Goal: Transaction & Acquisition: Purchase product/service

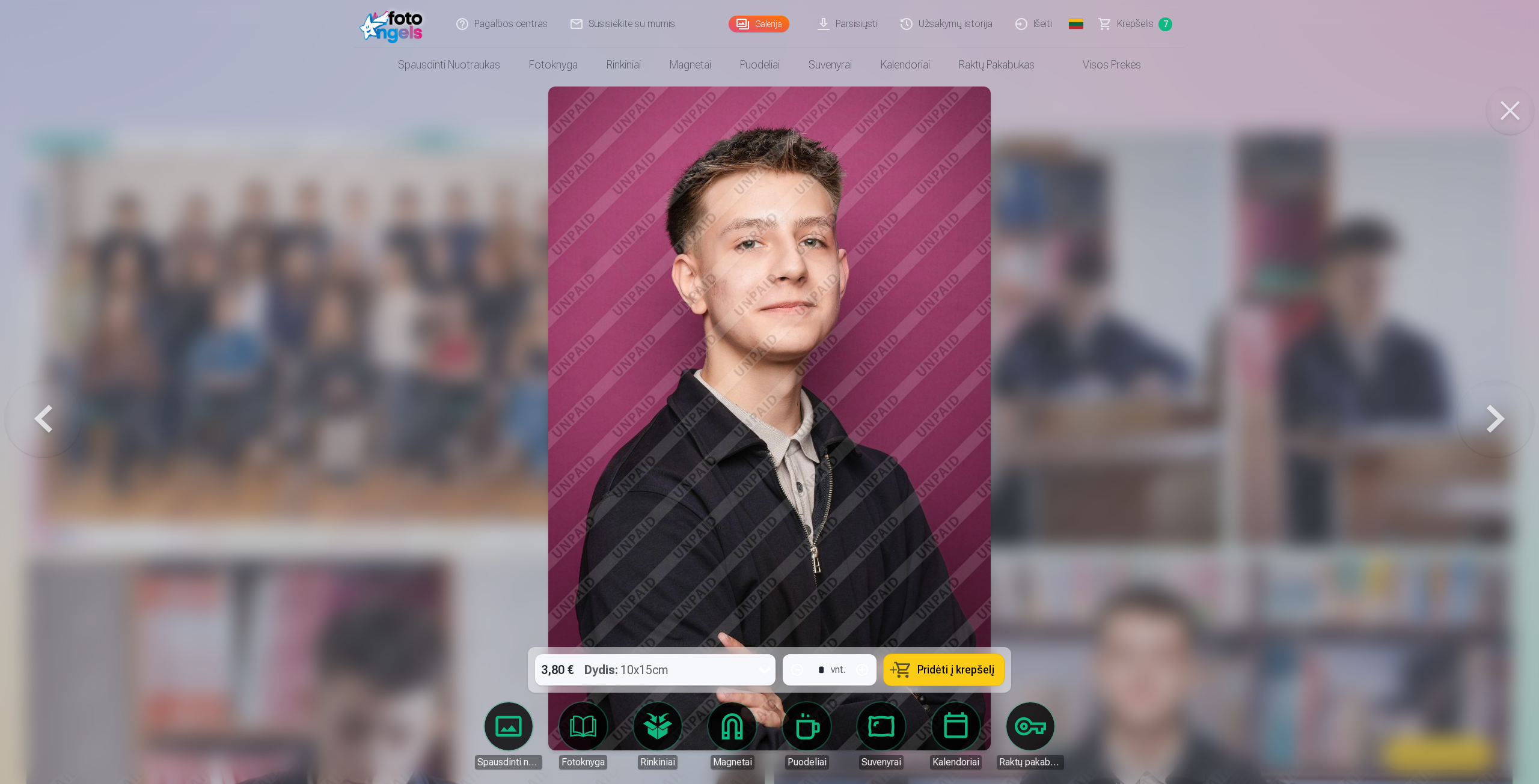
click at [1182, 85] on div at bounding box center [769, 392] width 1539 height 784
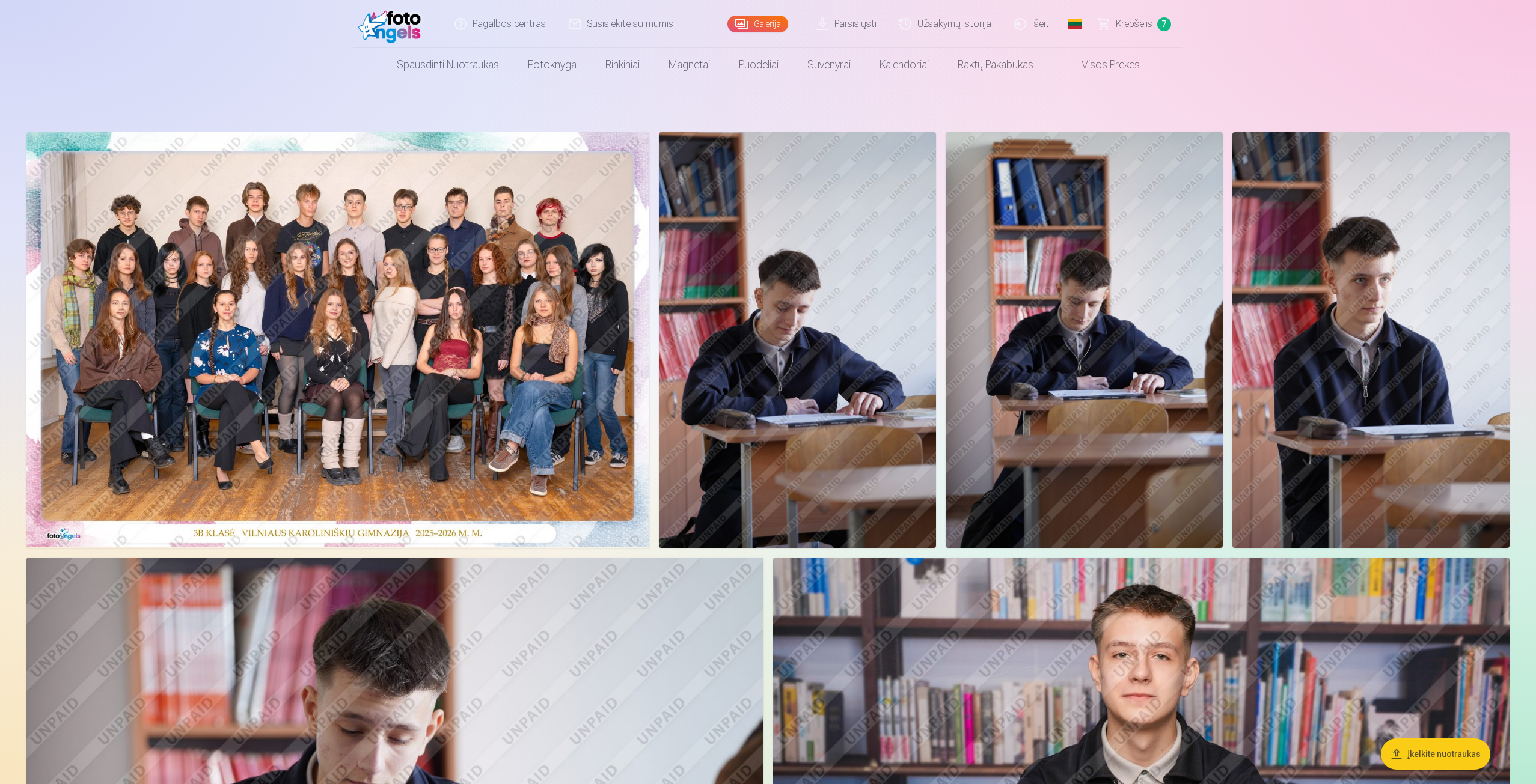
click at [1117, 19] on span "Krepšelis" at bounding box center [1134, 24] width 37 height 15
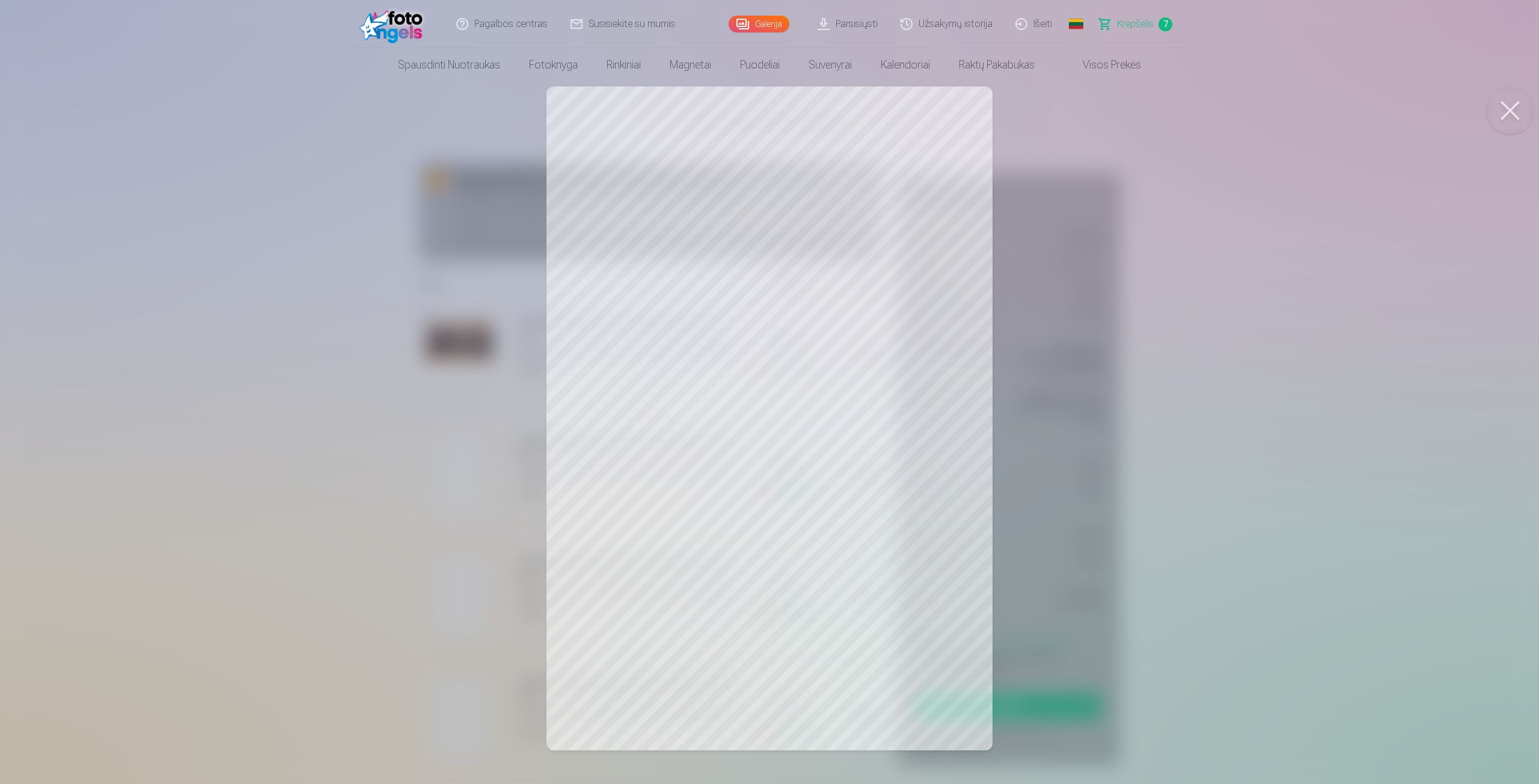
click at [1128, 258] on div at bounding box center [769, 392] width 1539 height 784
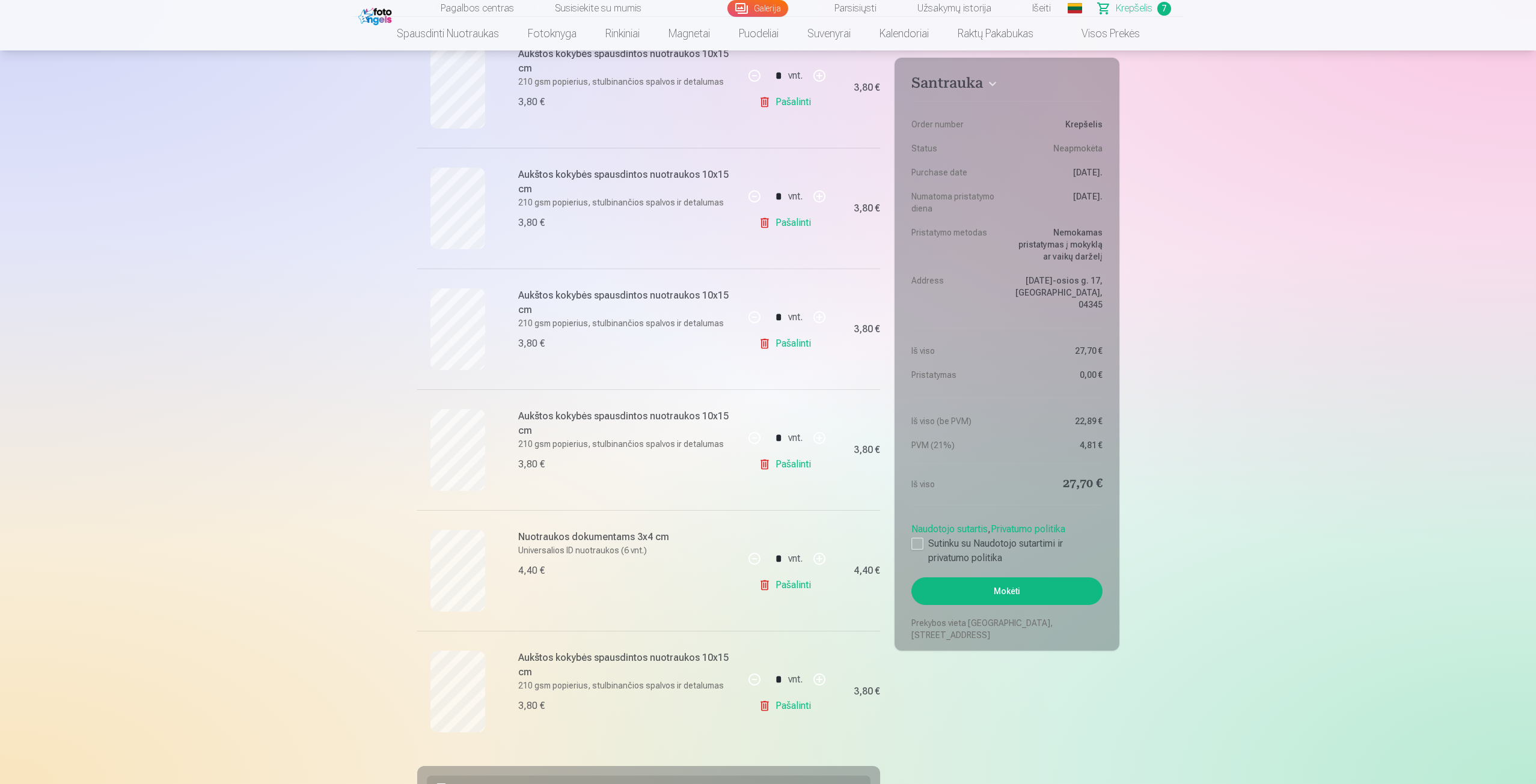
scroll to position [360, 0]
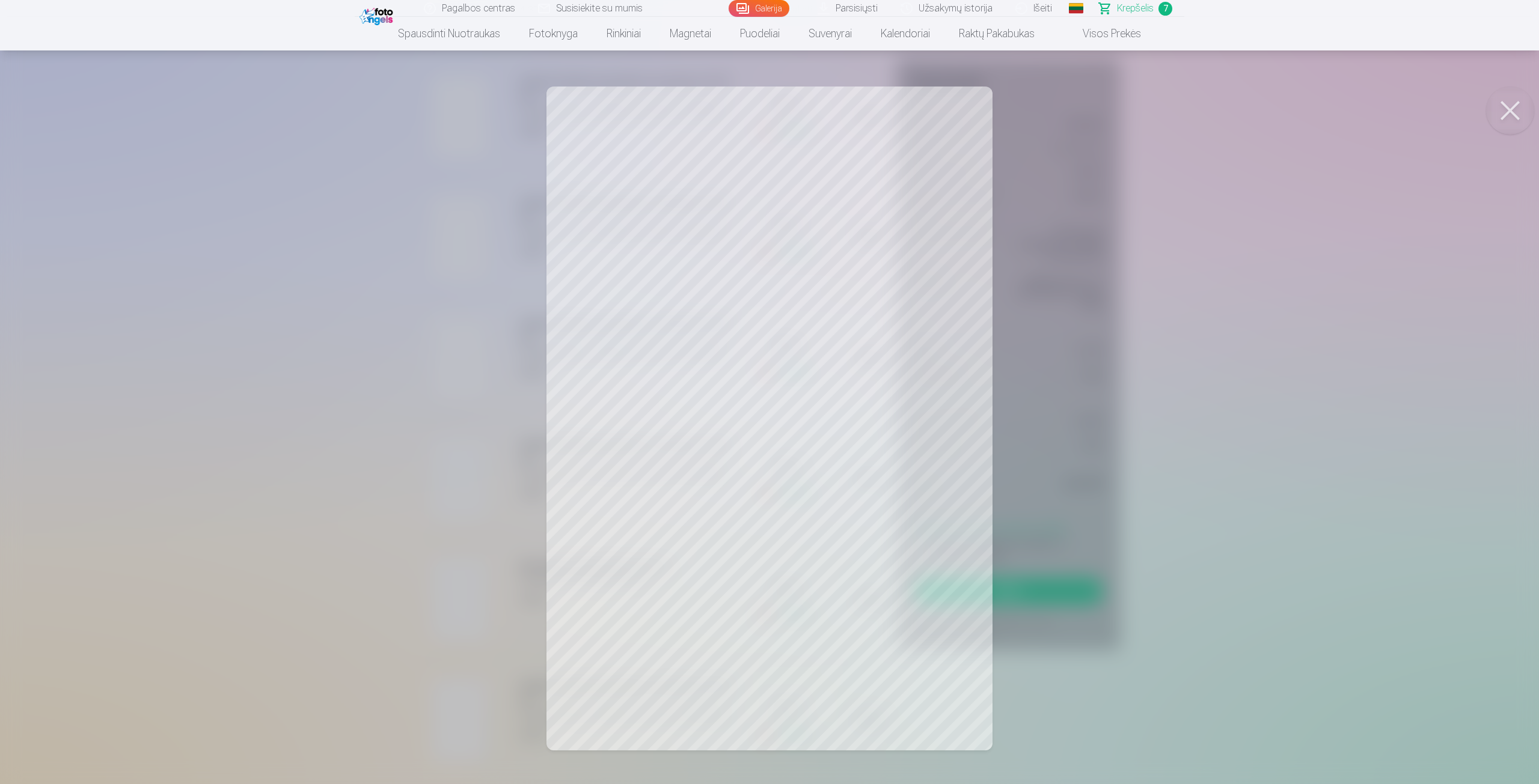
click at [1079, 289] on div at bounding box center [769, 392] width 1539 height 784
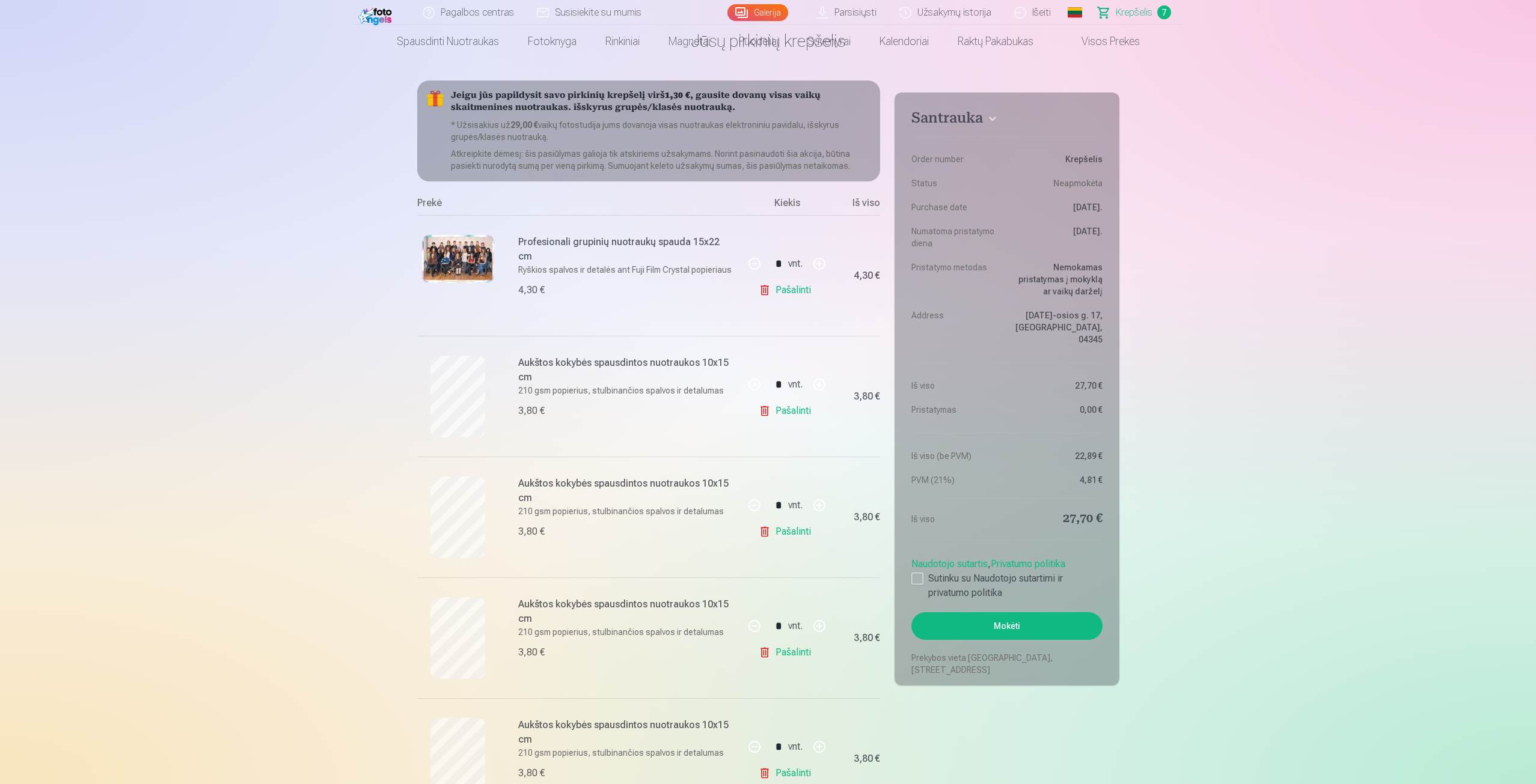
scroll to position [0, 0]
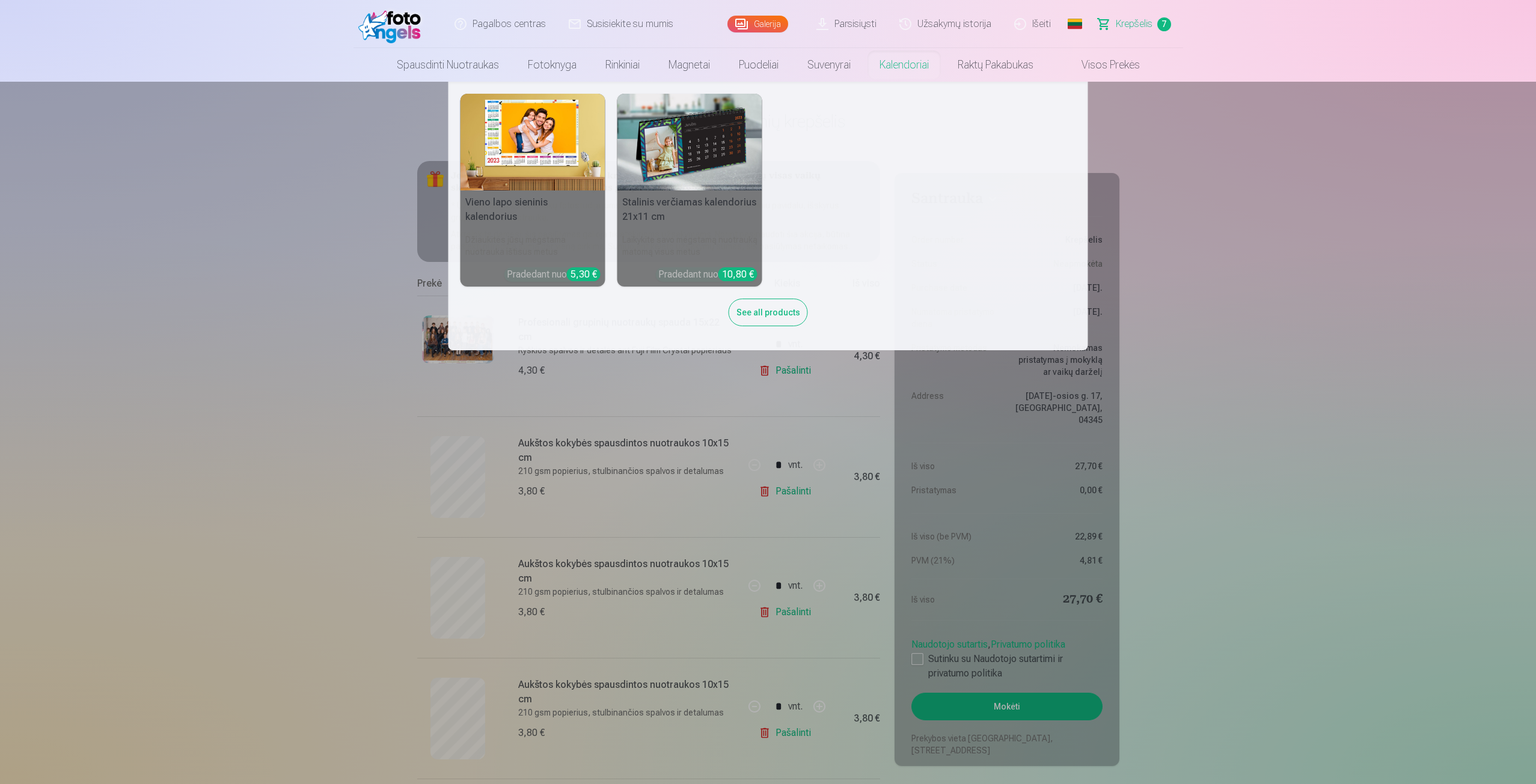
click at [1309, 302] on nav "Vieno lapo sieninis kalendorius Džiaukitės jūsų mėgstama nuotrauka ištisus metu…" at bounding box center [768, 216] width 1536 height 269
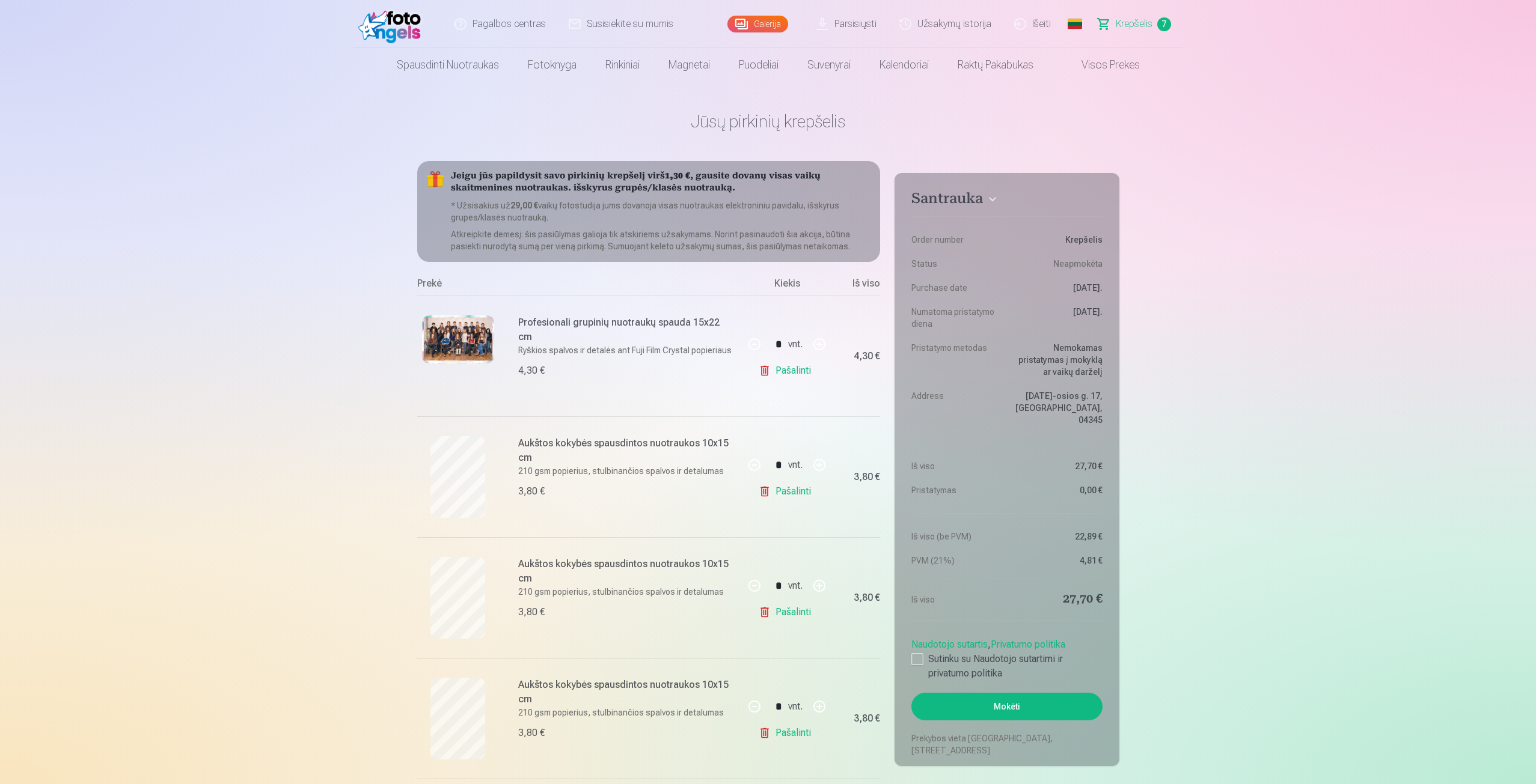
click at [951, 197] on h4 "Santrauka" at bounding box center [1007, 201] width 191 height 22
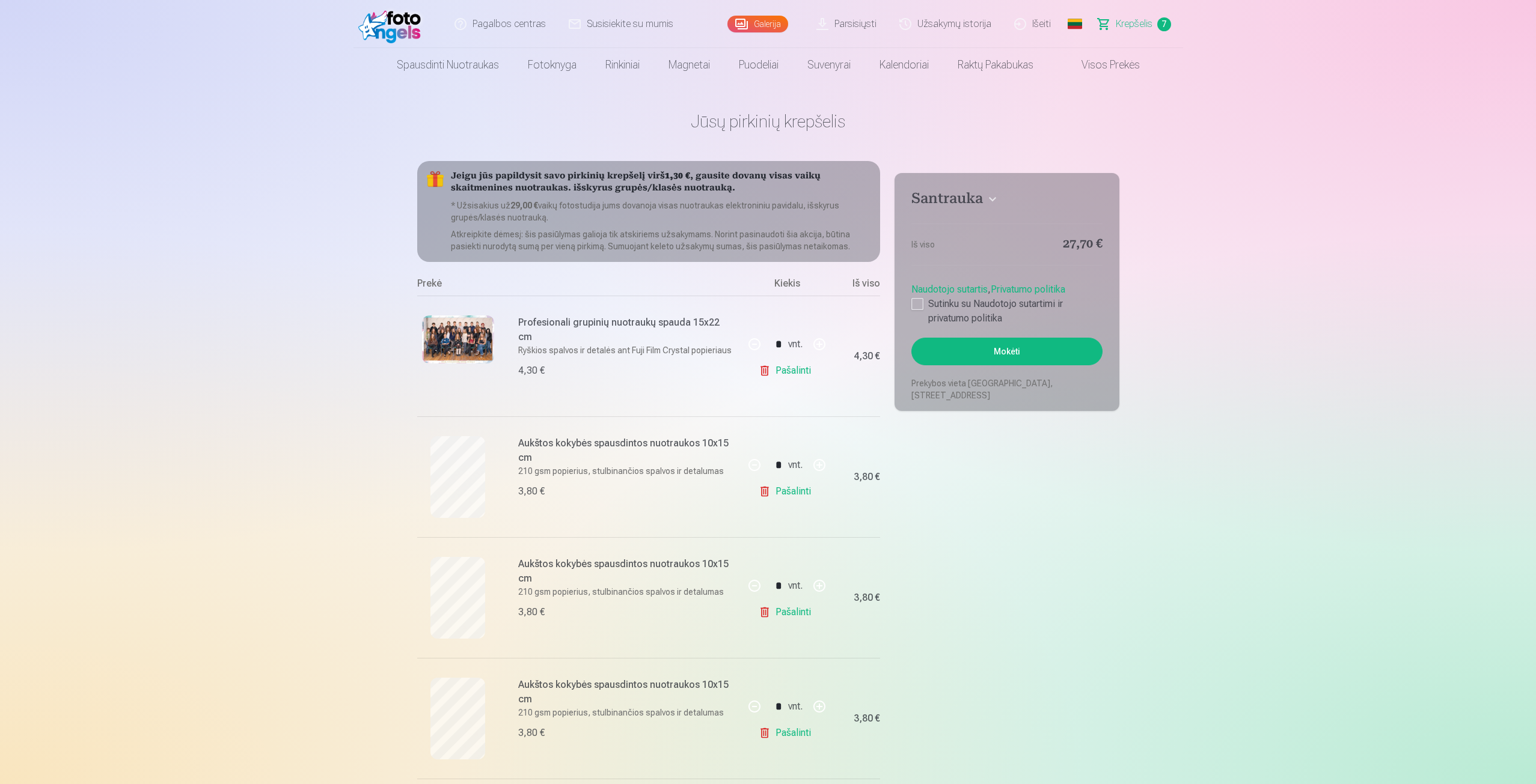
click at [952, 195] on h4 "Santrauka" at bounding box center [1007, 201] width 191 height 22
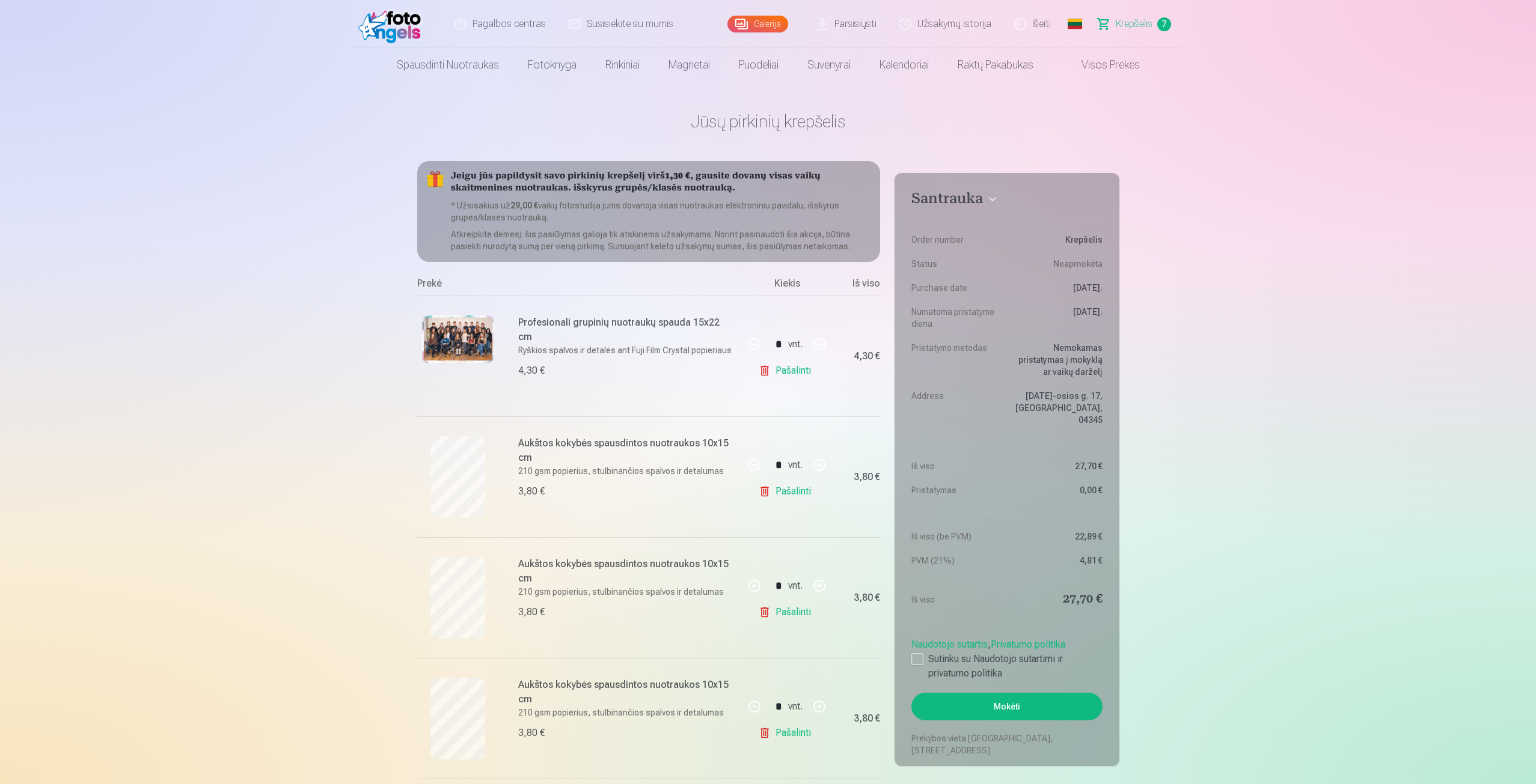
click at [747, 29] on link "Galerija" at bounding box center [758, 24] width 61 height 17
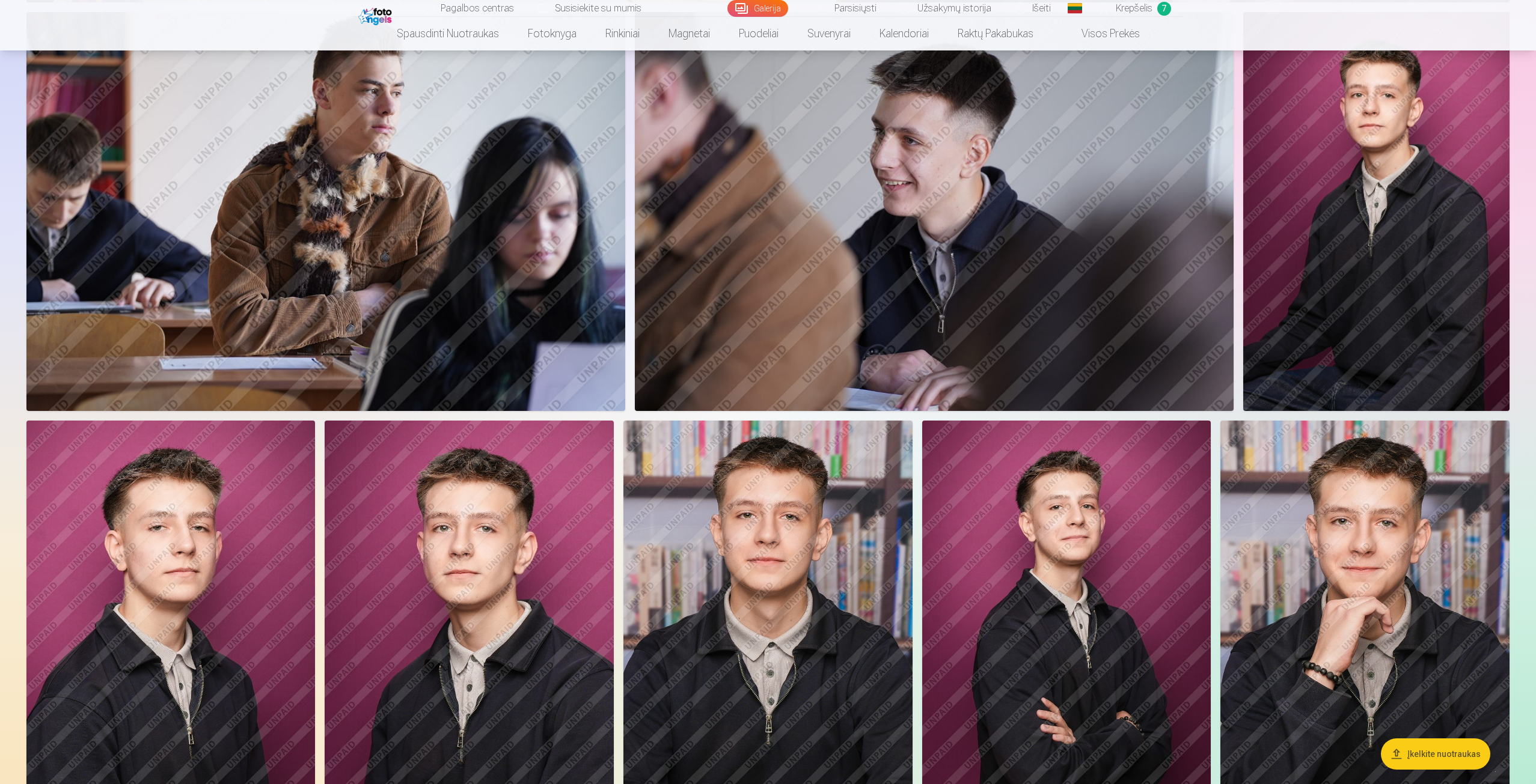
scroll to position [1502, 0]
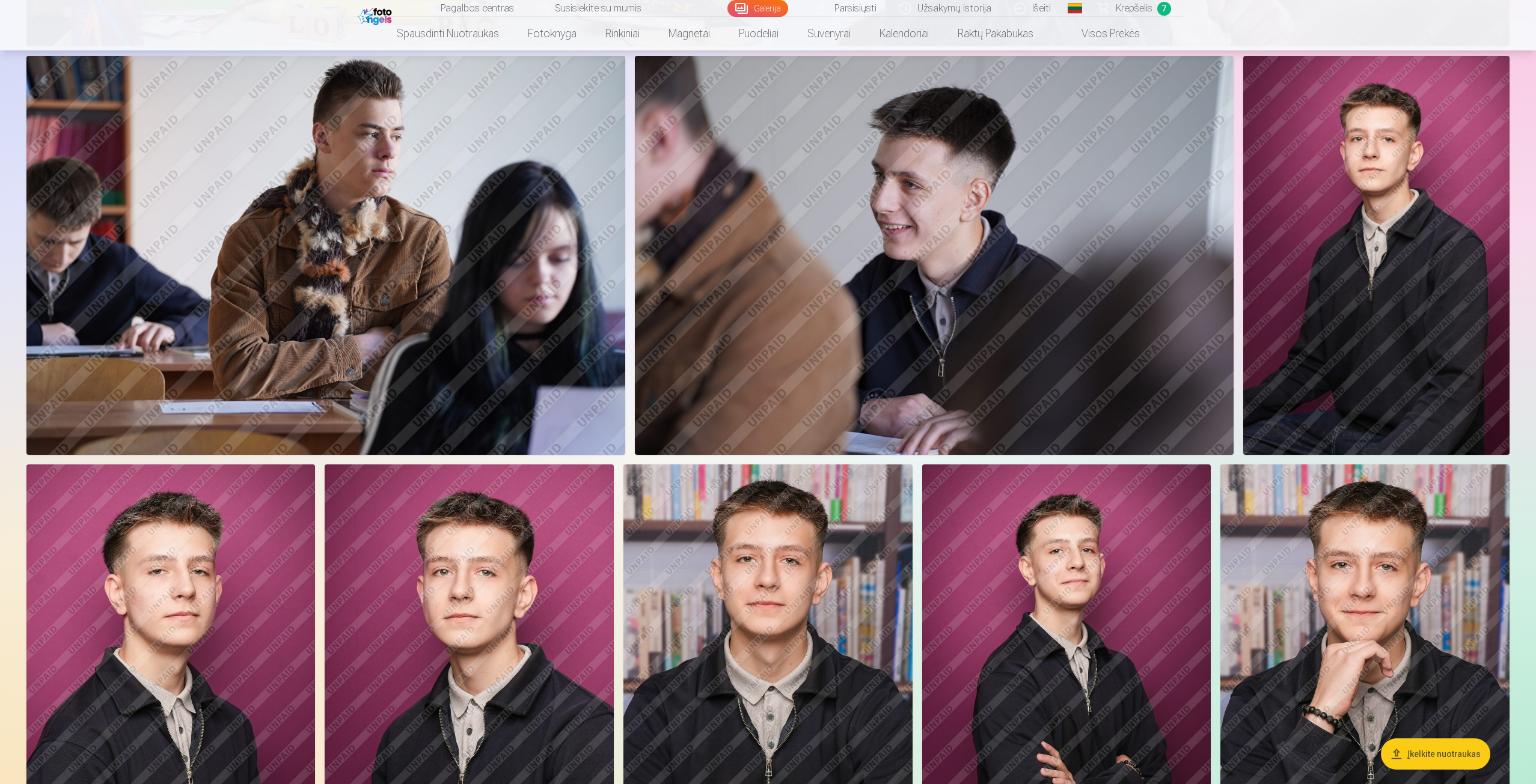
click at [320, 254] on img at bounding box center [326, 255] width 599 height 399
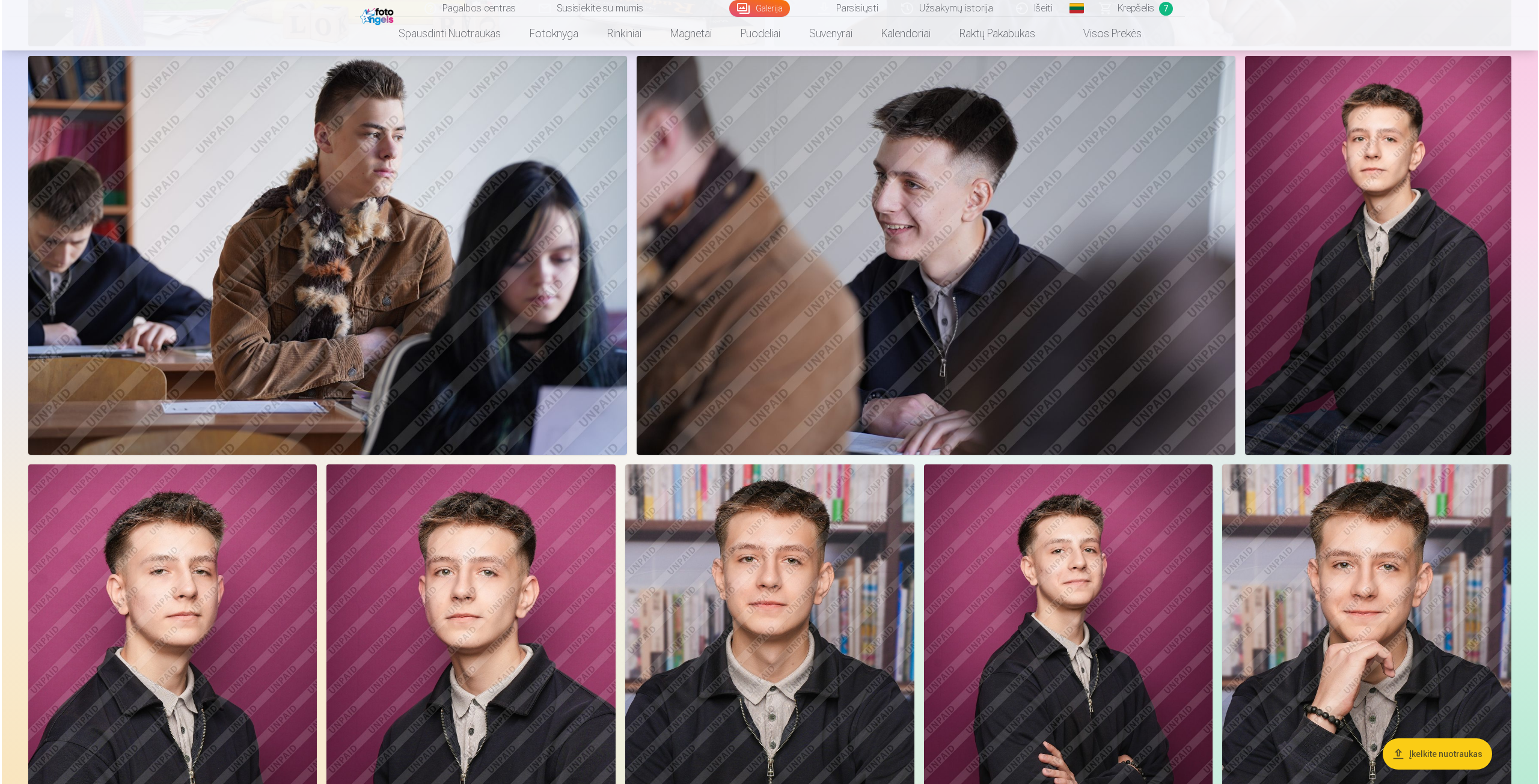
scroll to position [1504, 0]
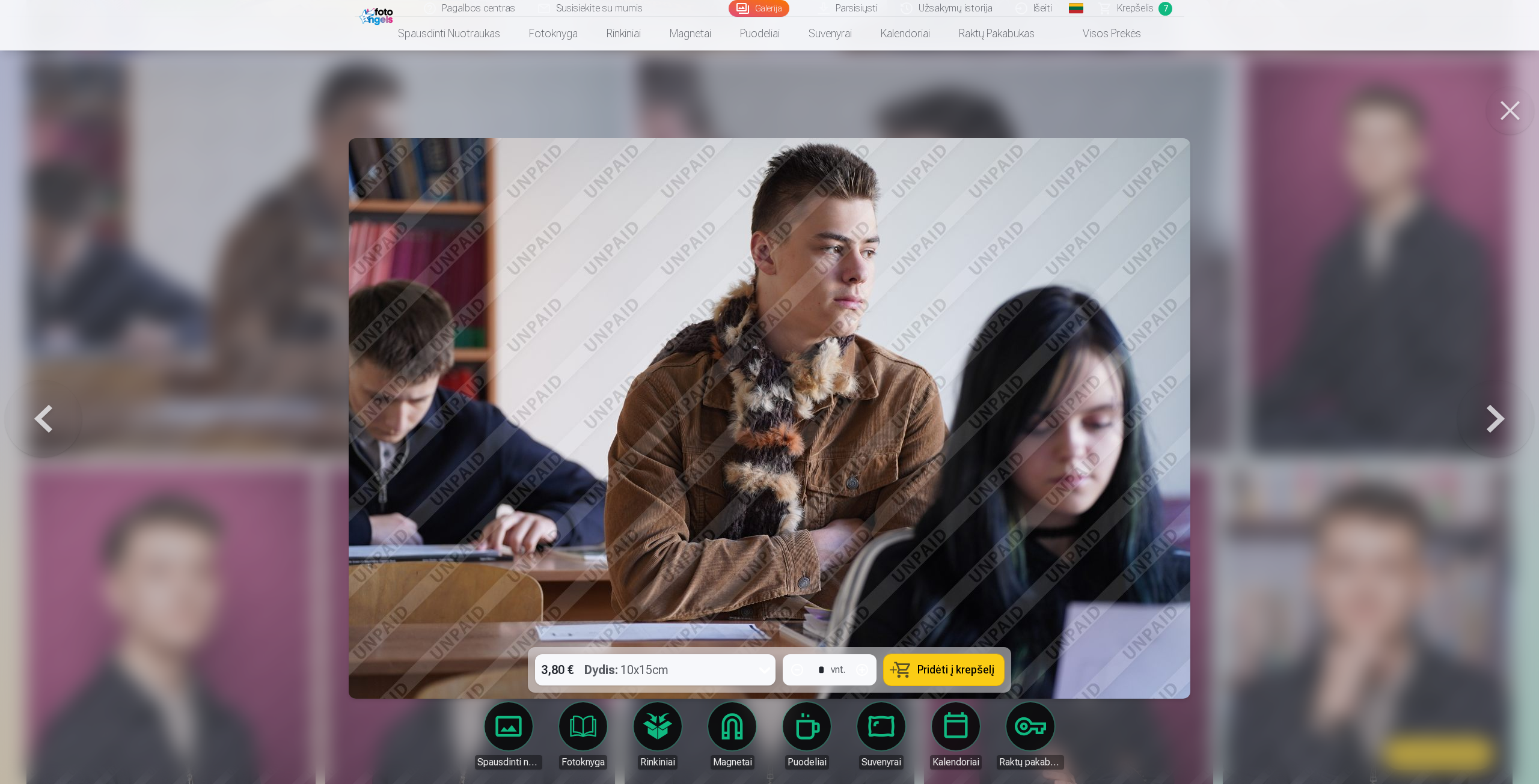
click at [240, 336] on div at bounding box center [769, 392] width 1539 height 784
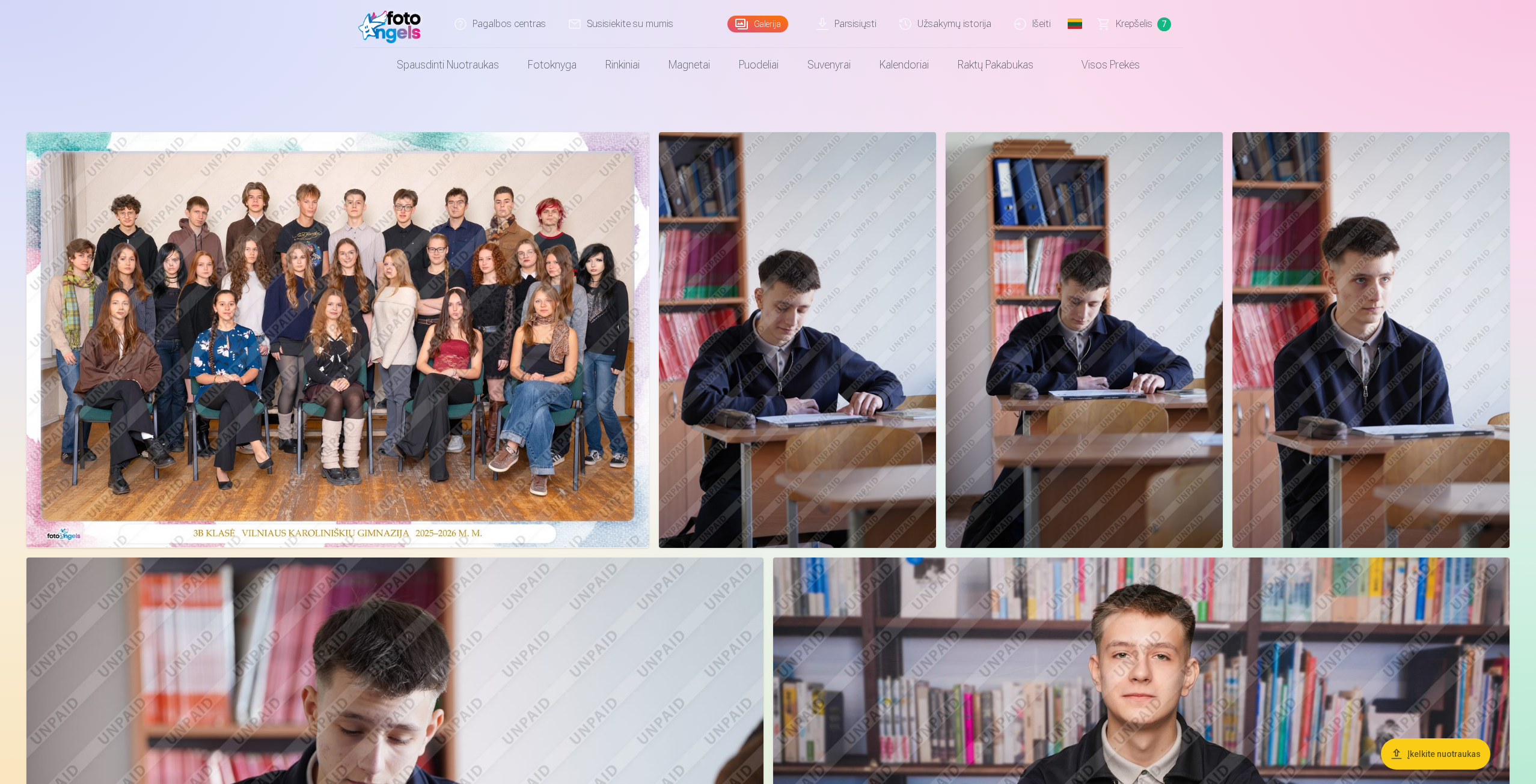
click at [1103, 28] on link "Krepšelis 7" at bounding box center [1136, 24] width 96 height 48
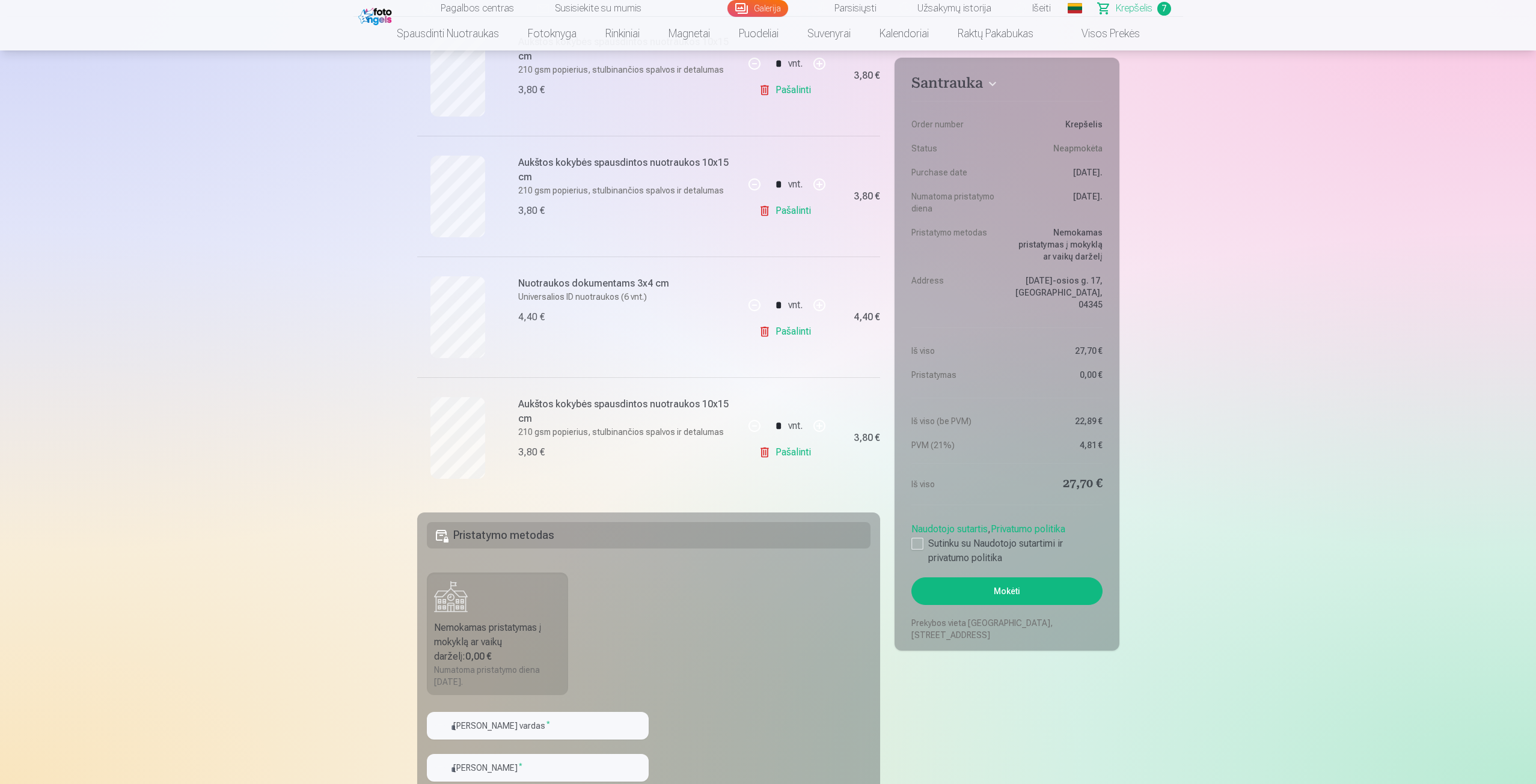
scroll to position [661, 0]
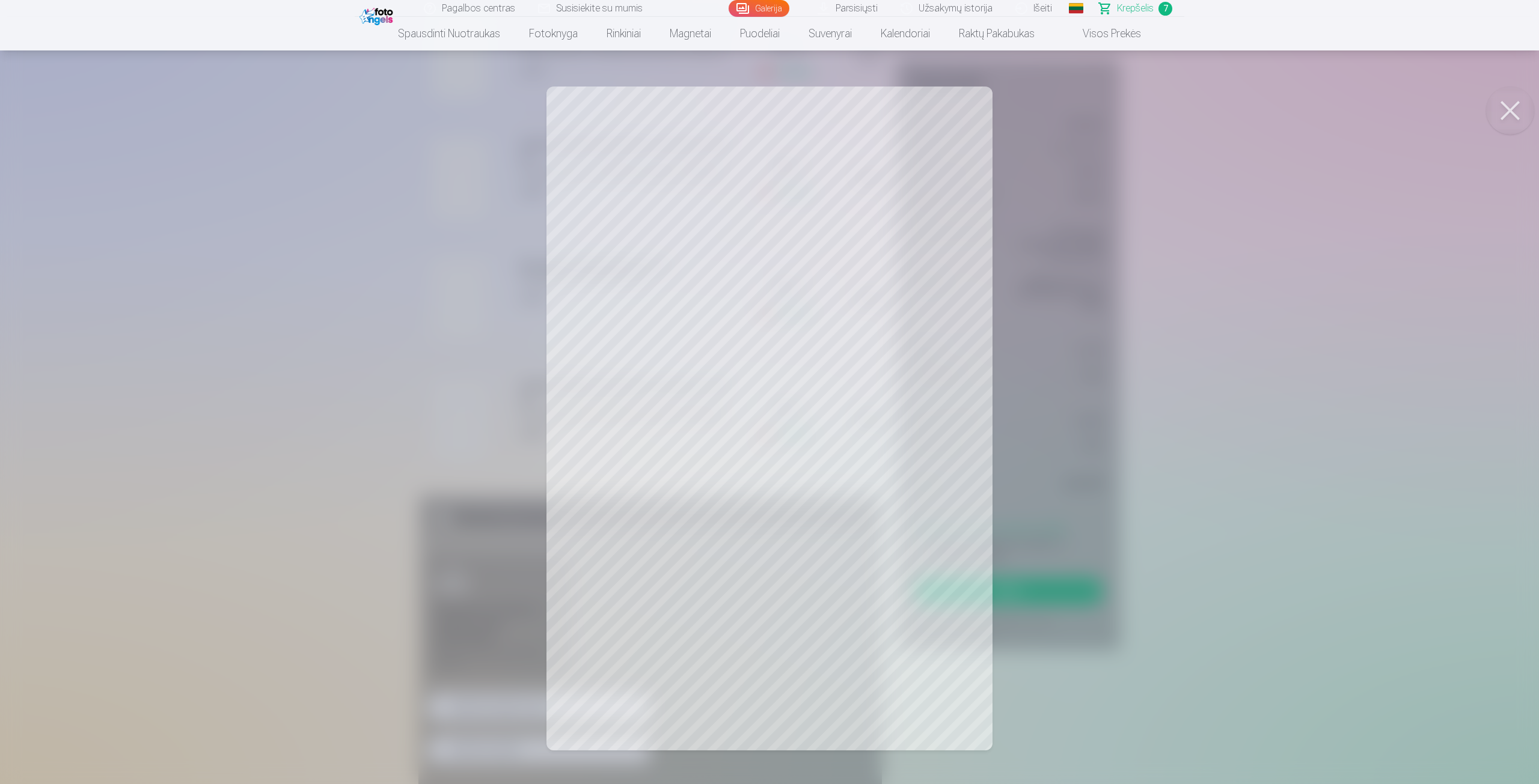
click at [440, 298] on div at bounding box center [769, 392] width 1539 height 784
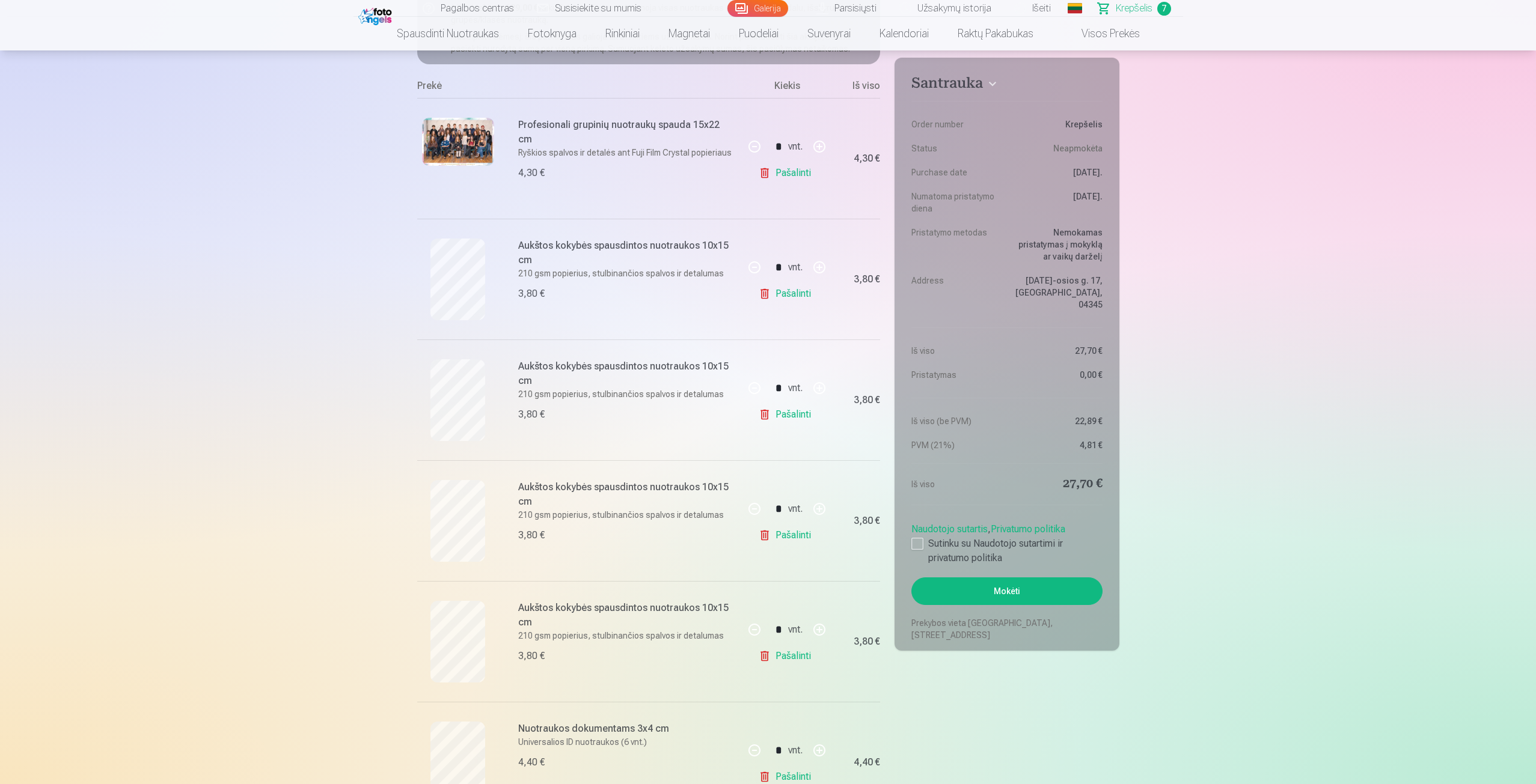
scroll to position [180, 0]
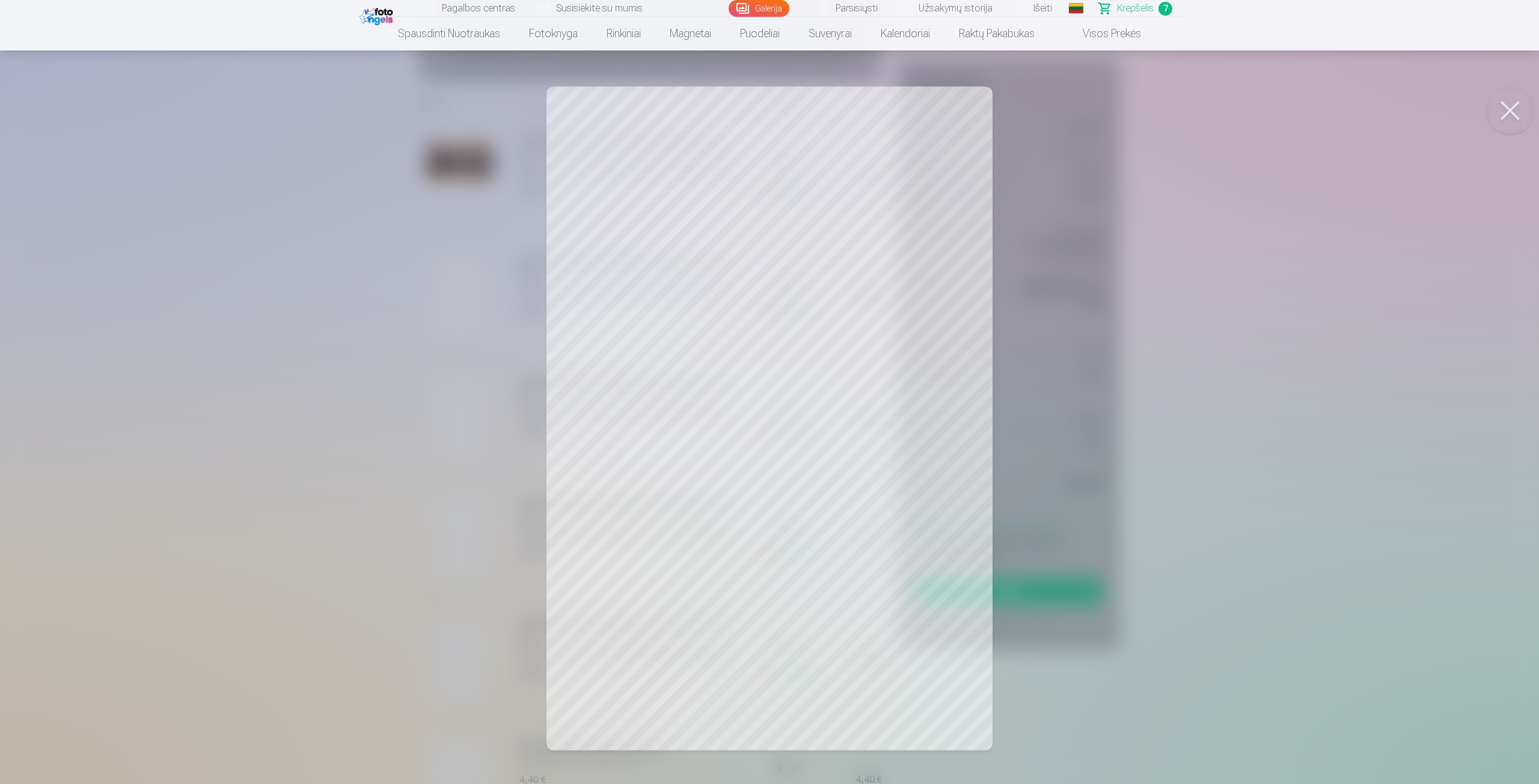
click at [1122, 306] on div at bounding box center [769, 392] width 1539 height 784
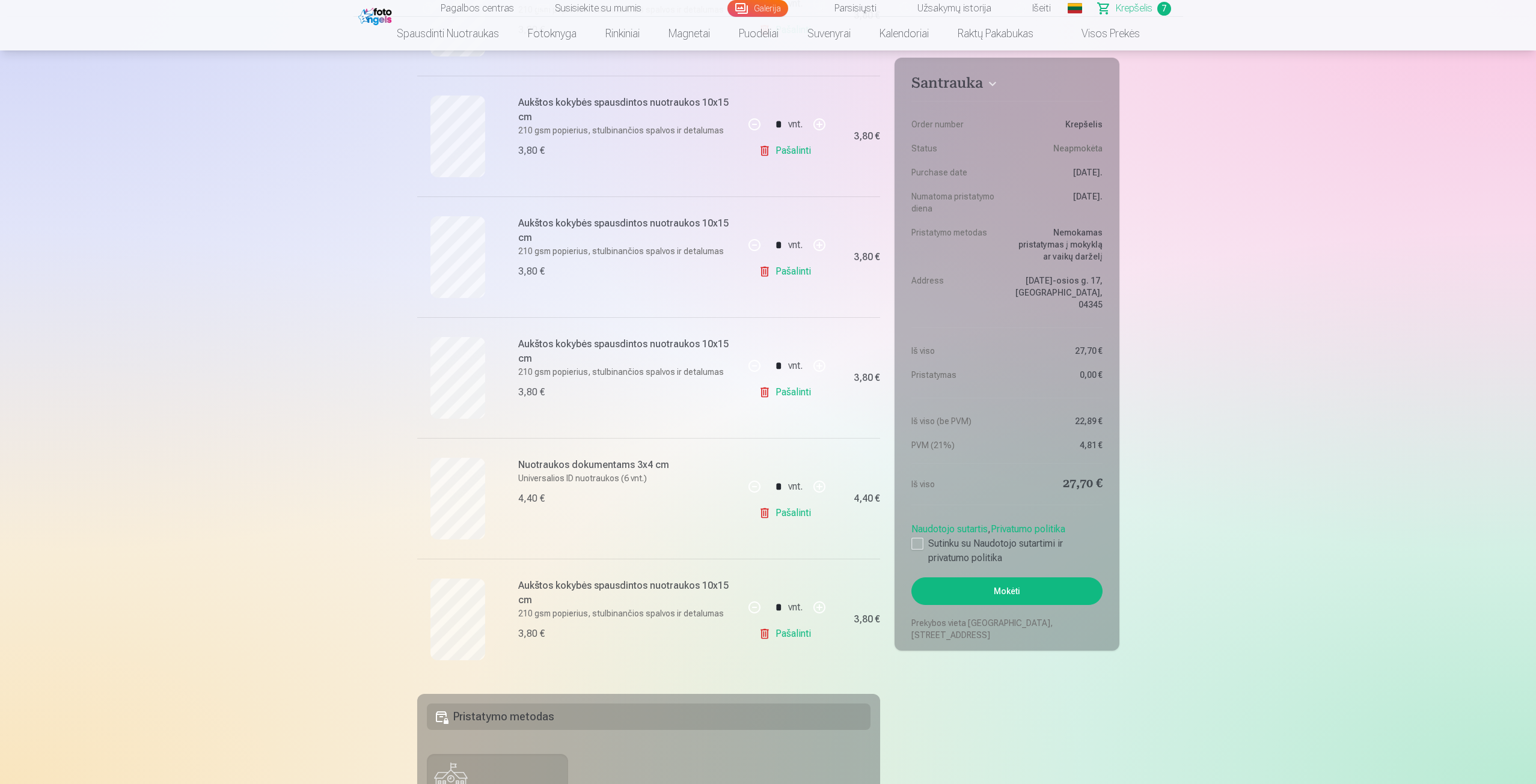
scroll to position [481, 0]
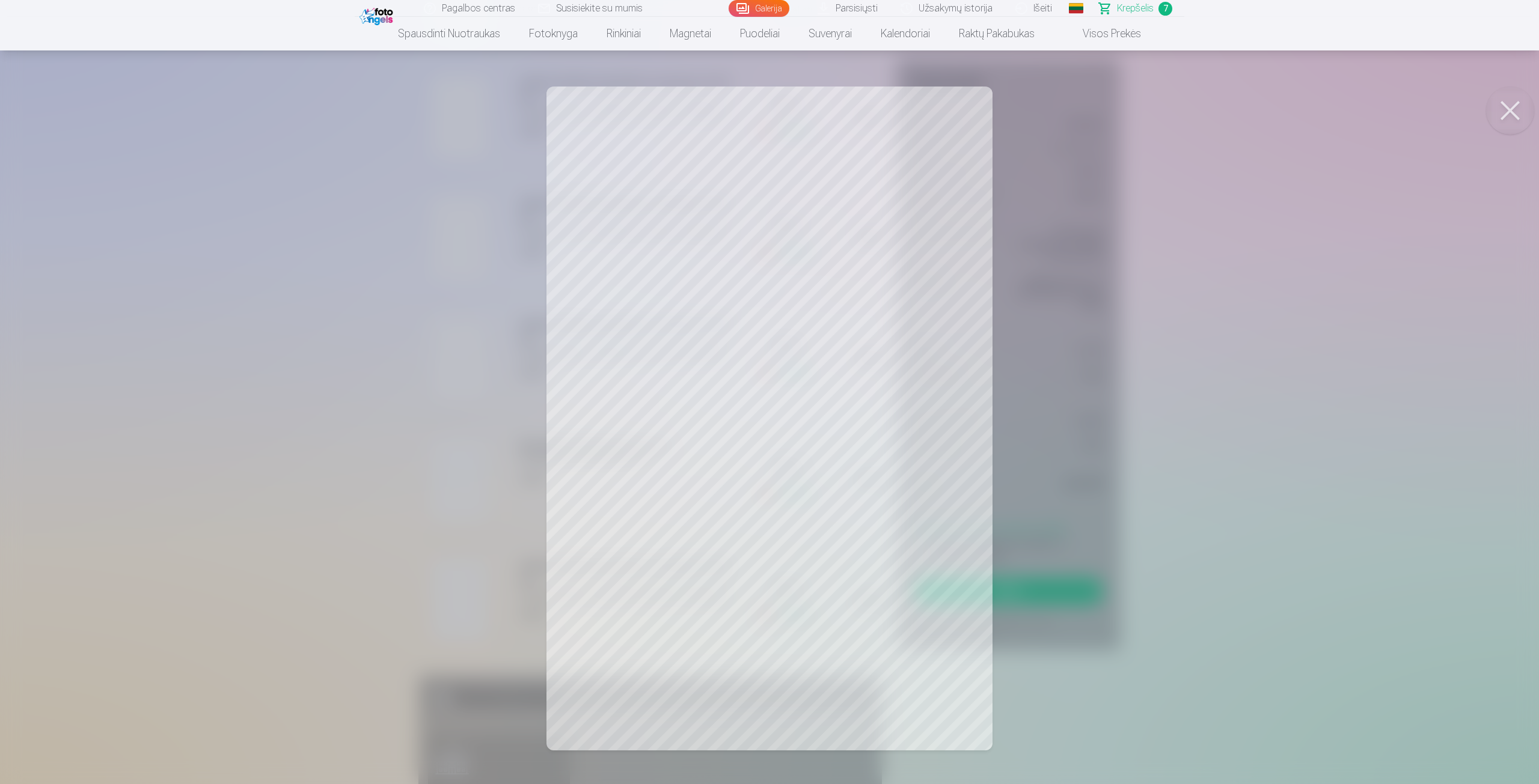
click at [445, 408] on div at bounding box center [769, 392] width 1539 height 784
click at [427, 367] on div at bounding box center [769, 392] width 1539 height 784
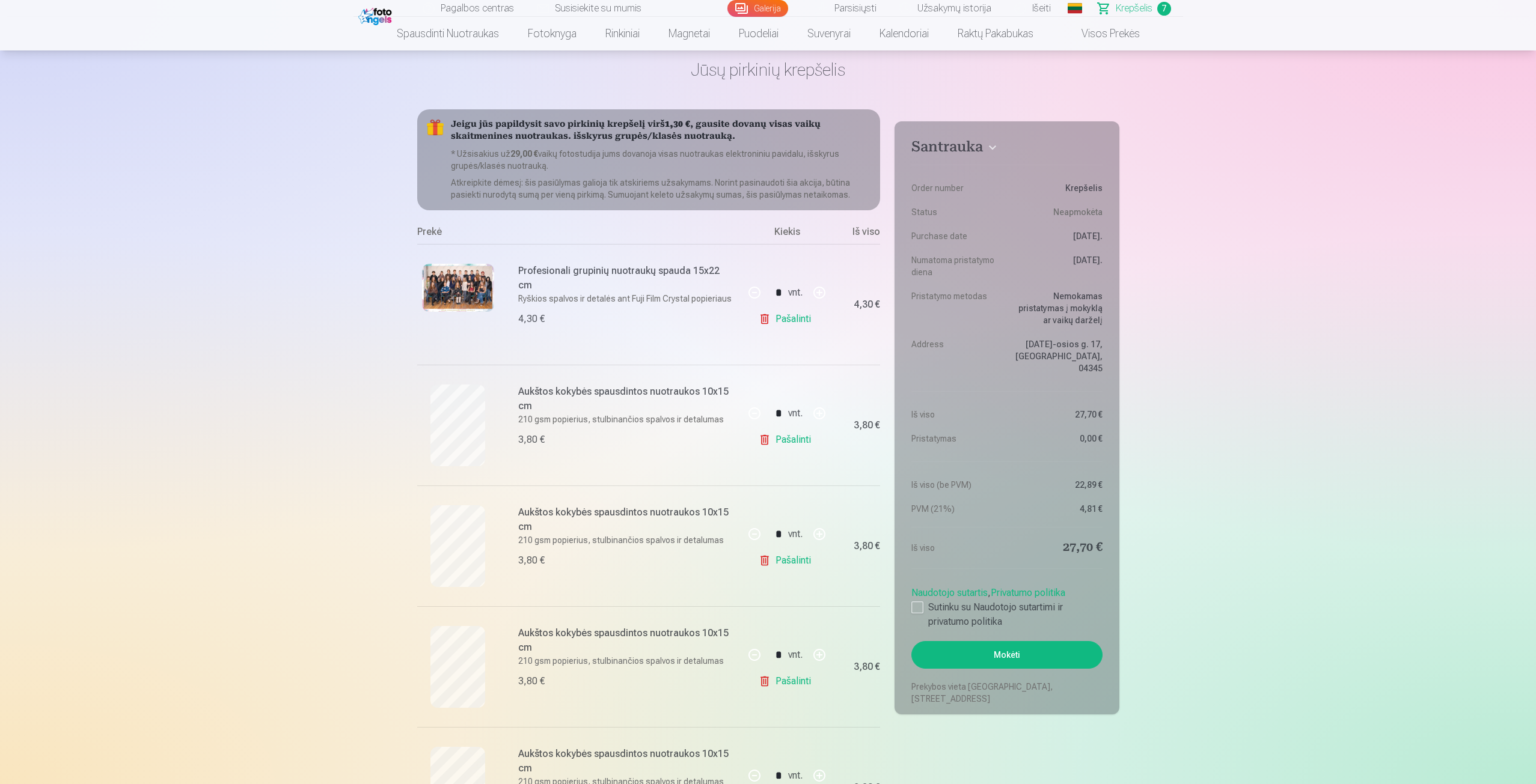
scroll to position [0, 0]
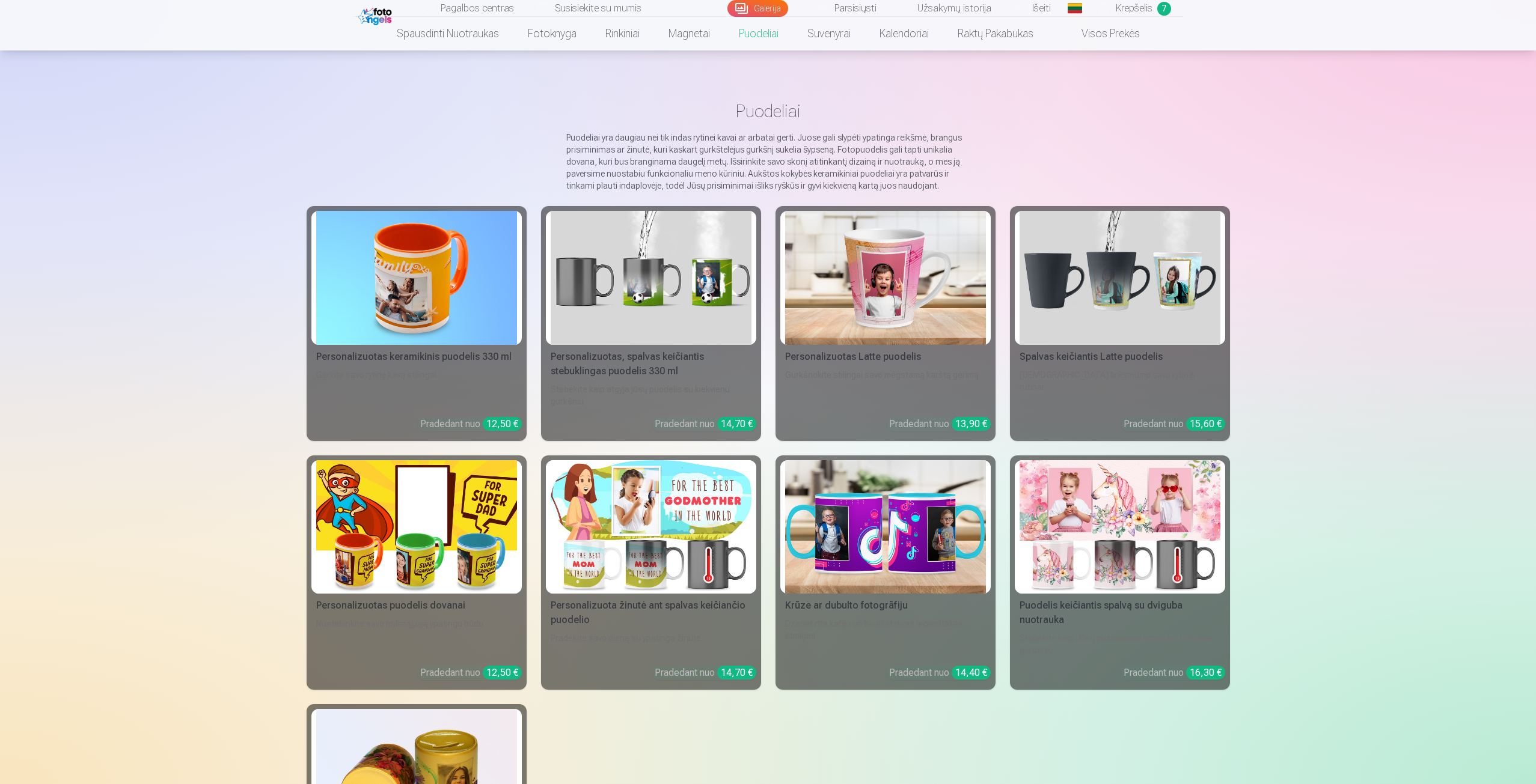
scroll to position [60, 0]
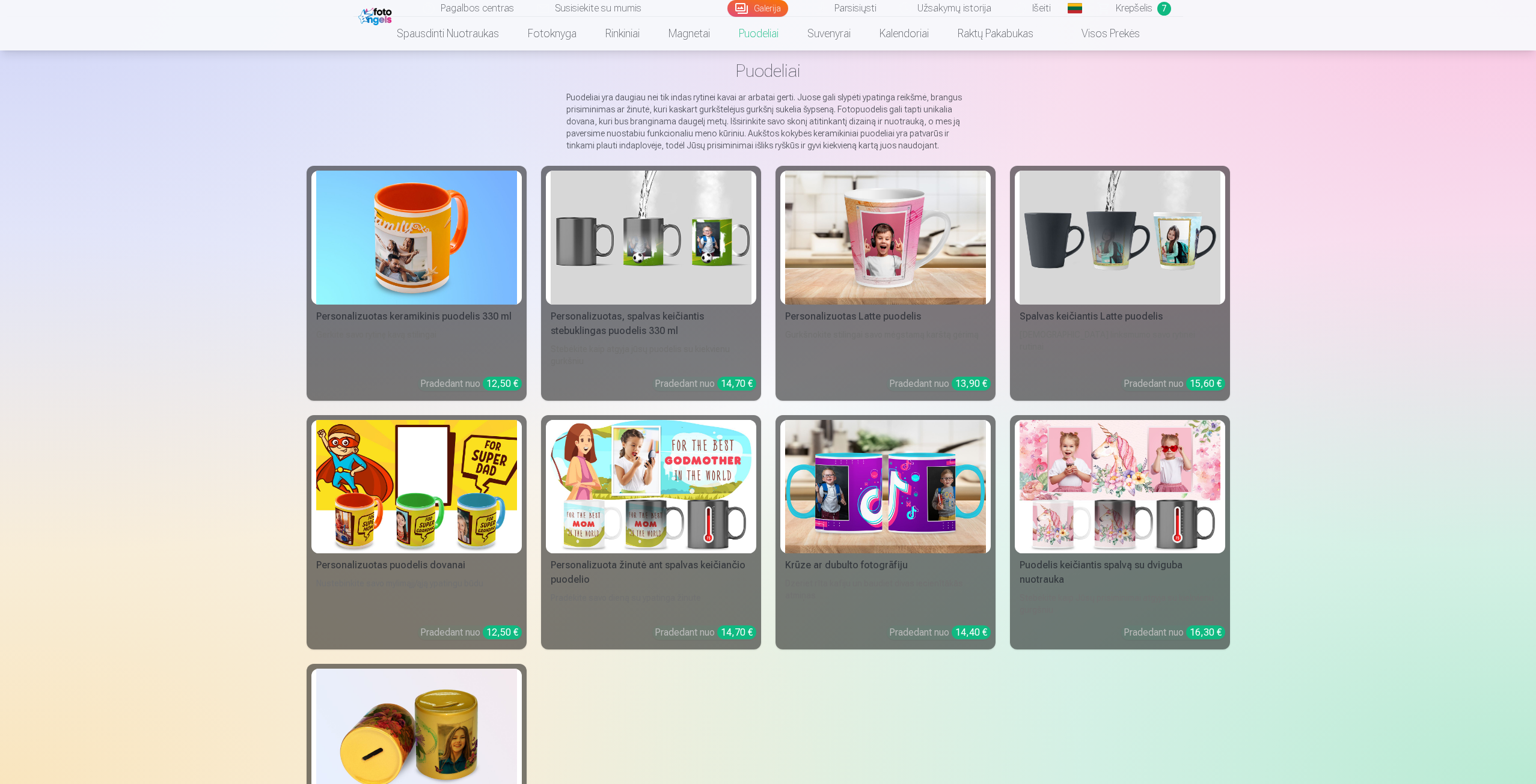
click at [430, 238] on img at bounding box center [416, 237] width 201 height 134
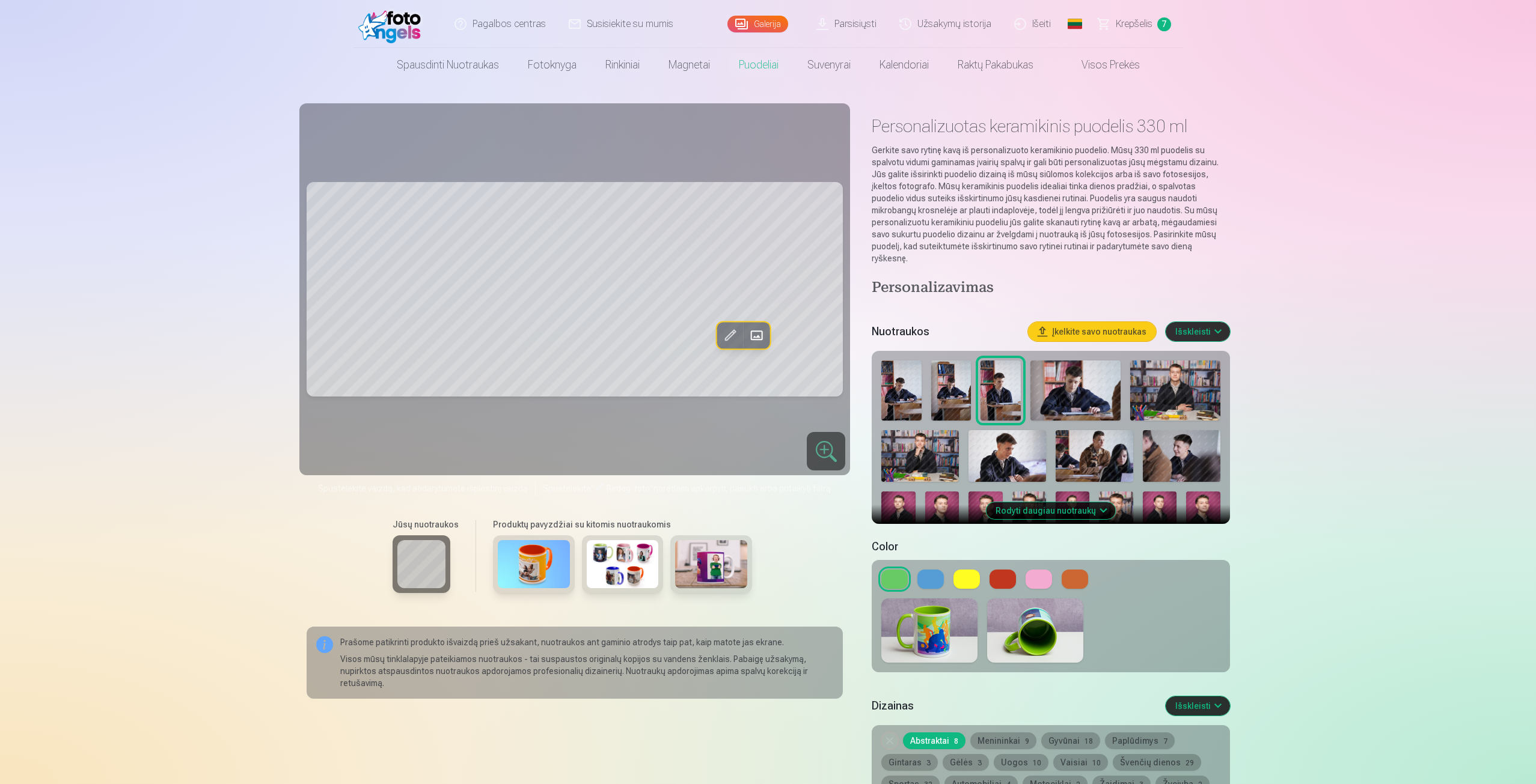
click at [932, 570] on button at bounding box center [931, 579] width 27 height 19
click at [978, 570] on button at bounding box center [967, 579] width 27 height 19
click at [947, 570] on div at bounding box center [1051, 579] width 338 height 19
click at [942, 570] on button at bounding box center [931, 579] width 27 height 19
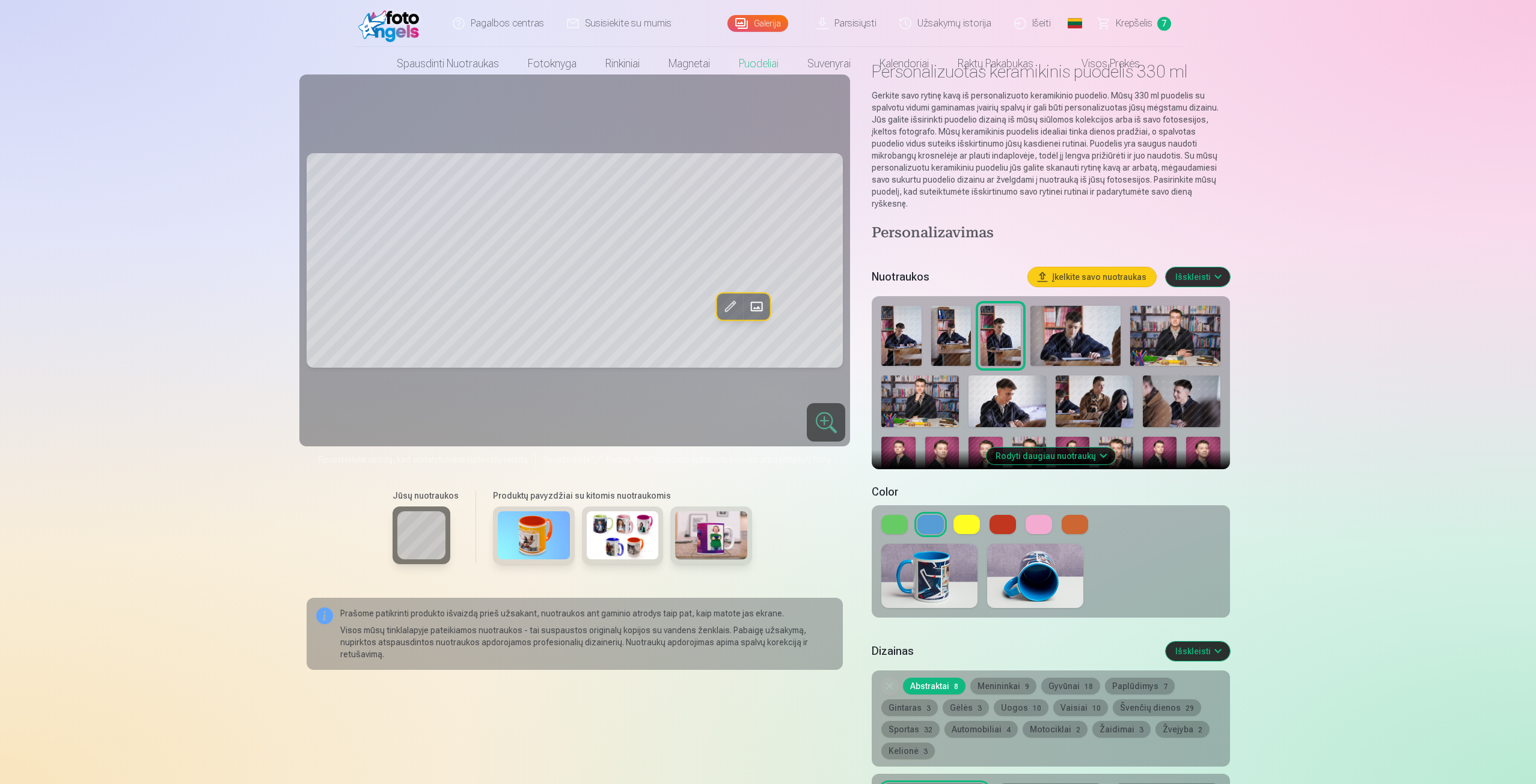
scroll to position [60, 0]
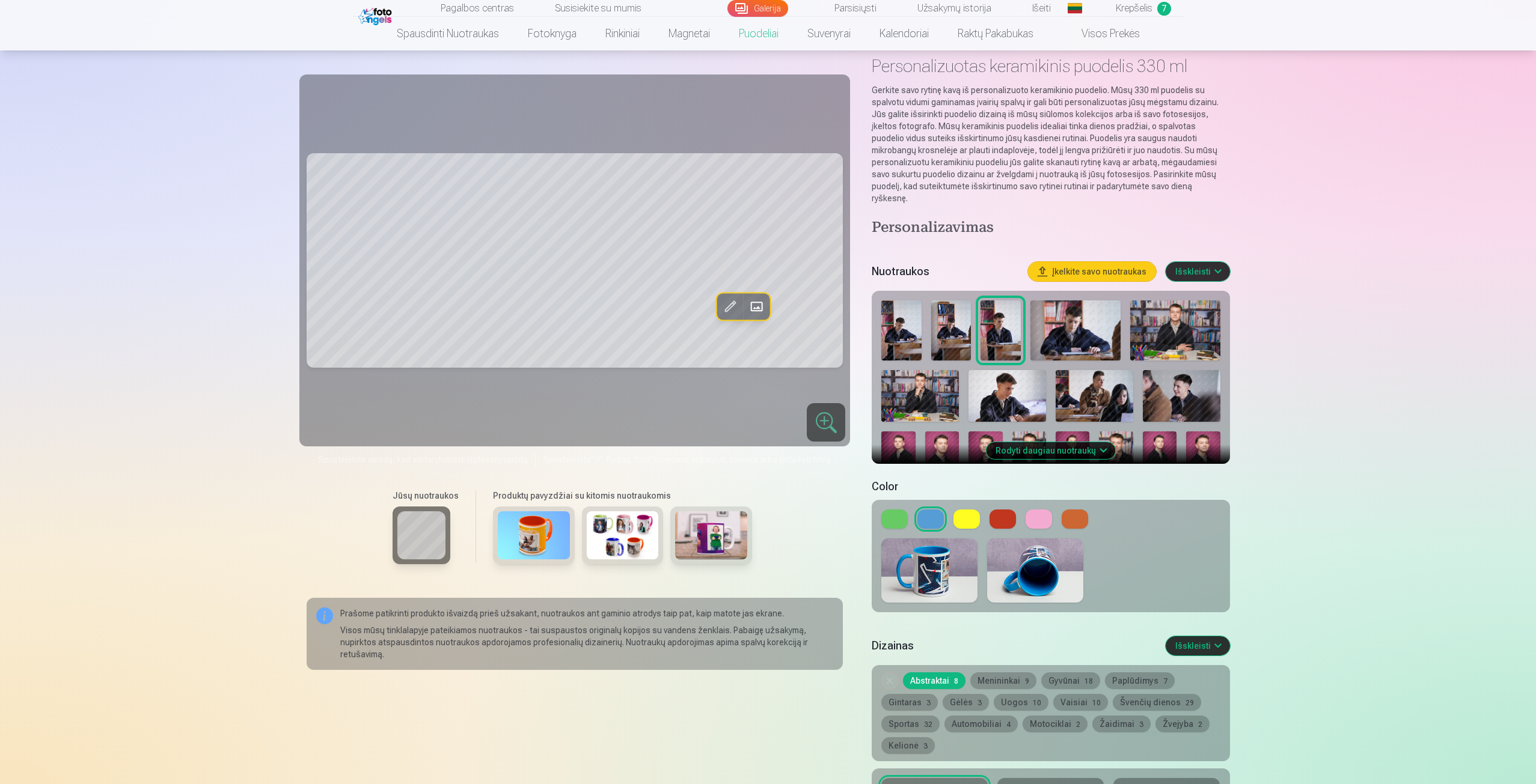
click at [1005, 515] on button at bounding box center [1003, 519] width 27 height 19
click at [967, 510] on button at bounding box center [967, 519] width 27 height 19
click at [877, 500] on div at bounding box center [1051, 555] width 358 height 112
click at [896, 510] on button at bounding box center [895, 519] width 27 height 19
click at [1077, 529] on div at bounding box center [1051, 571] width 358 height 84
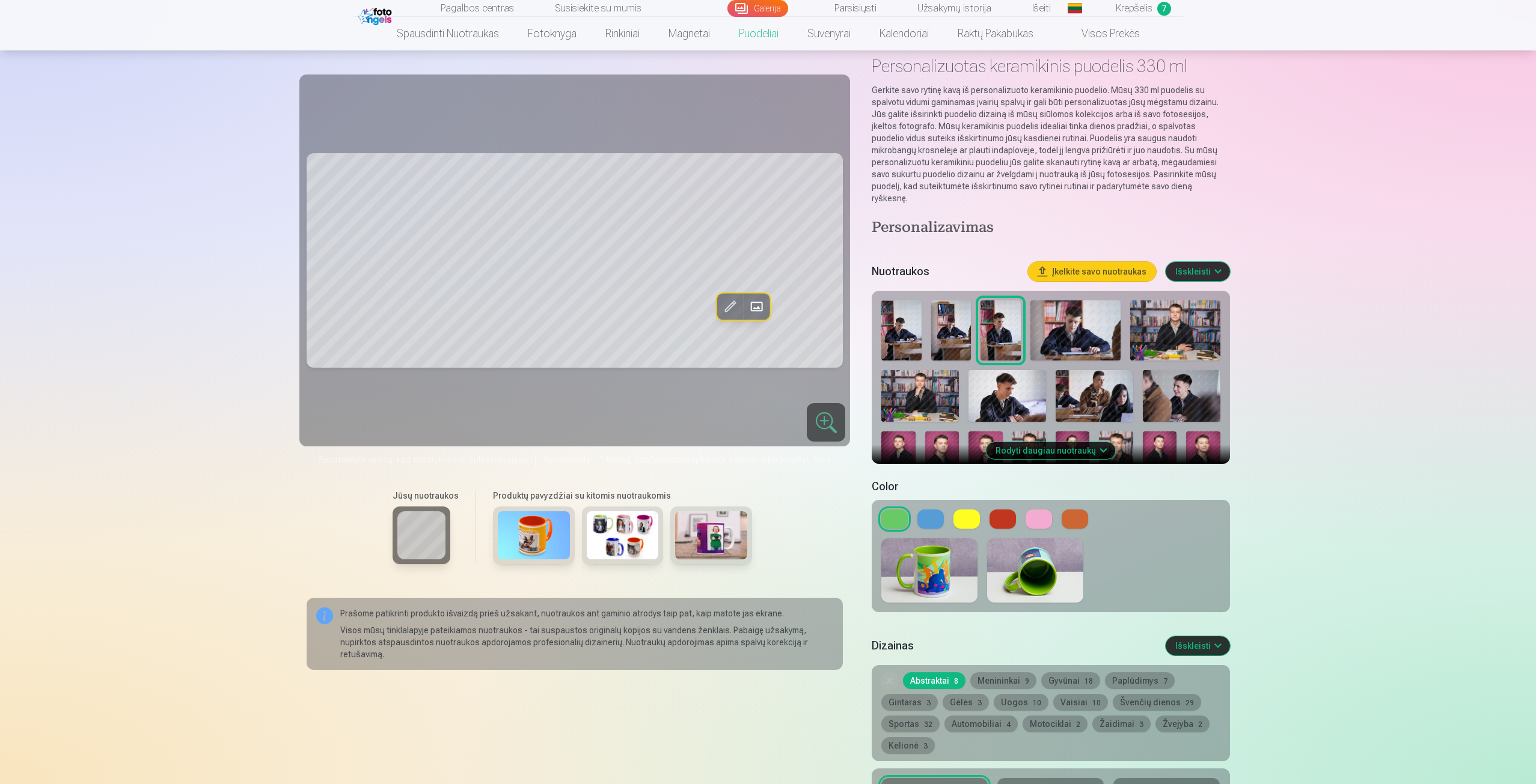
click at [1070, 513] on button at bounding box center [1075, 519] width 27 height 19
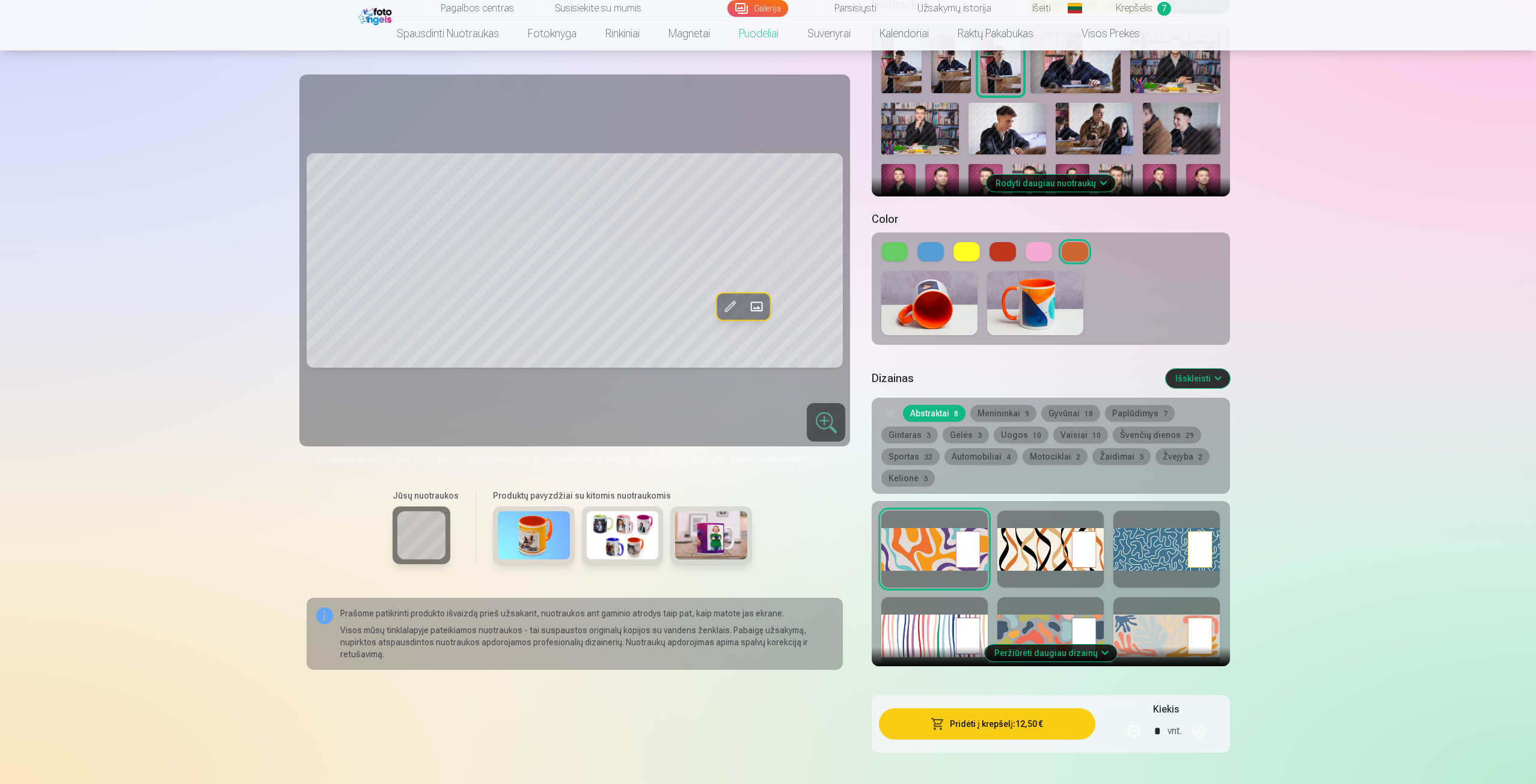
scroll to position [300, 0]
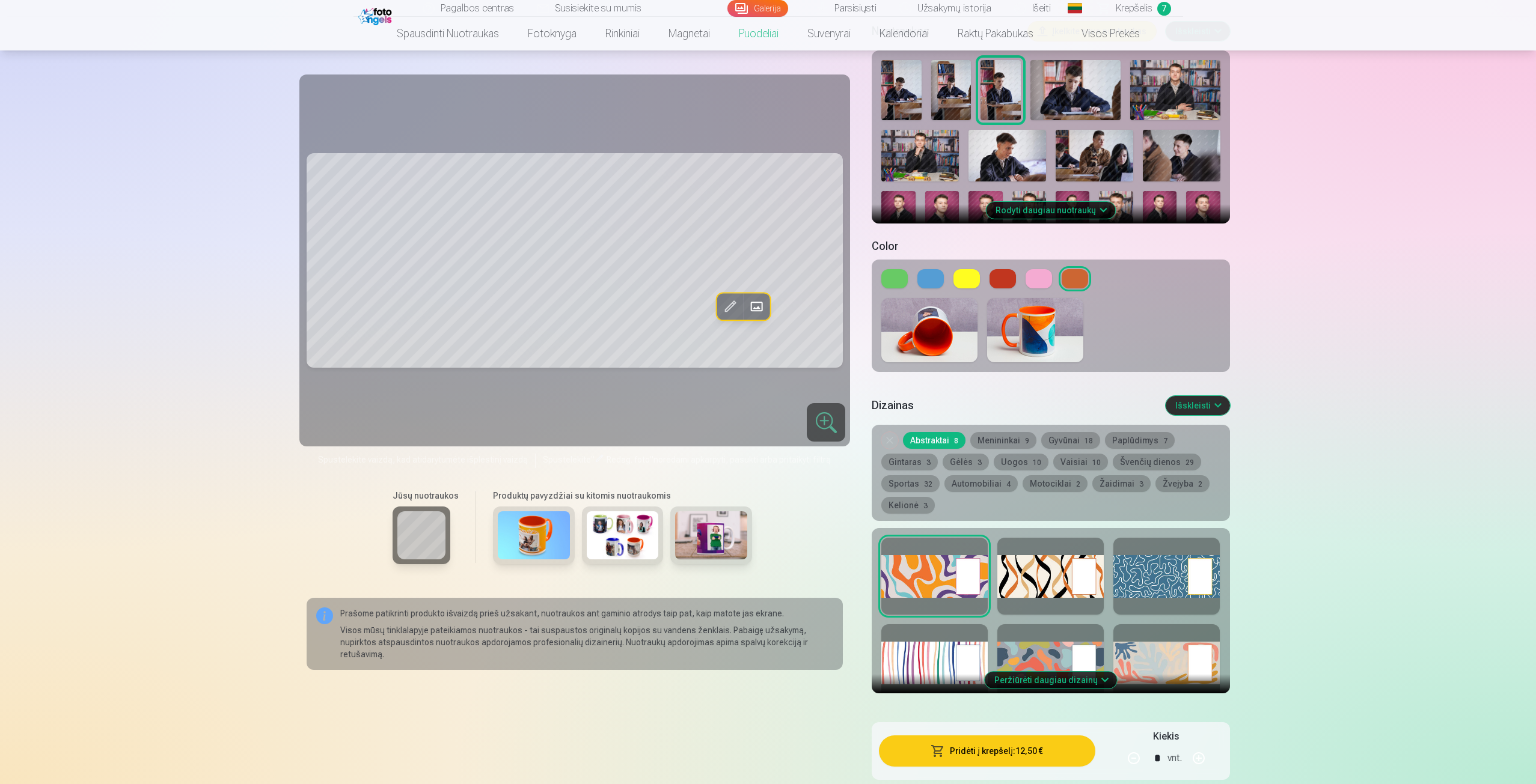
click at [1166, 564] on div at bounding box center [1167, 576] width 106 height 77
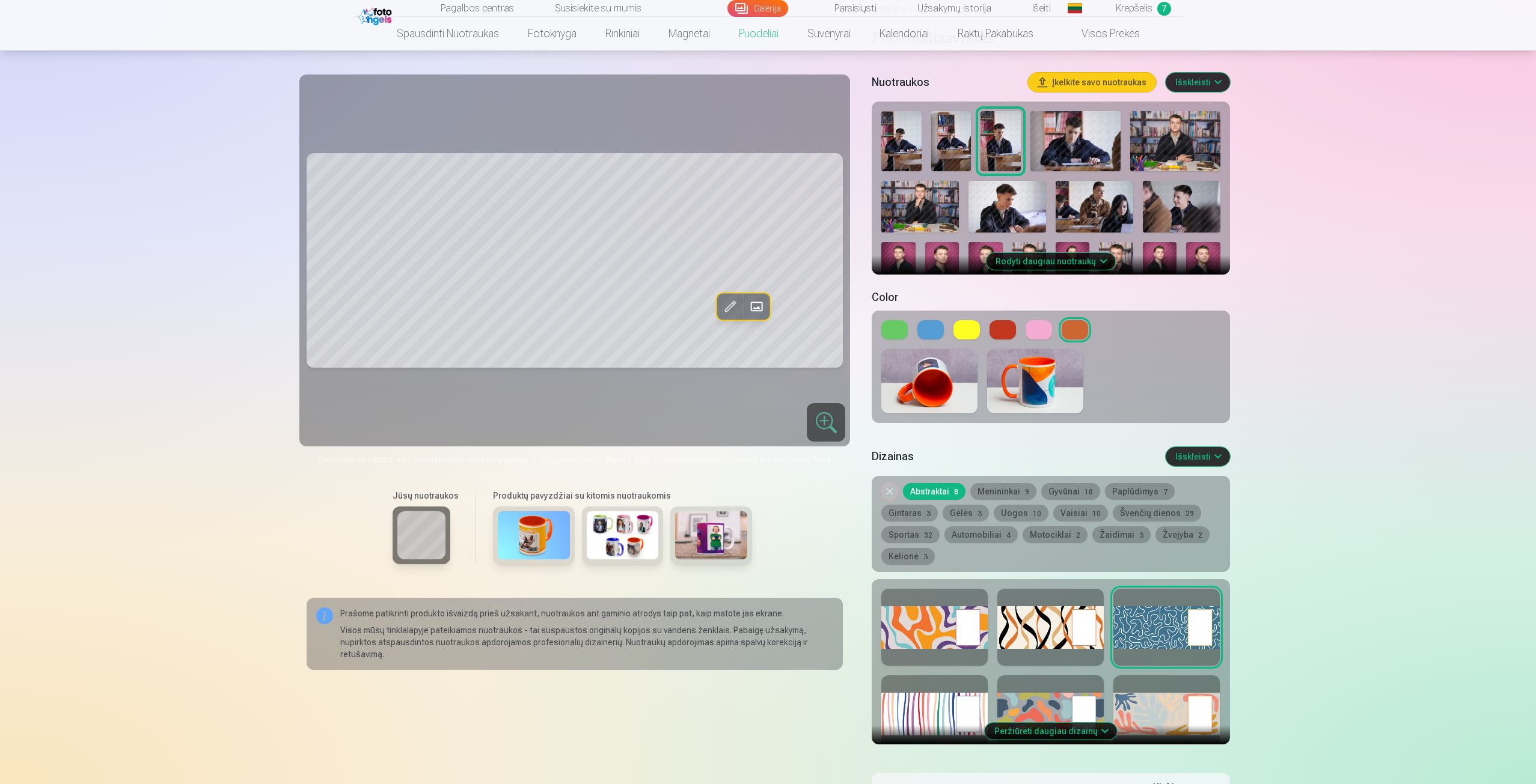
scroll to position [241, 0]
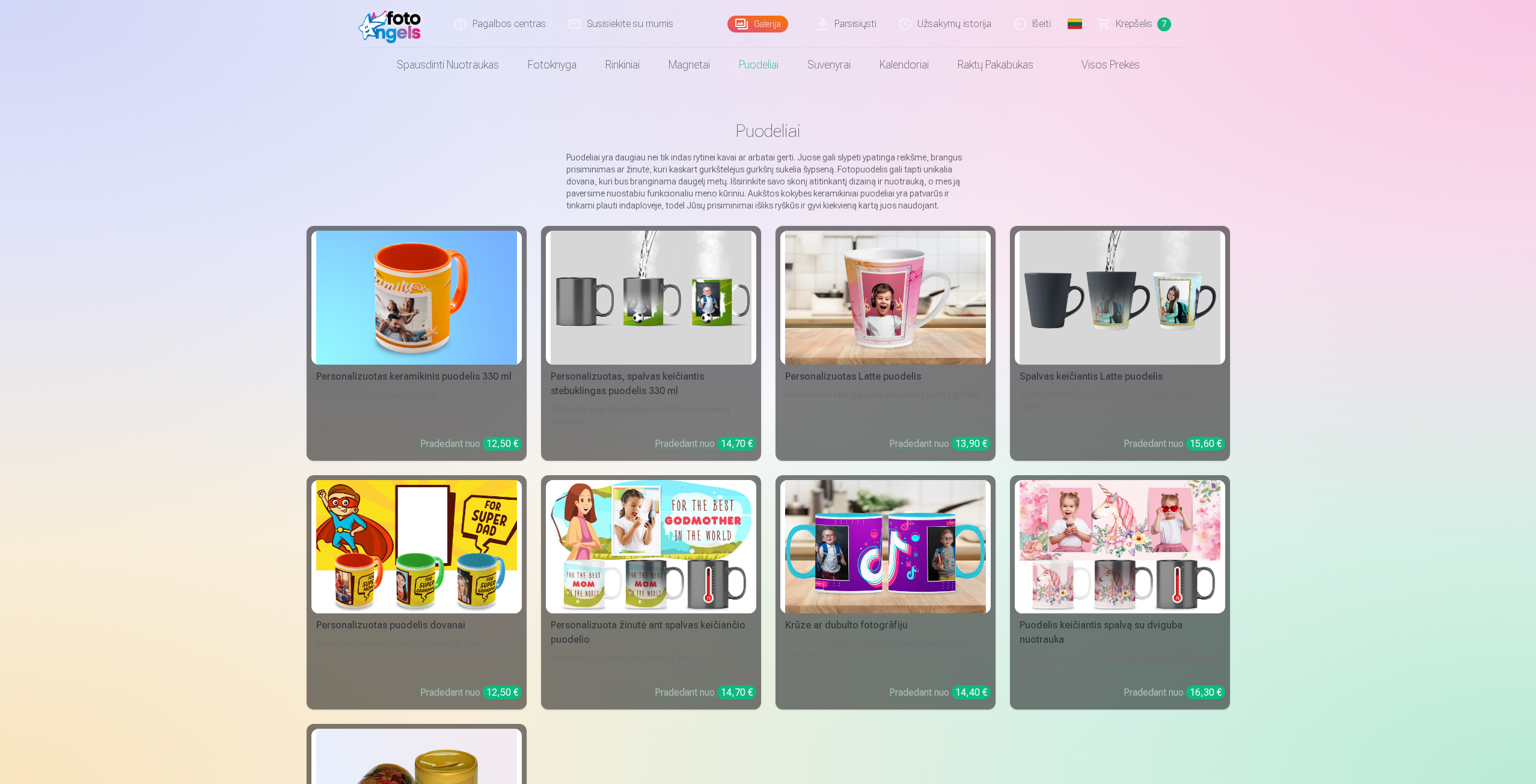
click at [849, 281] on img at bounding box center [885, 298] width 201 height 134
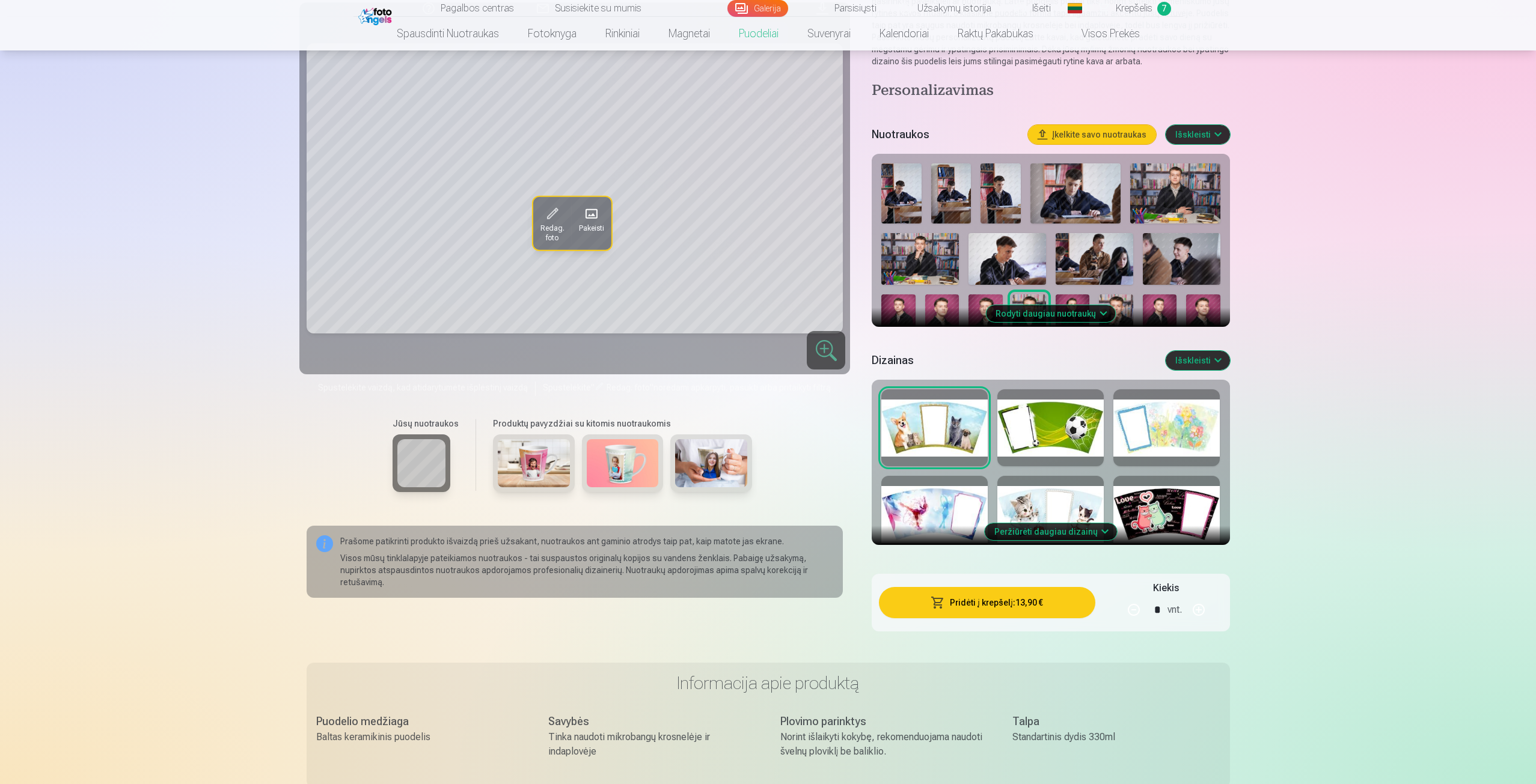
scroll to position [180, 0]
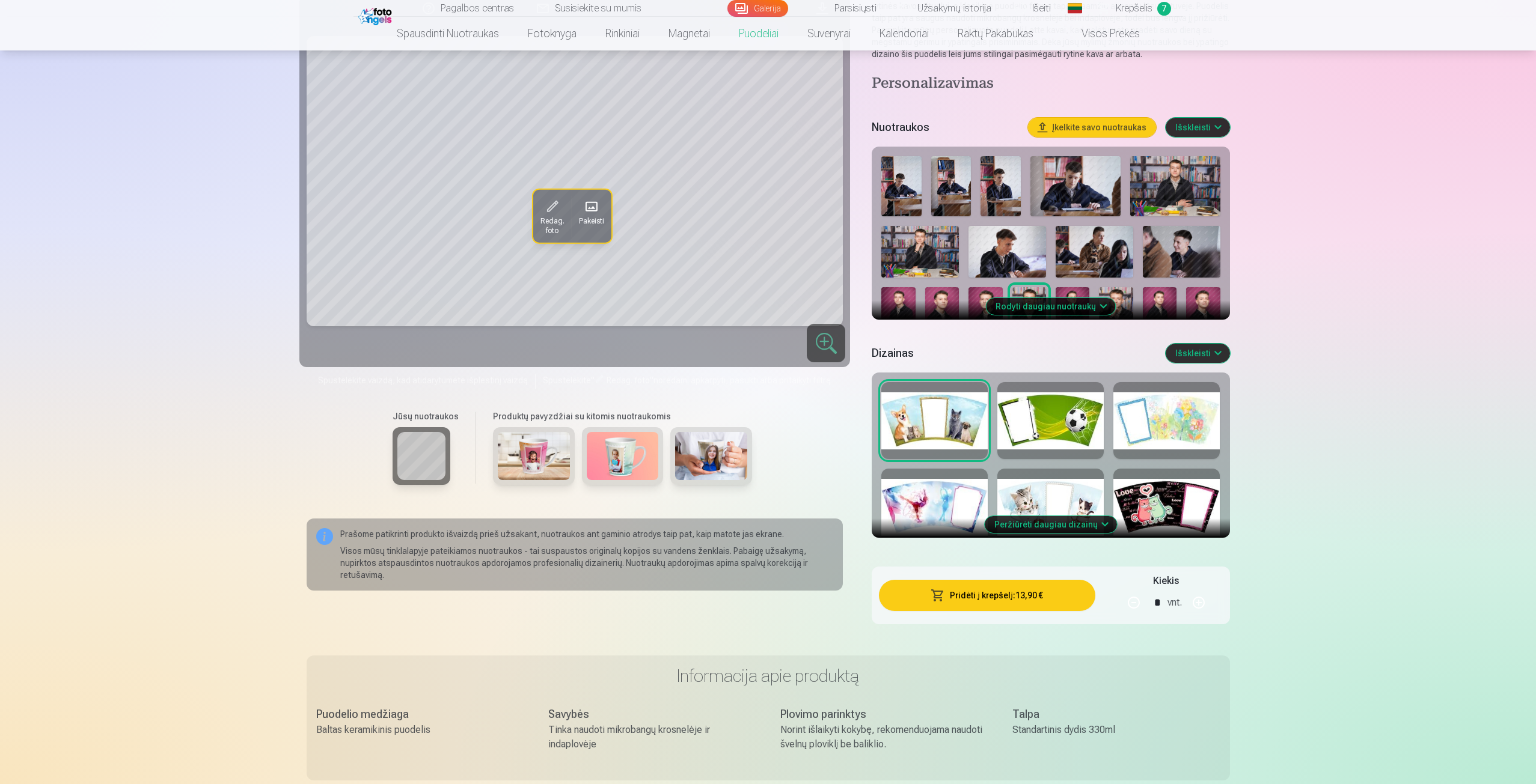
click at [647, 477] on img at bounding box center [623, 456] width 72 height 48
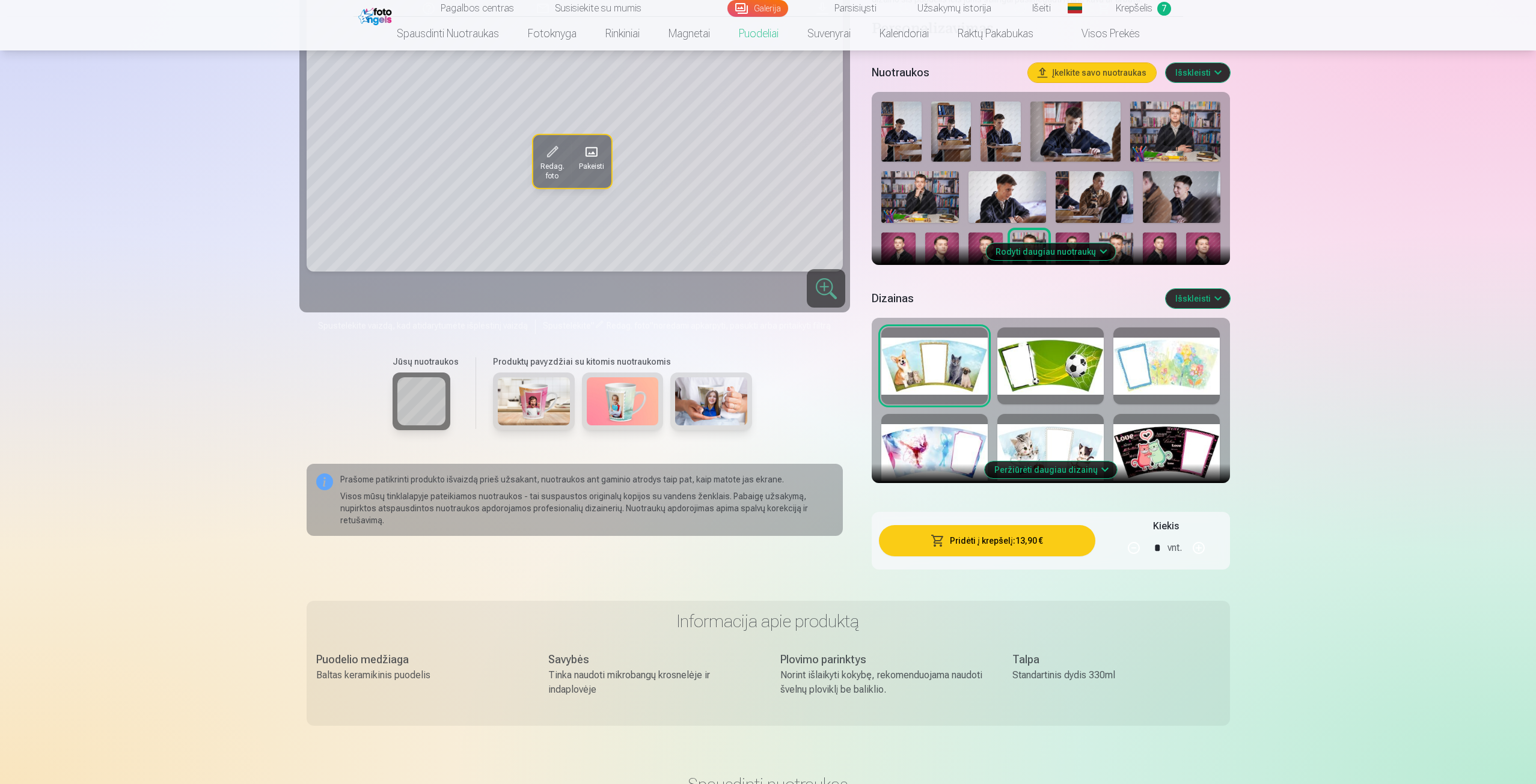
scroll to position [241, 0]
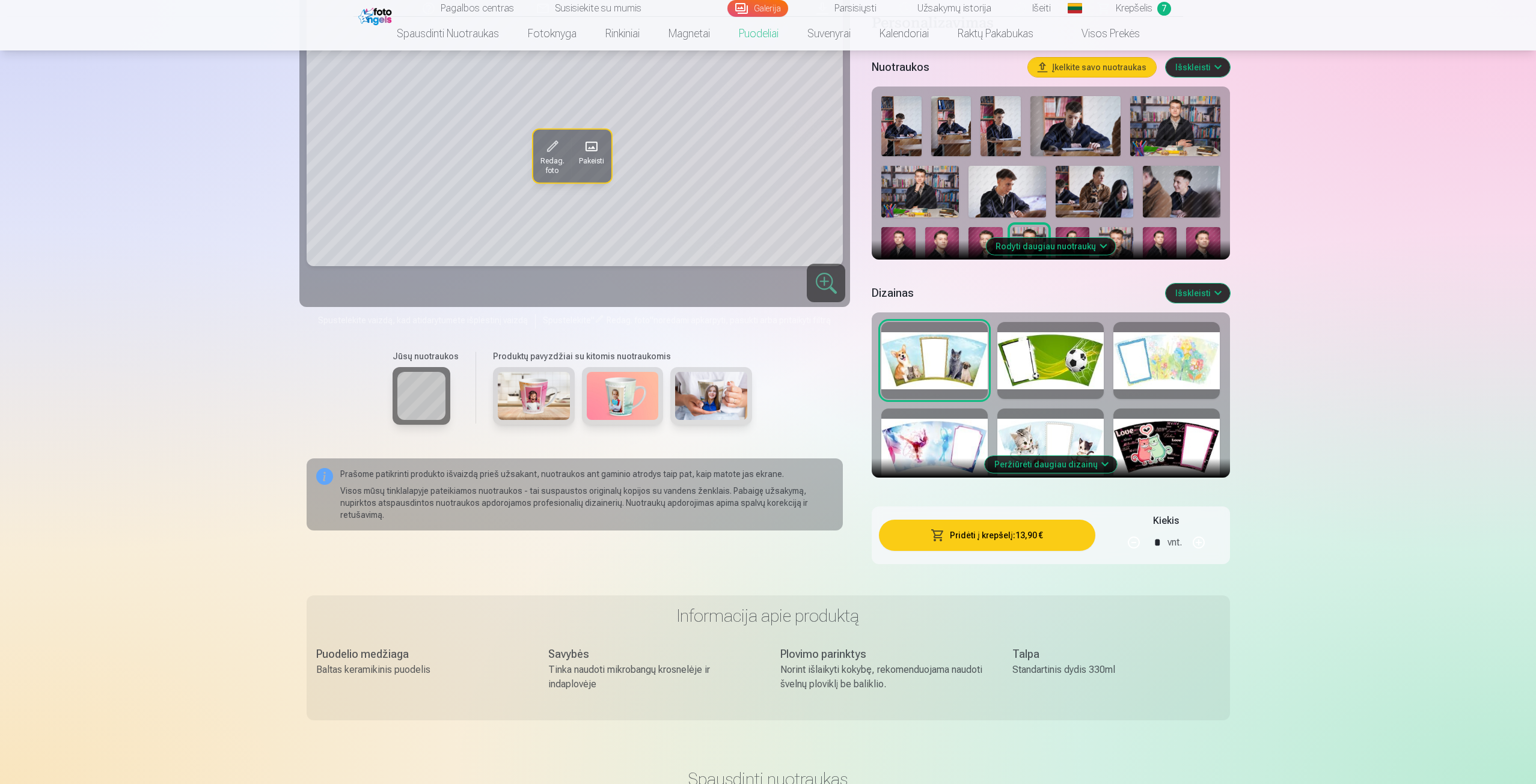
click at [1054, 461] on button "Peržiūrėti daugiau dizainų" at bounding box center [1051, 464] width 132 height 17
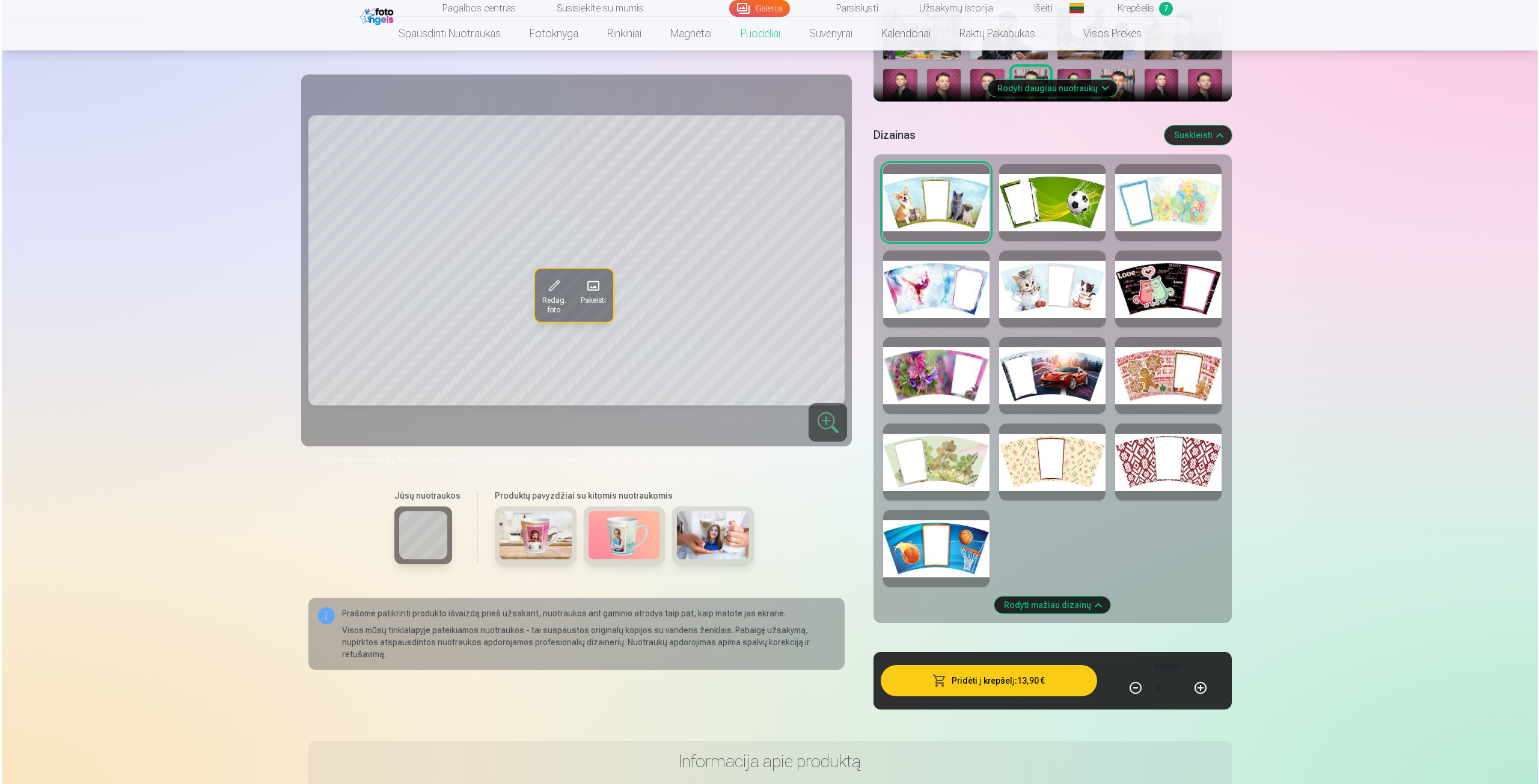
scroll to position [360, 0]
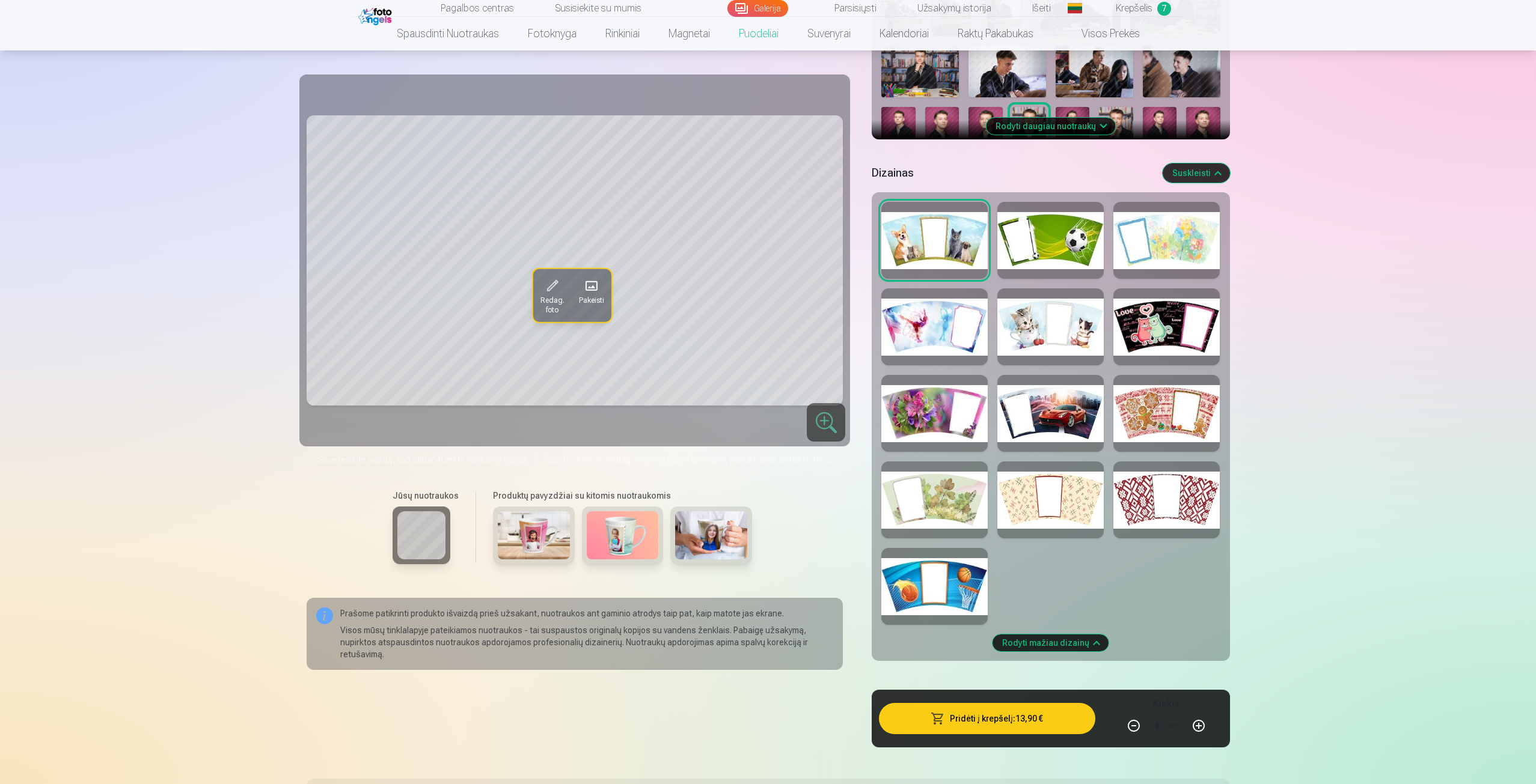
click at [926, 572] on div at bounding box center [935, 586] width 106 height 77
click at [560, 298] on span "Redag. foto" at bounding box center [553, 304] width 24 height 19
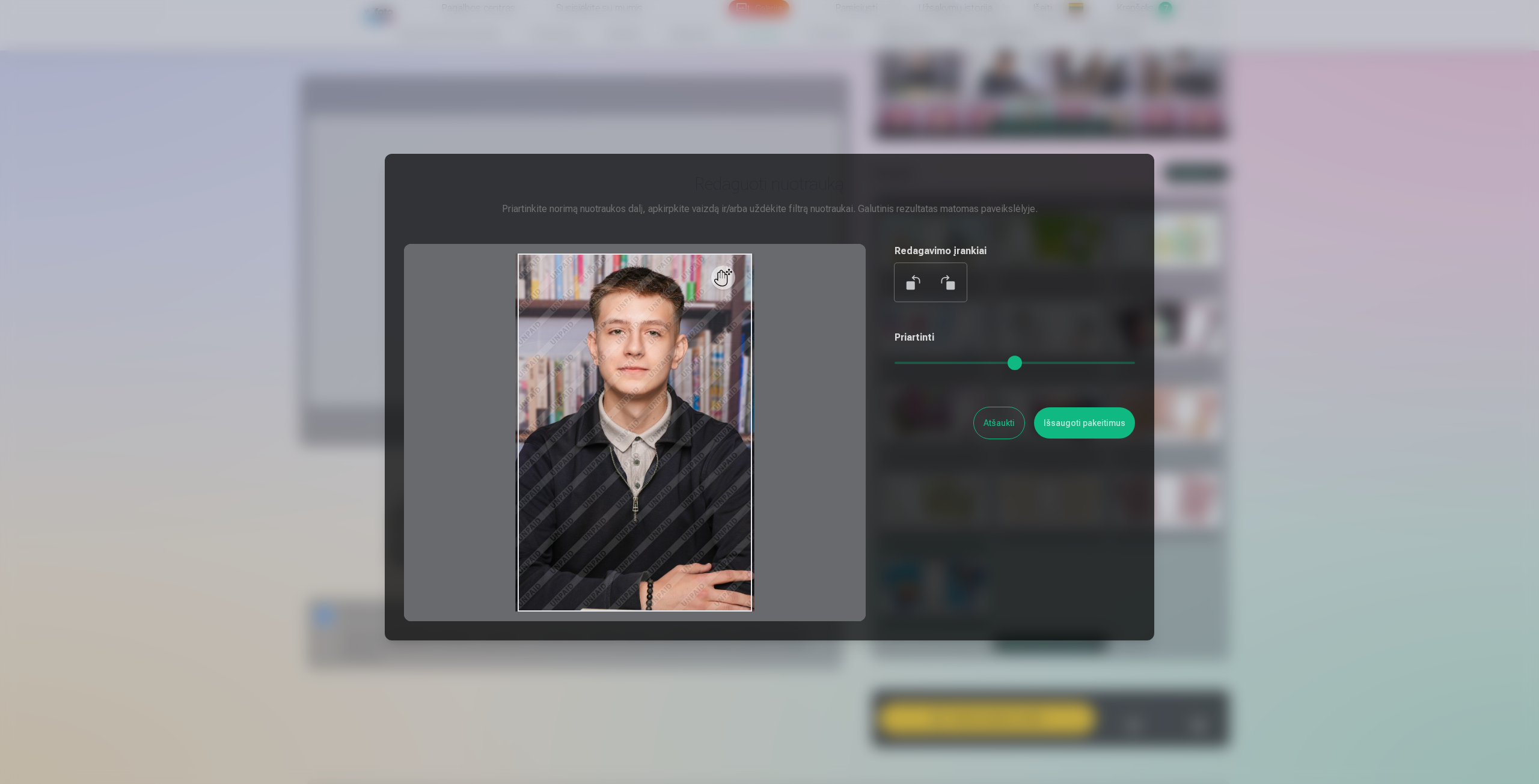
click at [559, 298] on div at bounding box center [635, 433] width 462 height 377
click at [535, 144] on div at bounding box center [769, 392] width 1539 height 784
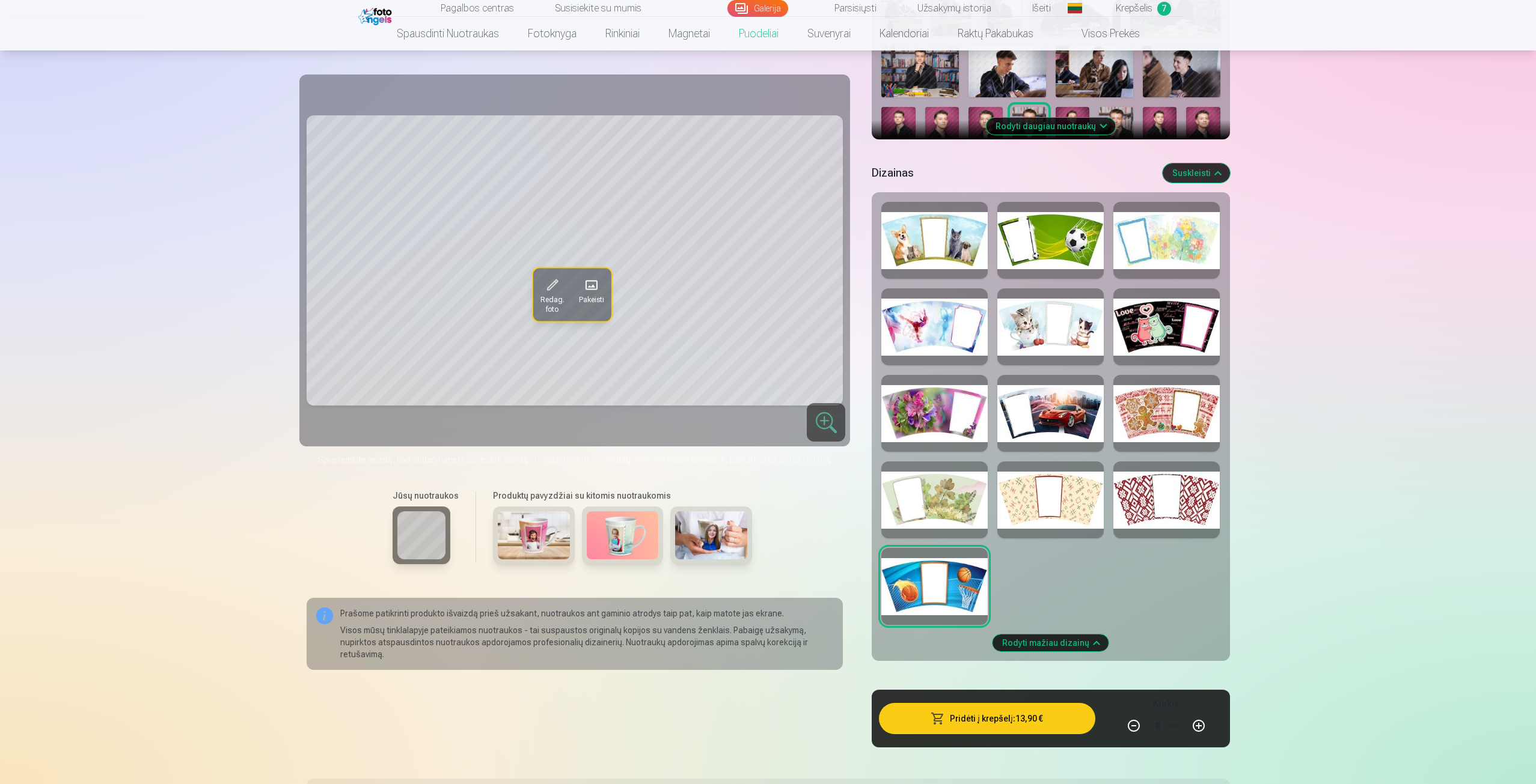
click at [584, 301] on span "Pakeisti" at bounding box center [592, 299] width 25 height 9
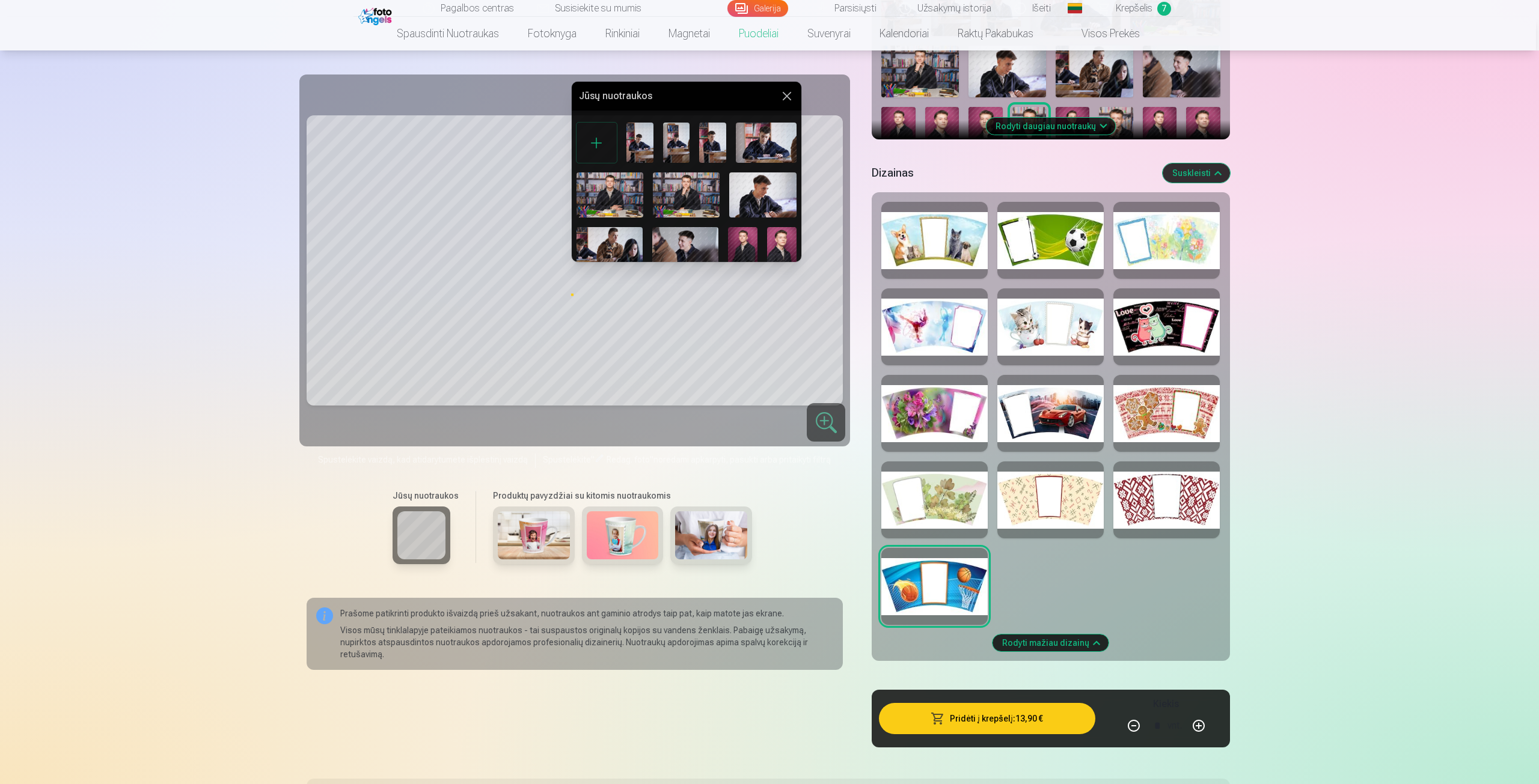
click at [738, 246] on img at bounding box center [743, 249] width 29 height 44
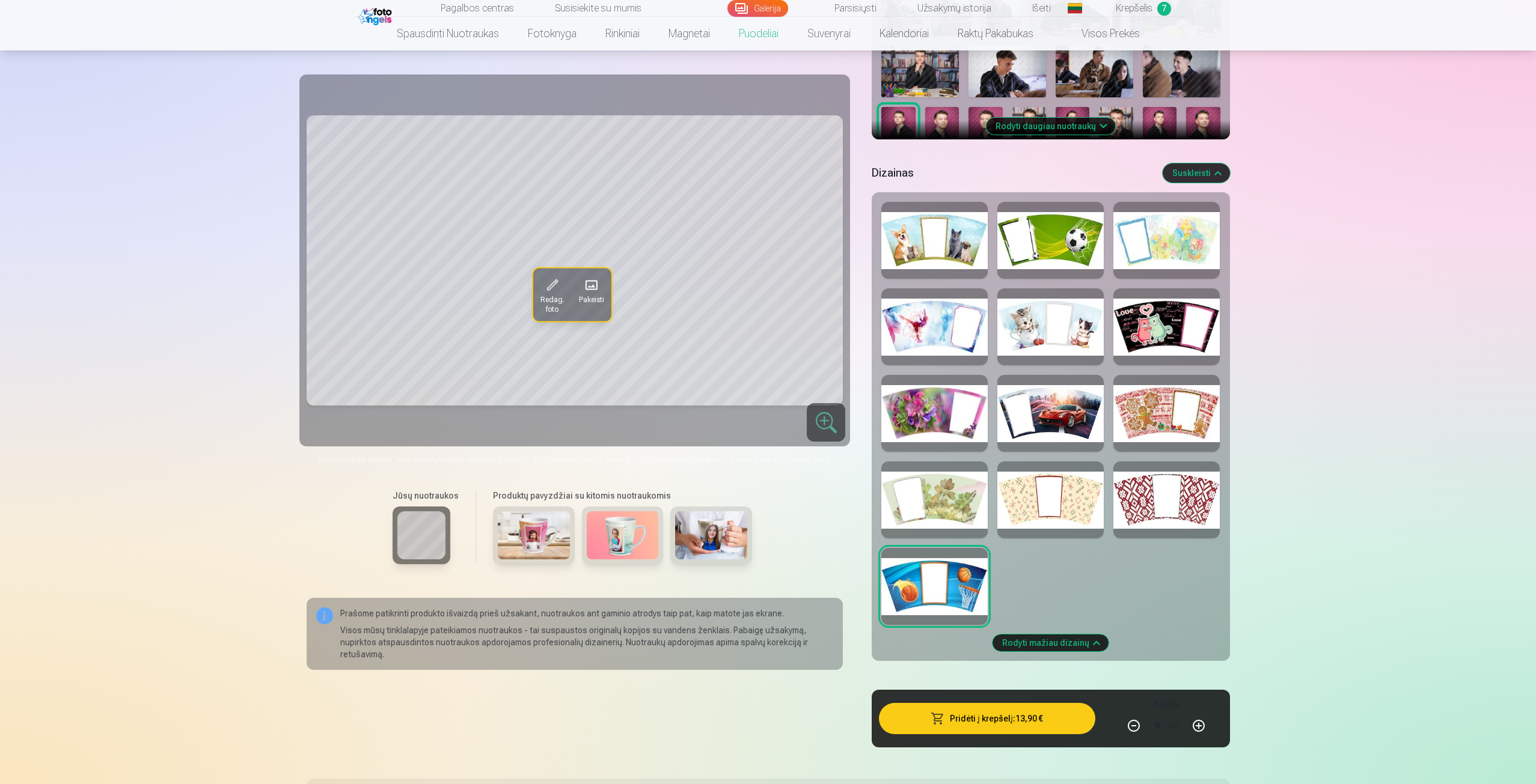
click at [542, 305] on span "Redag. foto" at bounding box center [553, 304] width 24 height 19
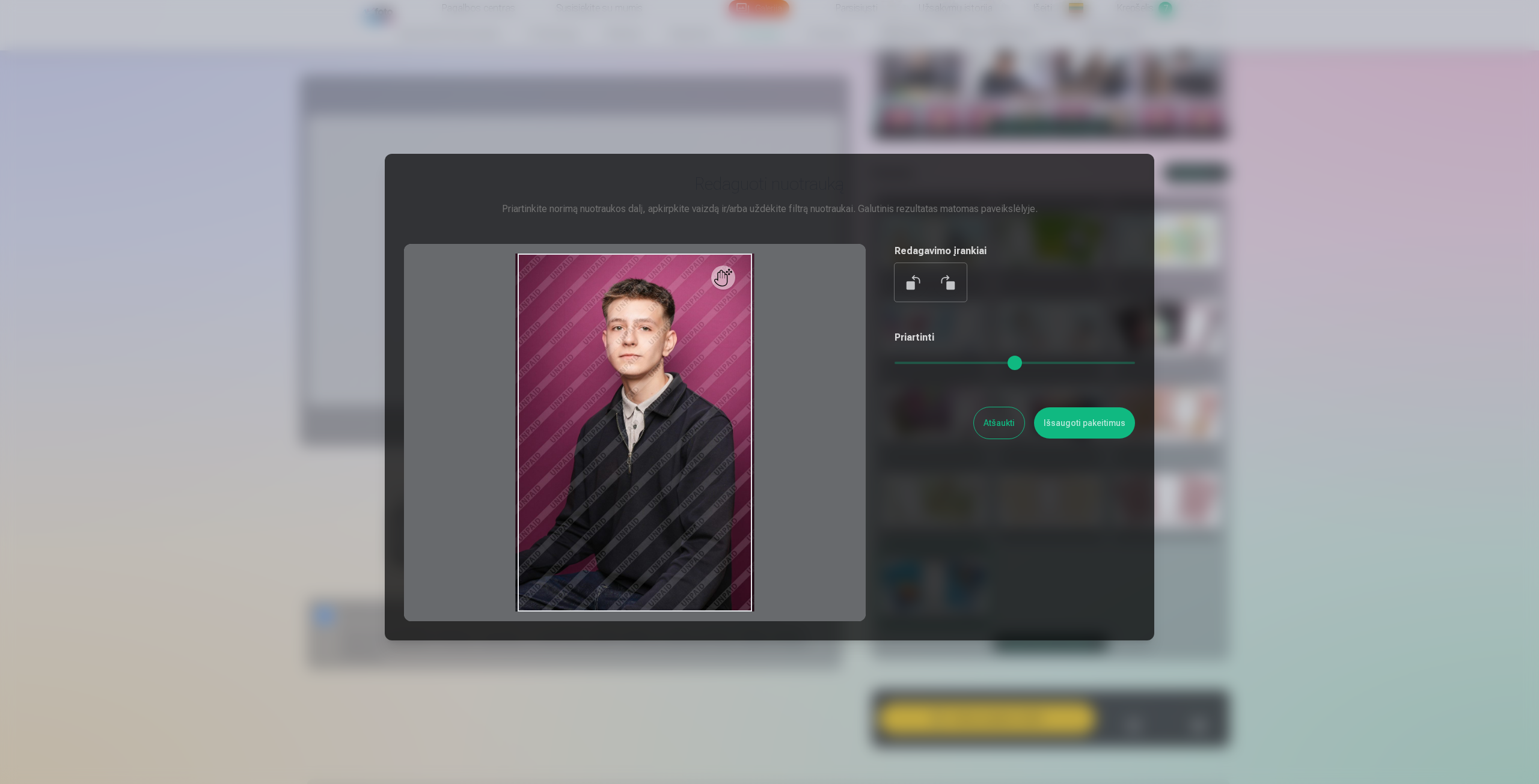
click at [513, 132] on div at bounding box center [769, 392] width 1539 height 784
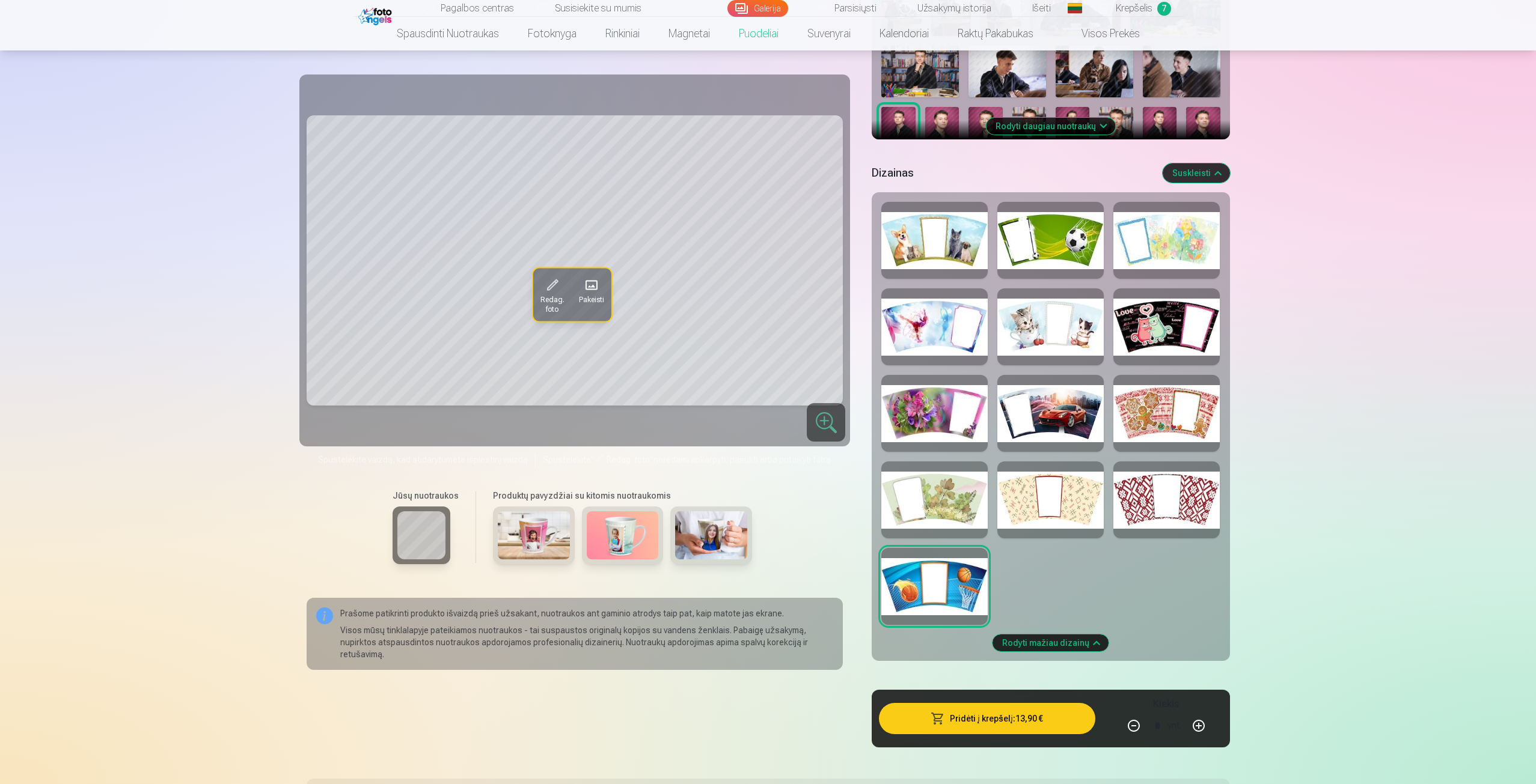
click at [580, 298] on span "Pakeisti" at bounding box center [592, 299] width 25 height 9
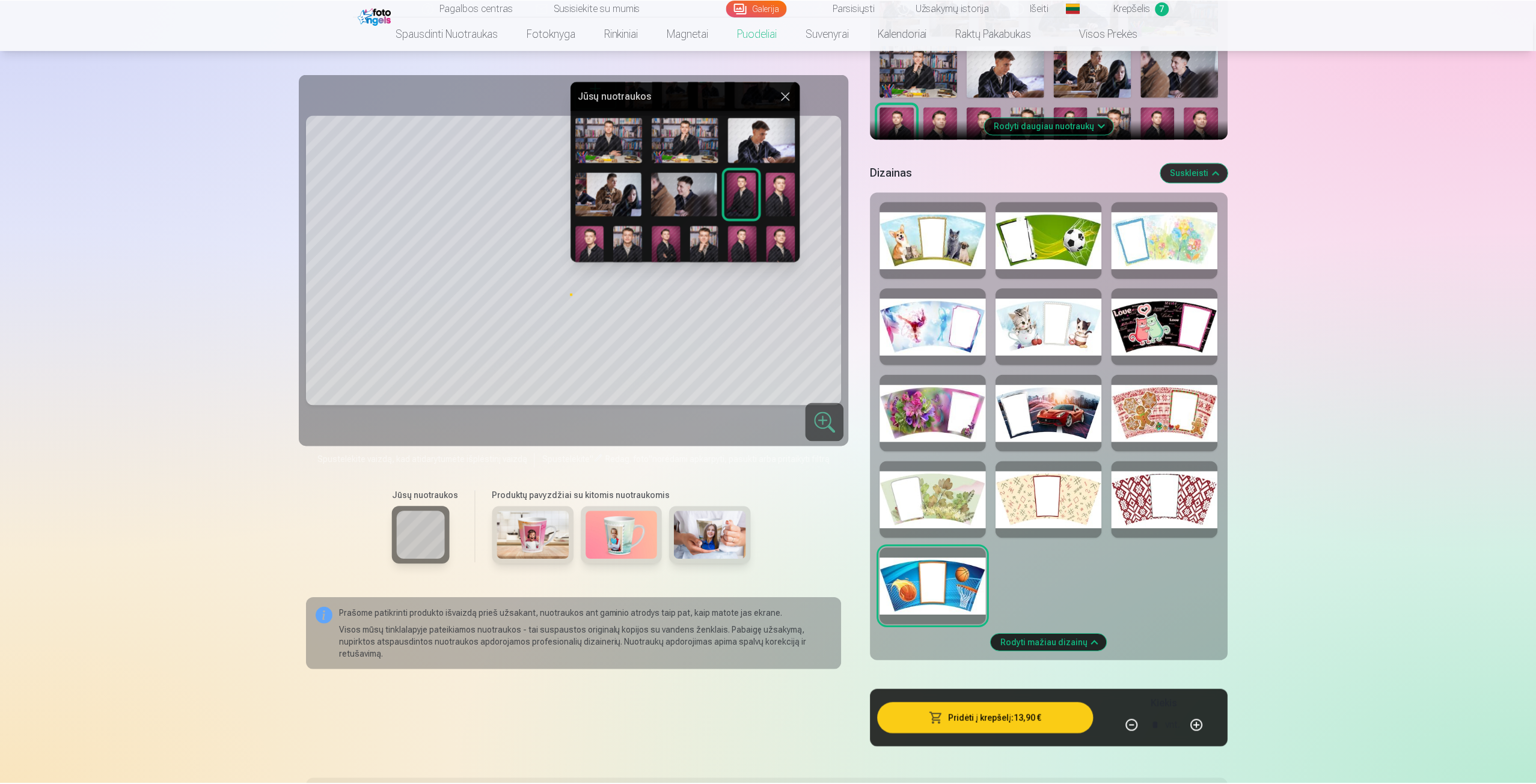
scroll to position [60, 0]
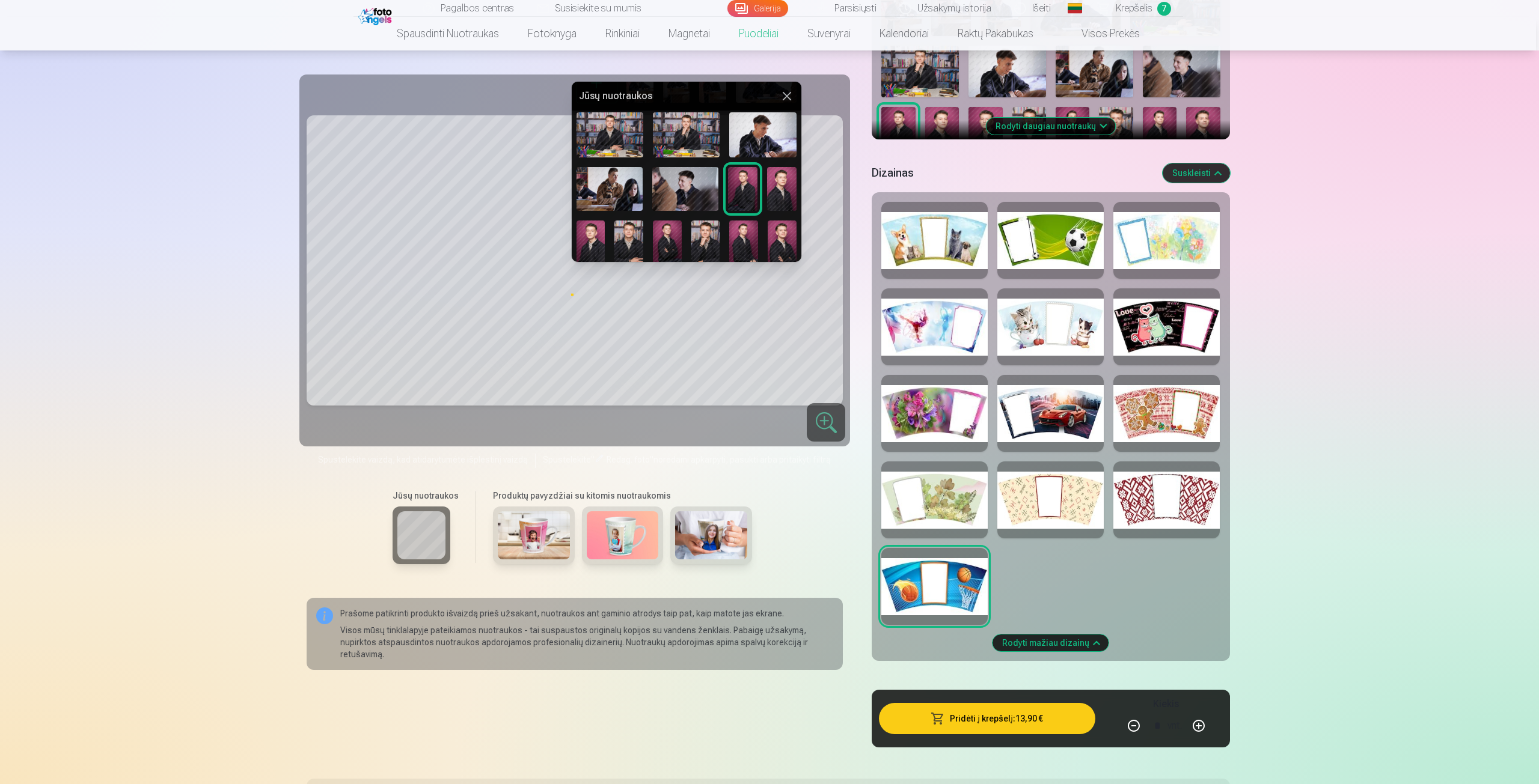
click at [762, 353] on div at bounding box center [769, 392] width 1539 height 784
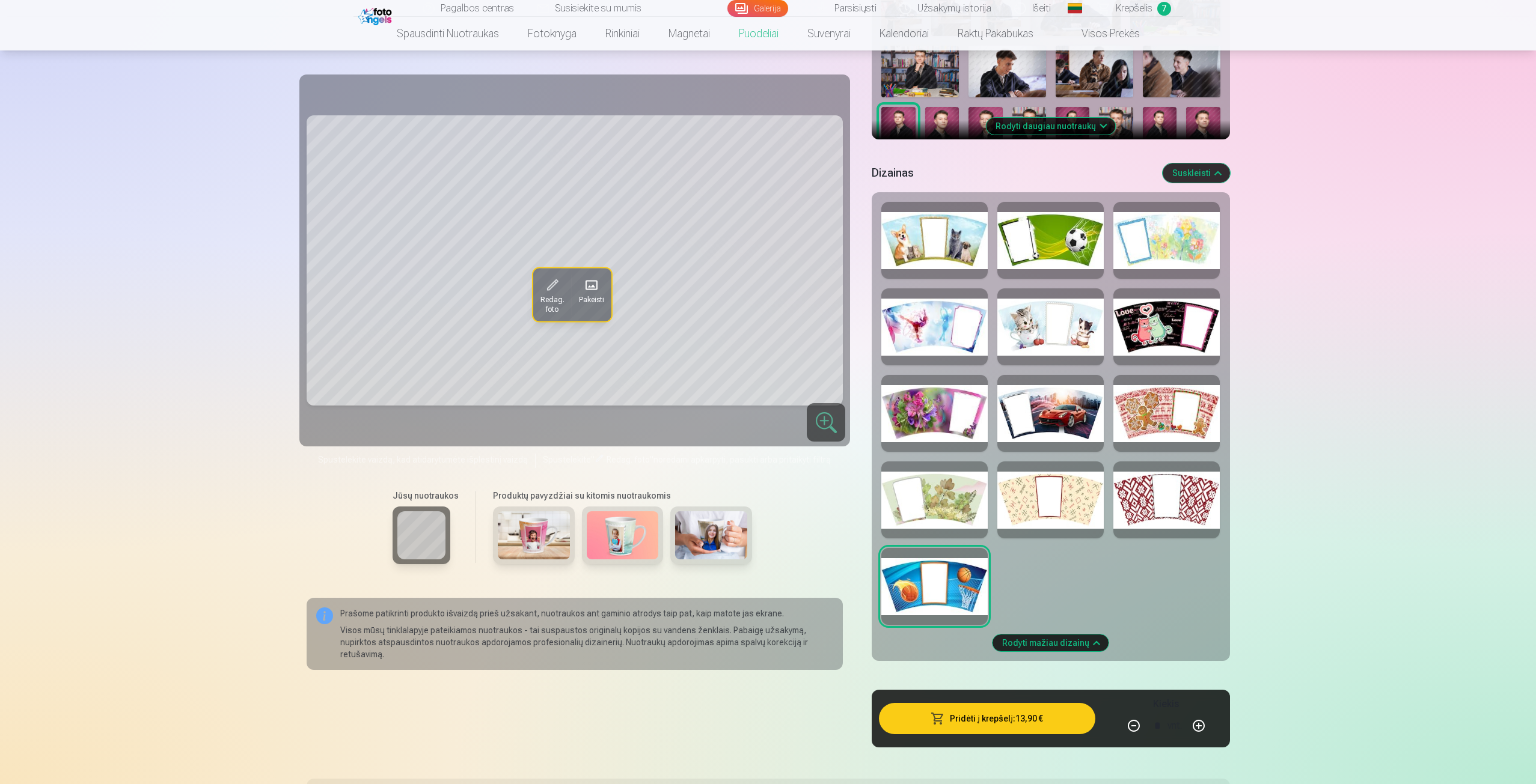
click at [1053, 336] on div at bounding box center [1051, 326] width 106 height 77
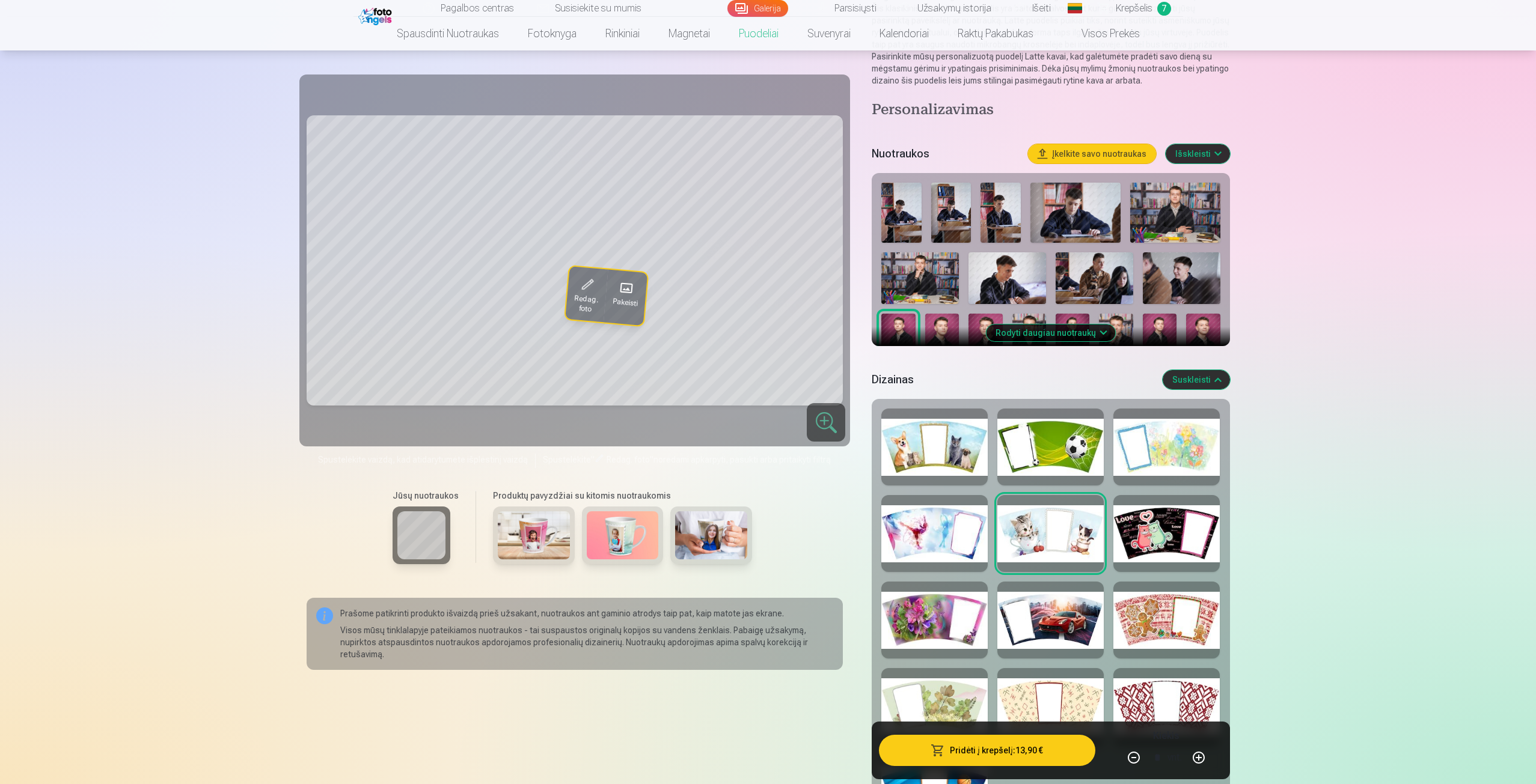
scroll to position [120, 0]
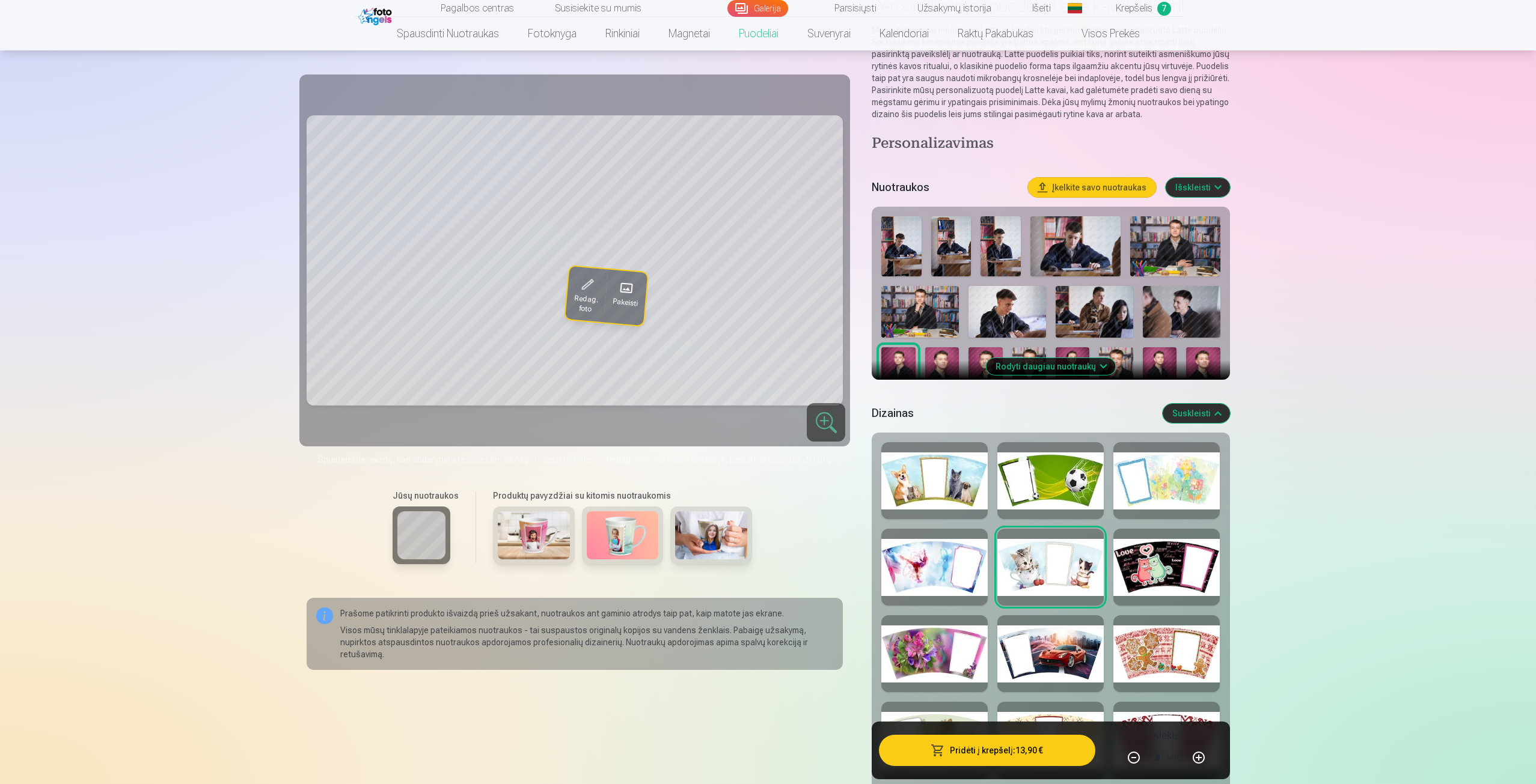
click at [1159, 466] on div at bounding box center [1167, 480] width 106 height 77
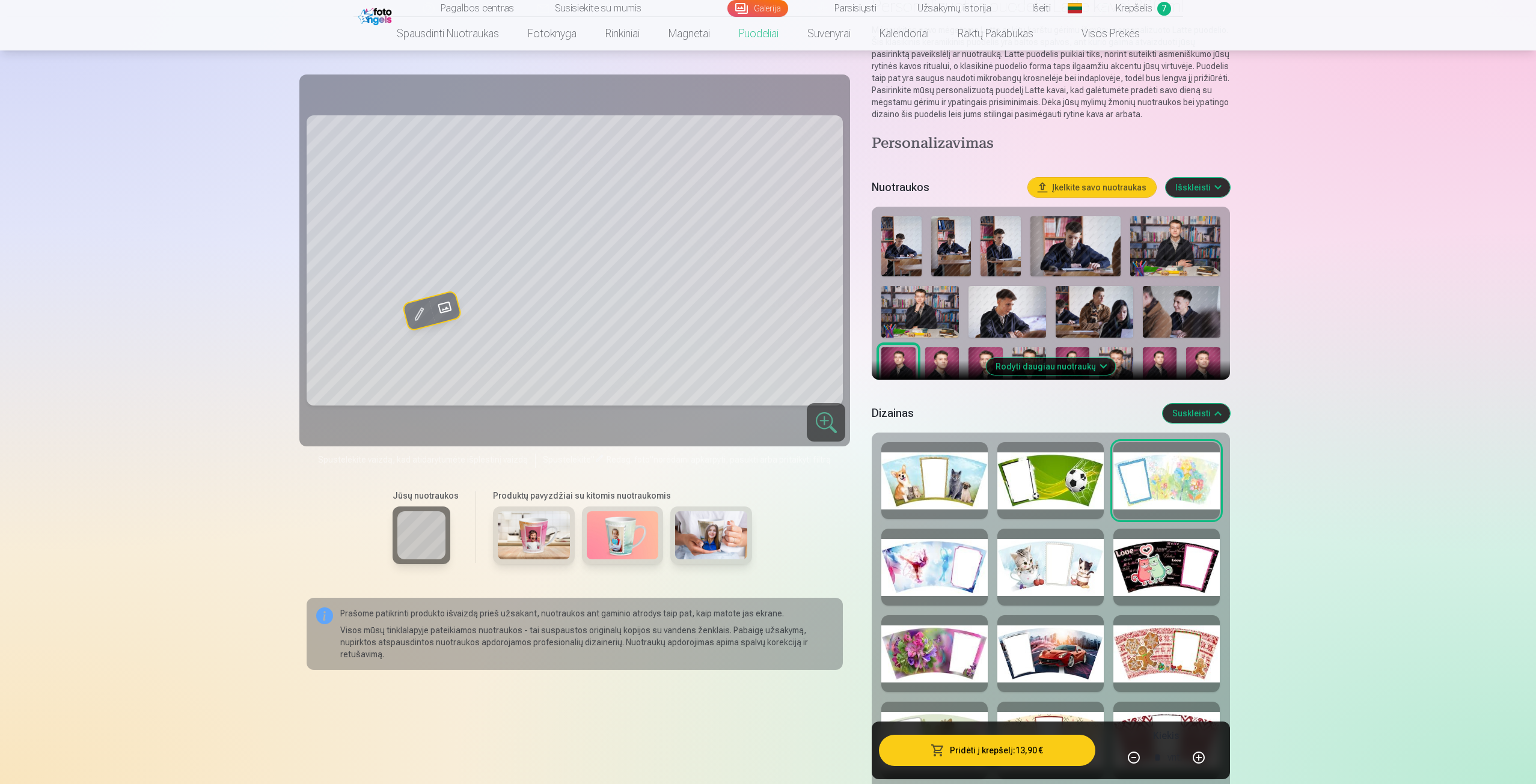
click at [1051, 655] on div at bounding box center [1051, 654] width 106 height 77
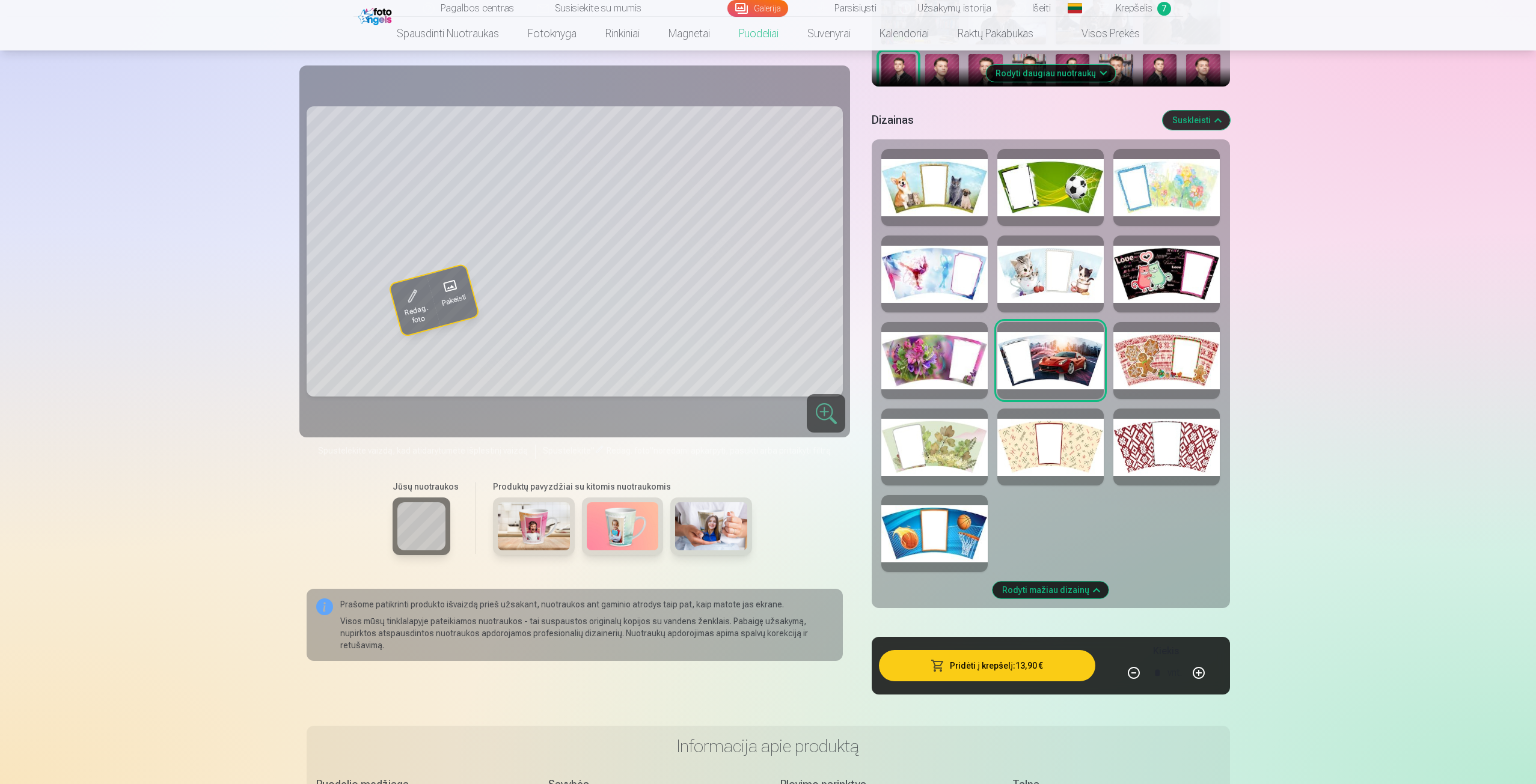
scroll to position [420, 0]
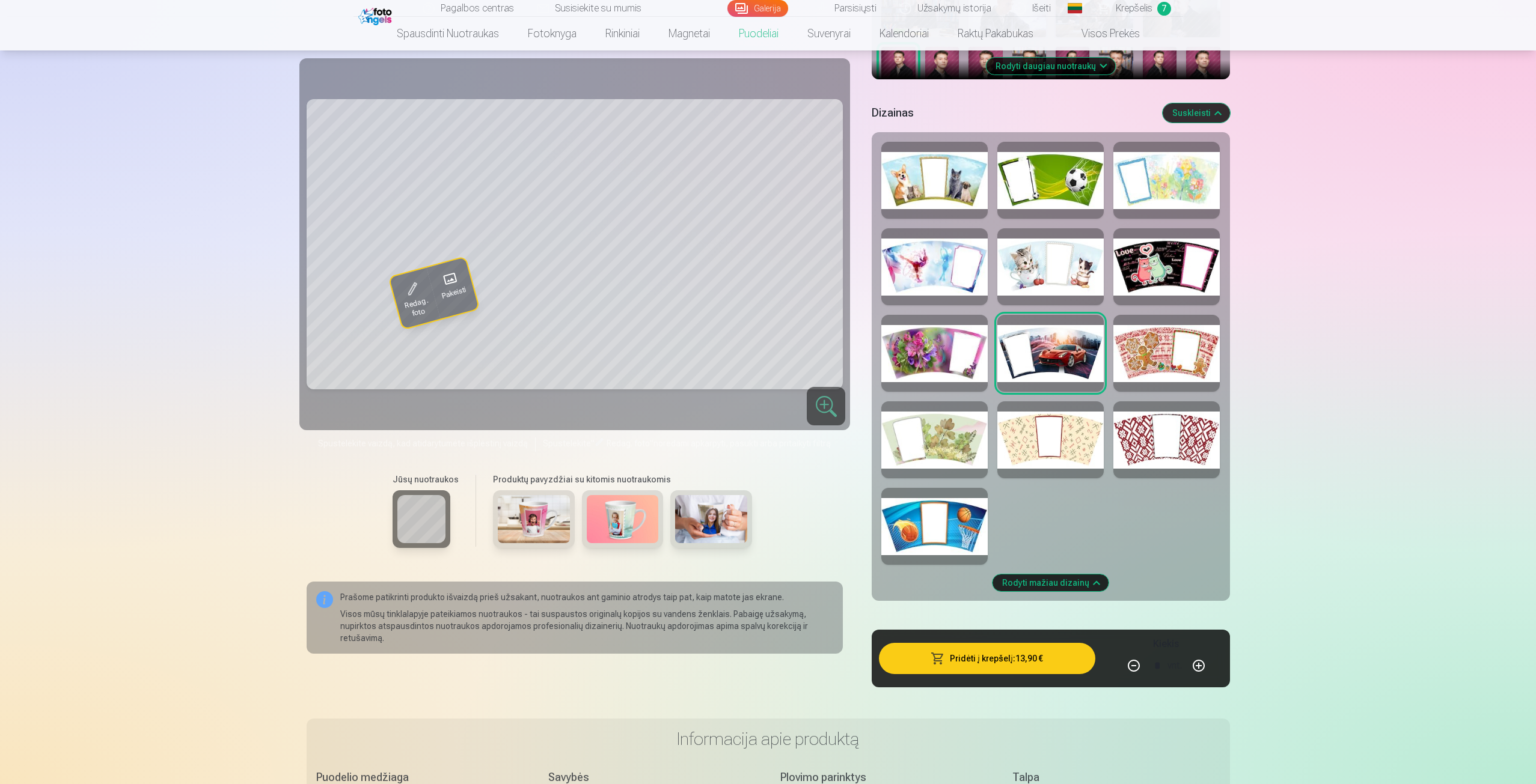
click at [948, 353] on div at bounding box center [935, 353] width 106 height 77
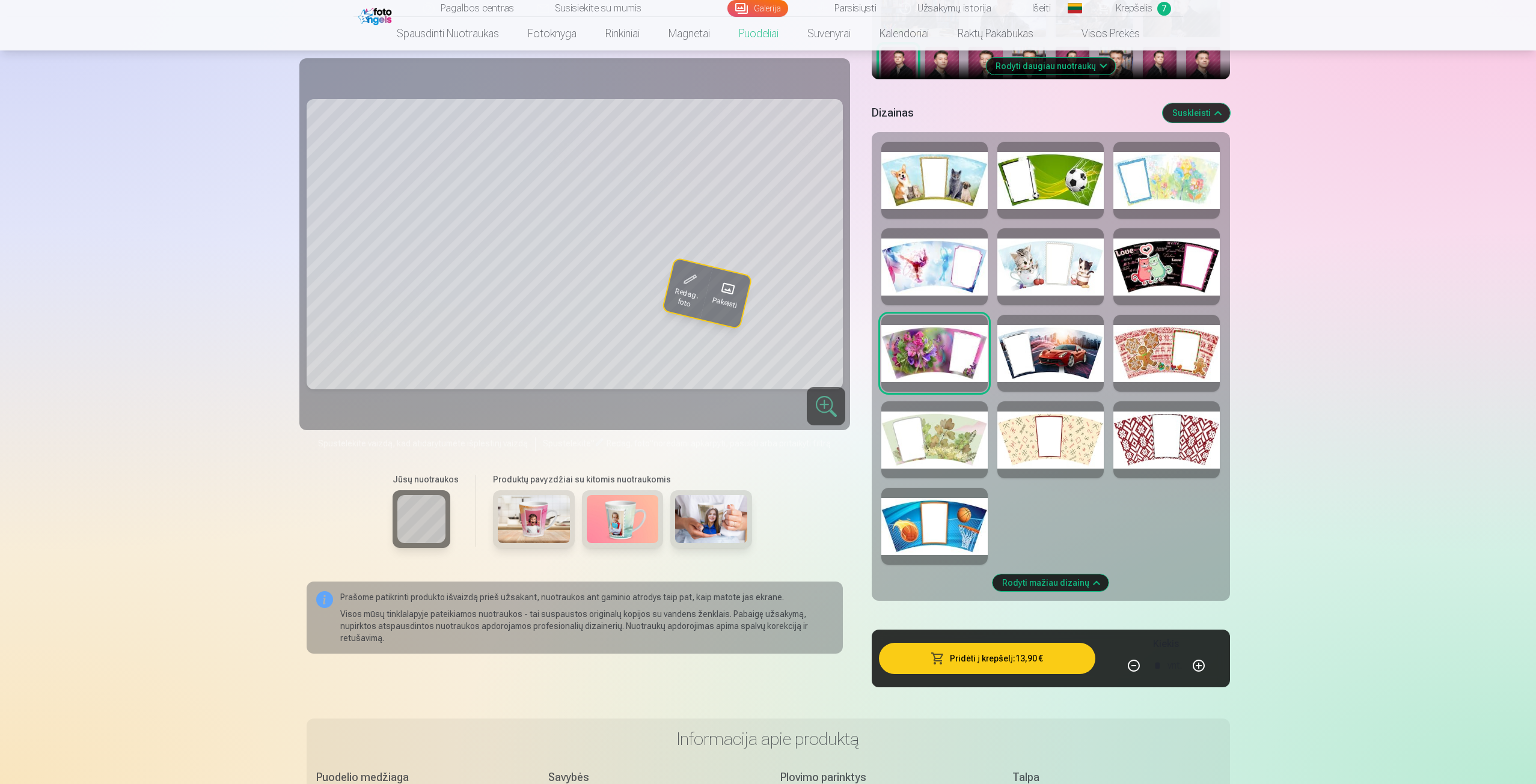
click at [934, 436] on div at bounding box center [935, 439] width 106 height 77
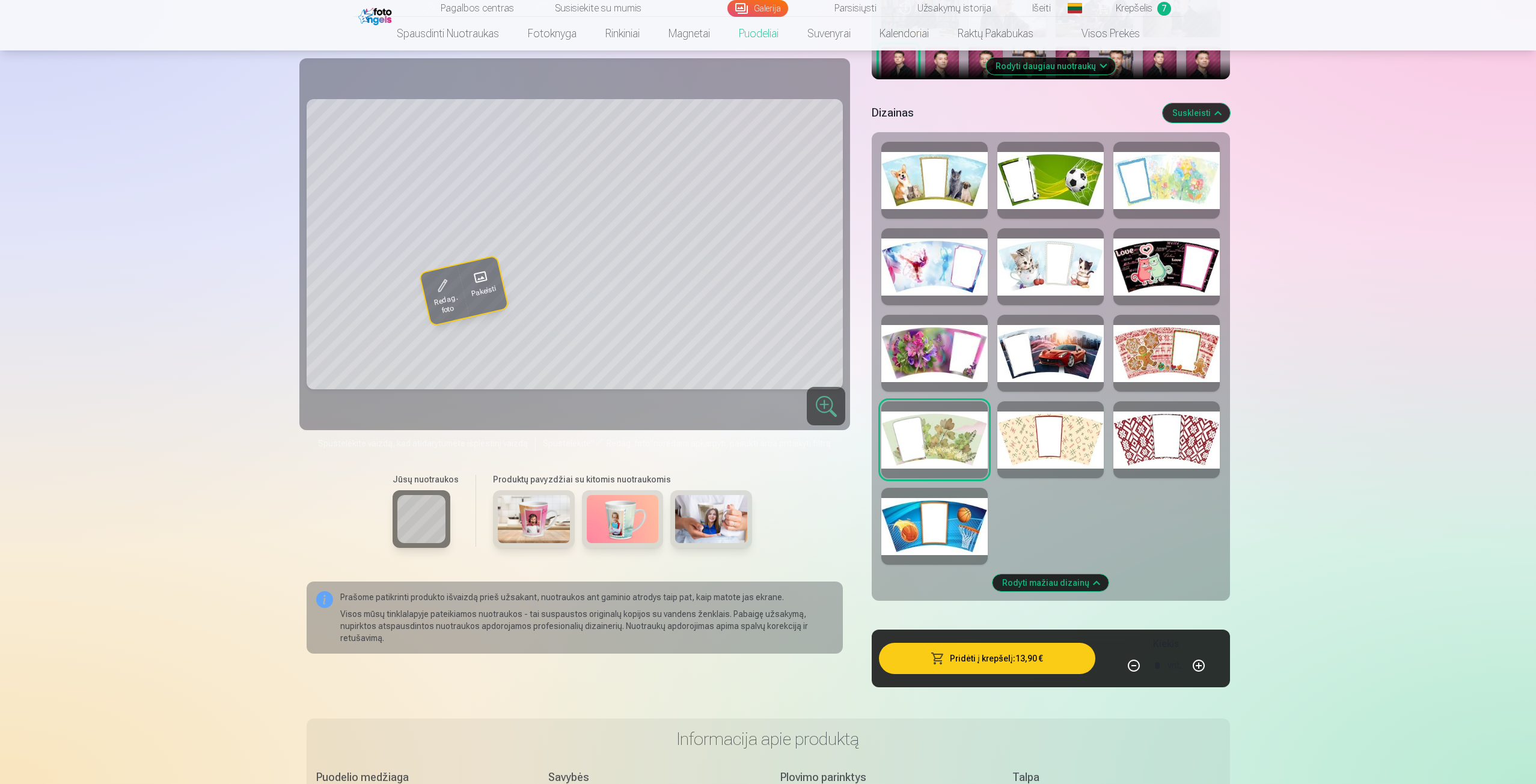
click at [1025, 443] on div at bounding box center [1051, 439] width 106 height 77
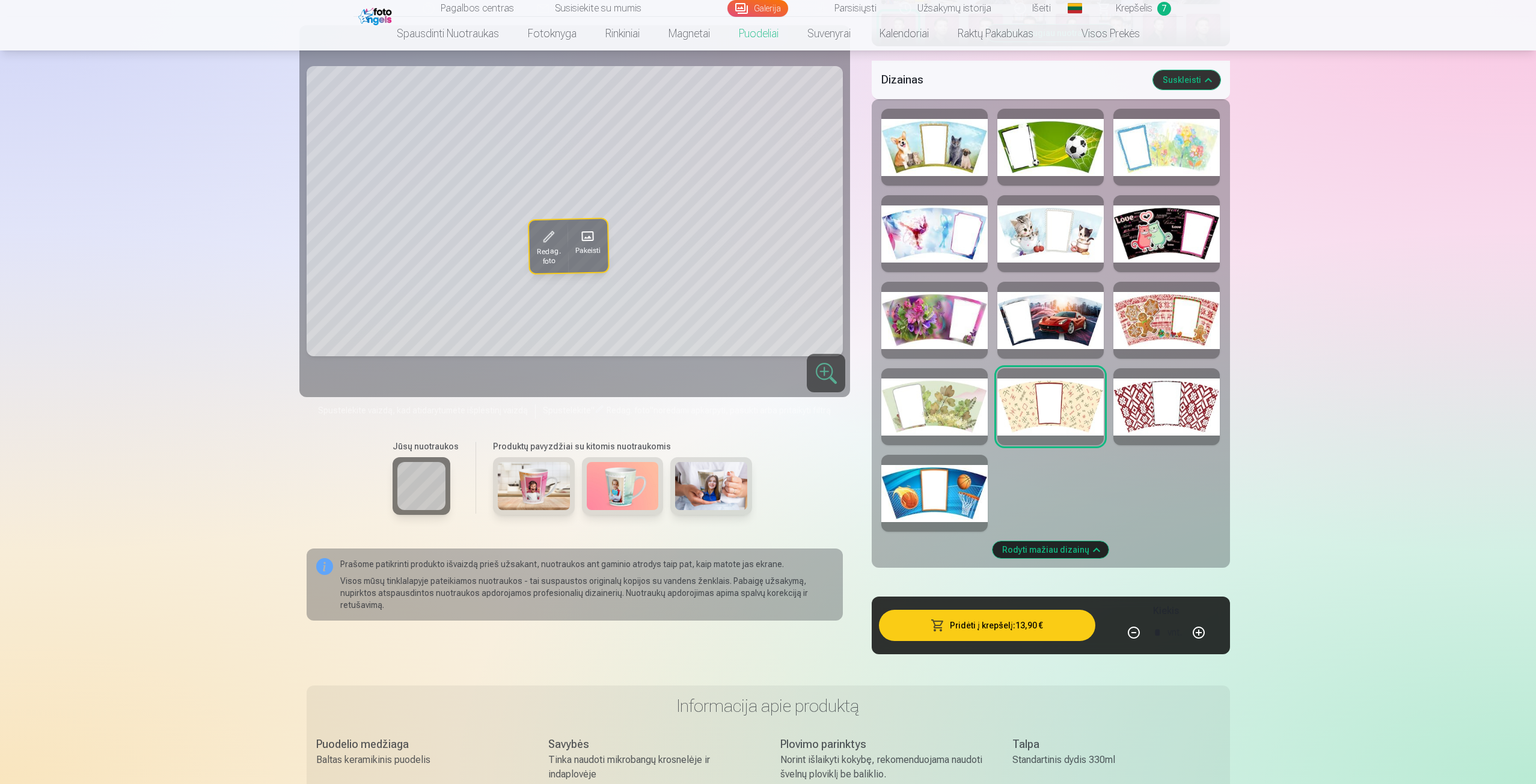
scroll to position [60, 0]
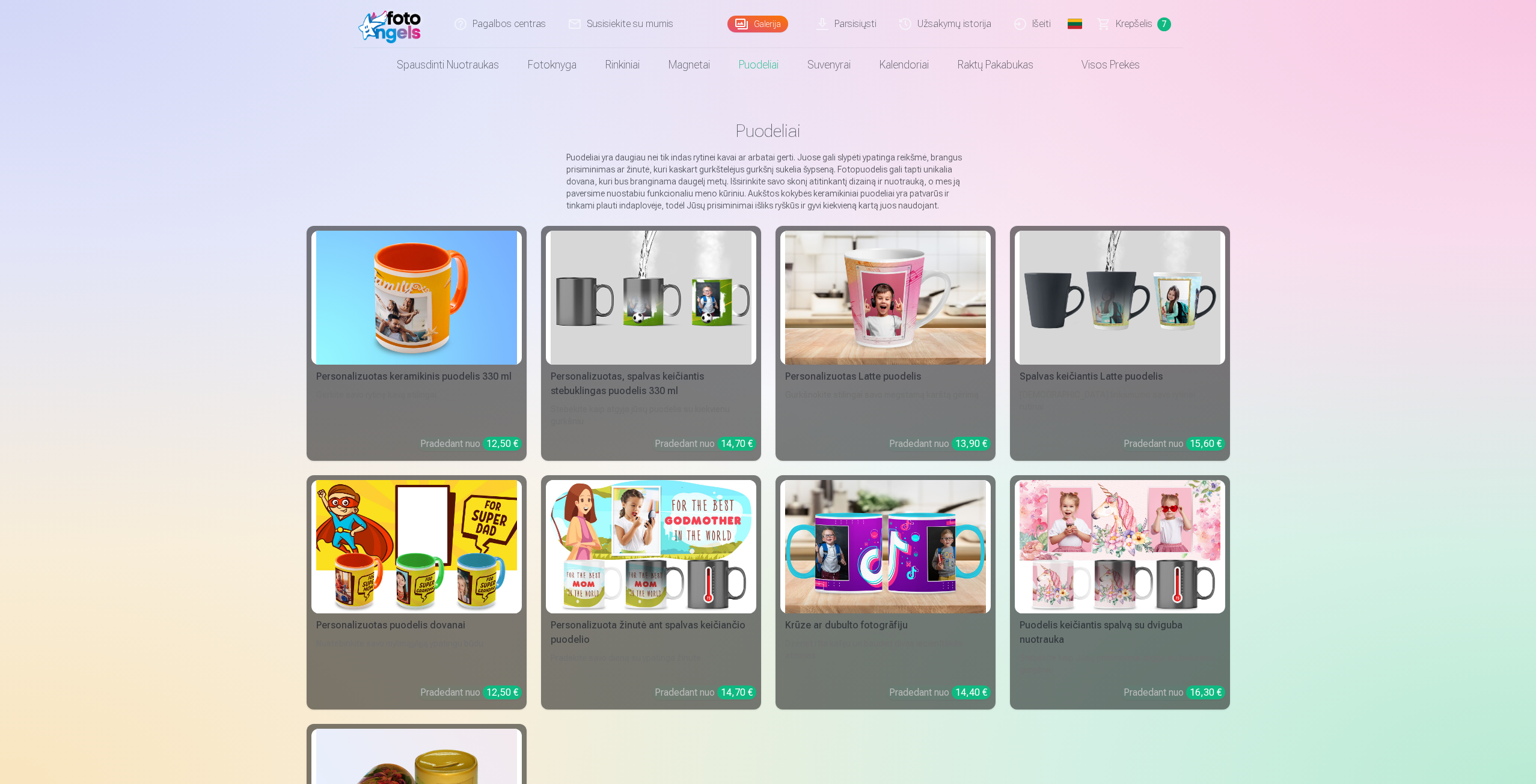
click at [608, 280] on img at bounding box center [651, 298] width 201 height 134
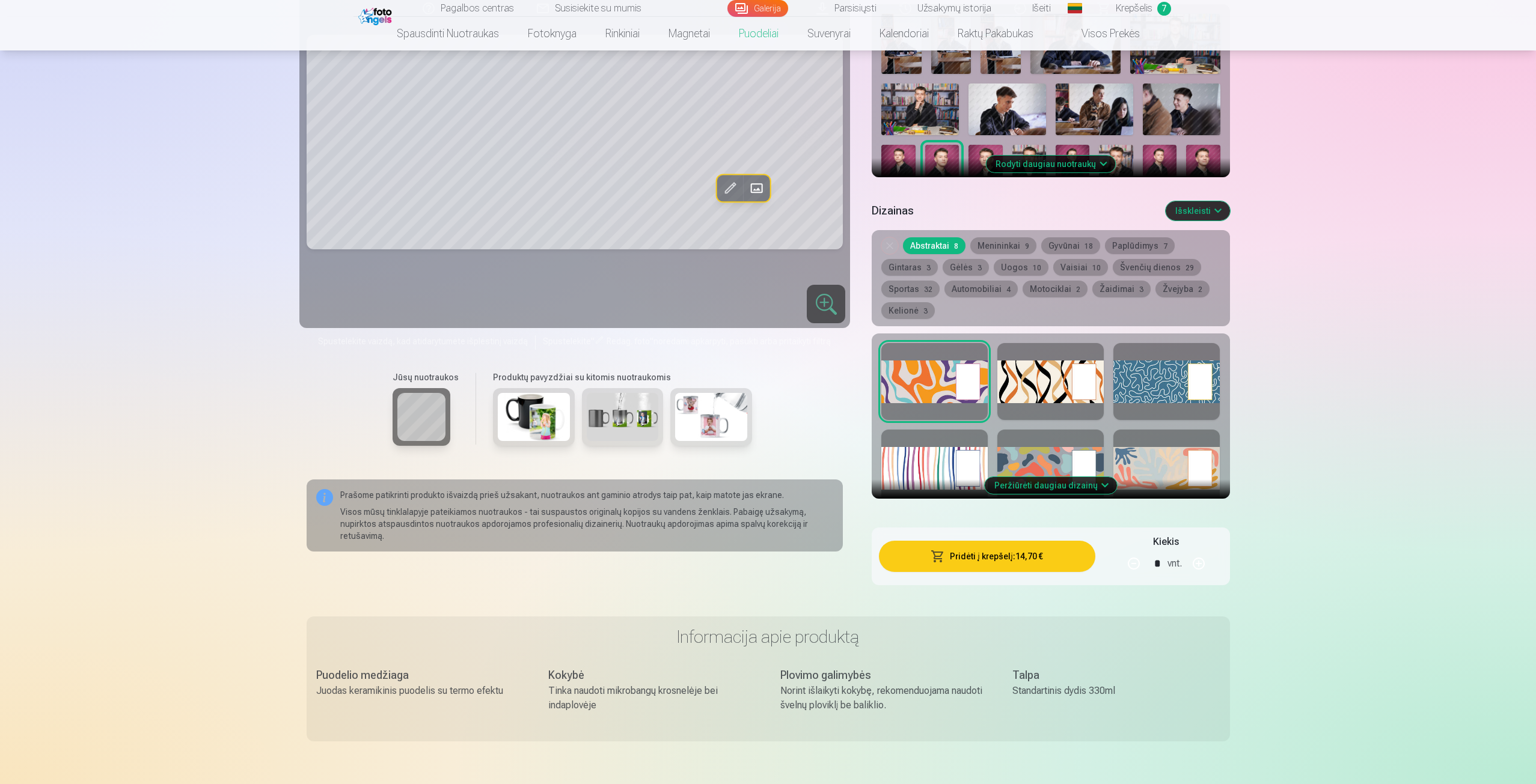
scroll to position [360, 0]
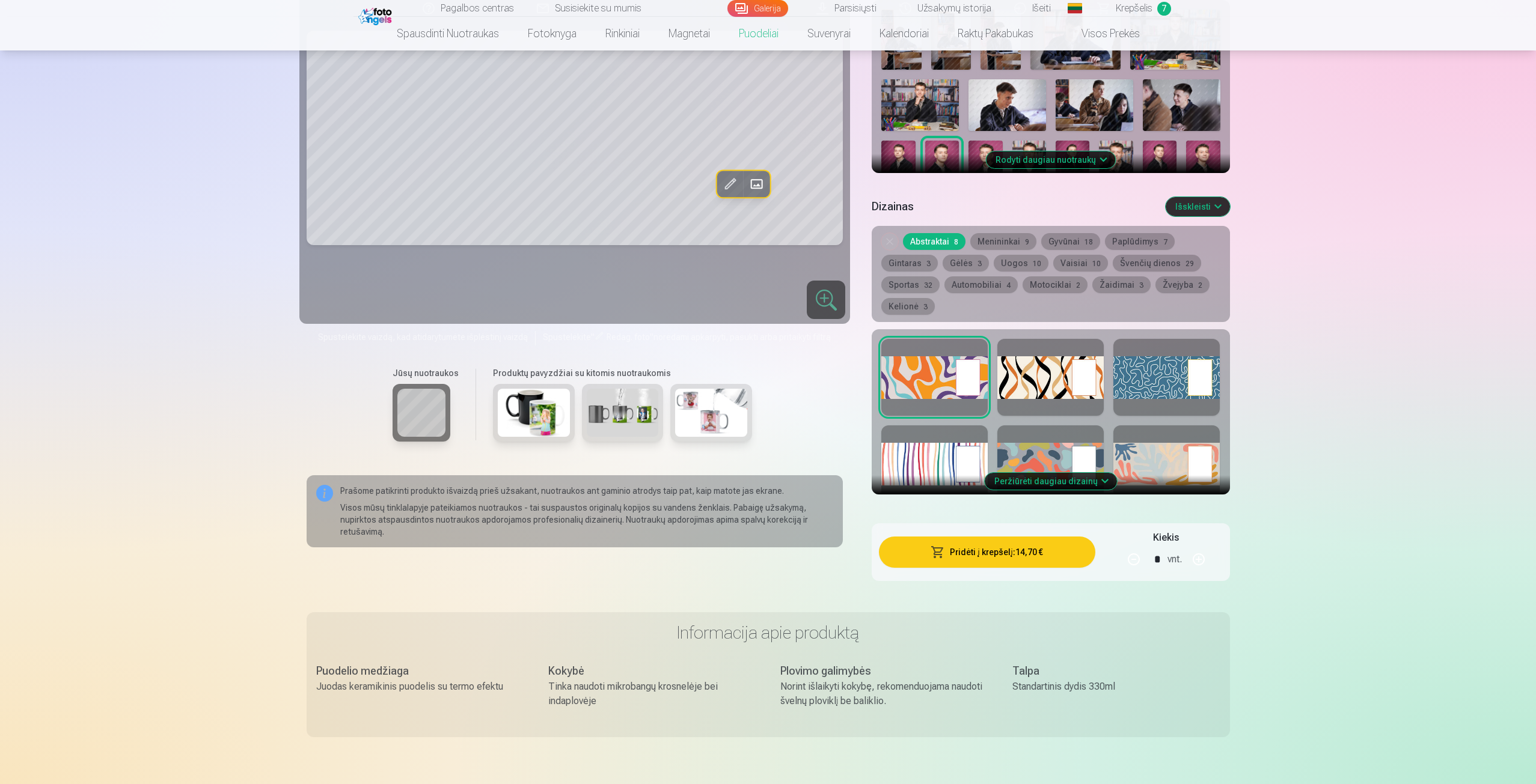
click at [1153, 380] on div at bounding box center [1167, 377] width 106 height 77
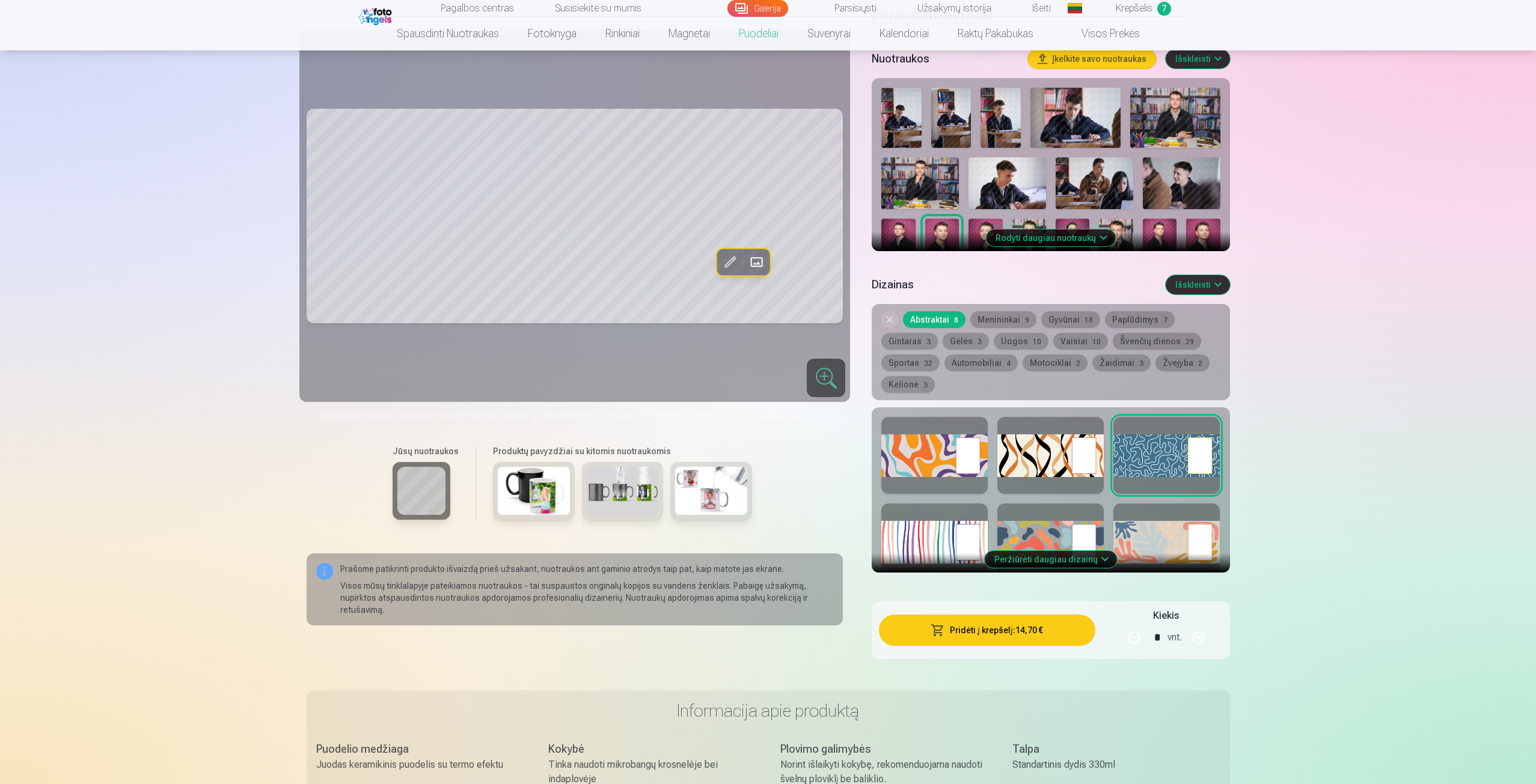
scroll to position [300, 0]
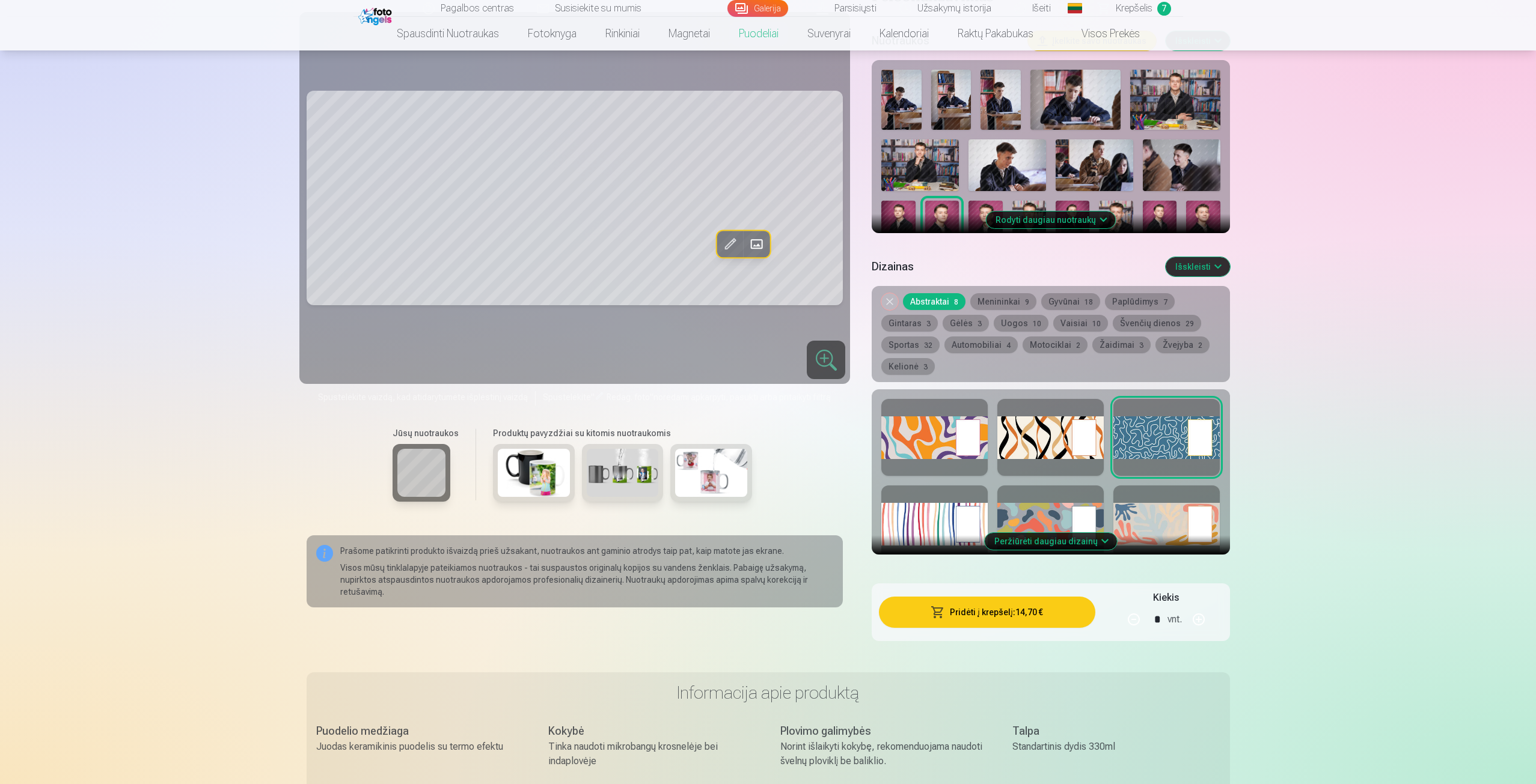
click at [1030, 548] on button "Peržiūrėti daugiau dizainų" at bounding box center [1051, 541] width 132 height 17
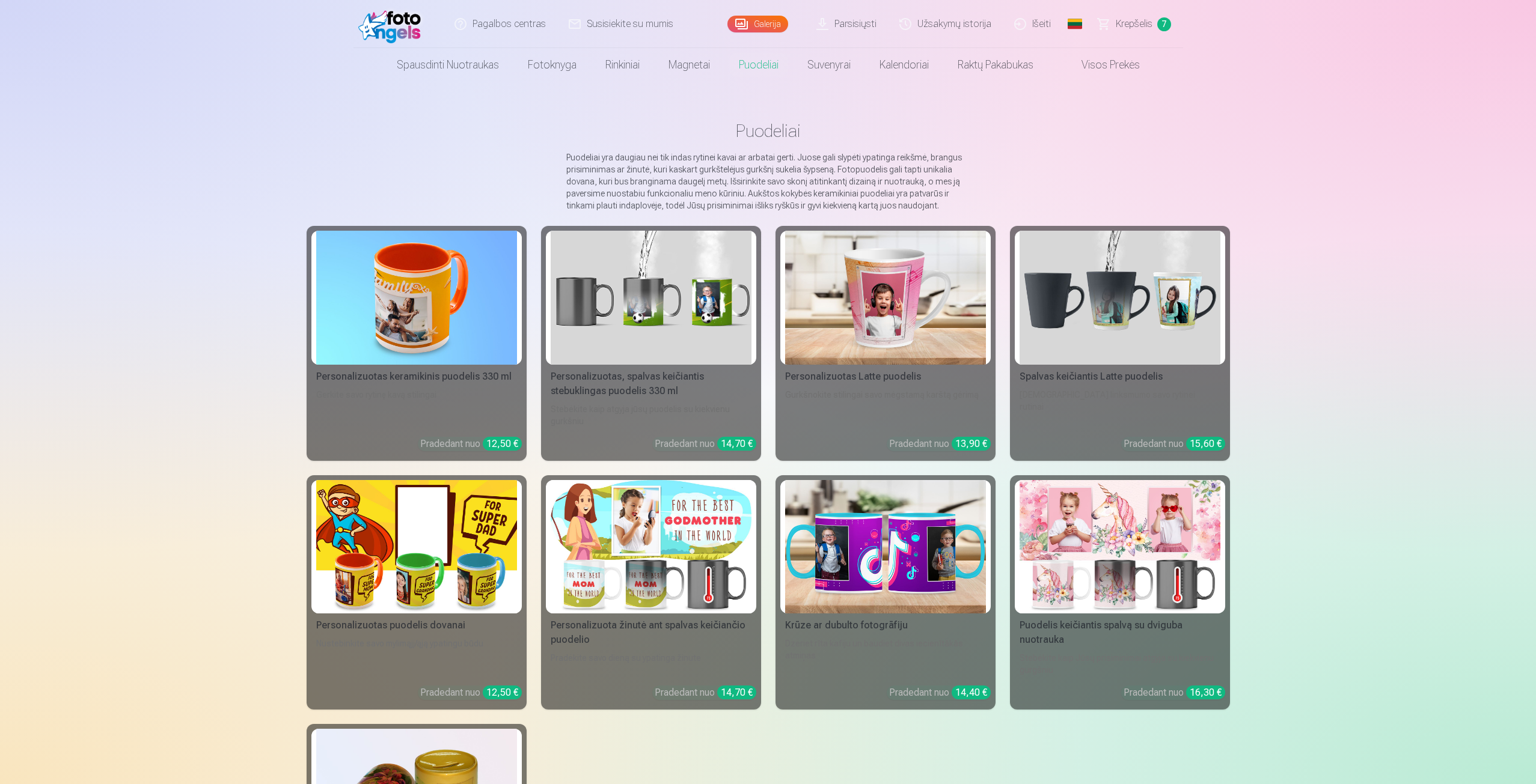
click at [408, 559] on img at bounding box center [416, 547] width 201 height 134
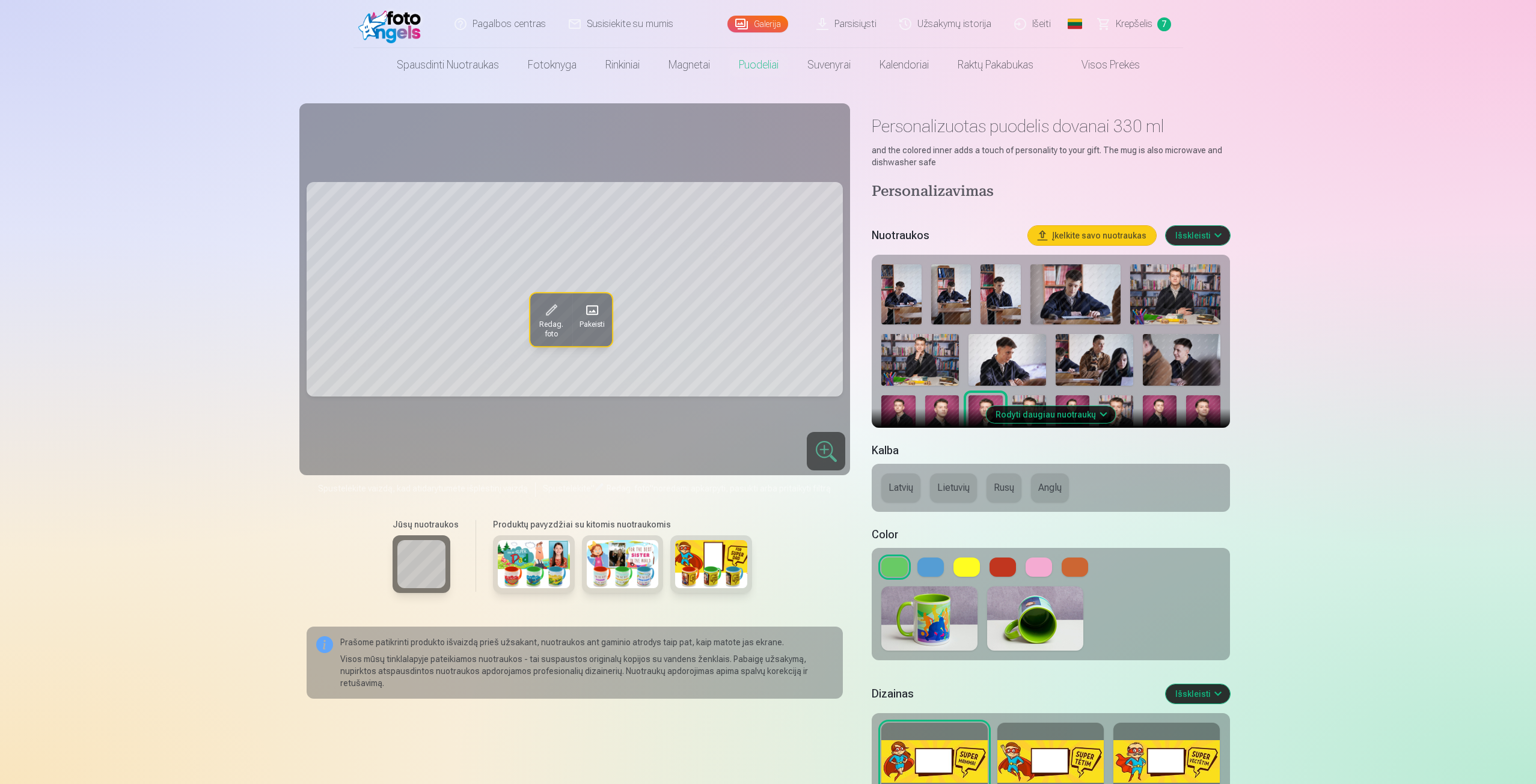
click at [931, 567] on button at bounding box center [931, 567] width 27 height 19
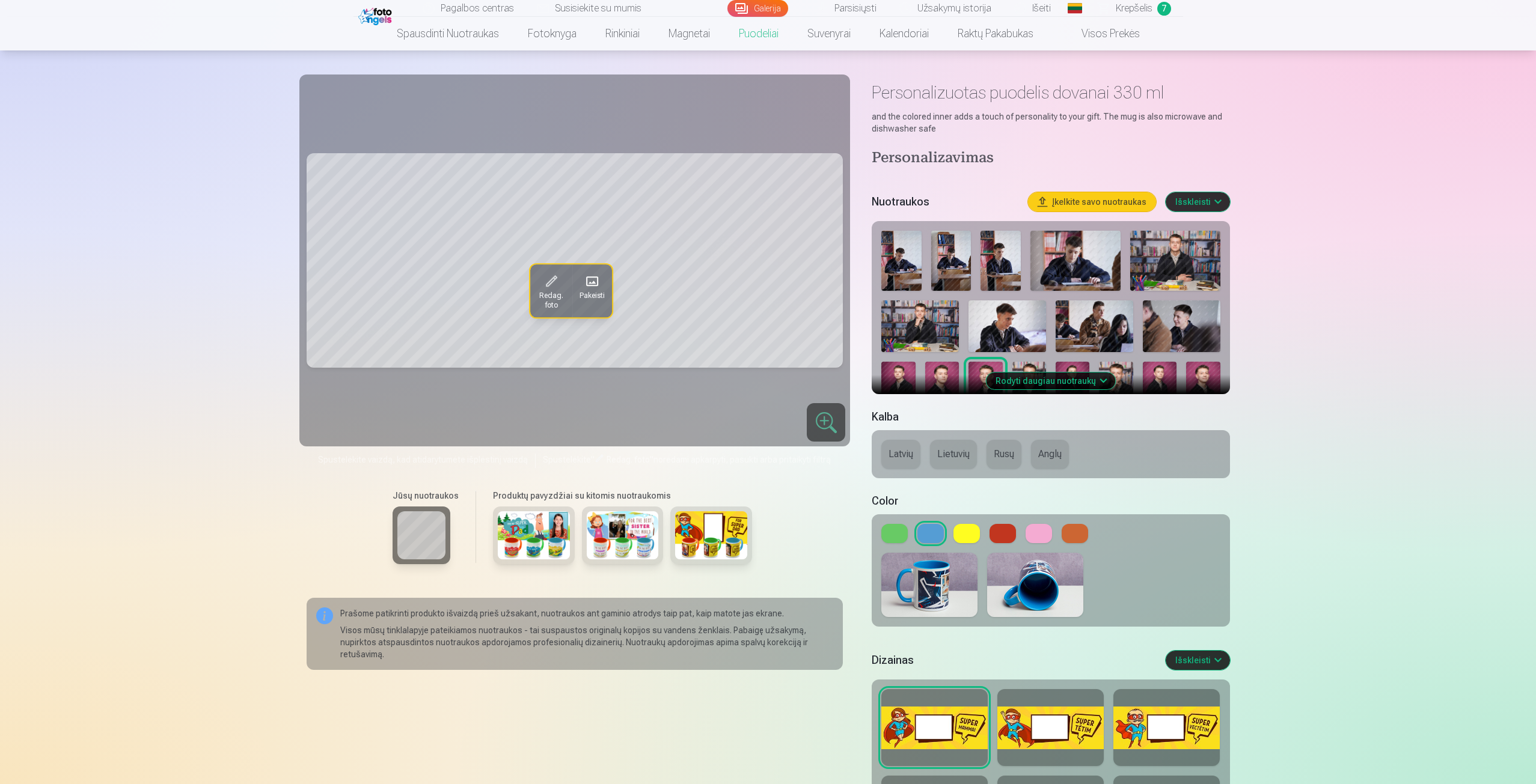
scroll to position [180, 0]
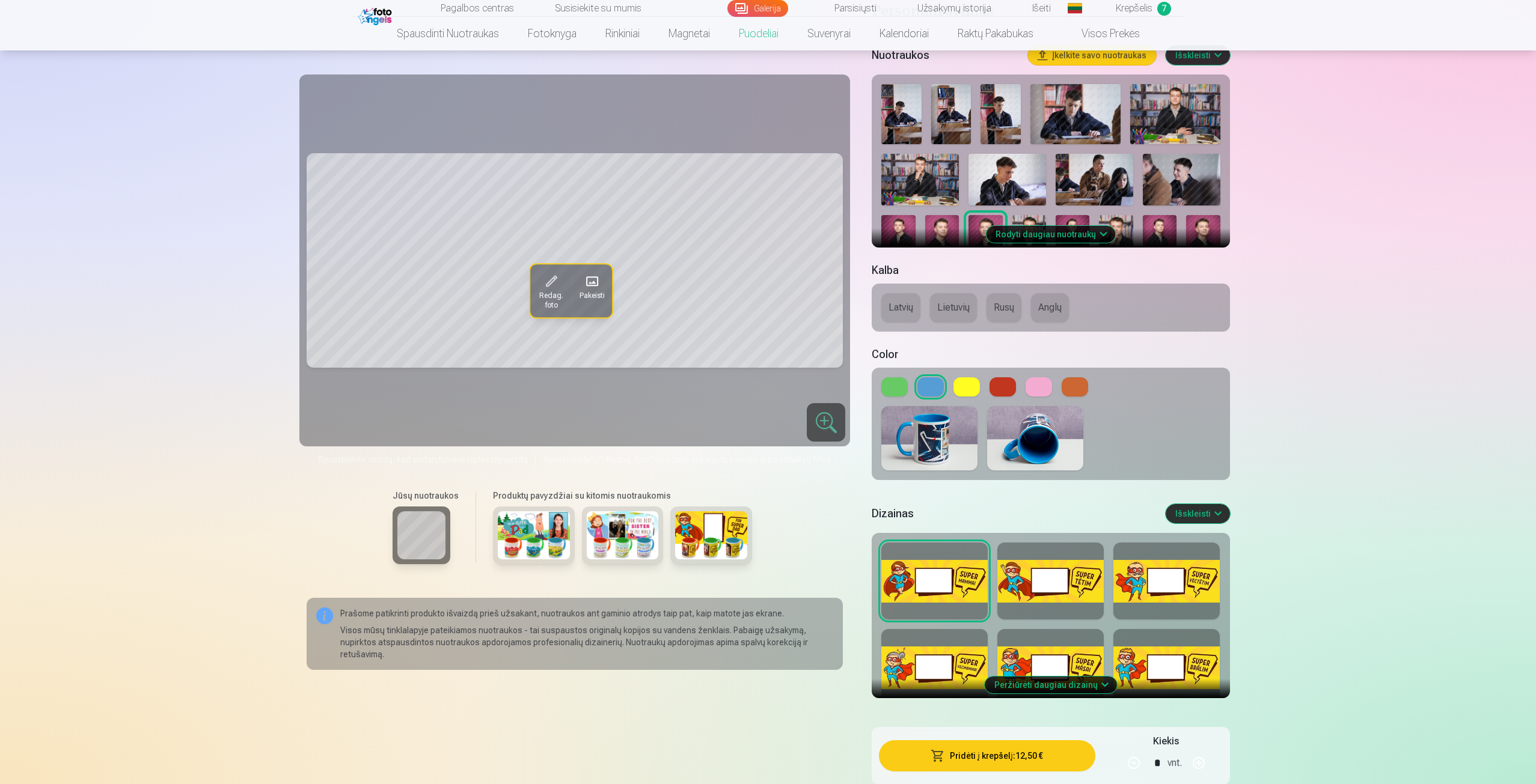
click at [1032, 605] on div at bounding box center [1051, 581] width 106 height 77
click at [1164, 571] on div at bounding box center [1167, 581] width 106 height 77
click at [1136, 665] on div at bounding box center [1167, 667] width 106 height 77
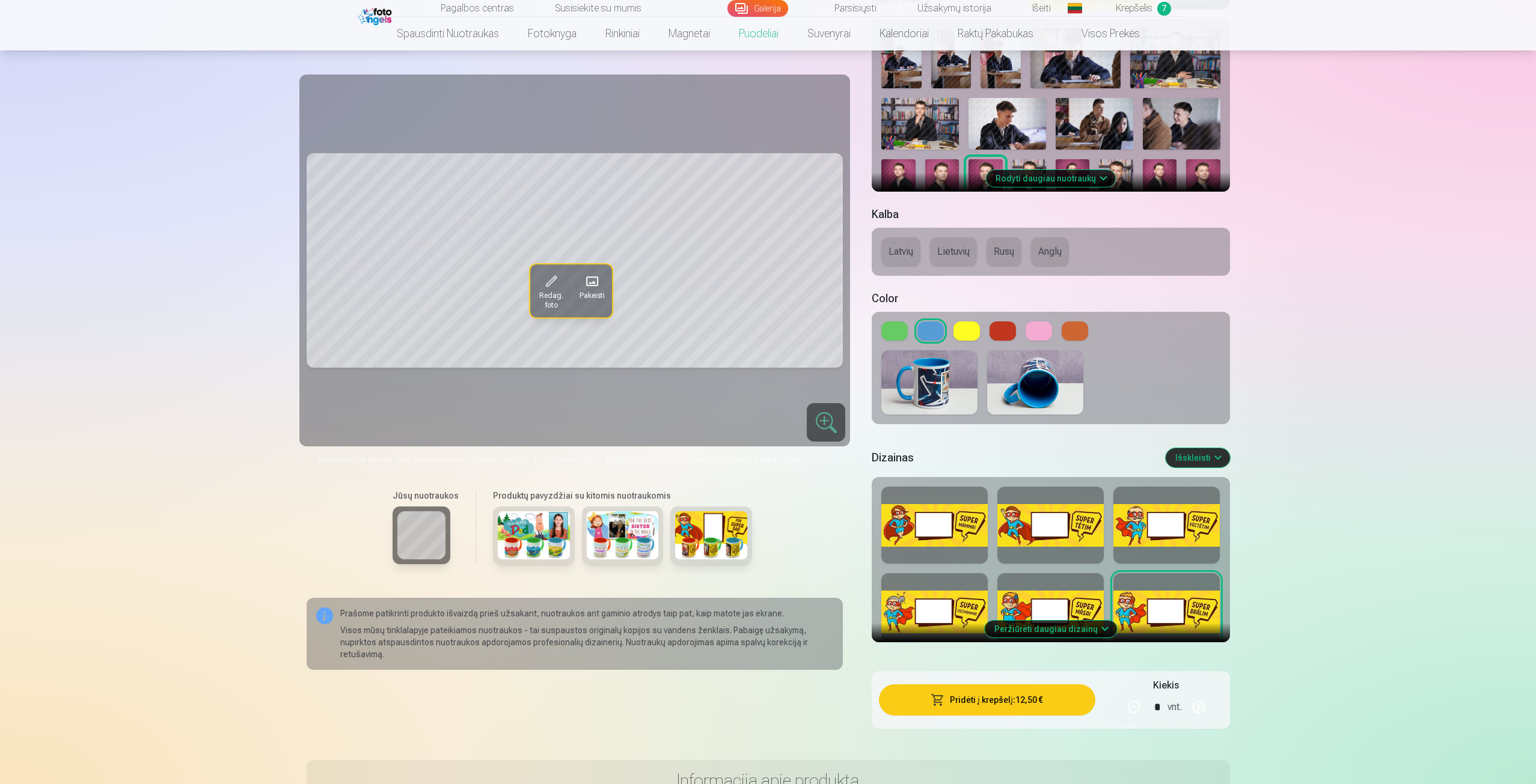
scroll to position [241, 0]
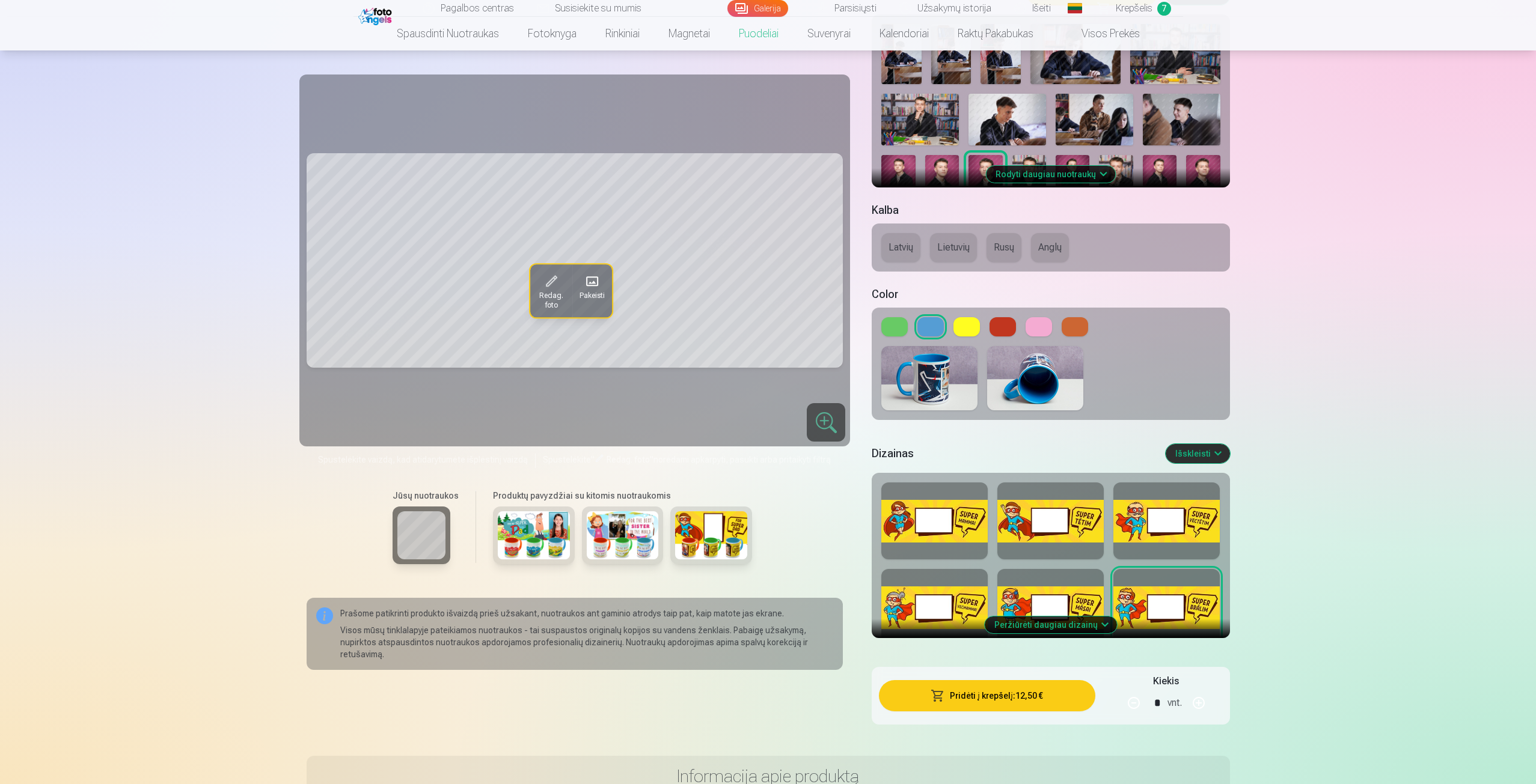
click at [1084, 617] on button "Peržiūrėti daugiau dizainų" at bounding box center [1051, 625] width 132 height 17
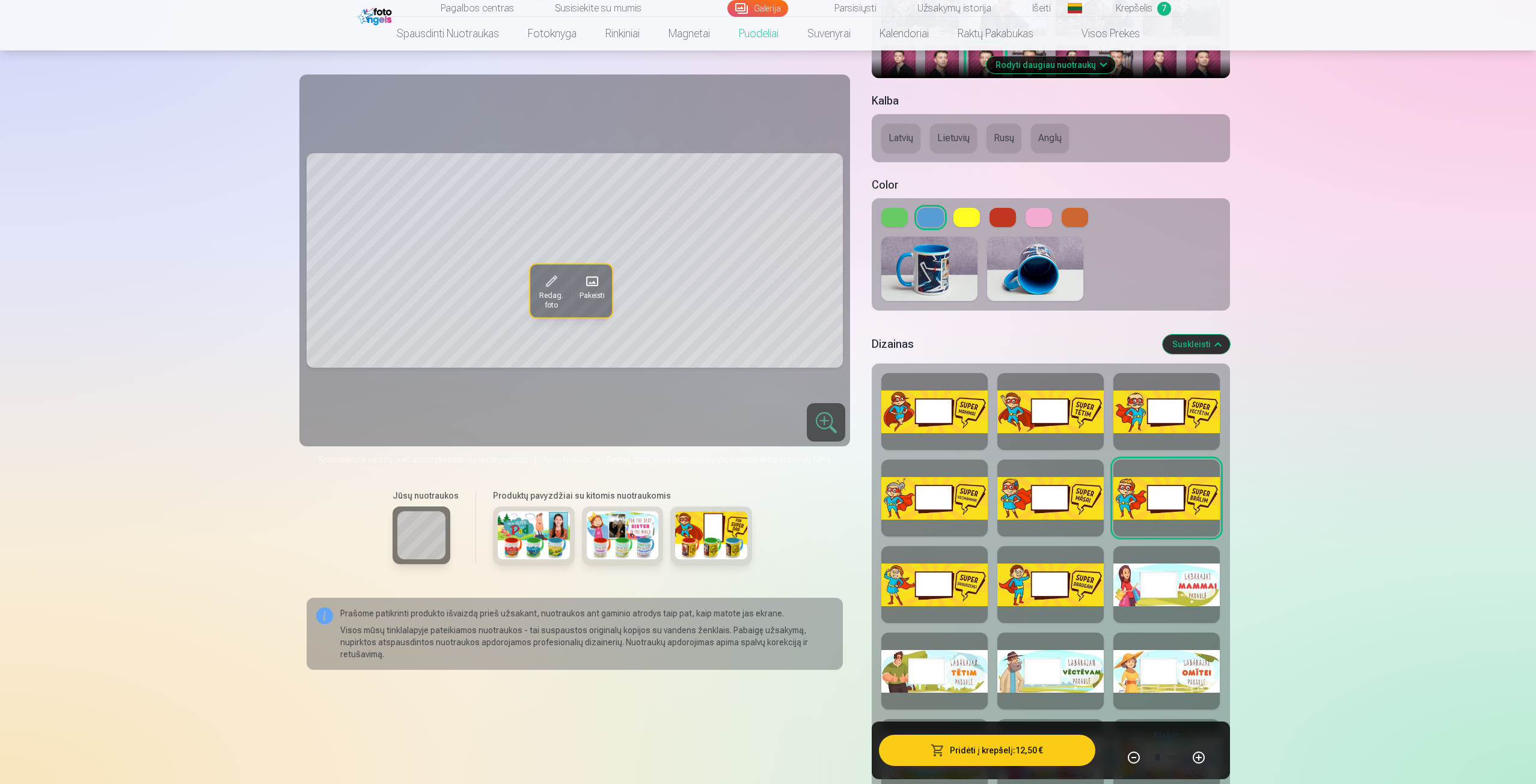
scroll to position [420, 0]
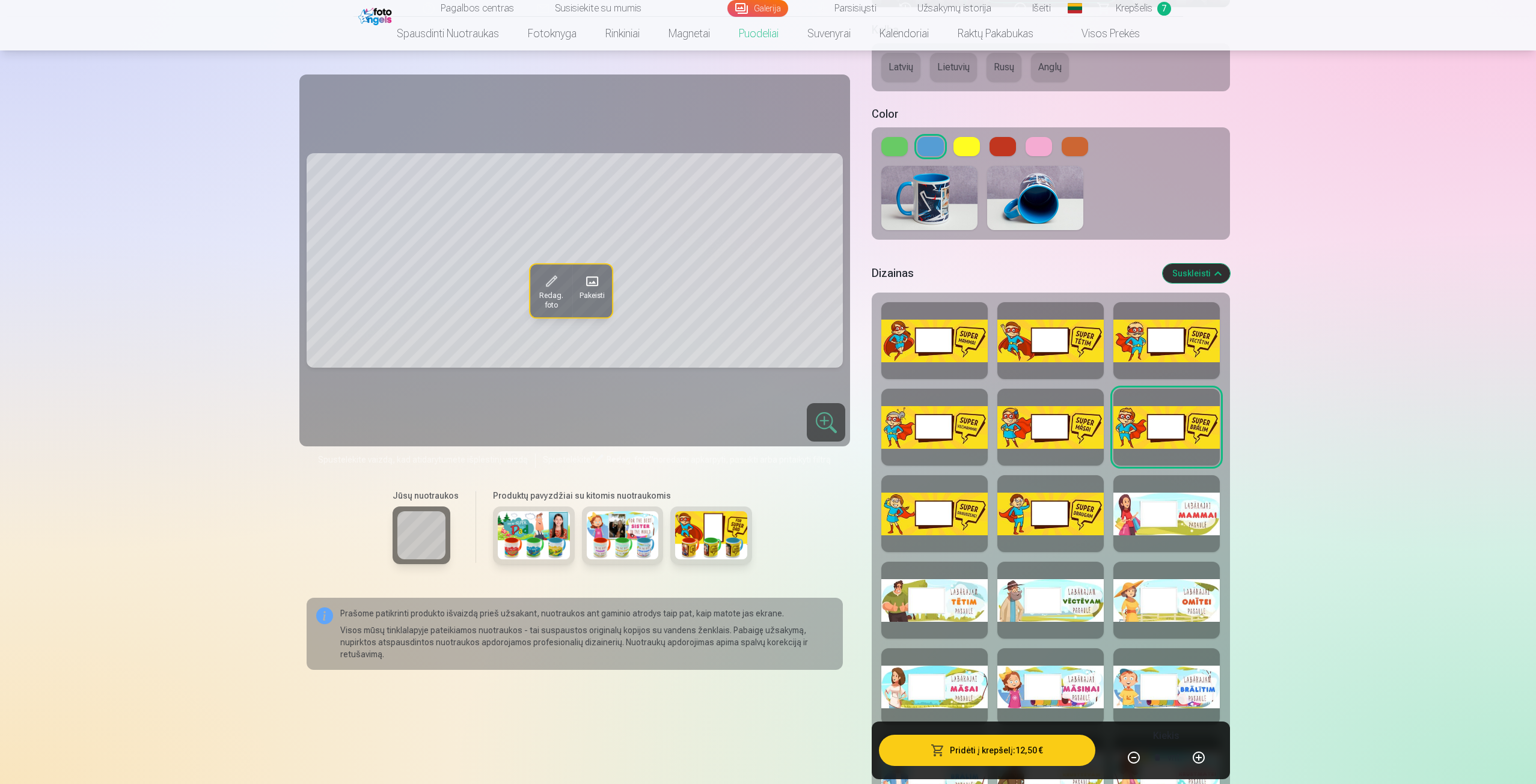
click at [1055, 531] on div at bounding box center [1051, 514] width 106 height 77
click at [964, 519] on div at bounding box center [935, 514] width 106 height 77
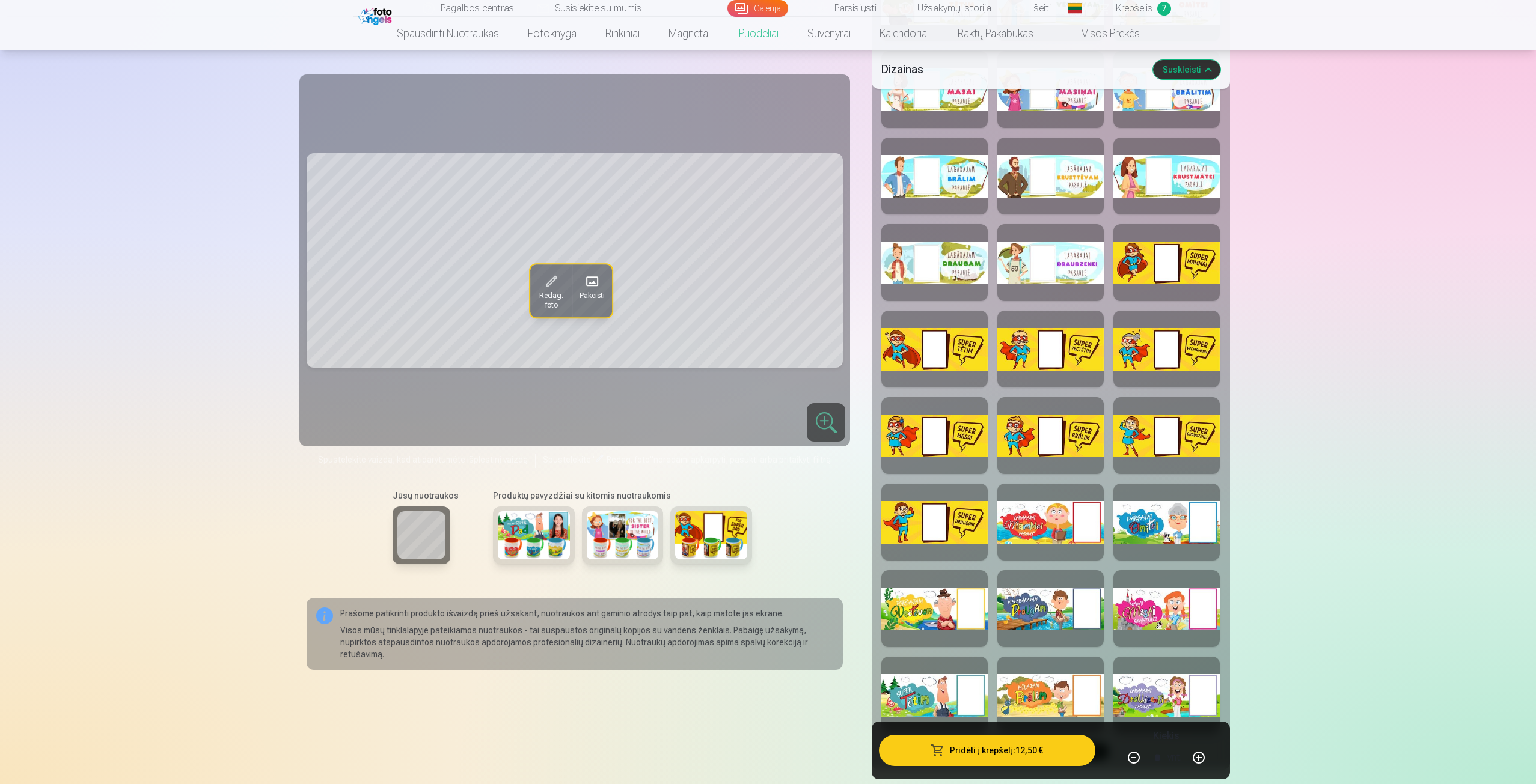
scroll to position [1442, 0]
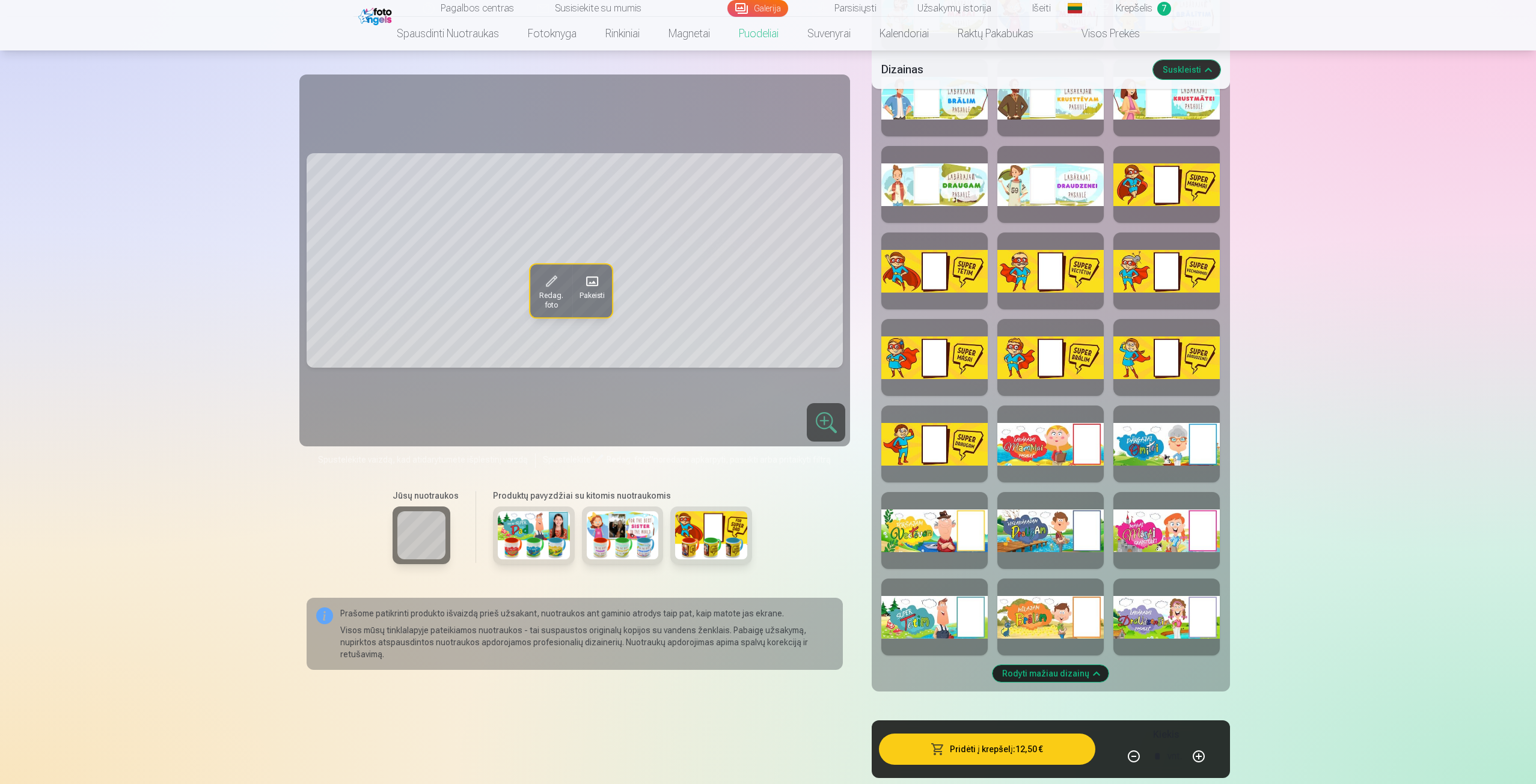
click at [999, 667] on button "Rodyti mažiau dizainų" at bounding box center [1051, 673] width 116 height 17
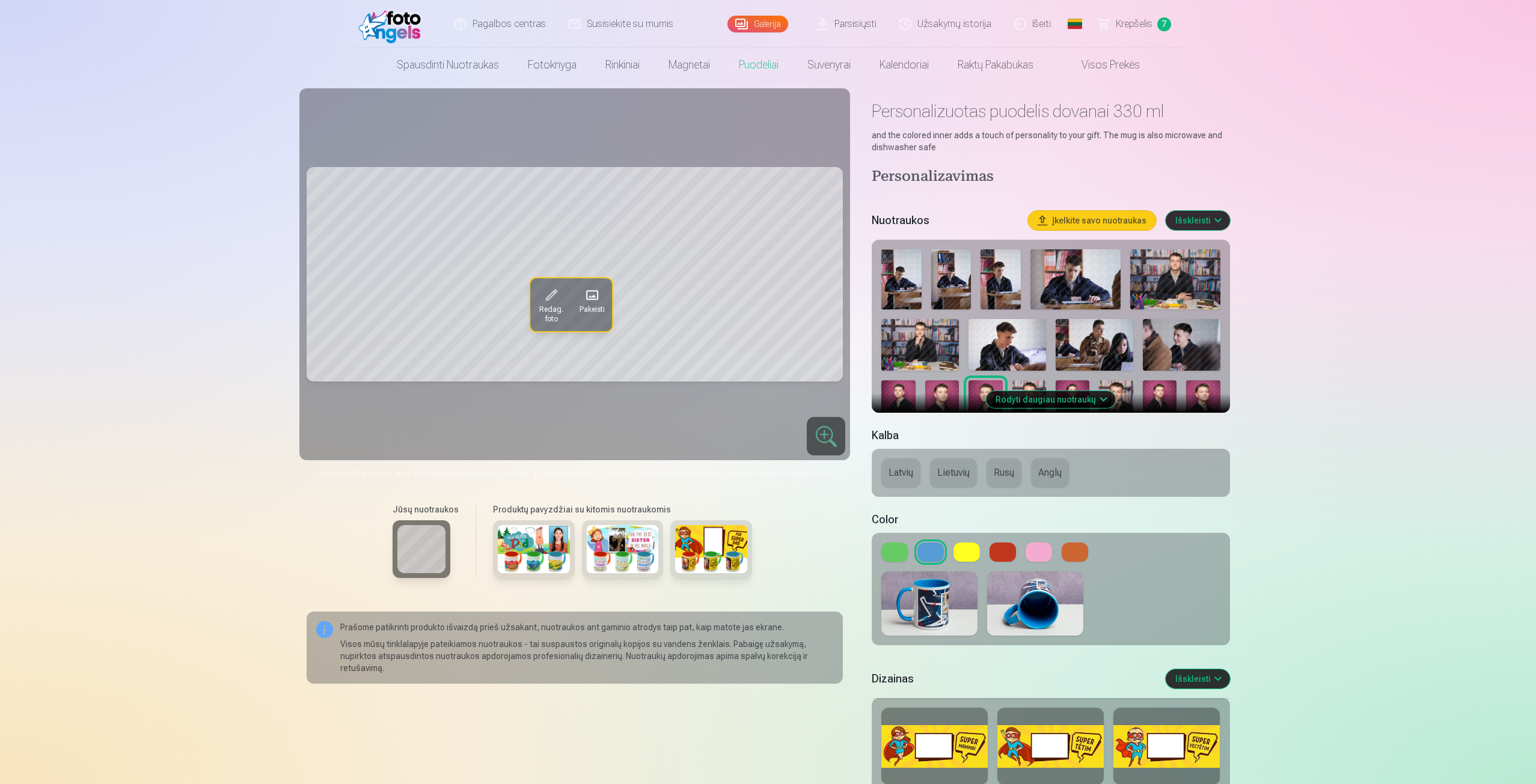
scroll to position [0, 0]
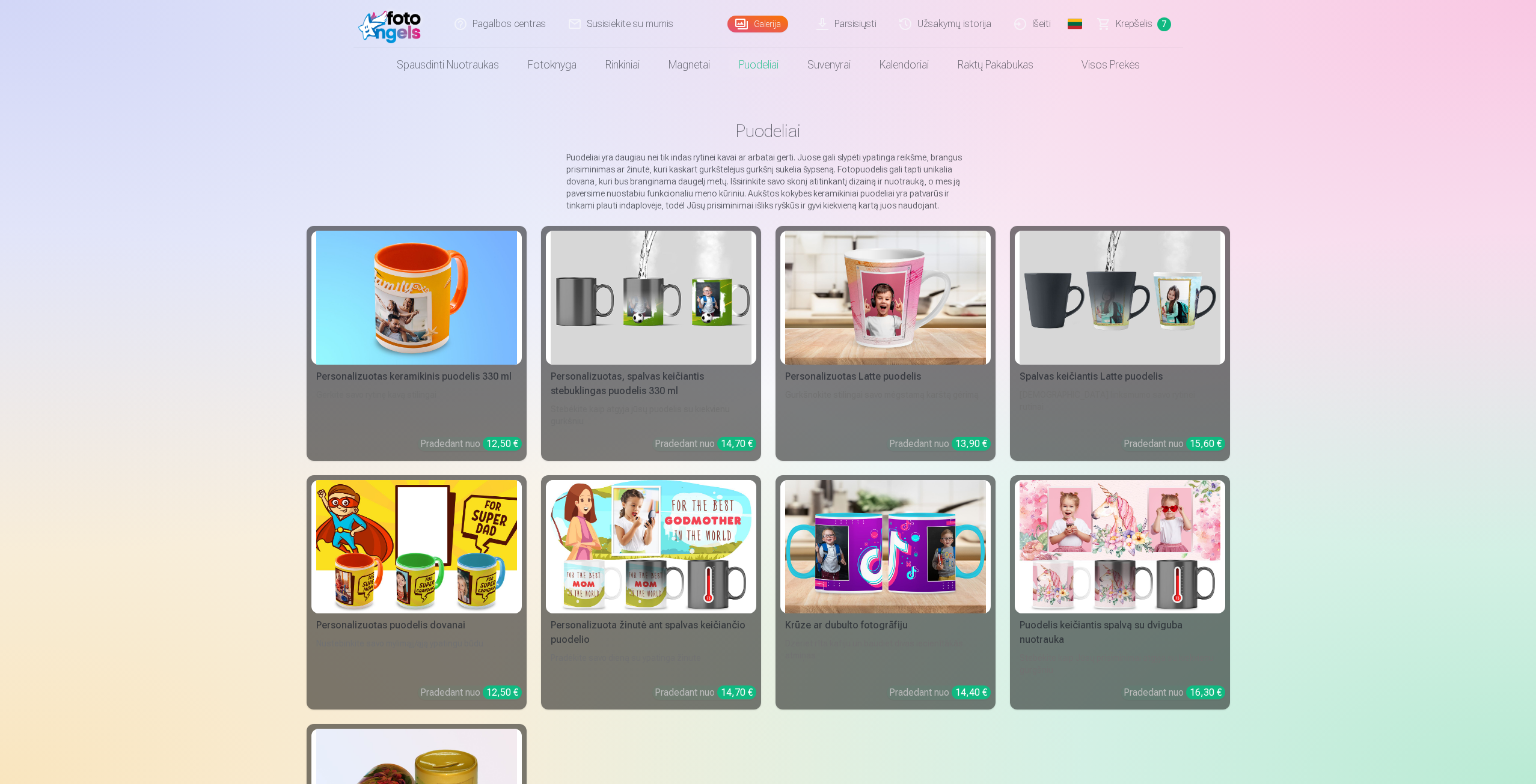
click at [1123, 8] on link "Krepšelis 7" at bounding box center [1136, 24] width 96 height 48
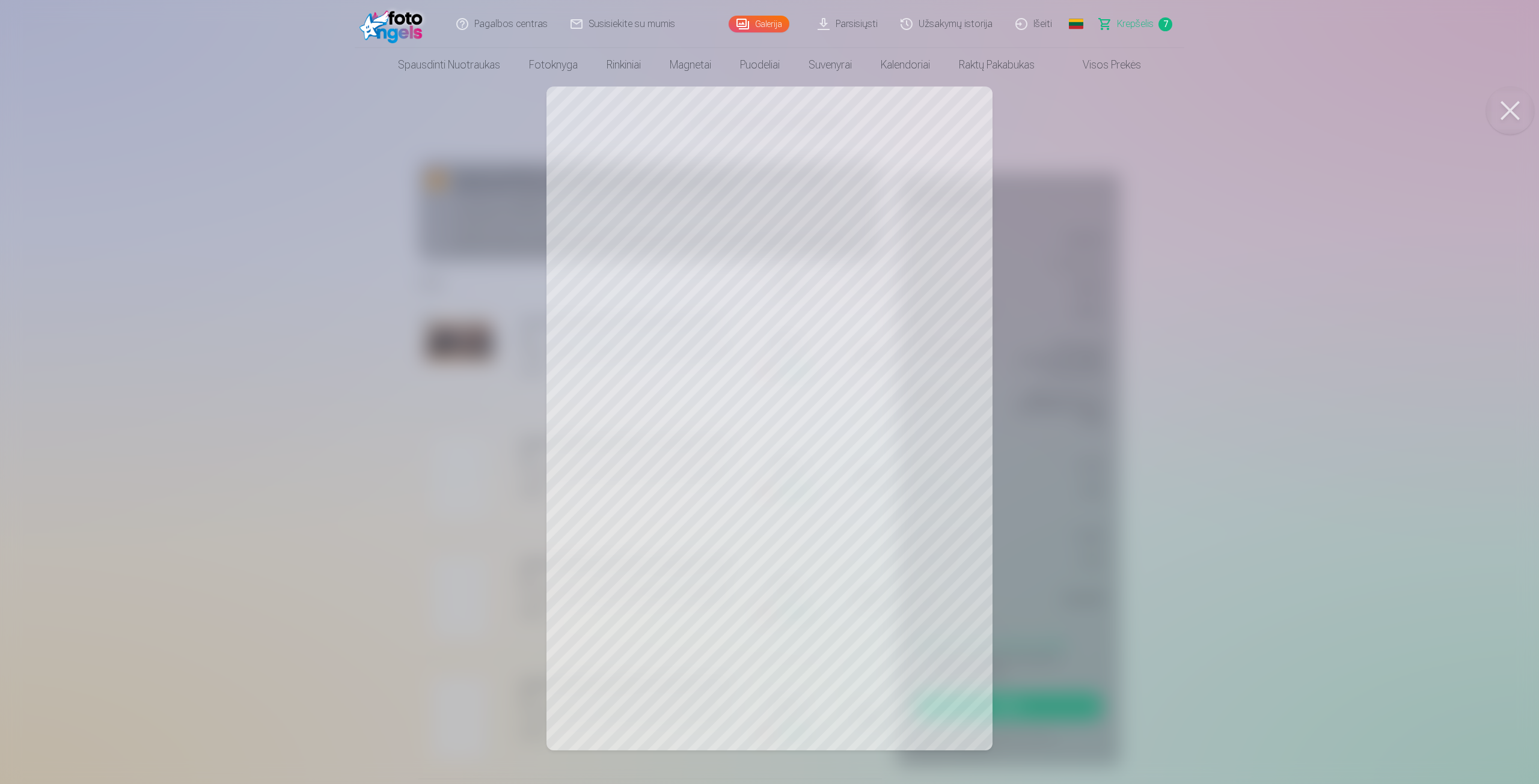
click at [468, 469] on div at bounding box center [769, 392] width 1539 height 784
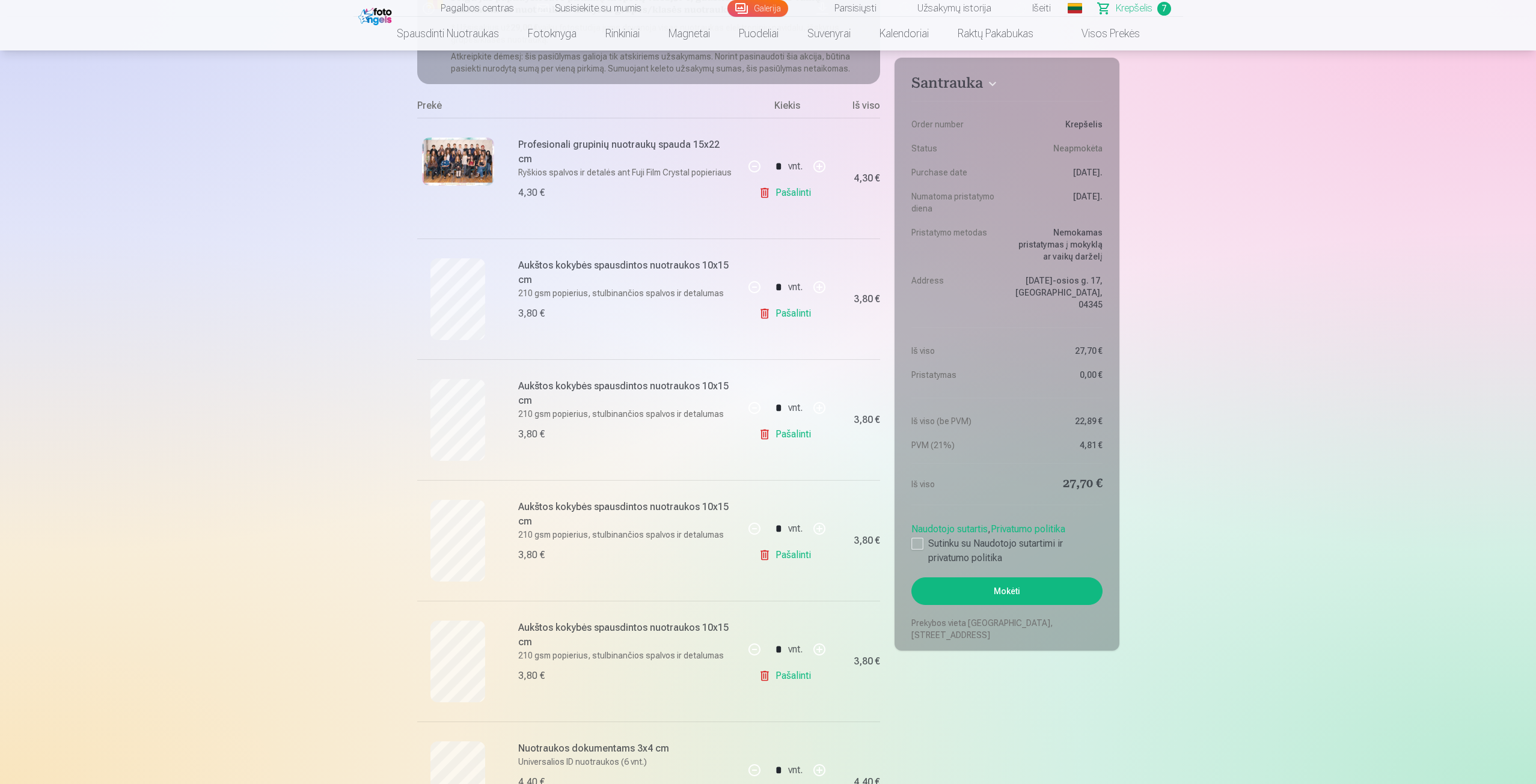
scroll to position [120, 0]
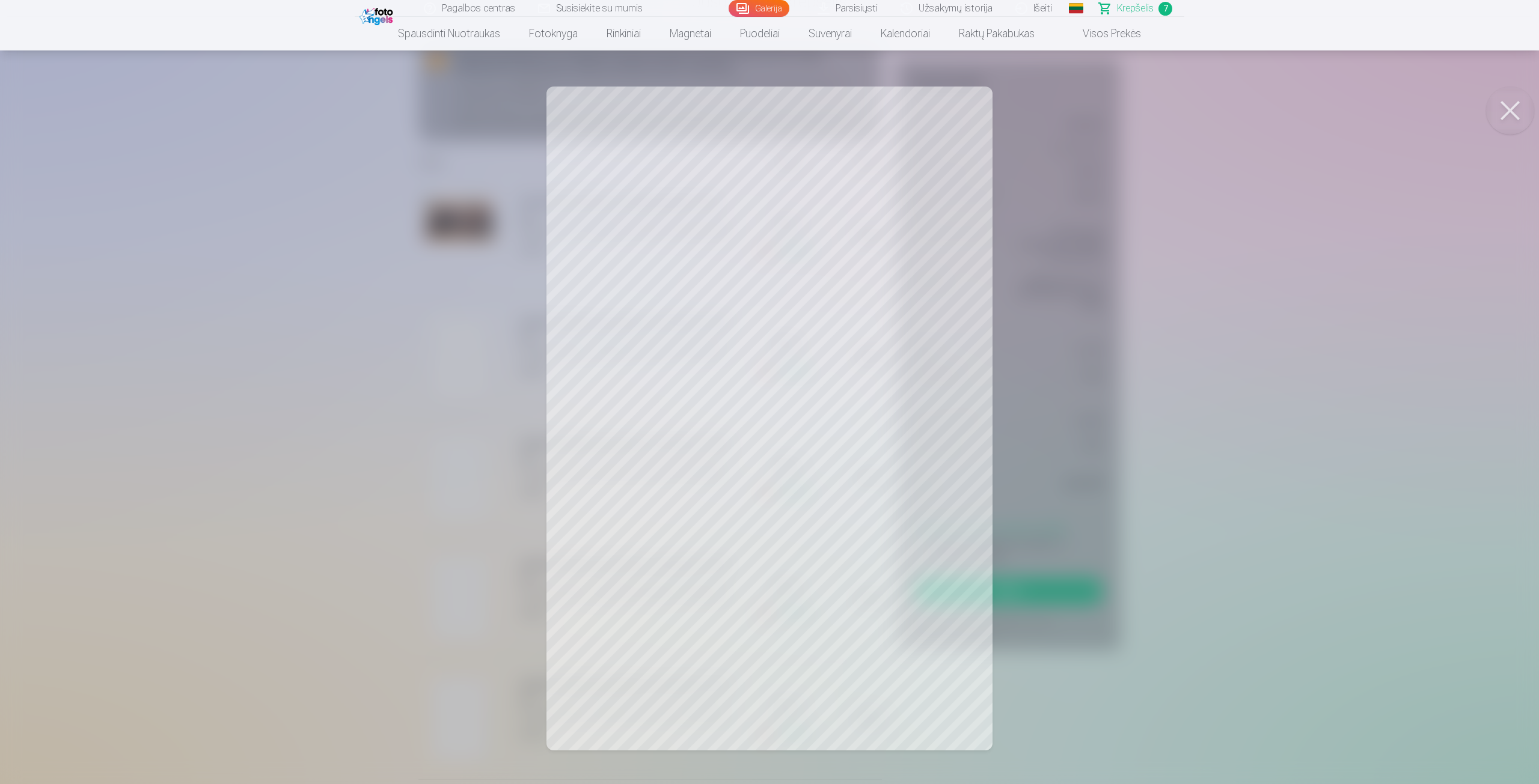
click at [478, 395] on div at bounding box center [769, 392] width 1539 height 784
drag, startPoint x: 430, startPoint y: 416, endPoint x: 433, endPoint y: 410, distance: 6.7
click at [431, 412] on div at bounding box center [769, 392] width 1539 height 784
click at [453, 576] on div at bounding box center [769, 392] width 1539 height 784
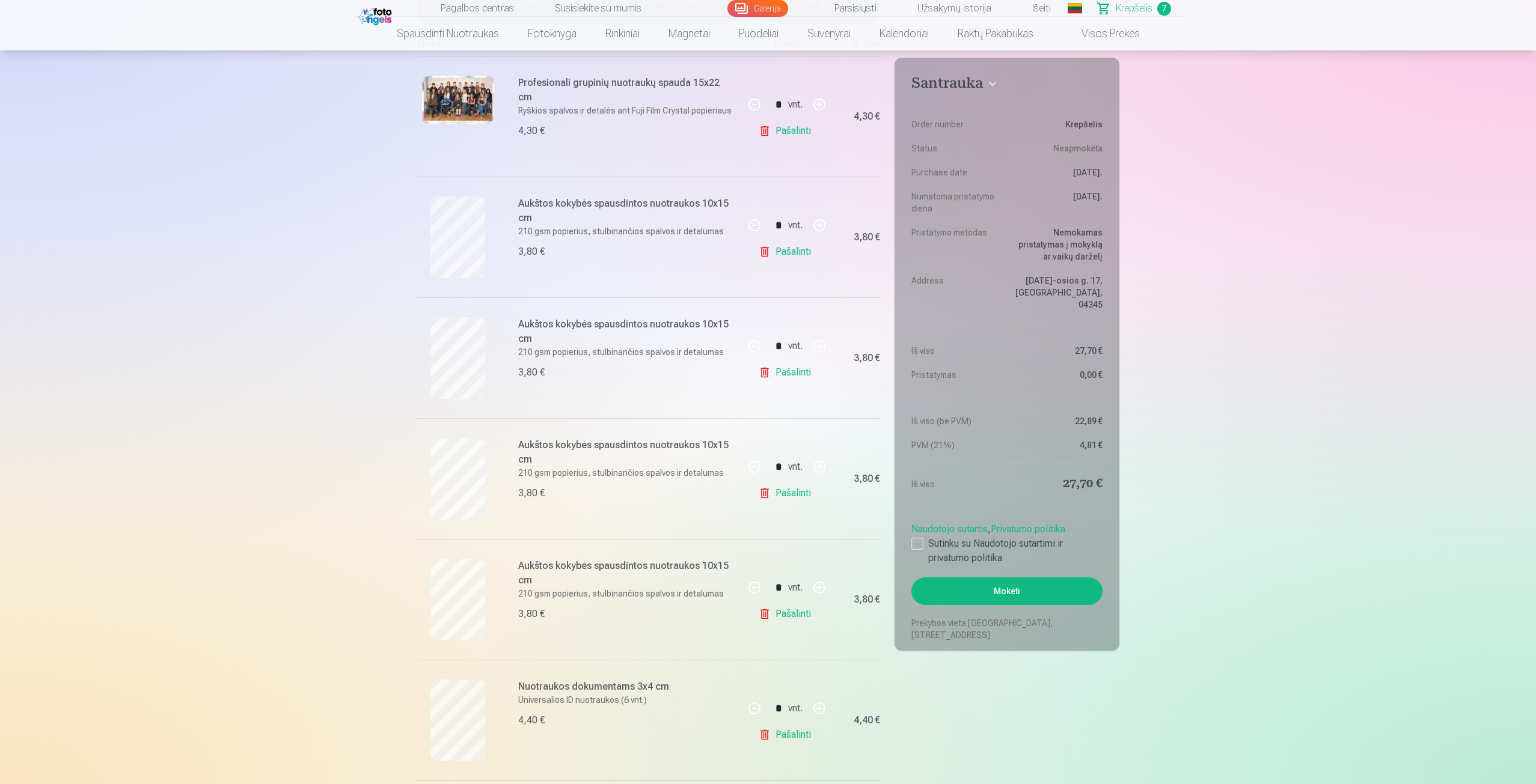
scroll to position [241, 0]
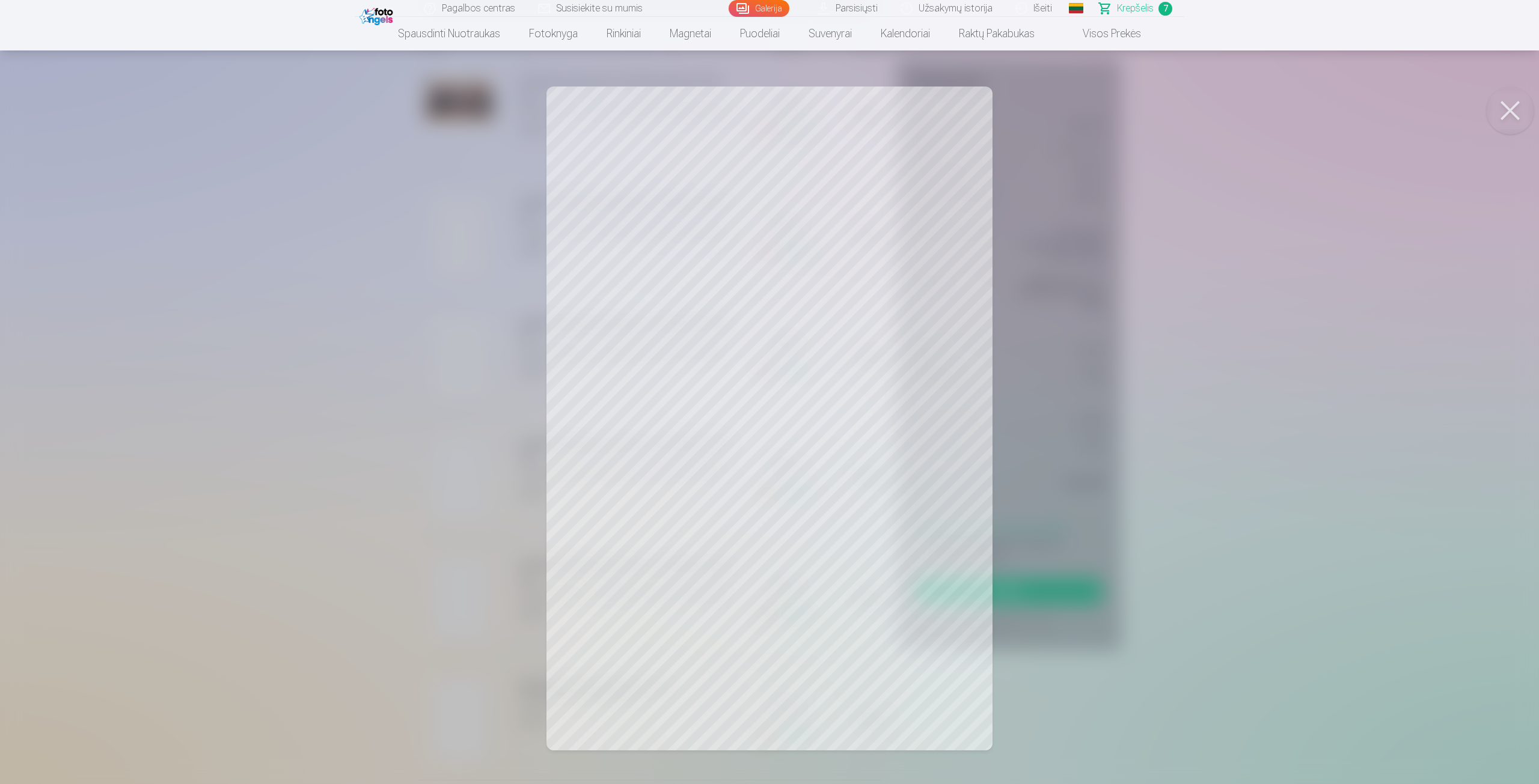
click at [440, 510] on div at bounding box center [769, 392] width 1539 height 784
click at [429, 376] on div at bounding box center [769, 392] width 1539 height 784
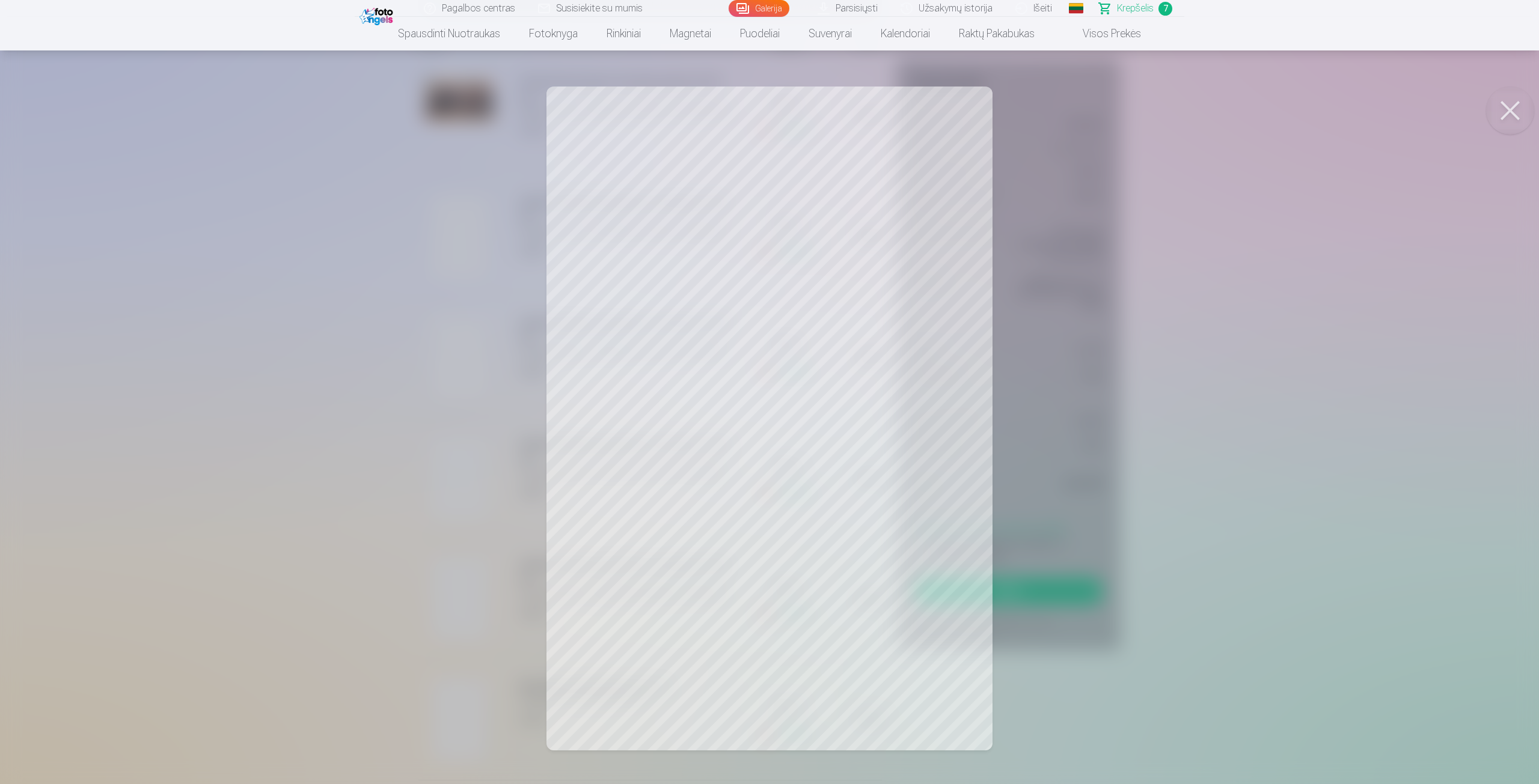
click at [426, 391] on div at bounding box center [769, 392] width 1539 height 784
click at [442, 460] on div at bounding box center [769, 392] width 1539 height 784
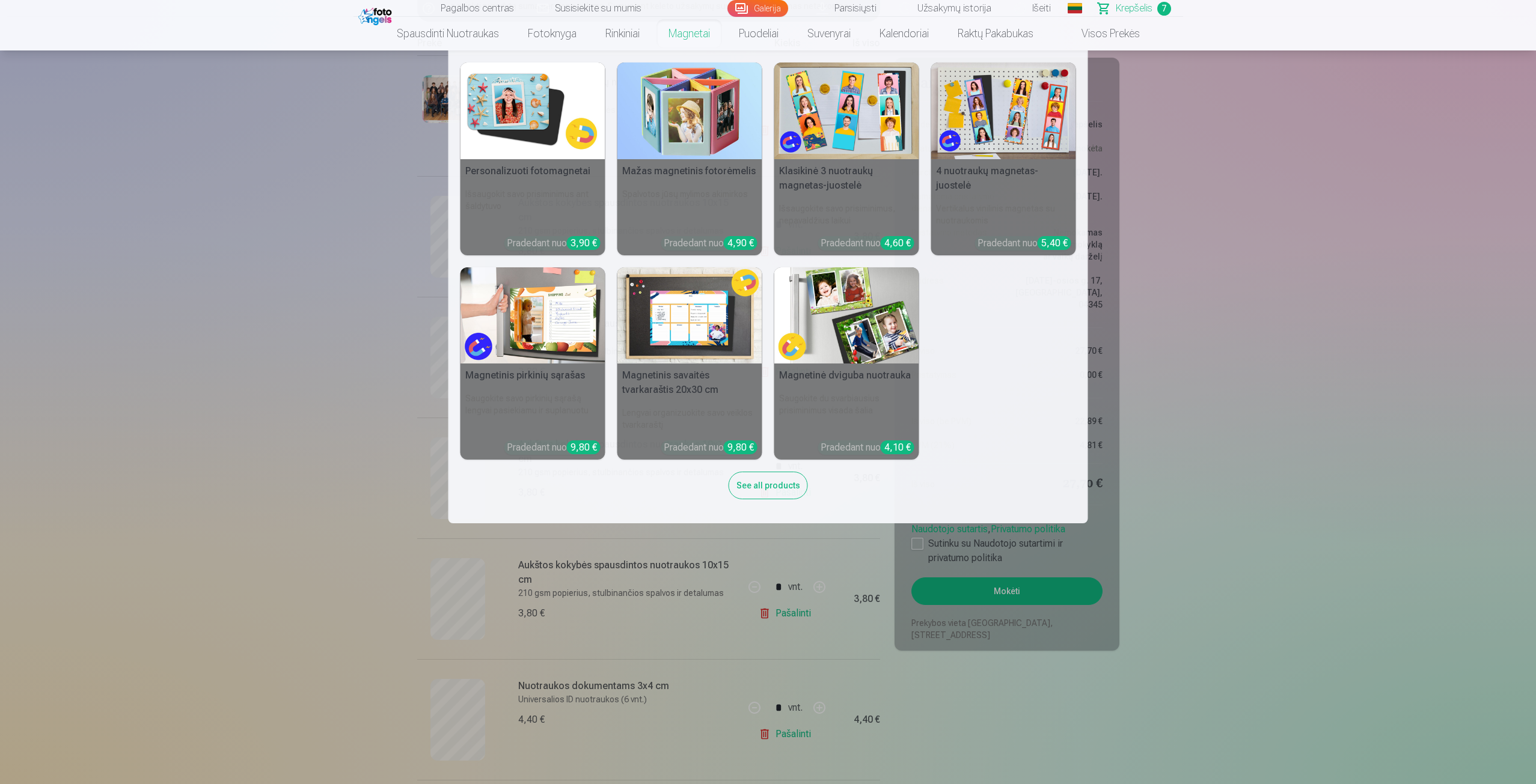
click at [708, 32] on link "Magnetai" at bounding box center [689, 34] width 70 height 34
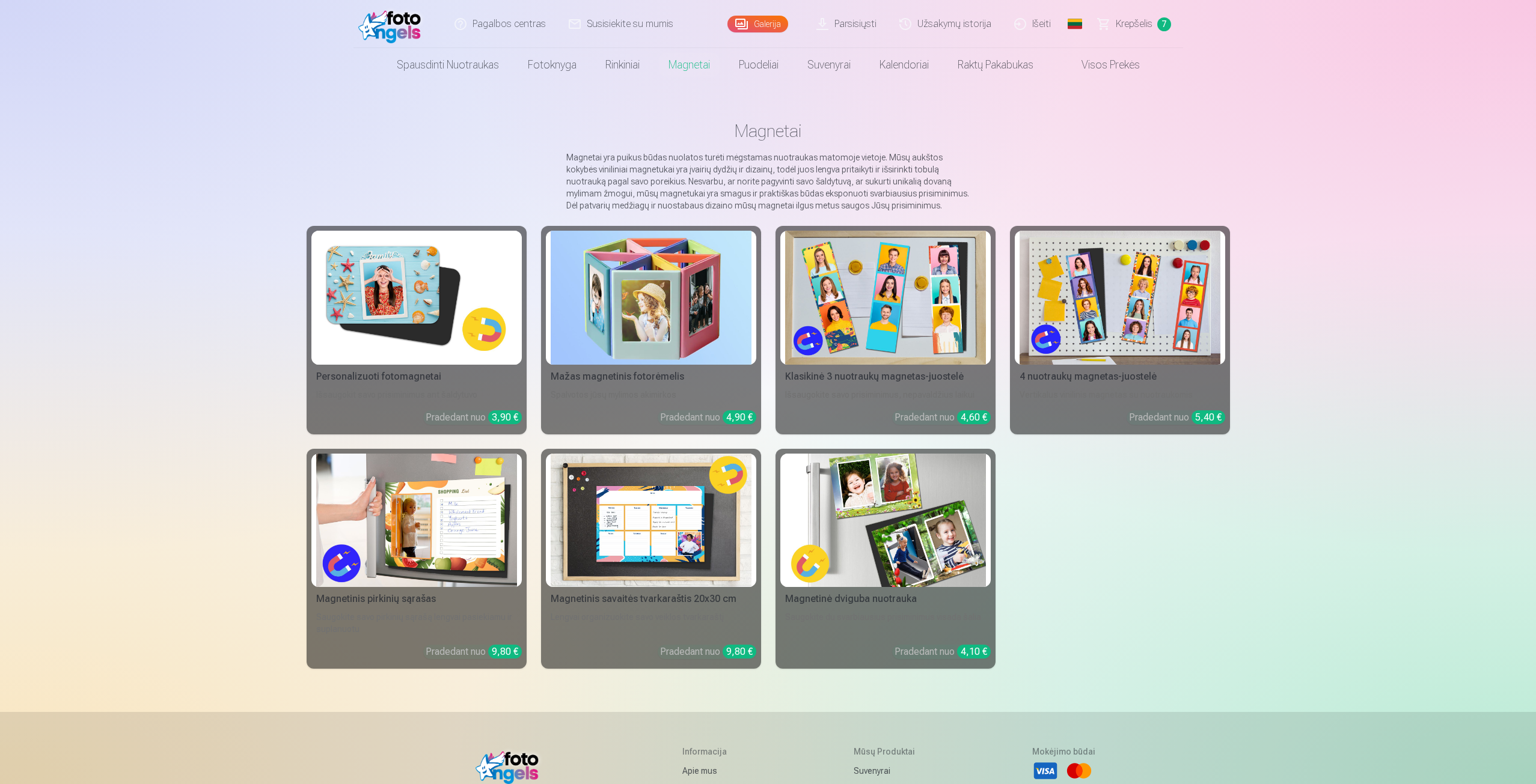
click at [425, 379] on div "Personalizuoti fotomagnetai" at bounding box center [417, 377] width 210 height 15
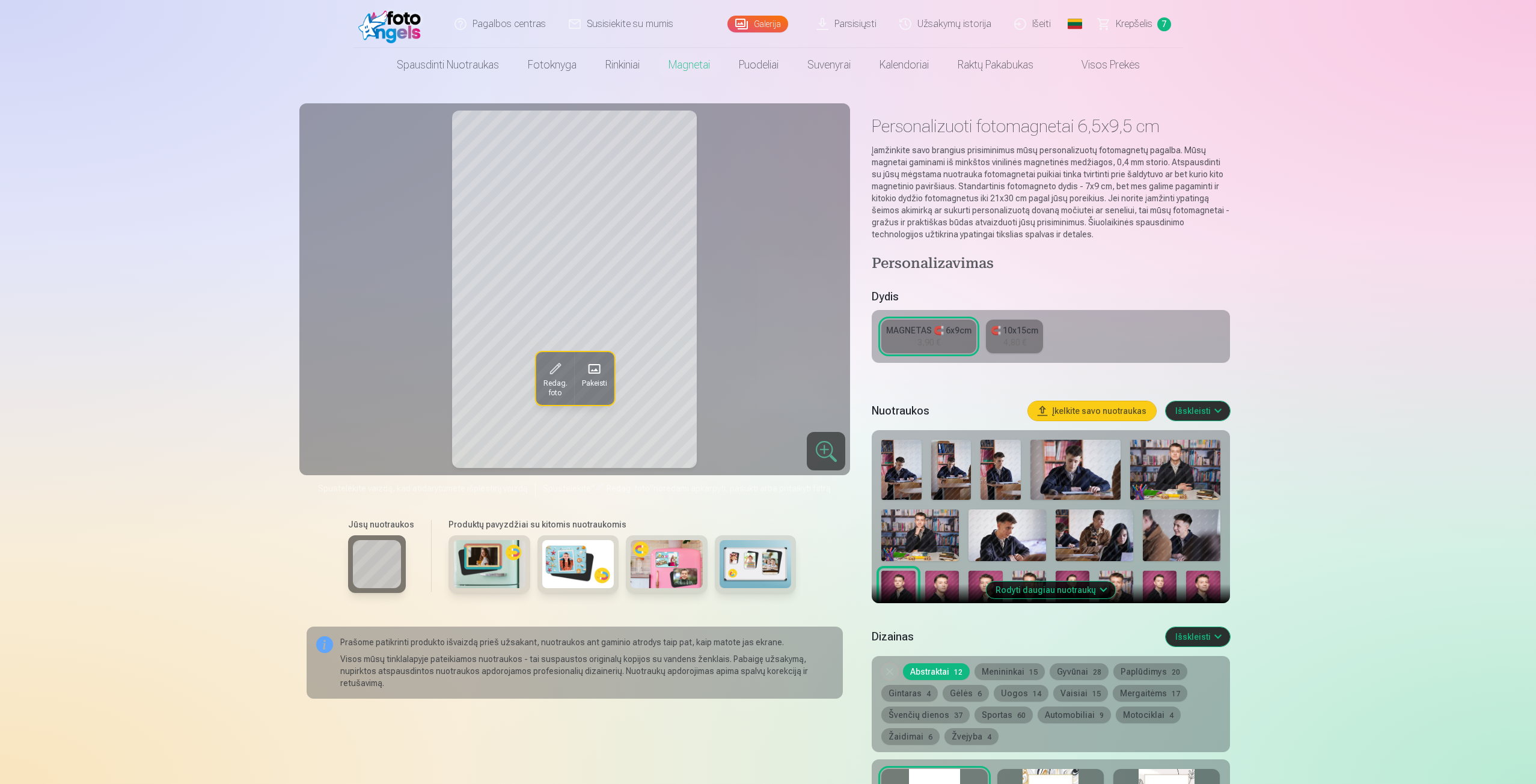
click at [496, 553] on img at bounding box center [489, 564] width 72 height 48
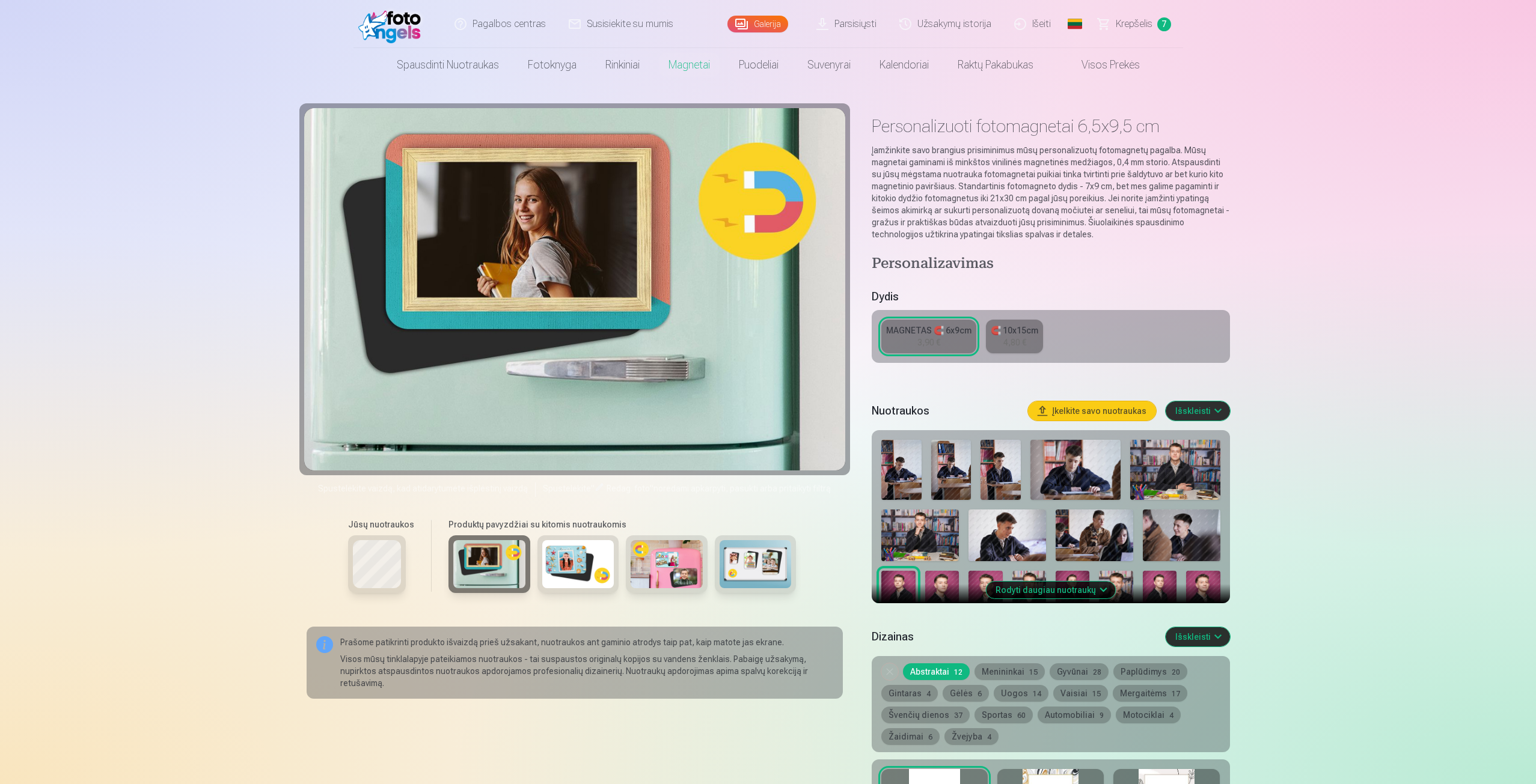
click at [596, 568] on img at bounding box center [579, 564] width 72 height 48
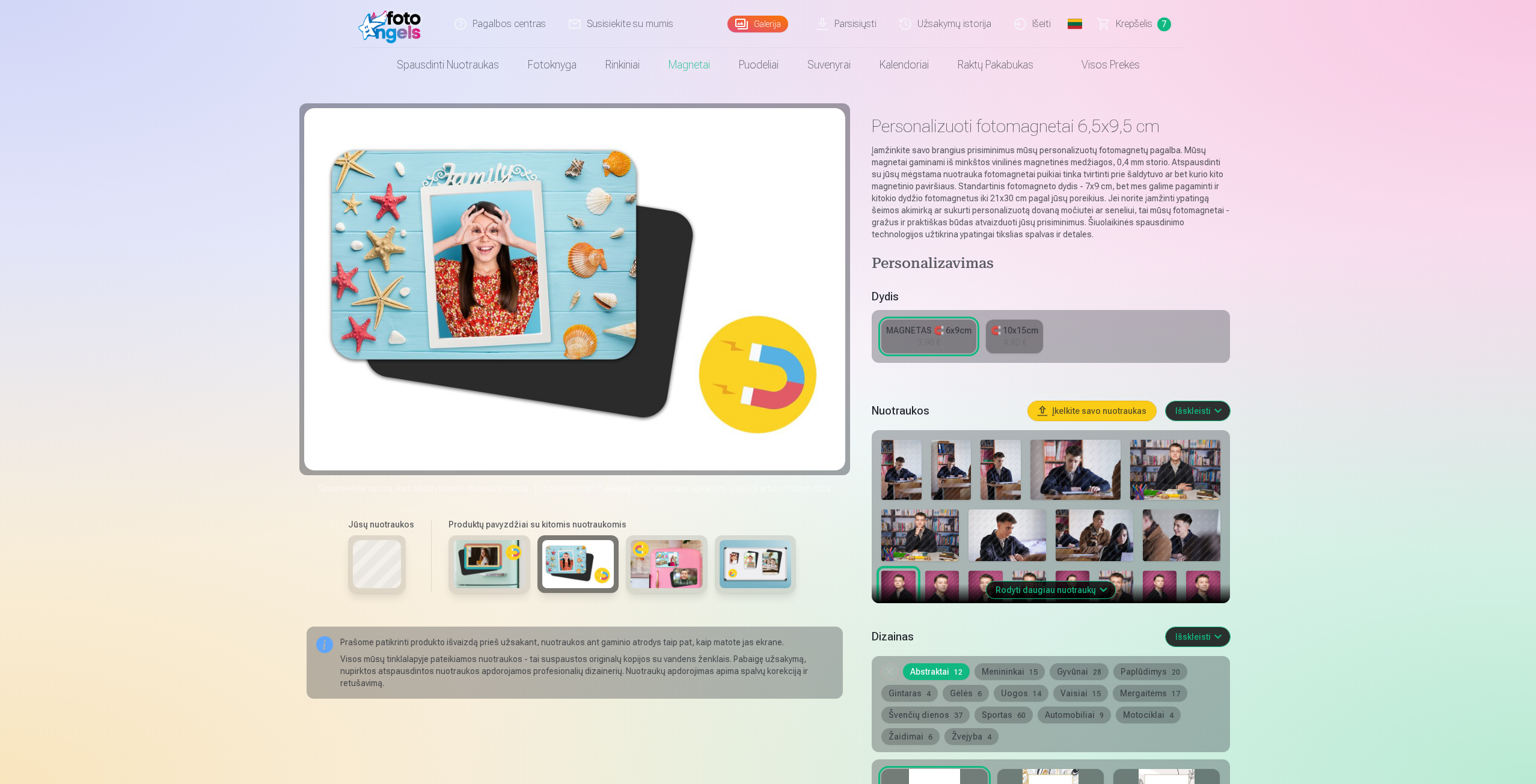
click at [660, 572] on img at bounding box center [667, 564] width 72 height 48
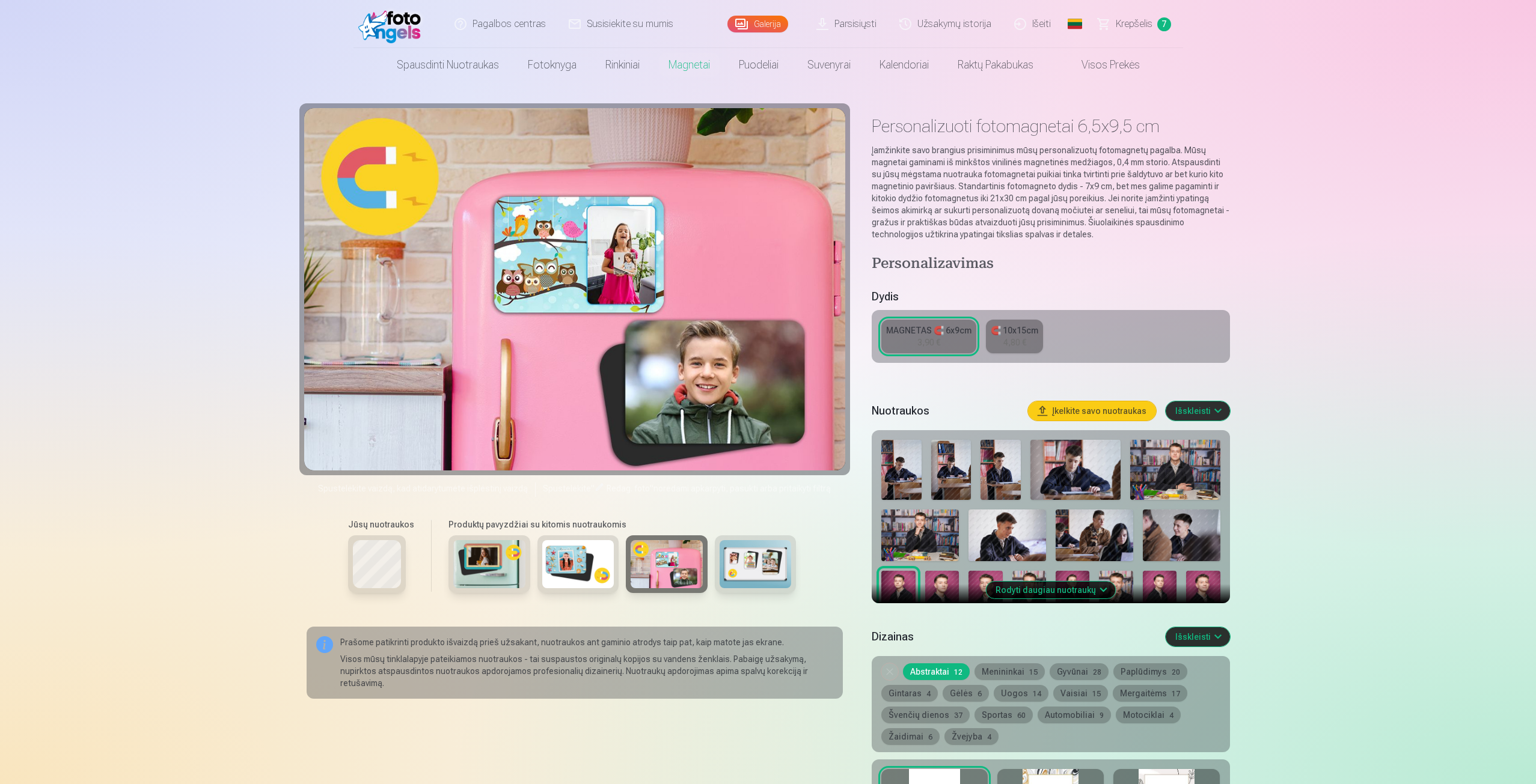
click at [703, 428] on div at bounding box center [575, 289] width 542 height 362
click at [763, 574] on img at bounding box center [756, 564] width 72 height 48
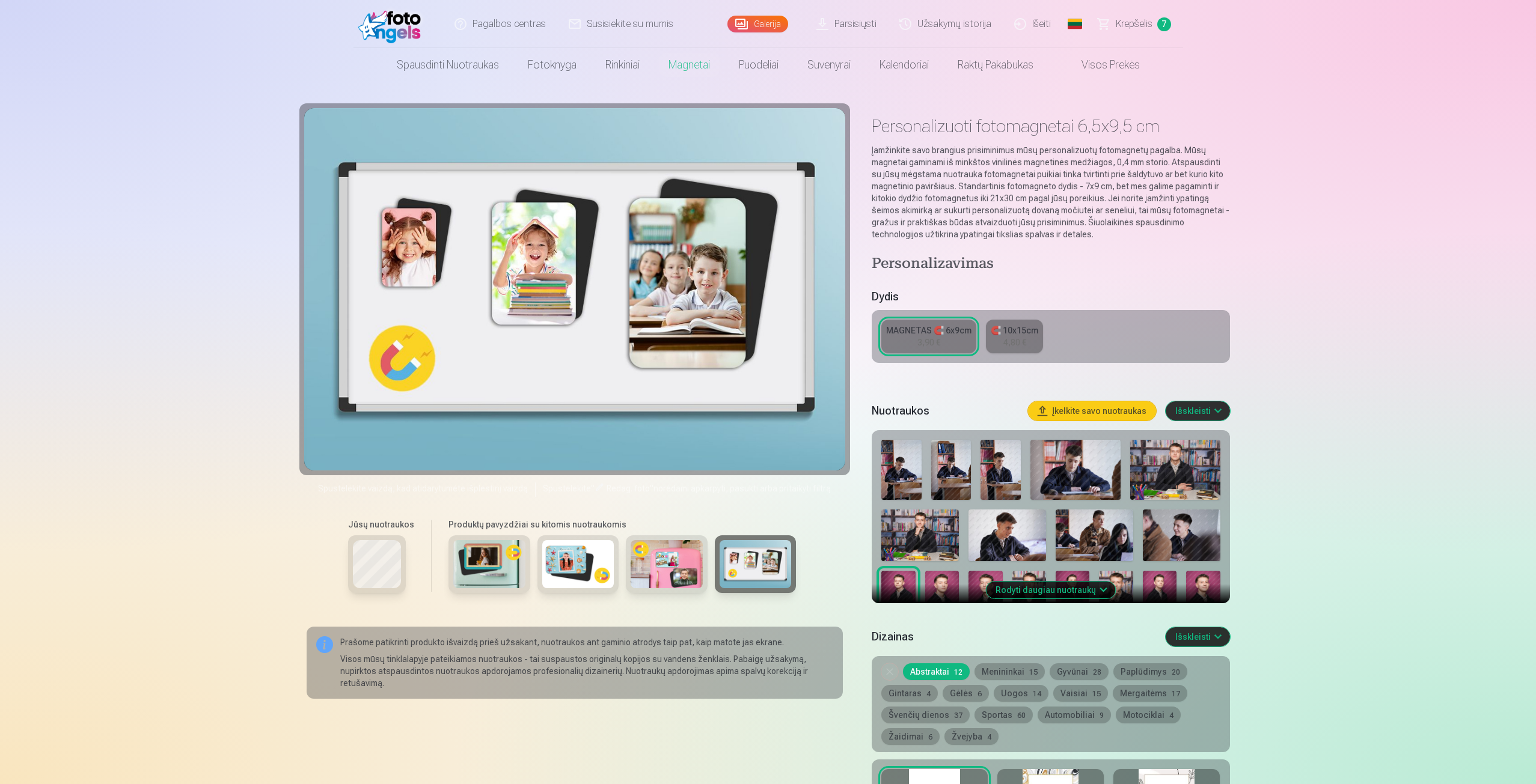
click at [691, 579] on img at bounding box center [667, 564] width 72 height 48
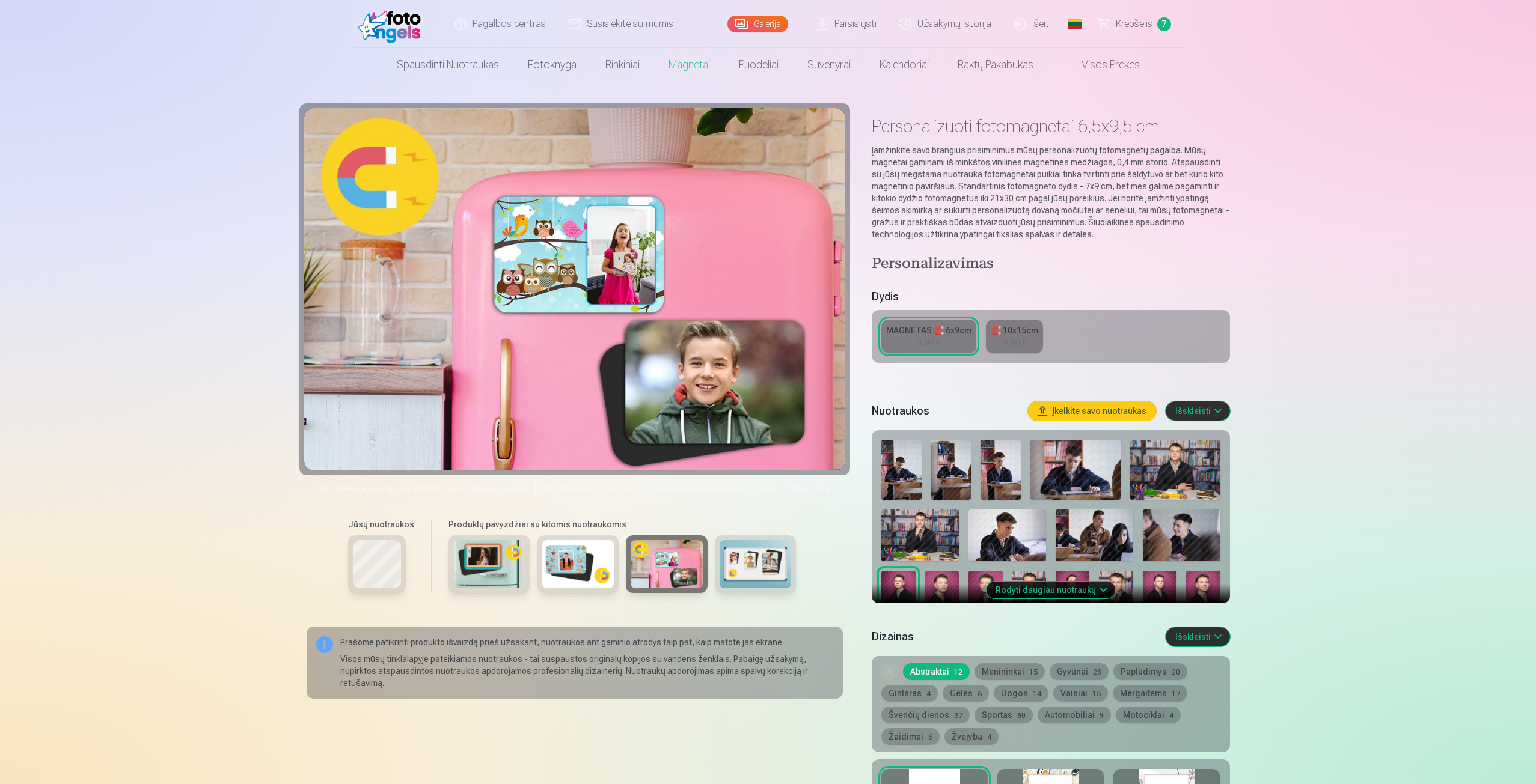
click at [756, 574] on img at bounding box center [756, 564] width 72 height 48
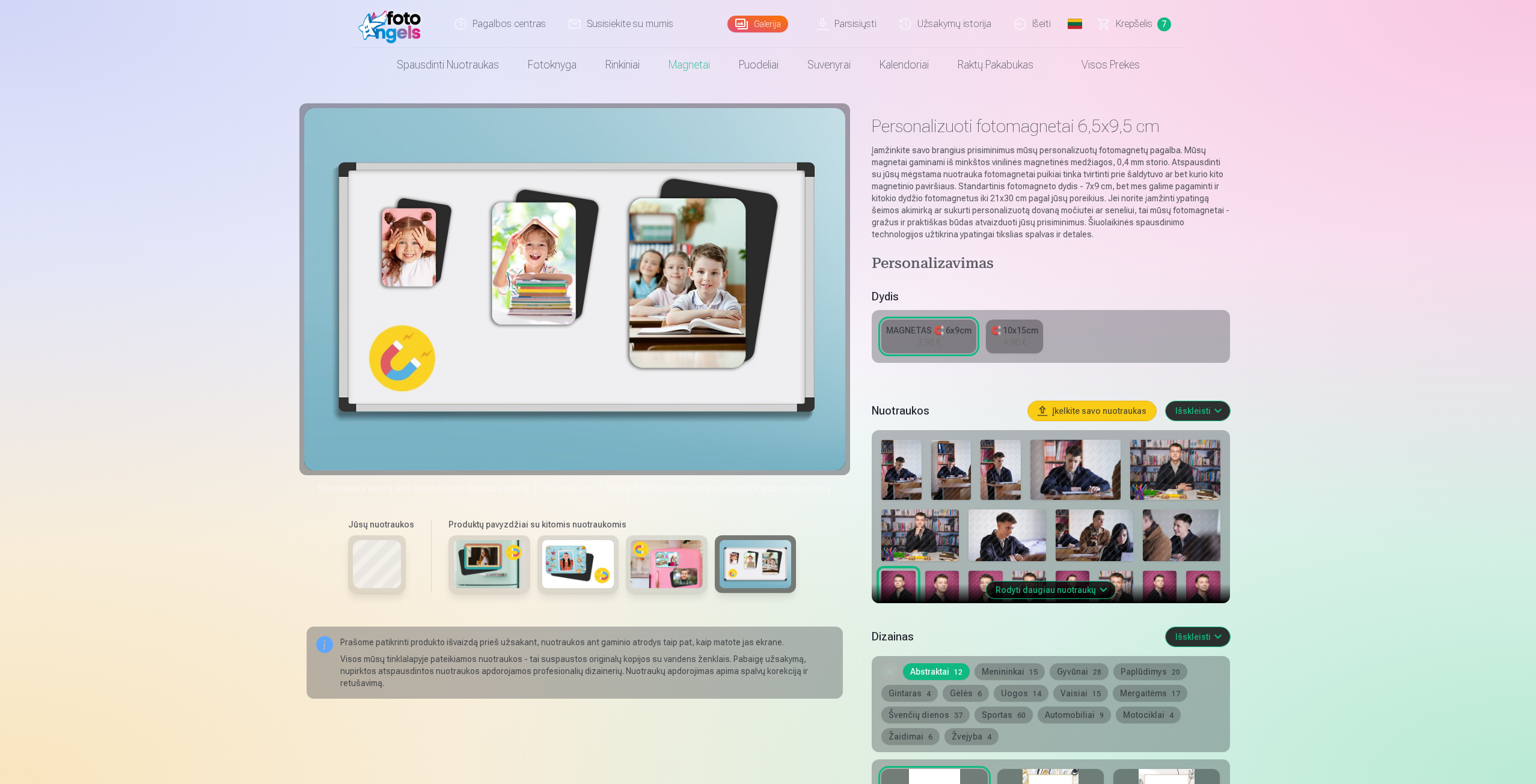
click at [700, 571] on div at bounding box center [667, 564] width 82 height 58
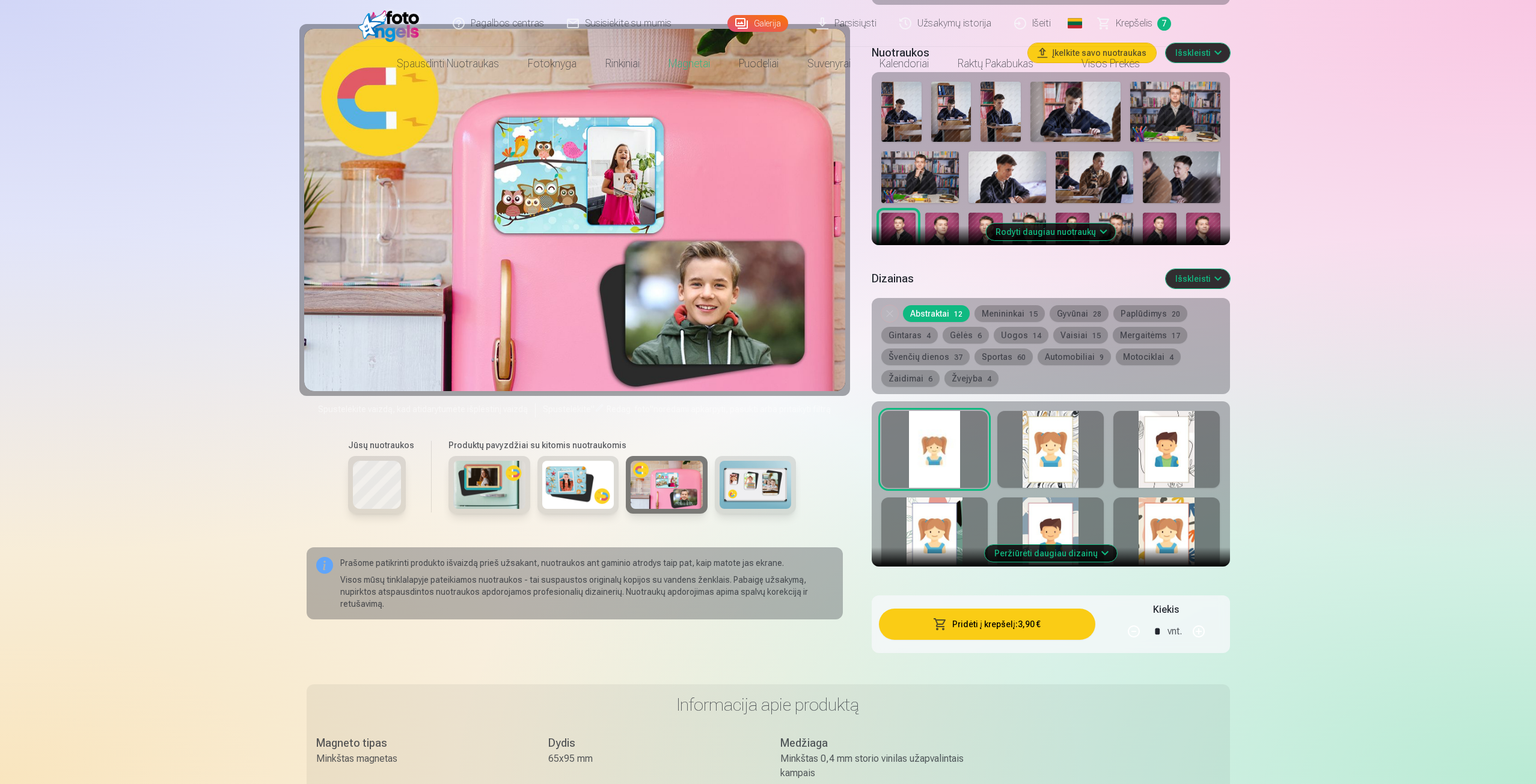
scroll to position [360, 0]
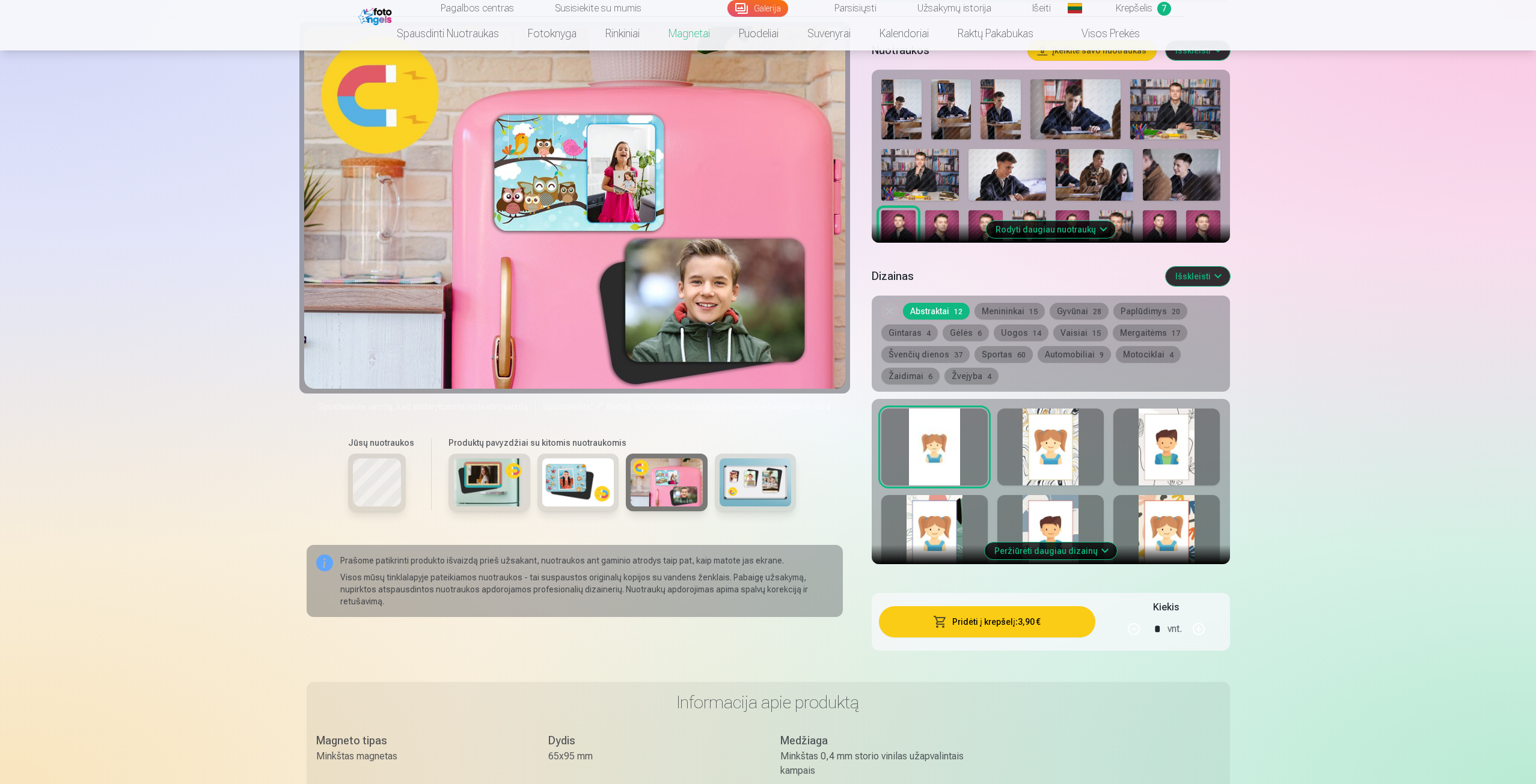
click at [1056, 458] on div at bounding box center [1051, 446] width 106 height 77
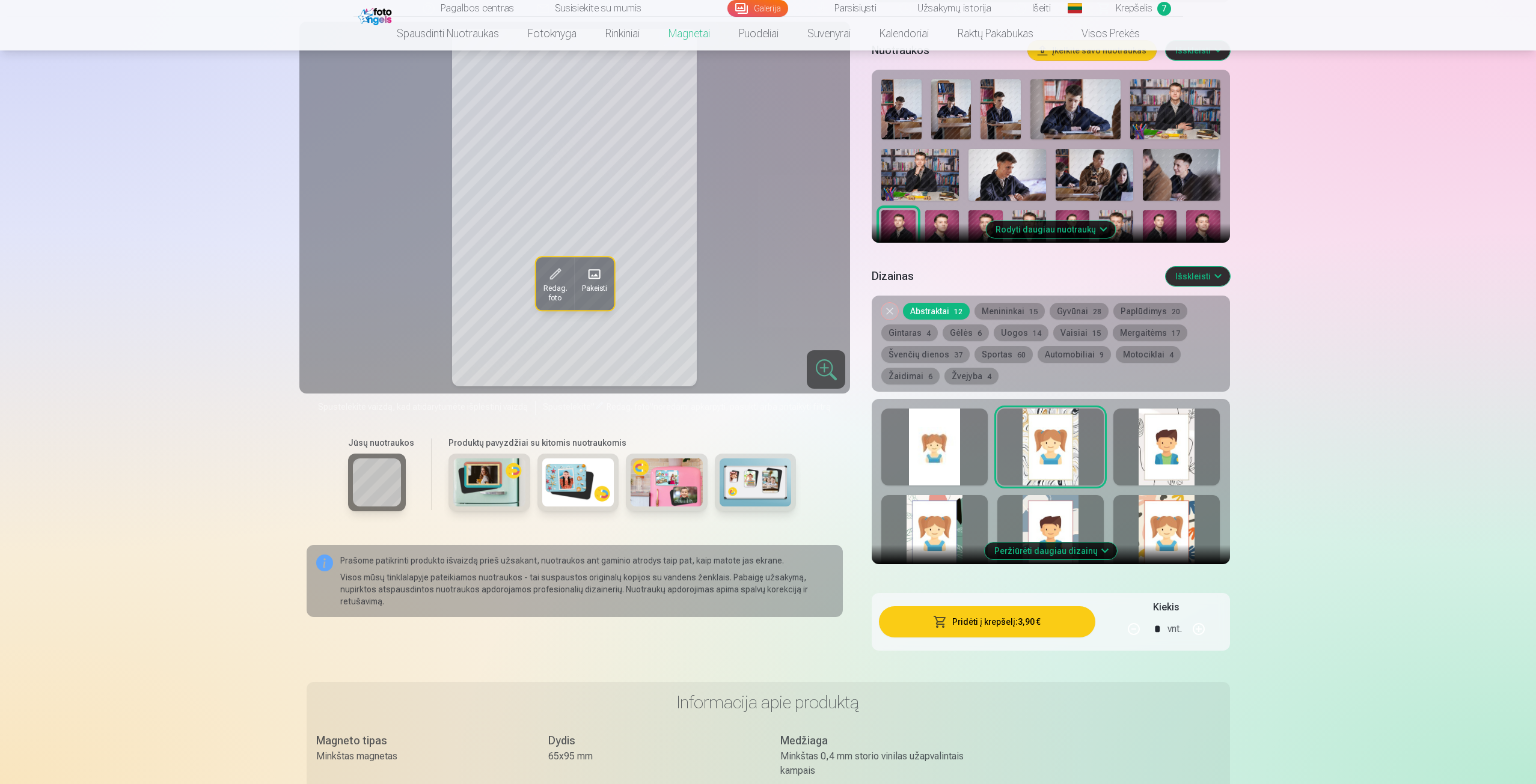
click at [1164, 466] on div at bounding box center [1167, 446] width 106 height 77
click at [1177, 528] on div at bounding box center [1167, 533] width 106 height 77
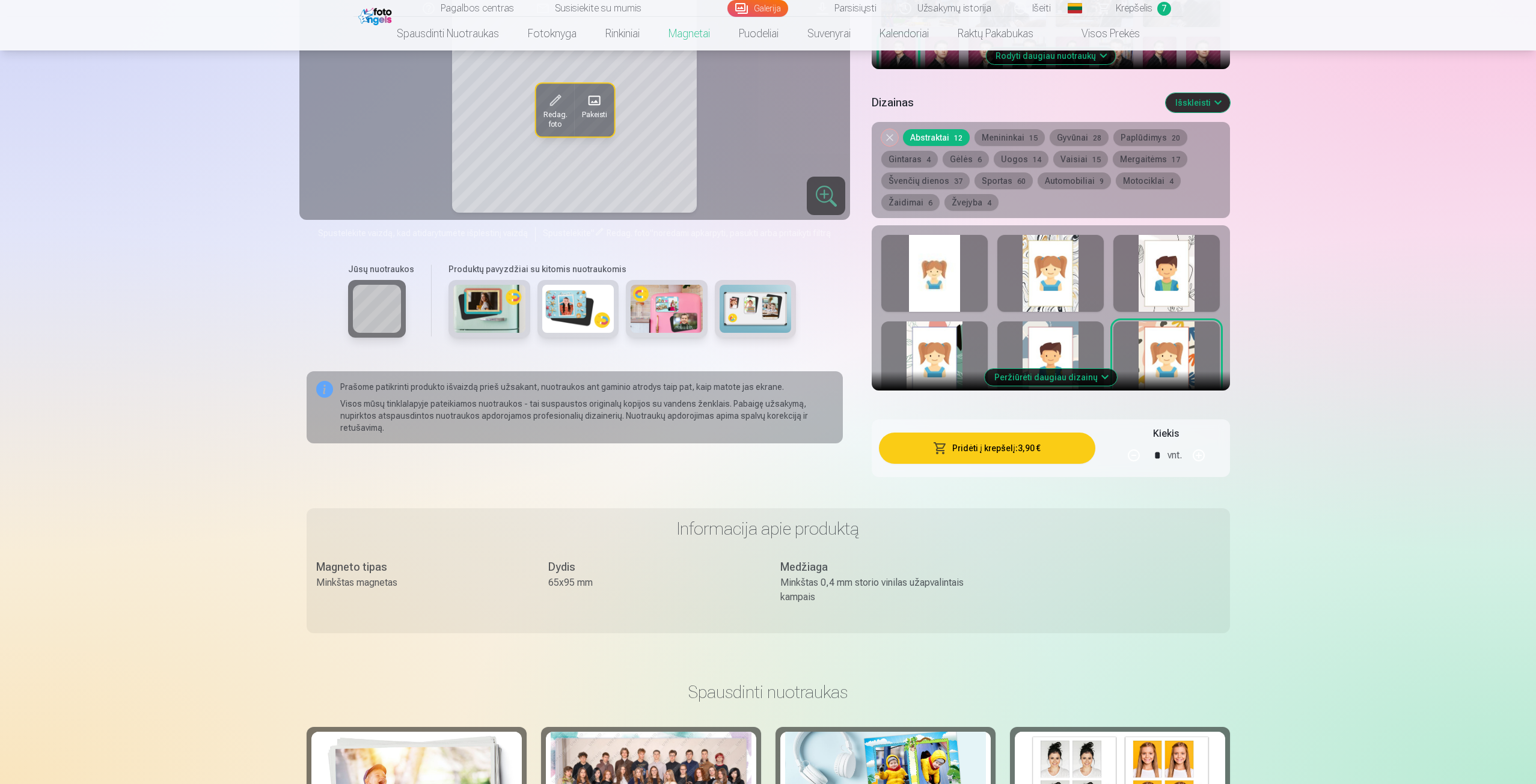
scroll to position [481, 0]
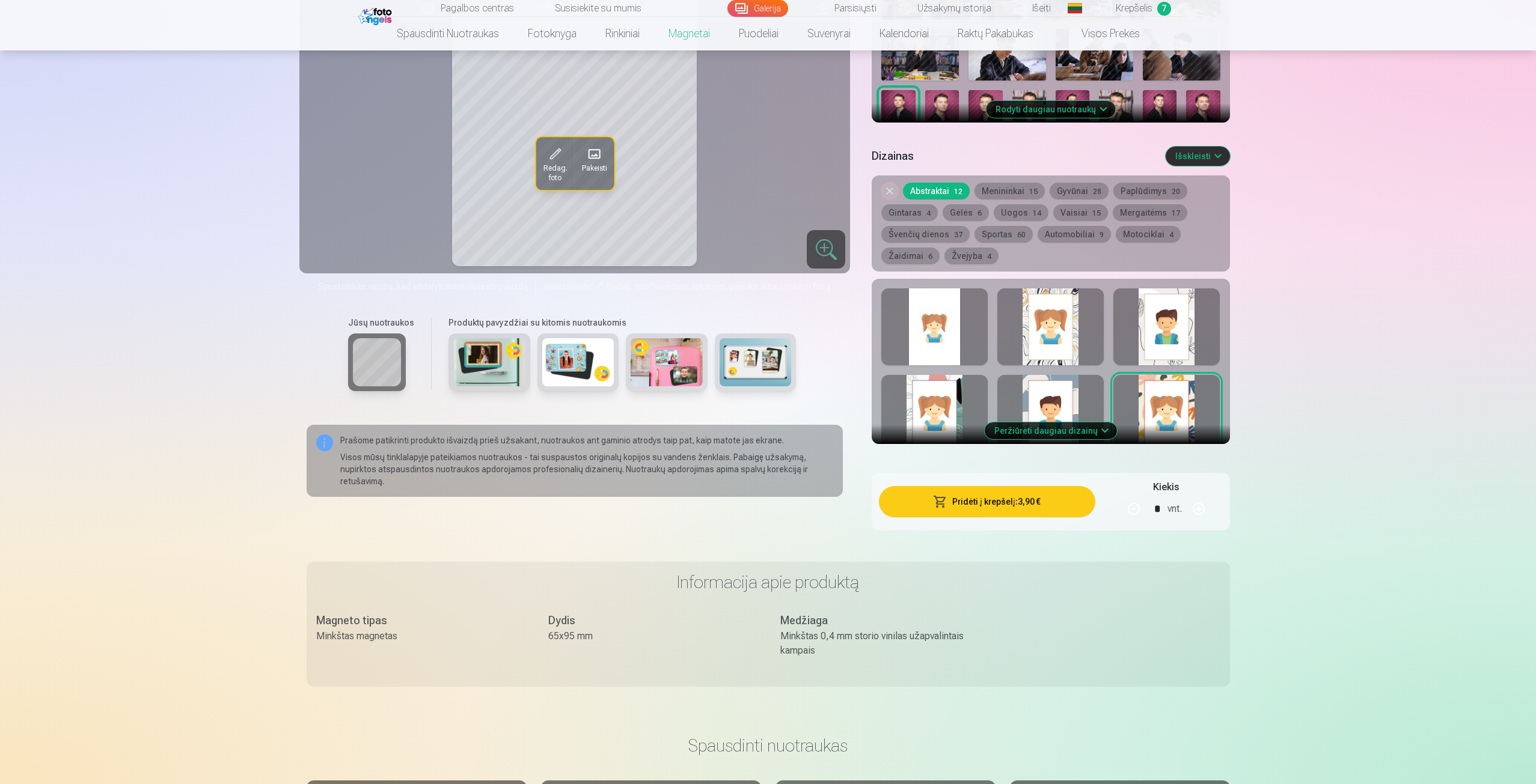
click at [1058, 410] on div at bounding box center [1051, 413] width 106 height 77
drag, startPoint x: 949, startPoint y: 406, endPoint x: 959, endPoint y: 407, distance: 10.0
click at [953, 407] on div at bounding box center [935, 413] width 106 height 77
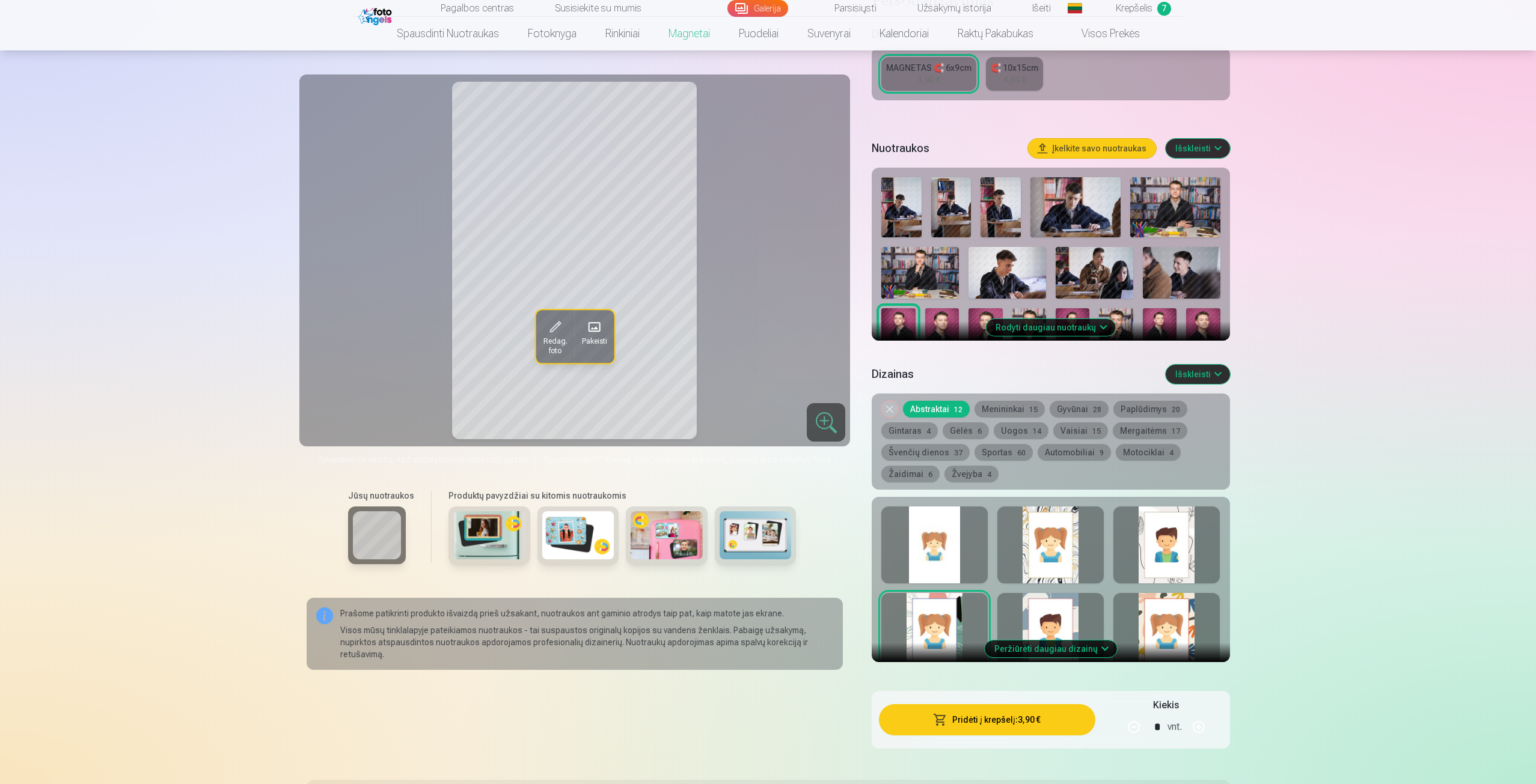
scroll to position [300, 0]
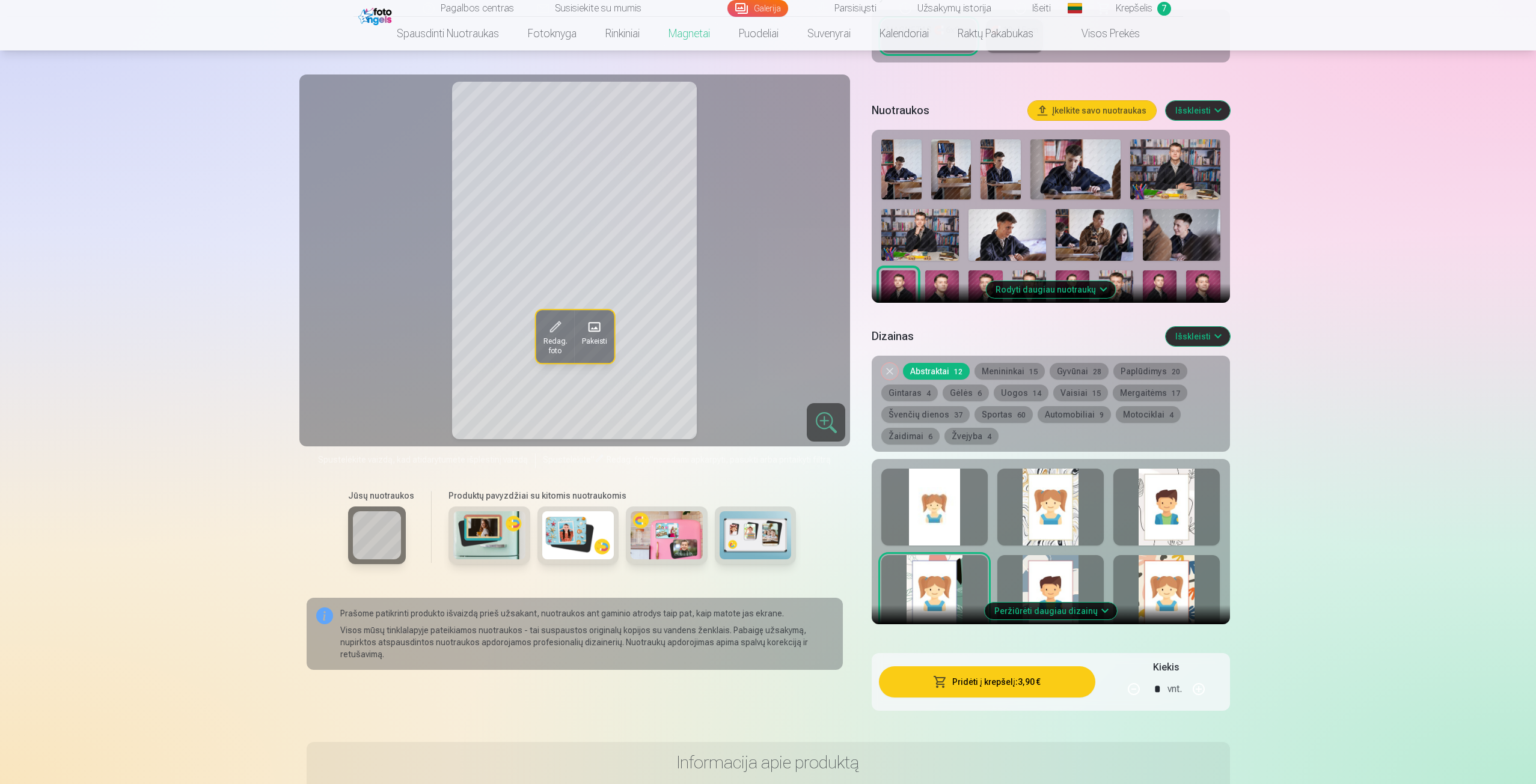
click at [1027, 605] on button "Peržiūrėti daugiau dizainų" at bounding box center [1051, 611] width 132 height 17
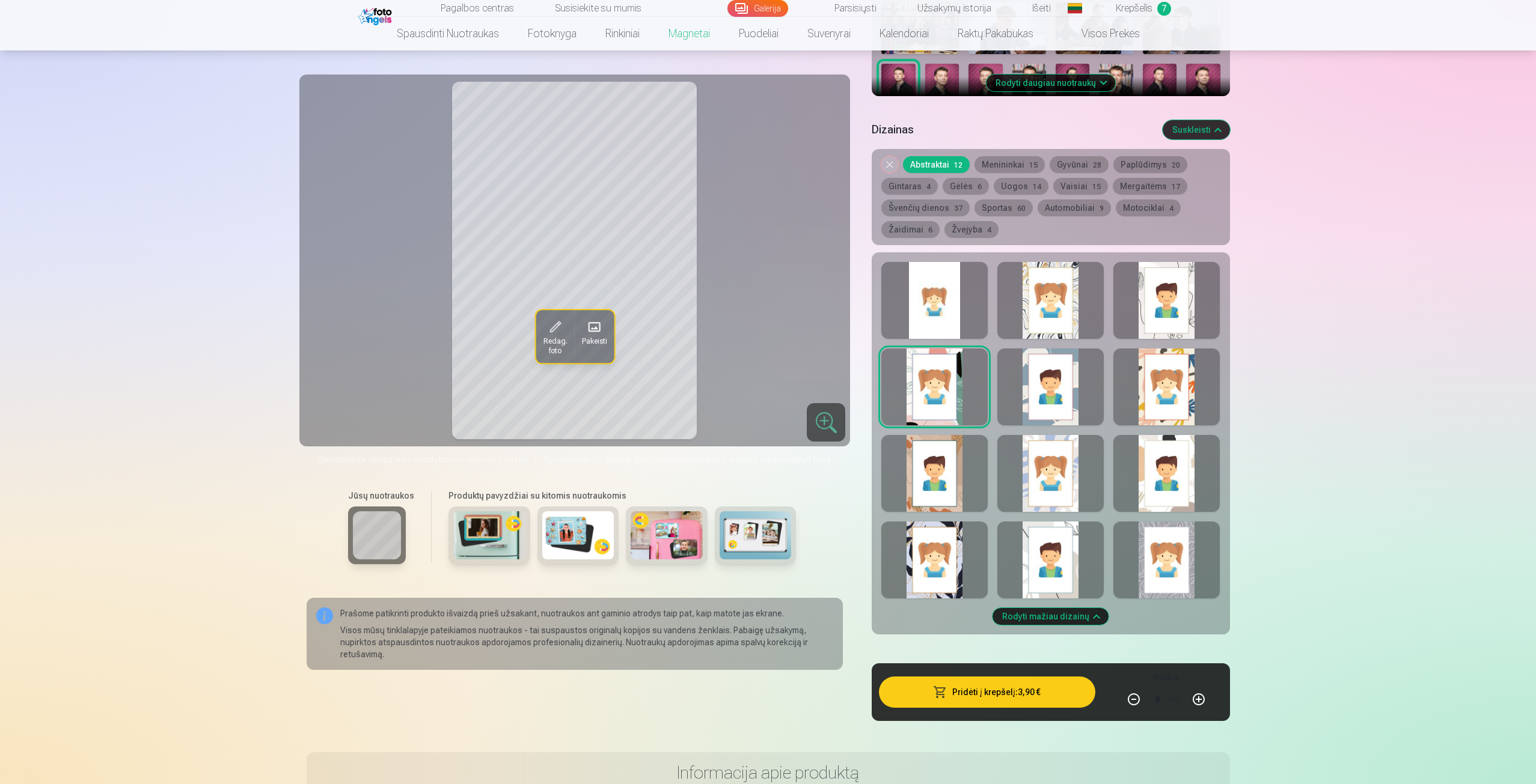
scroll to position [541, 0]
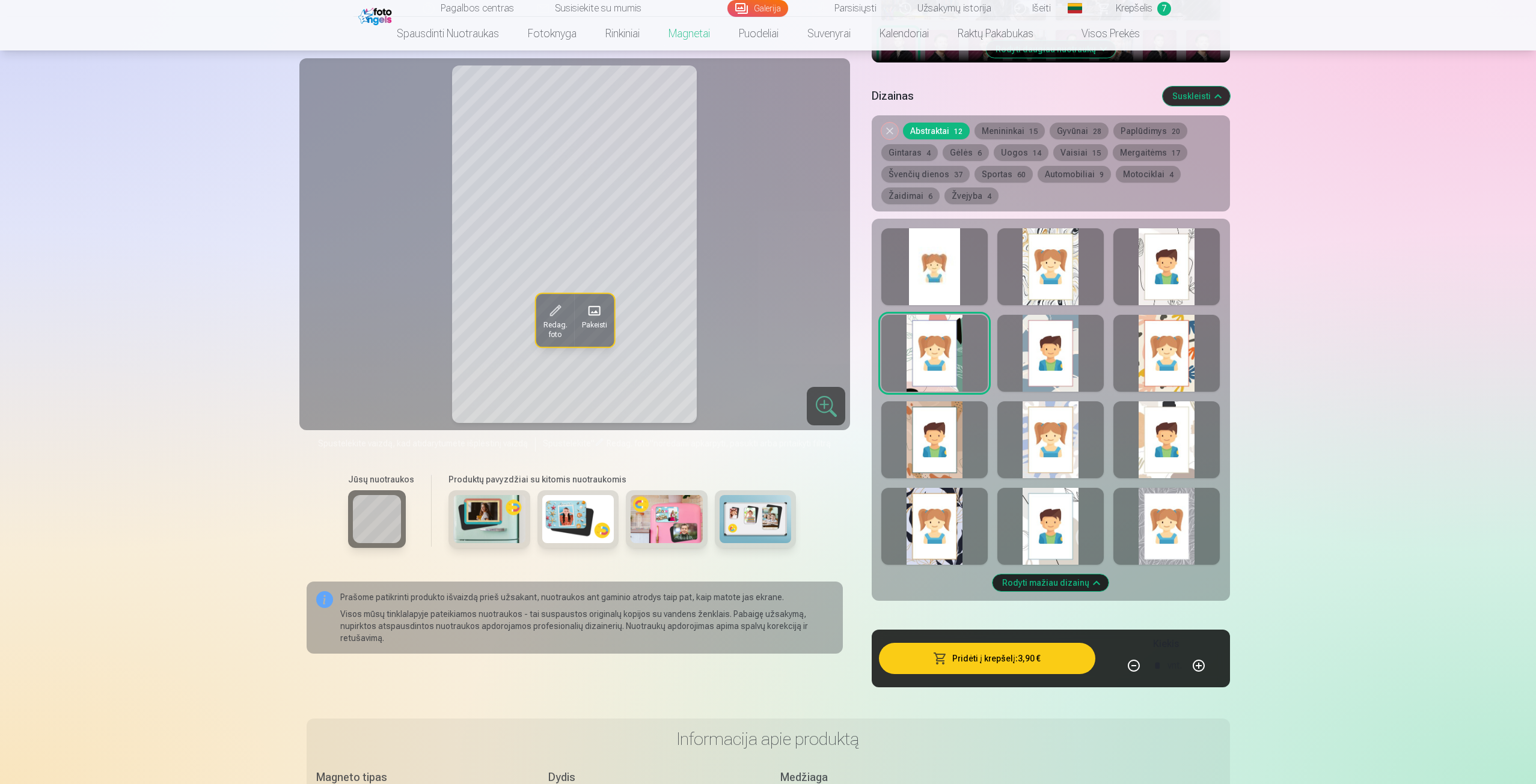
click at [1163, 534] on div at bounding box center [1167, 526] width 106 height 77
click at [1166, 459] on div at bounding box center [1167, 439] width 106 height 77
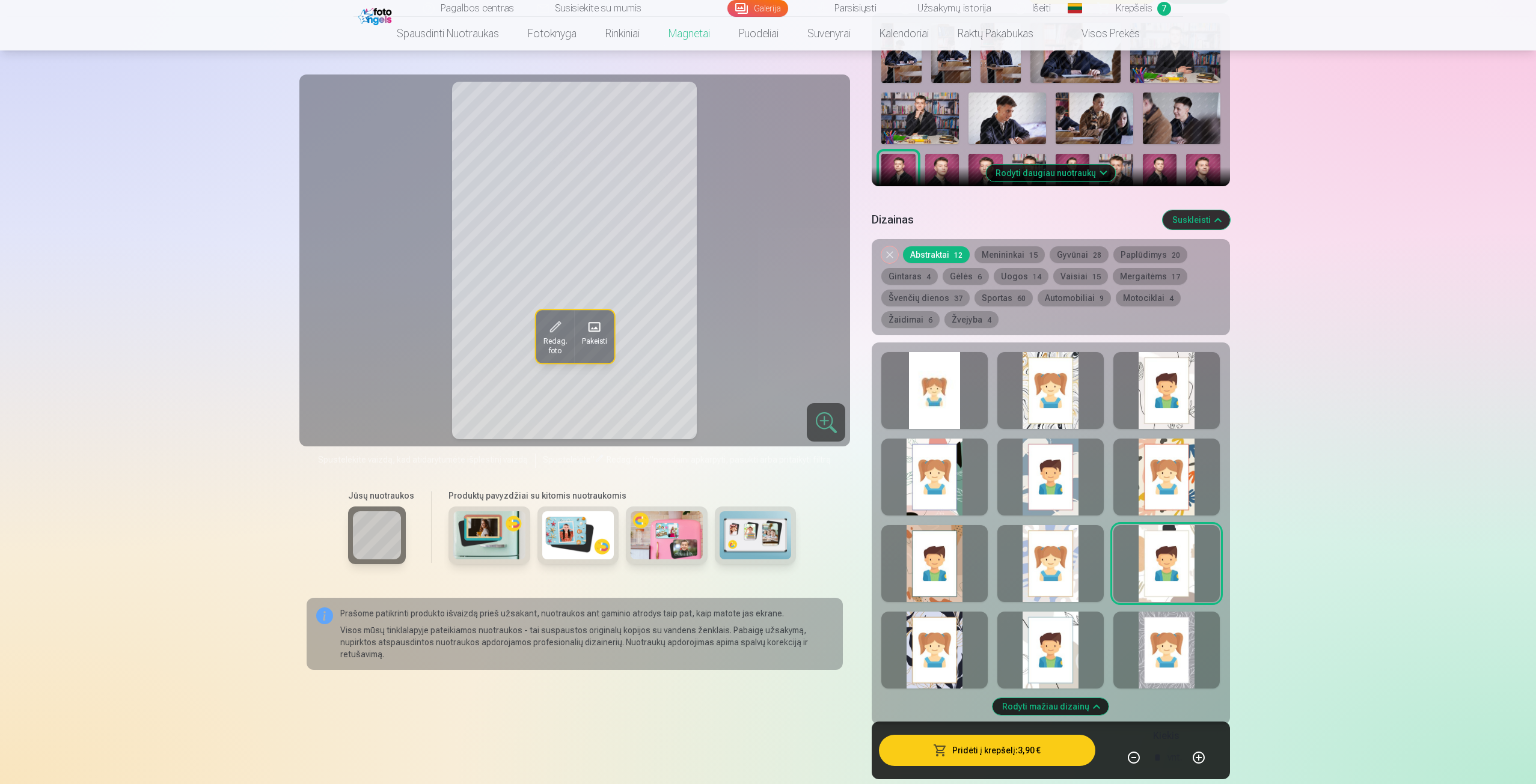
scroll to position [360, 0]
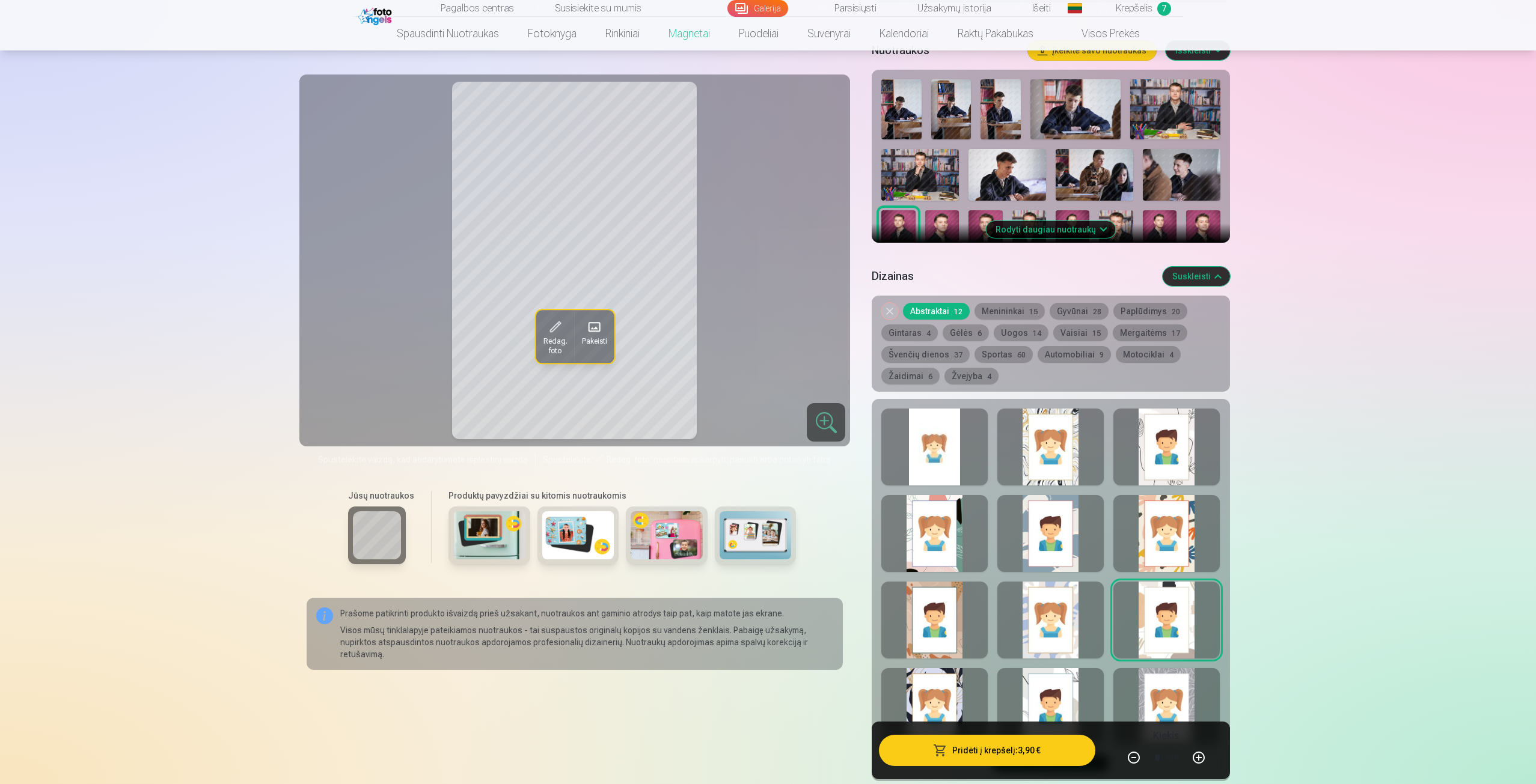
click at [1130, 220] on img at bounding box center [1116, 236] width 34 height 51
click at [1067, 435] on div at bounding box center [1051, 446] width 106 height 77
click at [931, 450] on div at bounding box center [935, 446] width 106 height 77
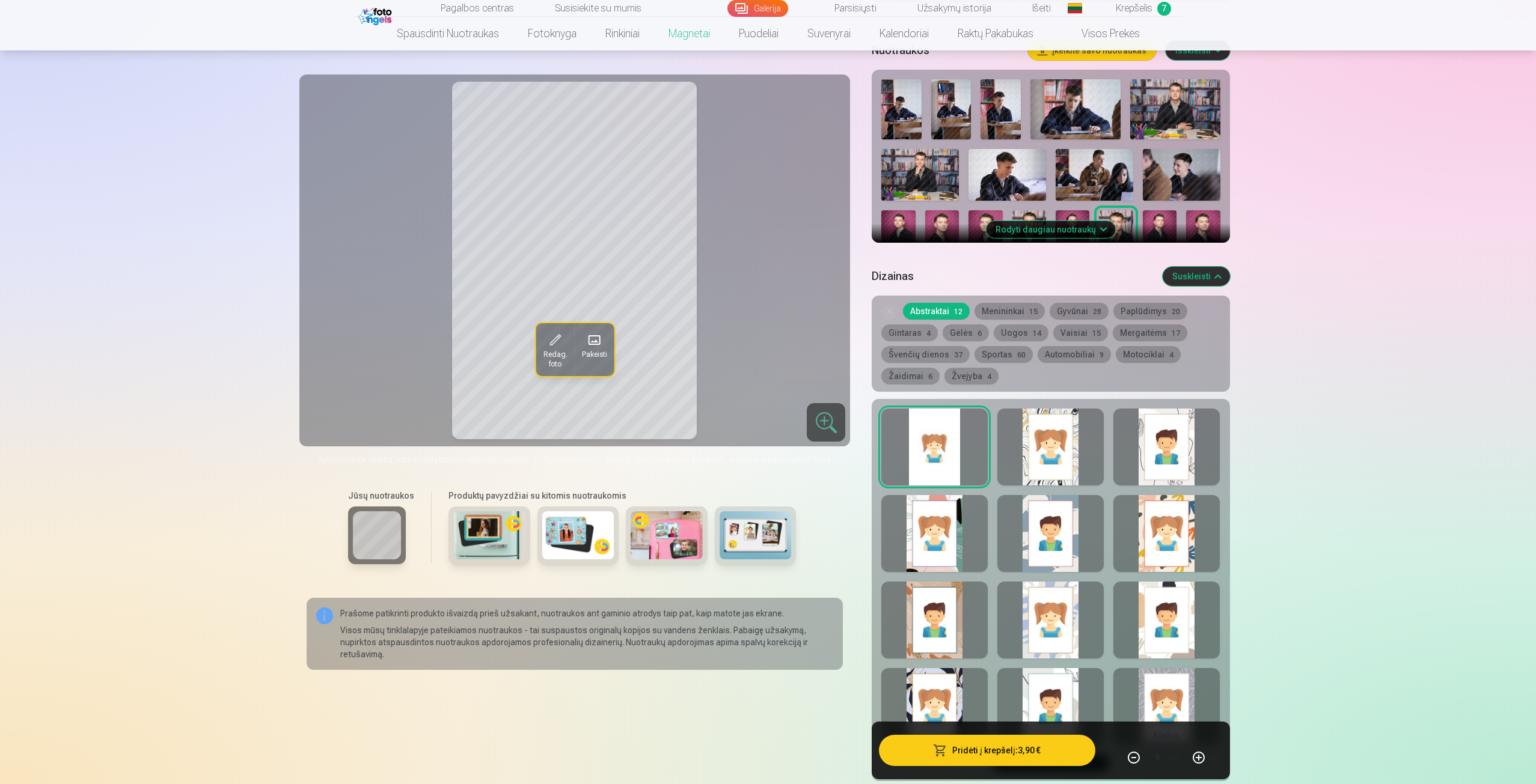
click at [1118, 463] on div at bounding box center [1167, 446] width 106 height 77
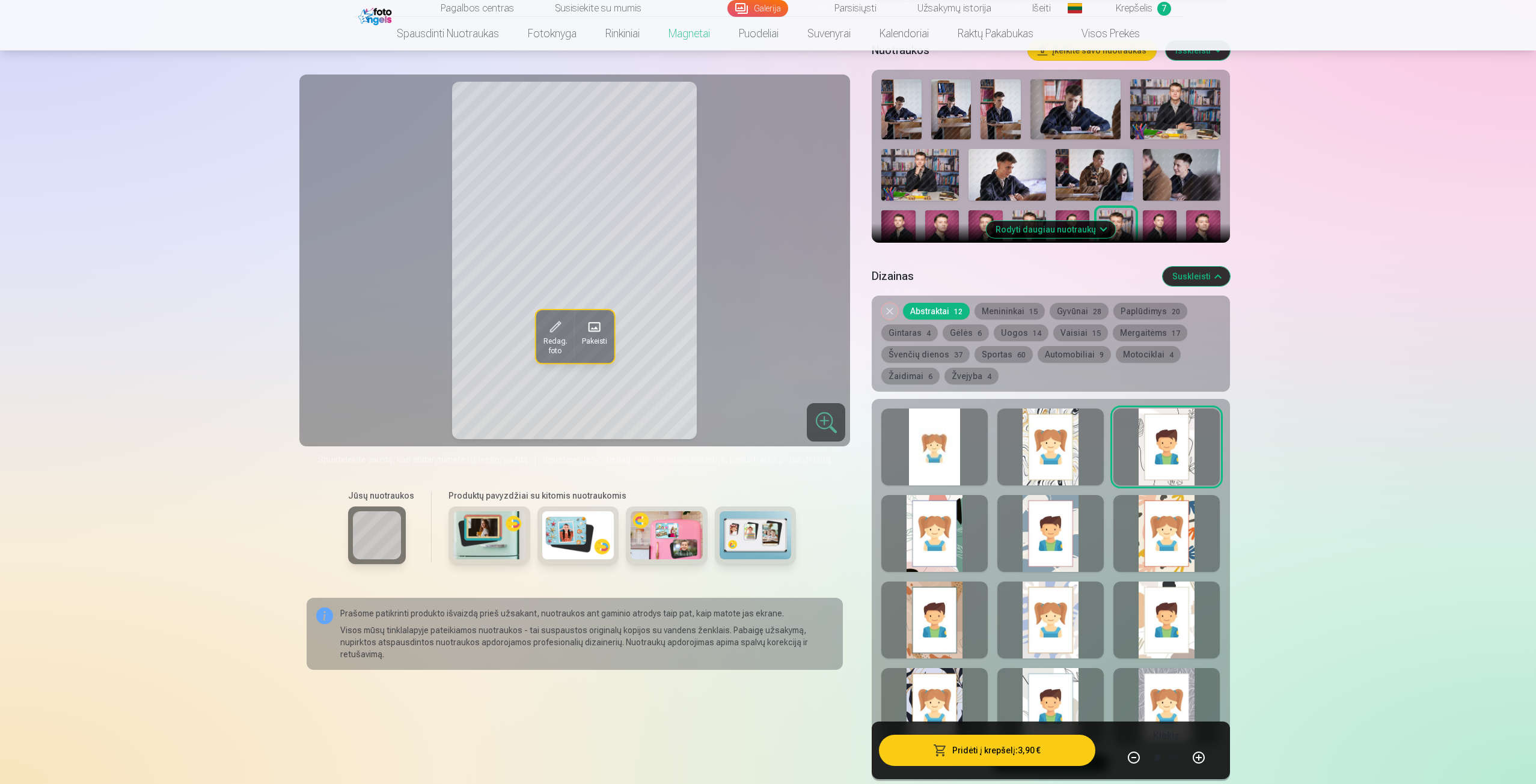
click at [1164, 459] on div at bounding box center [1167, 446] width 106 height 77
click at [946, 536] on div at bounding box center [935, 533] width 106 height 77
click at [1039, 552] on div at bounding box center [1051, 533] width 106 height 77
click at [1182, 549] on div at bounding box center [1167, 533] width 106 height 77
click at [950, 625] on div at bounding box center [935, 620] width 106 height 77
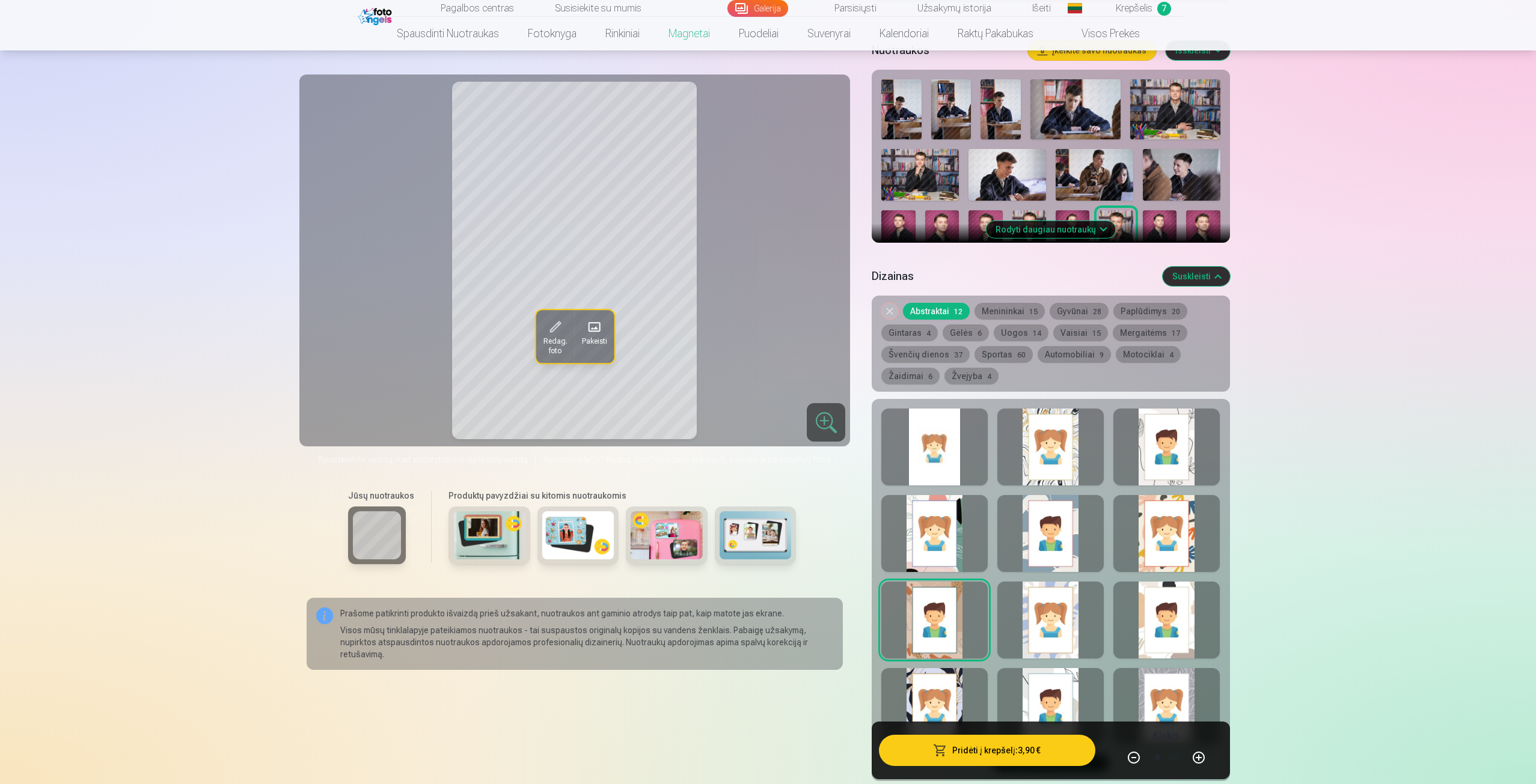
click at [1043, 628] on div at bounding box center [1051, 620] width 106 height 77
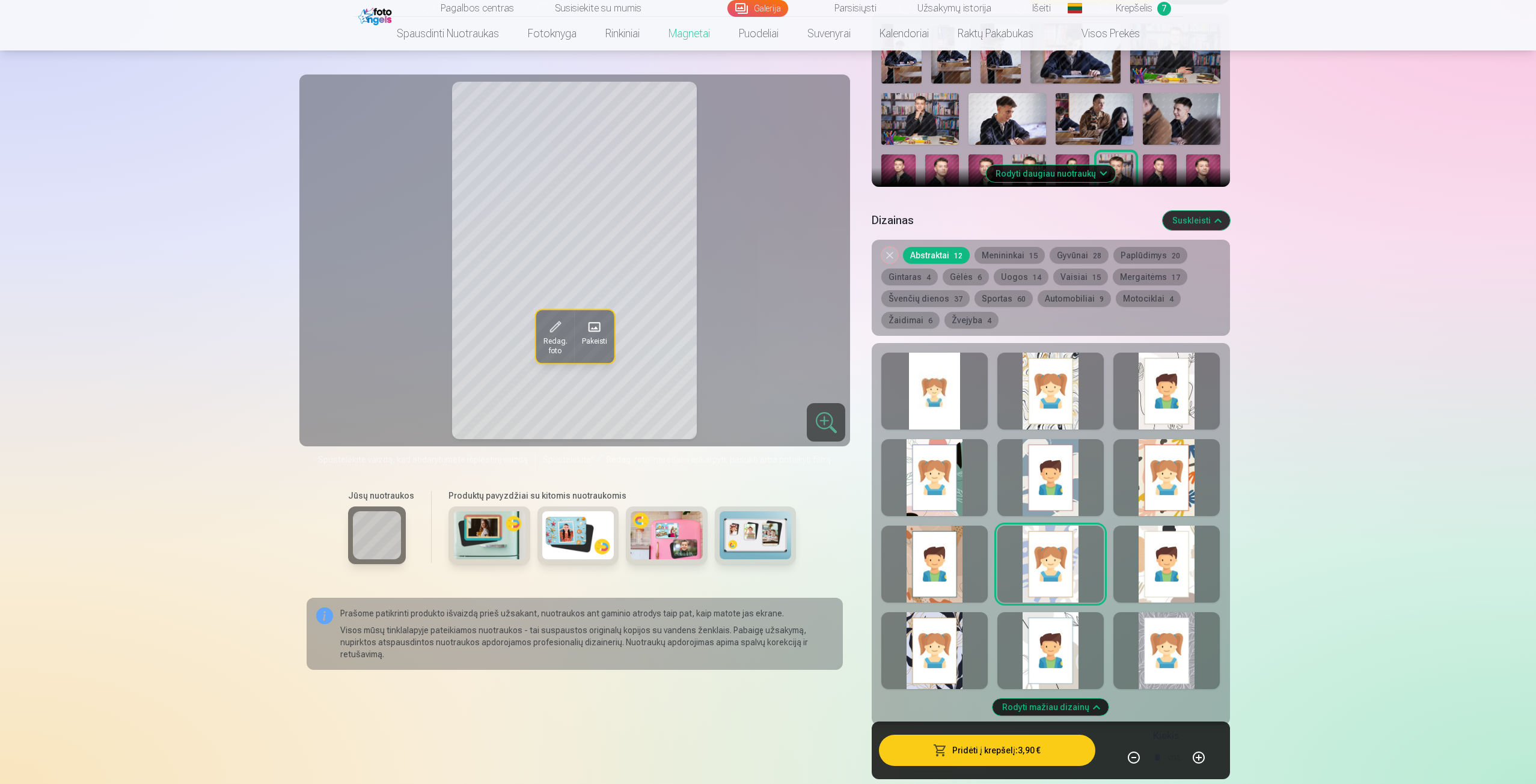
scroll to position [420, 0]
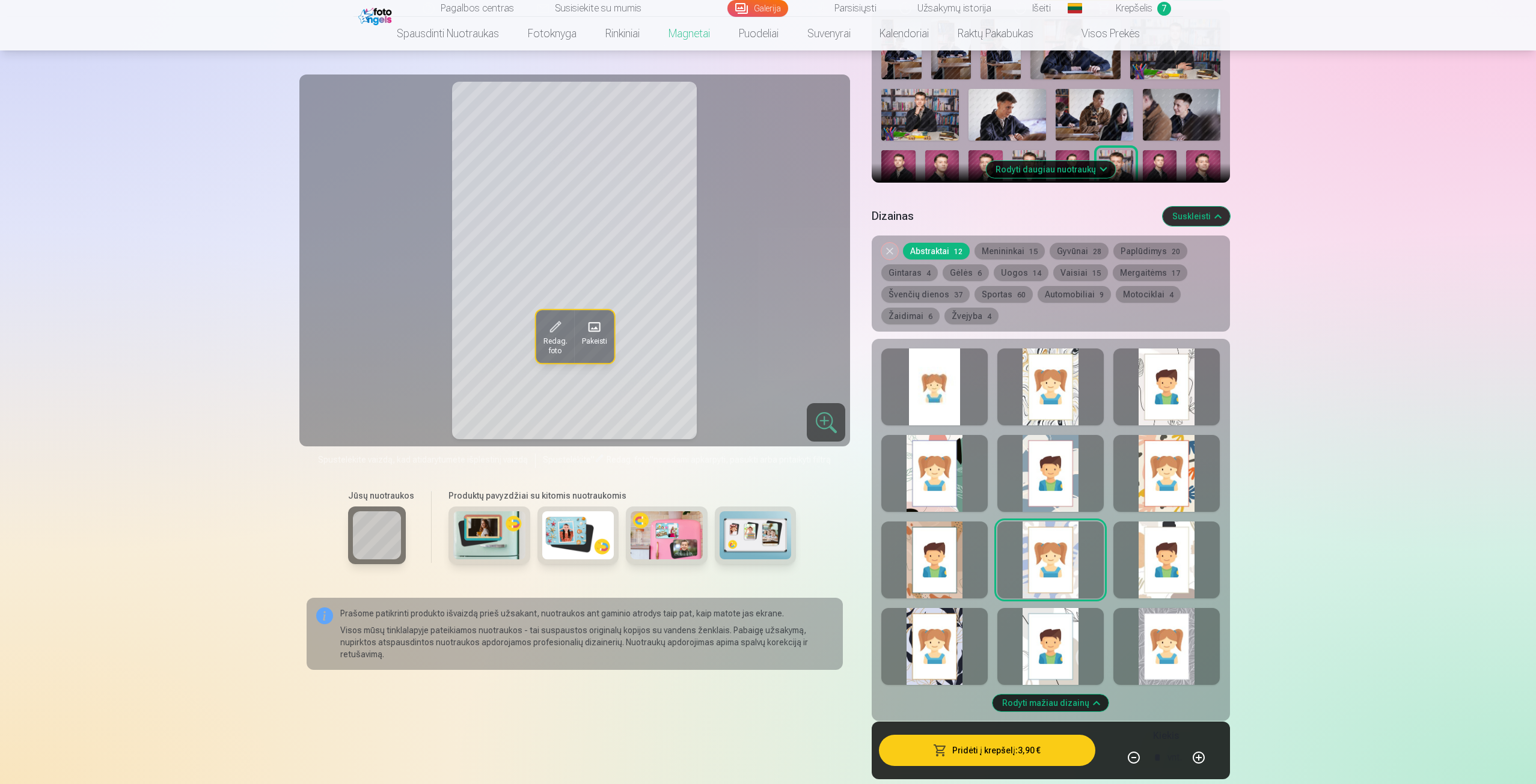
click at [1185, 662] on div at bounding box center [1167, 646] width 106 height 77
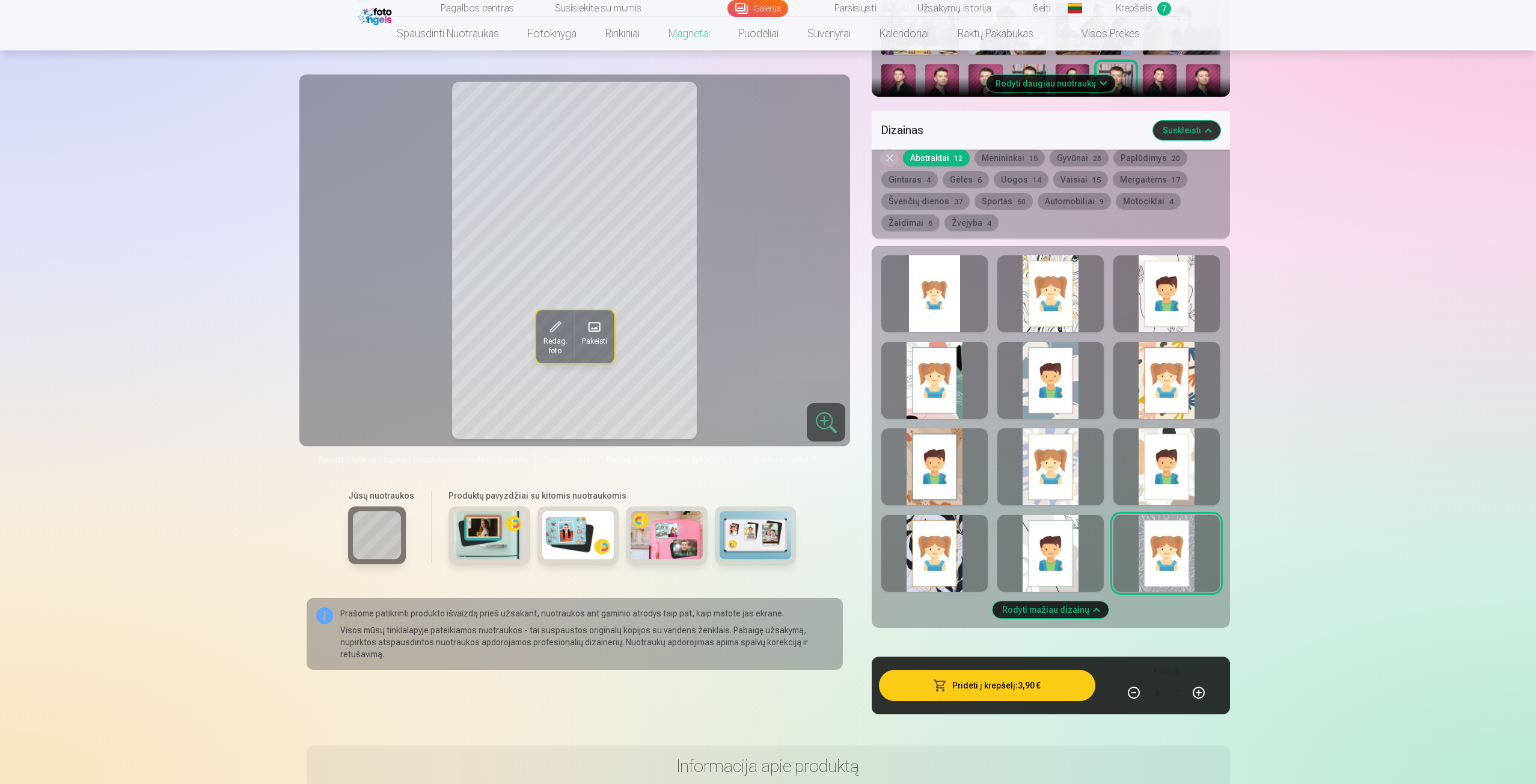
scroll to position [601, 0]
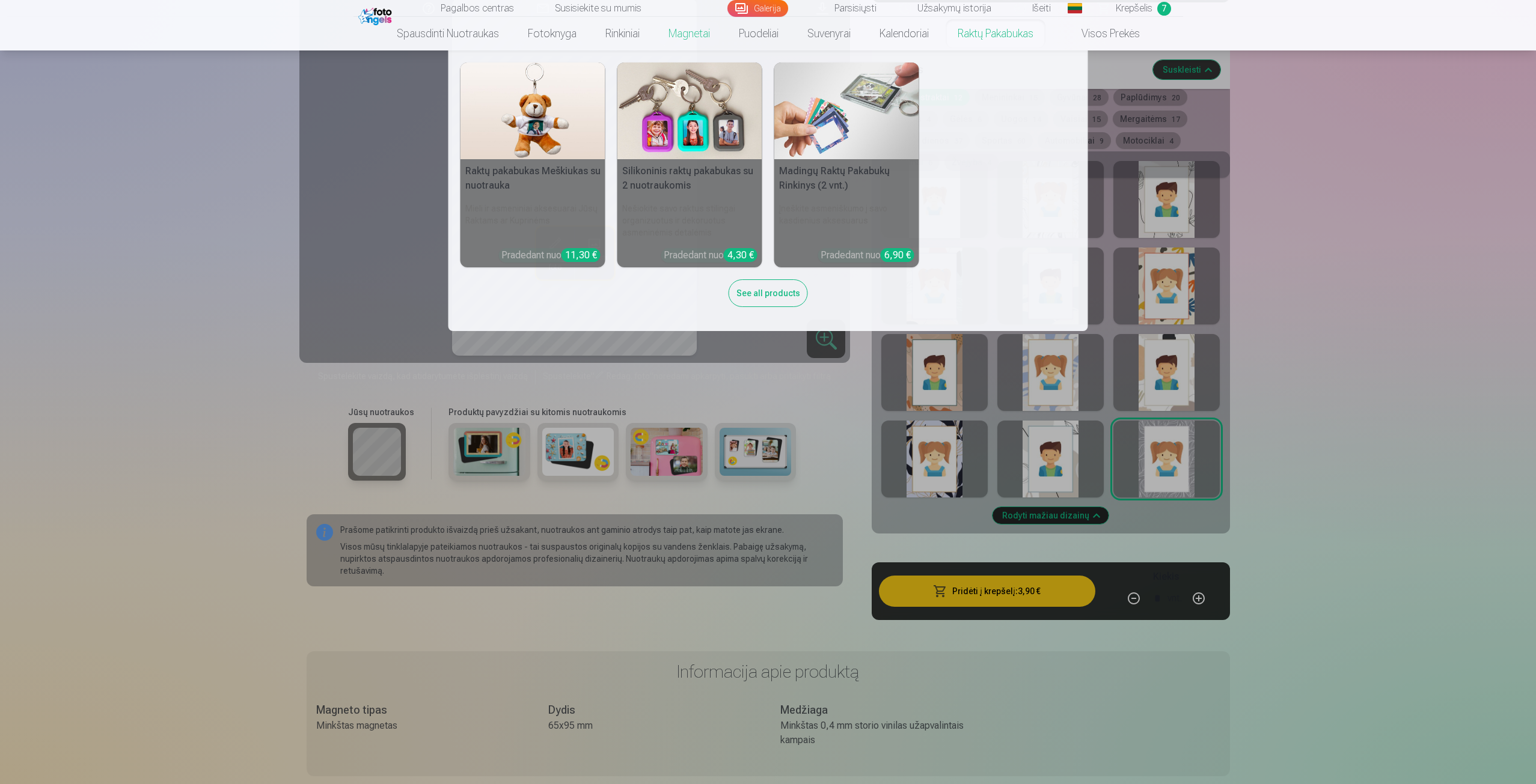
click at [1016, 35] on link "Raktų pakabukas" at bounding box center [995, 34] width 105 height 34
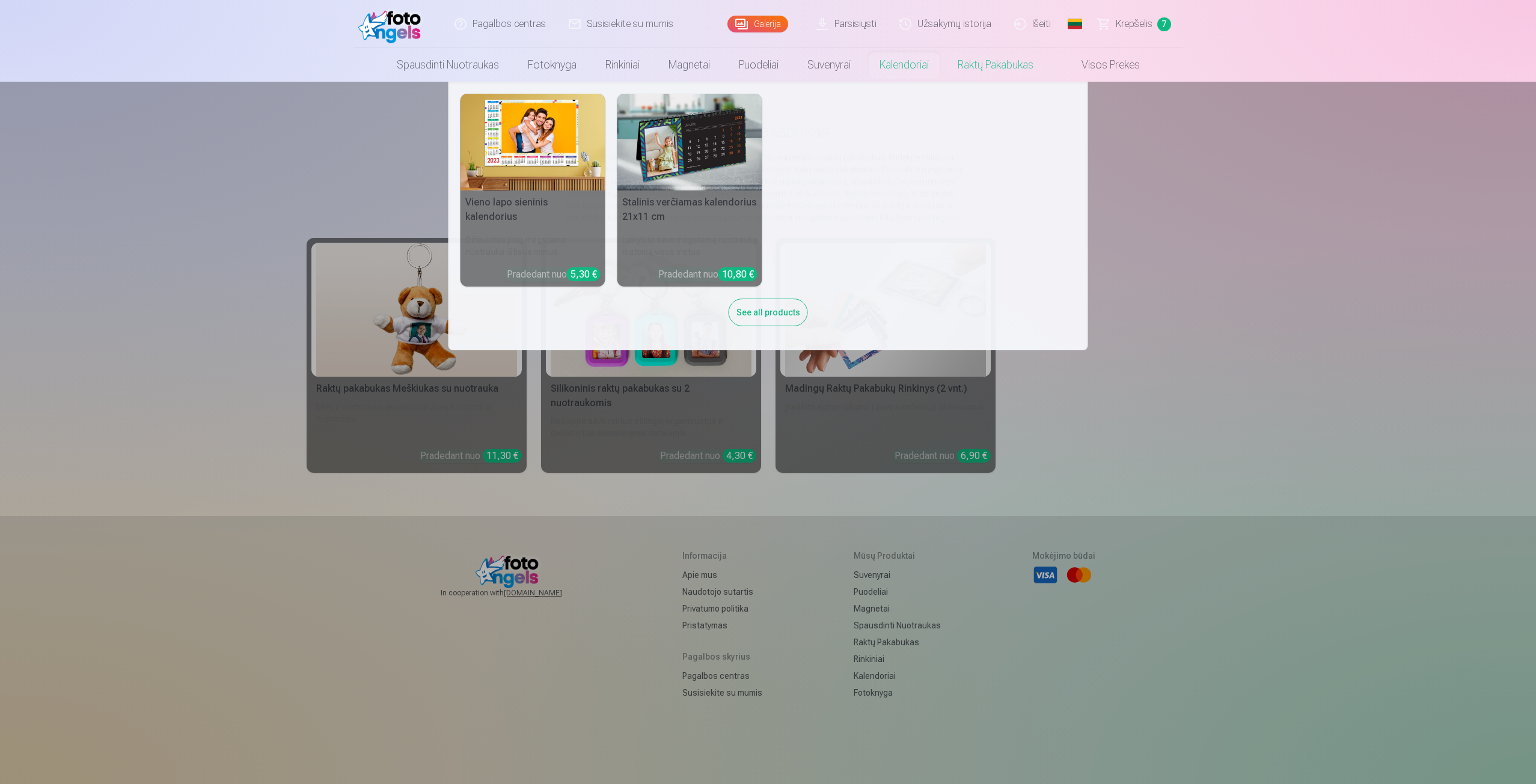
click at [894, 71] on link "Kalendoriai" at bounding box center [904, 65] width 78 height 34
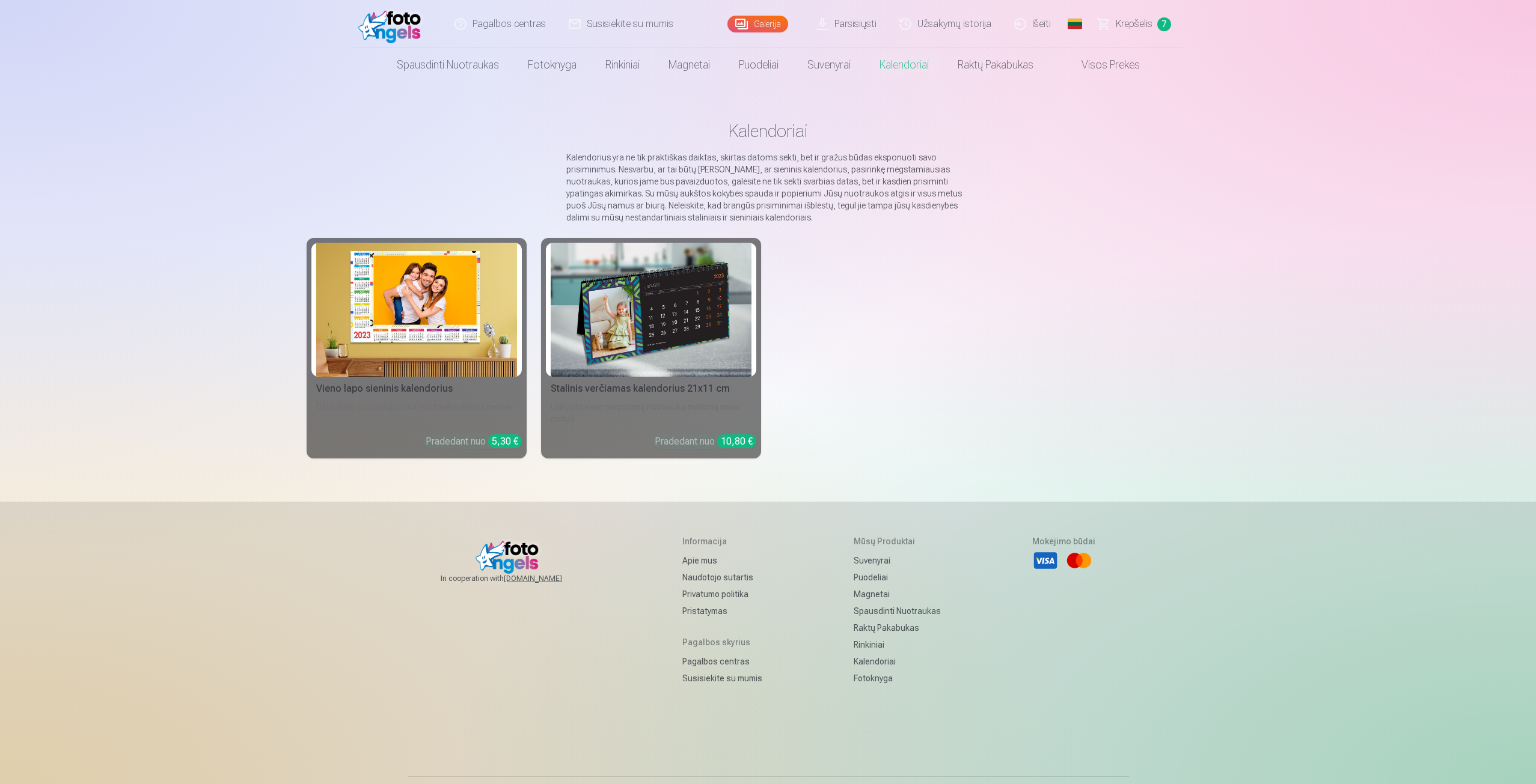
click at [464, 289] on img at bounding box center [416, 310] width 201 height 134
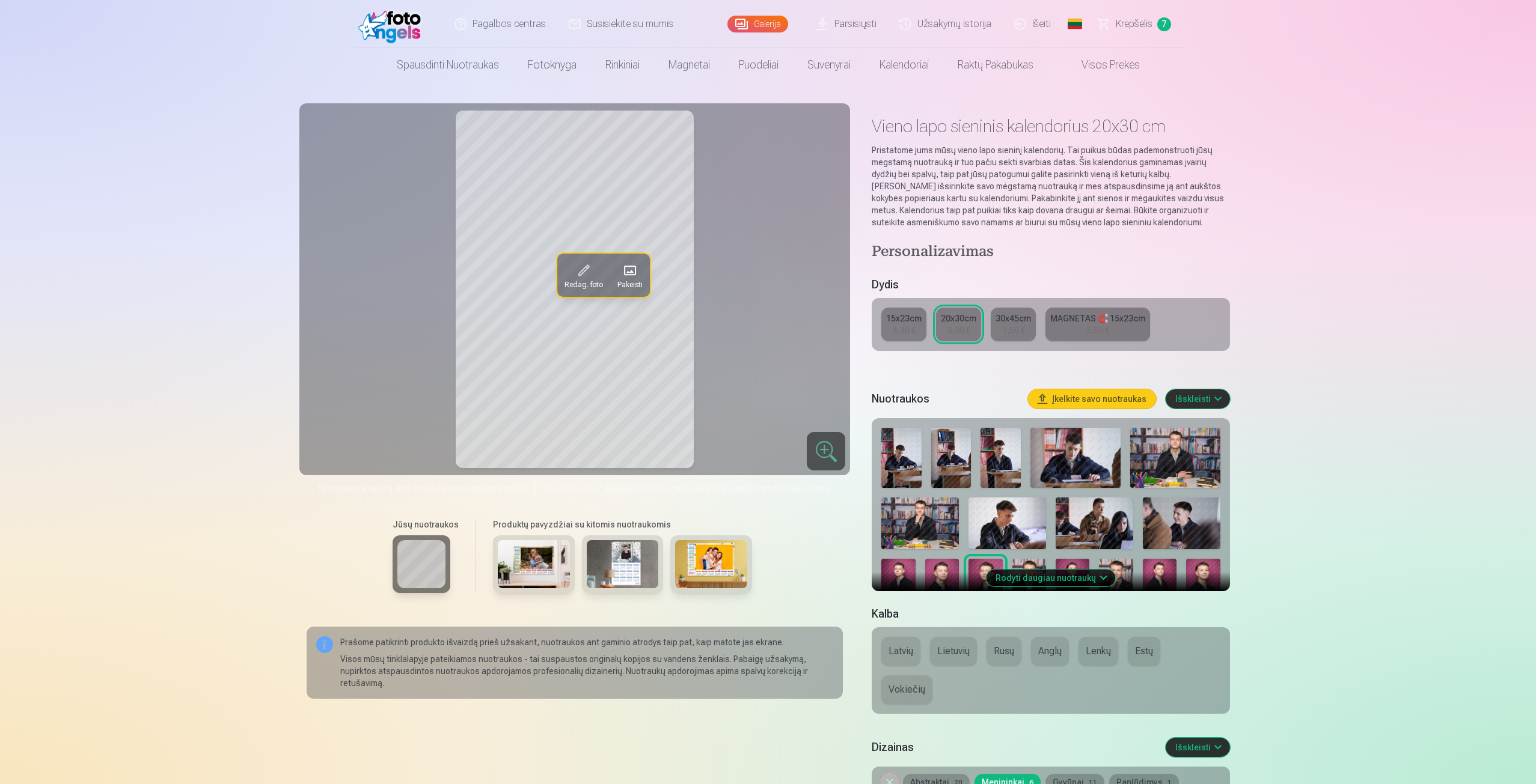
click at [1016, 336] on link "30x45cm 7,50 €" at bounding box center [1013, 324] width 45 height 34
click at [962, 334] on div "5,30 €" at bounding box center [959, 330] width 23 height 12
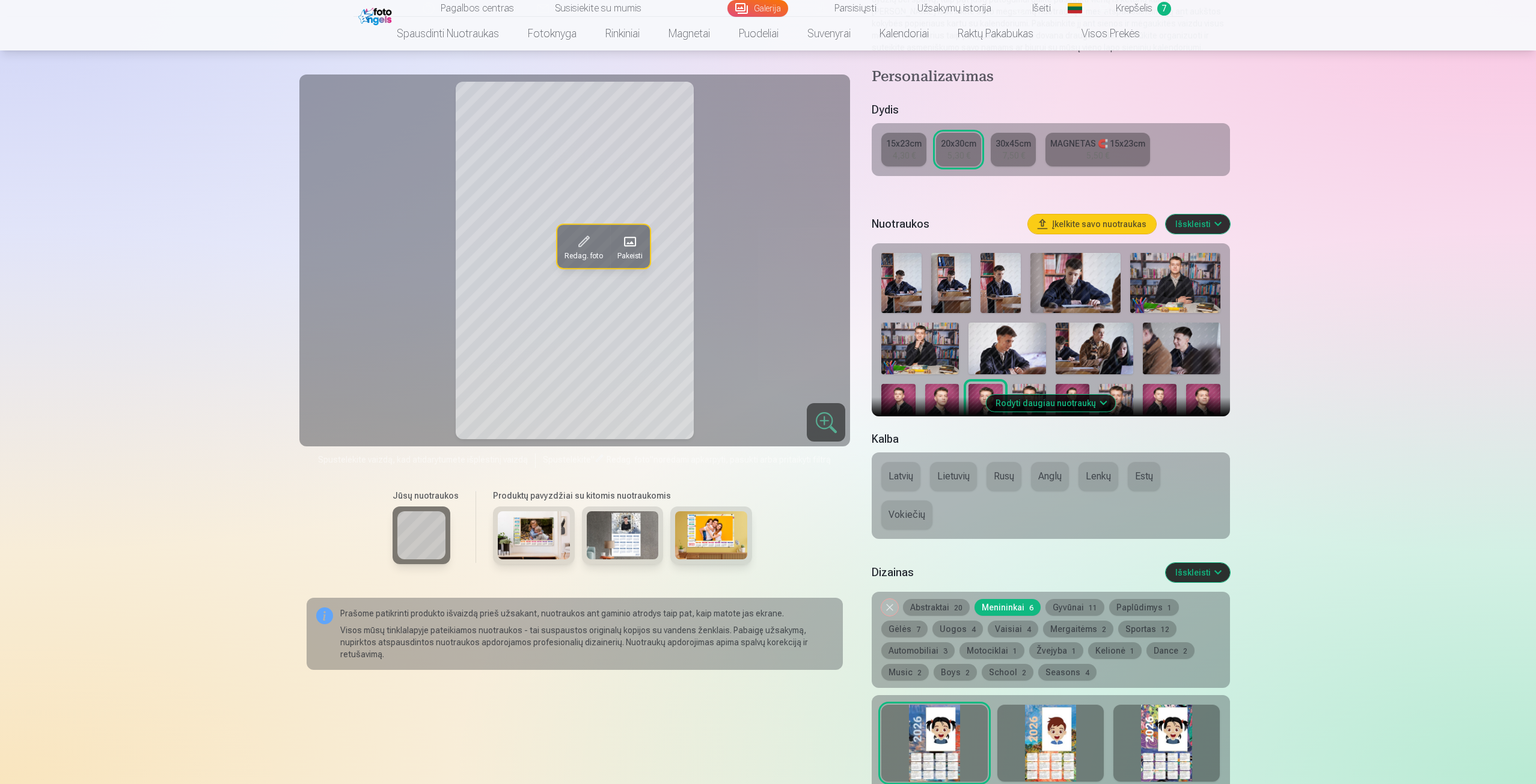
scroll to position [180, 0]
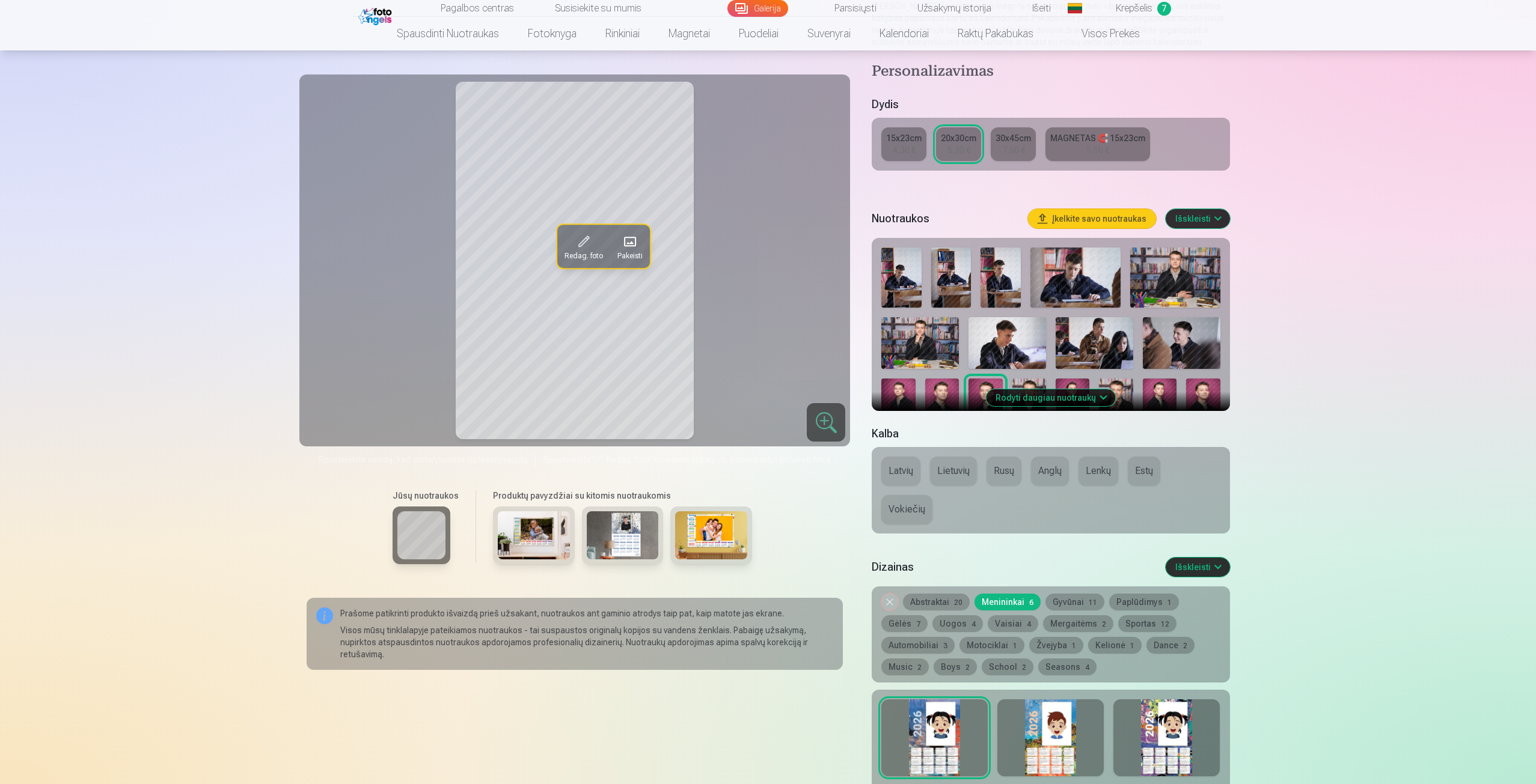
click at [1121, 388] on img at bounding box center [1116, 404] width 34 height 51
click at [1023, 383] on img at bounding box center [1029, 404] width 34 height 51
click at [1126, 389] on img at bounding box center [1116, 404] width 34 height 51
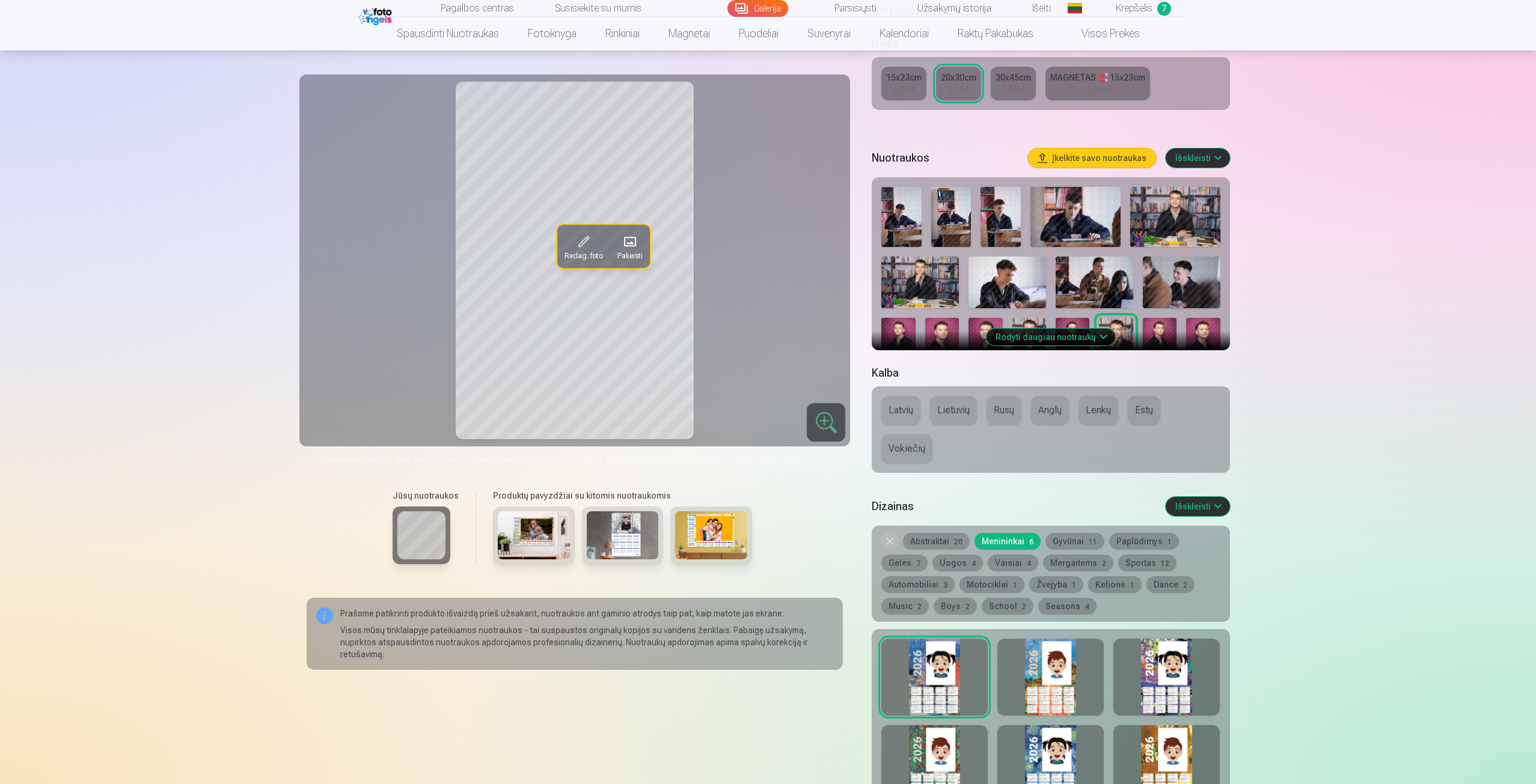
scroll to position [241, 0]
click at [956, 415] on button "Lietuvių" at bounding box center [954, 411] width 47 height 29
click at [561, 534] on img at bounding box center [534, 536] width 72 height 48
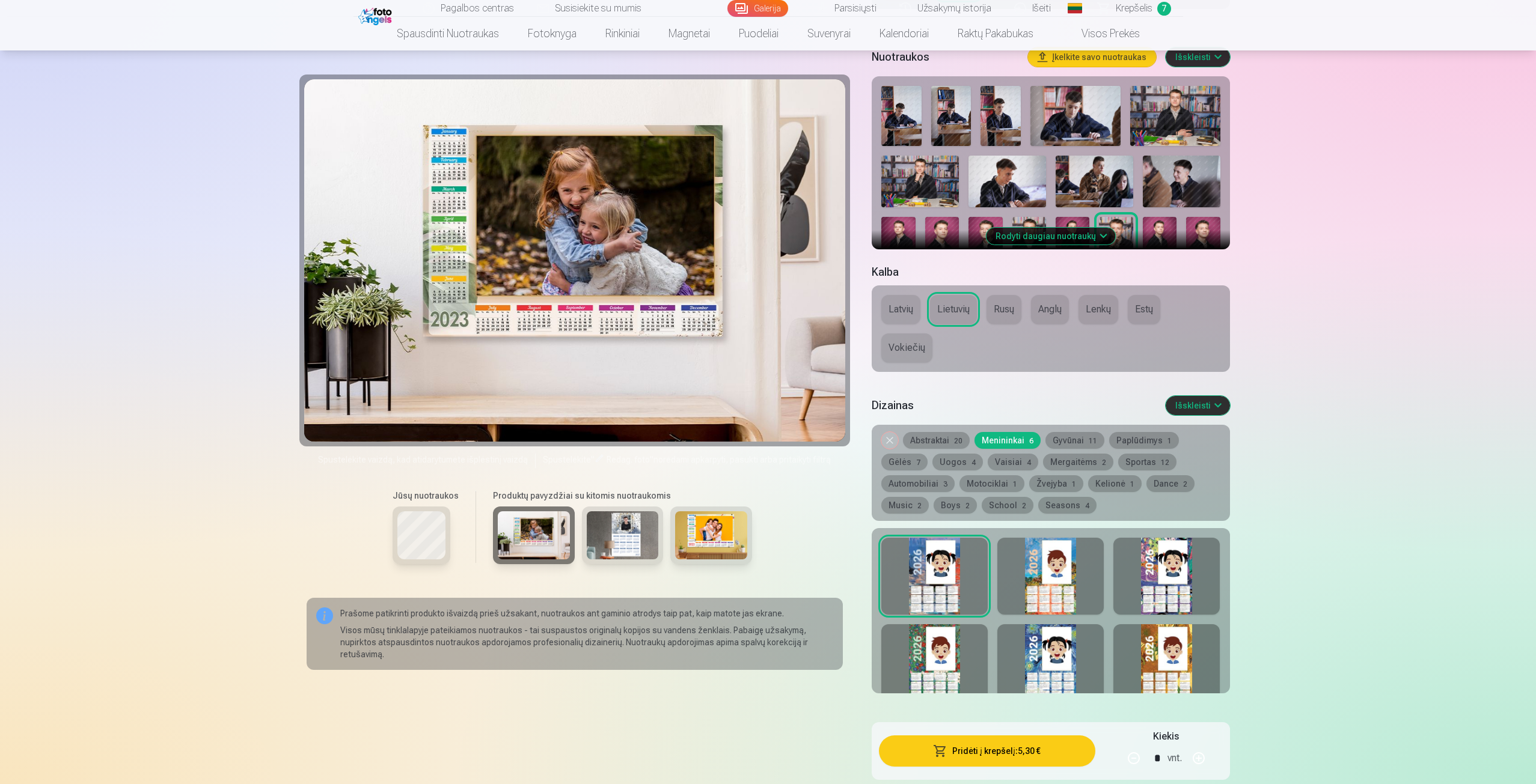
scroll to position [300, 0]
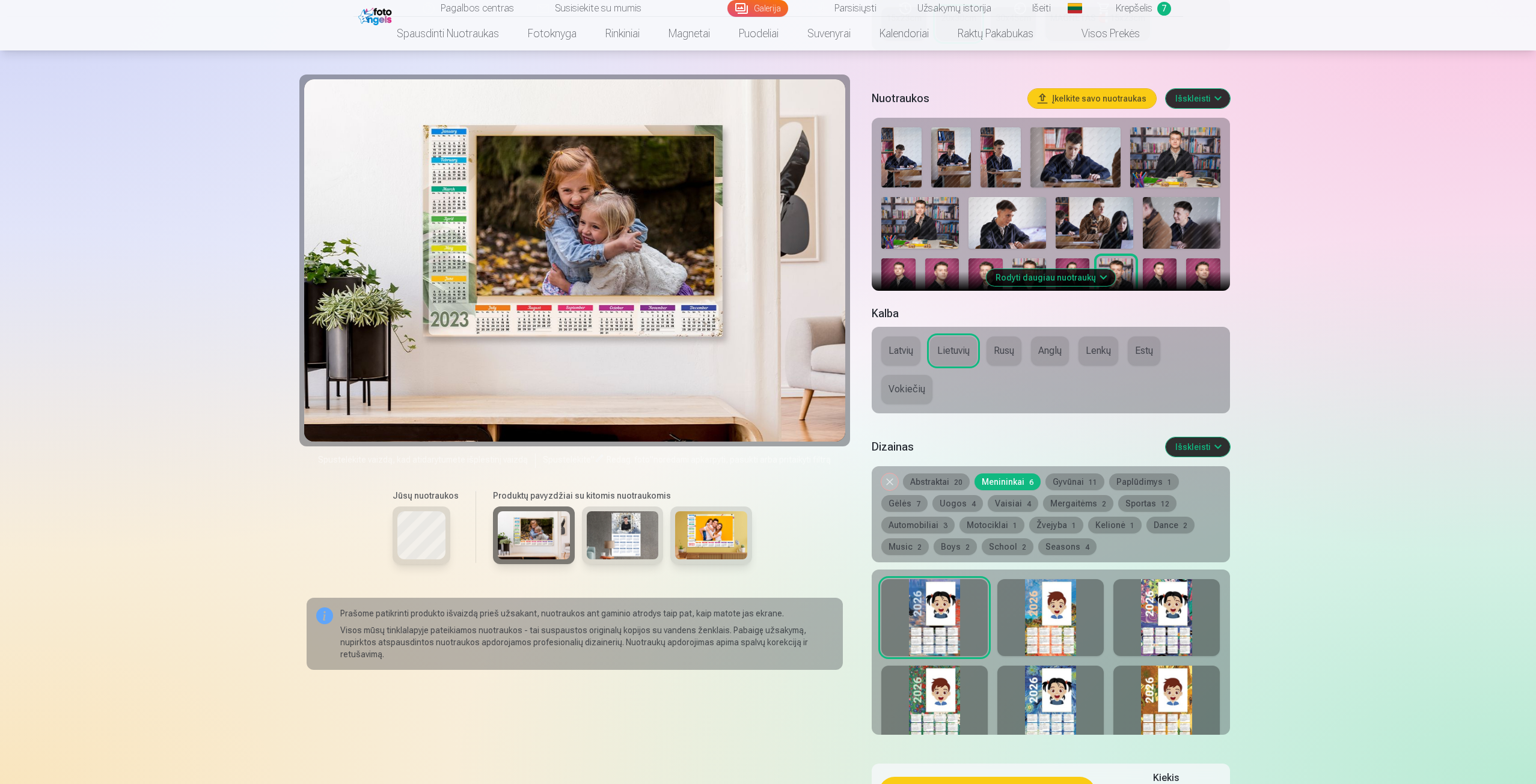
click at [621, 555] on img at bounding box center [623, 536] width 72 height 48
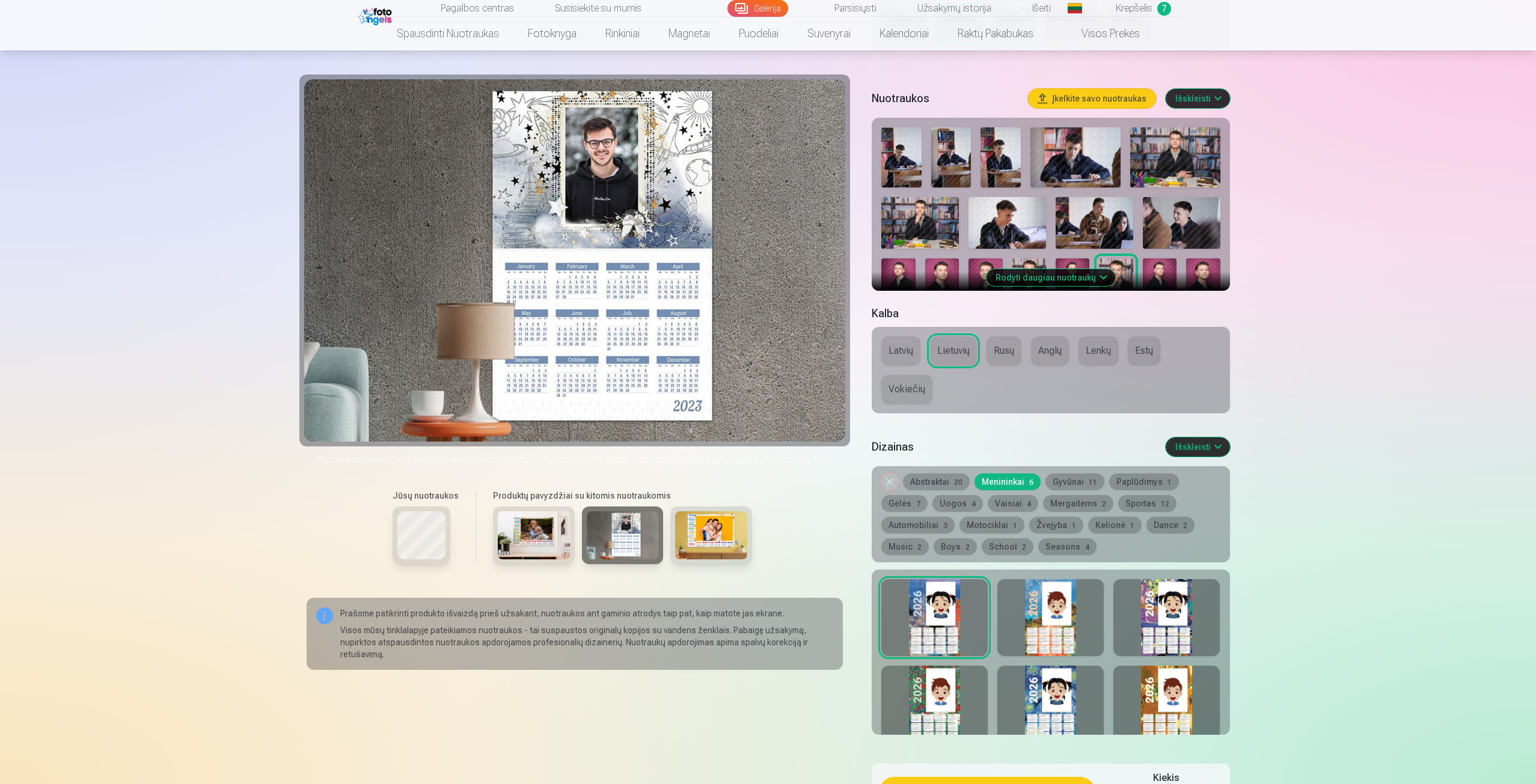
click at [689, 547] on img at bounding box center [712, 536] width 72 height 48
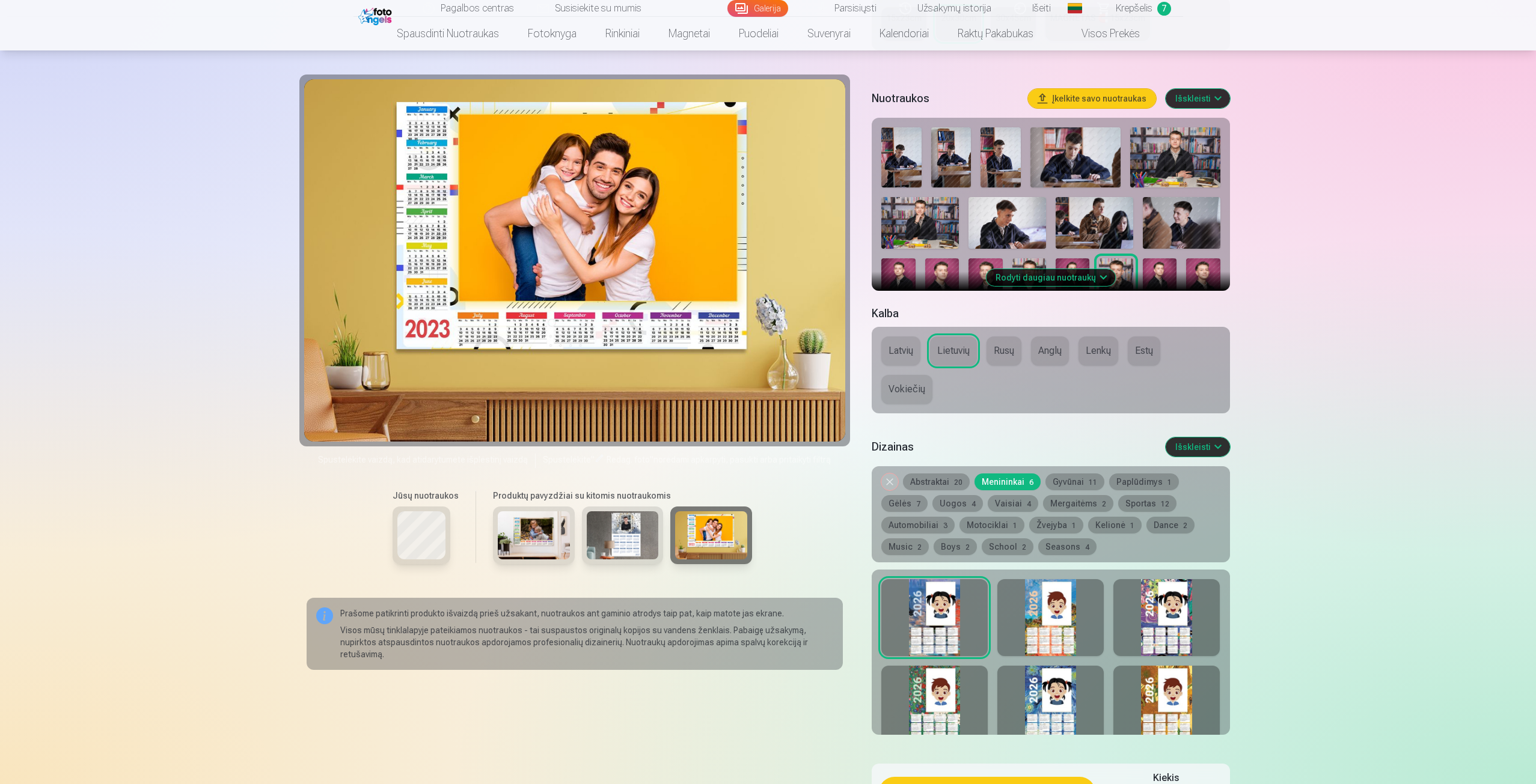
click at [1031, 263] on img at bounding box center [1029, 284] width 34 height 51
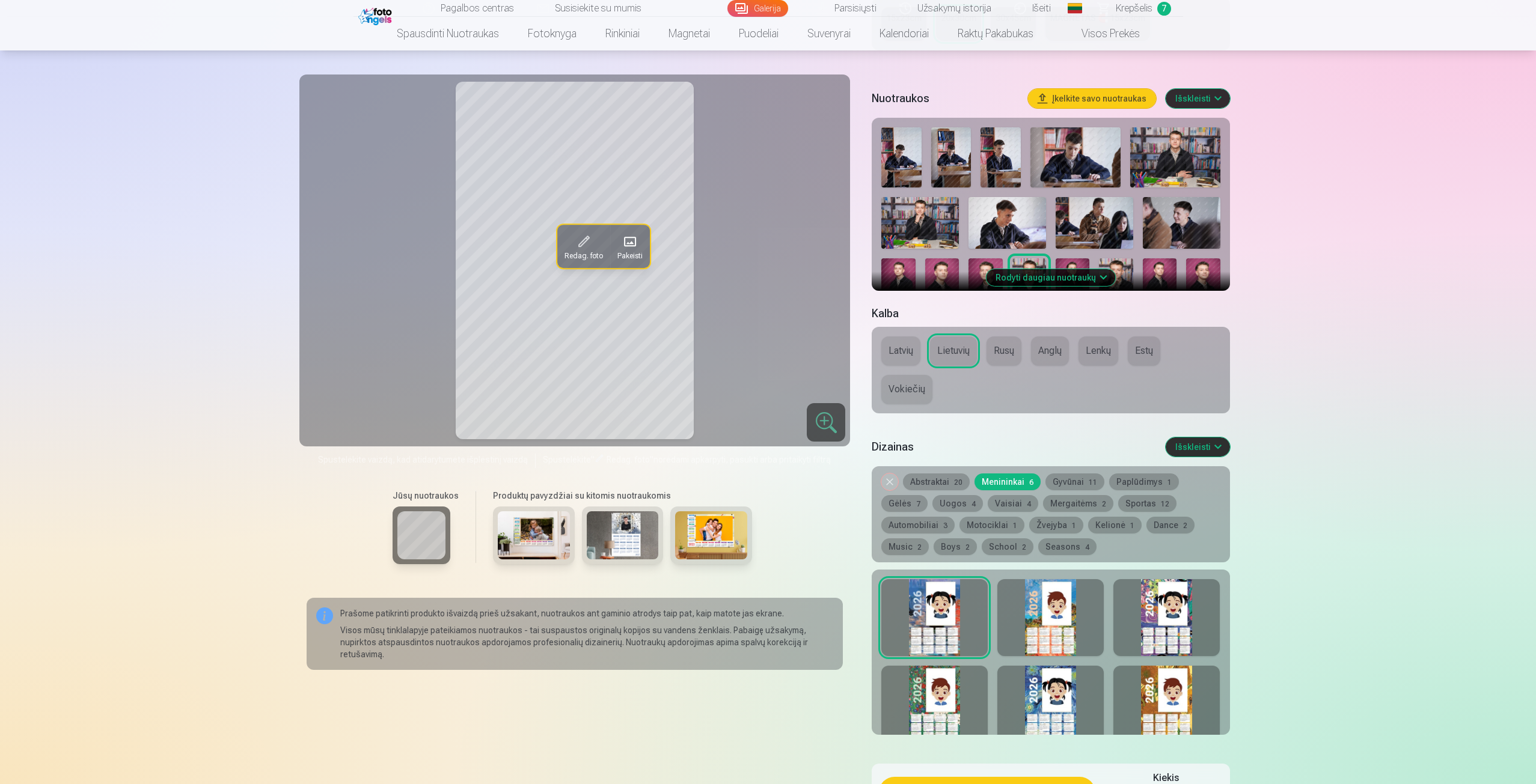
click at [525, 528] on img at bounding box center [534, 536] width 72 height 48
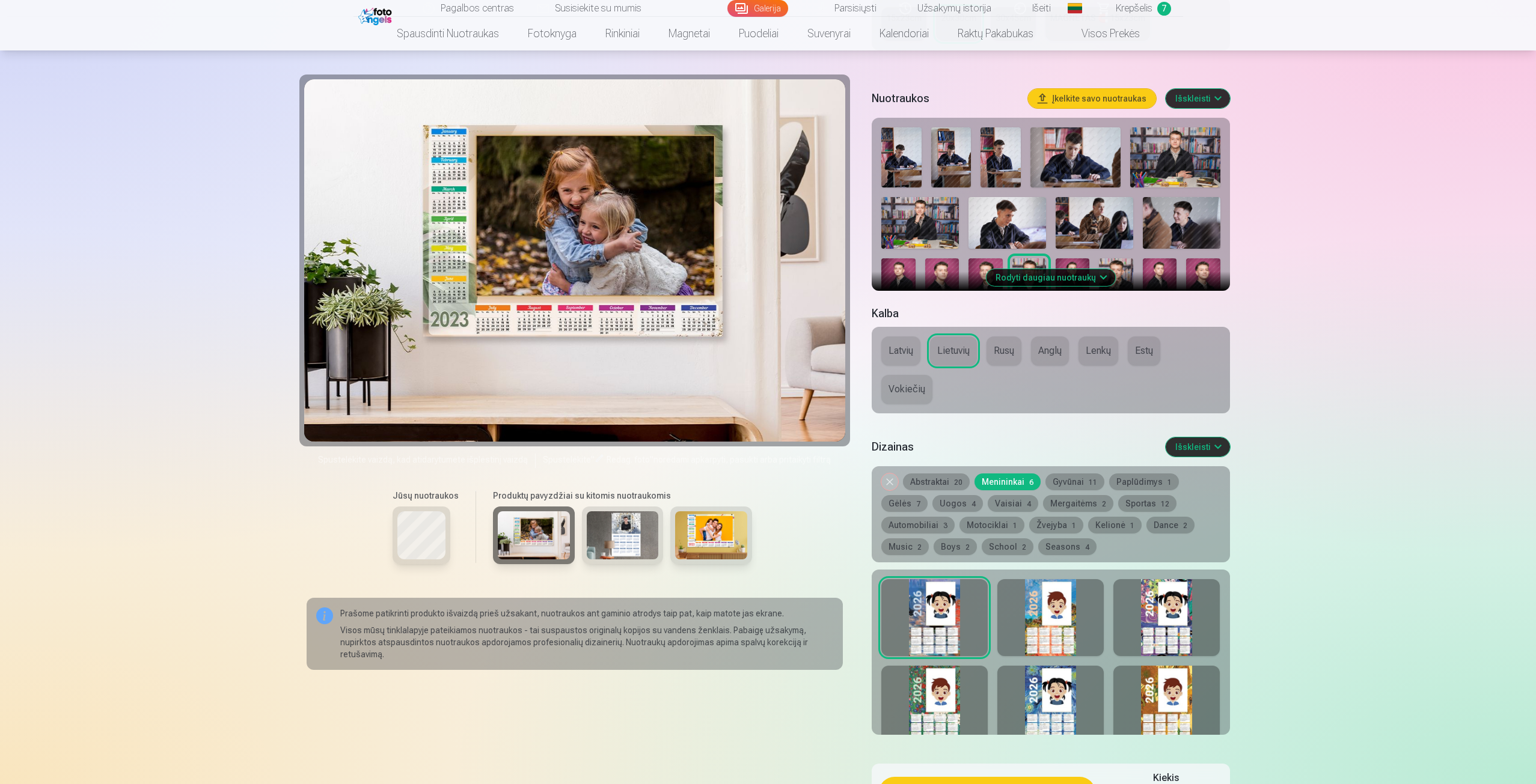
click at [910, 215] on img at bounding box center [920, 223] width 77 height 52
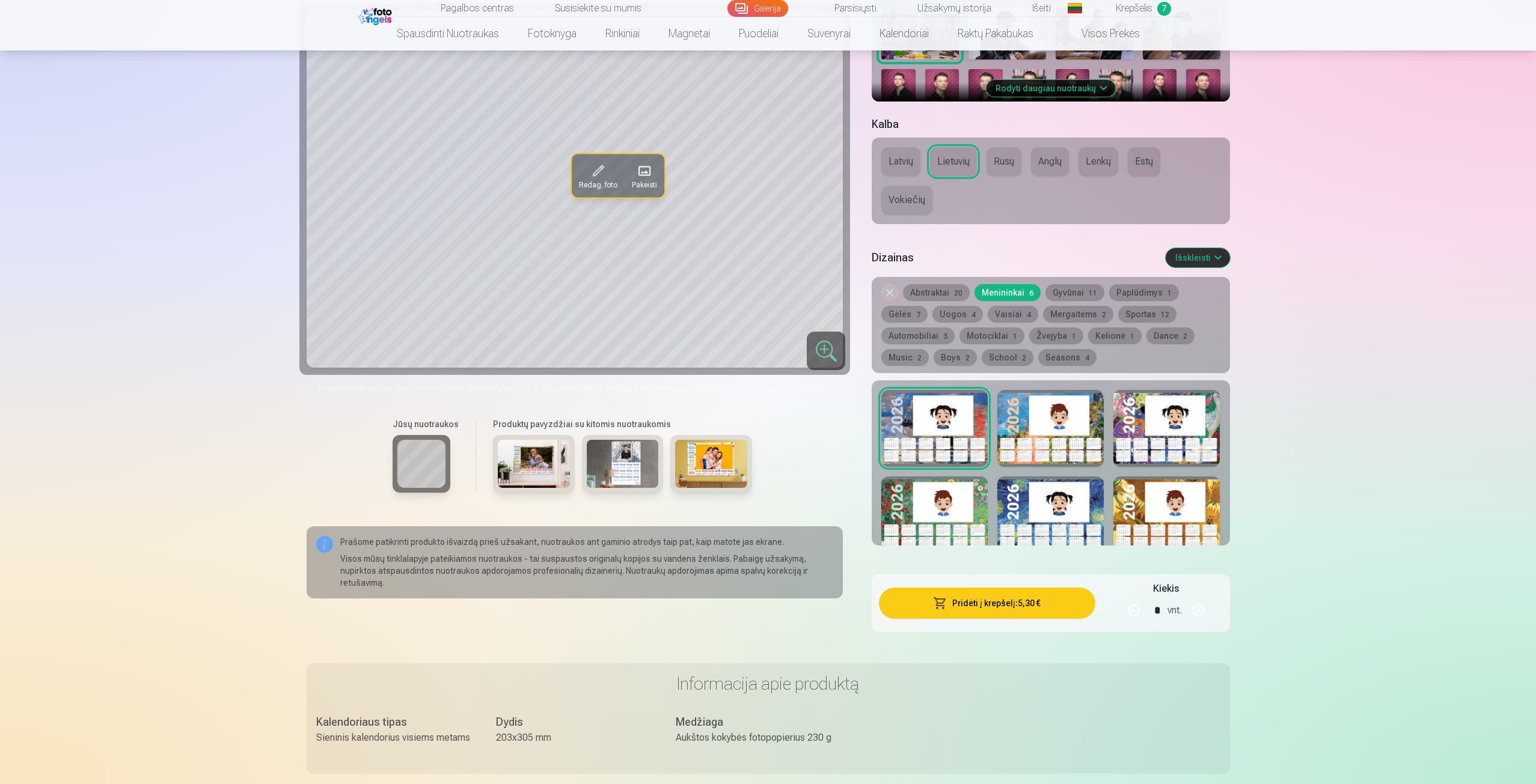
scroll to position [541, 0]
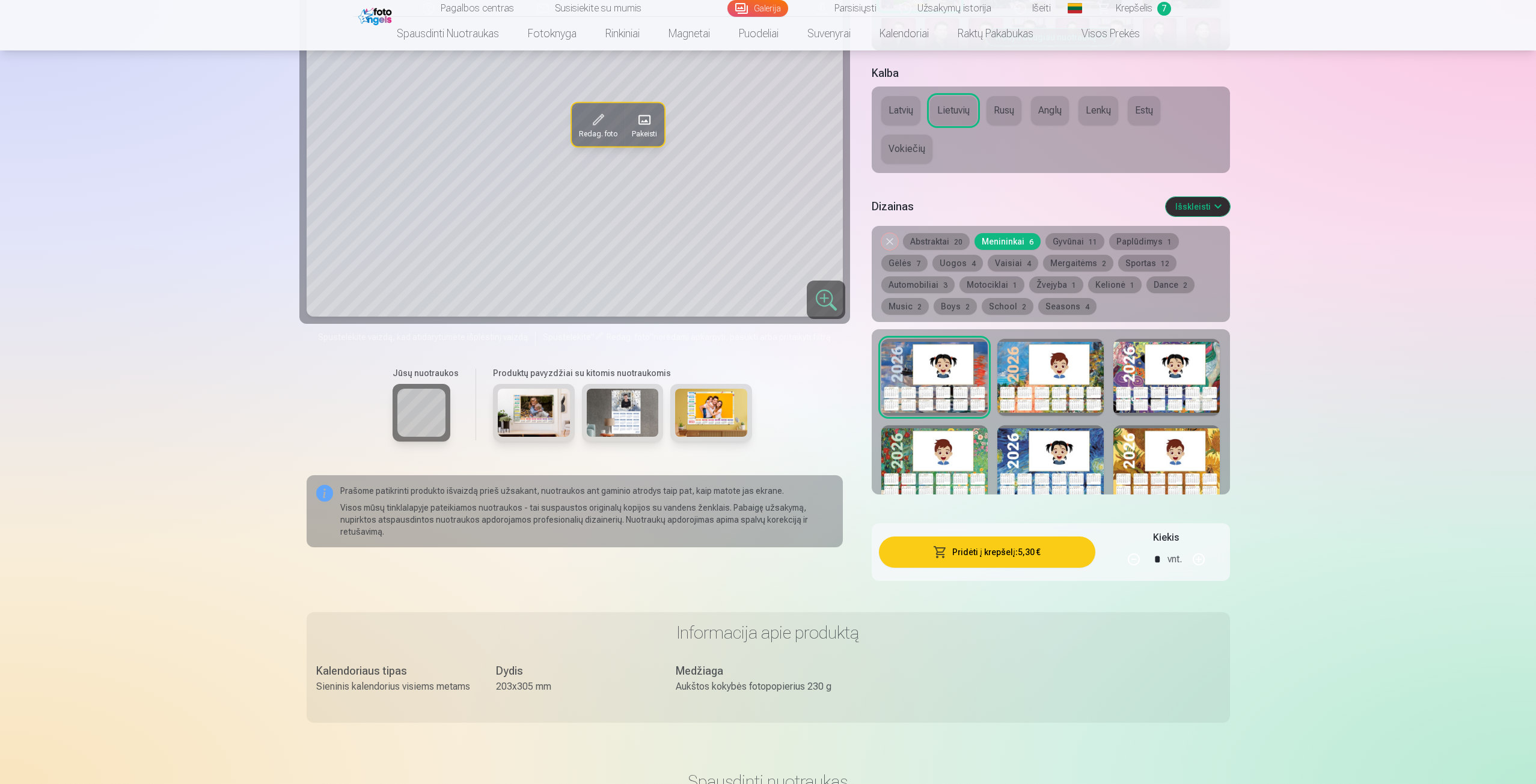
click at [1066, 364] on div at bounding box center [1051, 377] width 106 height 77
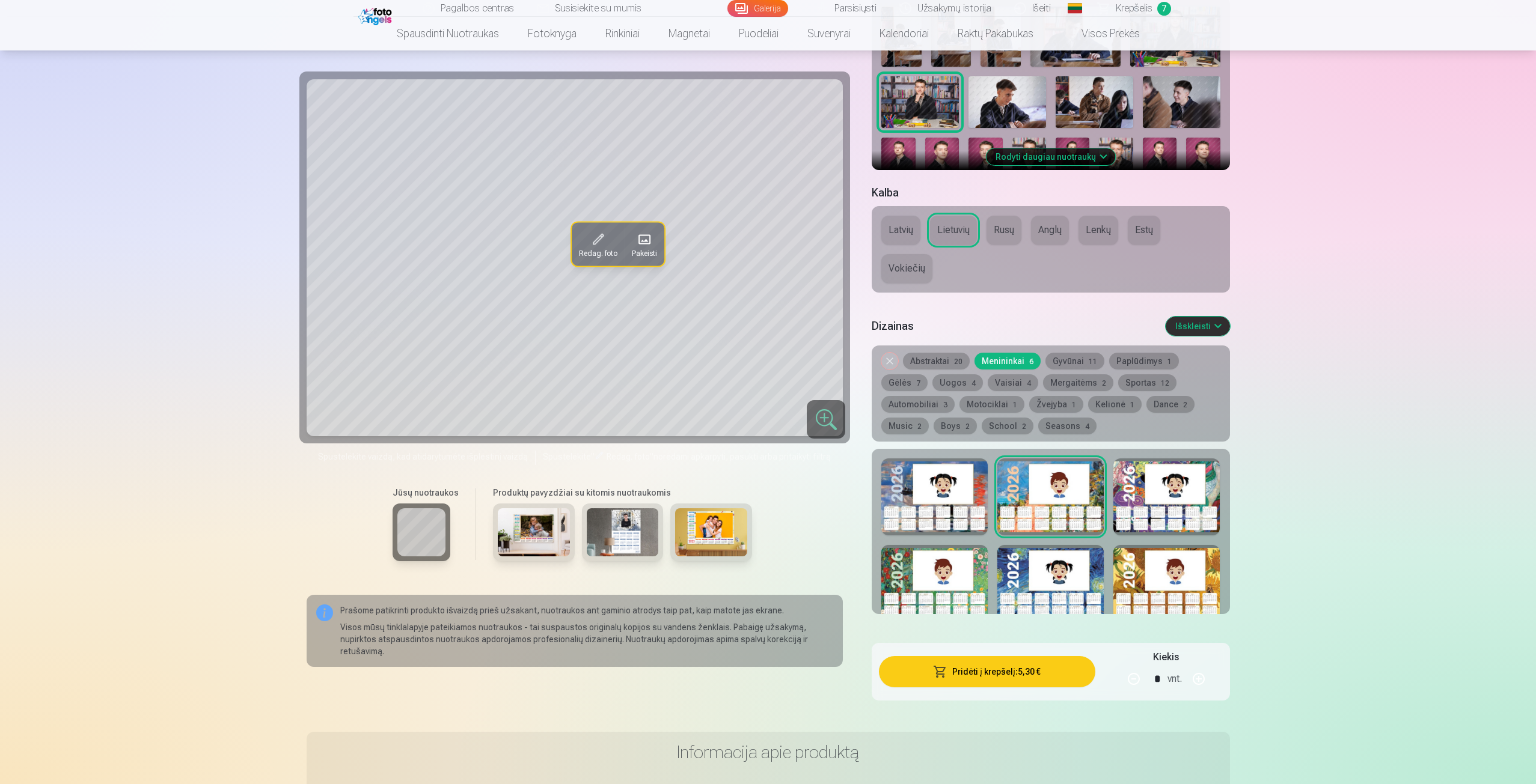
scroll to position [420, 0]
click at [1175, 493] on div at bounding box center [1167, 497] width 106 height 77
click at [1206, 576] on div at bounding box center [1167, 584] width 106 height 77
click at [902, 148] on img at bounding box center [898, 163] width 34 height 51
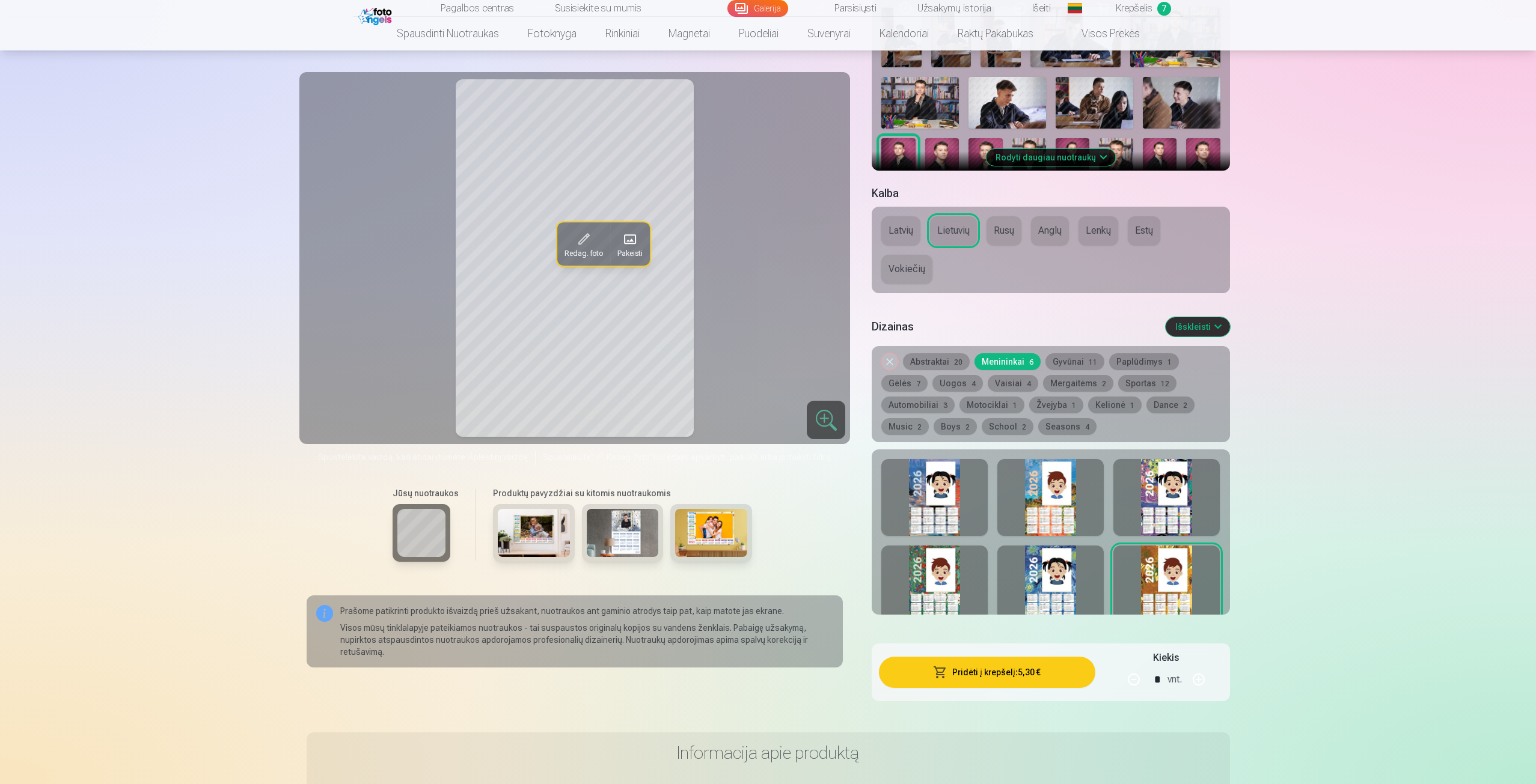
click at [1065, 569] on div at bounding box center [1051, 584] width 106 height 77
click at [964, 584] on div at bounding box center [935, 584] width 106 height 77
click at [947, 498] on div at bounding box center [935, 497] width 106 height 77
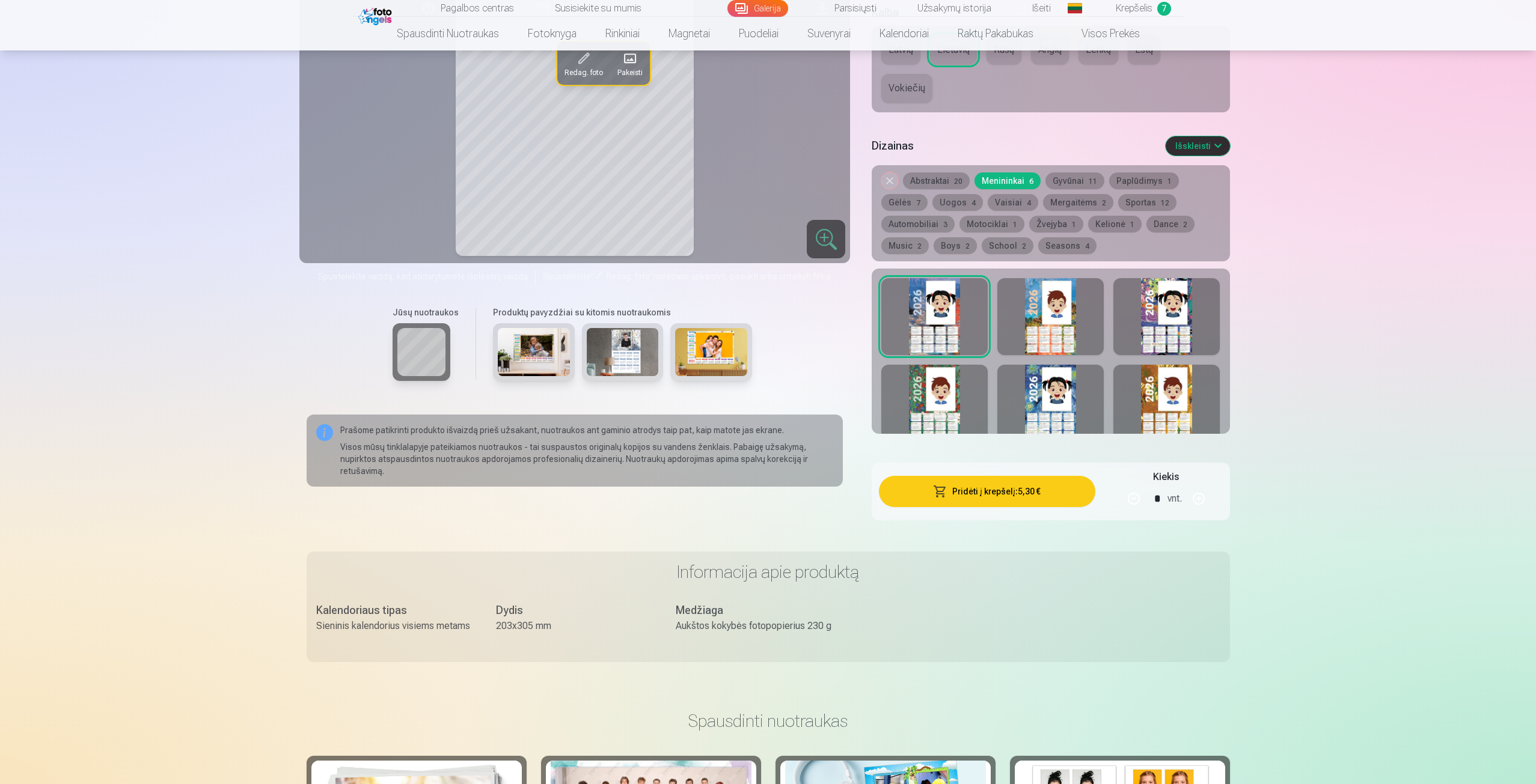
scroll to position [601, 0]
click at [1213, 322] on div at bounding box center [1167, 317] width 106 height 77
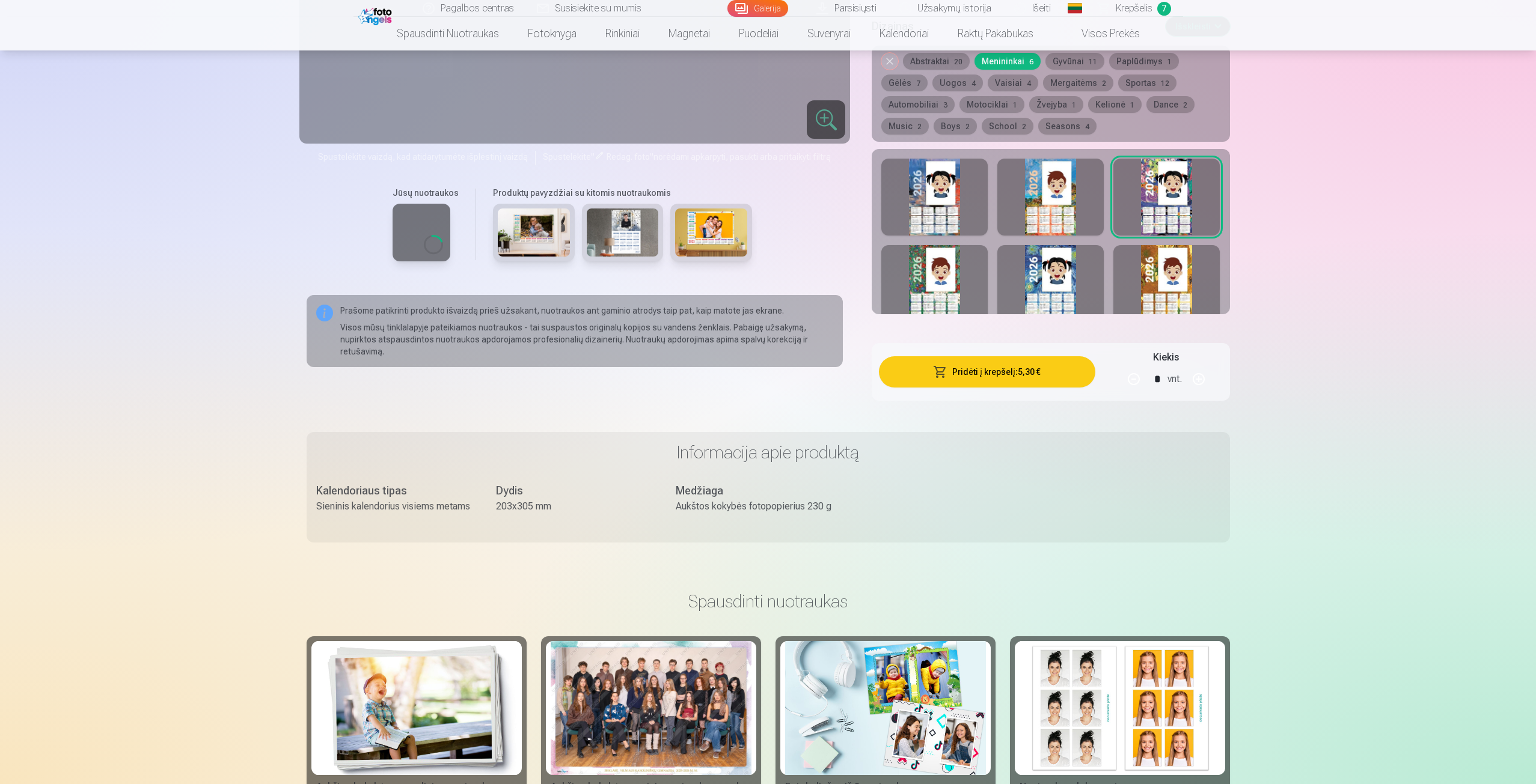
click at [1190, 301] on div at bounding box center [1167, 283] width 106 height 77
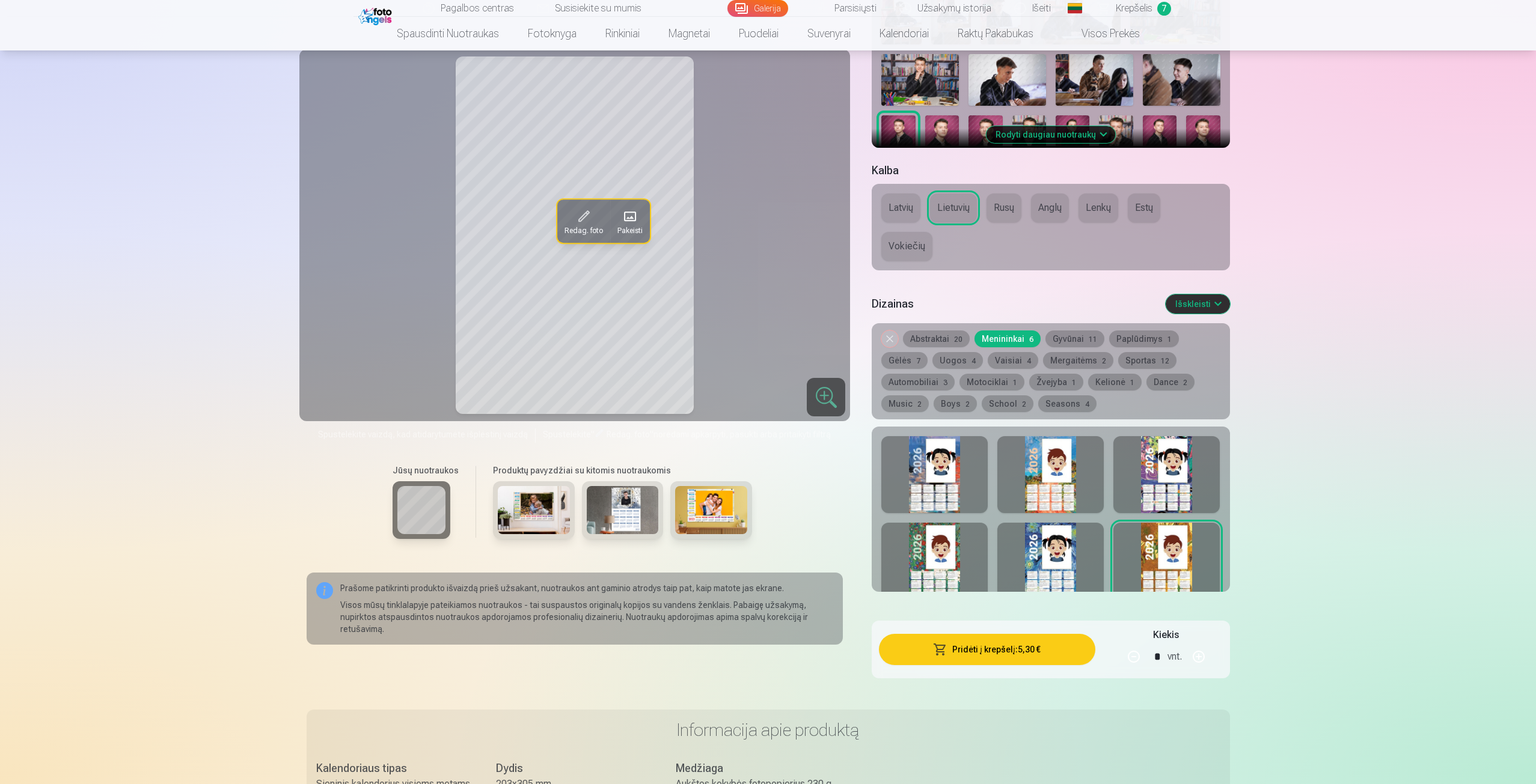
scroll to position [420, 0]
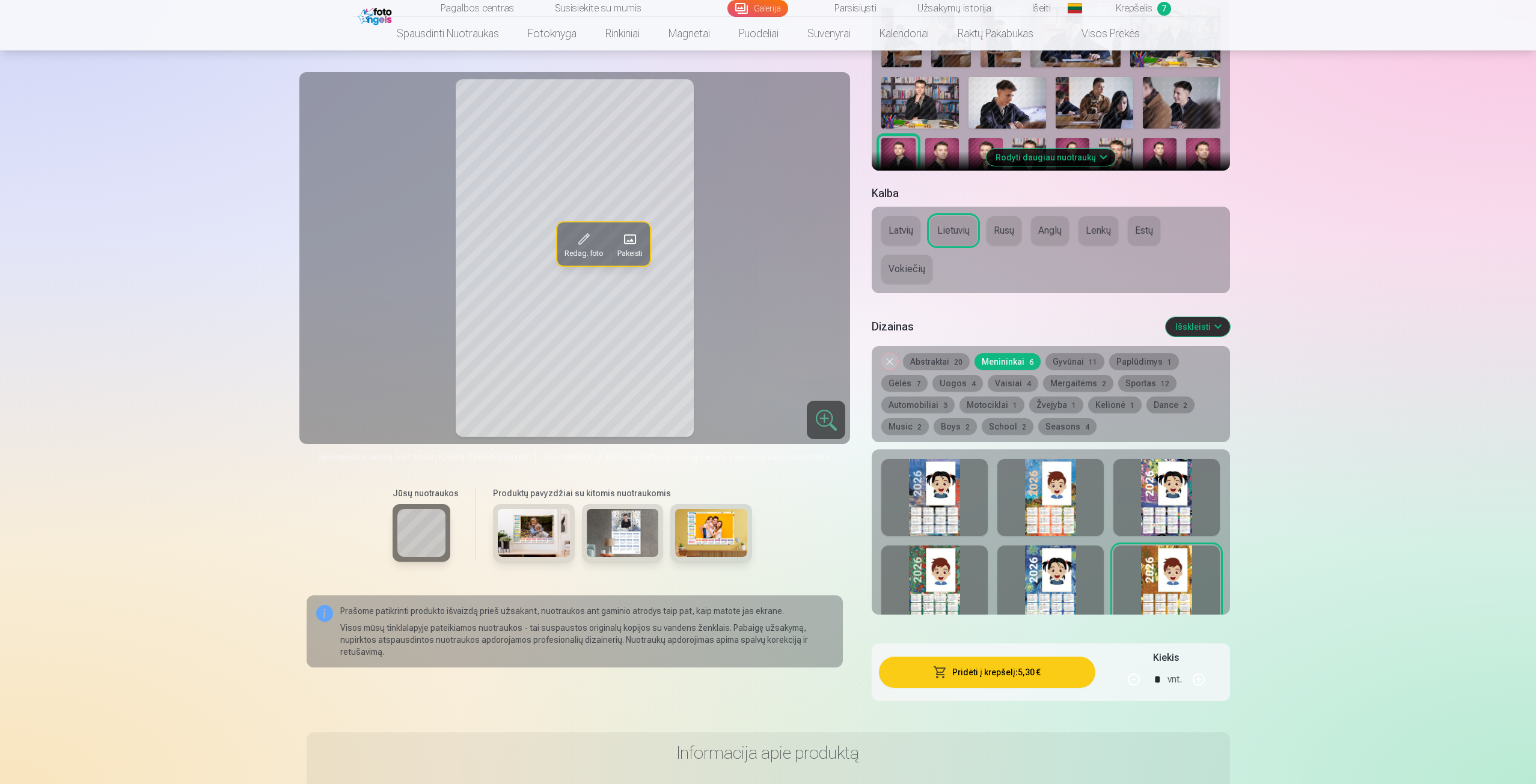
click at [935, 483] on div at bounding box center [935, 497] width 106 height 77
click at [1047, 500] on div at bounding box center [1051, 497] width 106 height 77
click at [1127, 153] on img at bounding box center [1116, 163] width 34 height 51
click at [1211, 156] on img at bounding box center [1203, 163] width 34 height 51
click at [1167, 158] on img at bounding box center [1160, 163] width 34 height 51
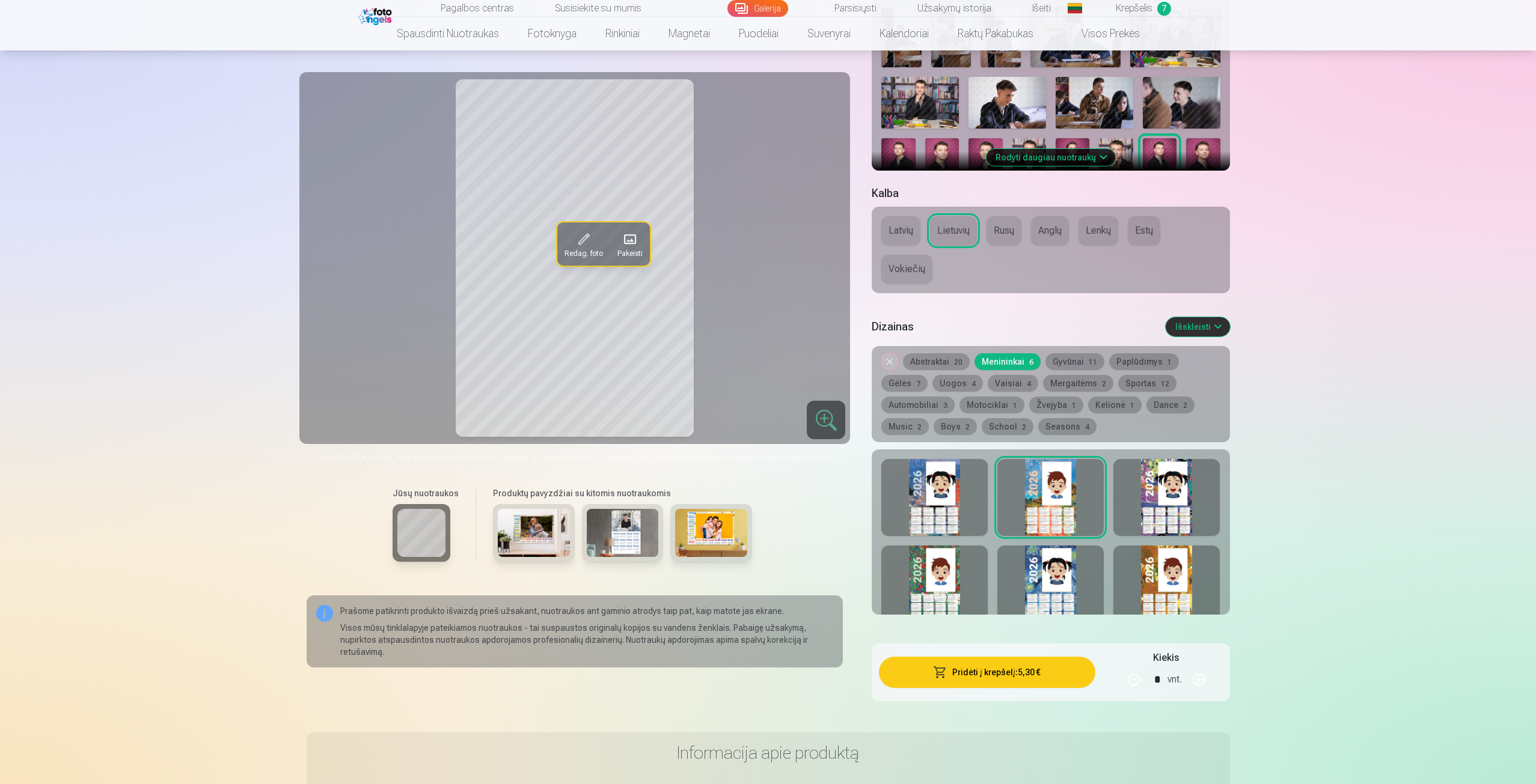
click at [1114, 147] on img at bounding box center [1116, 163] width 34 height 51
click at [1159, 151] on img at bounding box center [1160, 163] width 34 height 51
click at [1196, 156] on img at bounding box center [1203, 163] width 34 height 51
click at [1168, 156] on img at bounding box center [1160, 163] width 34 height 51
click at [1114, 147] on img at bounding box center [1116, 163] width 34 height 51
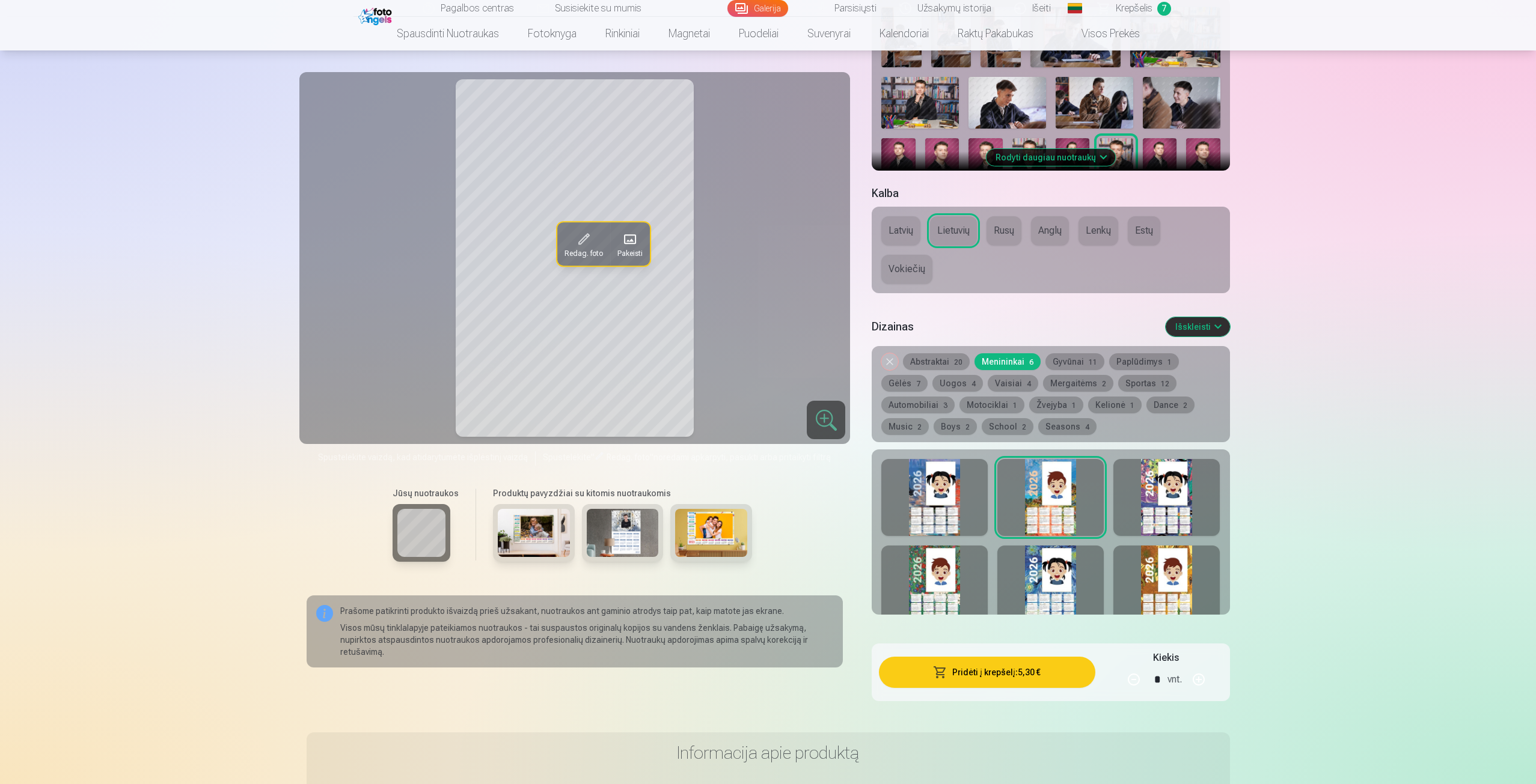
click at [1080, 142] on img at bounding box center [1072, 163] width 34 height 51
click at [952, 482] on div at bounding box center [935, 497] width 106 height 77
click at [937, 84] on img at bounding box center [920, 103] width 77 height 52
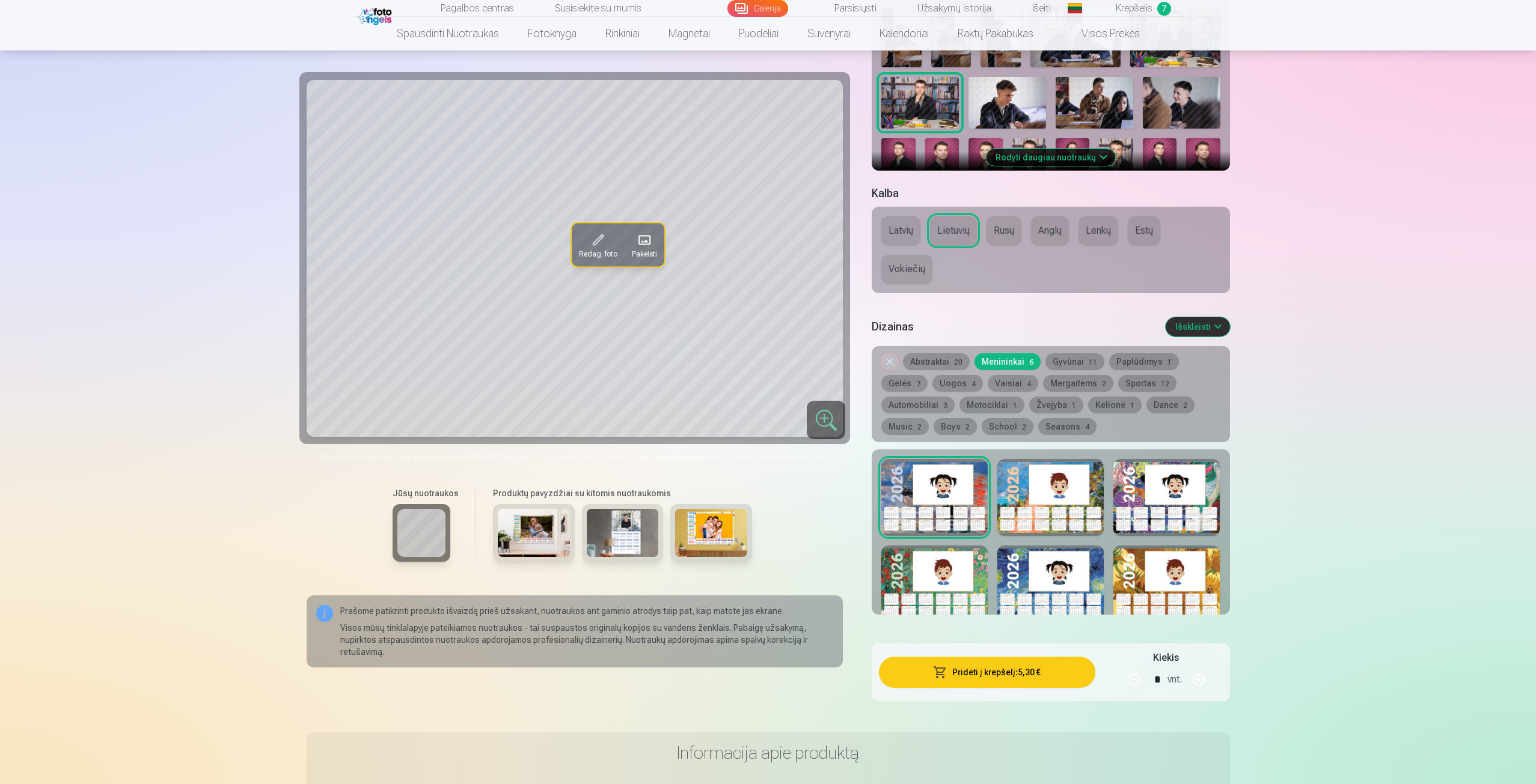
drag, startPoint x: 1046, startPoint y: 481, endPoint x: 1050, endPoint y: 488, distance: 8.1
click at [1048, 484] on div at bounding box center [1051, 497] width 106 height 77
click at [1172, 489] on div at bounding box center [1167, 497] width 106 height 77
click at [969, 570] on div at bounding box center [935, 584] width 106 height 77
click at [1067, 564] on div at bounding box center [1051, 584] width 106 height 77
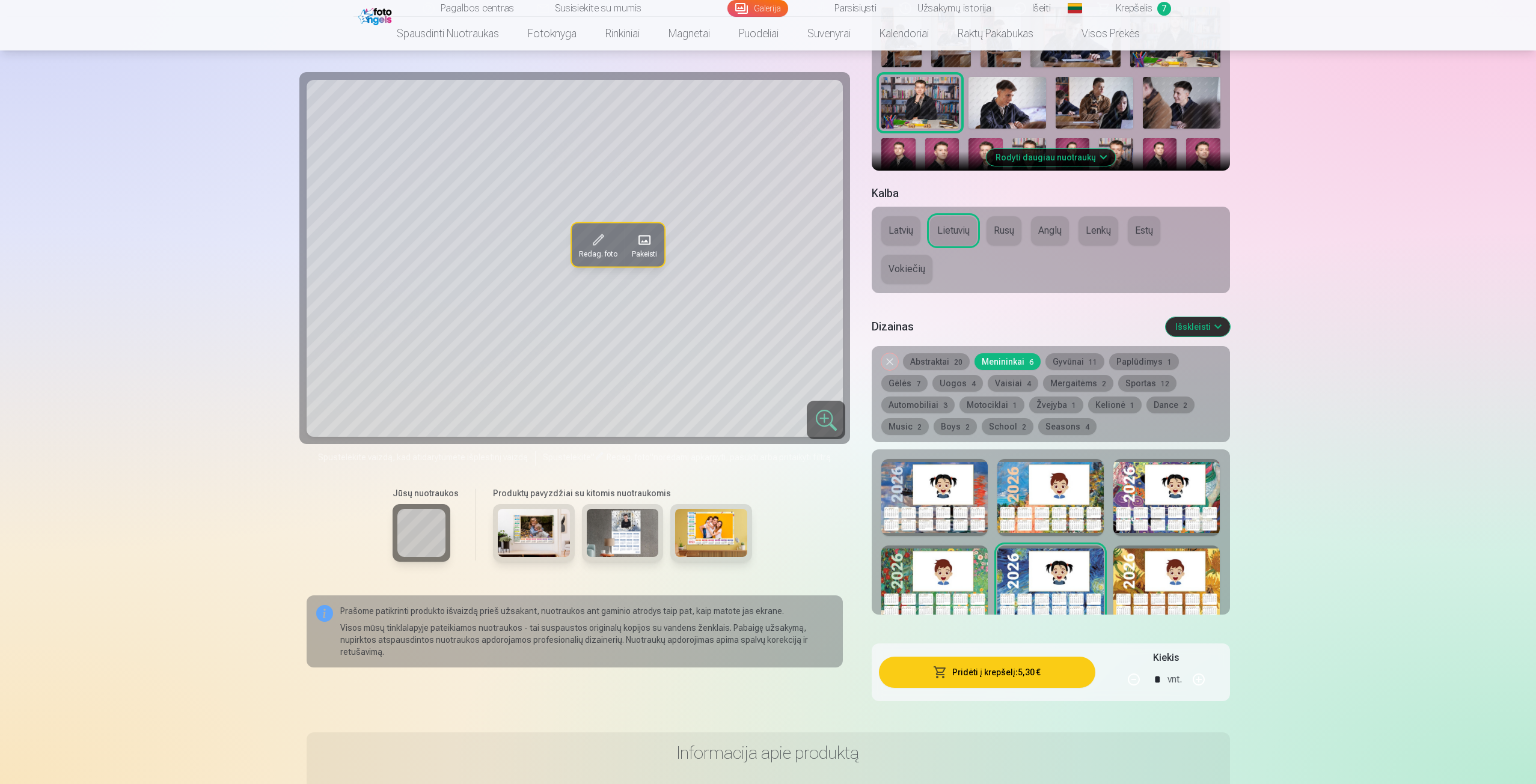
click at [1145, 571] on div at bounding box center [1167, 584] width 106 height 77
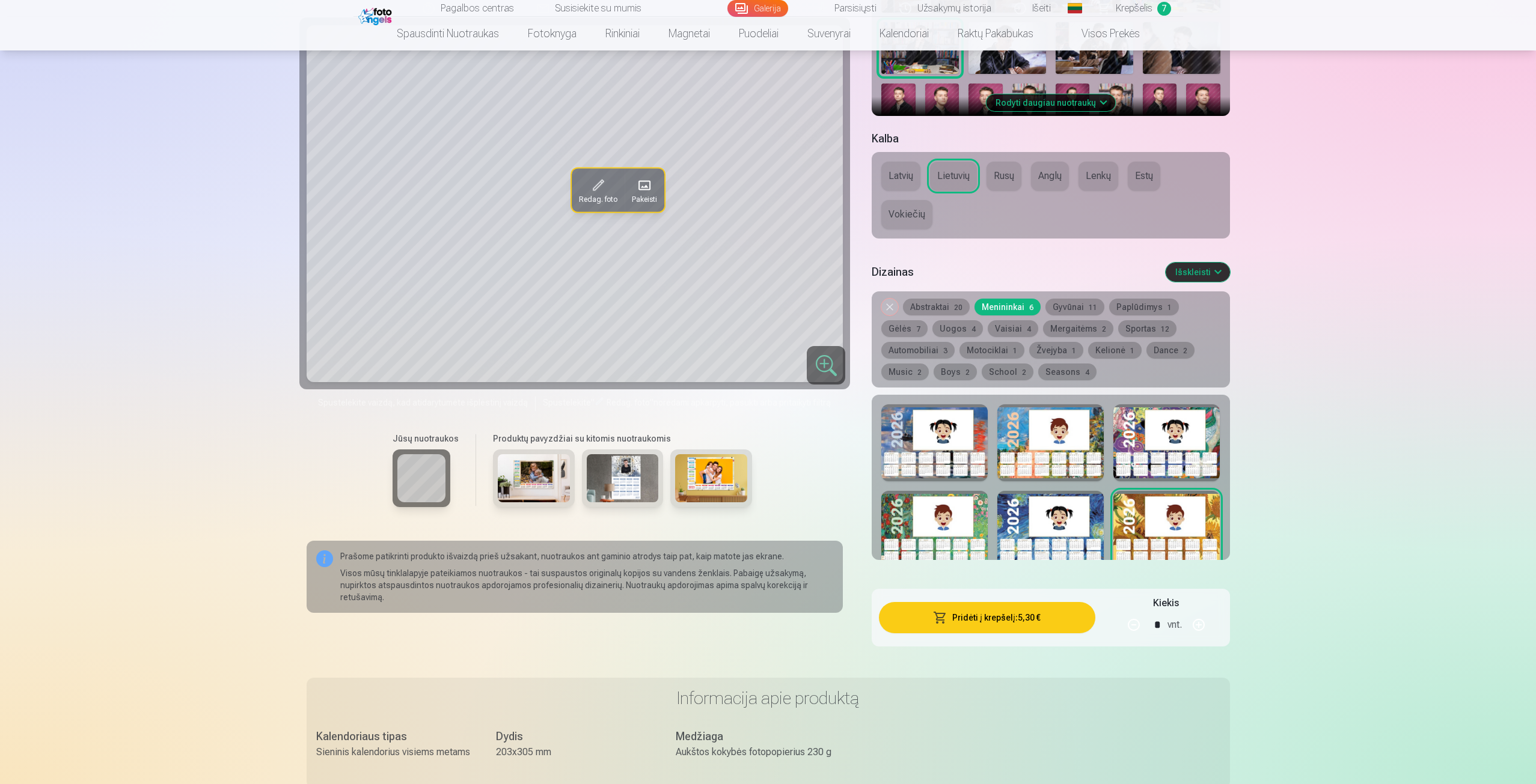
scroll to position [481, 0]
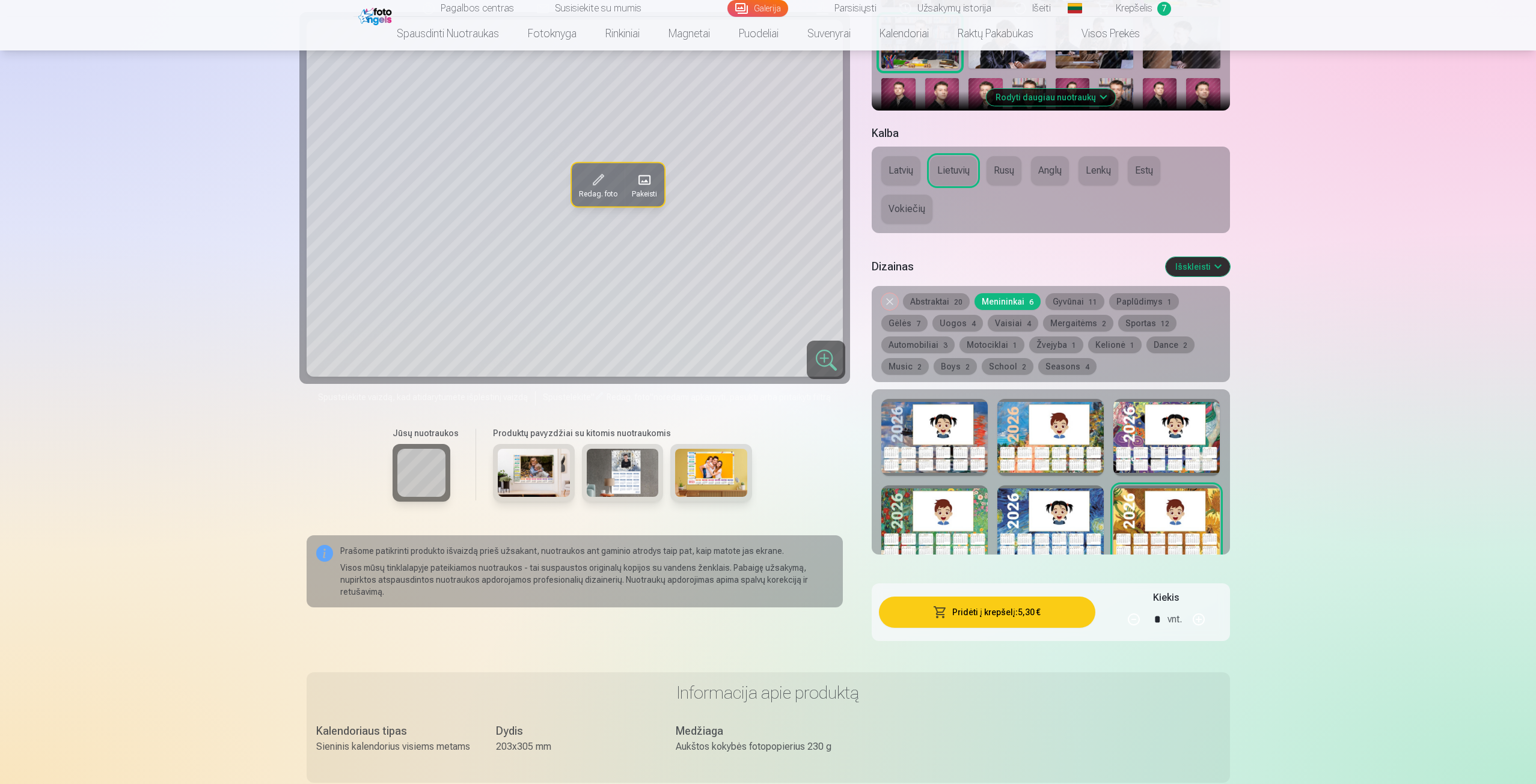
click at [969, 422] on div at bounding box center [935, 437] width 106 height 77
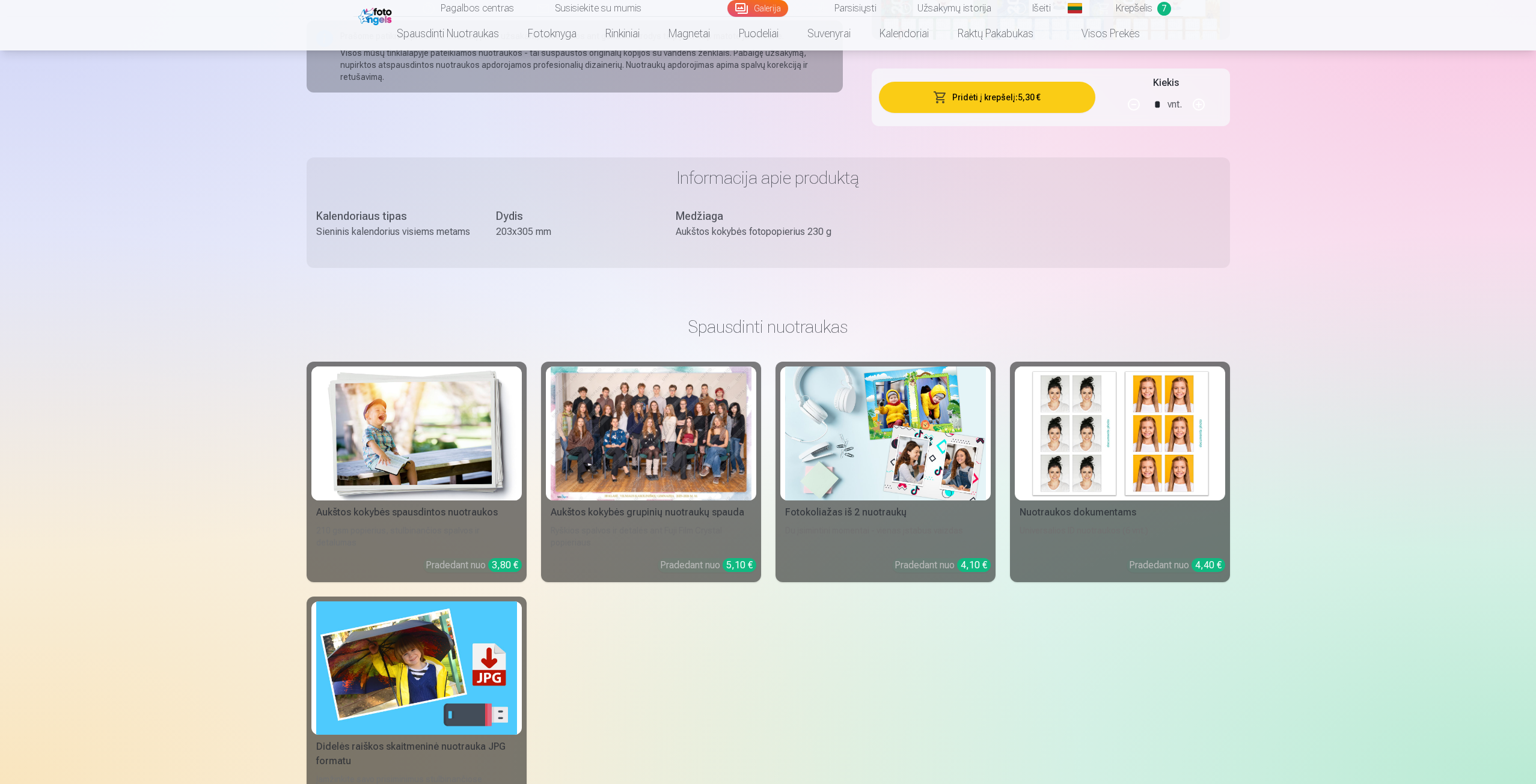
scroll to position [1021, 0]
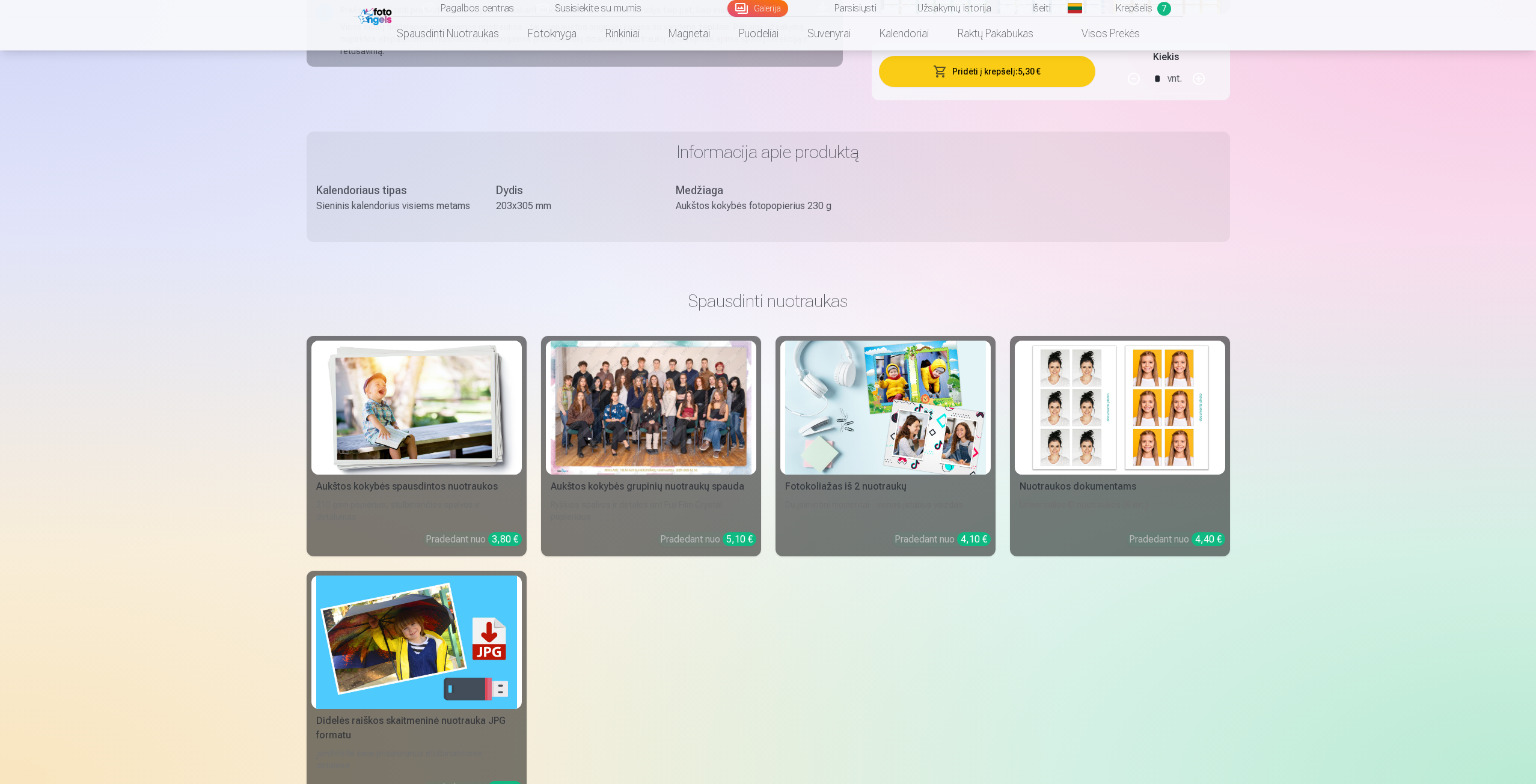
click at [939, 446] on img at bounding box center [885, 408] width 201 height 134
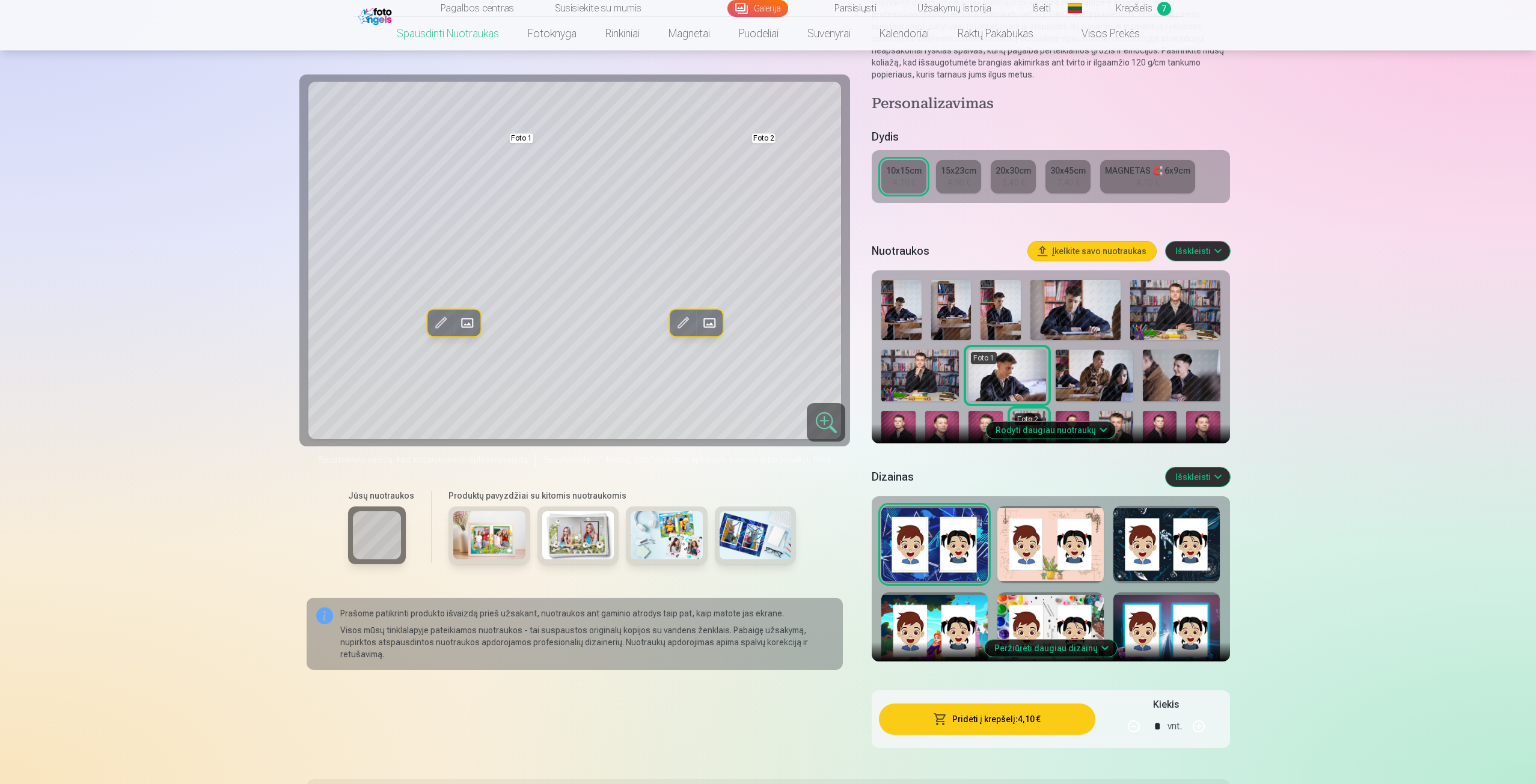
scroll to position [180, 0]
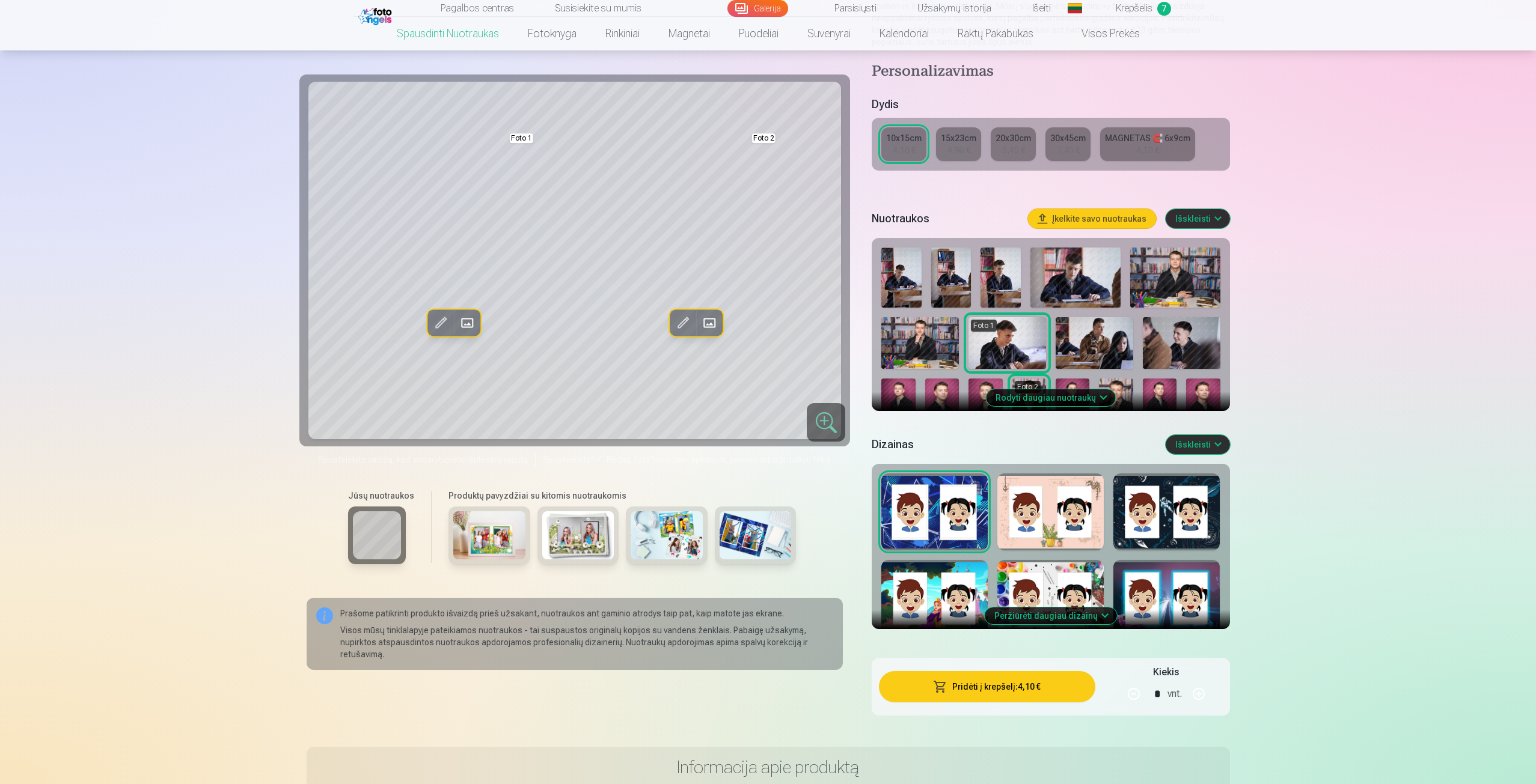
click at [1037, 536] on div at bounding box center [1051, 512] width 106 height 77
click at [1160, 516] on div at bounding box center [1167, 512] width 106 height 77
click at [1184, 600] on div at bounding box center [1167, 598] width 106 height 77
click at [1080, 598] on div at bounding box center [1051, 598] width 106 height 77
click at [942, 580] on div at bounding box center [935, 598] width 106 height 77
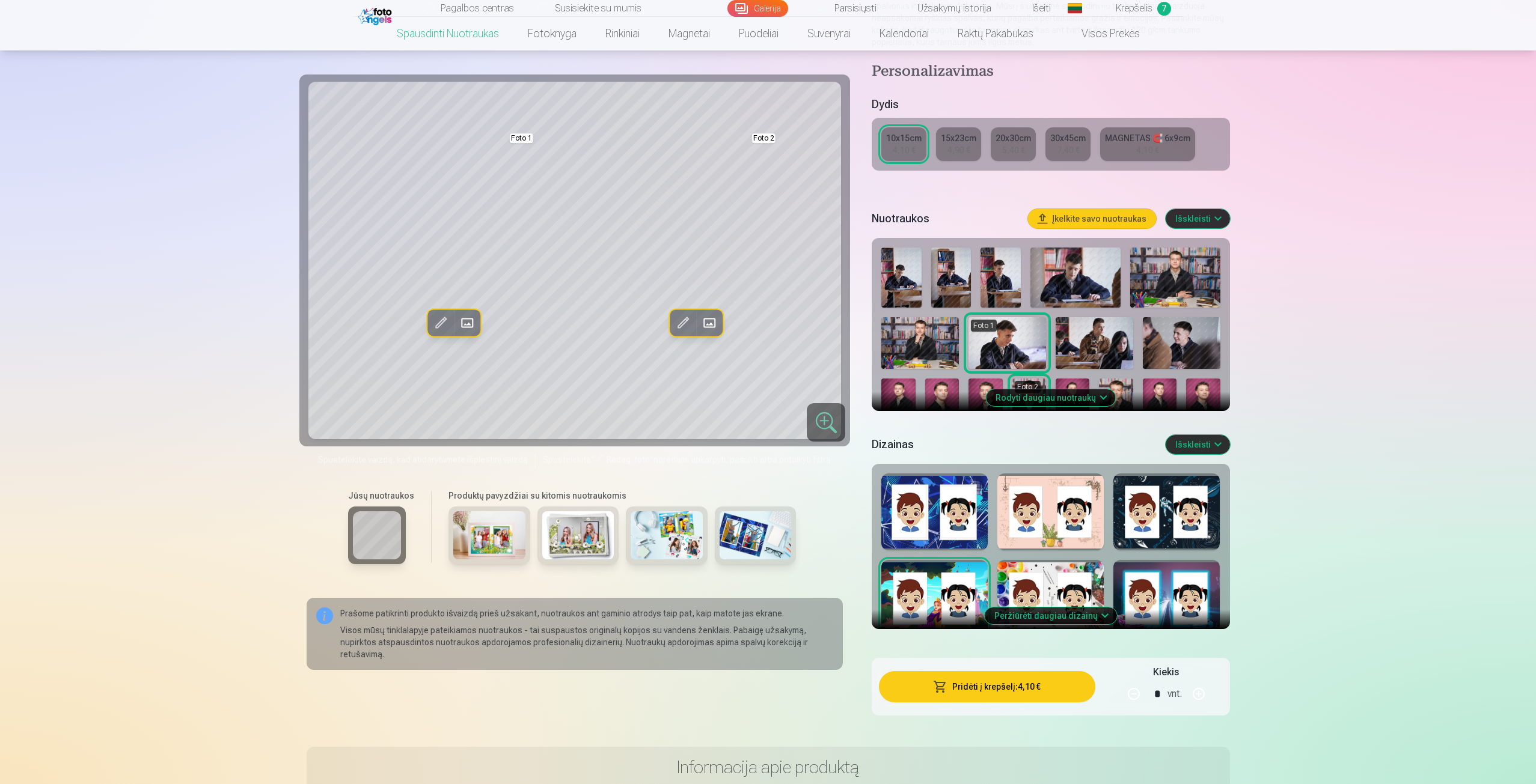
click at [921, 498] on div at bounding box center [935, 512] width 106 height 77
click at [1029, 517] on div at bounding box center [1051, 512] width 106 height 77
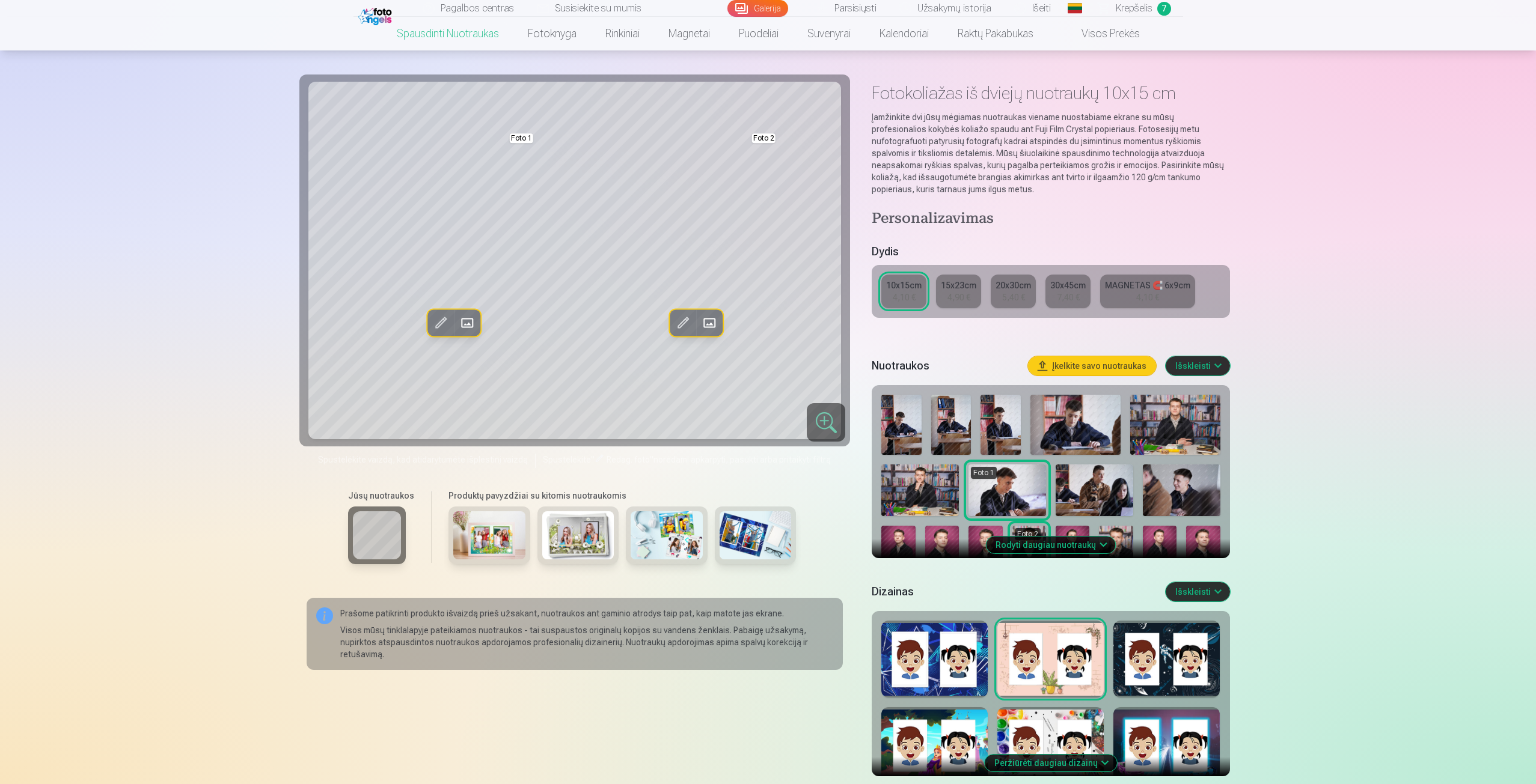
scroll to position [0, 0]
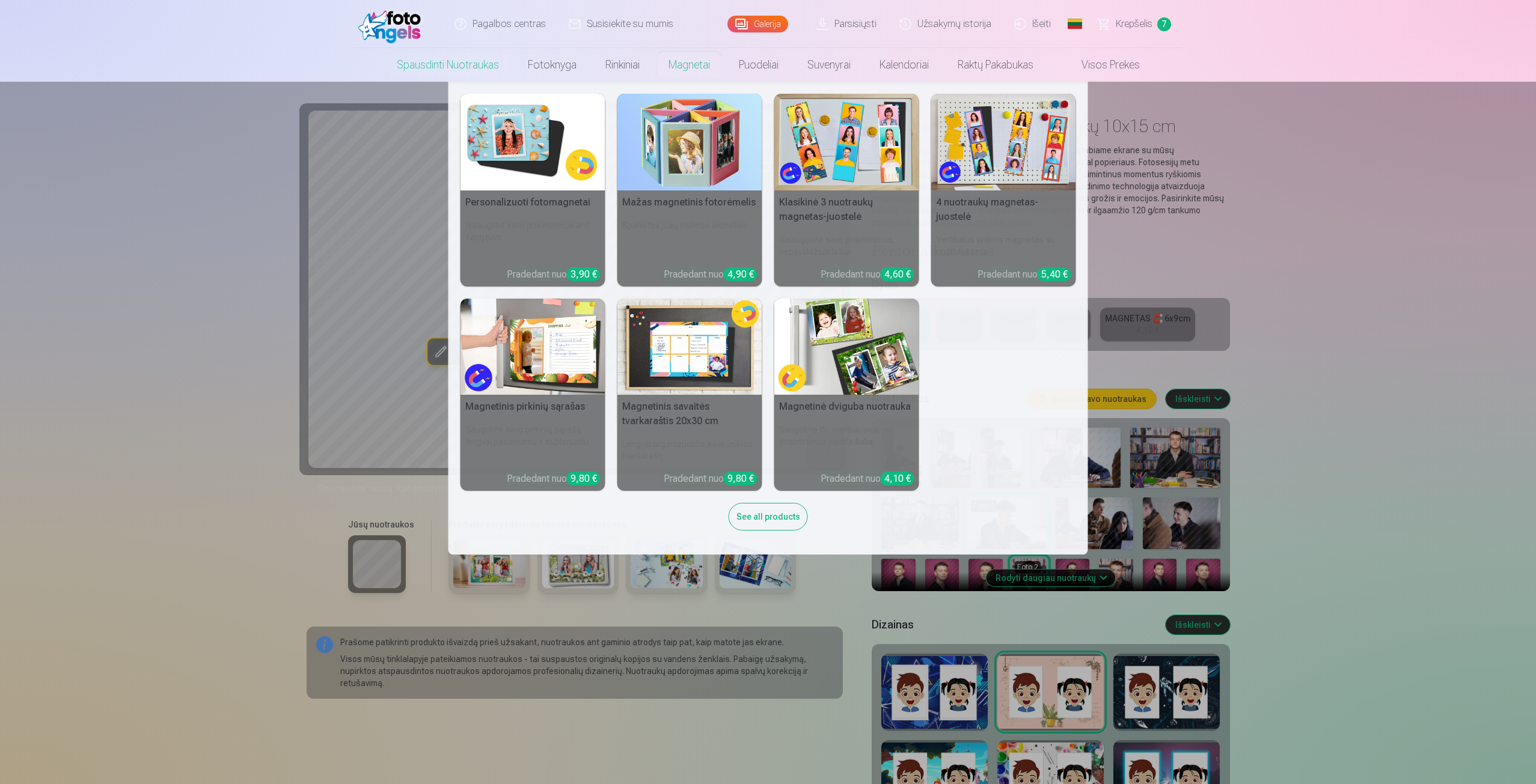
click at [689, 67] on link "Magnetai" at bounding box center [689, 65] width 70 height 34
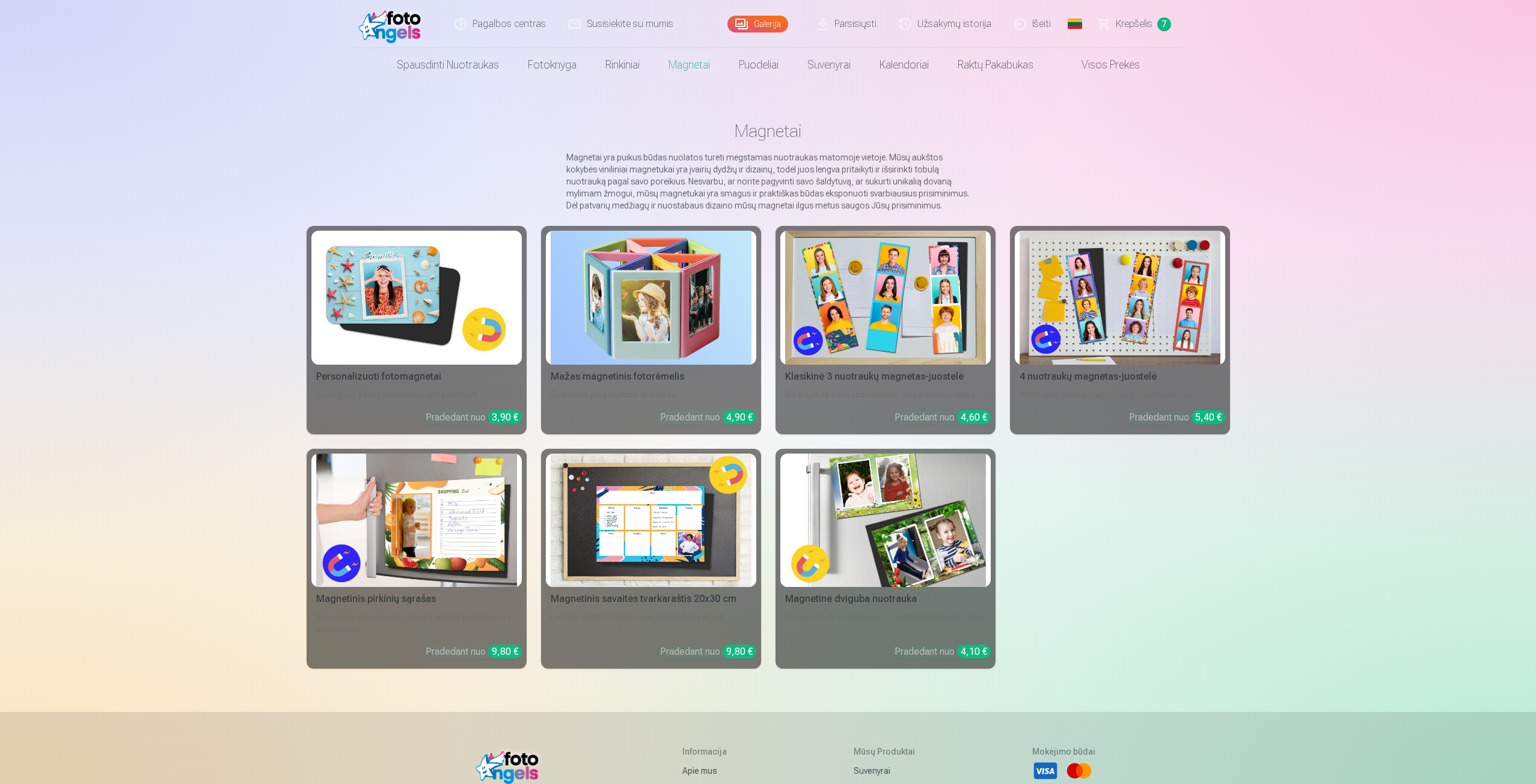
click at [463, 305] on img at bounding box center [416, 298] width 201 height 134
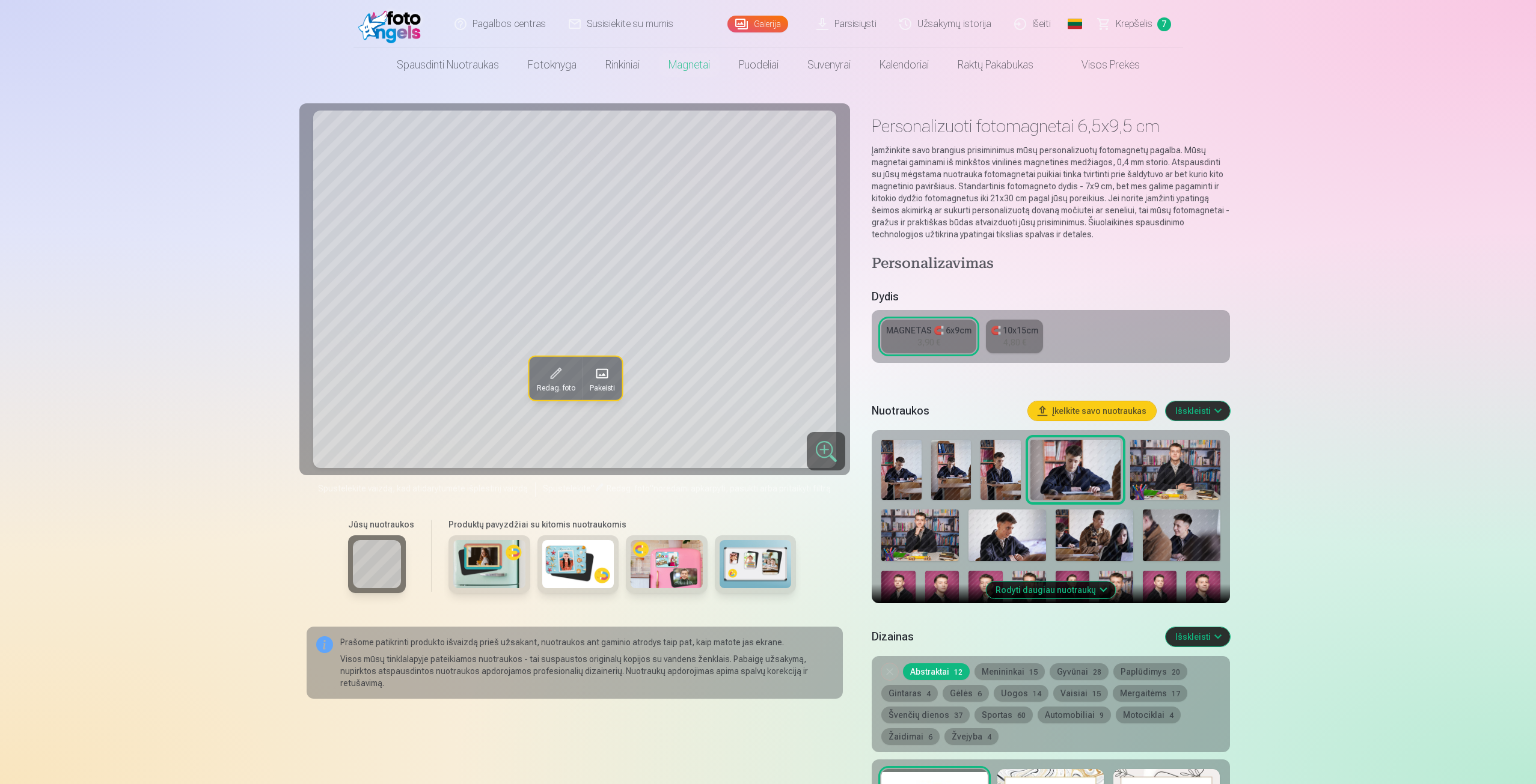
click at [1182, 543] on img at bounding box center [1182, 536] width 77 height 52
click at [1117, 577] on img at bounding box center [1116, 596] width 34 height 51
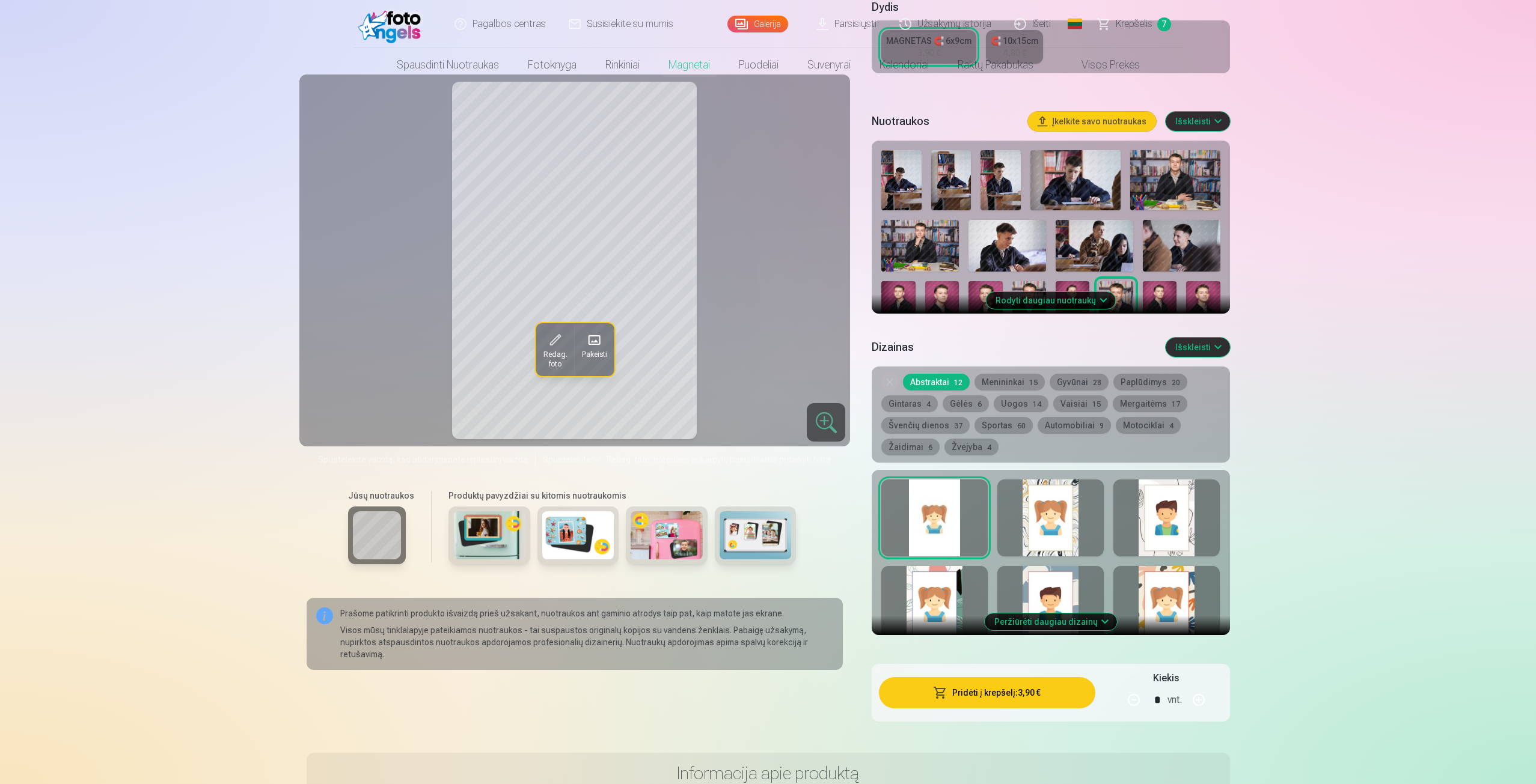
scroll to position [300, 0]
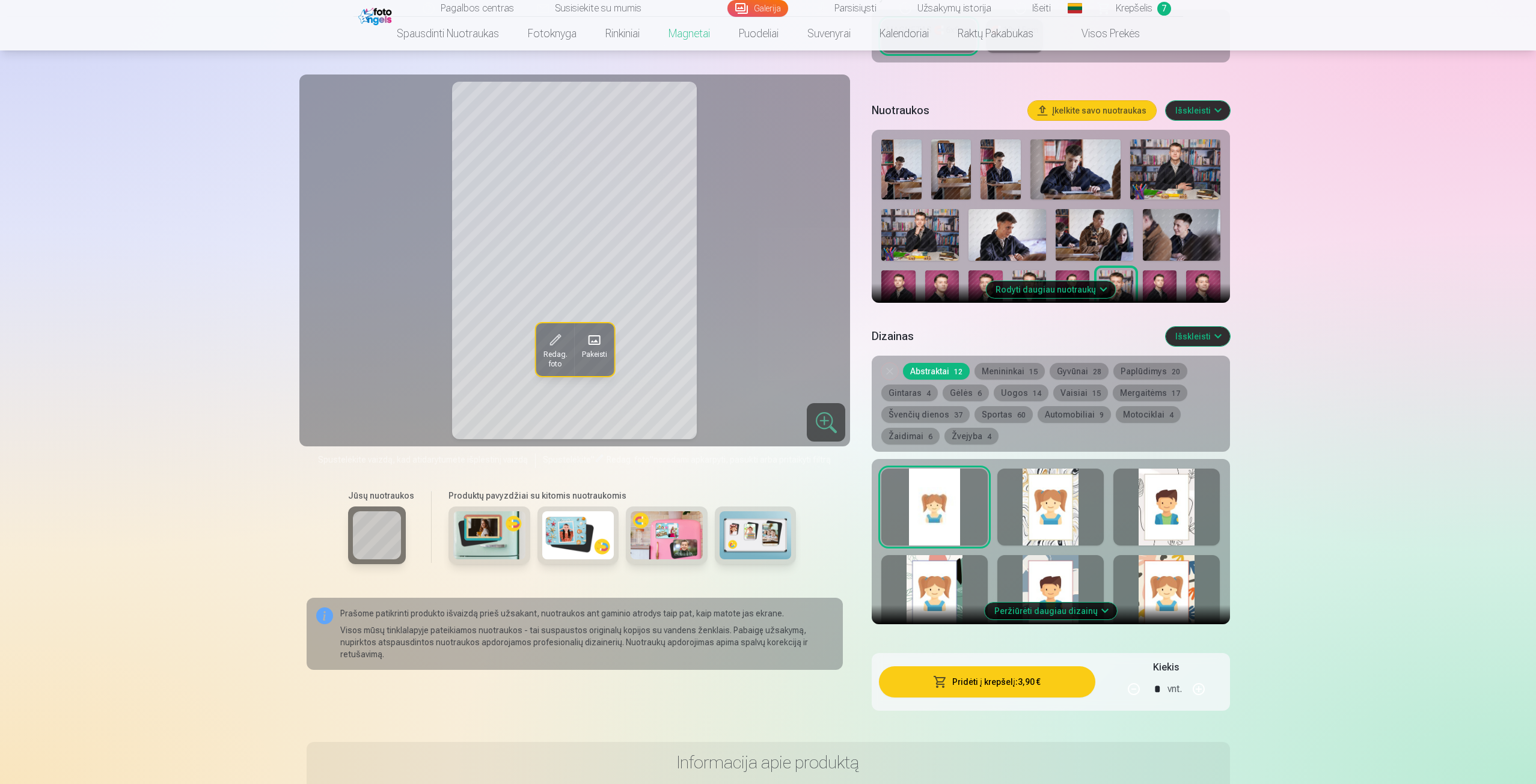
click at [980, 521] on div at bounding box center [935, 507] width 106 height 77
click at [951, 521] on div at bounding box center [935, 507] width 106 height 77
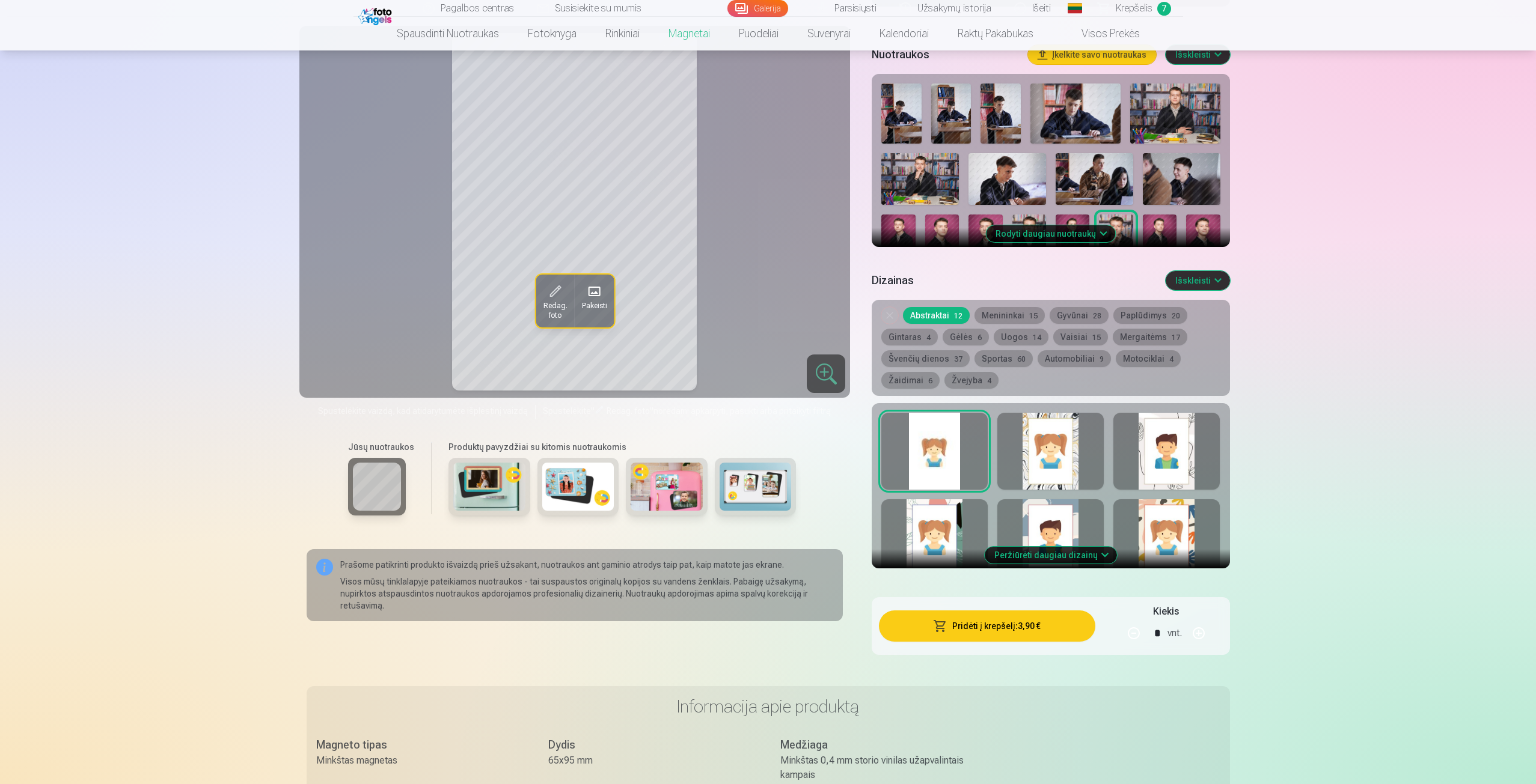
scroll to position [360, 0]
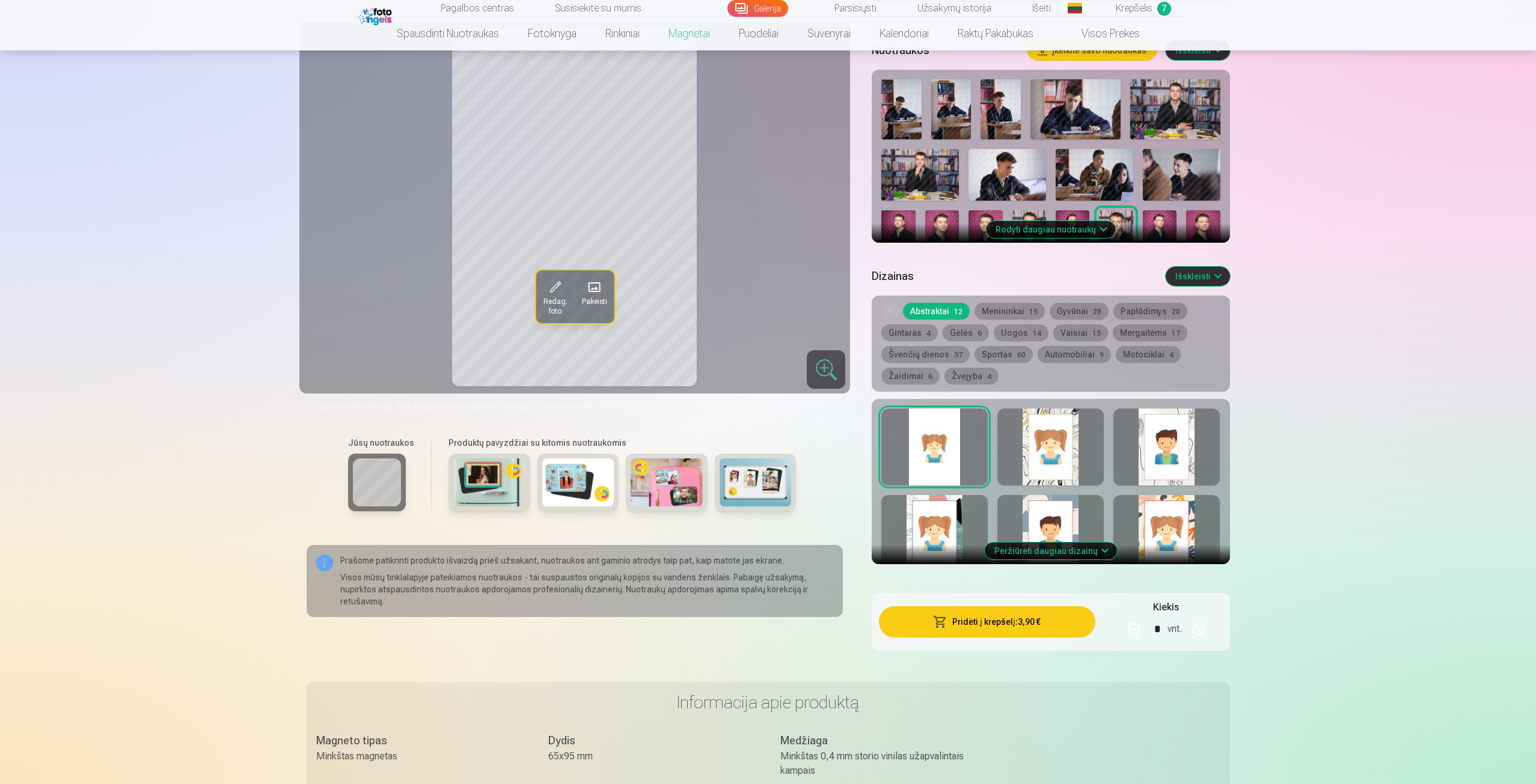
click at [944, 527] on div at bounding box center [935, 533] width 106 height 77
click at [1139, 527] on div at bounding box center [1167, 533] width 106 height 77
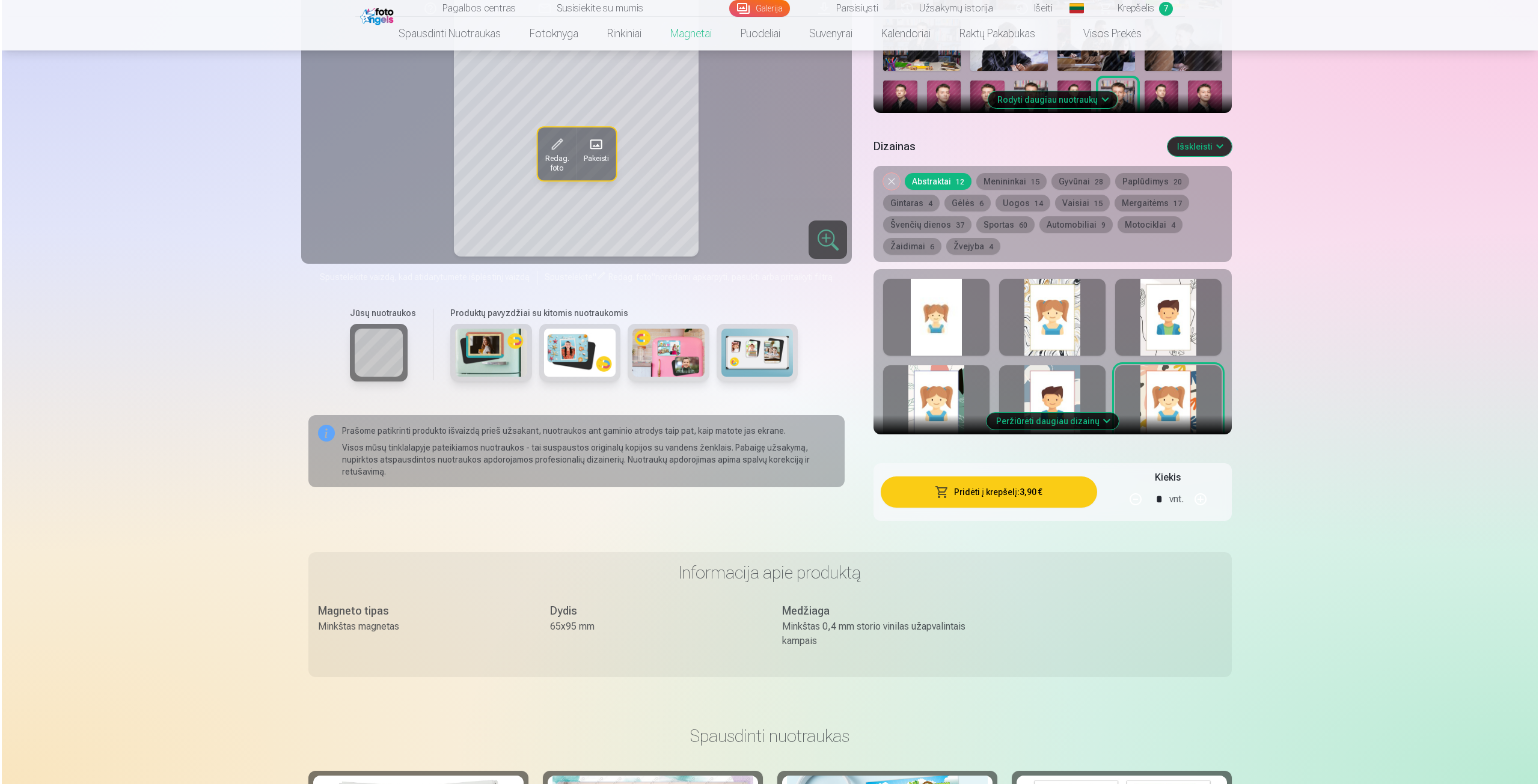
scroll to position [420, 0]
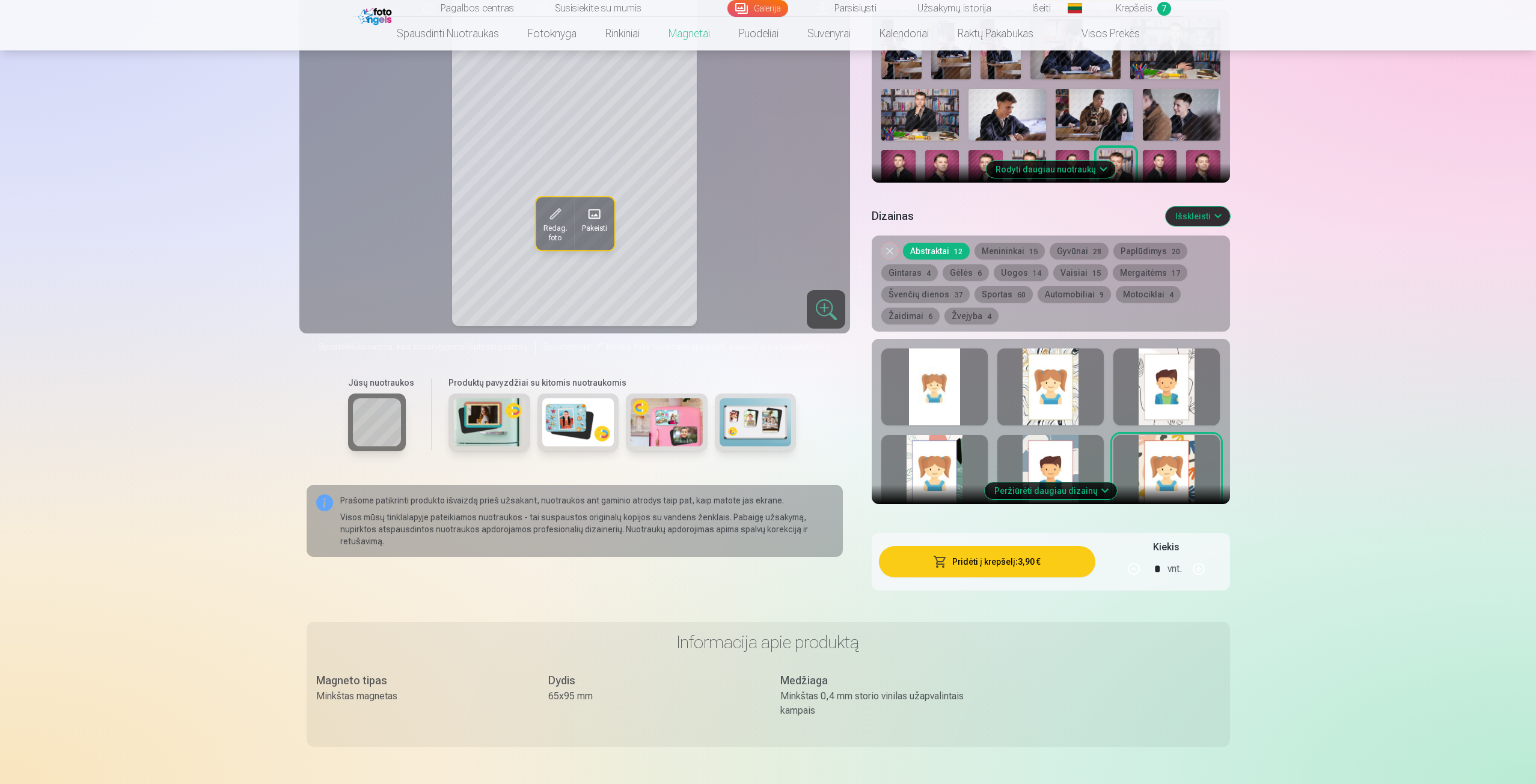
click at [1056, 493] on button "Peržiūrėti daugiau dizainų" at bounding box center [1051, 491] width 132 height 17
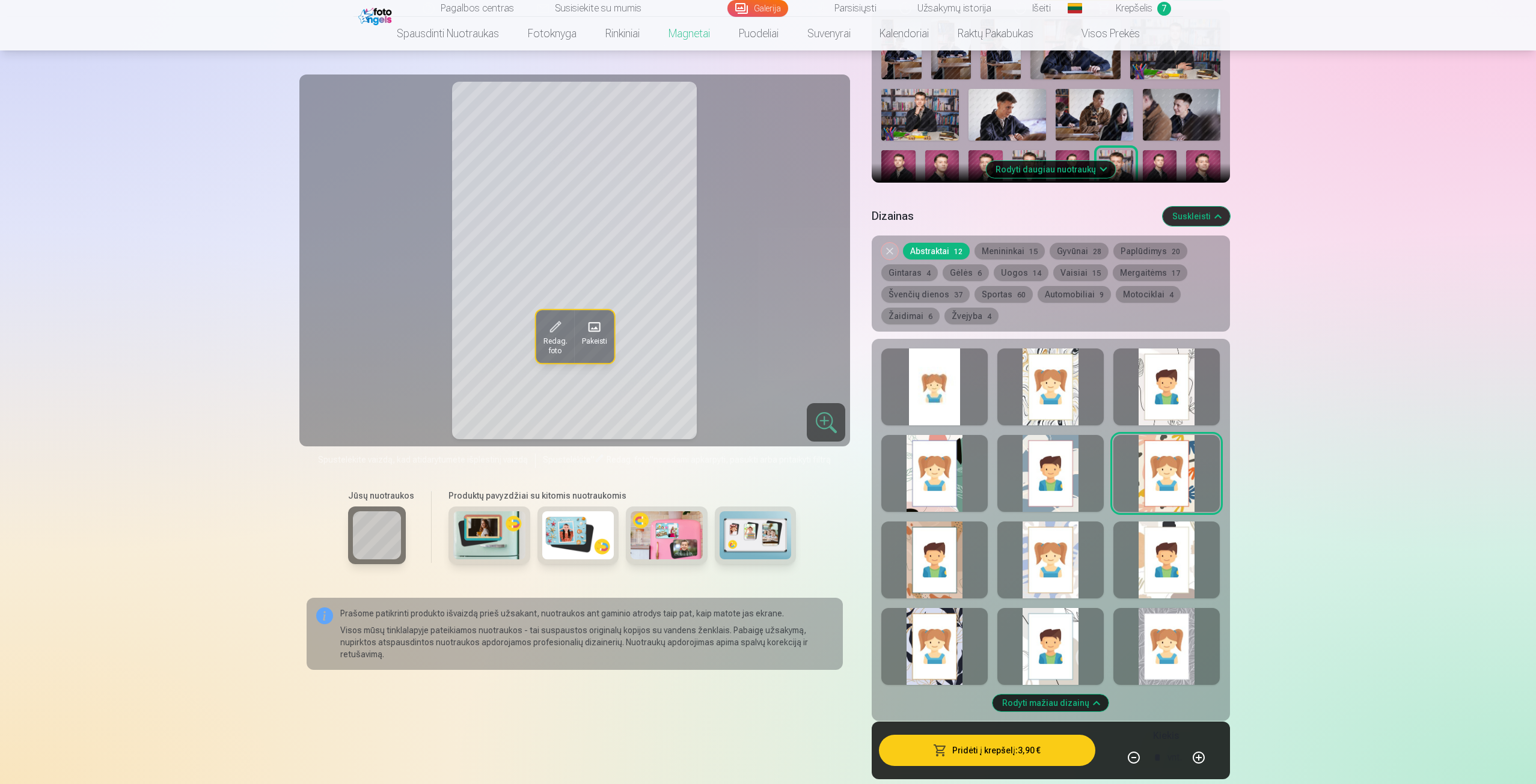
click at [1172, 638] on div at bounding box center [1167, 646] width 106 height 77
click at [1071, 627] on div at bounding box center [1051, 646] width 106 height 77
click at [937, 639] on div at bounding box center [935, 646] width 106 height 77
click at [1057, 572] on div at bounding box center [1051, 560] width 106 height 77
click at [941, 396] on div at bounding box center [935, 386] width 106 height 77
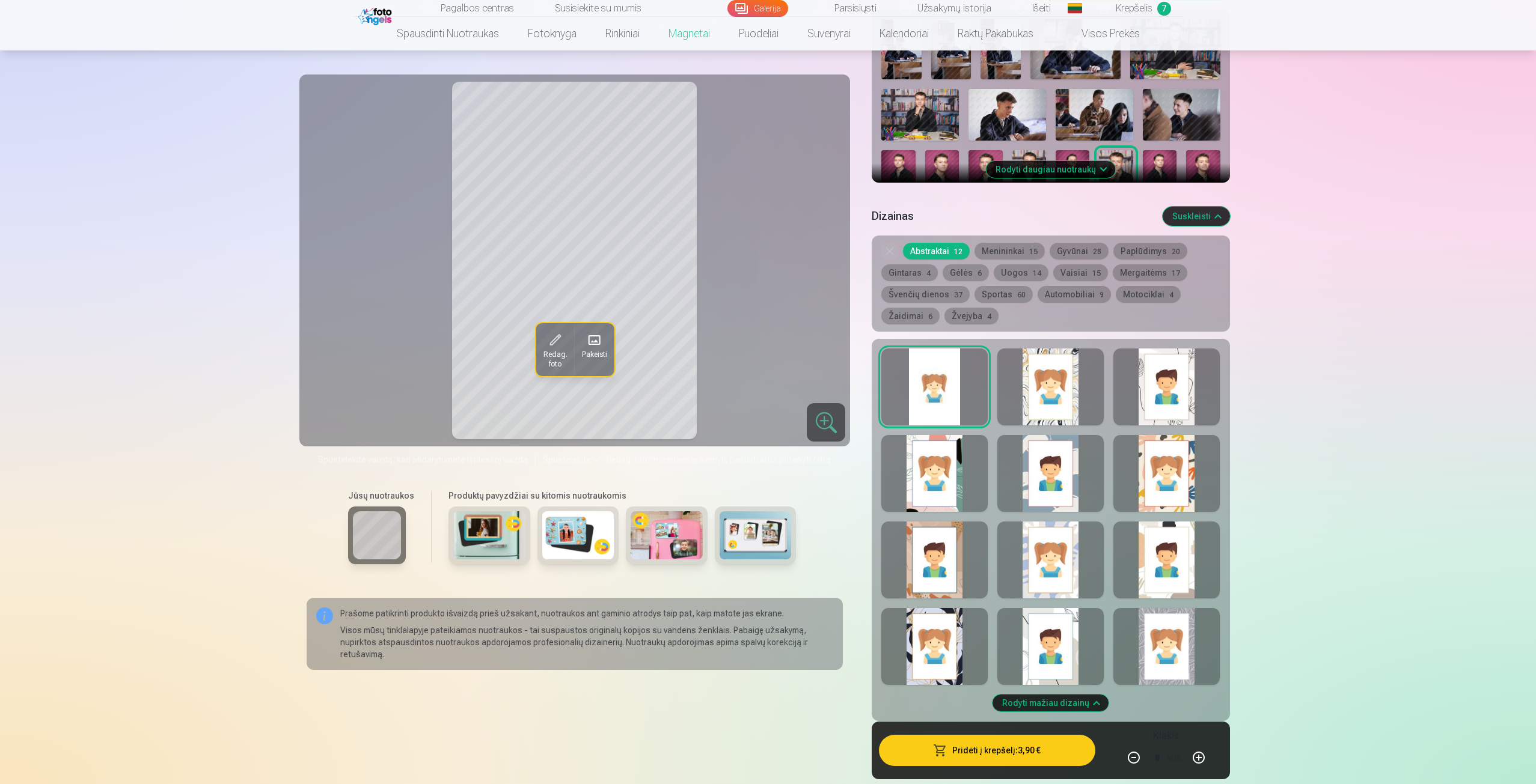
click at [829, 427] on div at bounding box center [826, 422] width 39 height 39
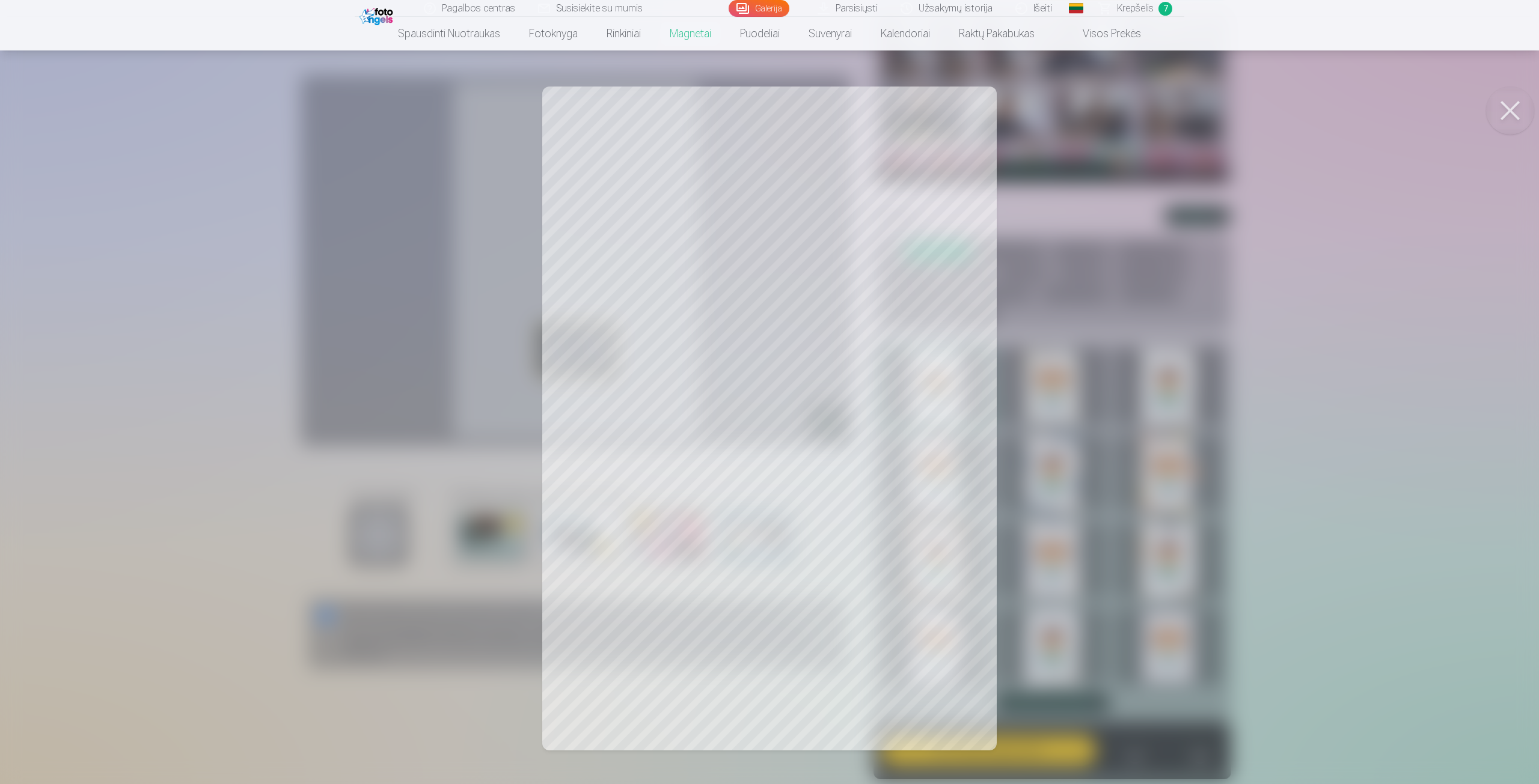
click at [829, 426] on div at bounding box center [769, 392] width 1539 height 784
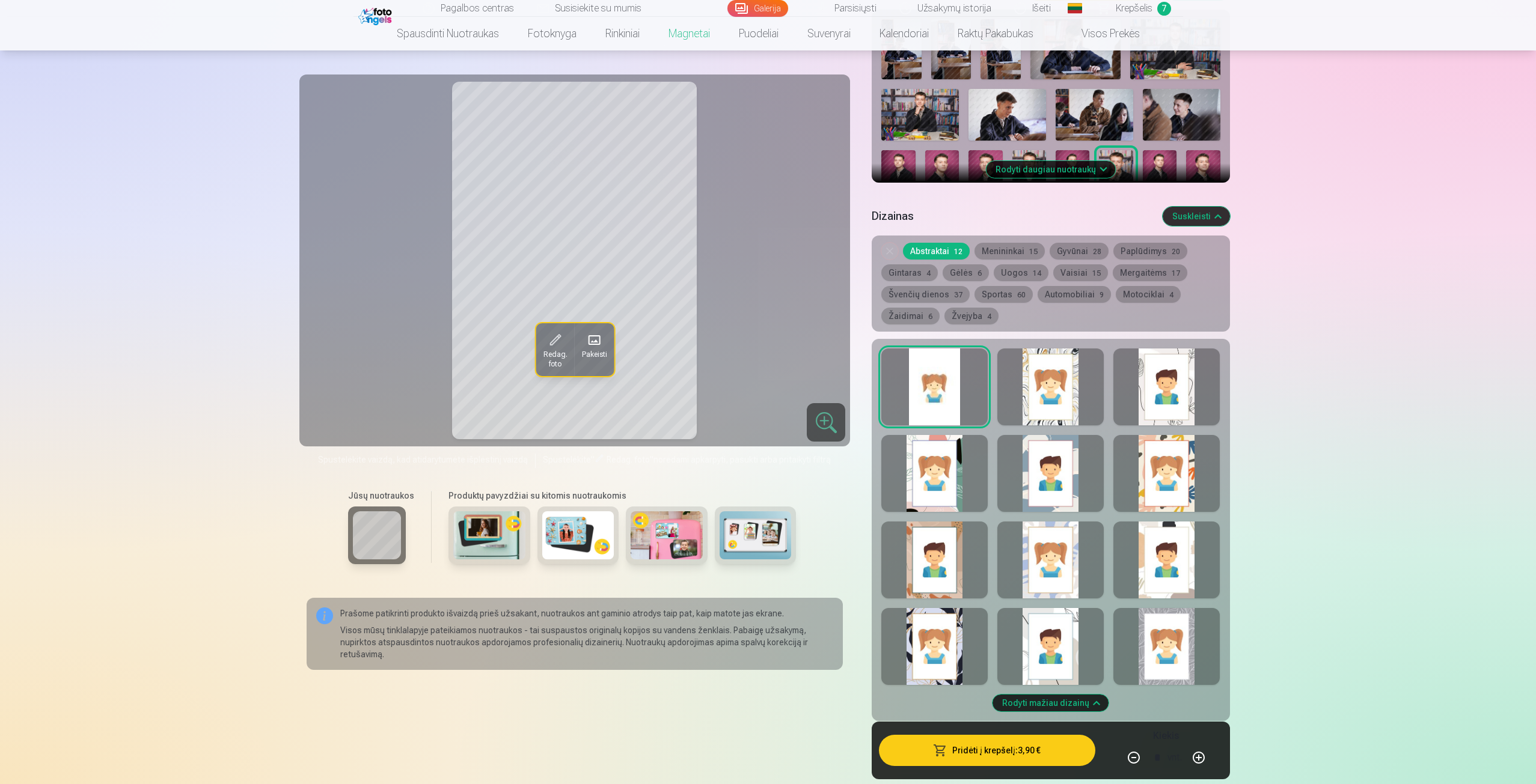
click at [1008, 755] on button "Pridėti į krepšelį : 3,90 €" at bounding box center [987, 750] width 216 height 31
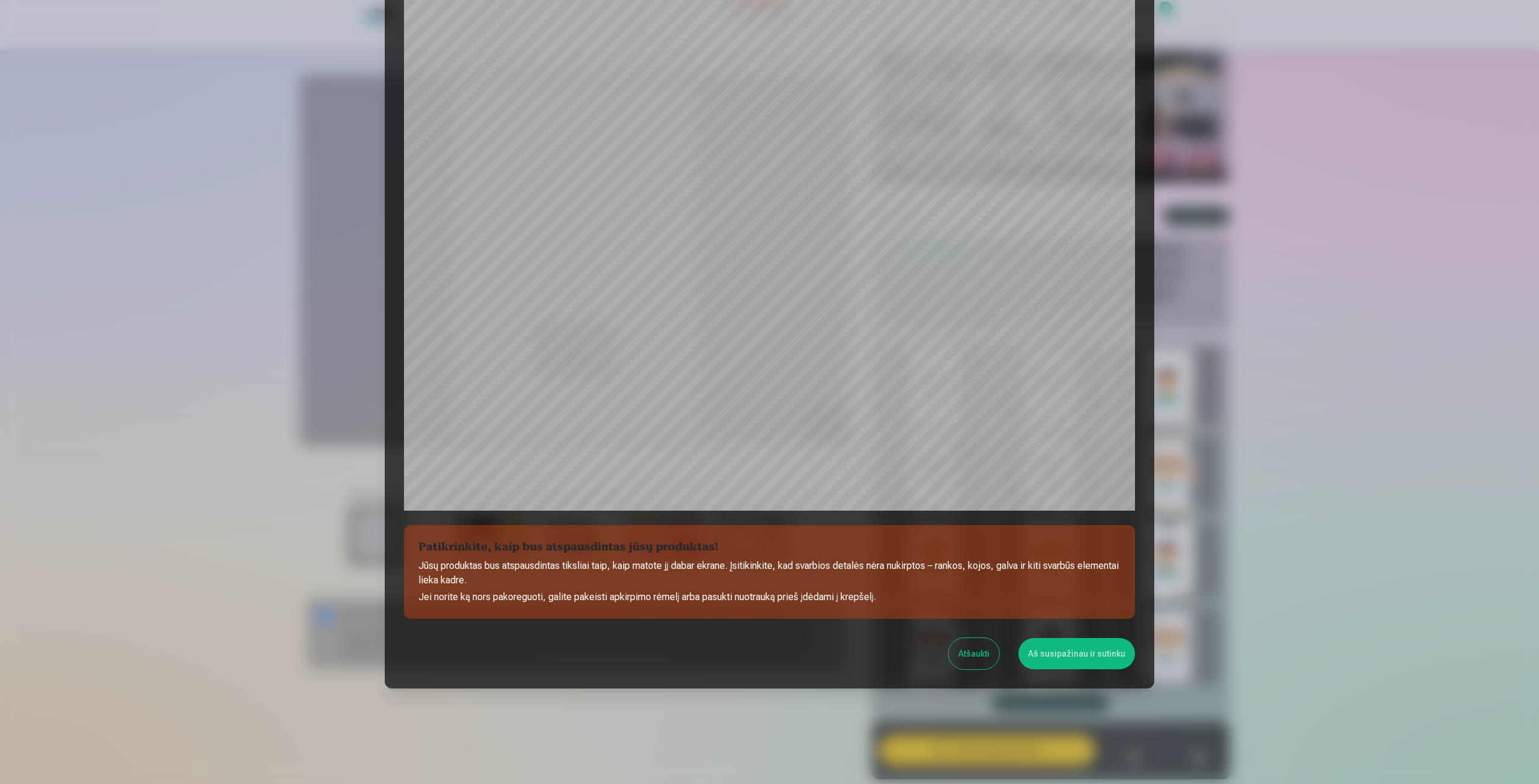
scroll to position [82, 0]
click at [1061, 662] on button "Aš susipažinau ir sutinku" at bounding box center [1076, 653] width 117 height 31
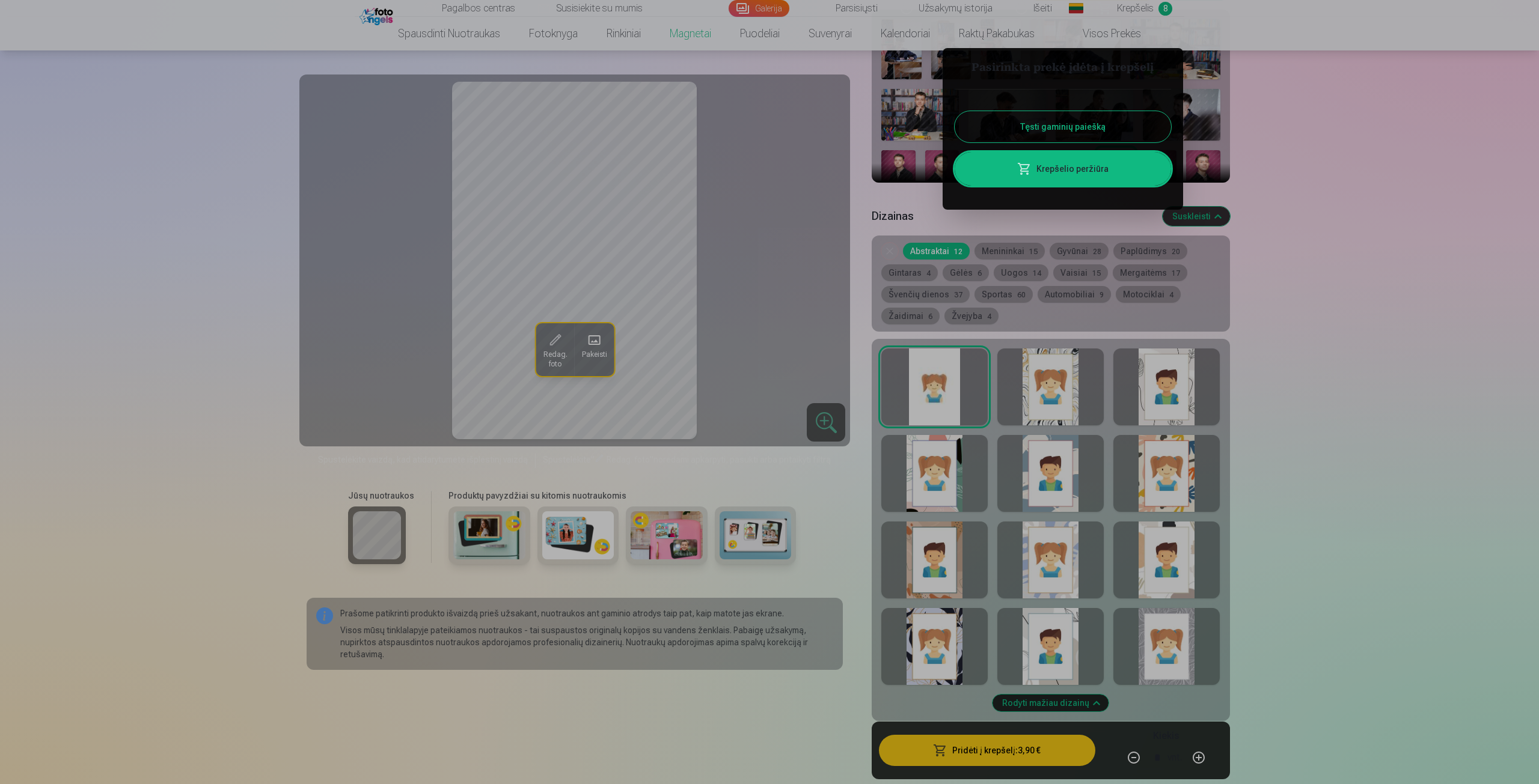
click at [1126, 180] on link "Krepšelio peržiūra" at bounding box center [1063, 168] width 217 height 34
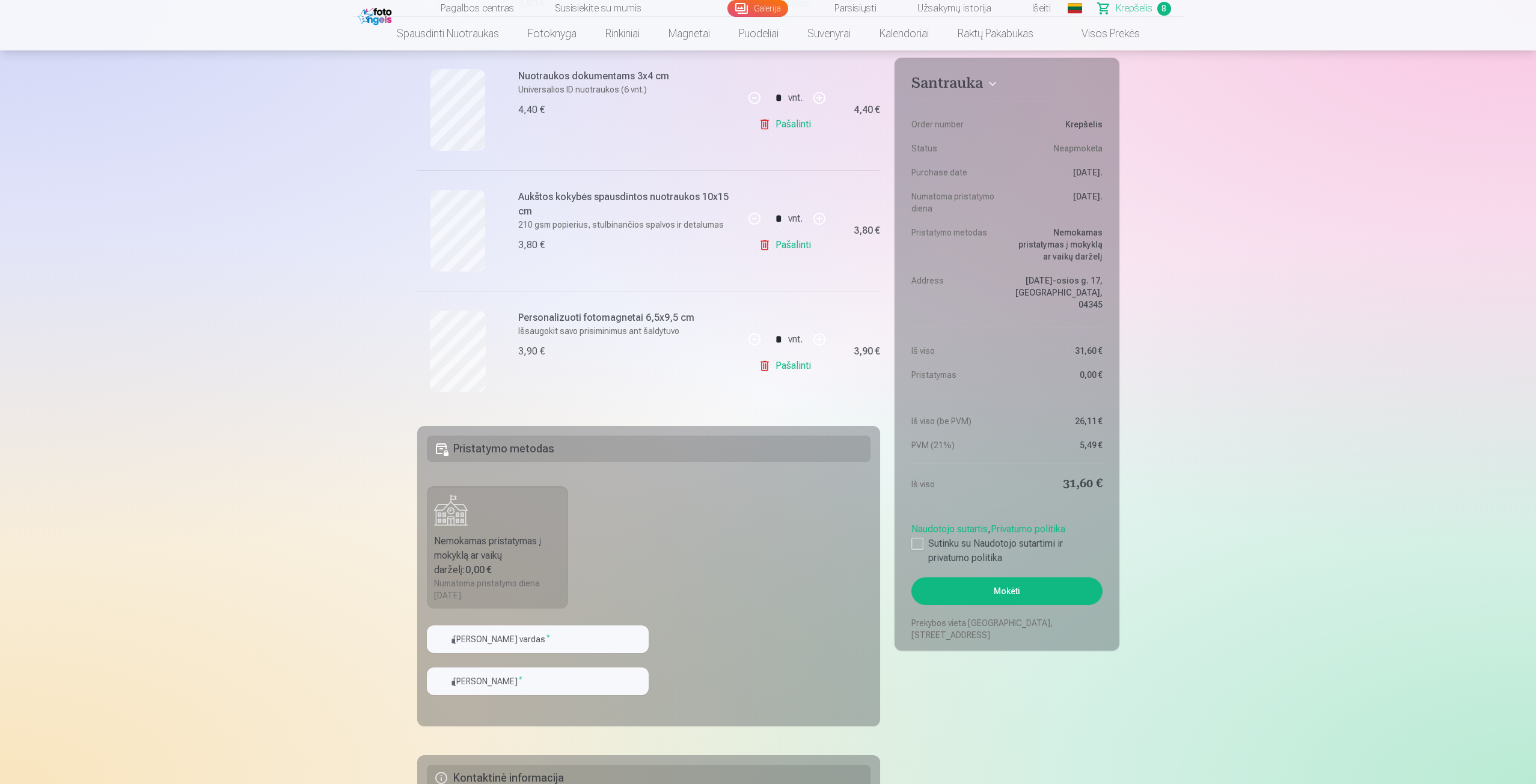
scroll to position [781, 0]
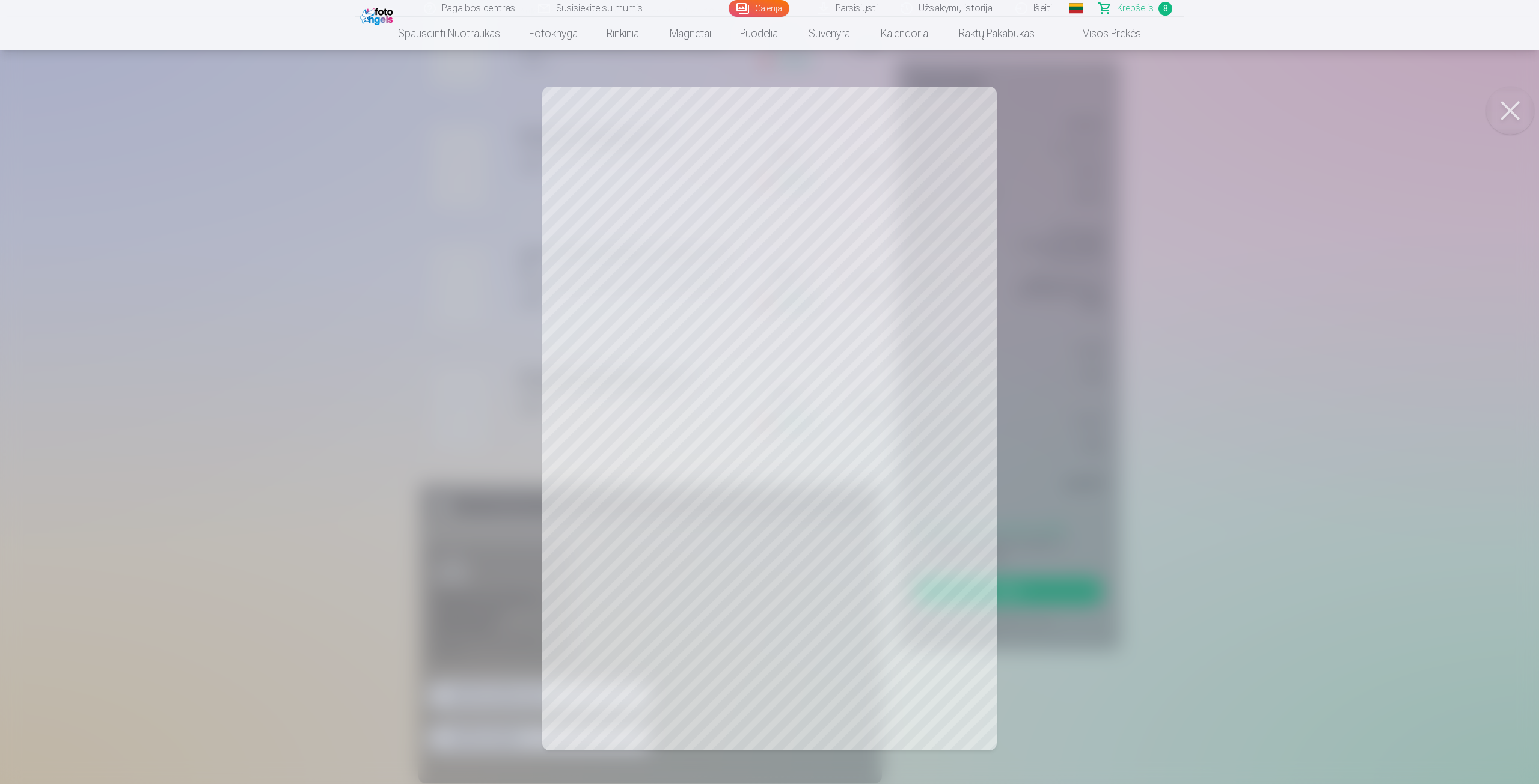
click at [1051, 170] on div at bounding box center [769, 392] width 1539 height 784
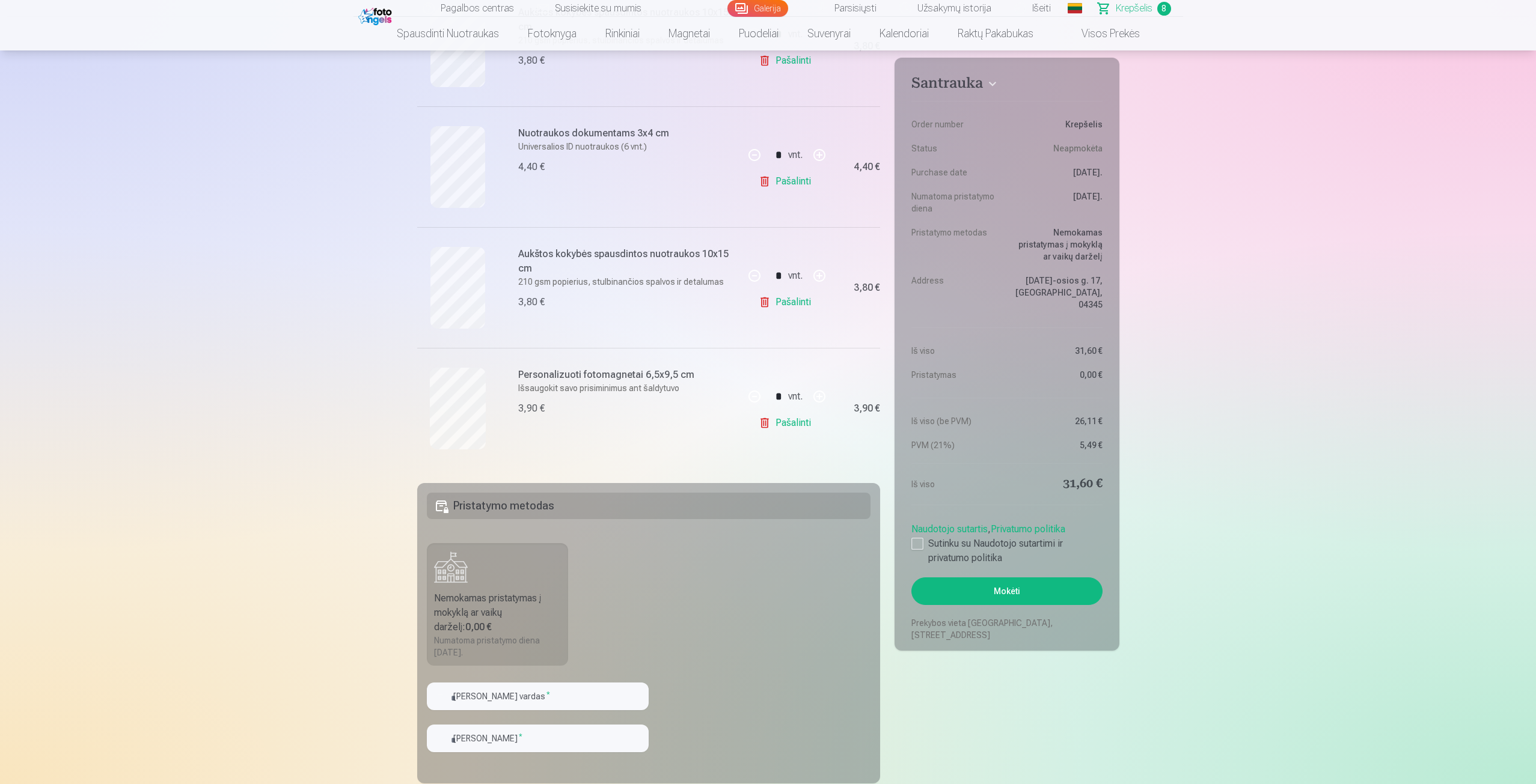
drag, startPoint x: 870, startPoint y: 619, endPoint x: 958, endPoint y: 693, distance: 115.0
click at [952, 711] on div "Santrauka Order number Krepšelis Status Neapmokėta Purchase date 12.10.2025. Nu…" at bounding box center [769, 191] width 702 height 1622
click at [754, 450] on div "* vnt. Pašalinti" at bounding box center [787, 408] width 90 height 121
click at [717, 431] on div "Personalizuoti fotomagnetai 6,5x9,5 cm Išsaugokit savo prisiminimus ant šaldytu…" at bounding box center [627, 408] width 217 height 82
click at [765, 421] on link "Pašalinti" at bounding box center [787, 423] width 57 height 24
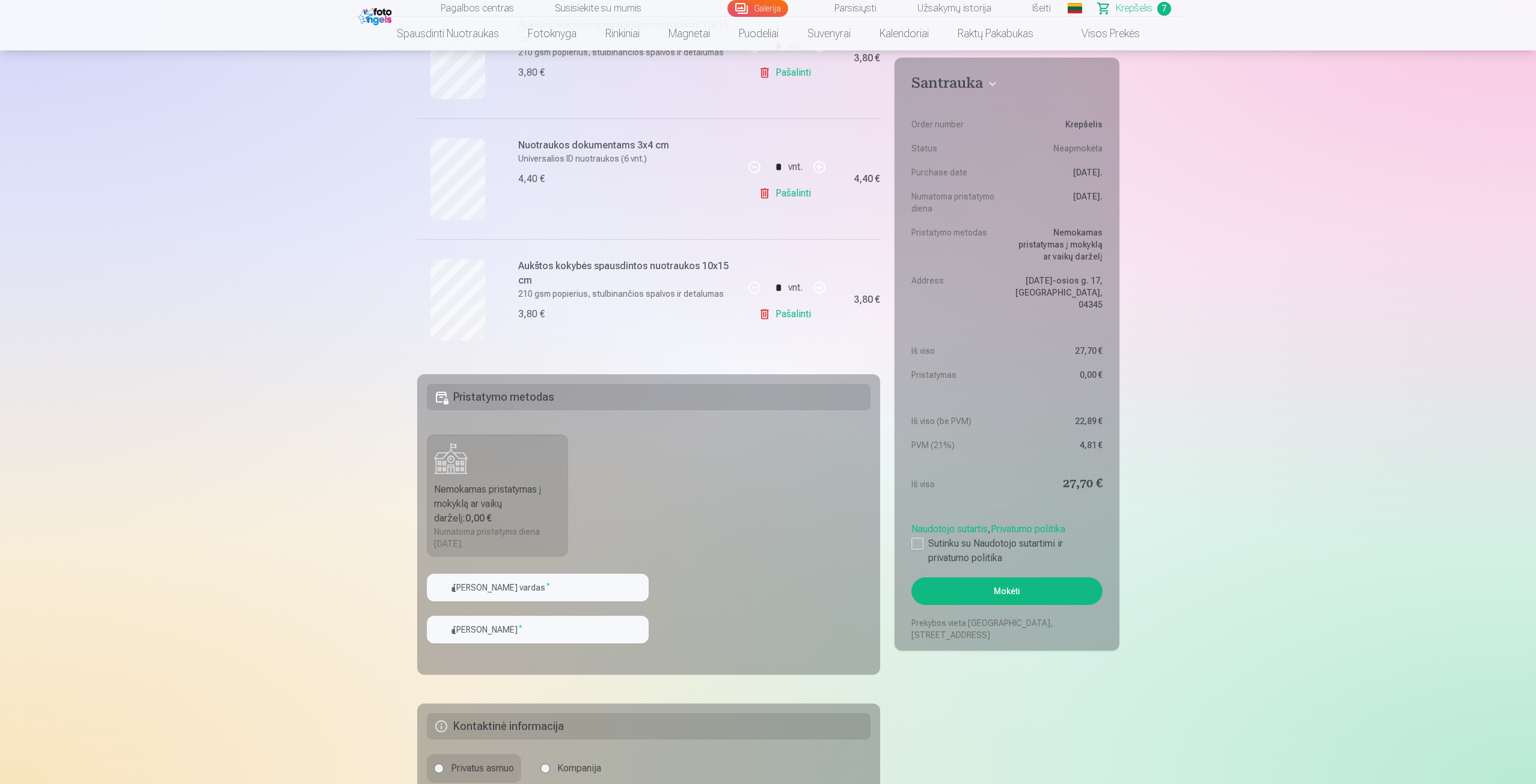
click at [679, 30] on link "Magnetai" at bounding box center [689, 34] width 70 height 34
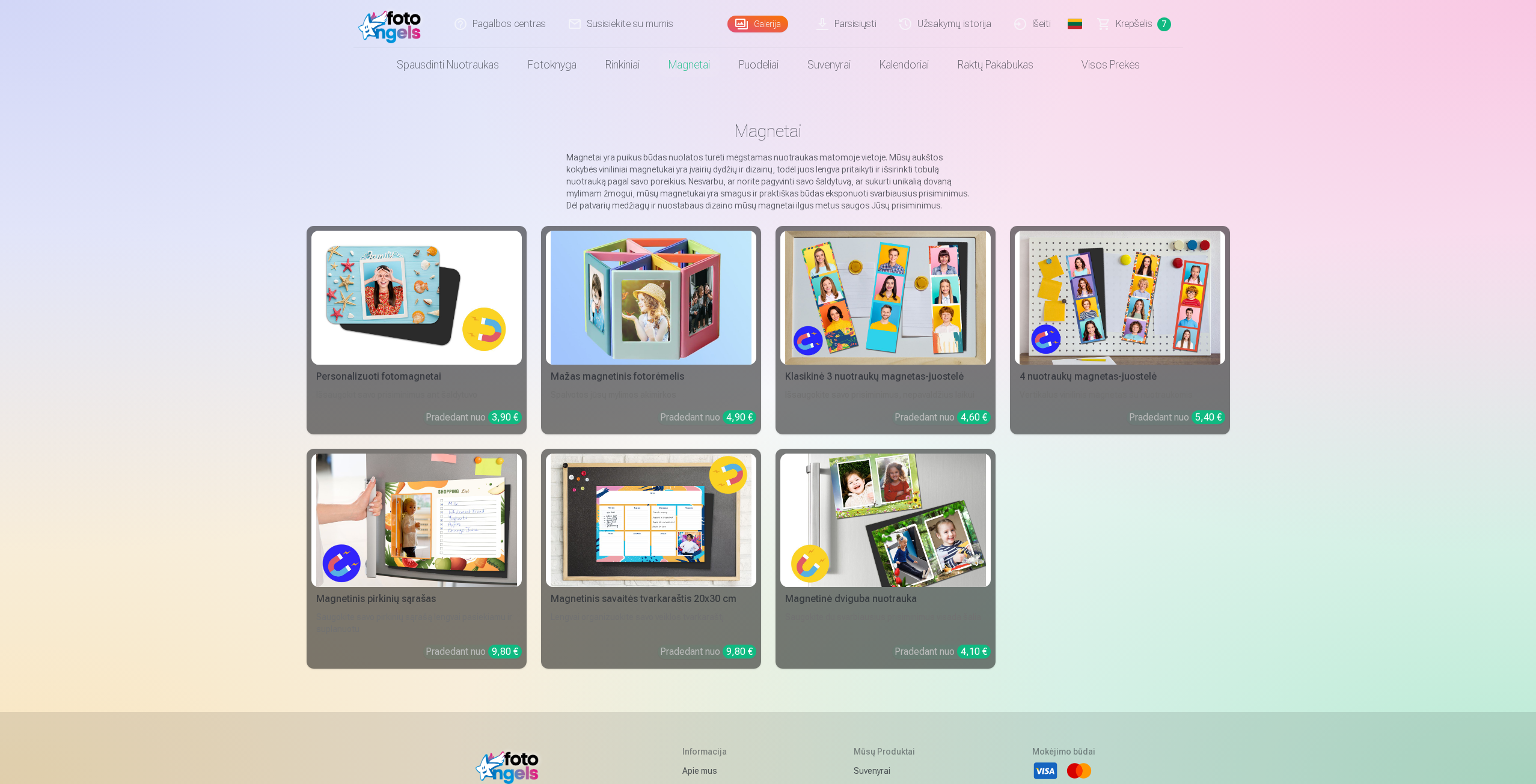
click at [416, 324] on img at bounding box center [416, 298] width 201 height 134
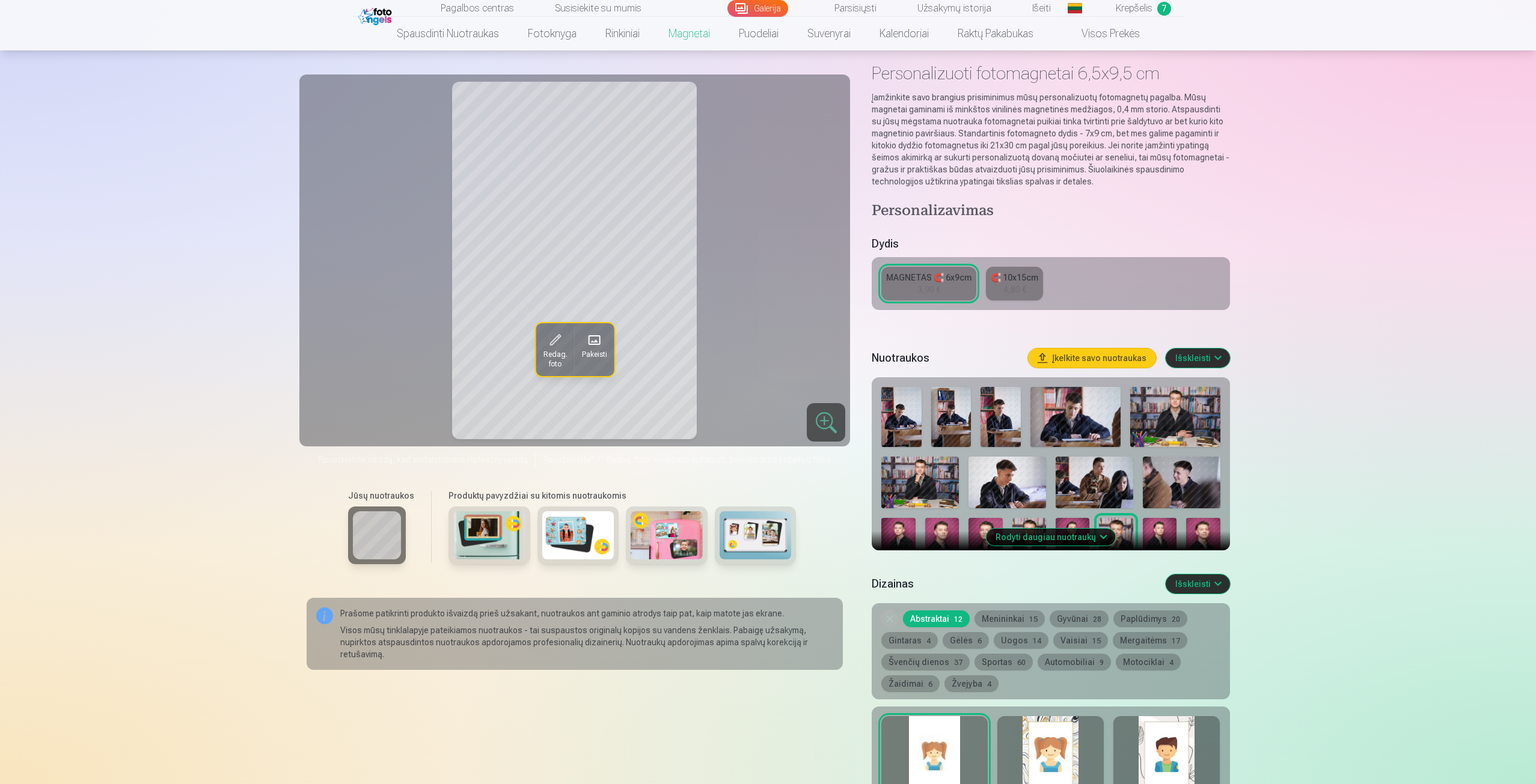
scroll to position [60, 0]
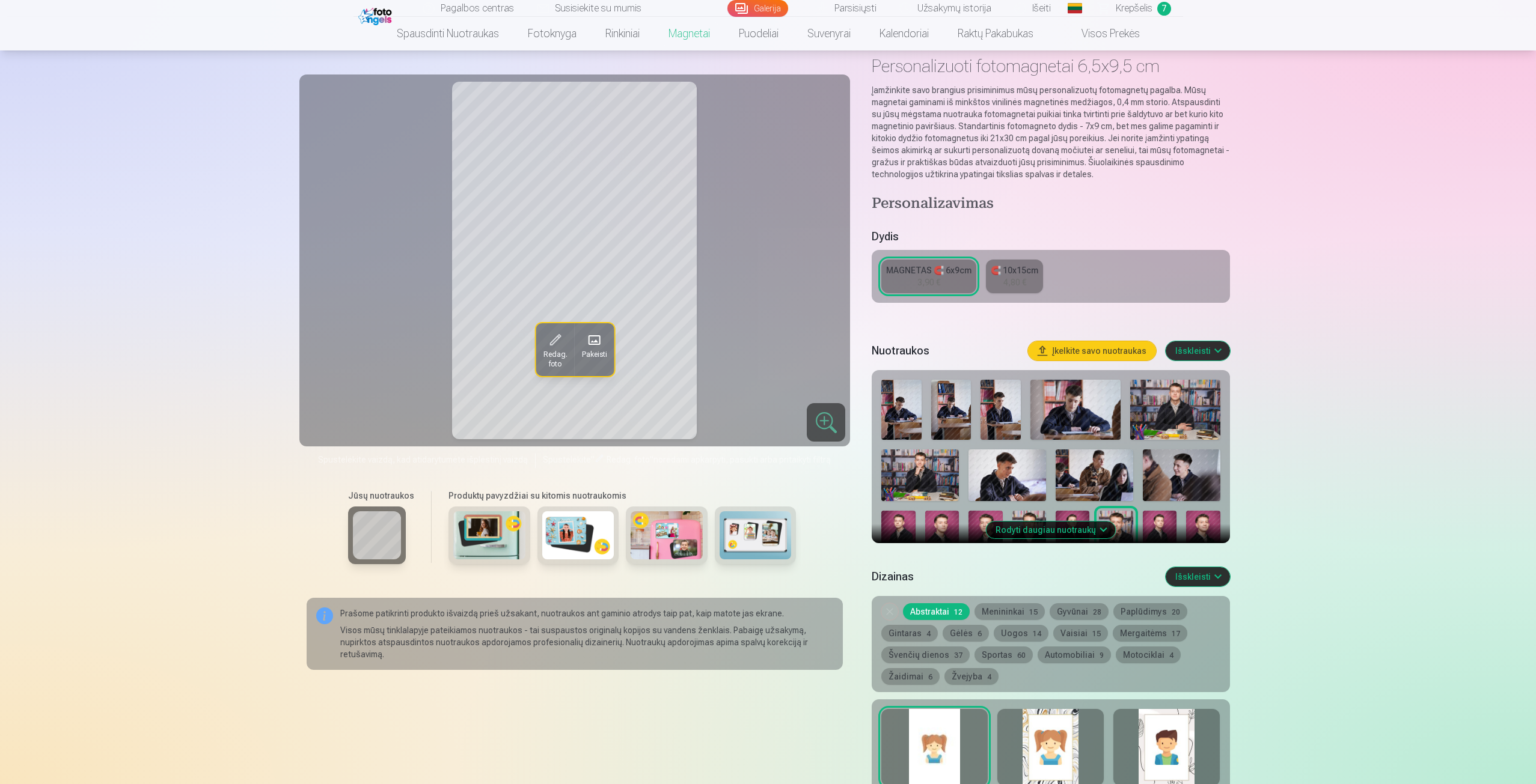
click at [1030, 528] on button "Rodyti daugiau nuotraukų" at bounding box center [1051, 530] width 129 height 17
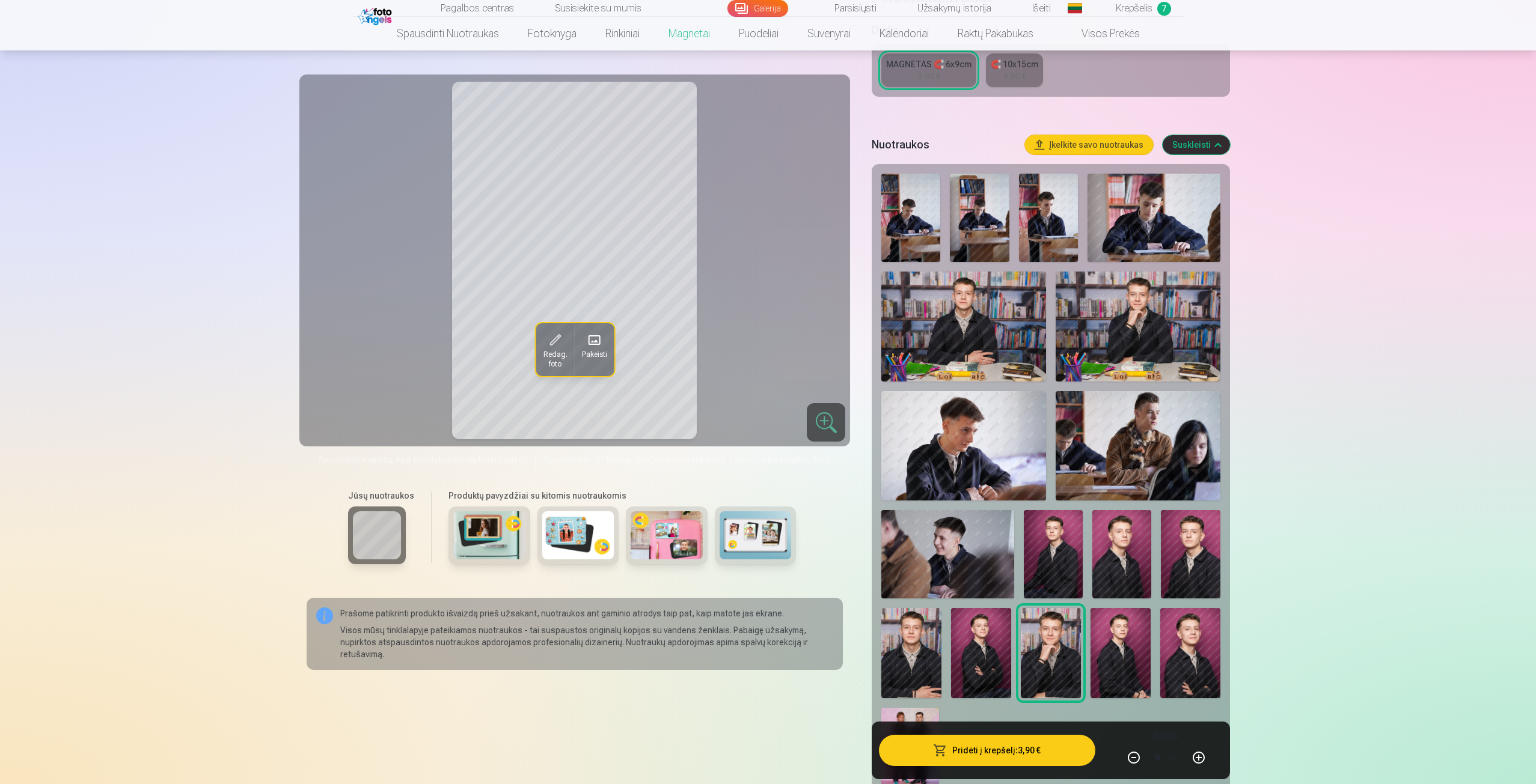
scroll to position [360, 0]
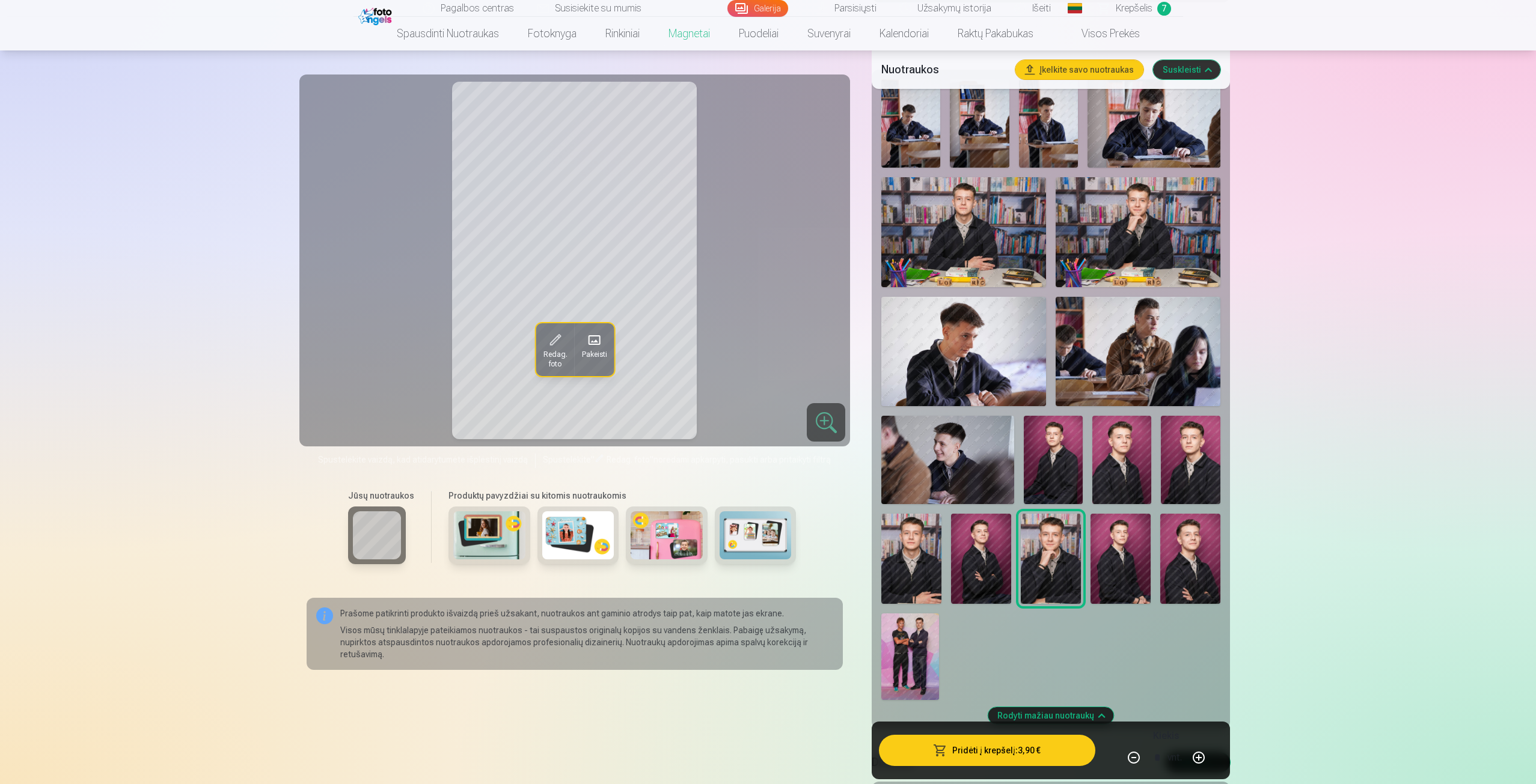
click at [1070, 479] on img at bounding box center [1053, 460] width 59 height 88
click at [1173, 569] on img at bounding box center [1190, 559] width 60 height 90
click at [1046, 486] on img at bounding box center [1053, 460] width 59 height 88
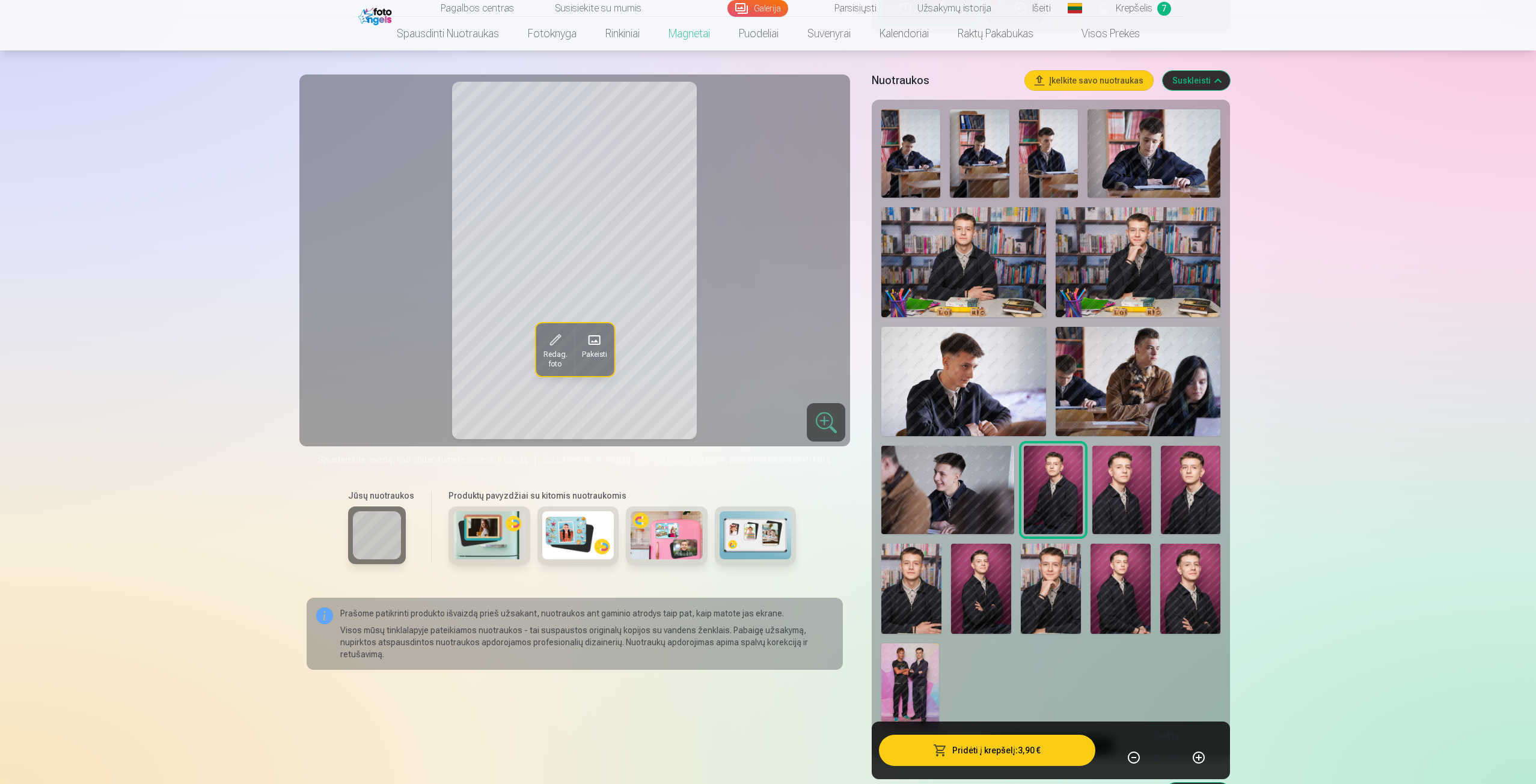
scroll to position [241, 0]
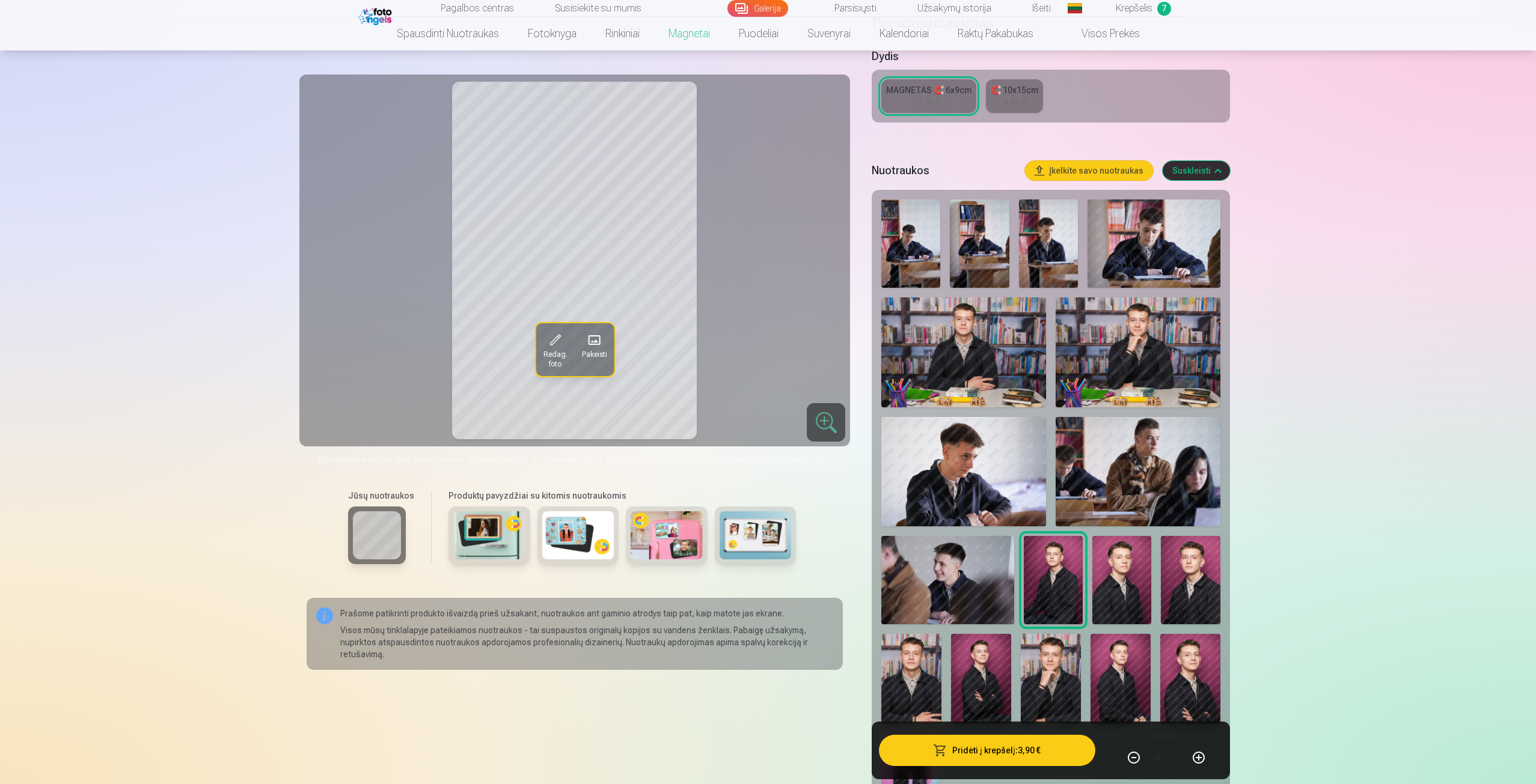
click at [944, 376] on img at bounding box center [964, 352] width 165 height 110
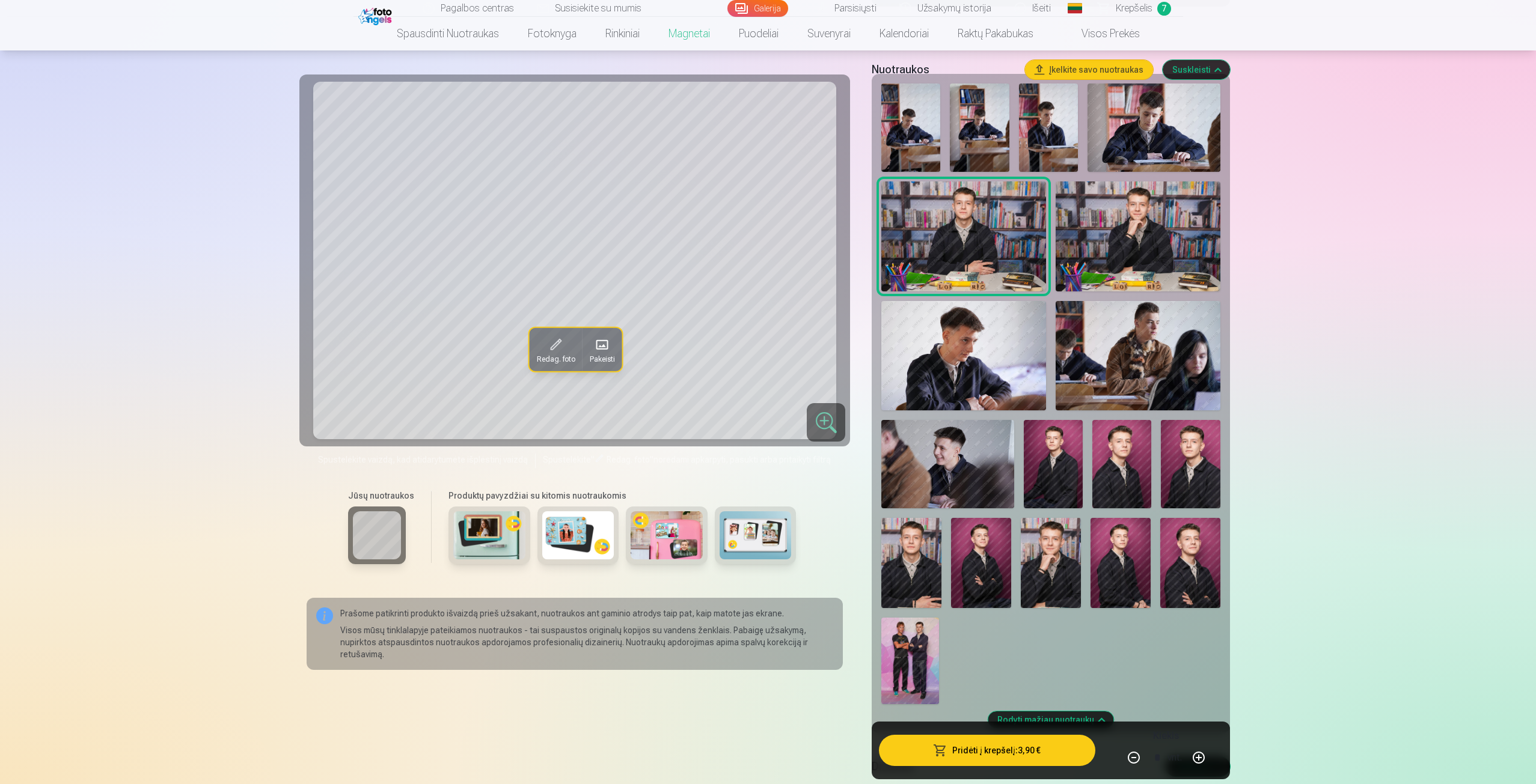
scroll to position [360, 0]
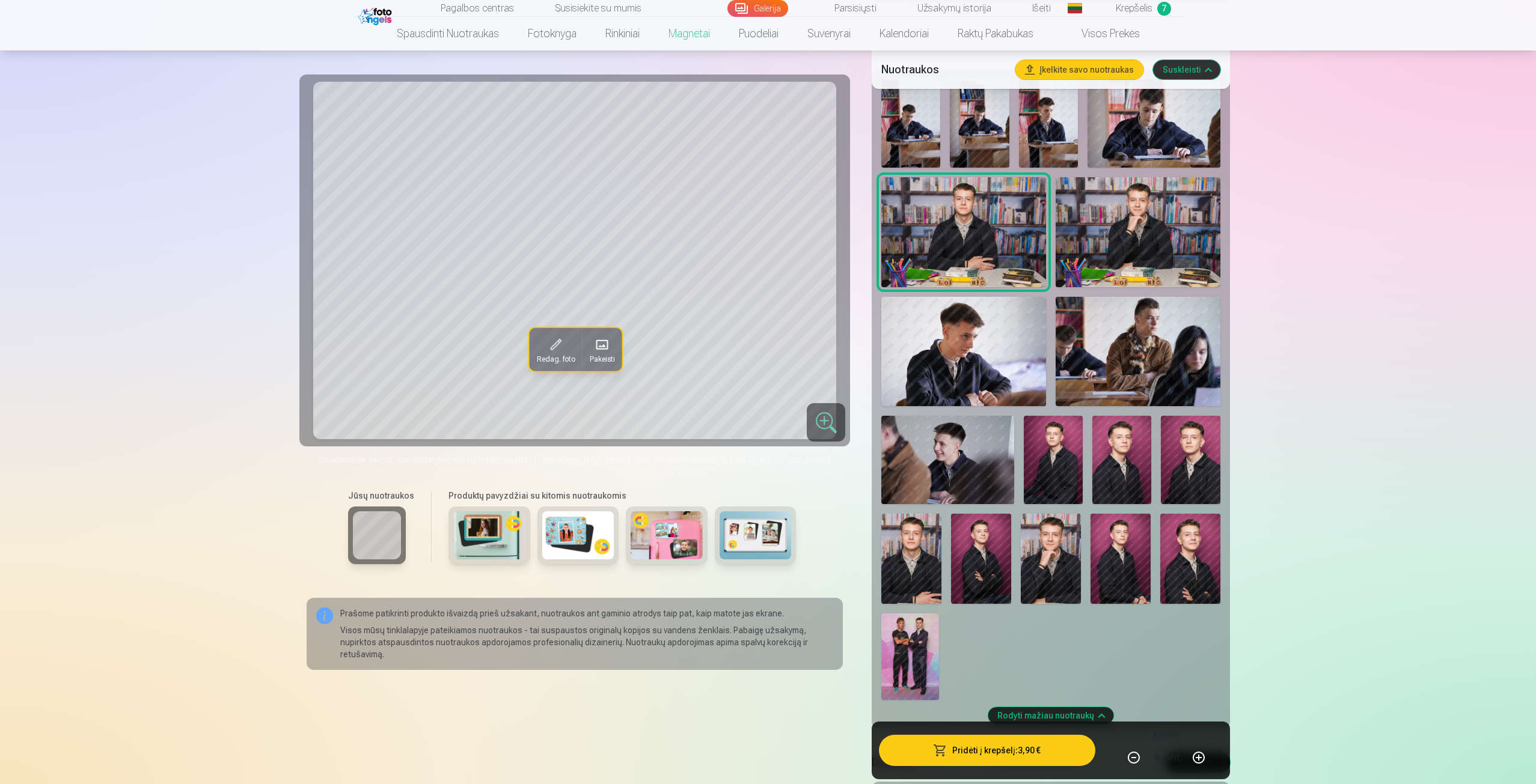
click at [925, 543] on img at bounding box center [911, 559] width 60 height 90
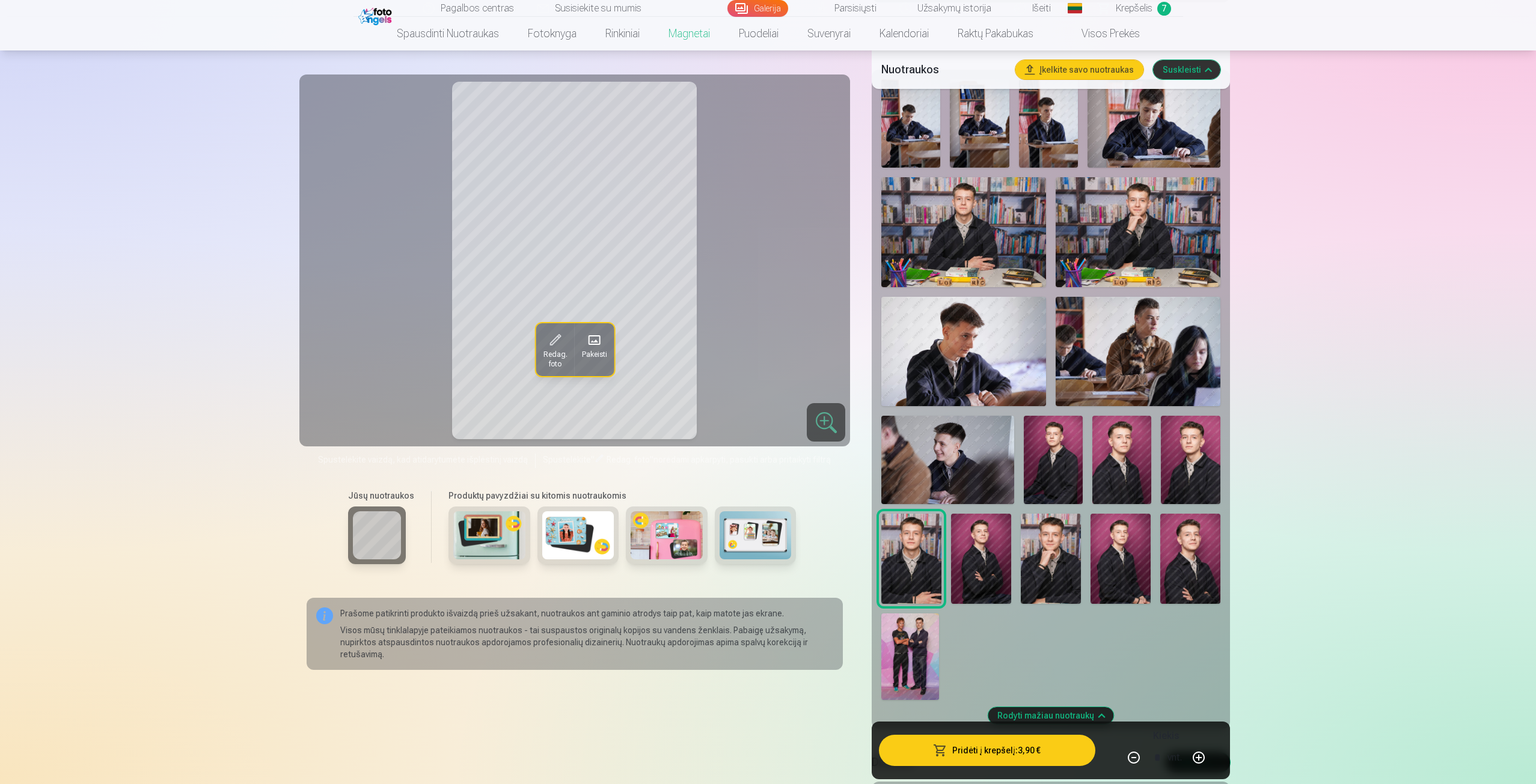
click at [1040, 555] on img at bounding box center [1051, 559] width 60 height 90
click at [934, 566] on img at bounding box center [911, 559] width 60 height 90
click at [1056, 543] on img at bounding box center [1051, 559] width 60 height 90
click at [1136, 549] on img at bounding box center [1120, 559] width 60 height 90
click at [1047, 549] on img at bounding box center [1051, 559] width 60 height 90
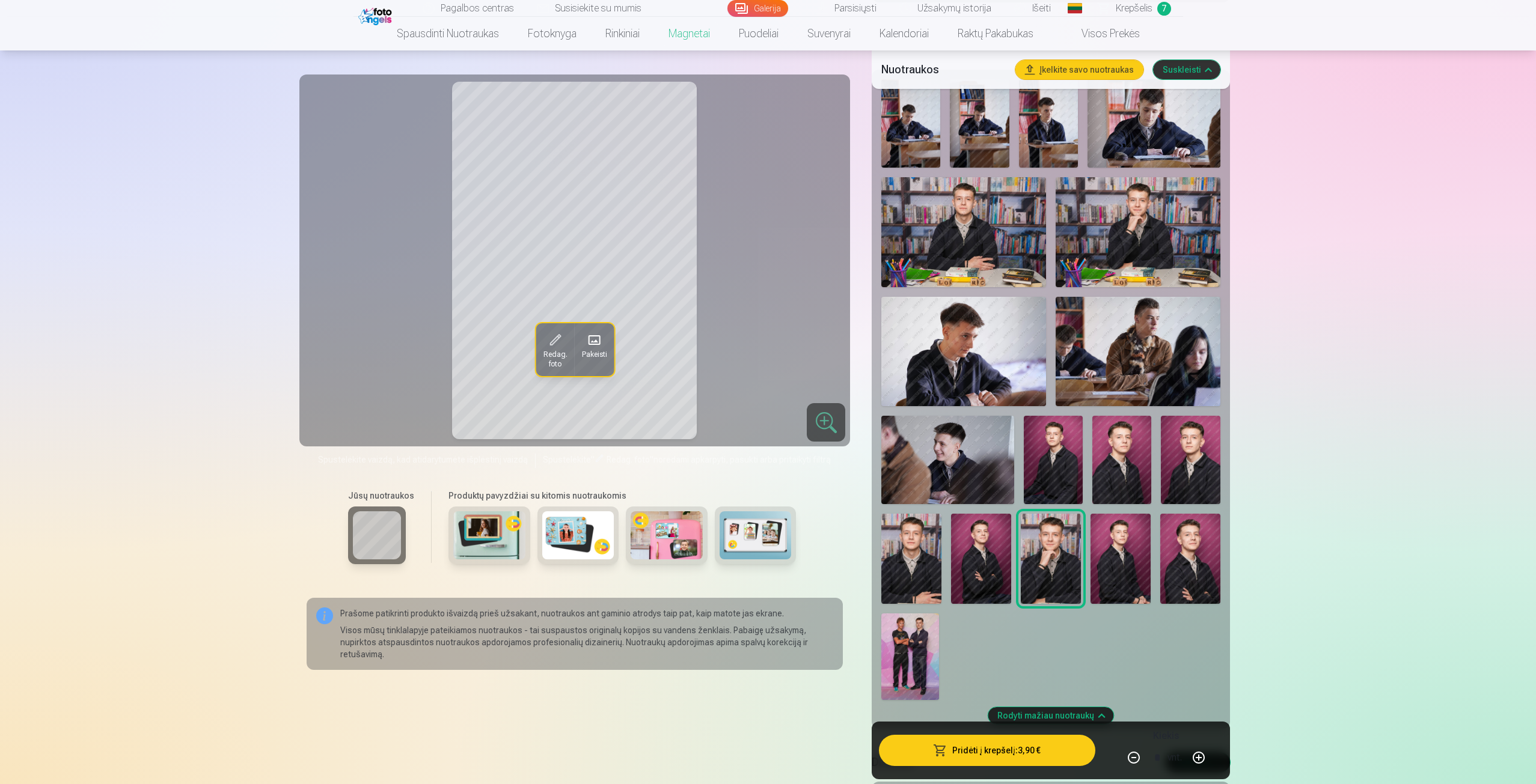
click at [1133, 1] on link "Krepšelis 7" at bounding box center [1136, 8] width 96 height 17
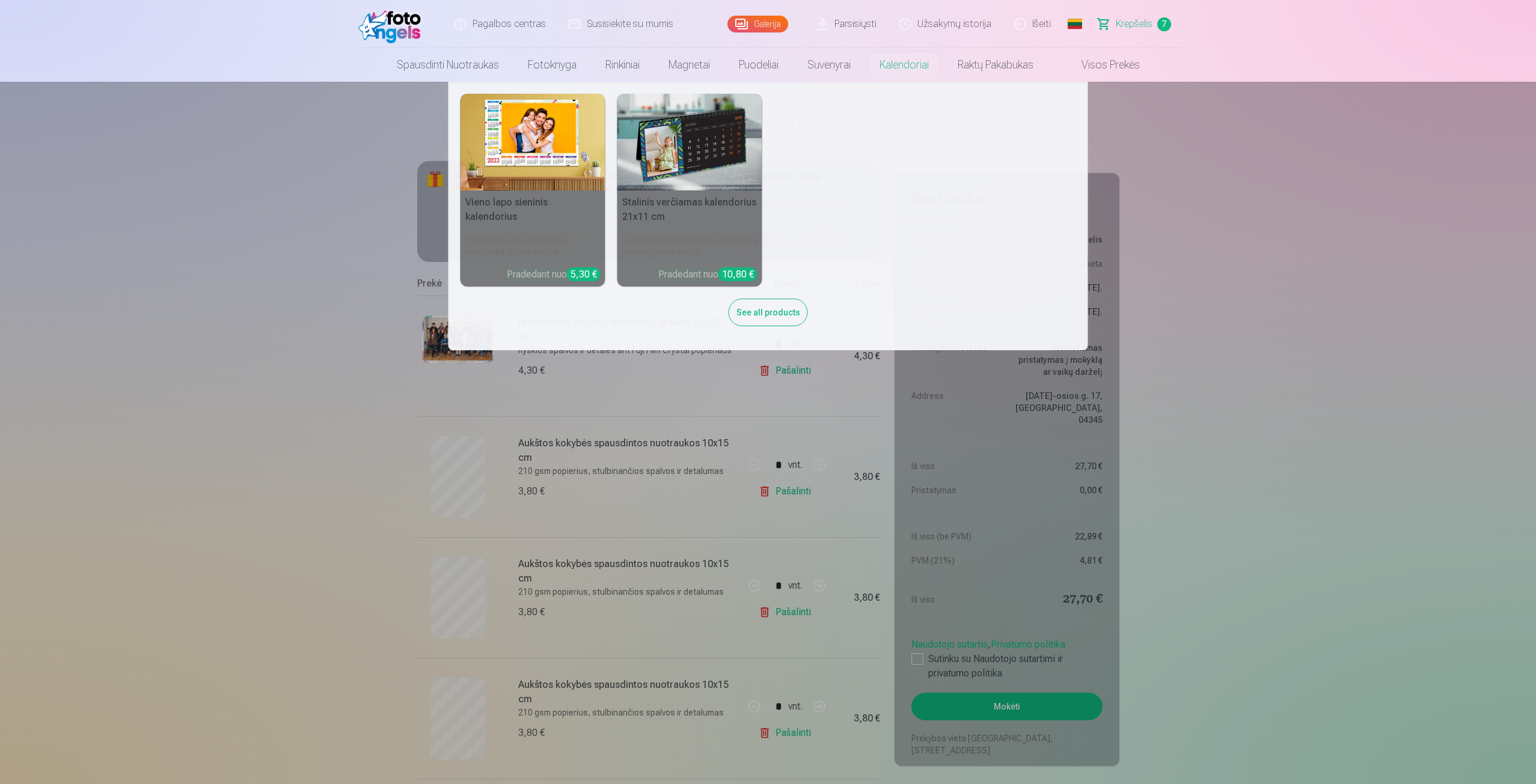
click at [774, 312] on div "See all products" at bounding box center [768, 313] width 79 height 28
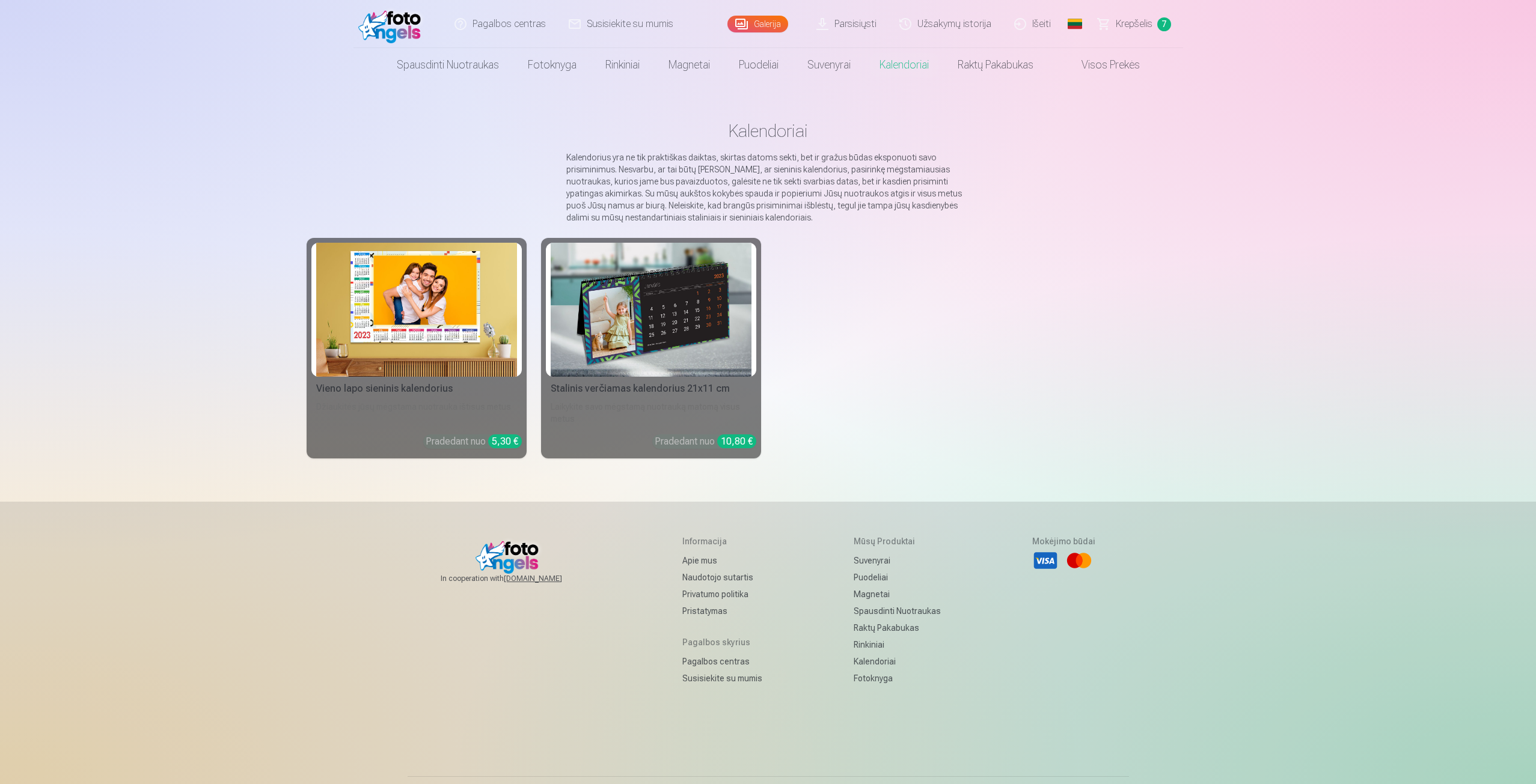
click at [1084, 62] on link "Visos prekės" at bounding box center [1101, 65] width 106 height 34
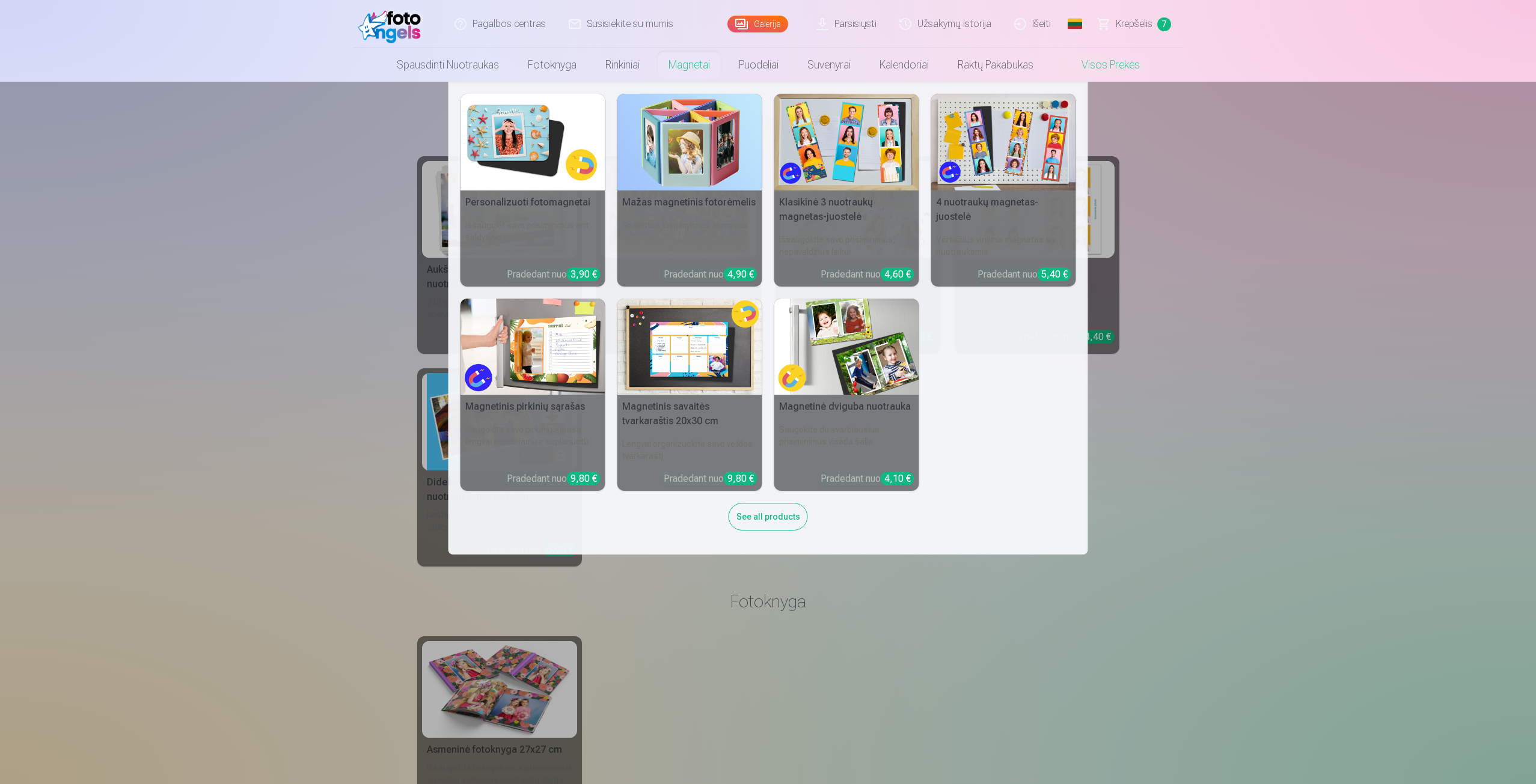
click at [693, 68] on link "Magnetai" at bounding box center [689, 65] width 70 height 34
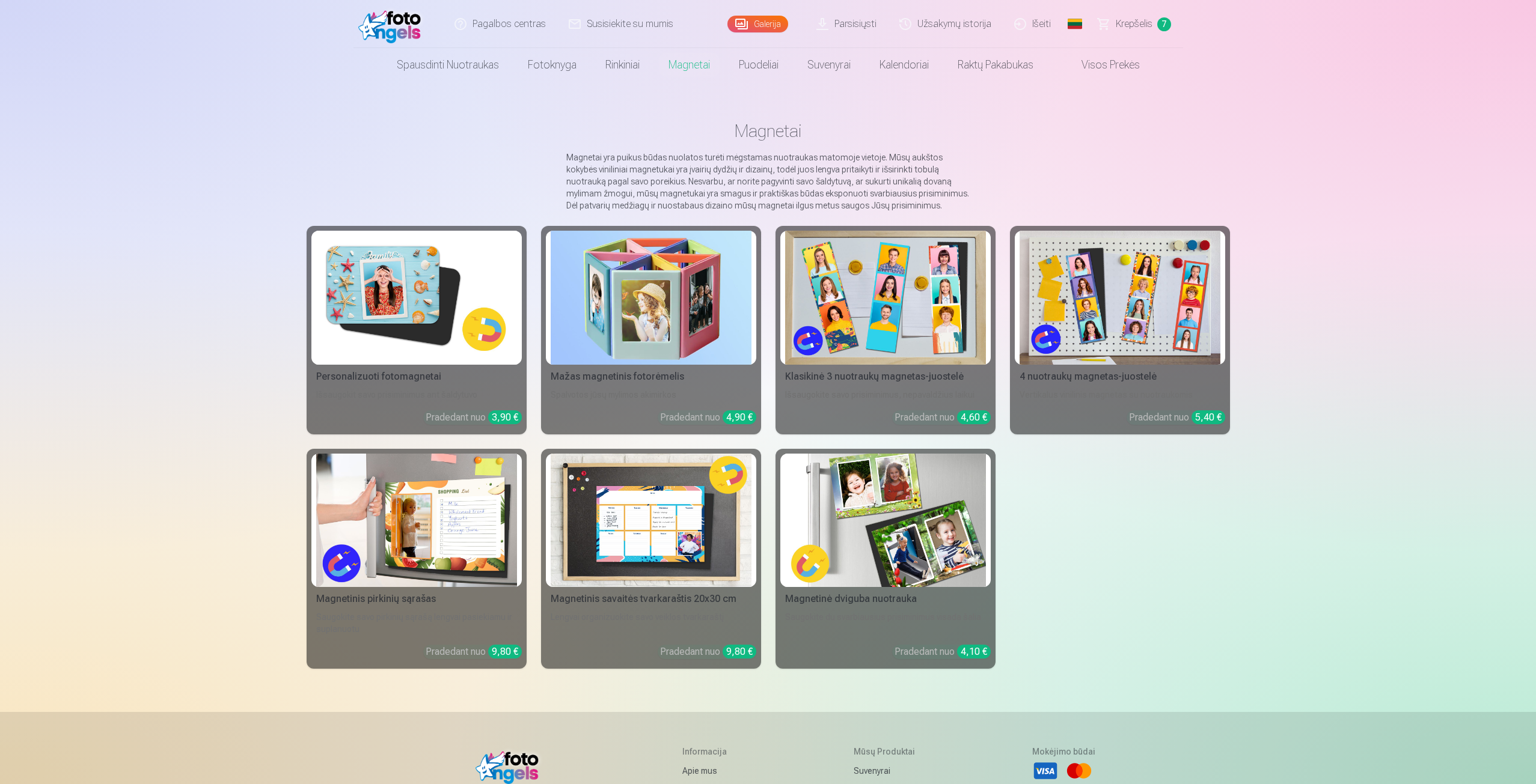
click at [473, 271] on img at bounding box center [416, 298] width 201 height 134
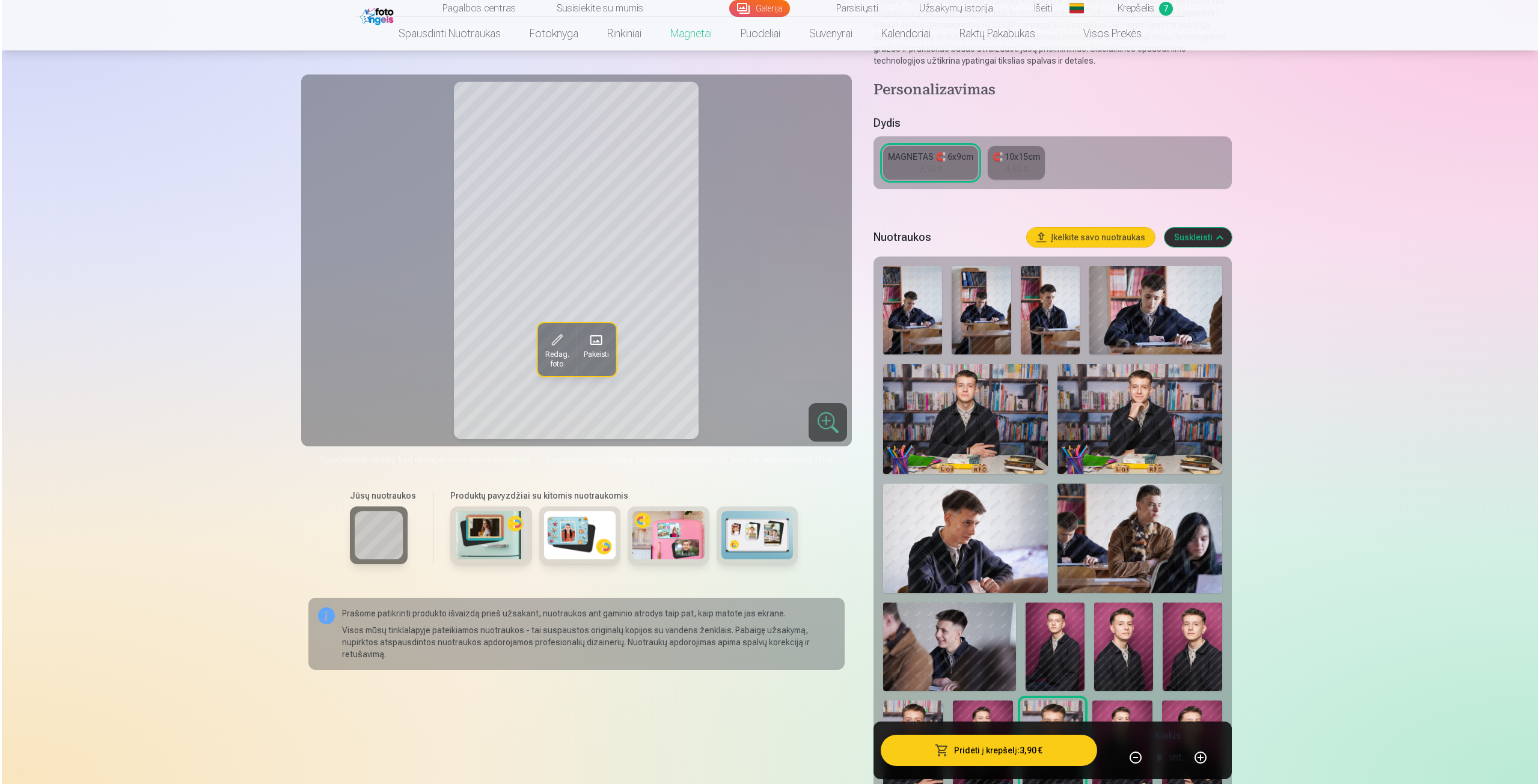
scroll to position [300, 0]
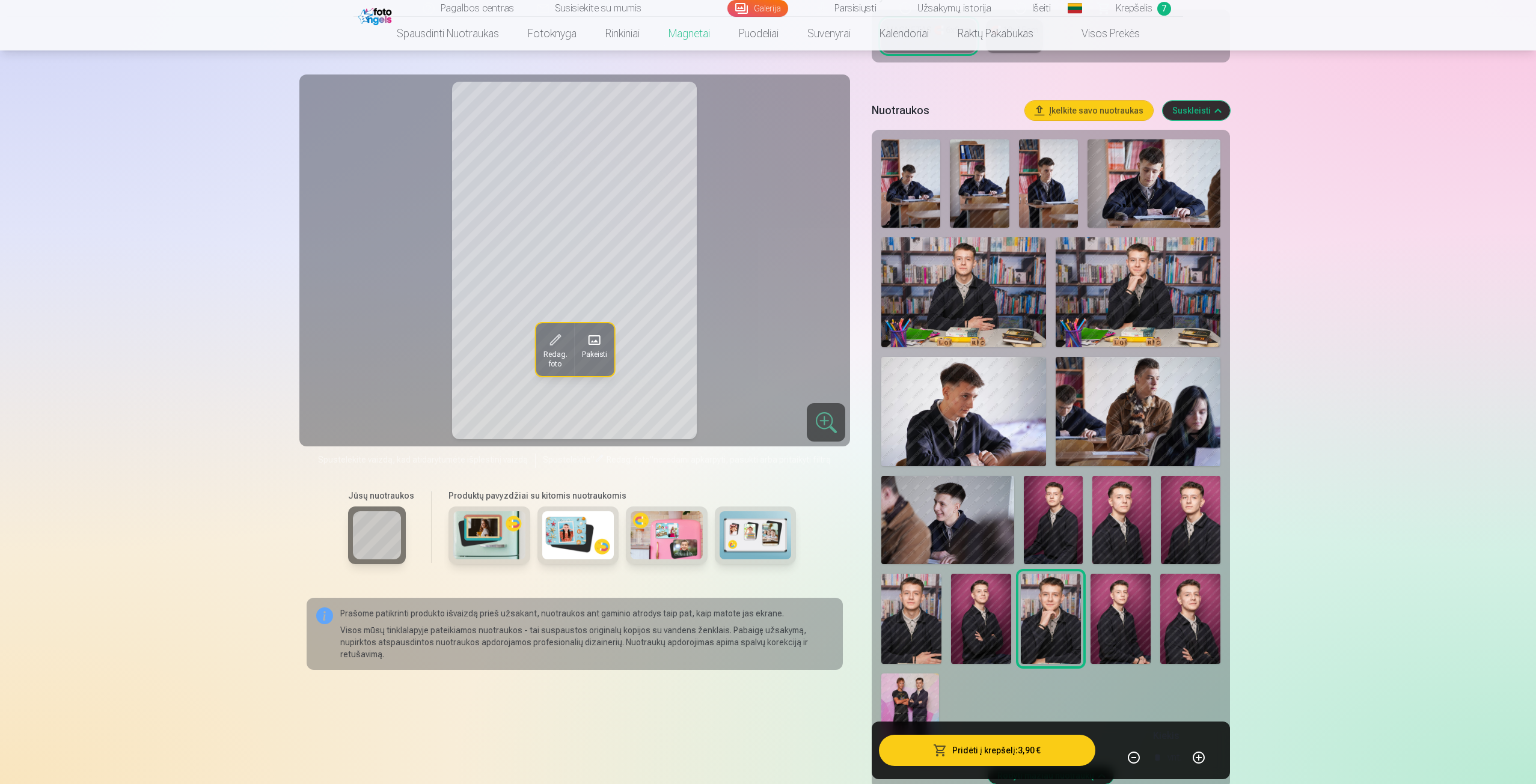
click at [1210, 532] on img at bounding box center [1190, 520] width 59 height 88
click at [900, 629] on img at bounding box center [911, 619] width 60 height 90
click at [1054, 638] on img at bounding box center [1051, 619] width 60 height 90
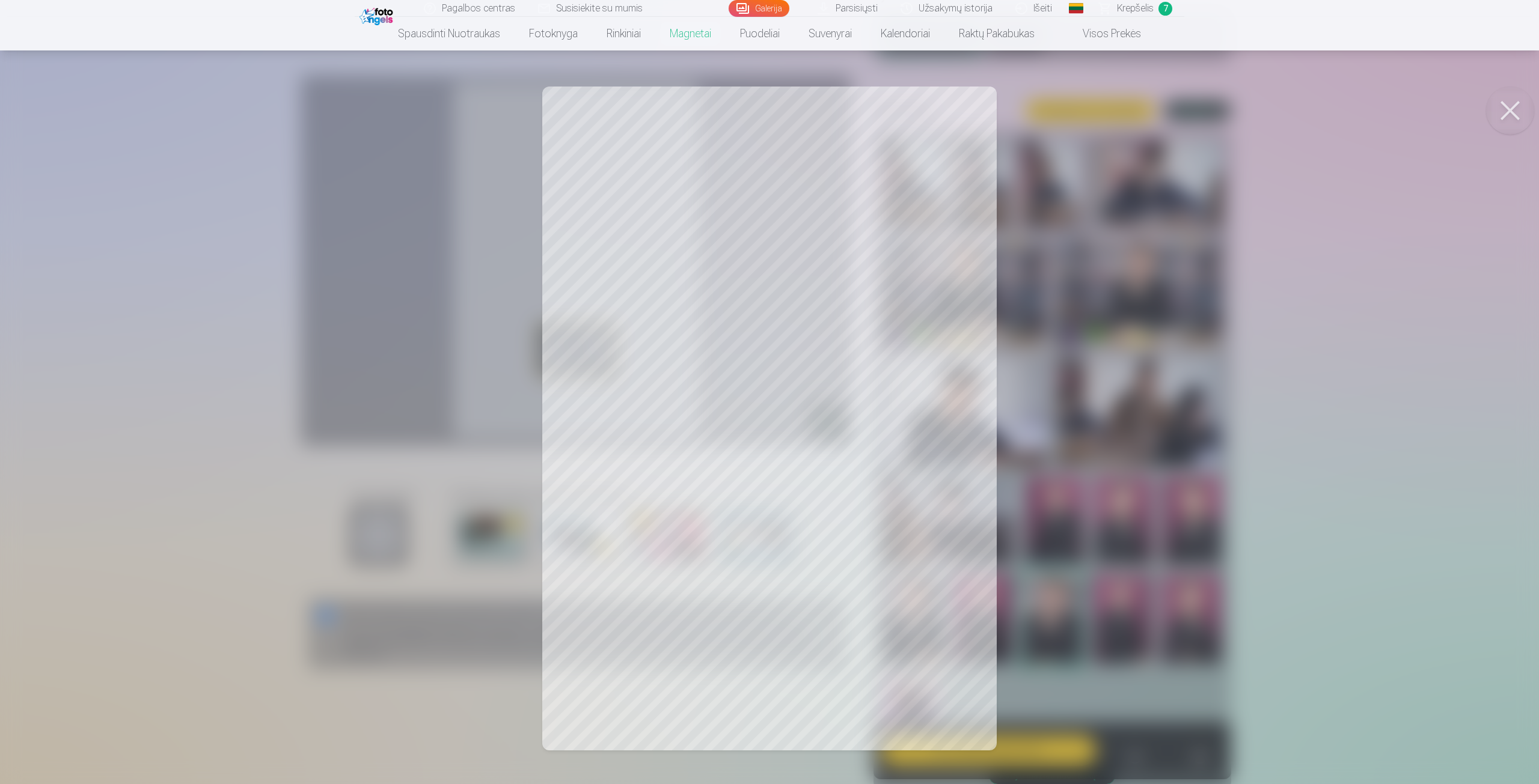
click at [1310, 274] on div at bounding box center [769, 392] width 1539 height 784
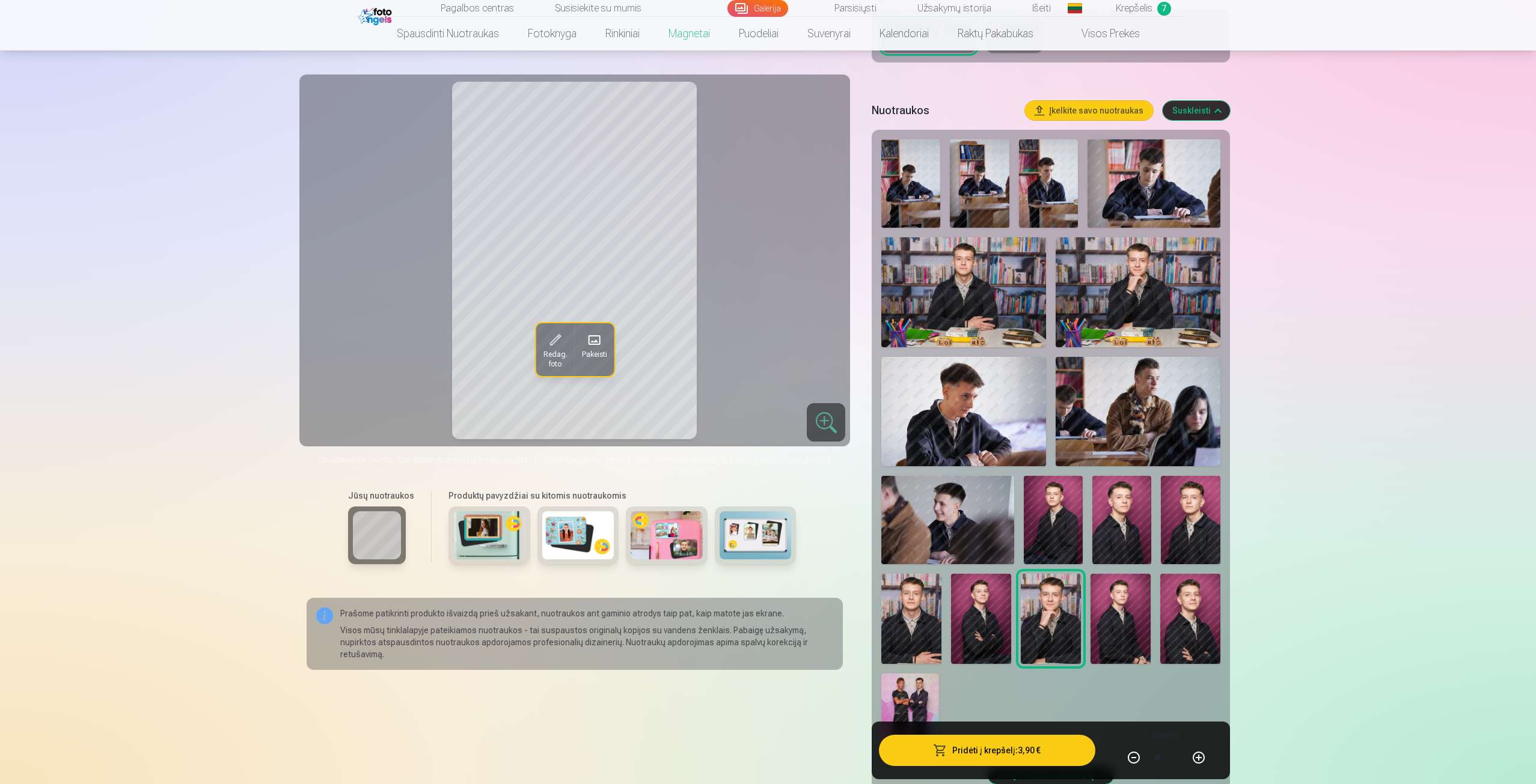
click at [1063, 749] on button "Pridėti į krepšelį : 3,90 €" at bounding box center [987, 750] width 216 height 31
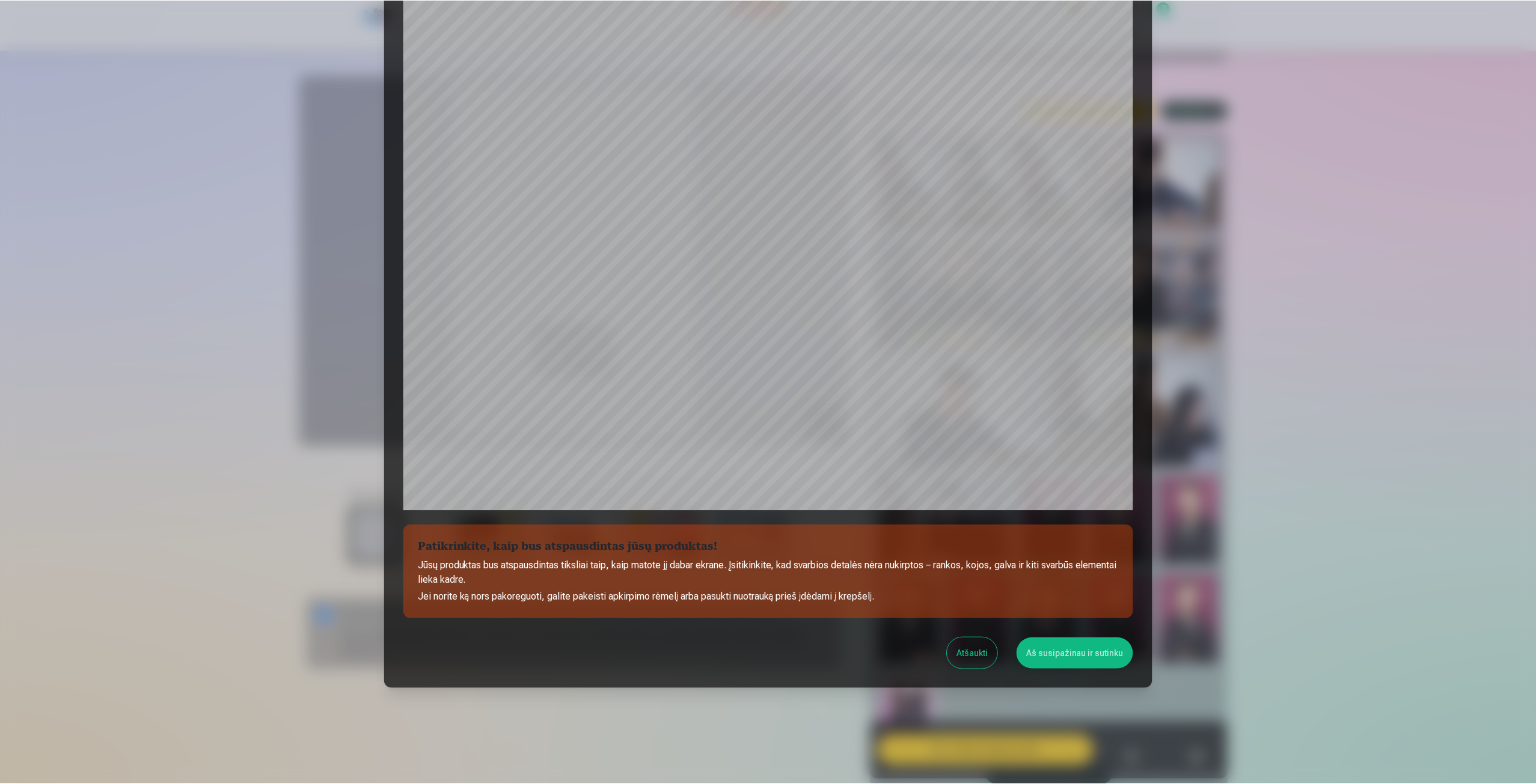
scroll to position [82, 0]
click at [1087, 657] on button "Aš susipažinau ir sutinku" at bounding box center [1077, 653] width 117 height 31
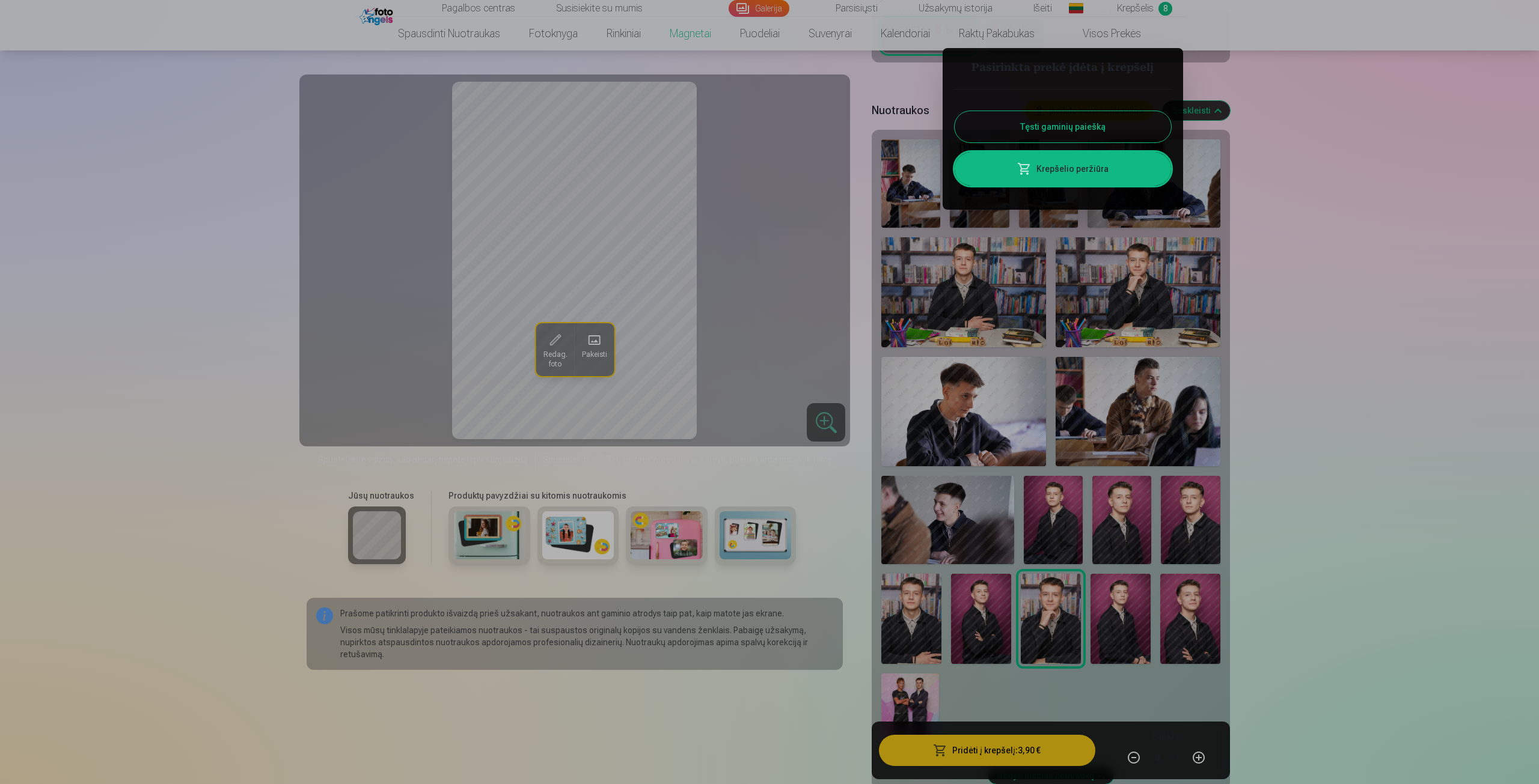
click at [1185, 56] on div at bounding box center [769, 392] width 1539 height 784
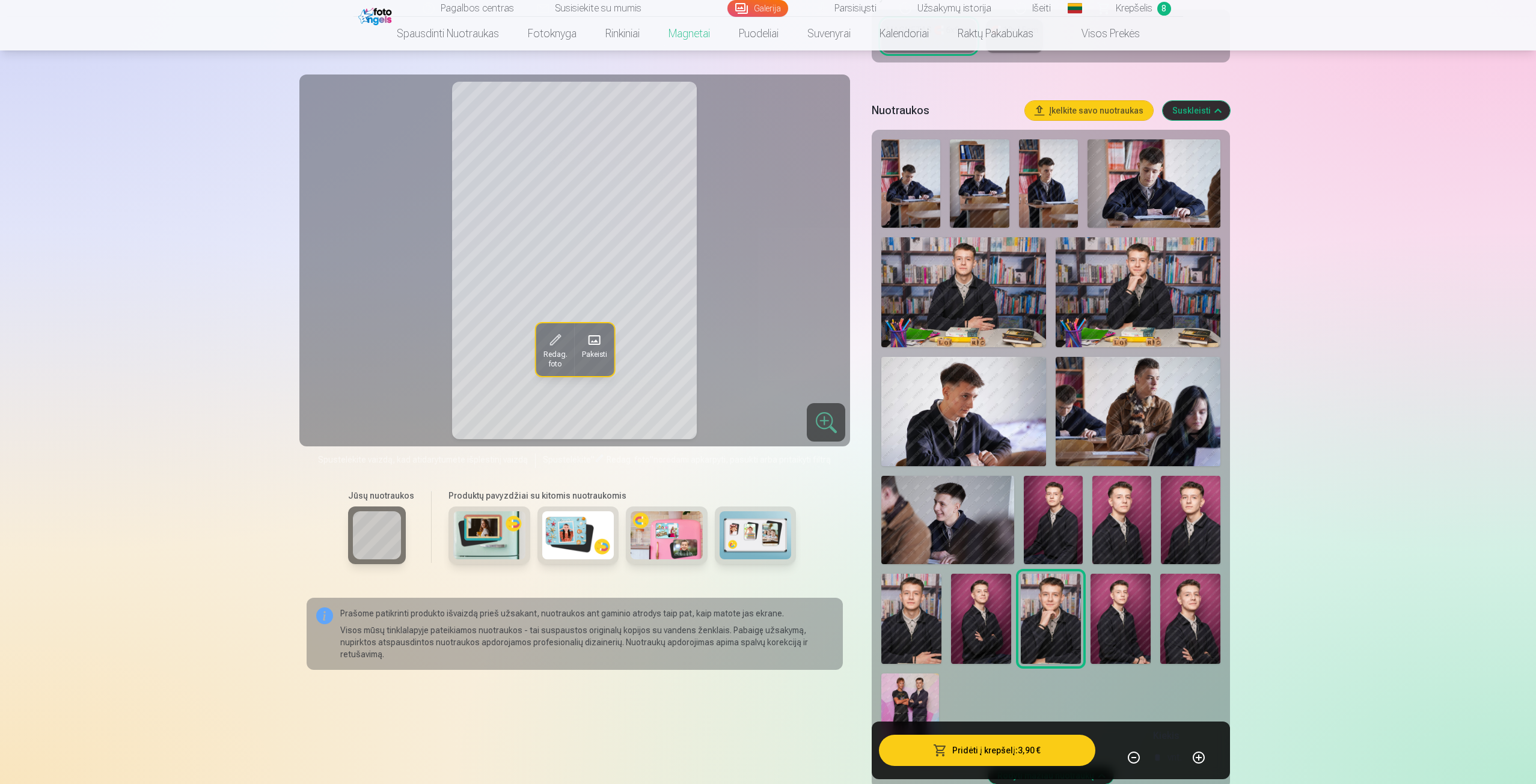
click at [1156, 12] on link "Krepšelis 8" at bounding box center [1136, 8] width 96 height 17
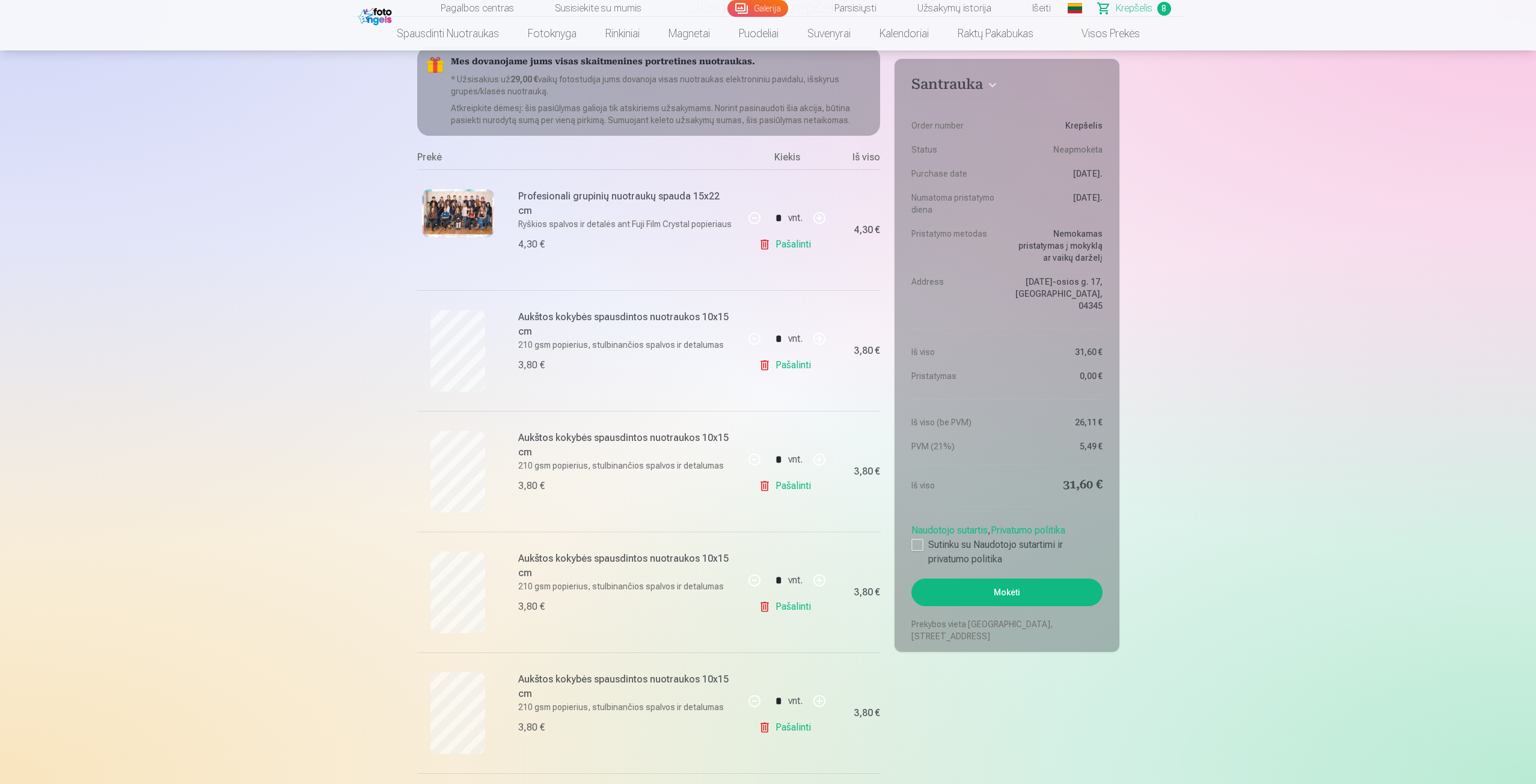
scroll to position [120, 0]
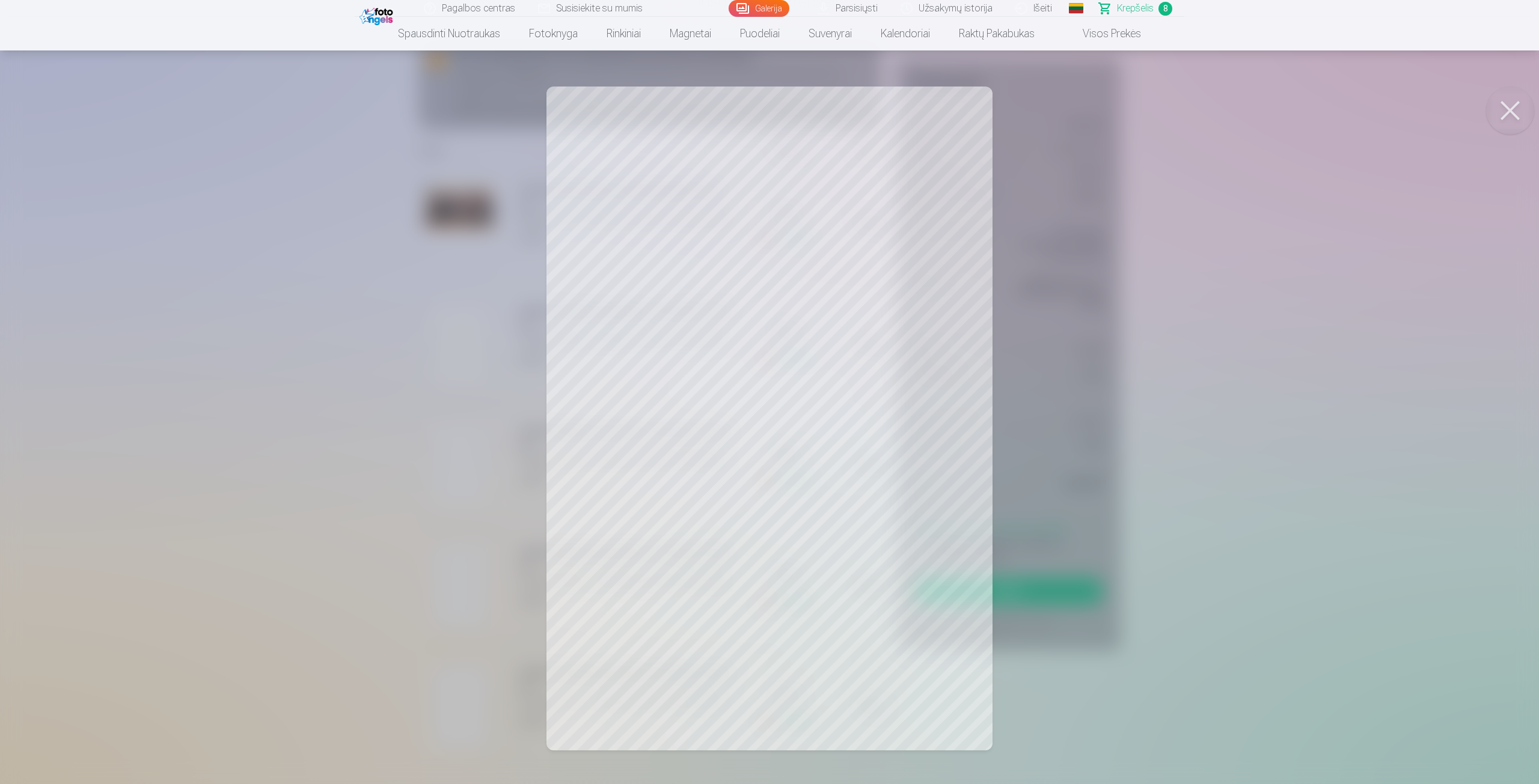
click at [456, 347] on div at bounding box center [769, 392] width 1539 height 784
click at [453, 427] on div at bounding box center [769, 392] width 1539 height 784
click at [425, 433] on div at bounding box center [769, 392] width 1539 height 784
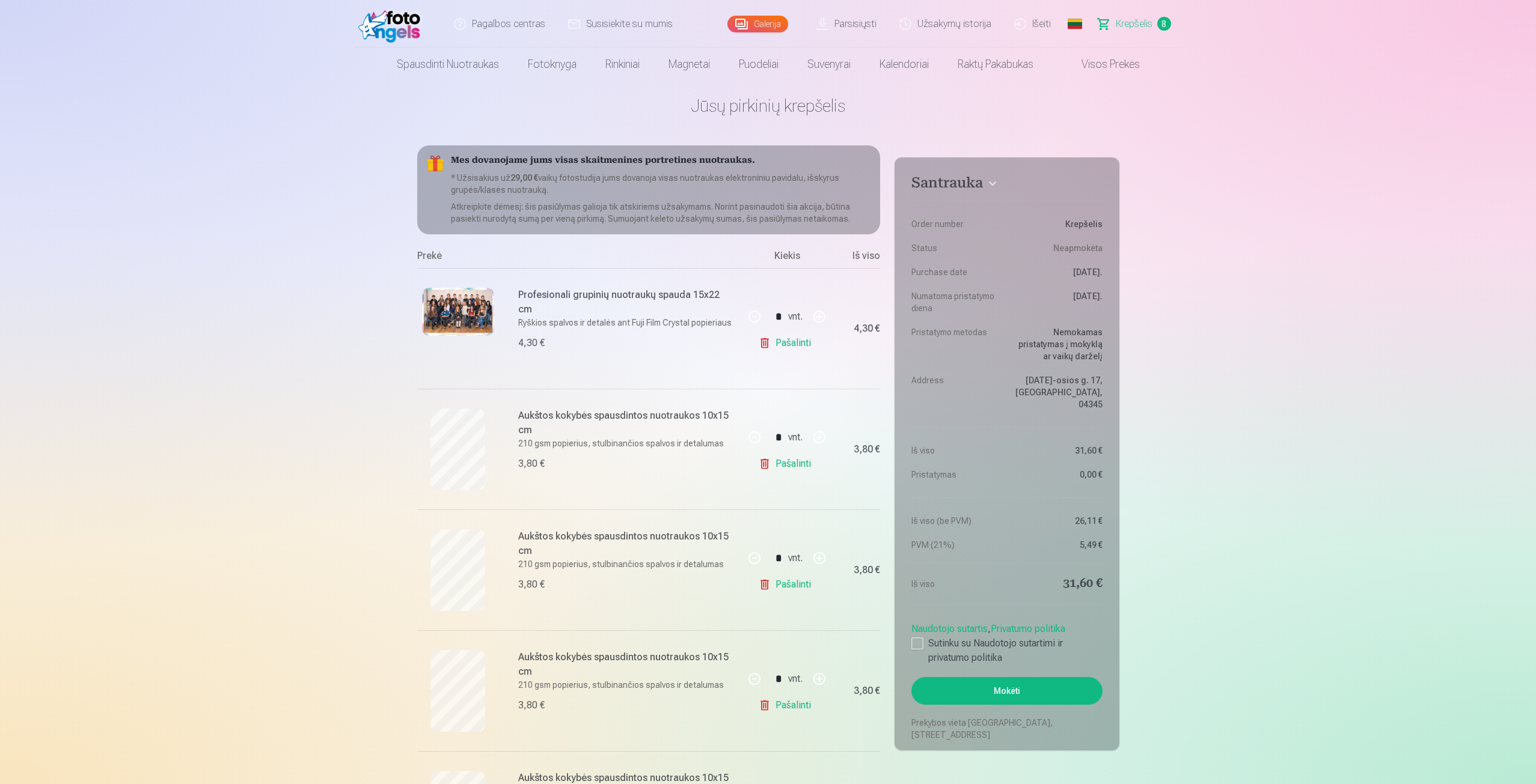
scroll to position [0, 0]
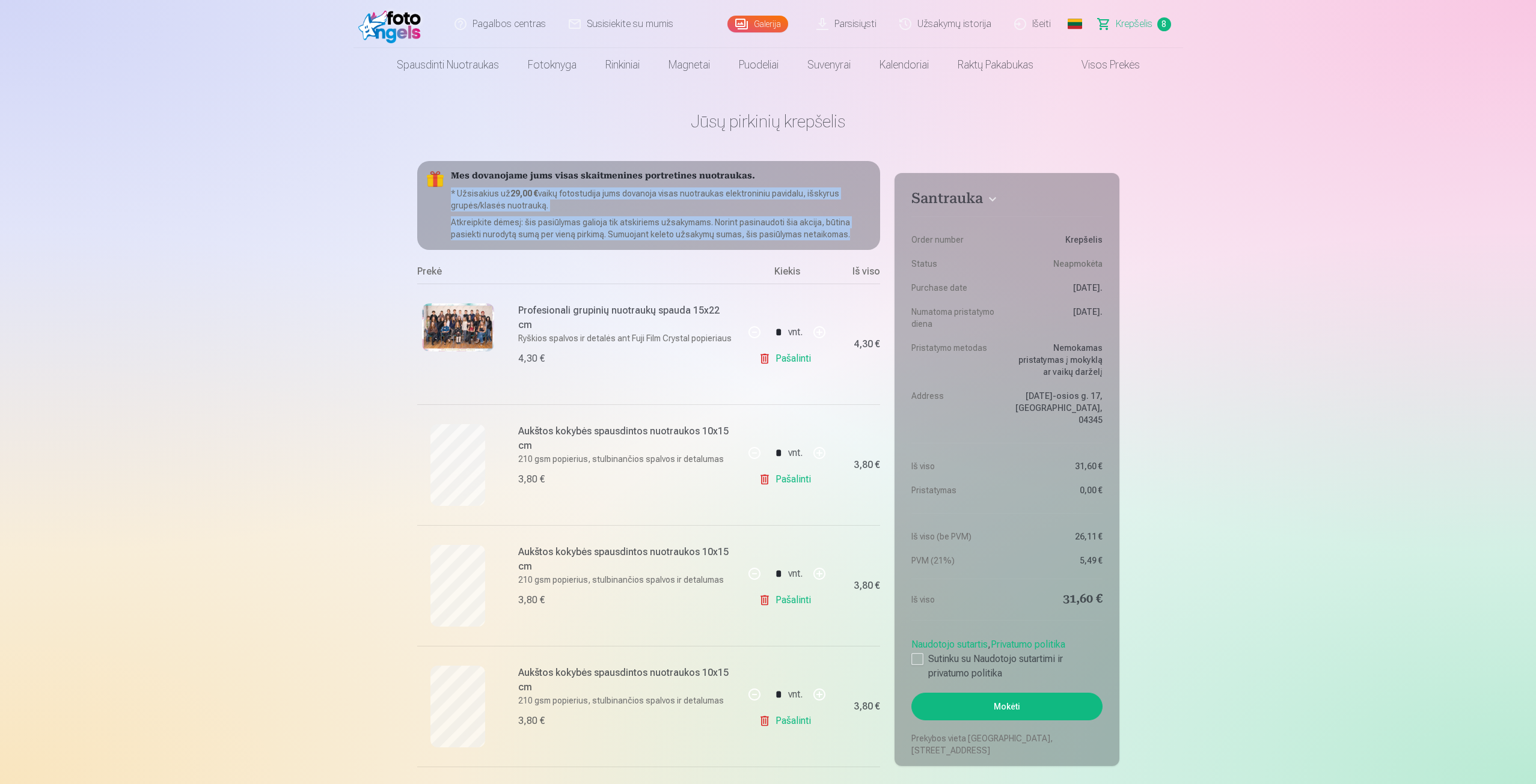
drag, startPoint x: 451, startPoint y: 195, endPoint x: 871, endPoint y: 242, distance: 422.6
click at [871, 242] on div "Mes dovanojame jums visas skaitmenines portretines nuotraukas. * Užsisakius už …" at bounding box center [650, 205] width 464 height 89
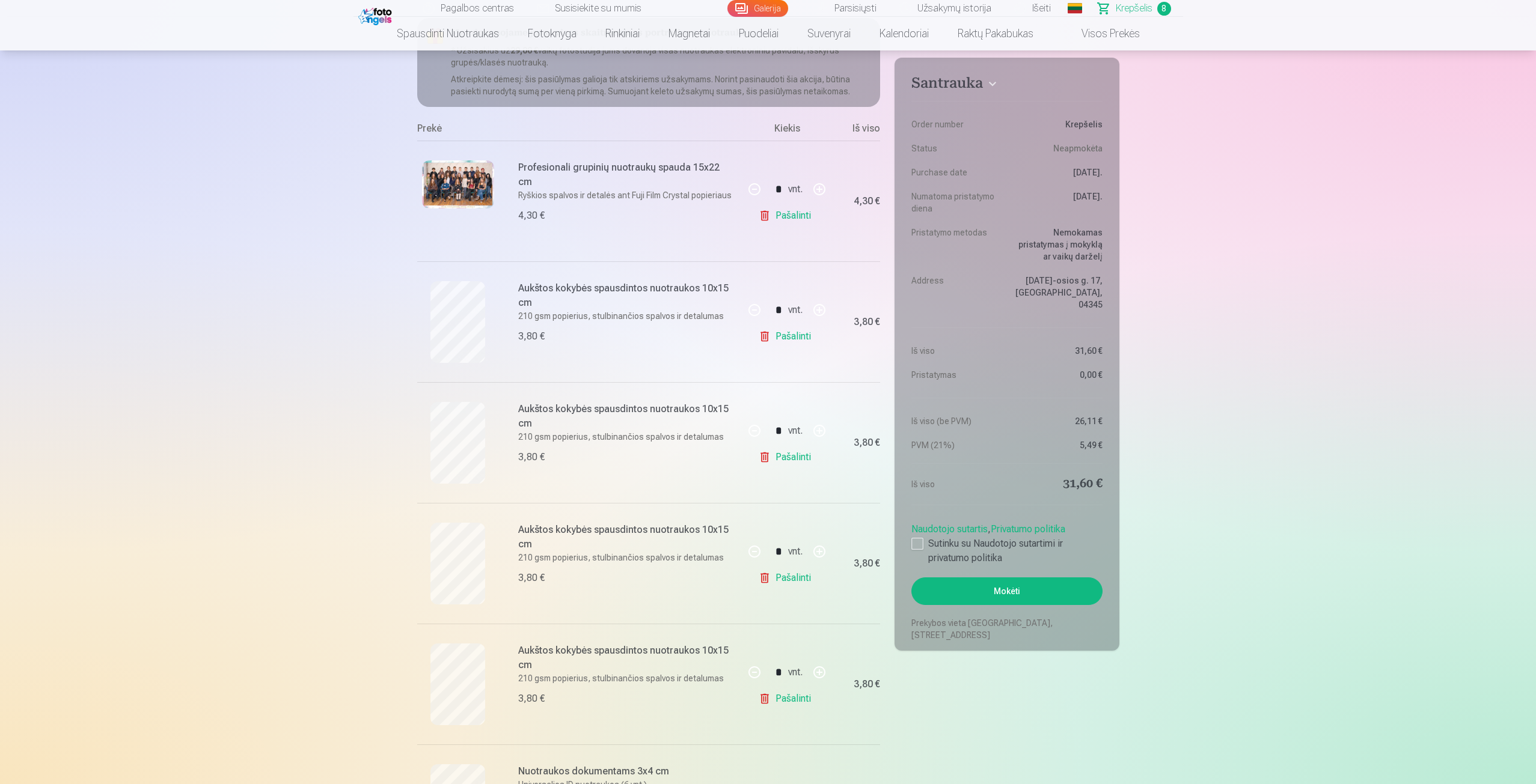
scroll to position [180, 0]
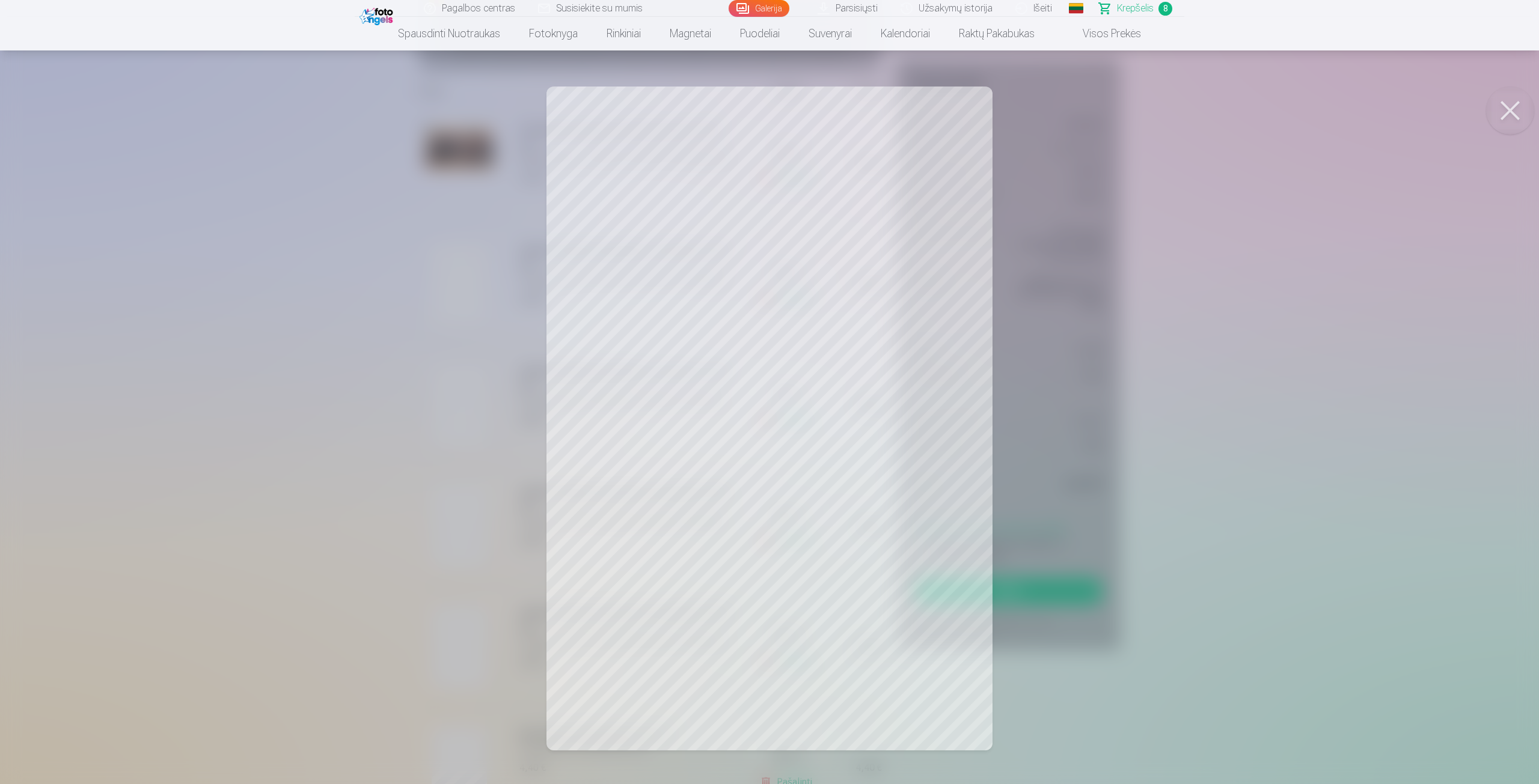
click at [473, 521] on div at bounding box center [769, 392] width 1539 height 784
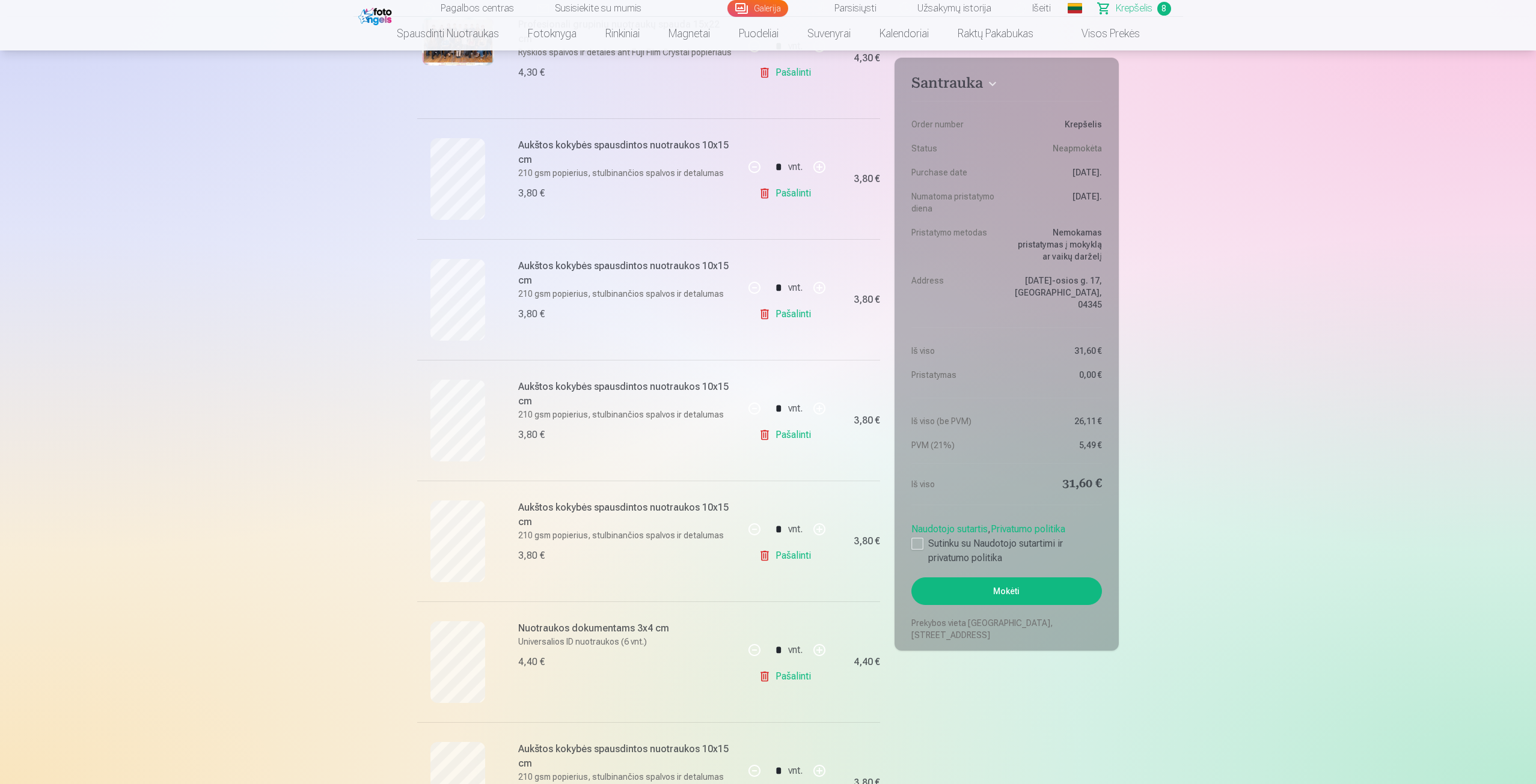
scroll to position [300, 0]
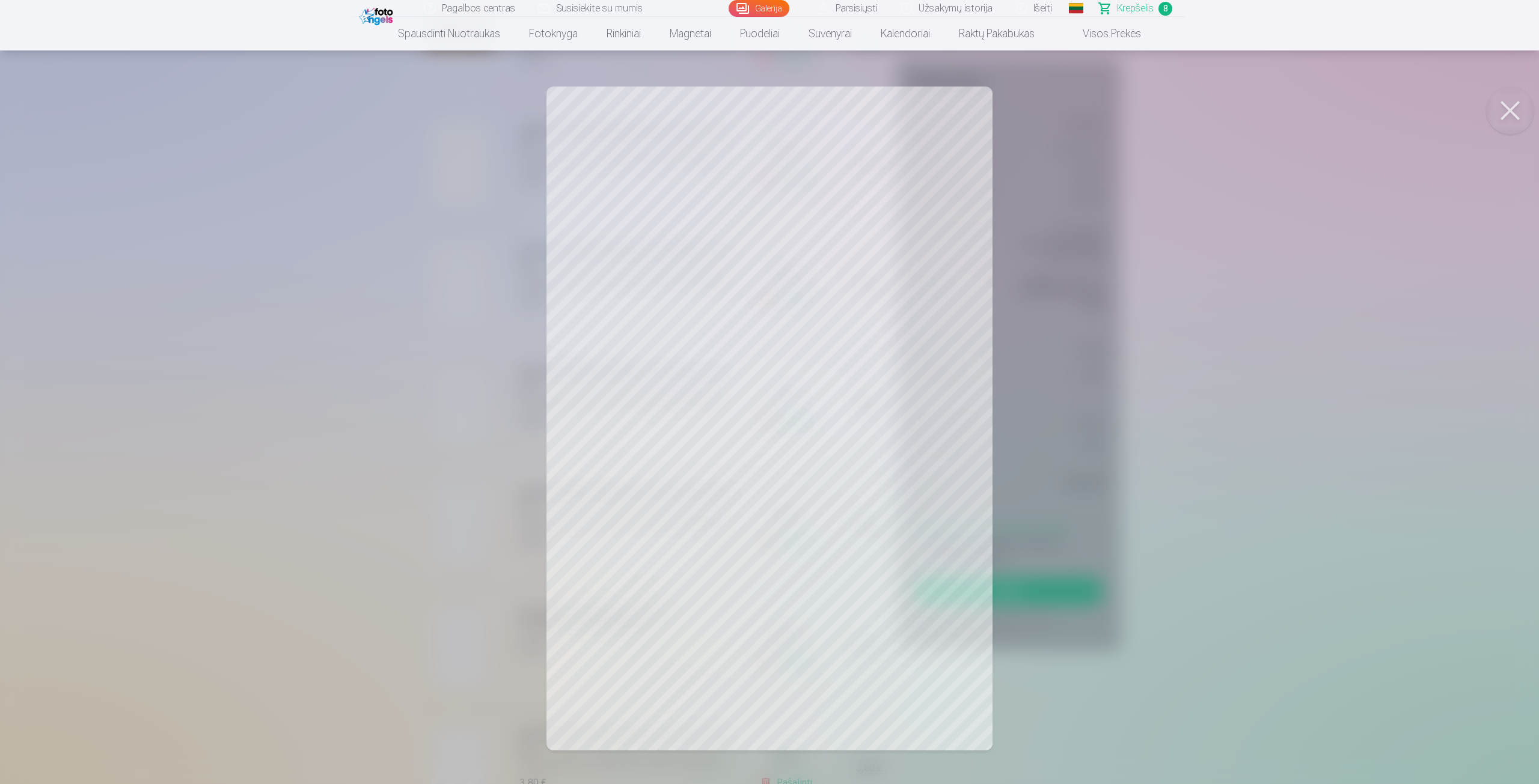
drag, startPoint x: 328, startPoint y: 561, endPoint x: 322, endPoint y: 558, distance: 6.7
click at [326, 560] on div at bounding box center [769, 392] width 1539 height 784
click at [337, 489] on div at bounding box center [769, 392] width 1539 height 784
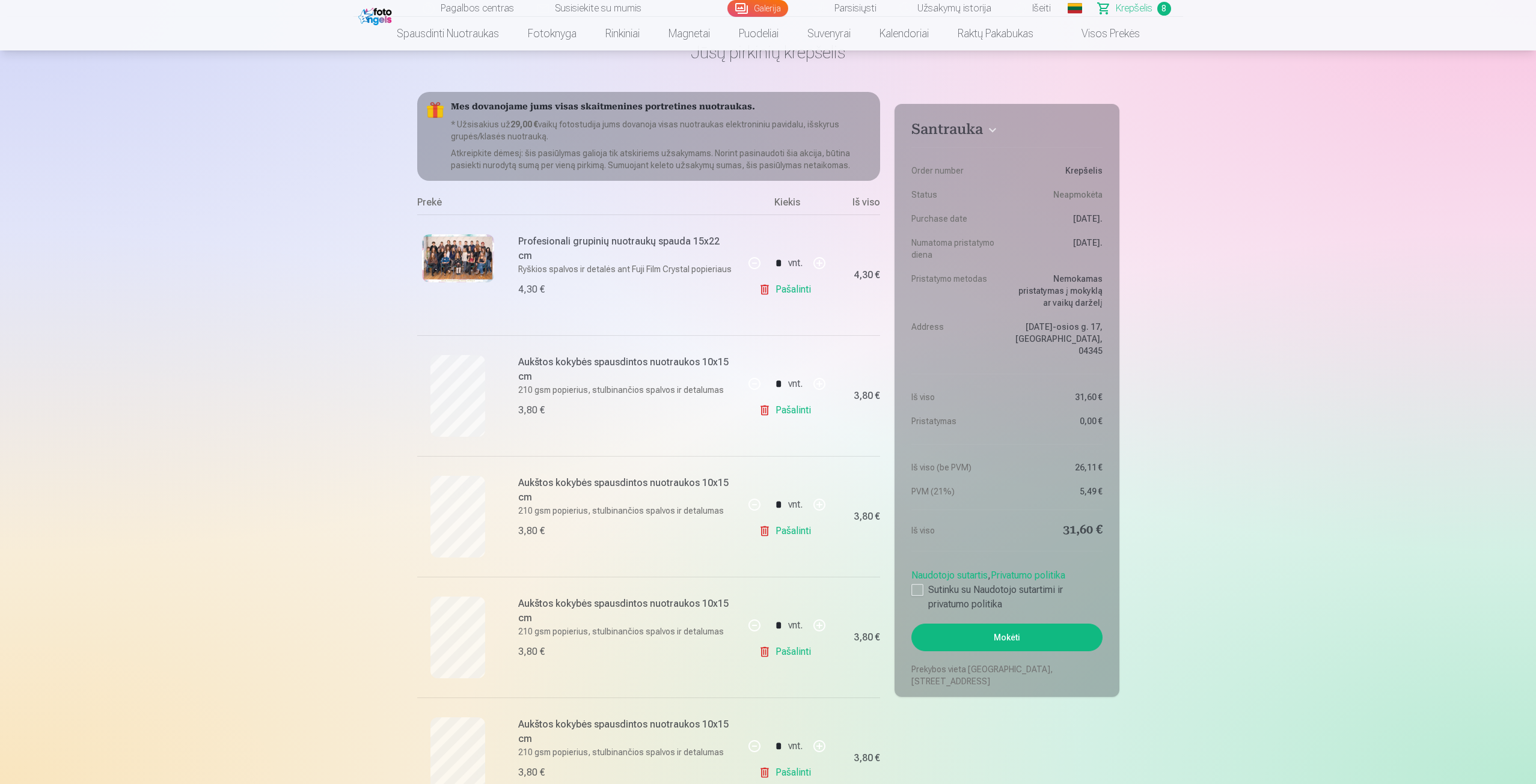
scroll to position [60, 0]
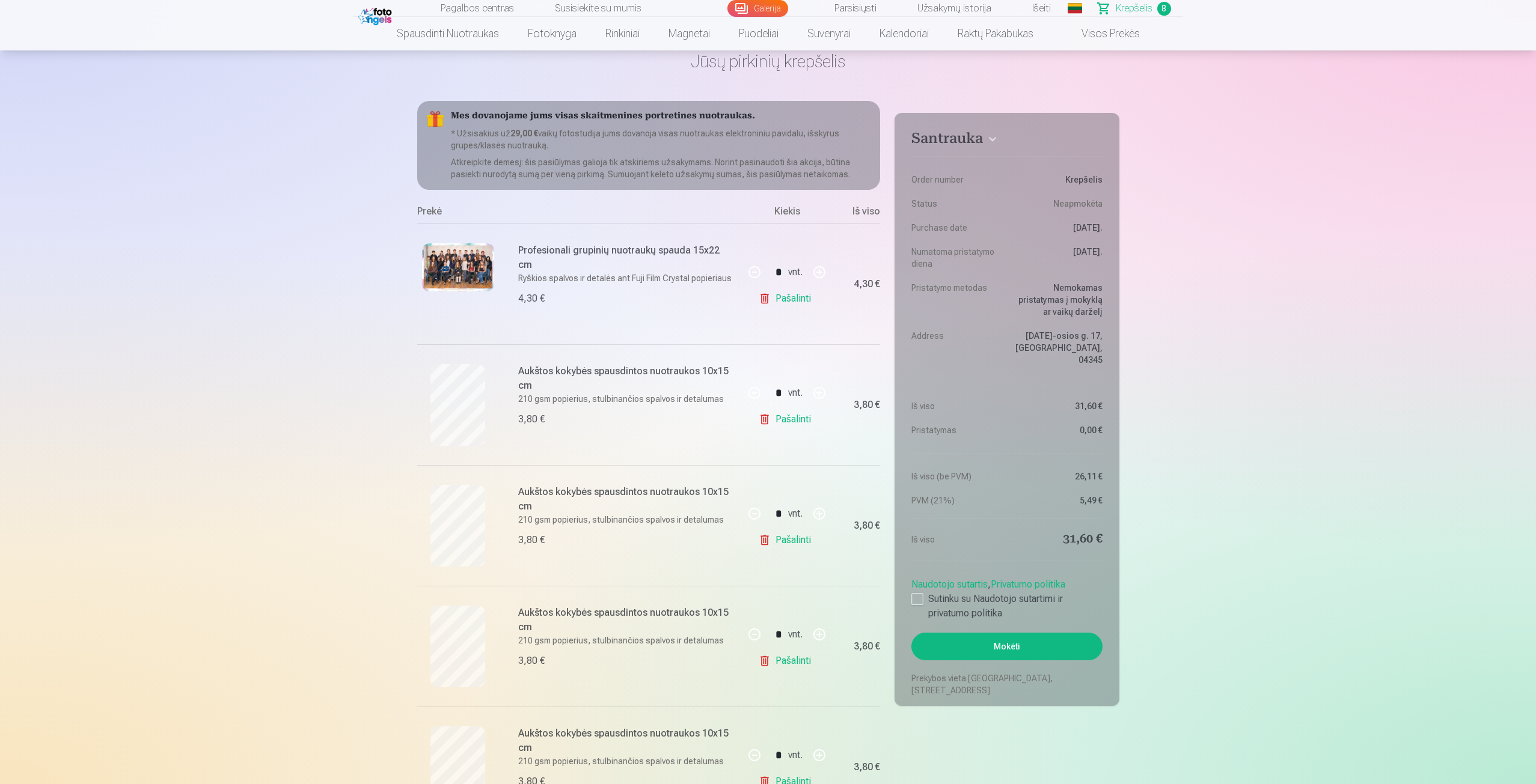
click at [479, 277] on img at bounding box center [458, 267] width 72 height 48
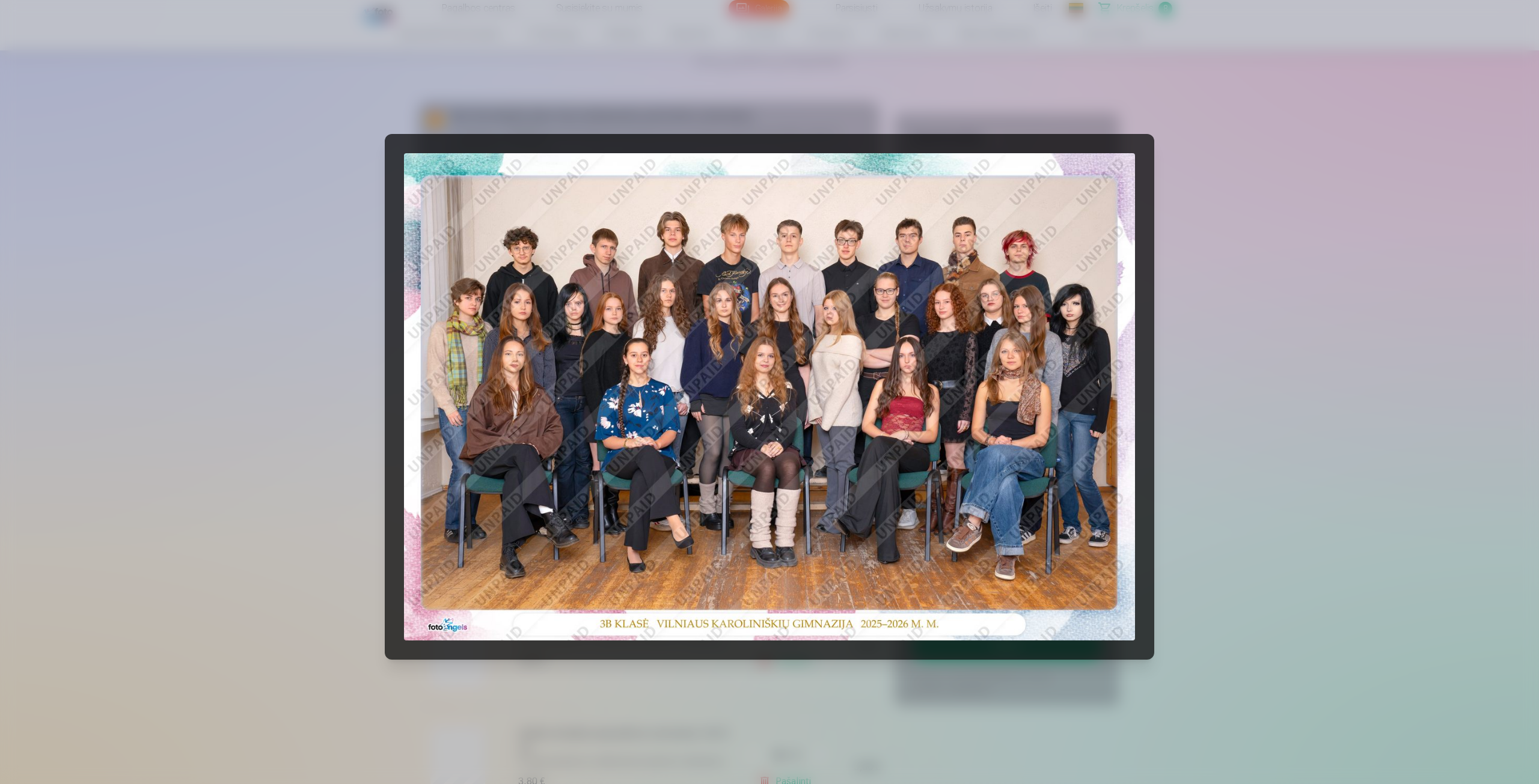
click at [350, 306] on div at bounding box center [769, 392] width 1539 height 784
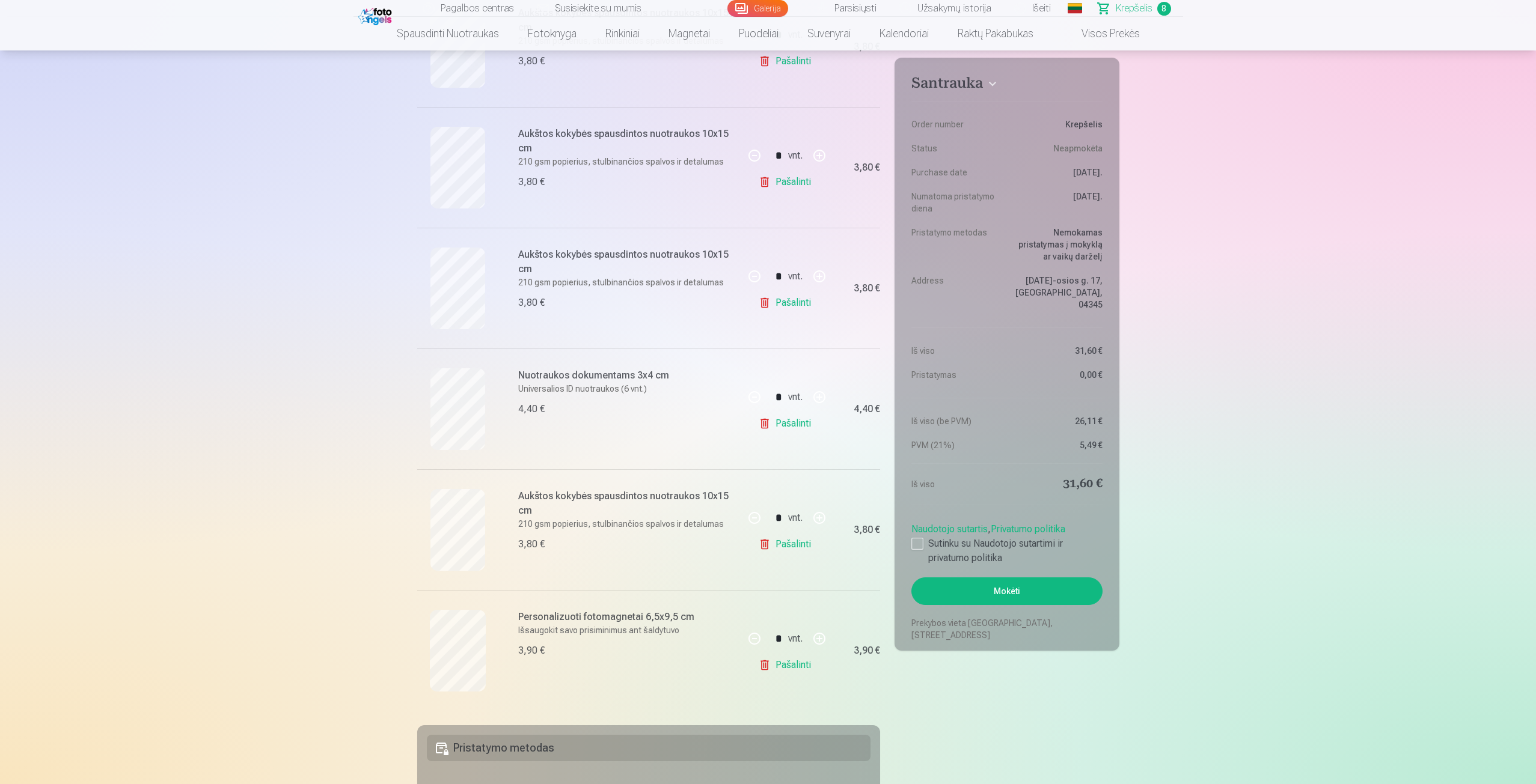
scroll to position [541, 0]
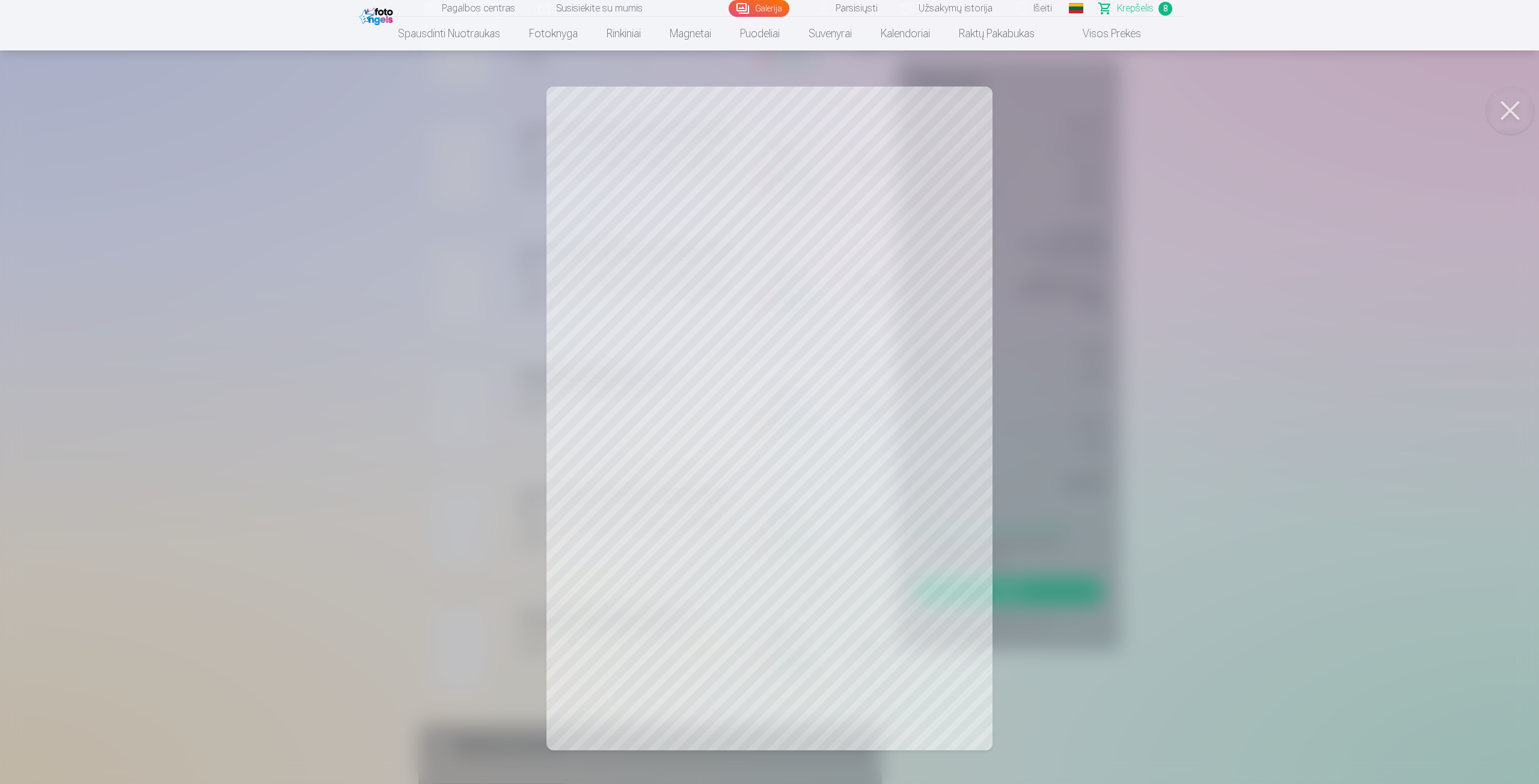
click at [459, 538] on div at bounding box center [769, 392] width 1539 height 784
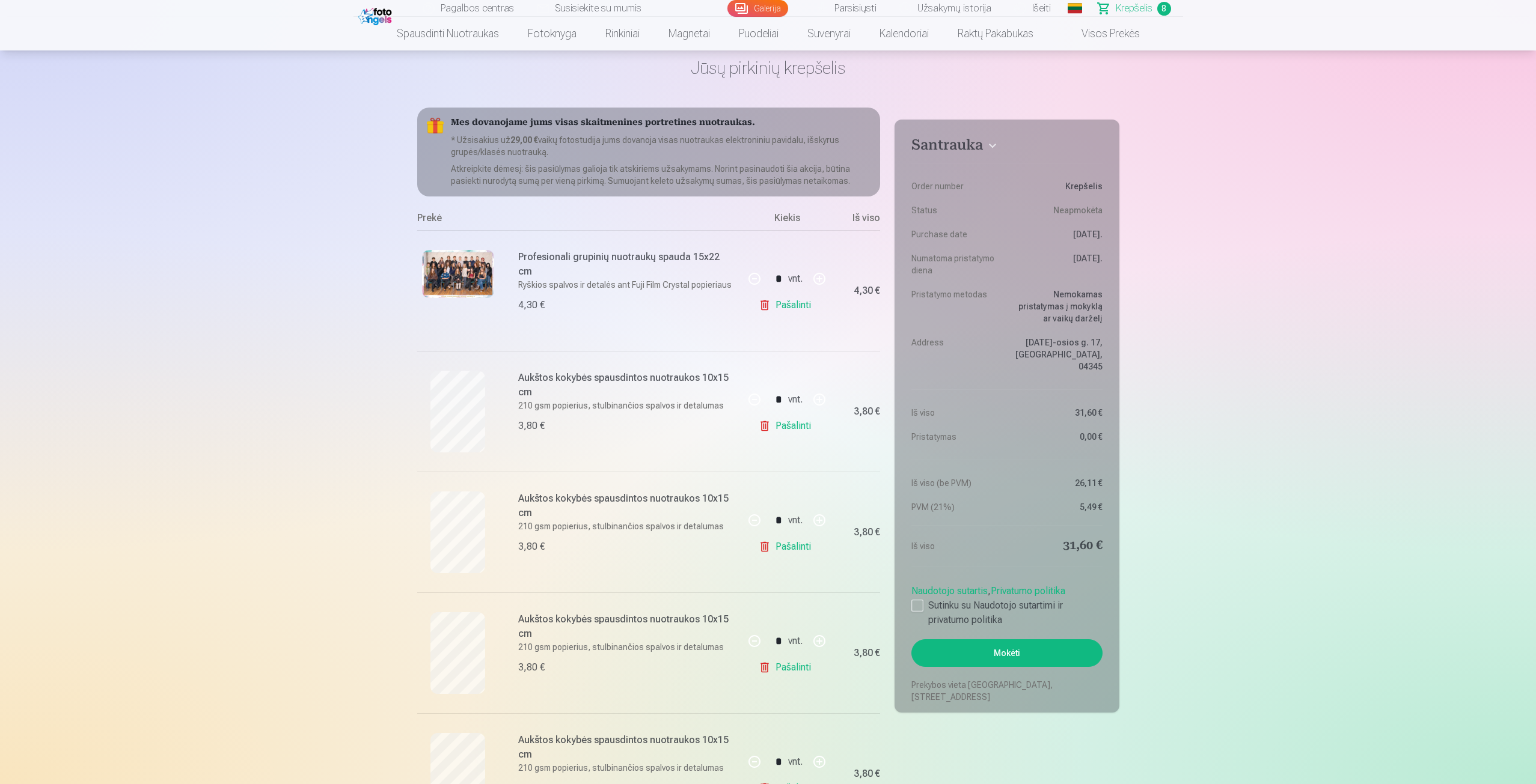
scroll to position [60, 0]
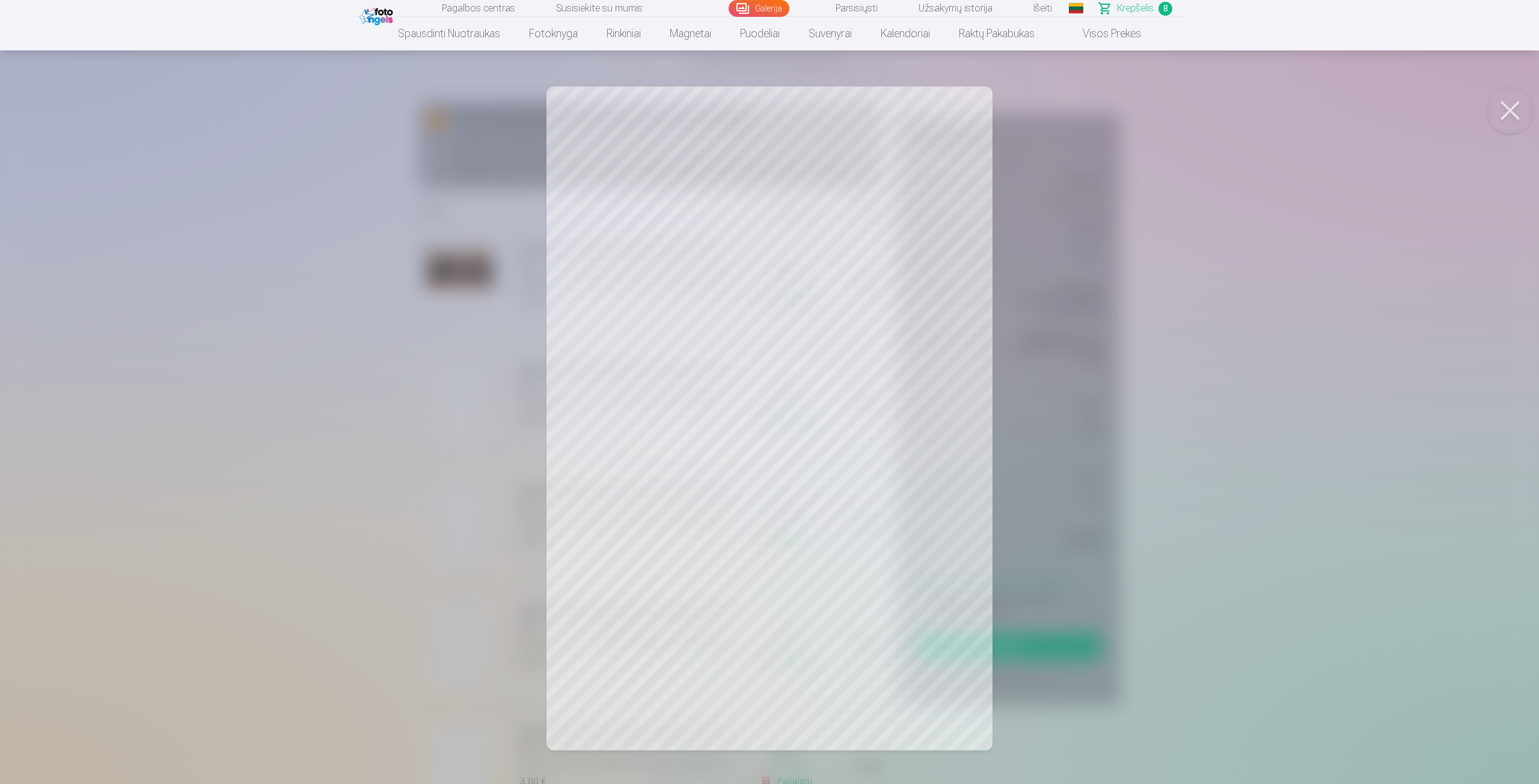
click at [441, 415] on div at bounding box center [769, 392] width 1539 height 784
click at [463, 498] on div at bounding box center [769, 392] width 1539 height 784
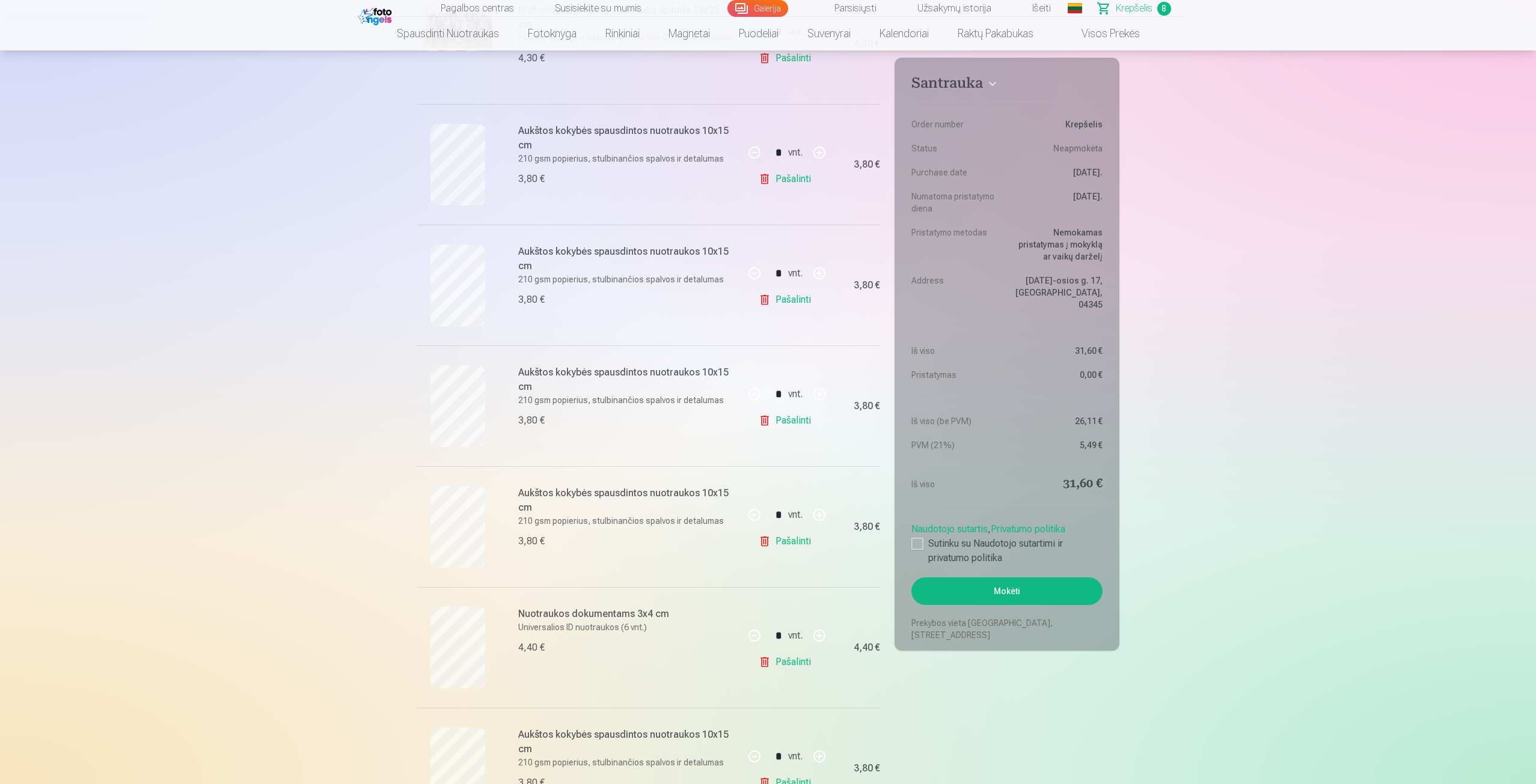
scroll to position [0, 0]
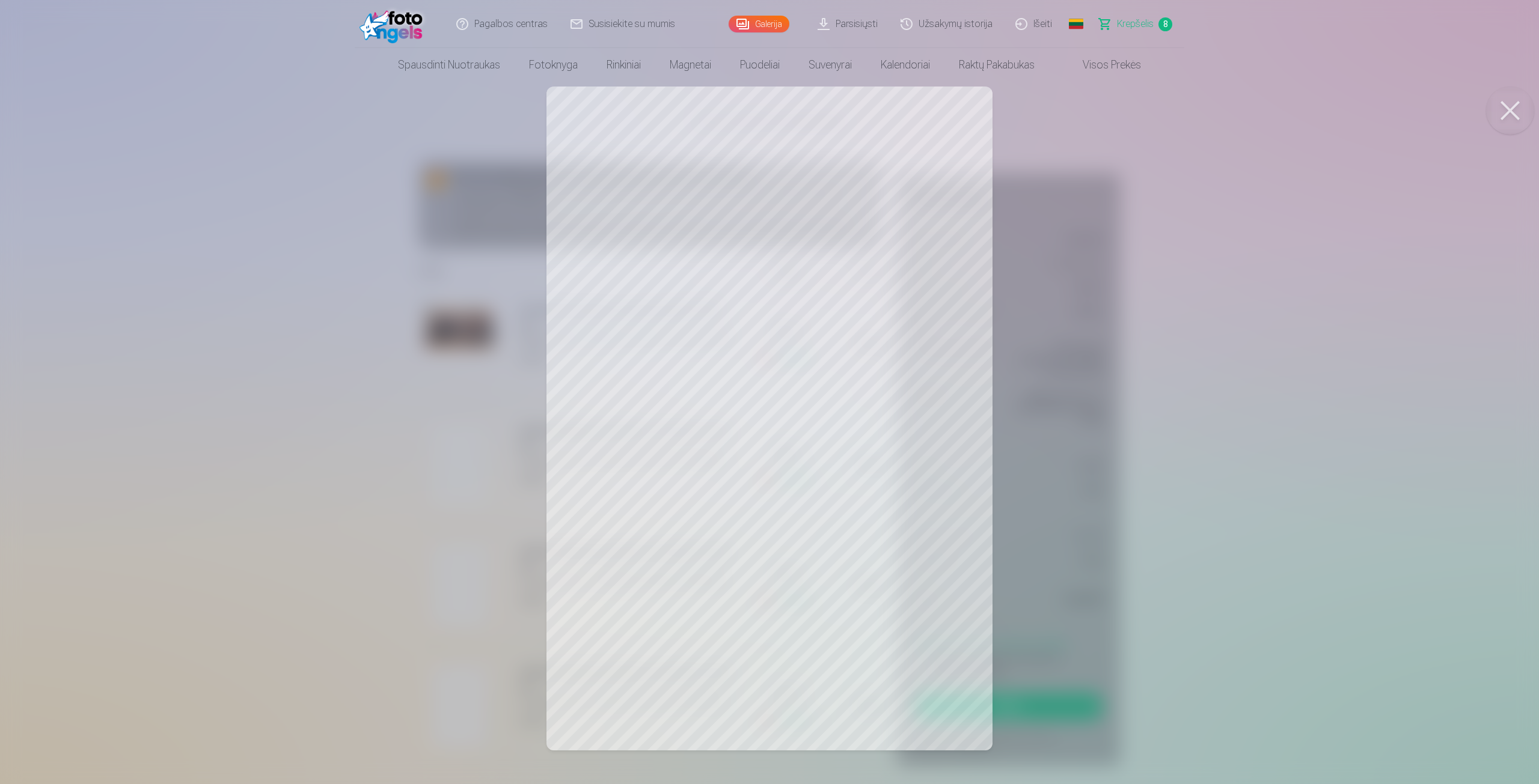
click at [438, 468] on div at bounding box center [769, 392] width 1539 height 784
click at [471, 553] on div at bounding box center [769, 392] width 1539 height 784
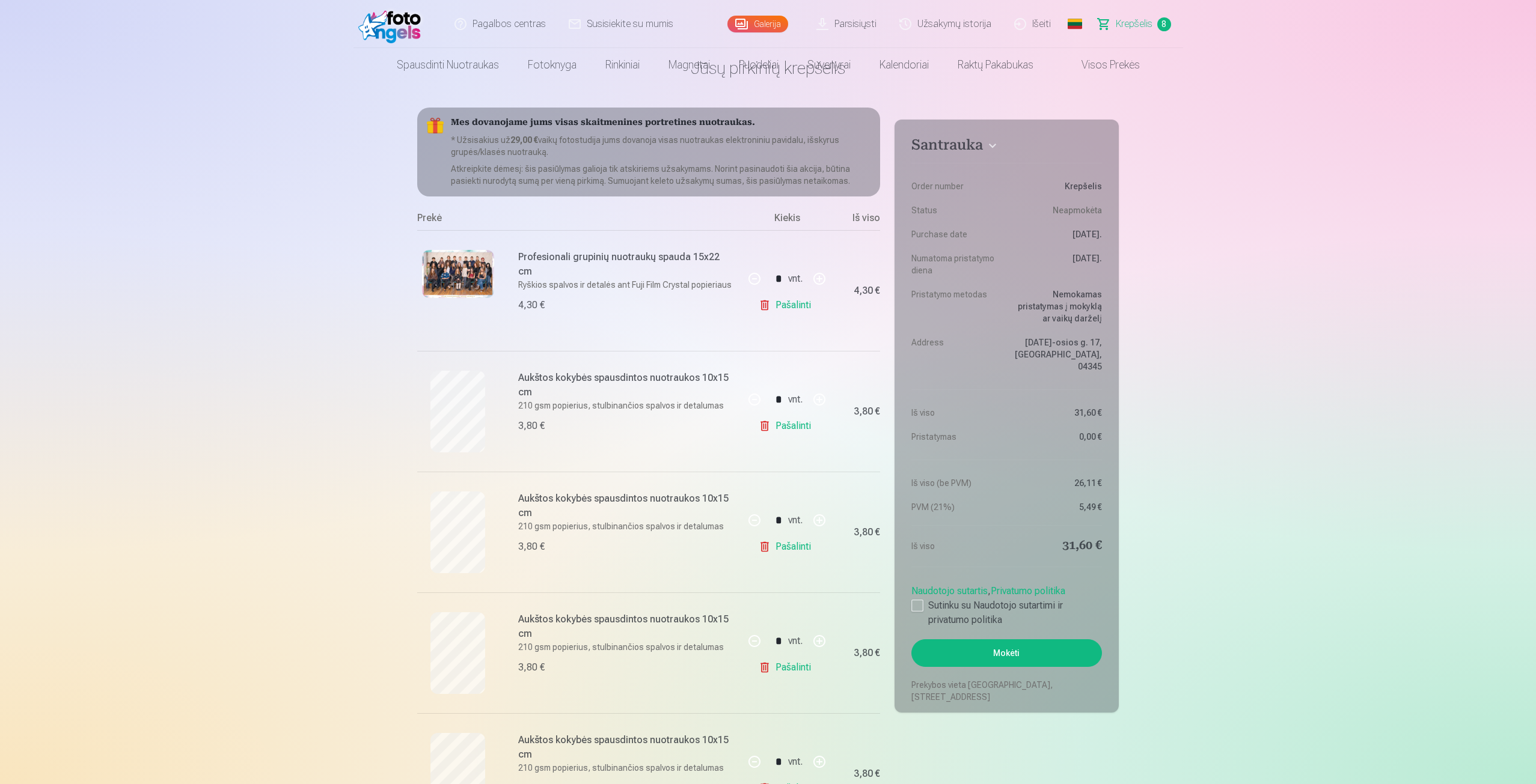
scroll to position [60, 0]
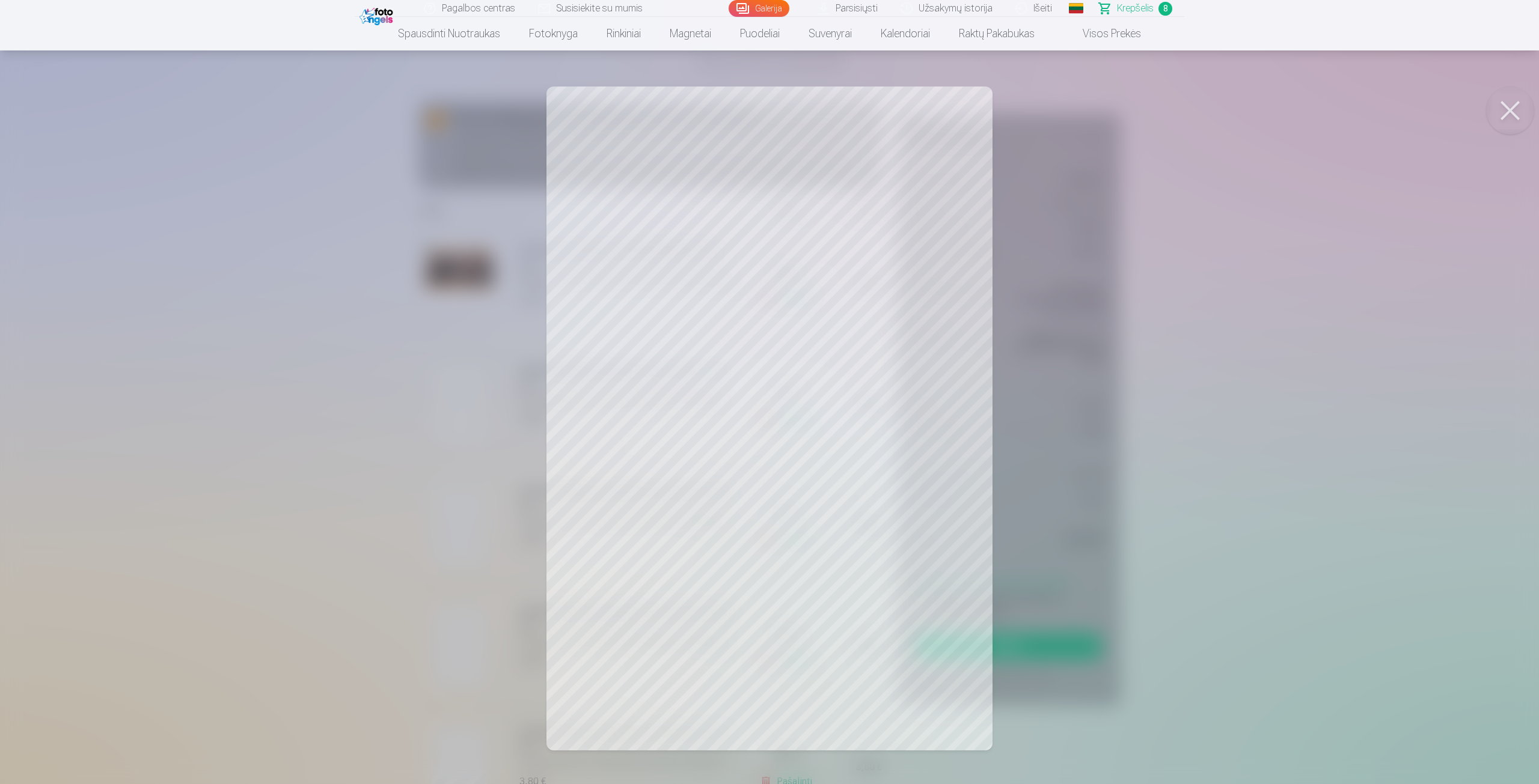
drag, startPoint x: 465, startPoint y: 597, endPoint x: 464, endPoint y: 587, distance: 10.0
click at [464, 597] on div at bounding box center [769, 392] width 1539 height 784
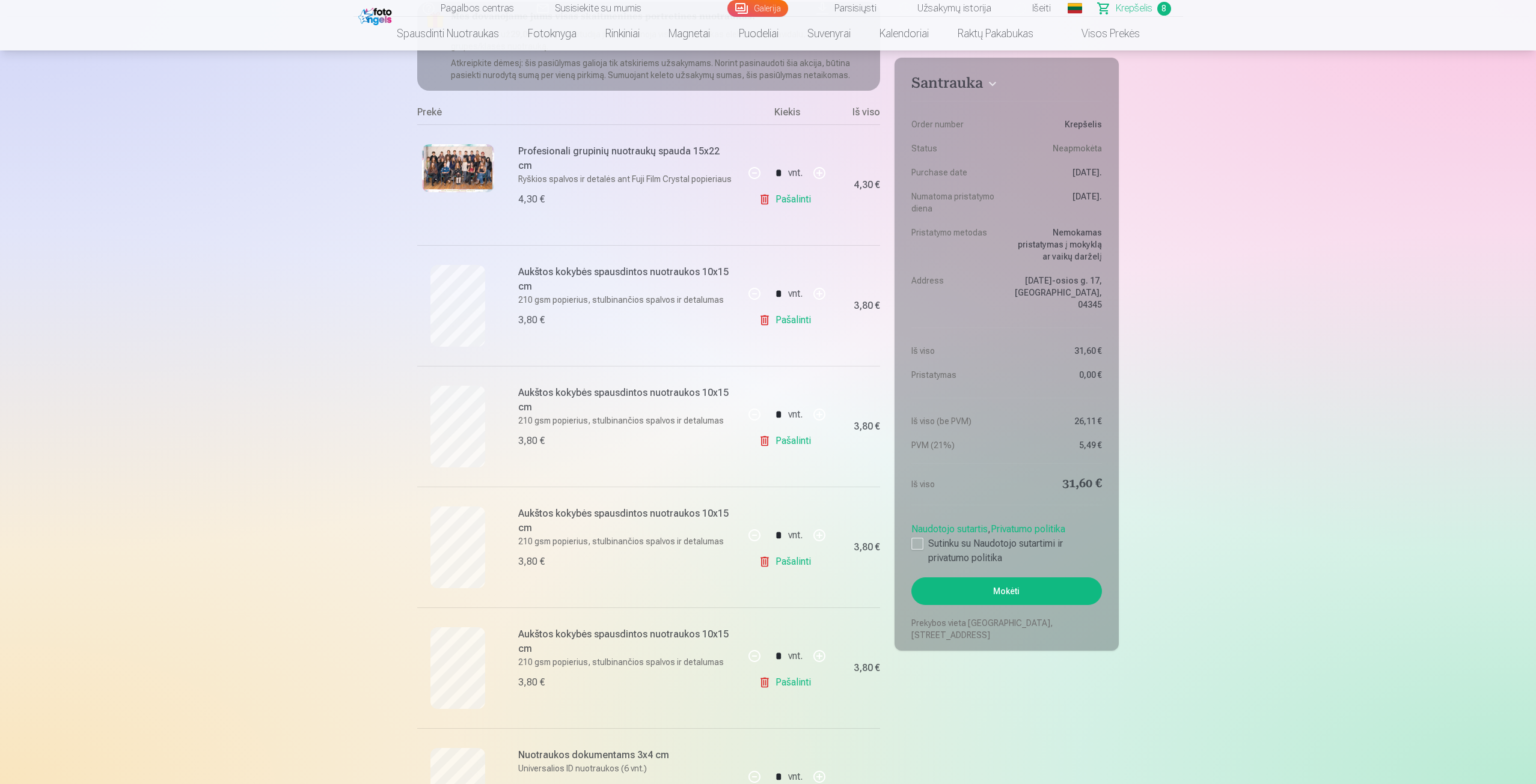
scroll to position [180, 0]
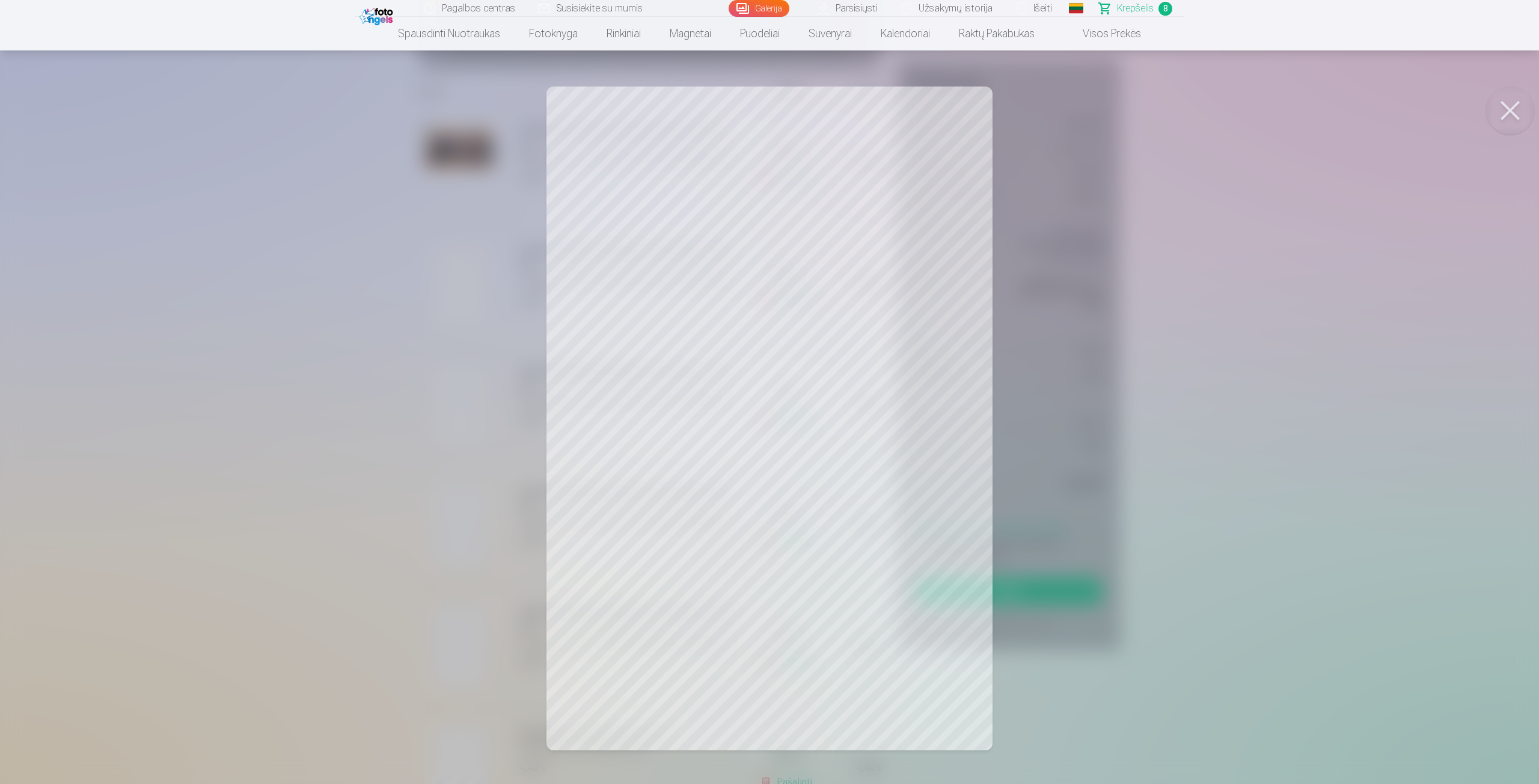
click at [430, 599] on div at bounding box center [769, 392] width 1539 height 784
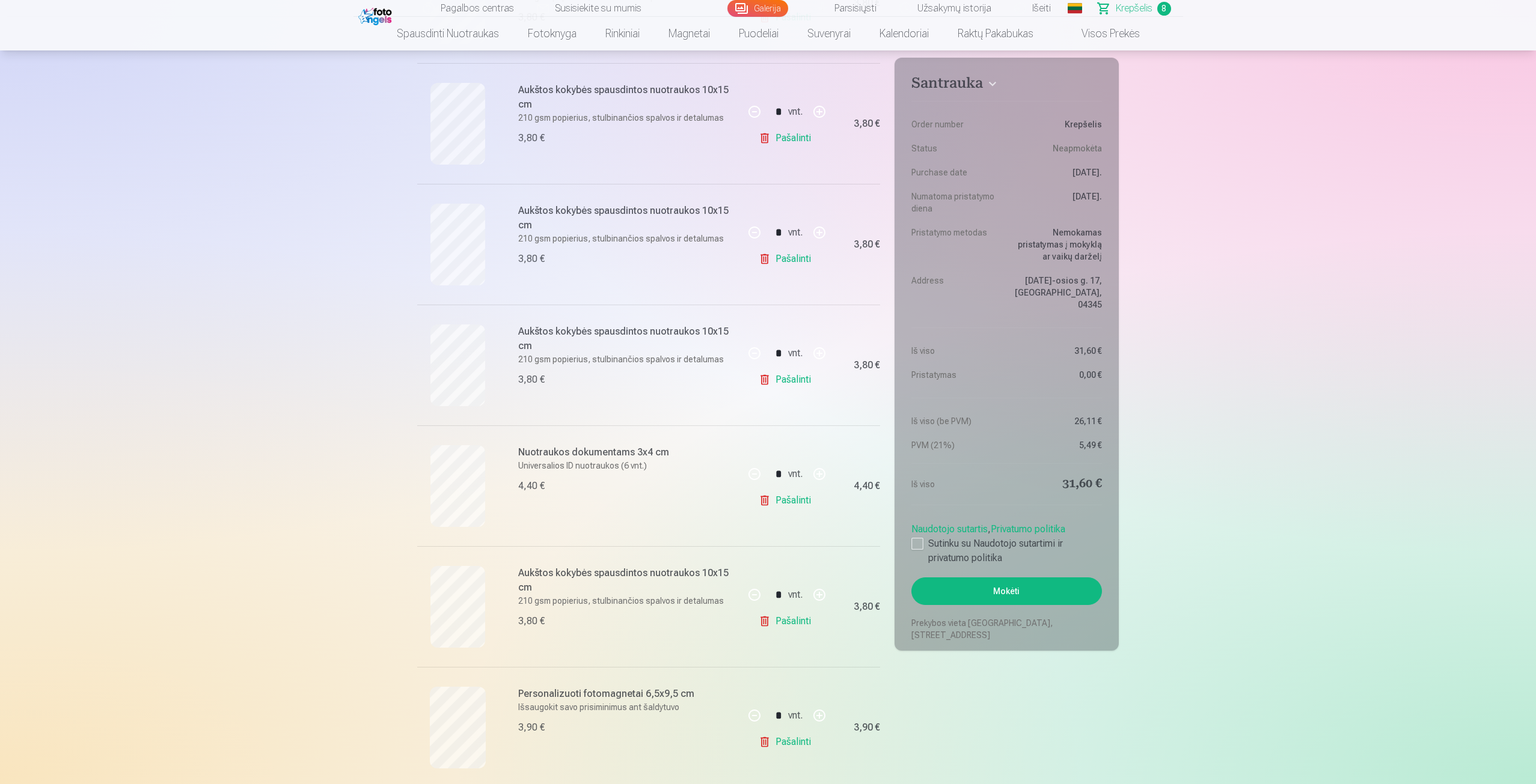
scroll to position [481, 0]
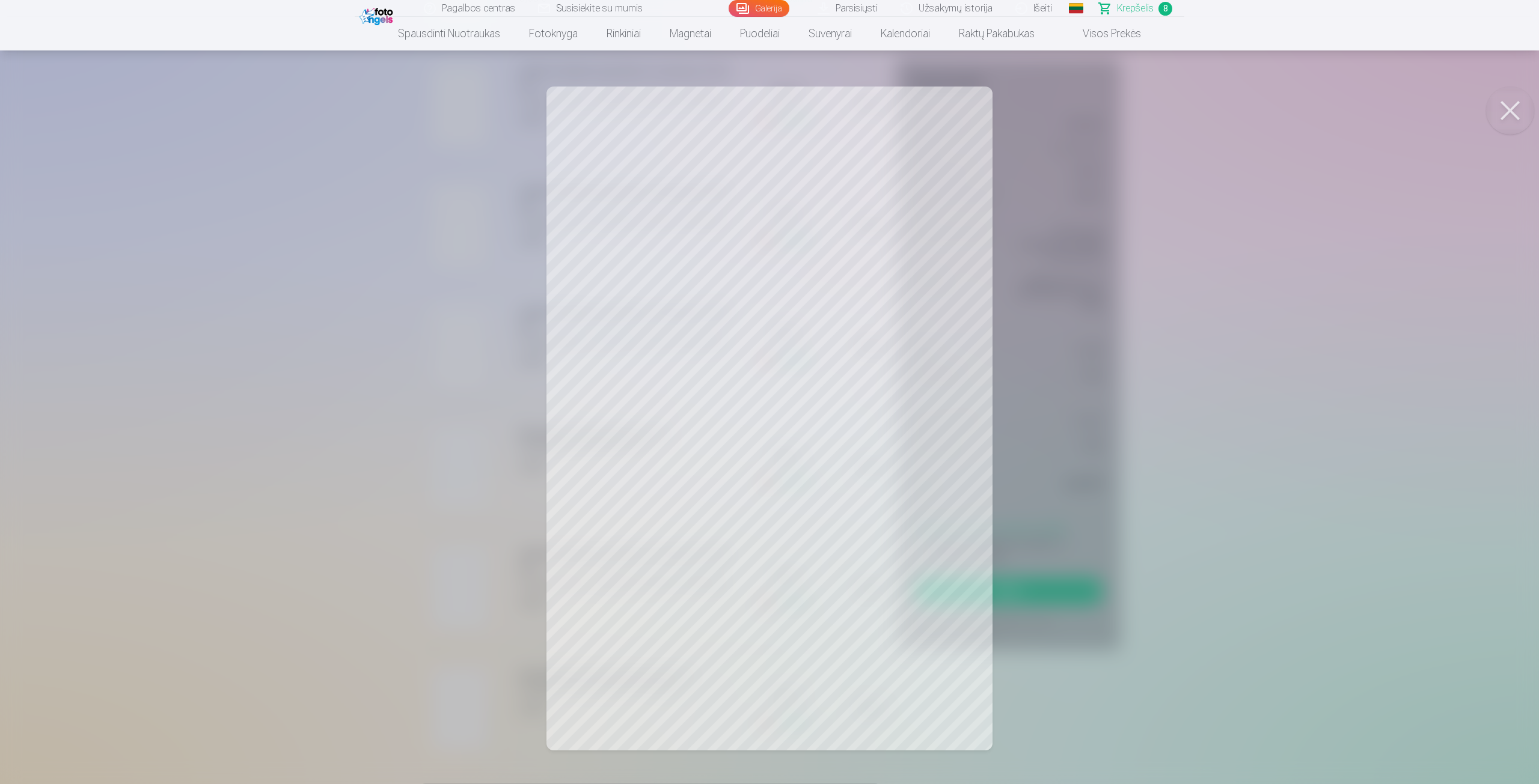
click at [441, 573] on div at bounding box center [769, 392] width 1539 height 784
click at [448, 670] on div at bounding box center [769, 392] width 1539 height 784
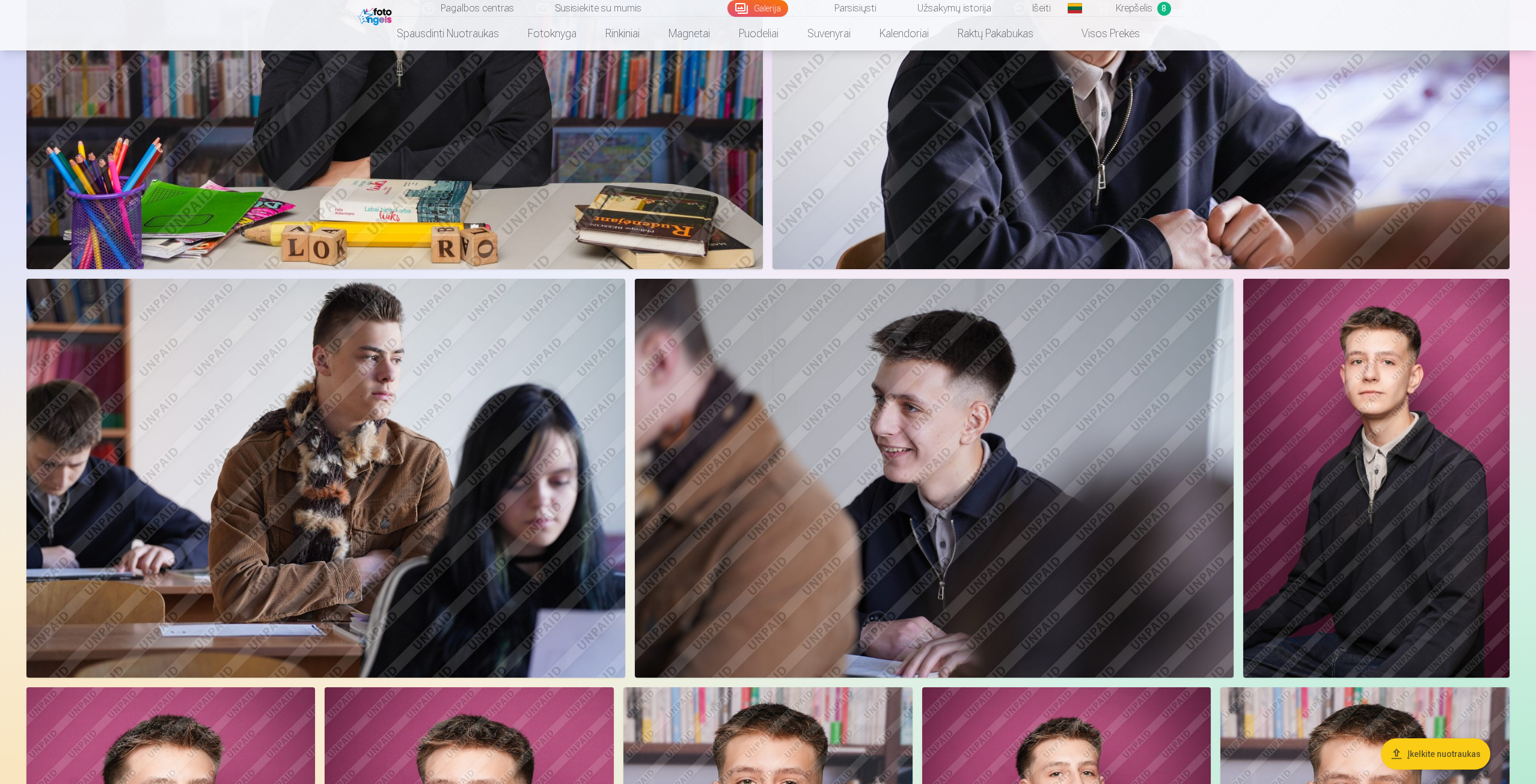
scroll to position [1322, 0]
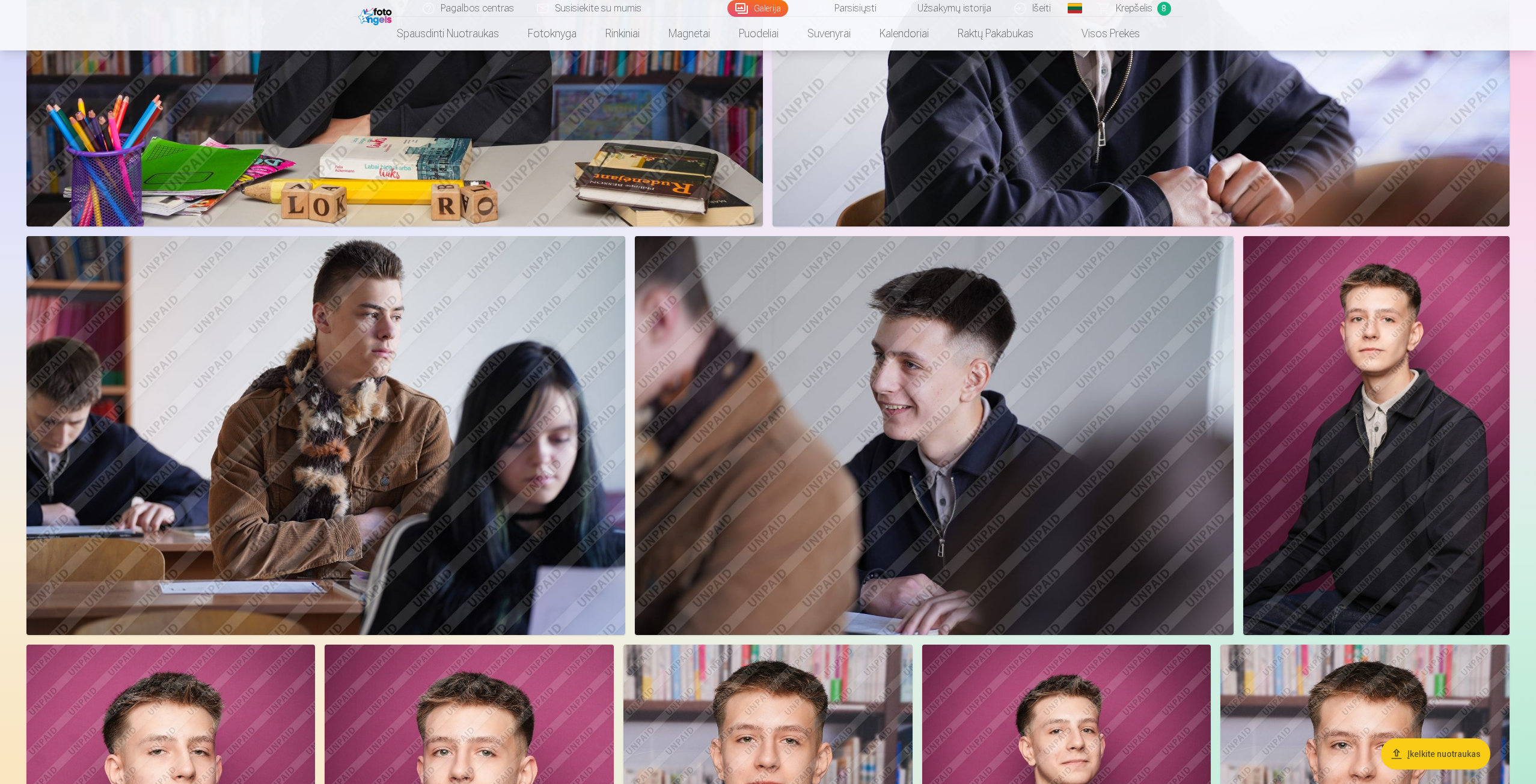
click at [1130, 6] on span "Krepšelis" at bounding box center [1134, 8] width 37 height 15
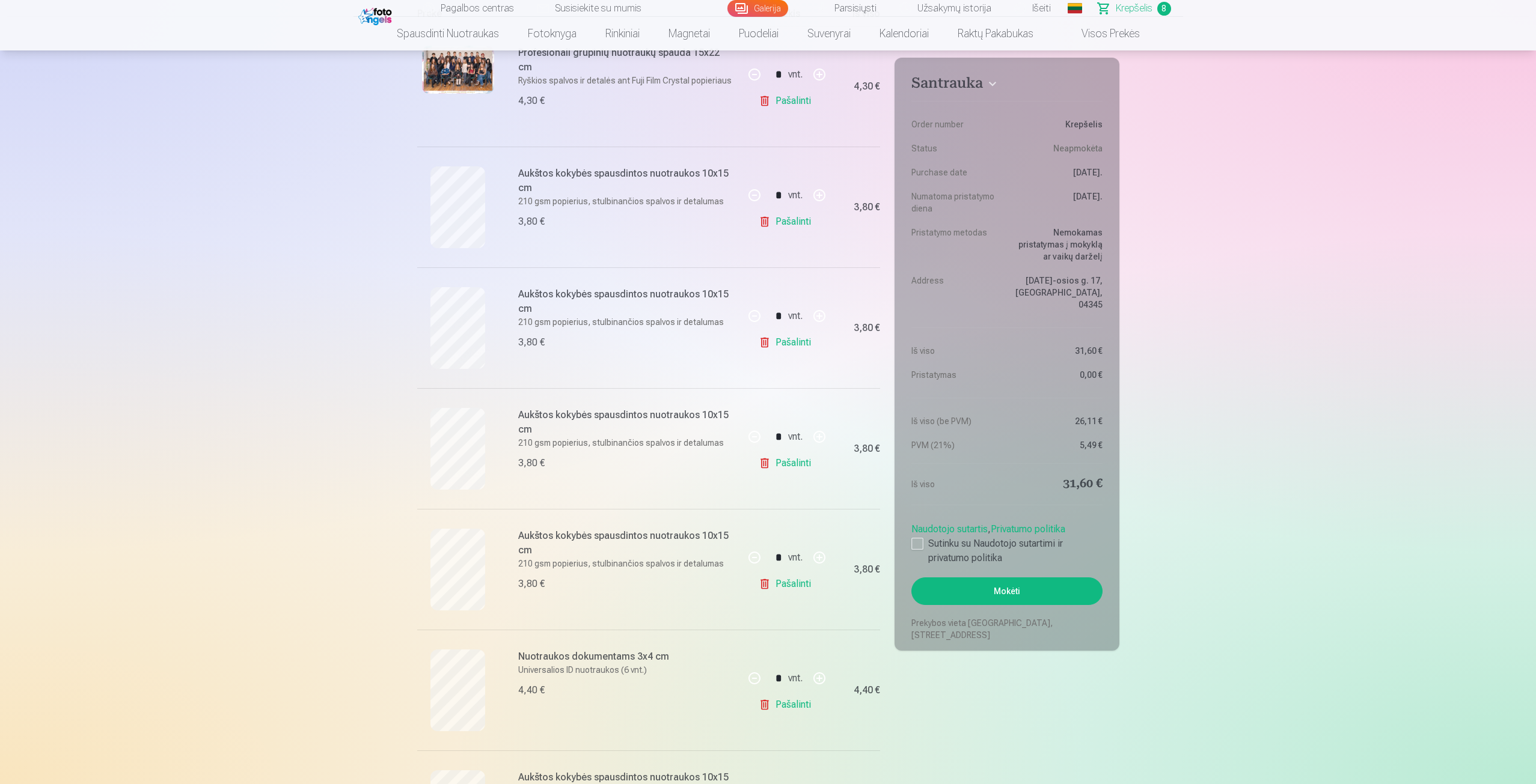
scroll to position [241, 0]
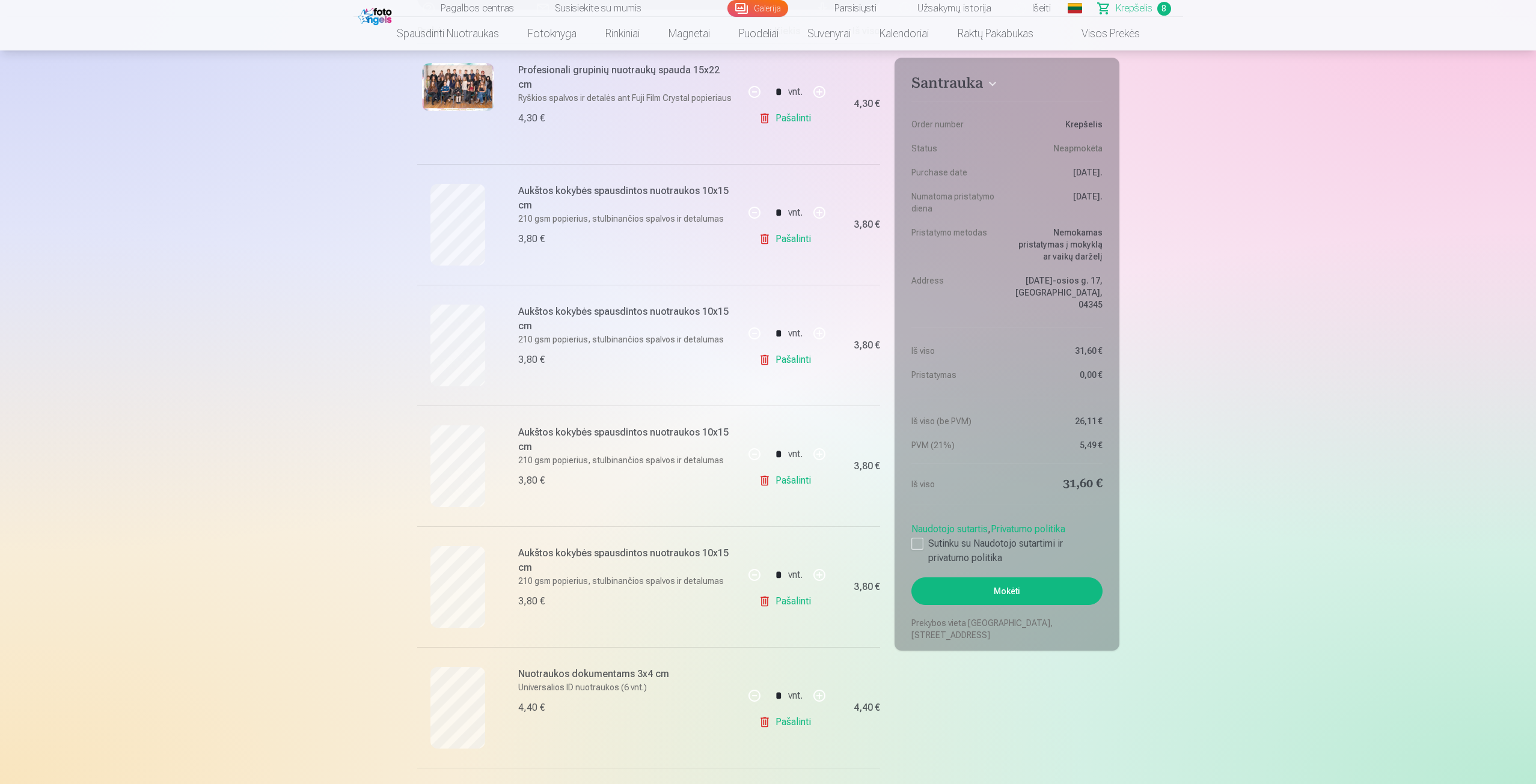
click at [983, 86] on h4 "Santrauka" at bounding box center [1007, 85] width 191 height 22
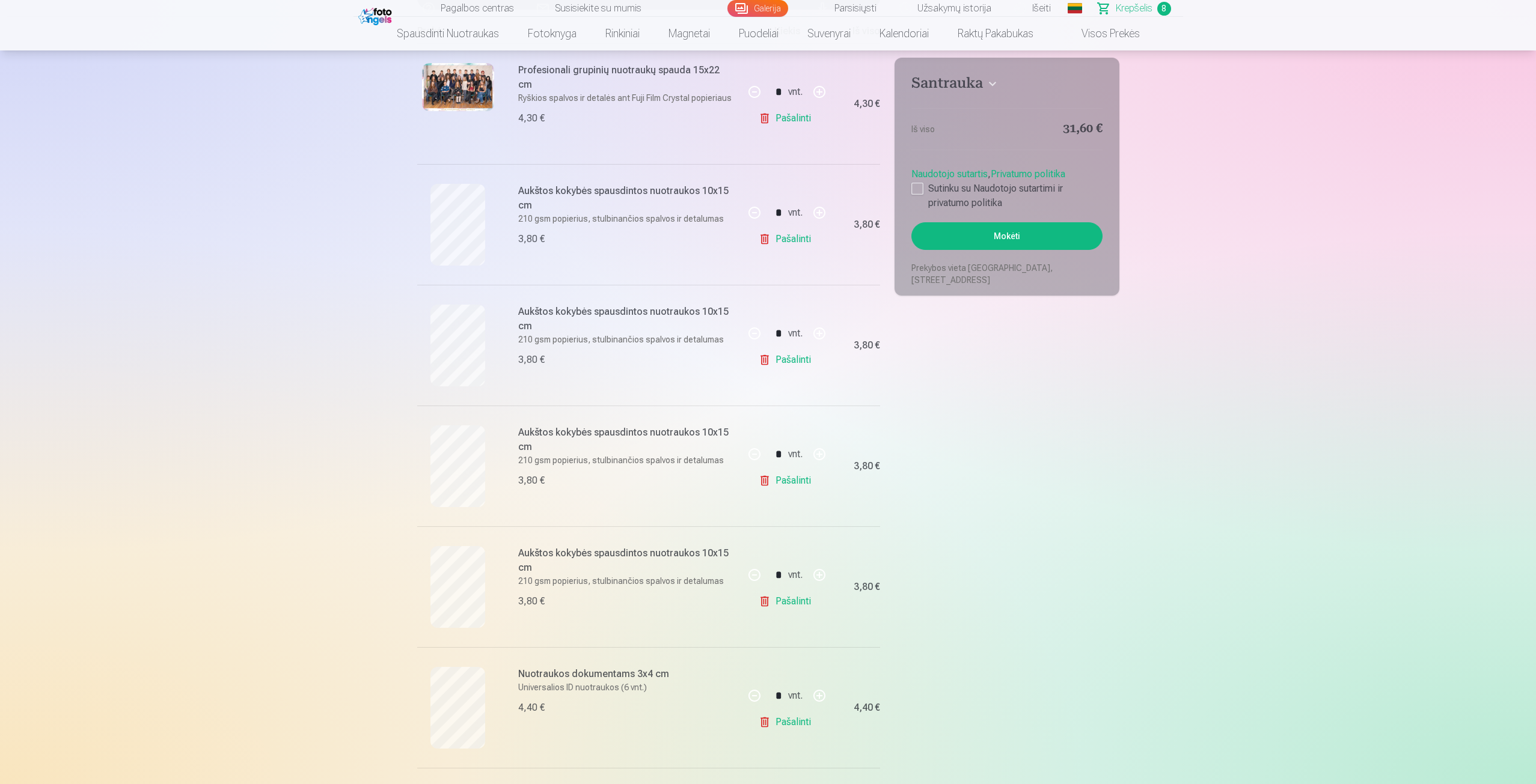
click at [983, 86] on h4 "Santrauka" at bounding box center [1007, 85] width 191 height 22
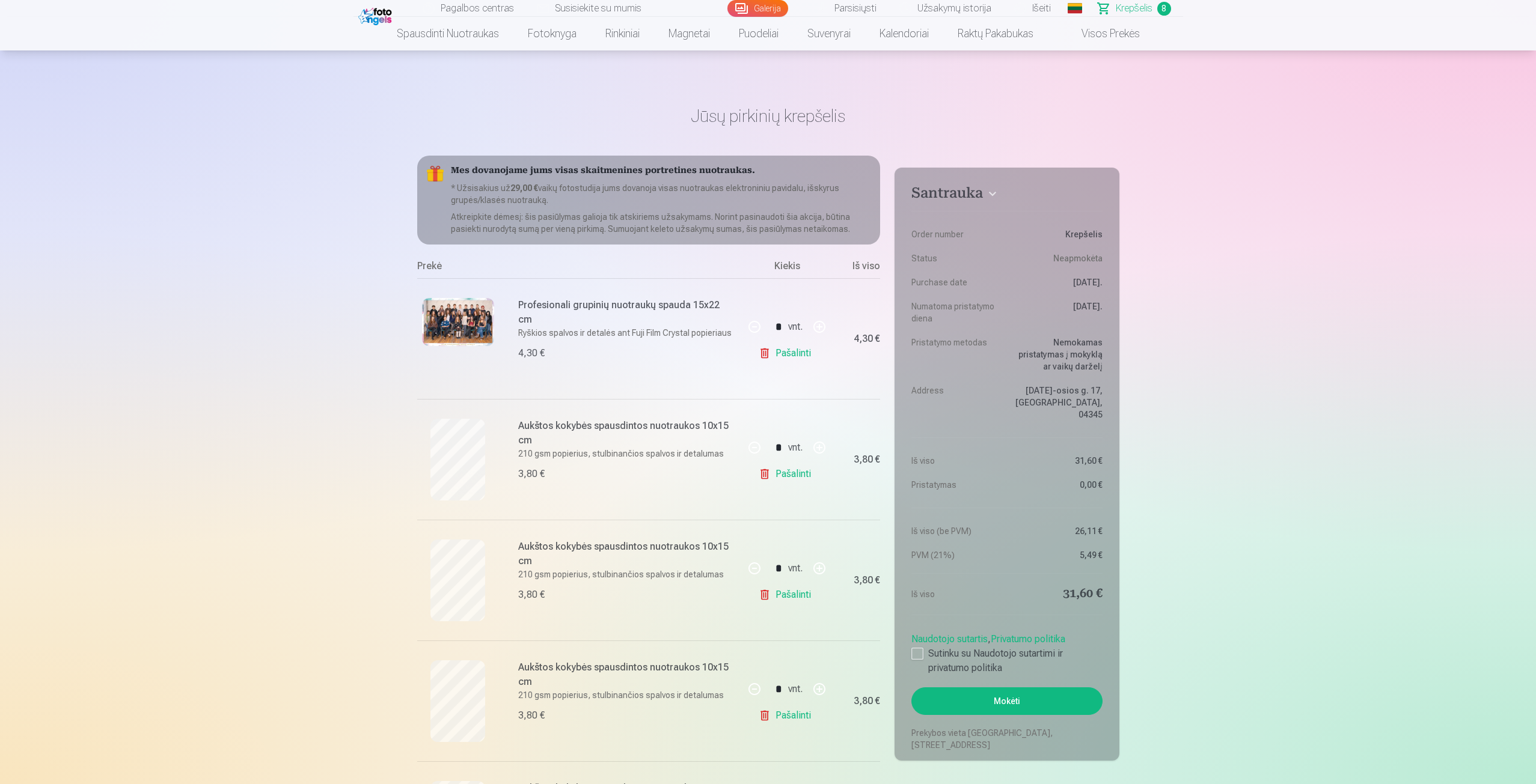
scroll to position [0, 0]
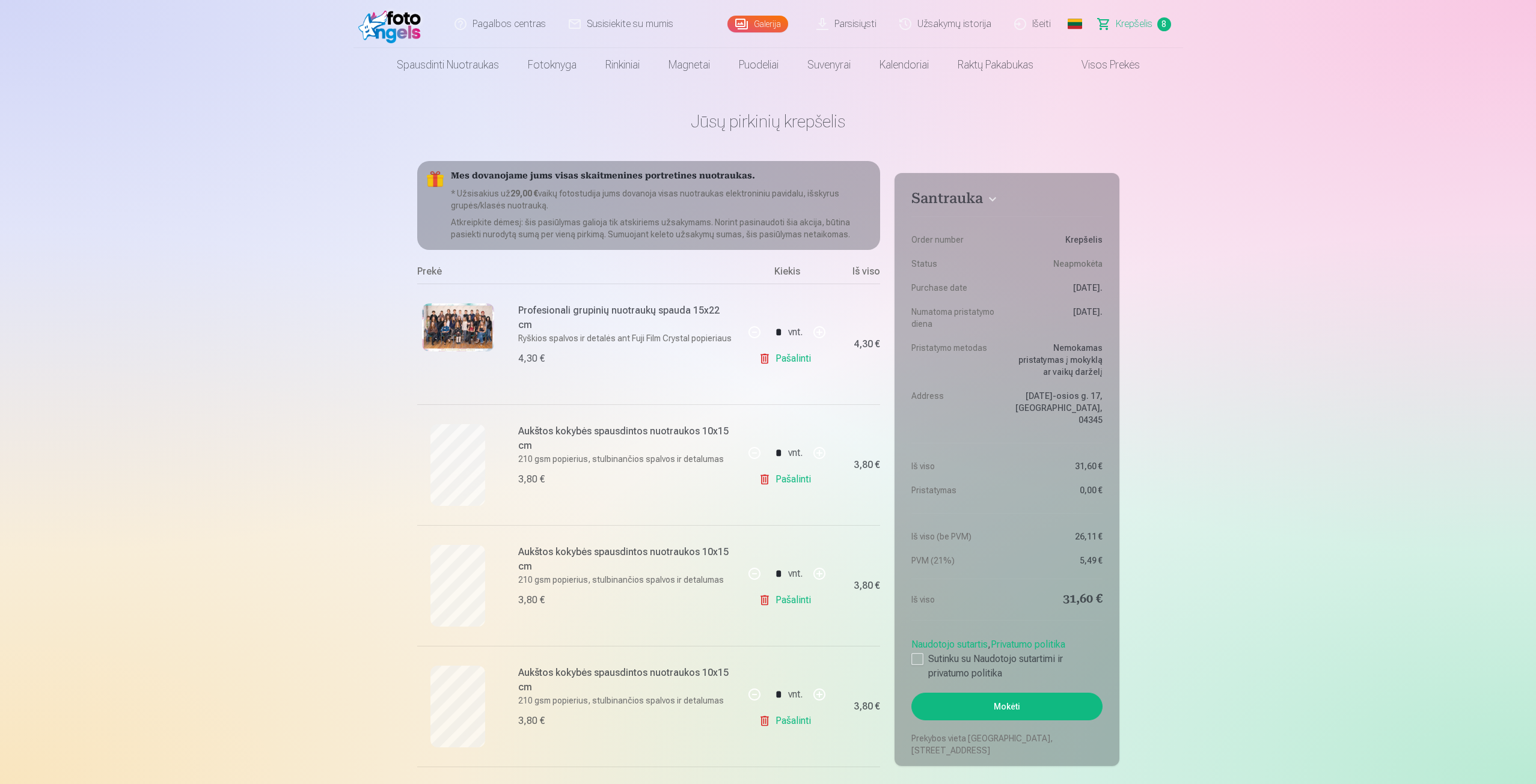
click at [471, 320] on img at bounding box center [458, 327] width 72 height 48
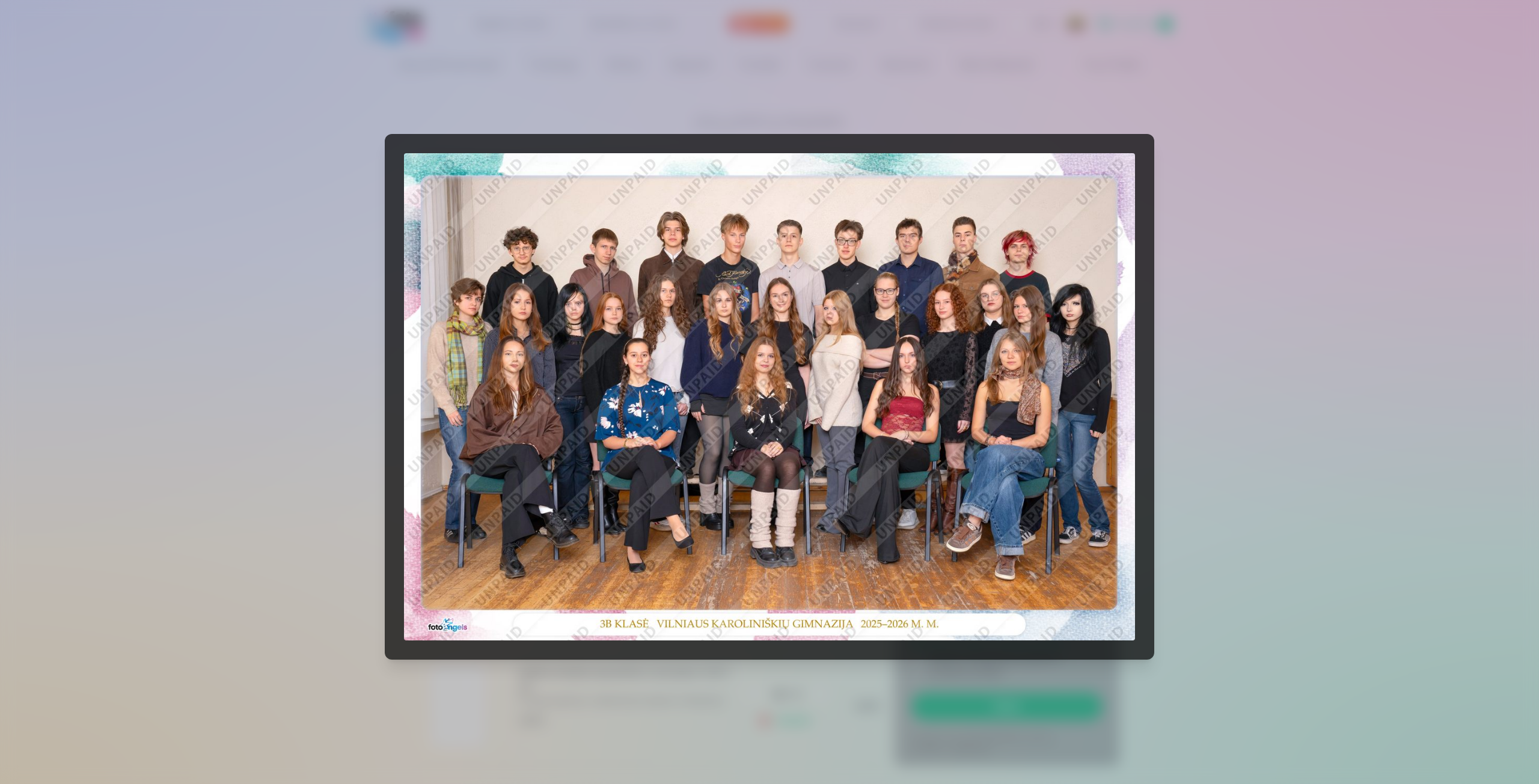
click at [312, 301] on div at bounding box center [769, 392] width 1539 height 784
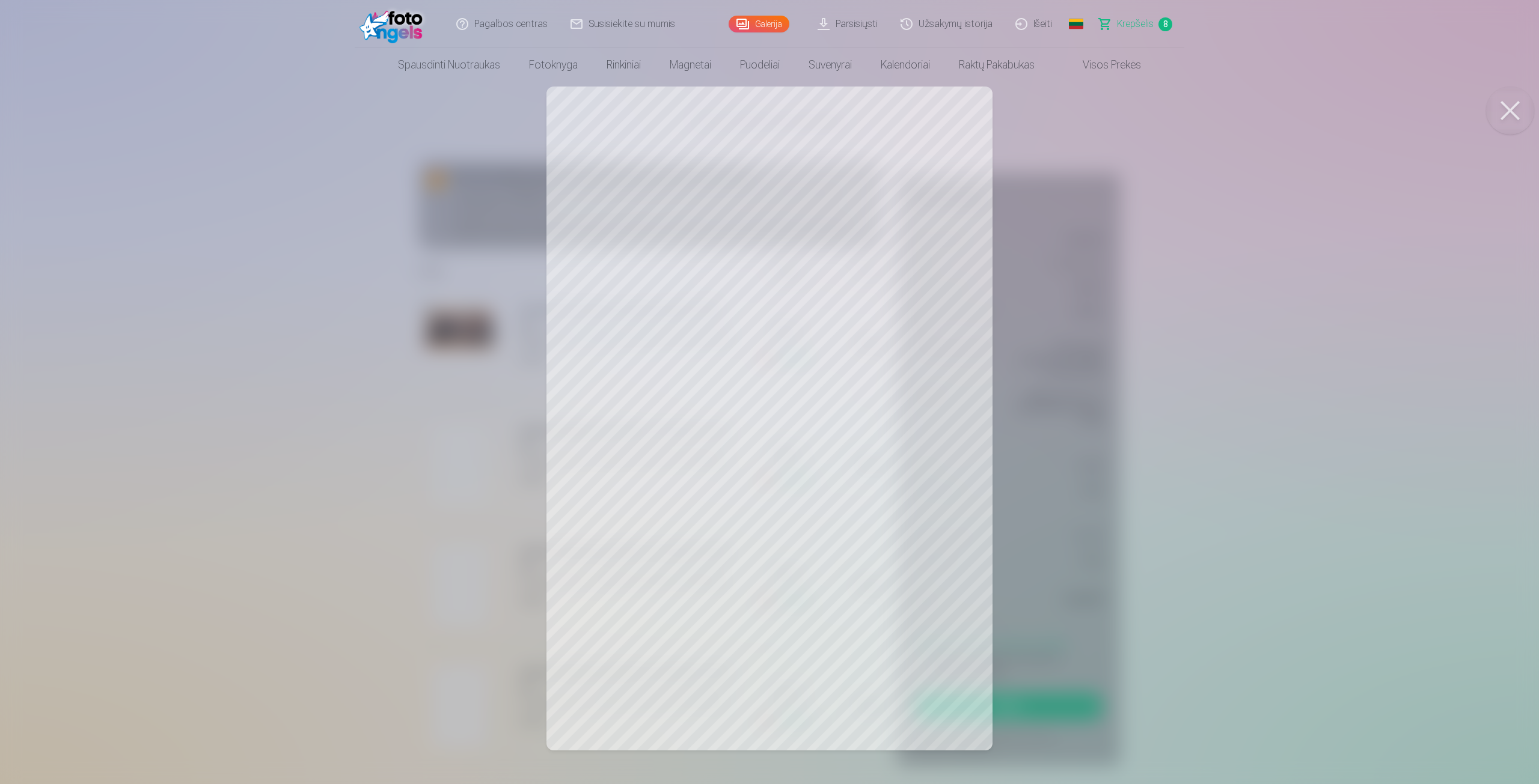
click at [436, 443] on div at bounding box center [769, 392] width 1539 height 784
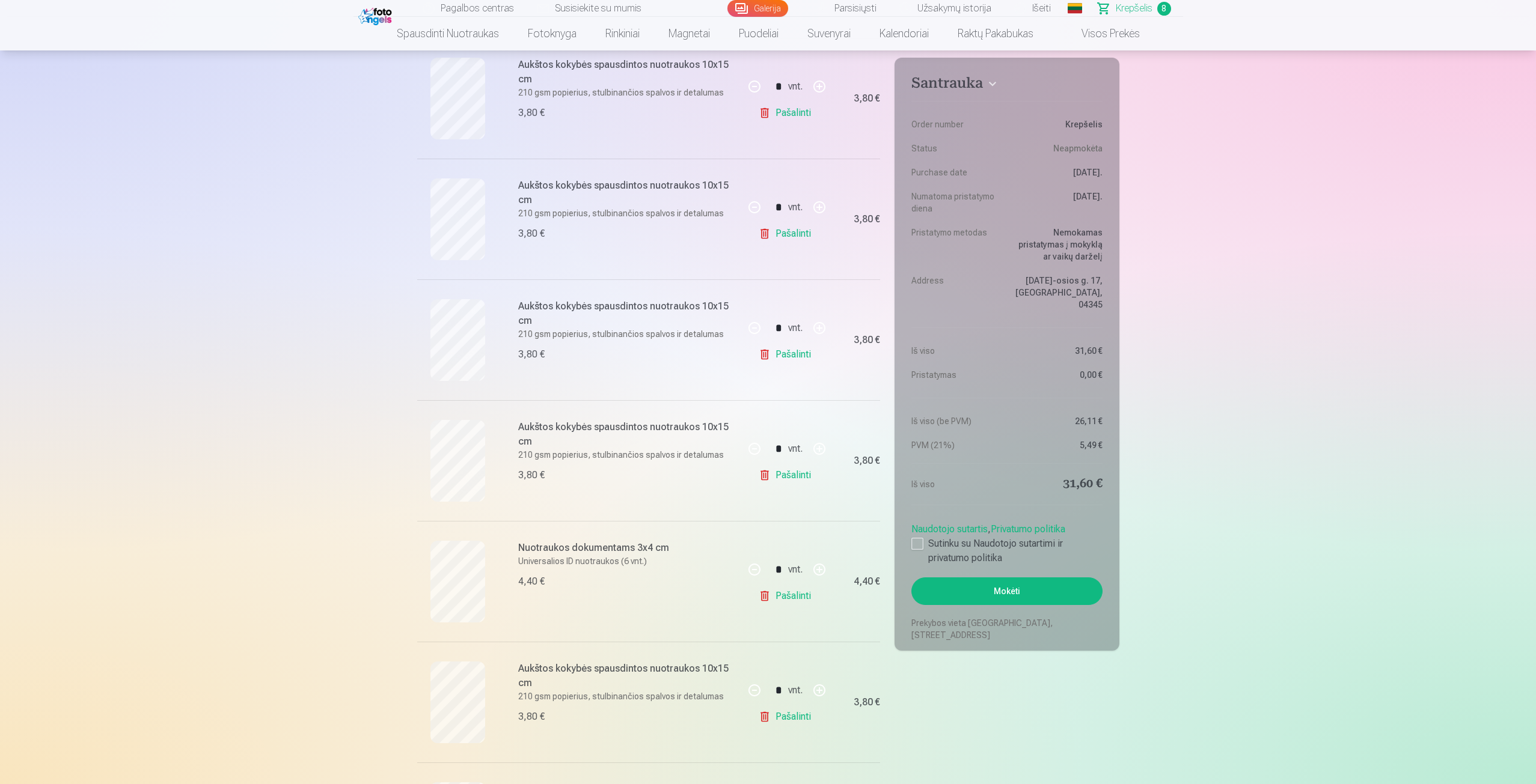
scroll to position [360, 0]
click at [921, 538] on label "Sutinku su Naudotojo sutartimi ir privatumo politika" at bounding box center [1007, 551] width 191 height 29
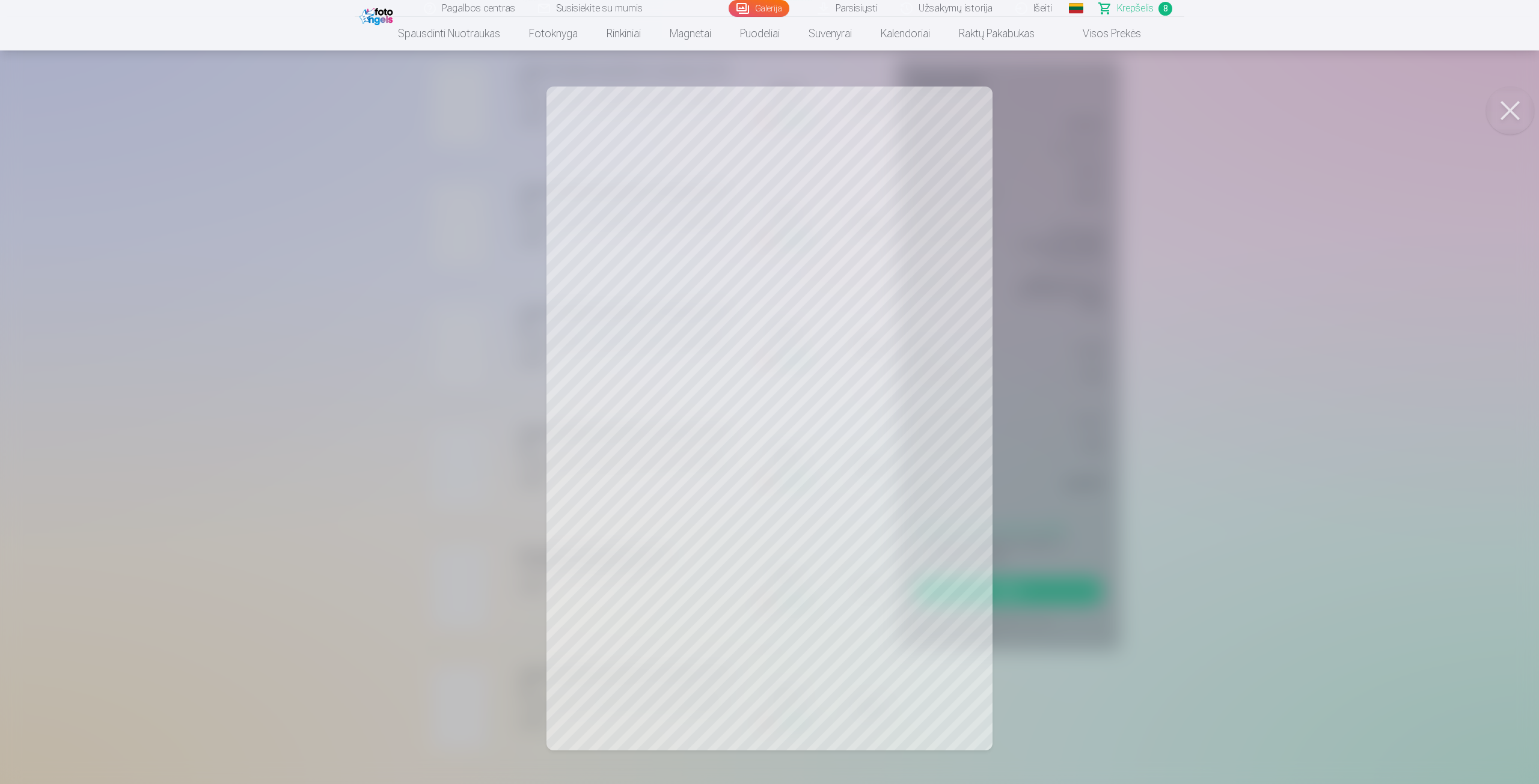
click at [482, 403] on div at bounding box center [769, 392] width 1539 height 784
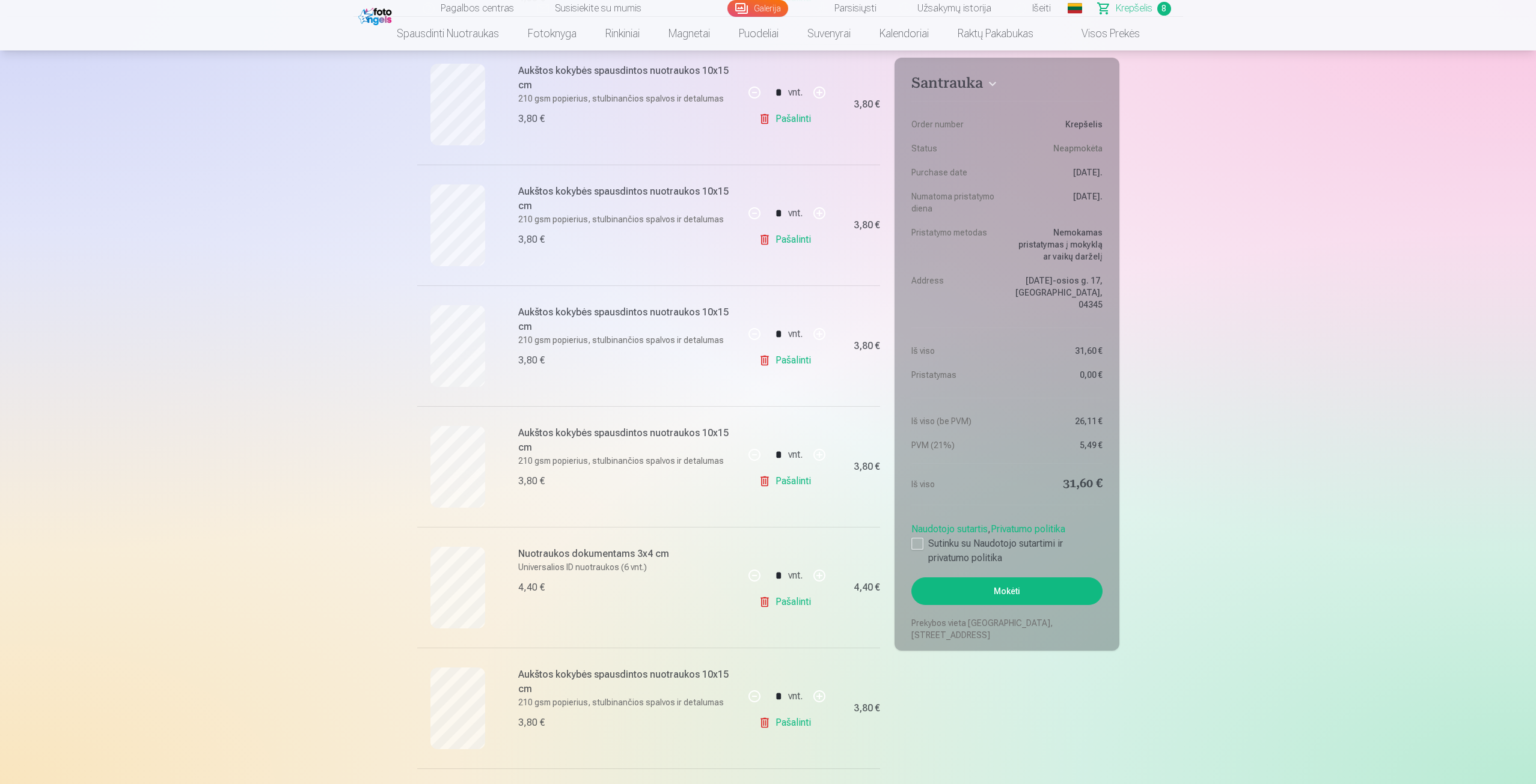
click at [778, 595] on link "Pašalinti" at bounding box center [787, 602] width 57 height 24
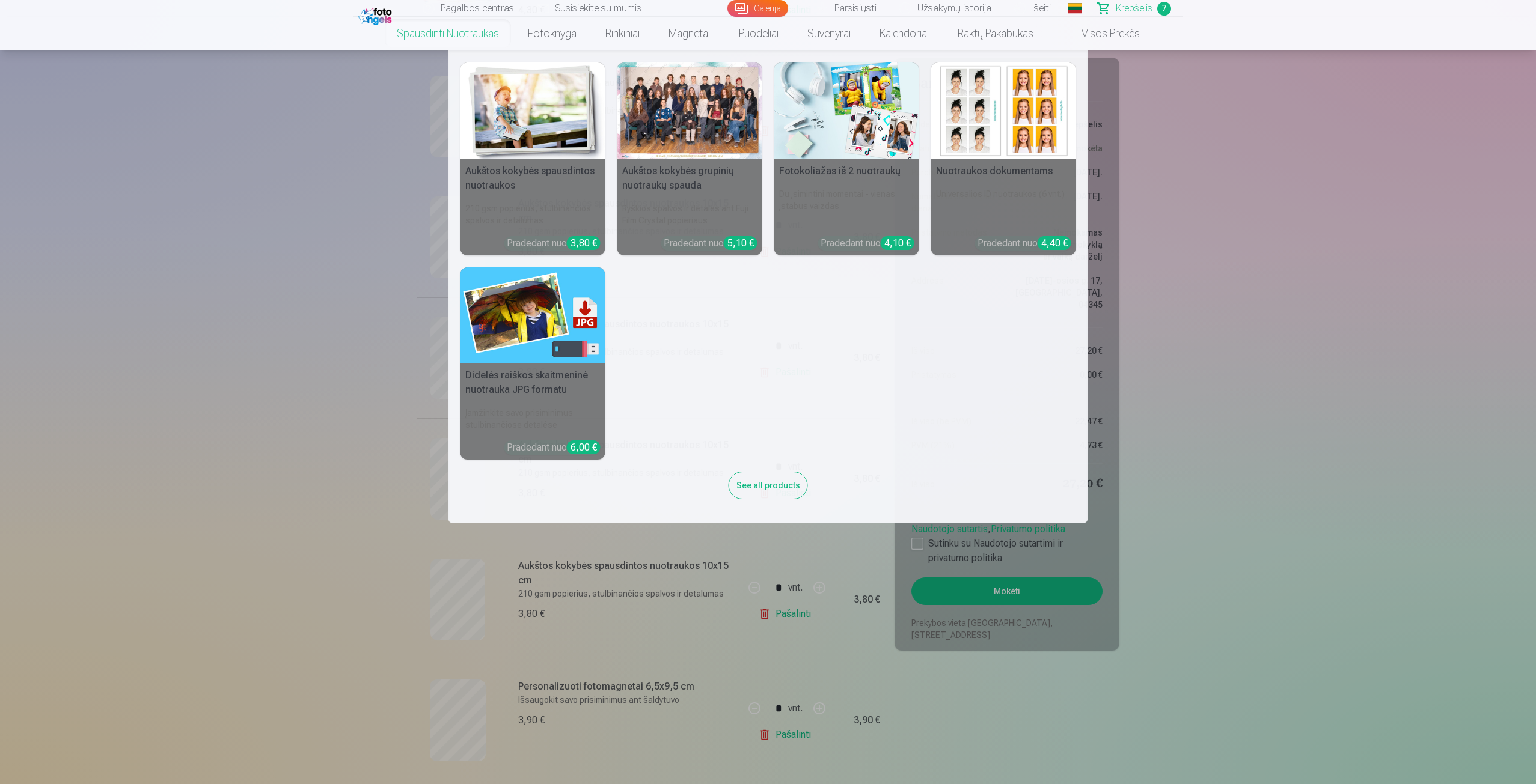
click at [988, 185] on h6 "Universalios ID nuotraukos (6 vnt.)" at bounding box center [1004, 207] width 145 height 48
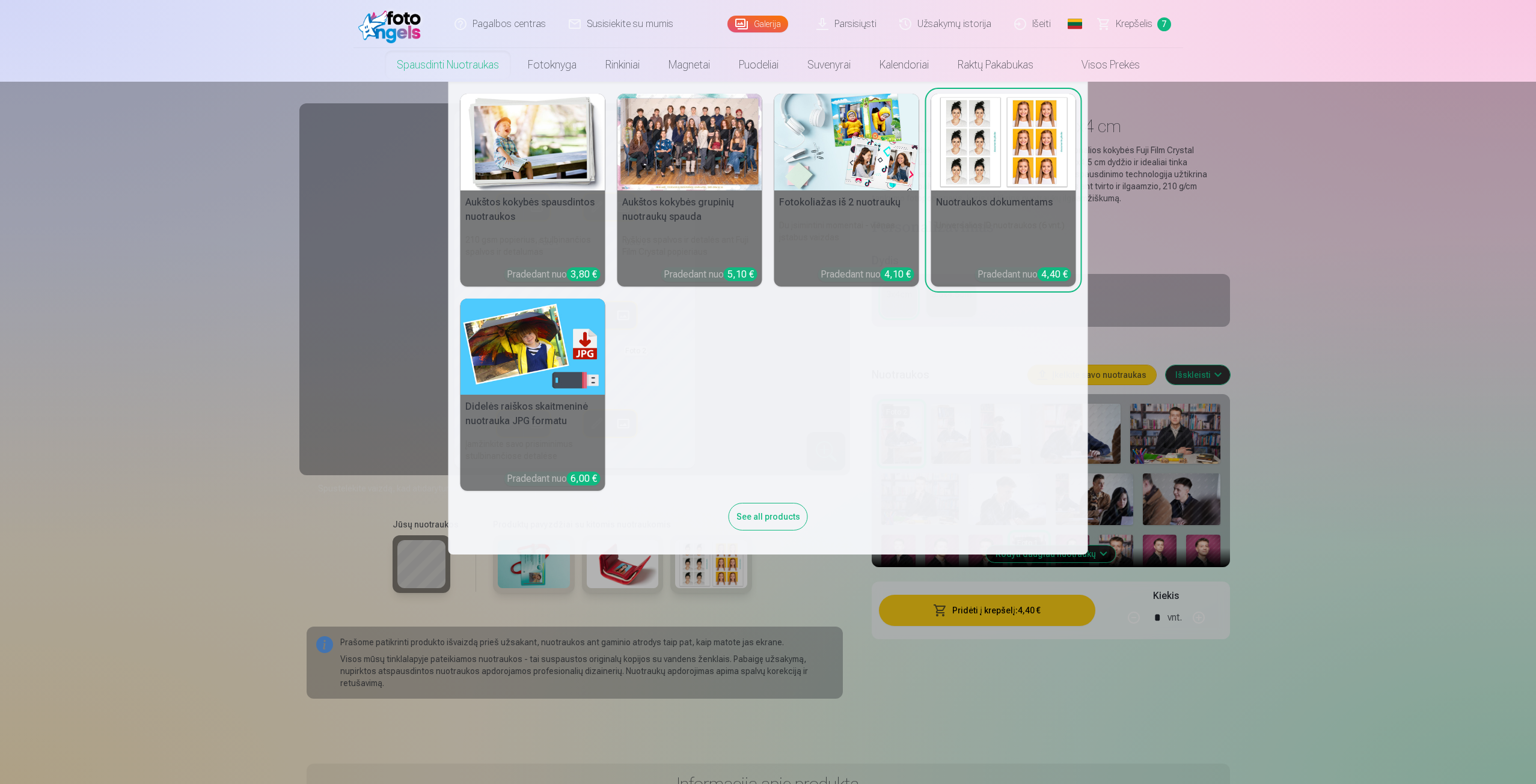
click at [1219, 258] on nav "Aukštos kokybės spausdintos nuotraukos 210 gsm popierius, stulbinančios spalvos…" at bounding box center [768, 318] width 1536 height 473
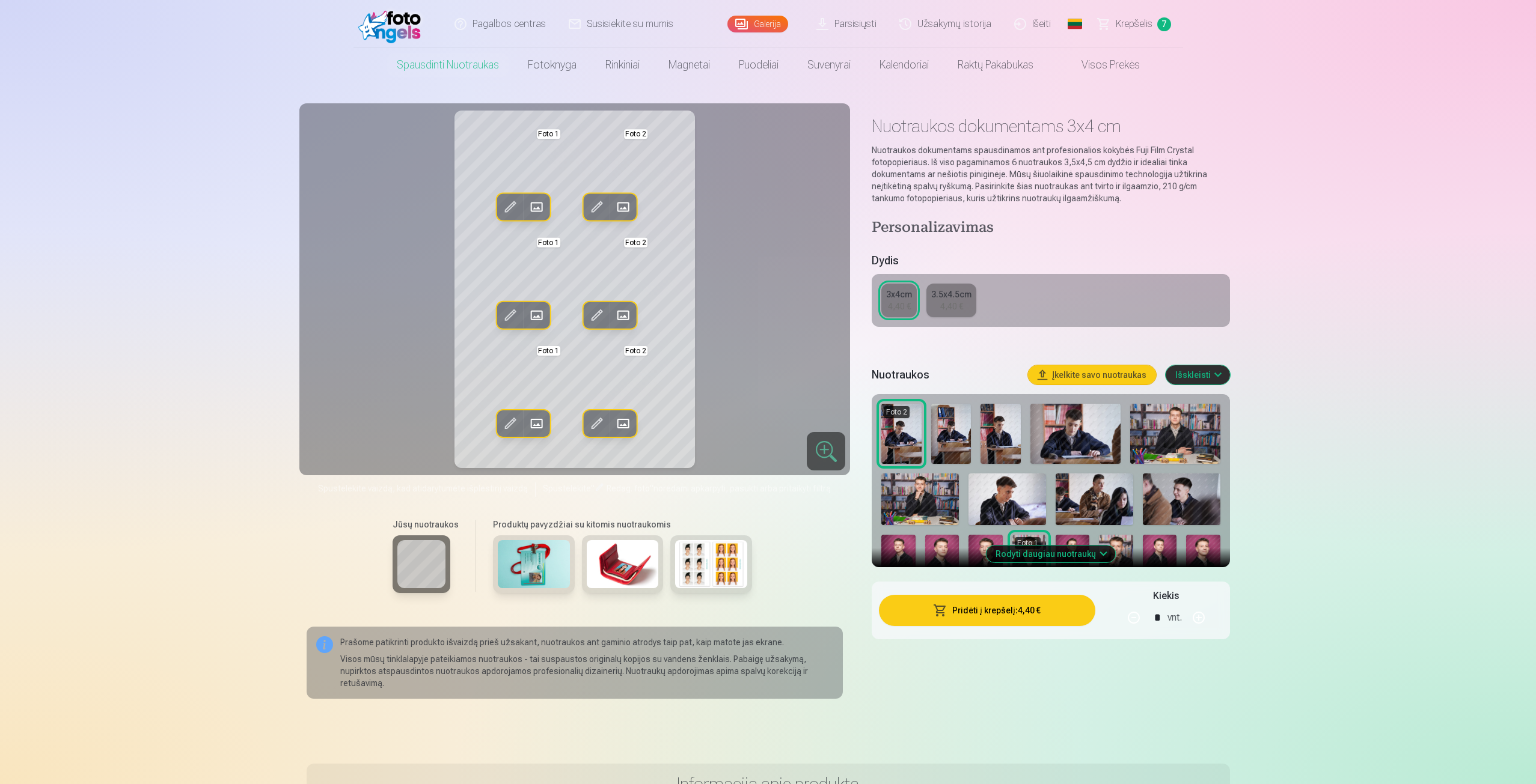
click at [509, 210] on span at bounding box center [509, 207] width 19 height 19
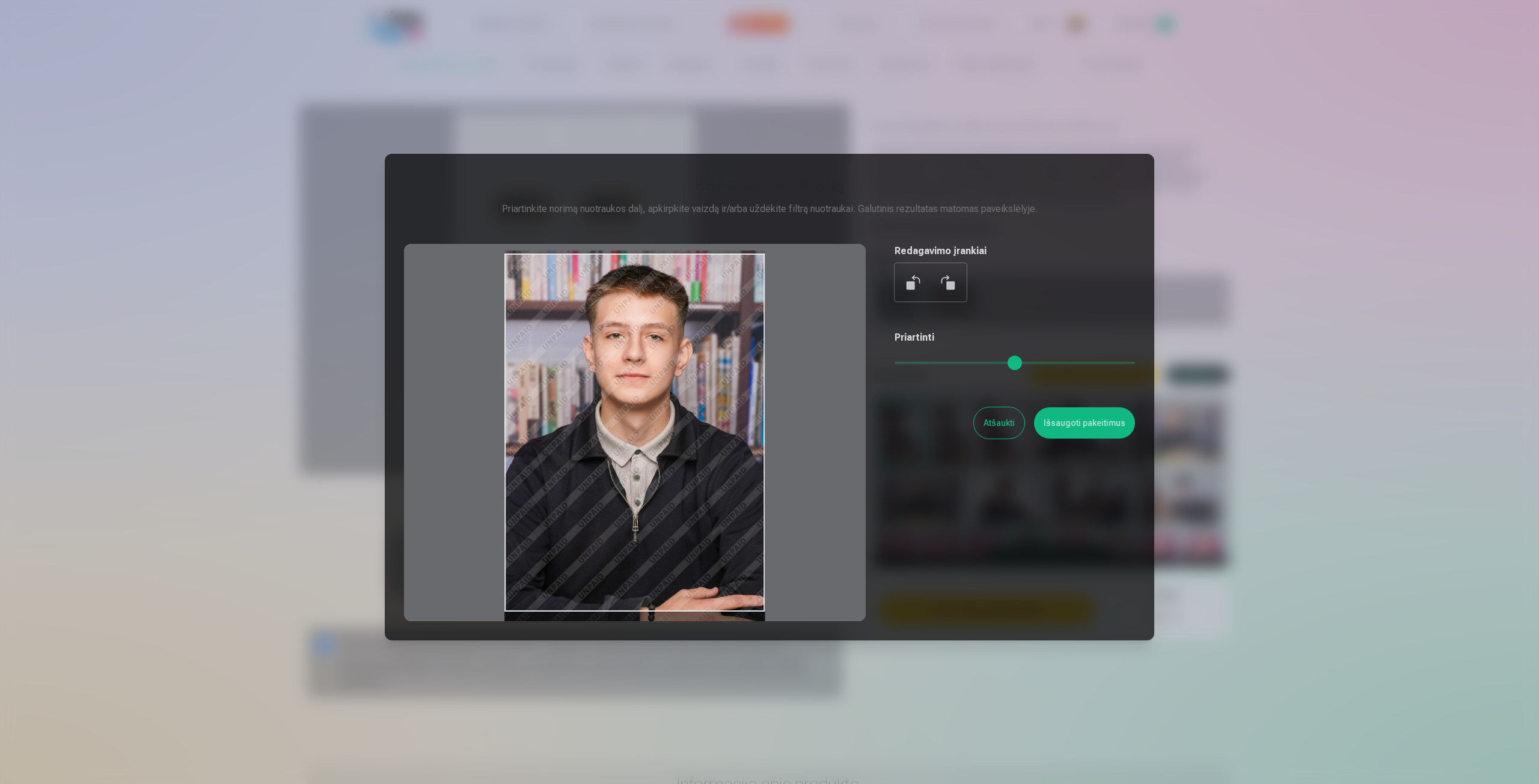
drag, startPoint x: 629, startPoint y: 614, endPoint x: 623, endPoint y: 626, distance: 13.4
click at [623, 626] on div "Redaguoti nuotrauką Priartinkite norimą nuotraukos dalį, apkirpkite vaizdą ir/a…" at bounding box center [769, 397] width 770 height 487
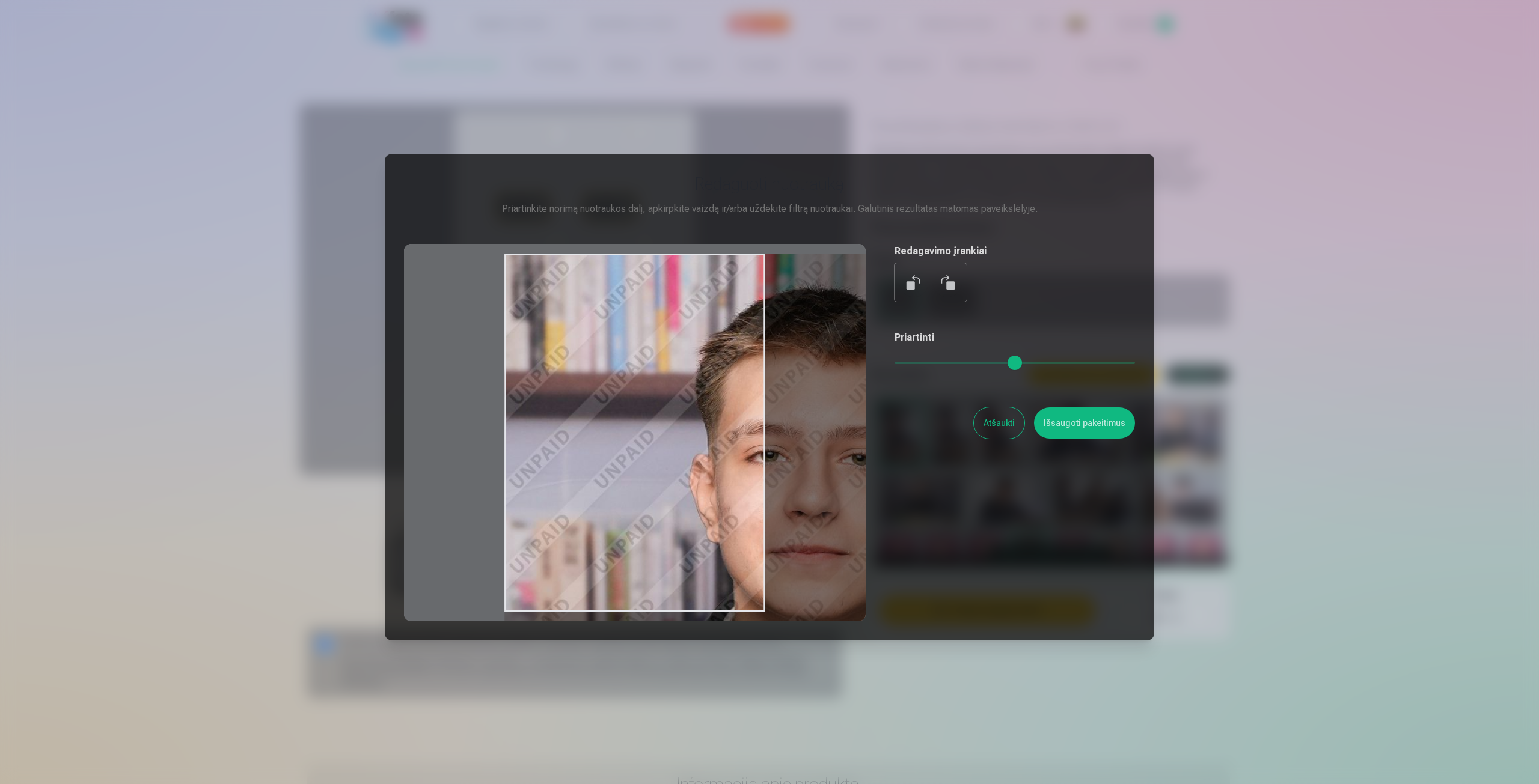
drag, startPoint x: 902, startPoint y: 363, endPoint x: 974, endPoint y: 357, distance: 72.2
click at [974, 362] on input "range" at bounding box center [1015, 363] width 241 height 3
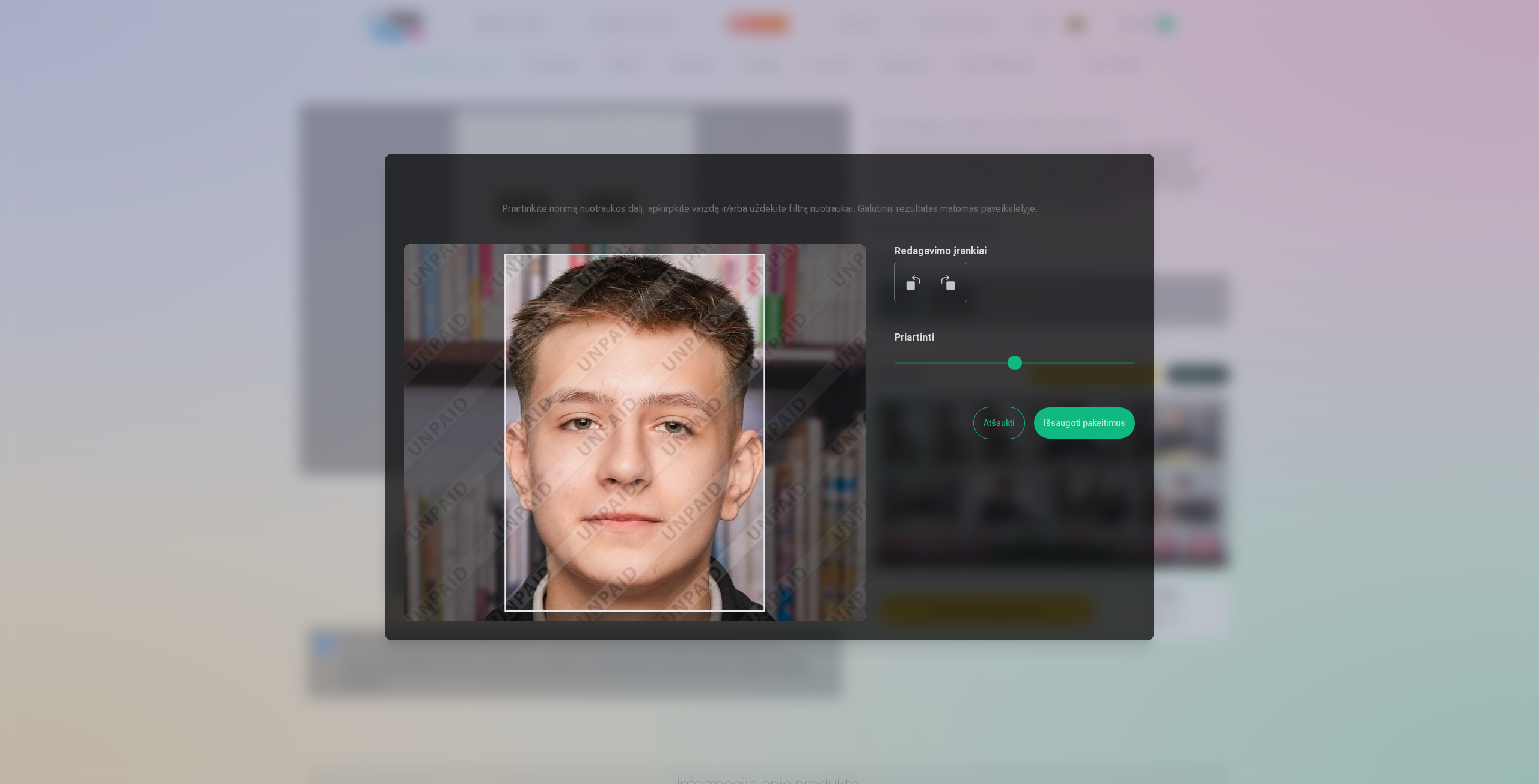
drag, startPoint x: 682, startPoint y: 381, endPoint x: 526, endPoint y: 360, distance: 157.4
click at [526, 360] on div at bounding box center [635, 433] width 462 height 377
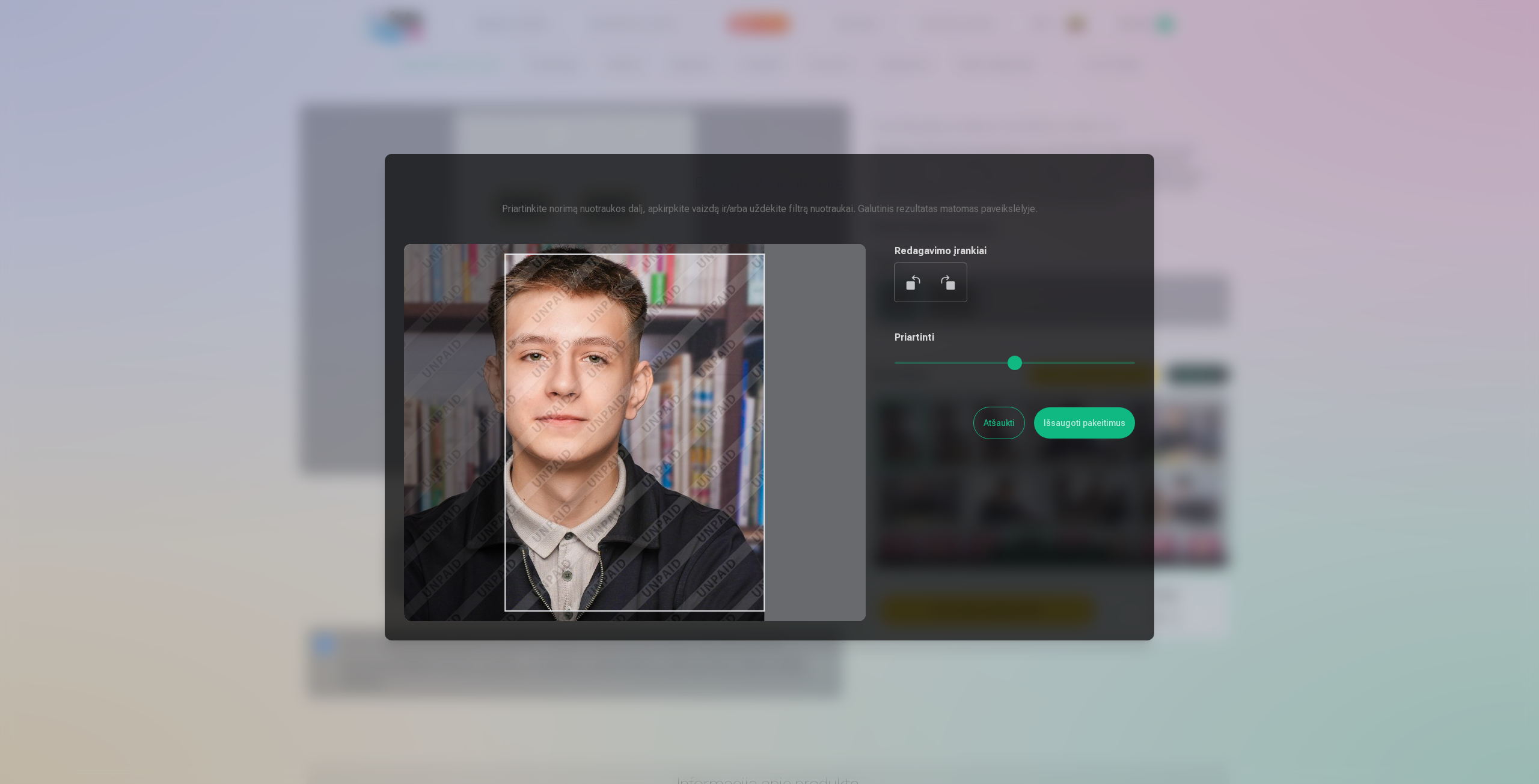
drag, startPoint x: 976, startPoint y: 358, endPoint x: 920, endPoint y: 353, distance: 56.2
click at [923, 362] on input "range" at bounding box center [1015, 363] width 241 height 3
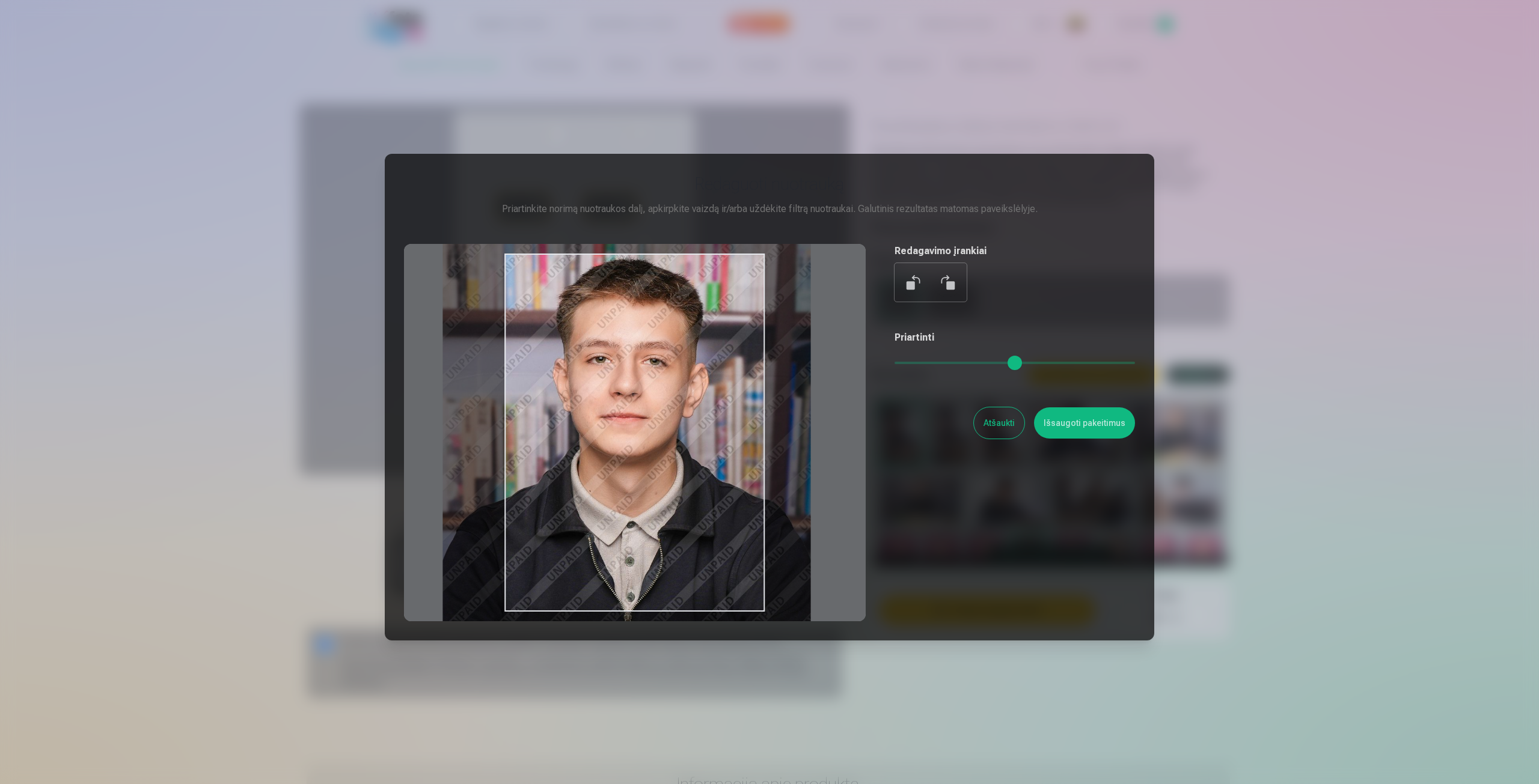
drag, startPoint x: 688, startPoint y: 347, endPoint x: 735, endPoint y: 360, distance: 48.8
click at [735, 360] on div at bounding box center [635, 433] width 462 height 377
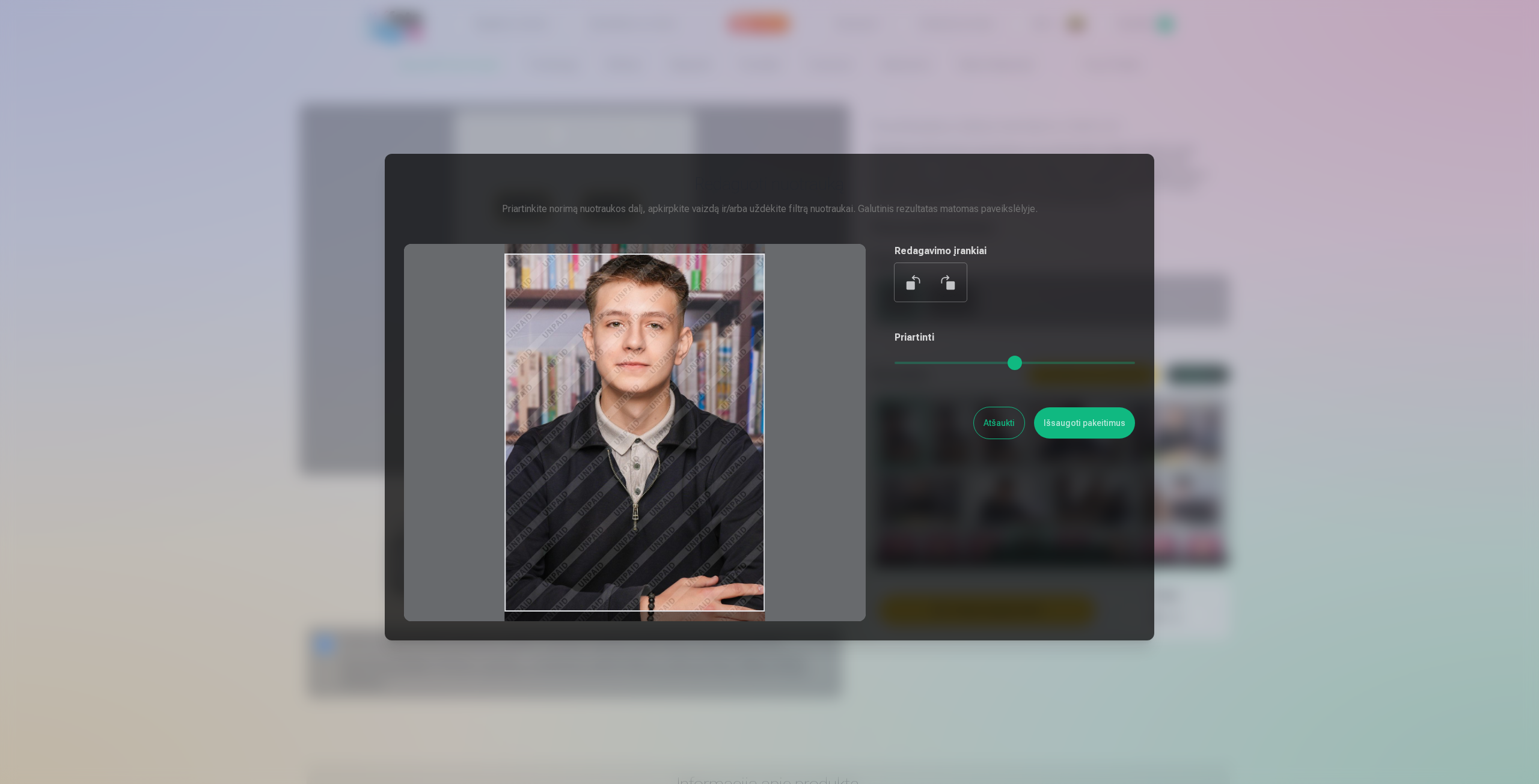
drag, startPoint x: 929, startPoint y: 360, endPoint x: 818, endPoint y: 366, distance: 111.2
type input "*"
click at [895, 364] on input "range" at bounding box center [1015, 363] width 241 height 3
click at [698, 112] on div at bounding box center [769, 392] width 1539 height 784
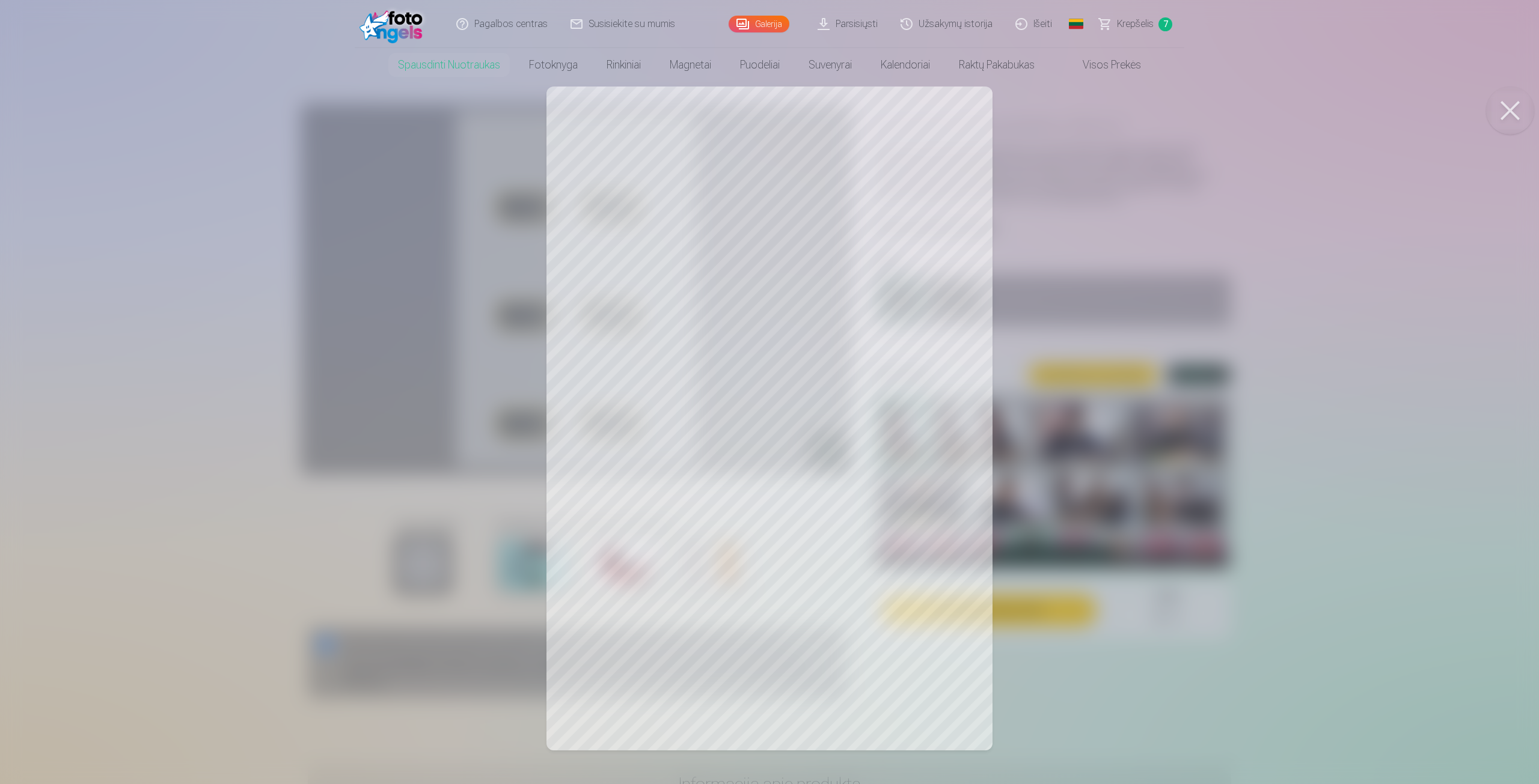
click at [1045, 193] on div at bounding box center [769, 392] width 1539 height 784
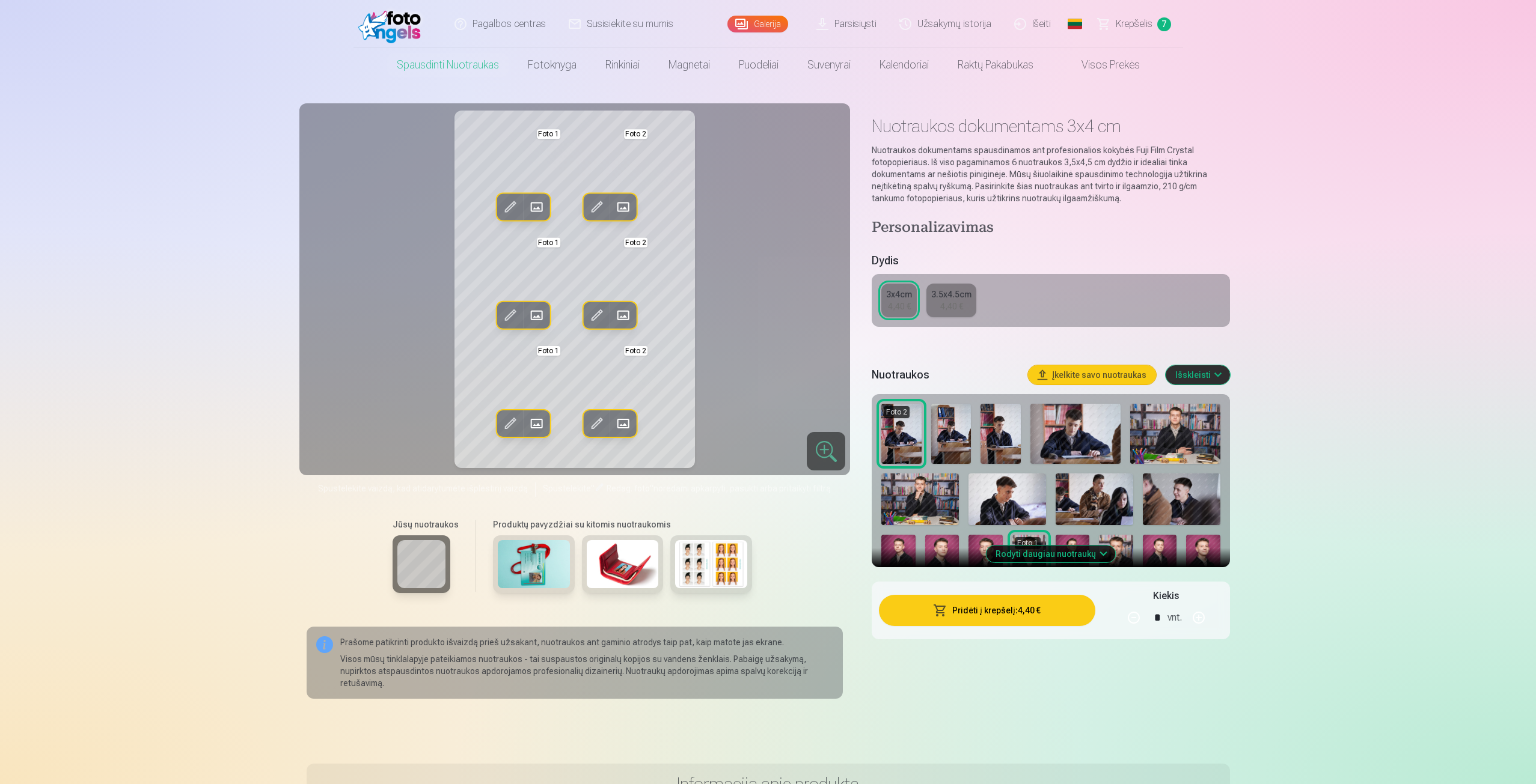
click at [511, 433] on span at bounding box center [509, 424] width 19 height 19
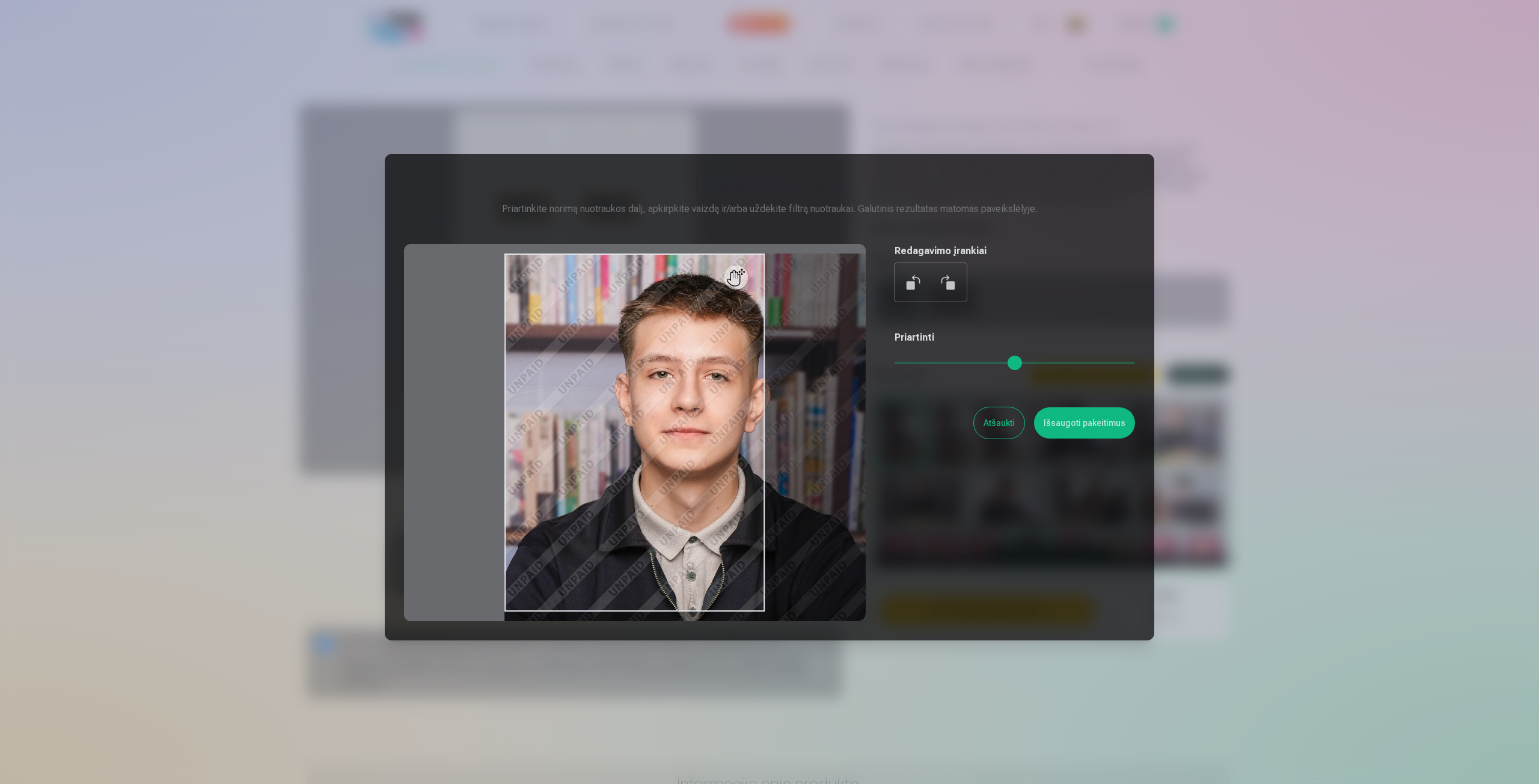
drag, startPoint x: 898, startPoint y: 369, endPoint x: 923, endPoint y: 367, distance: 25.1
click at [923, 364] on input "range" at bounding box center [1015, 363] width 241 height 3
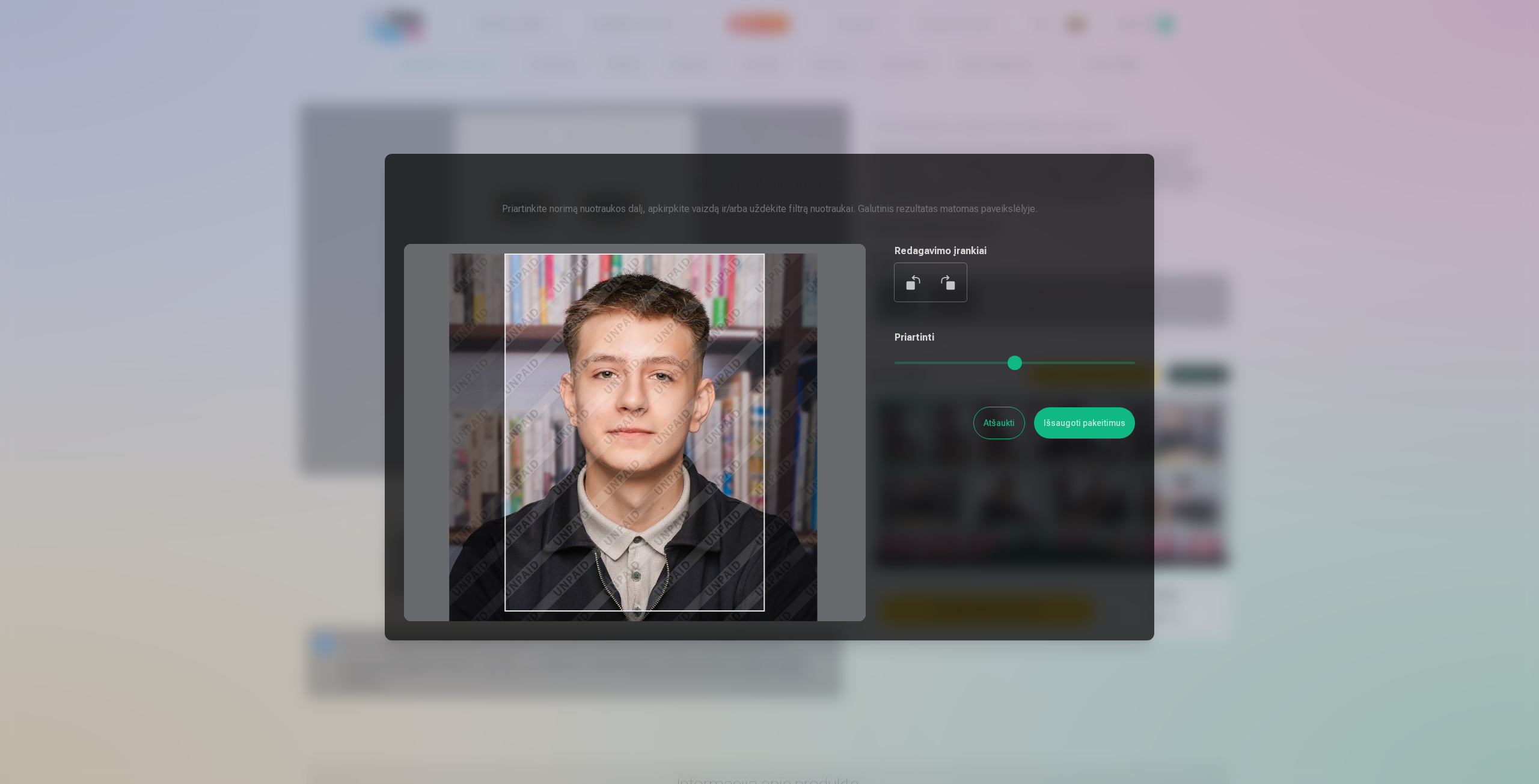
drag, startPoint x: 758, startPoint y: 377, endPoint x: 706, endPoint y: 379, distance: 52.0
click at [706, 379] on div at bounding box center [635, 433] width 462 height 377
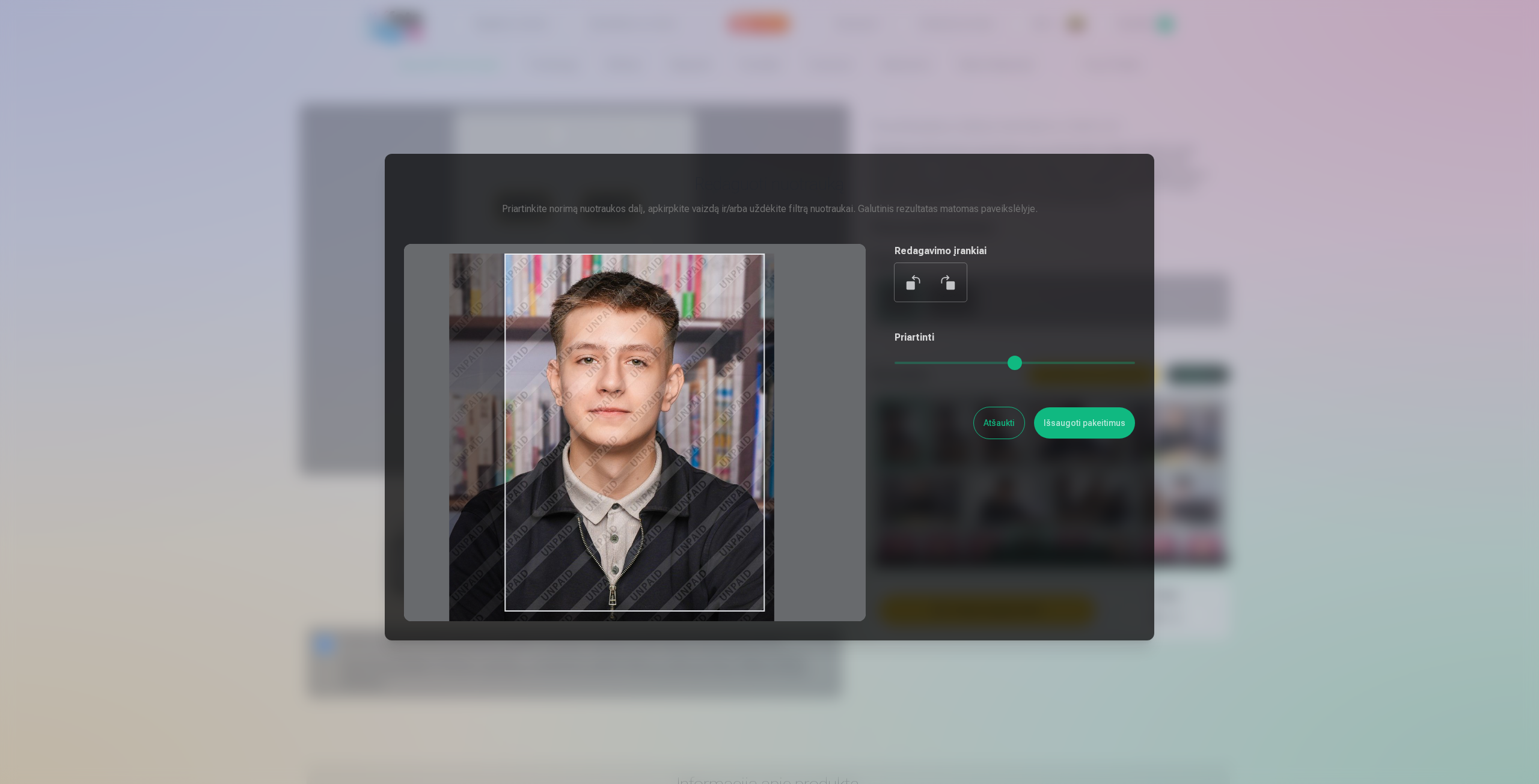
drag, startPoint x: 922, startPoint y: 364, endPoint x: 913, endPoint y: 364, distance: 9.0
click at [913, 364] on input "range" at bounding box center [1015, 363] width 241 height 3
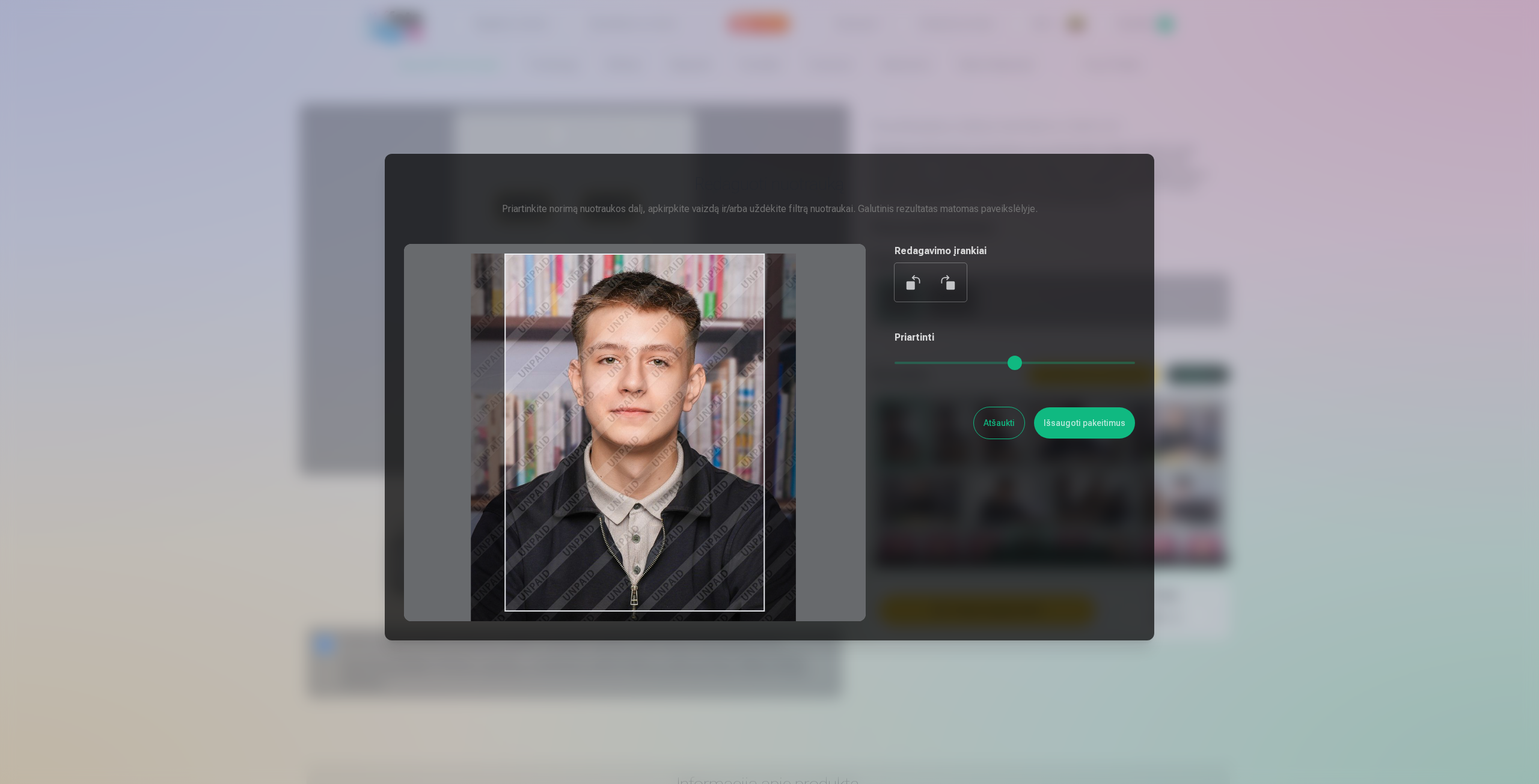
drag, startPoint x: 739, startPoint y: 377, endPoint x: 760, endPoint y: 383, distance: 21.8
click at [760, 383] on div at bounding box center [635, 433] width 462 height 377
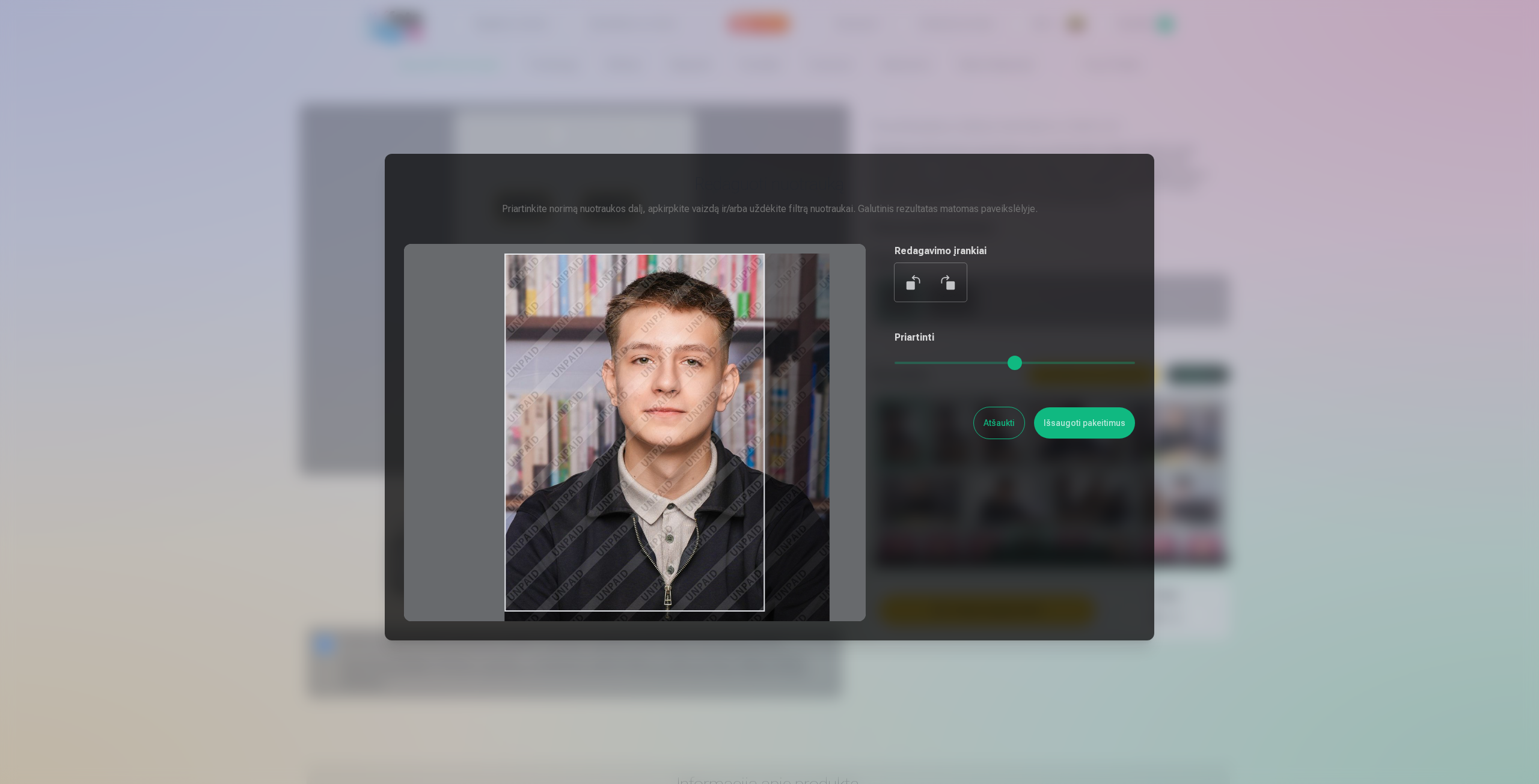
click at [914, 362] on input "range" at bounding box center [1015, 363] width 241 height 3
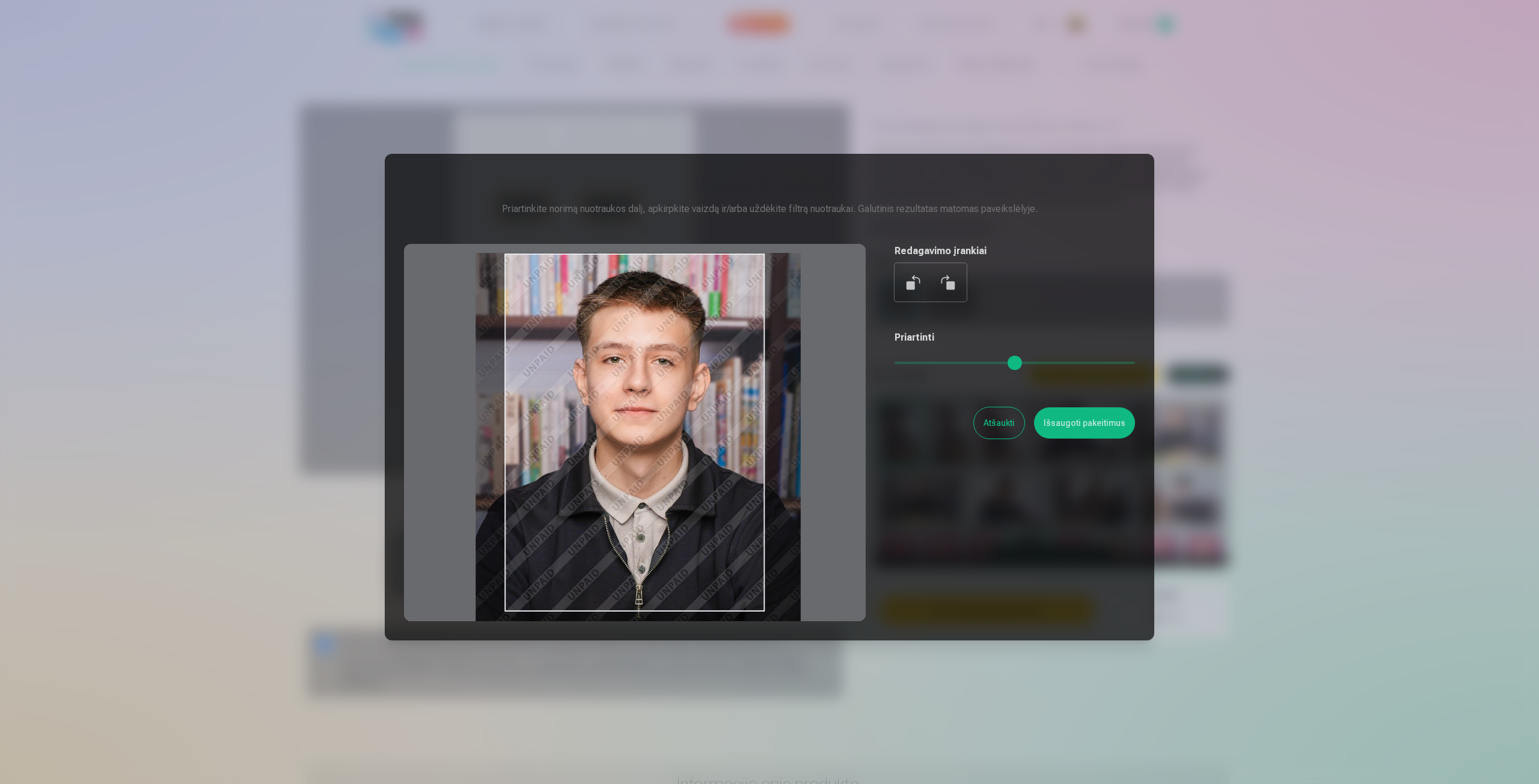
drag, startPoint x: 700, startPoint y: 376, endPoint x: 671, endPoint y: 375, distance: 29.0
click at [671, 375] on div at bounding box center [635, 433] width 462 height 377
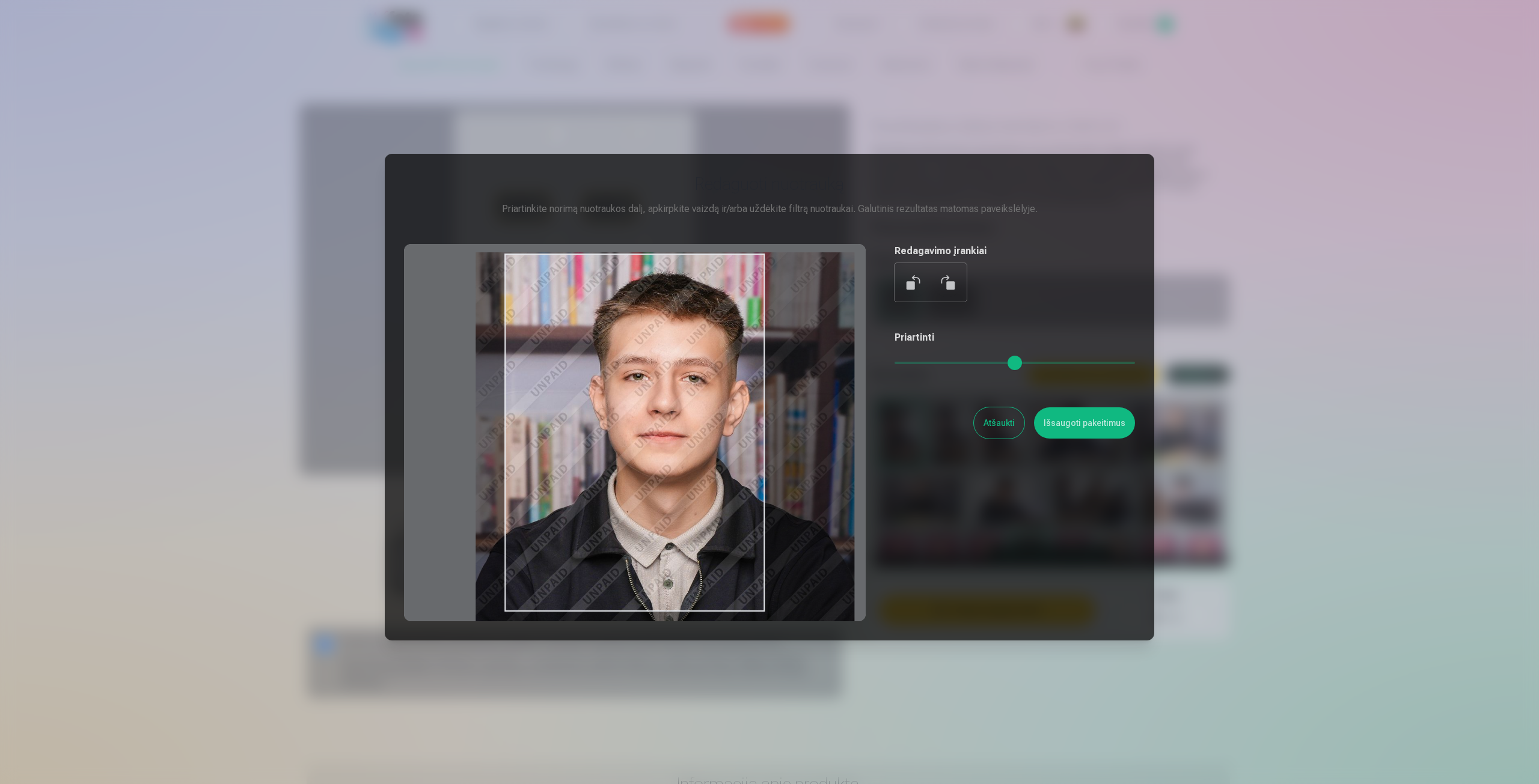
click at [925, 364] on input "range" at bounding box center [1015, 363] width 241 height 3
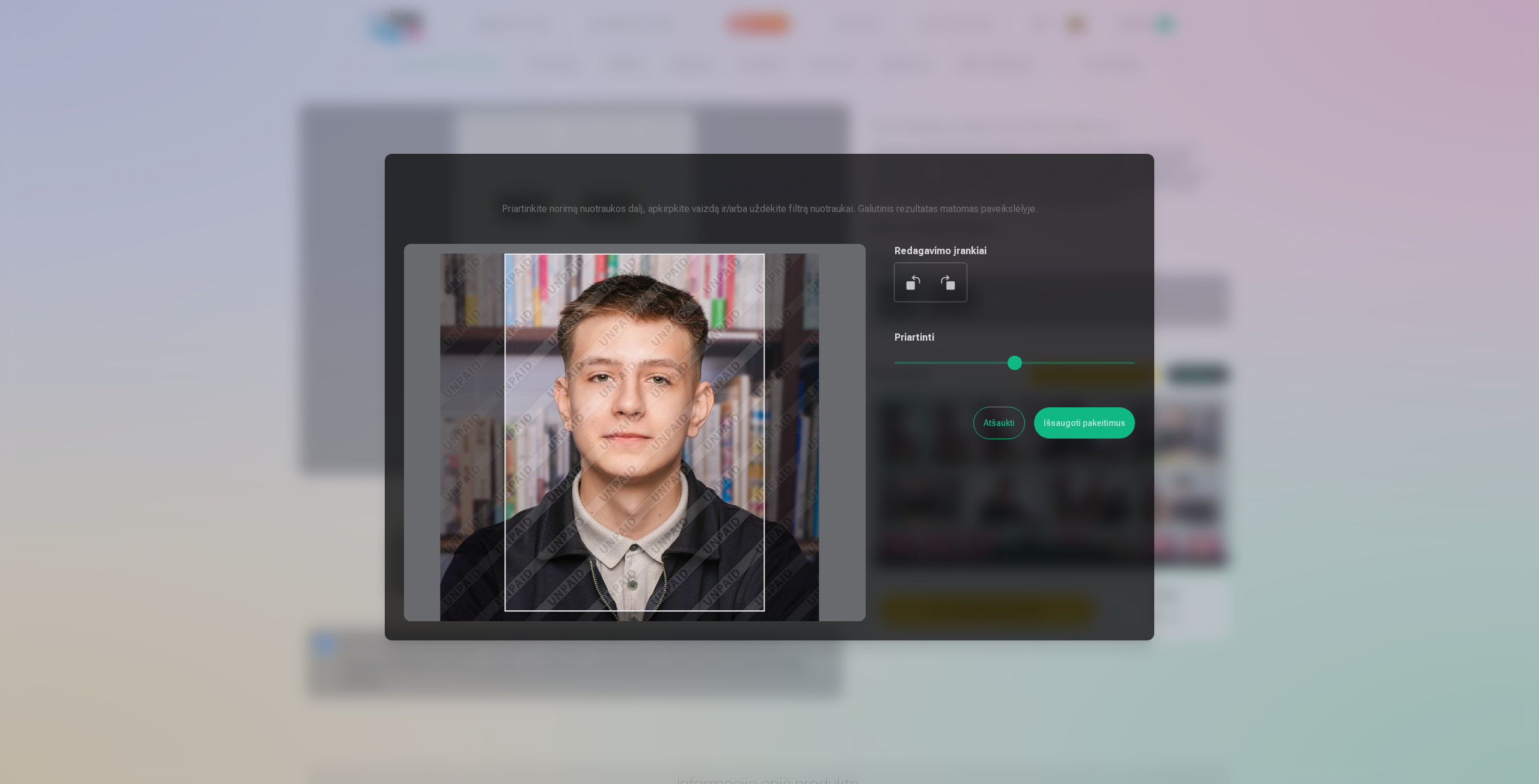
drag, startPoint x: 706, startPoint y: 367, endPoint x: 670, endPoint y: 448, distance: 88.6
click at [670, 448] on div at bounding box center [635, 433] width 462 height 377
drag, startPoint x: 926, startPoint y: 370, endPoint x: 917, endPoint y: 370, distance: 9.0
click at [917, 370] on div "Priartinti" at bounding box center [1015, 355] width 241 height 48
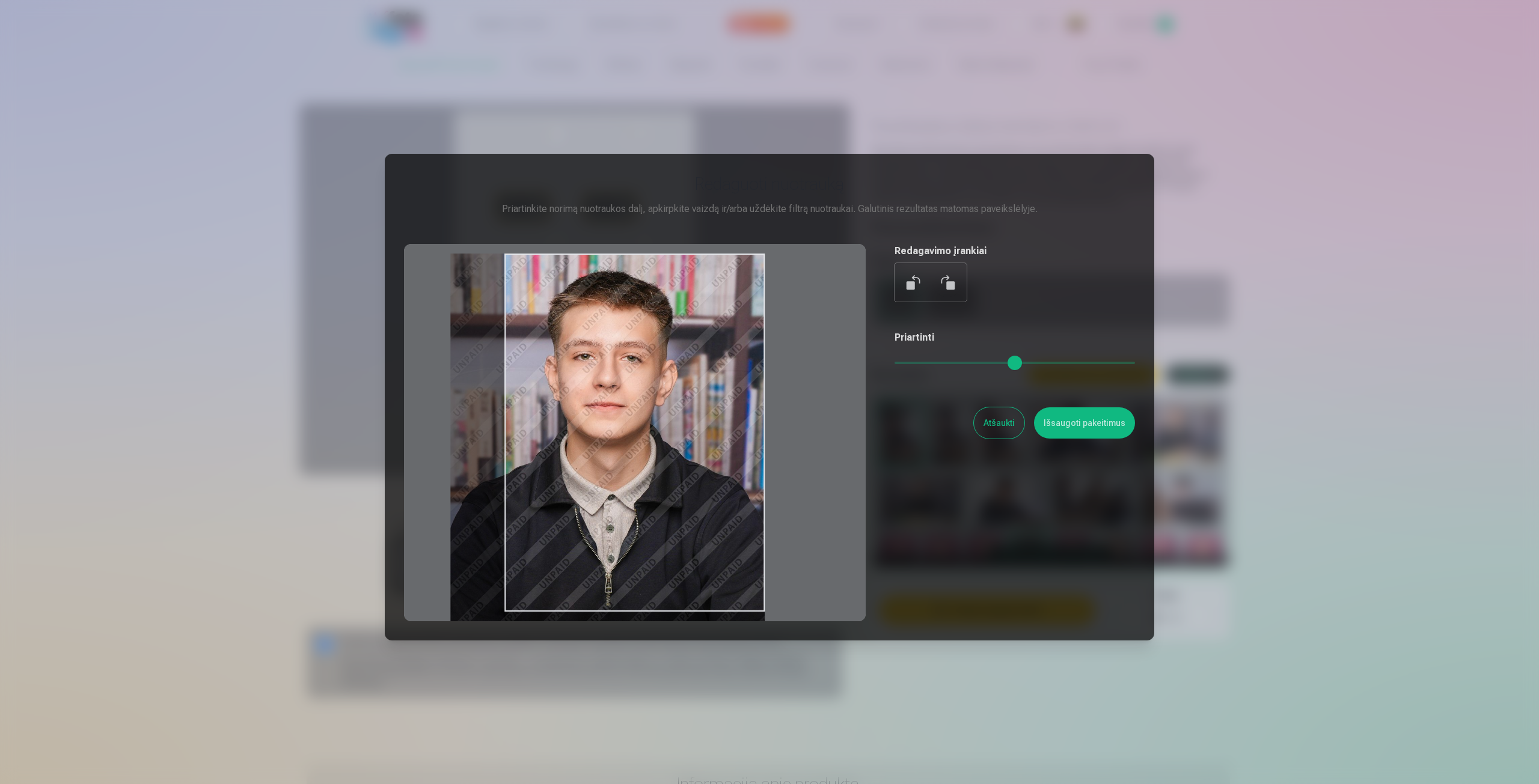
drag, startPoint x: 922, startPoint y: 365, endPoint x: 912, endPoint y: 364, distance: 10.0
click at [912, 364] on input "range" at bounding box center [1015, 363] width 241 height 3
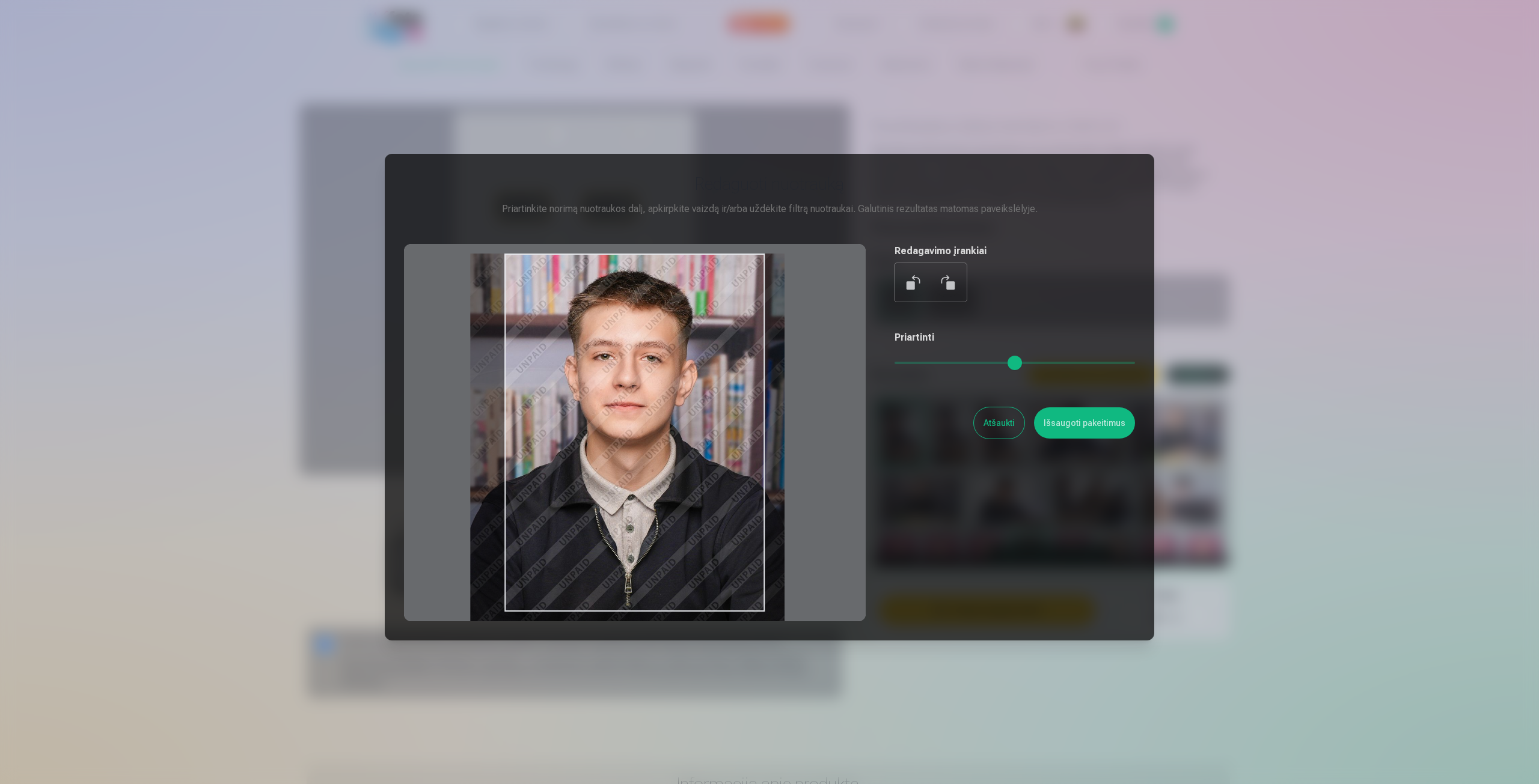
drag, startPoint x: 742, startPoint y: 369, endPoint x: 762, endPoint y: 377, distance: 21.5
click at [762, 377] on div at bounding box center [635, 433] width 462 height 377
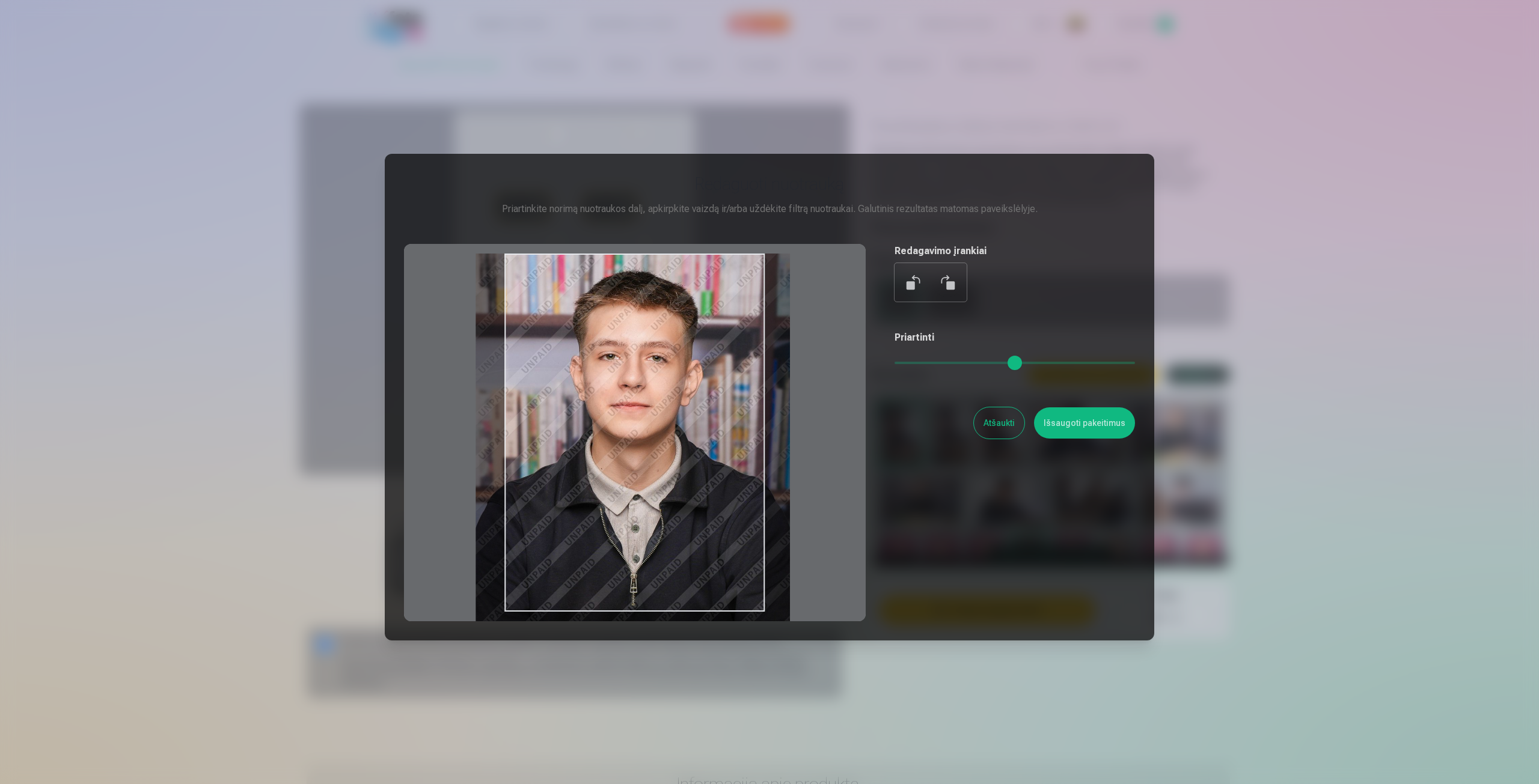
drag, startPoint x: 655, startPoint y: 298, endPoint x: 661, endPoint y: 308, distance: 11.7
click at [661, 308] on div at bounding box center [635, 433] width 462 height 377
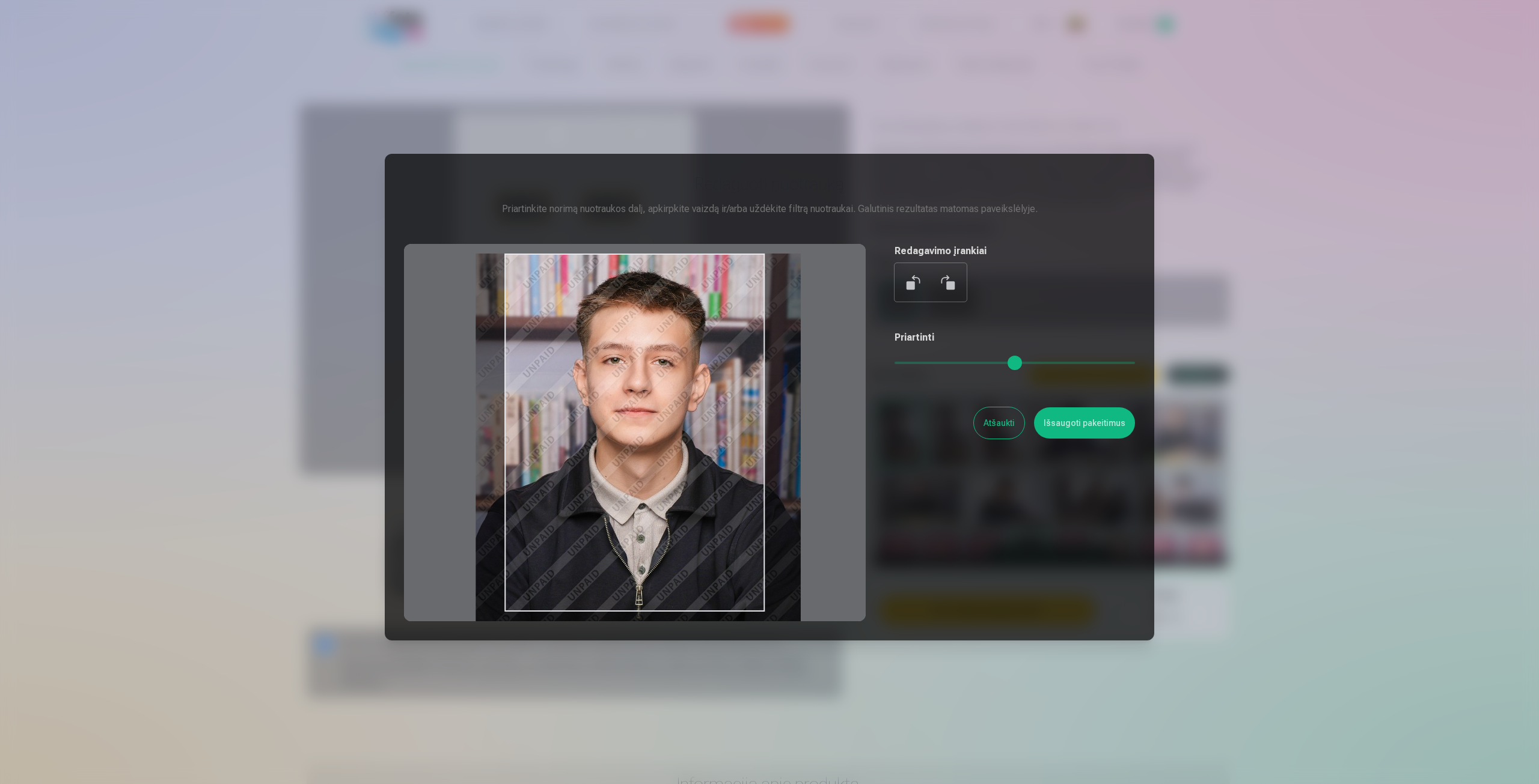
click at [913, 362] on input "range" at bounding box center [1015, 363] width 241 height 3
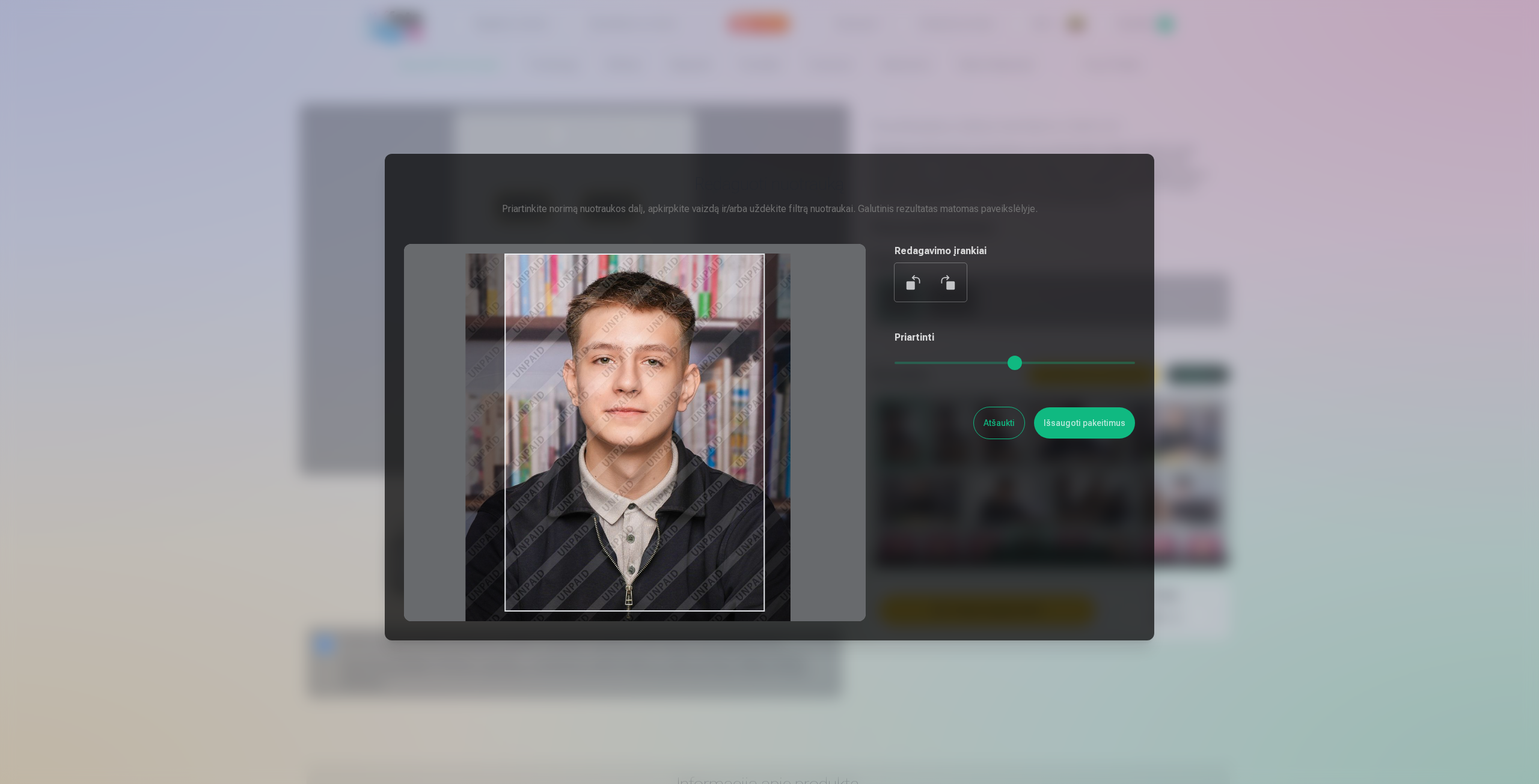
drag, startPoint x: 724, startPoint y: 359, endPoint x: 714, endPoint y: 370, distance: 14.9
click at [714, 370] on div at bounding box center [635, 433] width 462 height 377
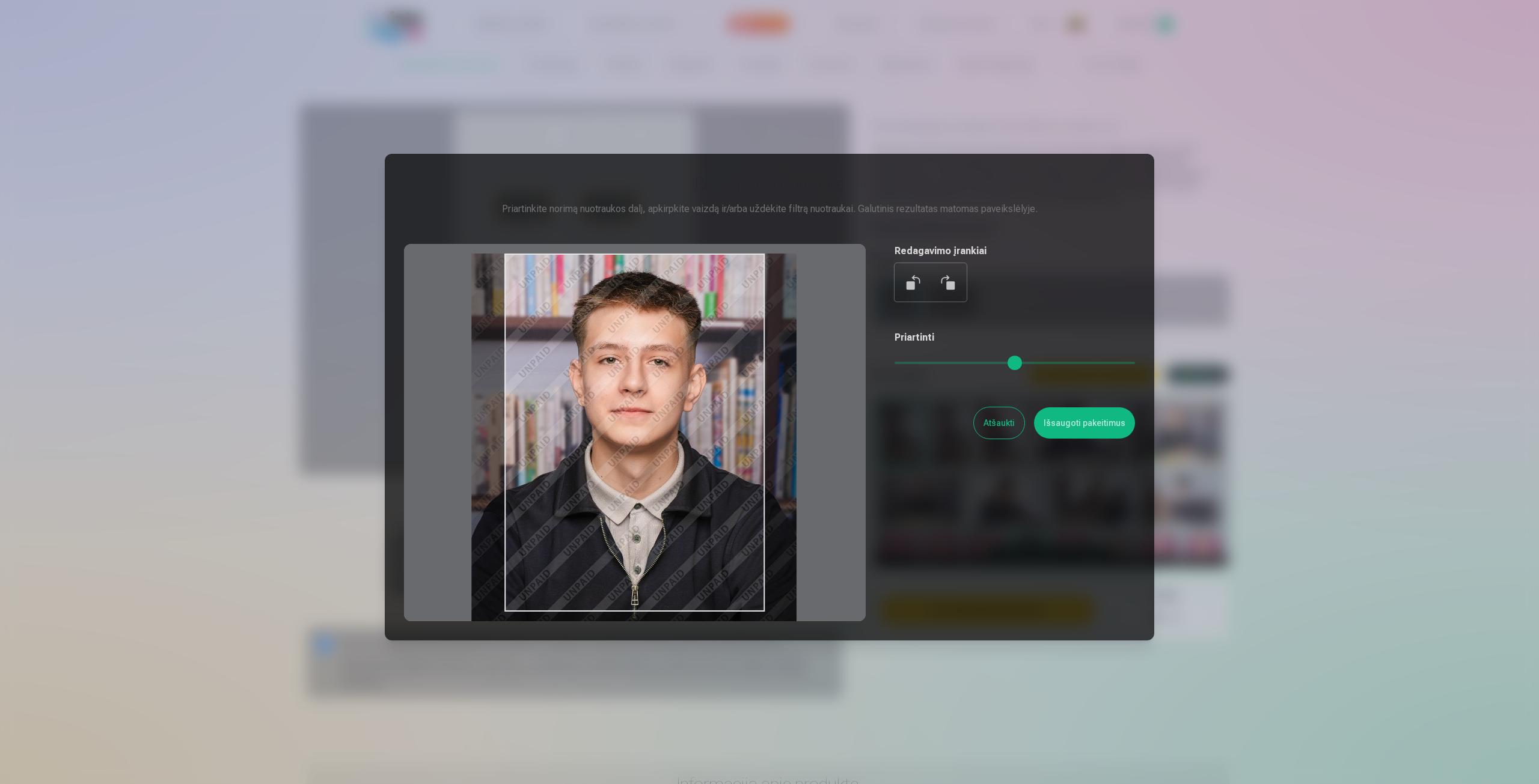
drag, startPoint x: 694, startPoint y: 367, endPoint x: 700, endPoint y: 370, distance: 6.7
click at [700, 370] on div at bounding box center [635, 433] width 462 height 377
type input "****"
click at [1072, 429] on button "Išsaugoti pakeitimus" at bounding box center [1084, 422] width 101 height 31
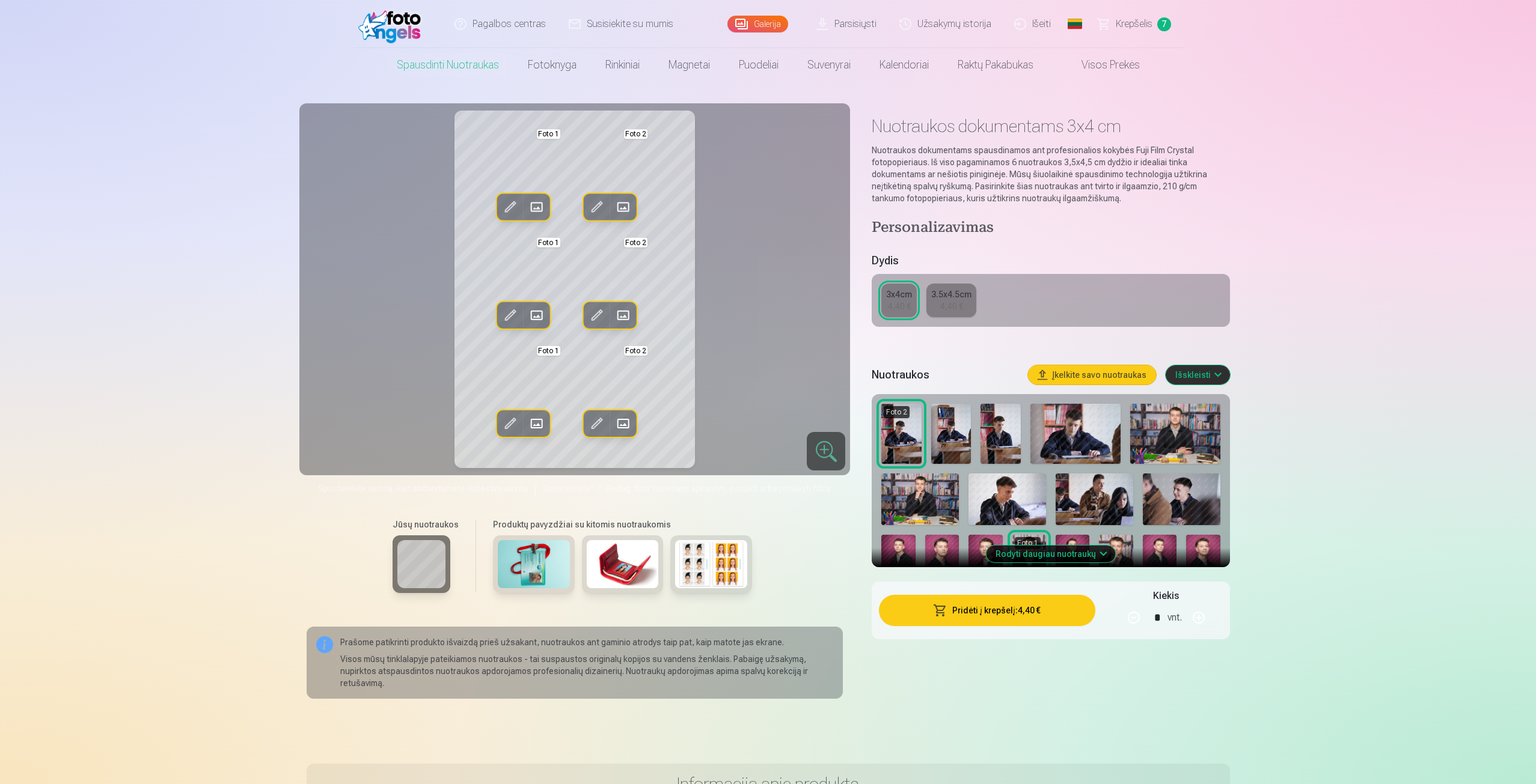
click at [502, 318] on span at bounding box center [509, 315] width 19 height 19
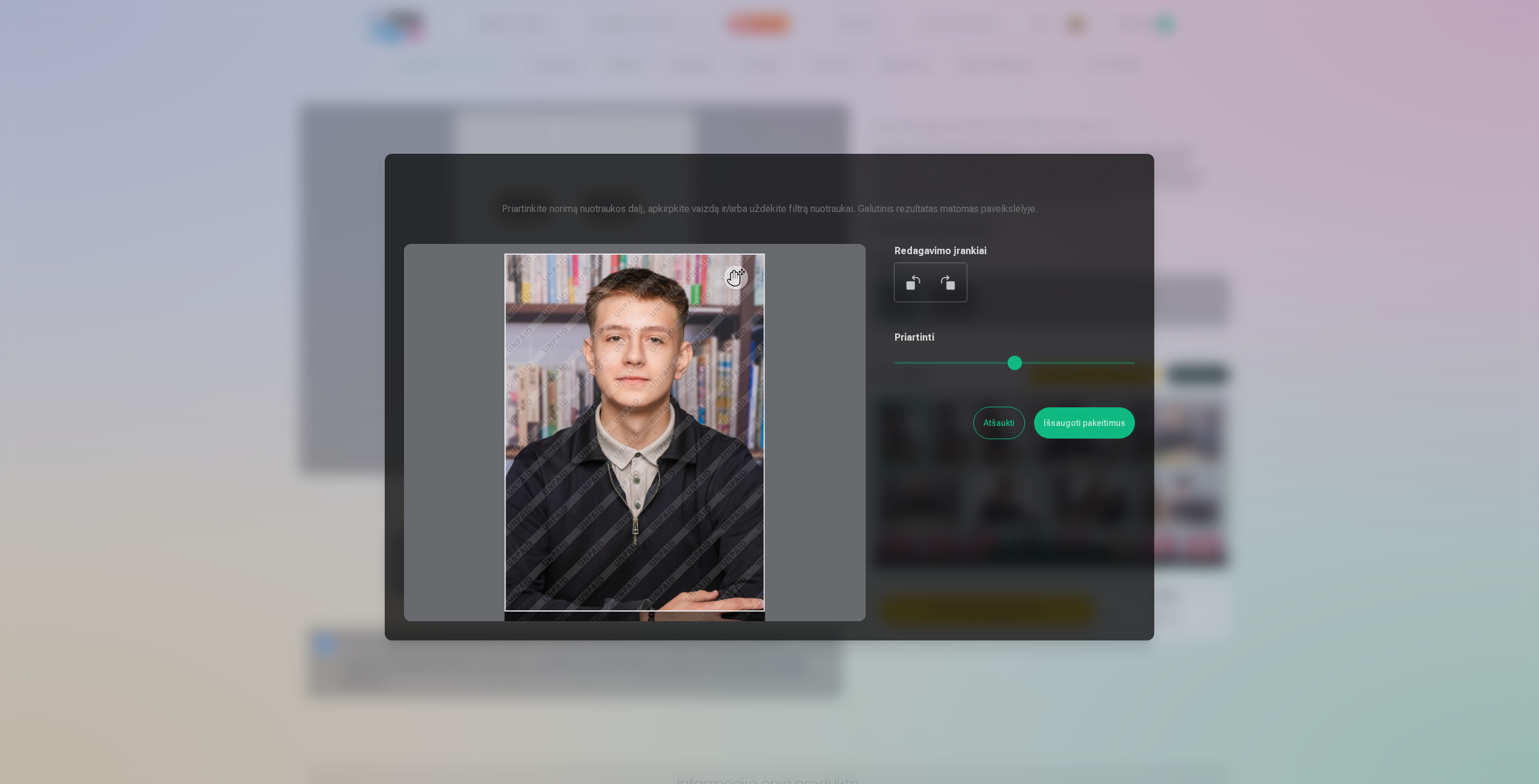
drag, startPoint x: 893, startPoint y: 360, endPoint x: 900, endPoint y: 359, distance: 7.1
click at [900, 362] on input "range" at bounding box center [1015, 363] width 241 height 3
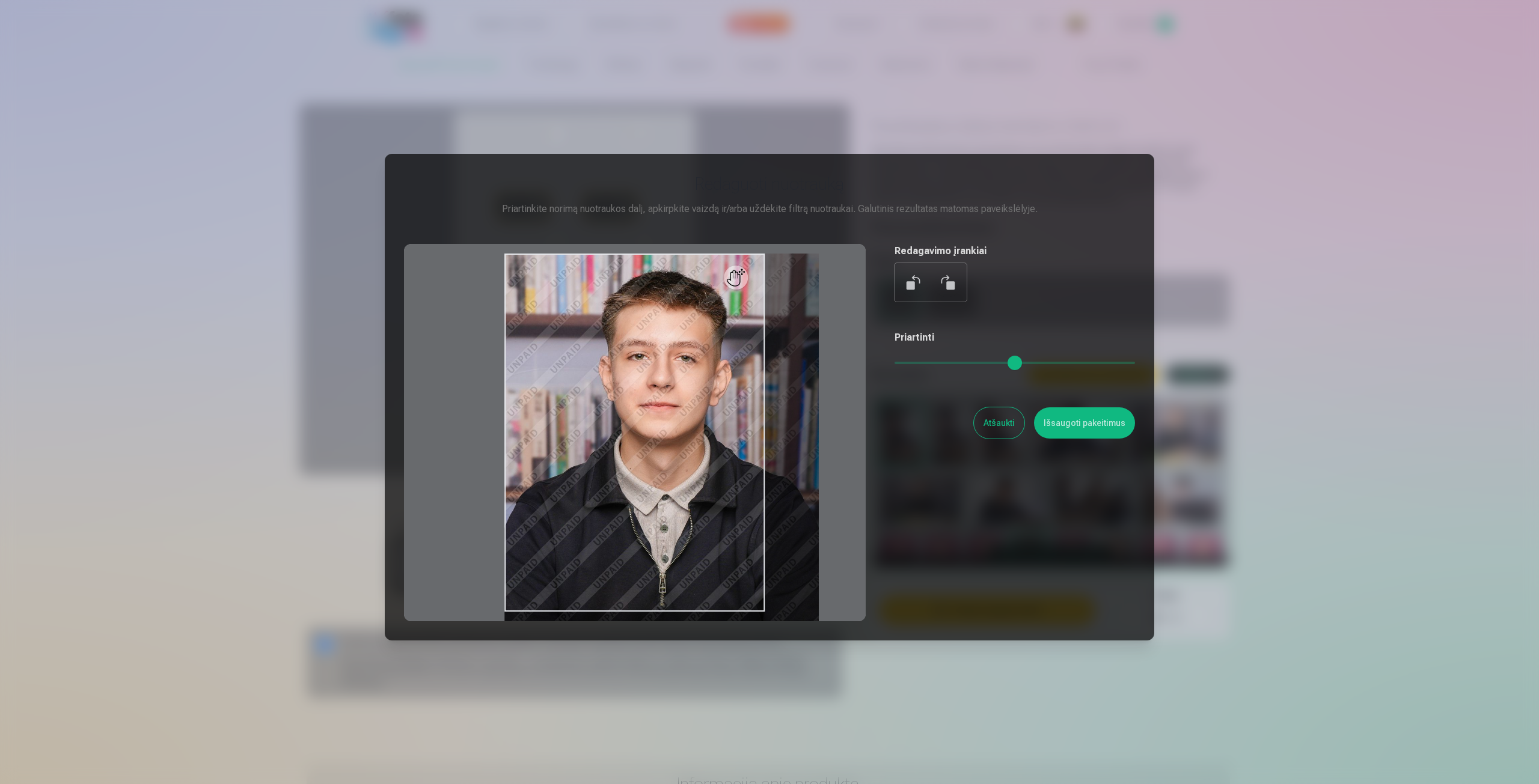
drag, startPoint x: 900, startPoint y: 359, endPoint x: 911, endPoint y: 357, distance: 11.2
click at [911, 362] on input "range" at bounding box center [1015, 363] width 241 height 3
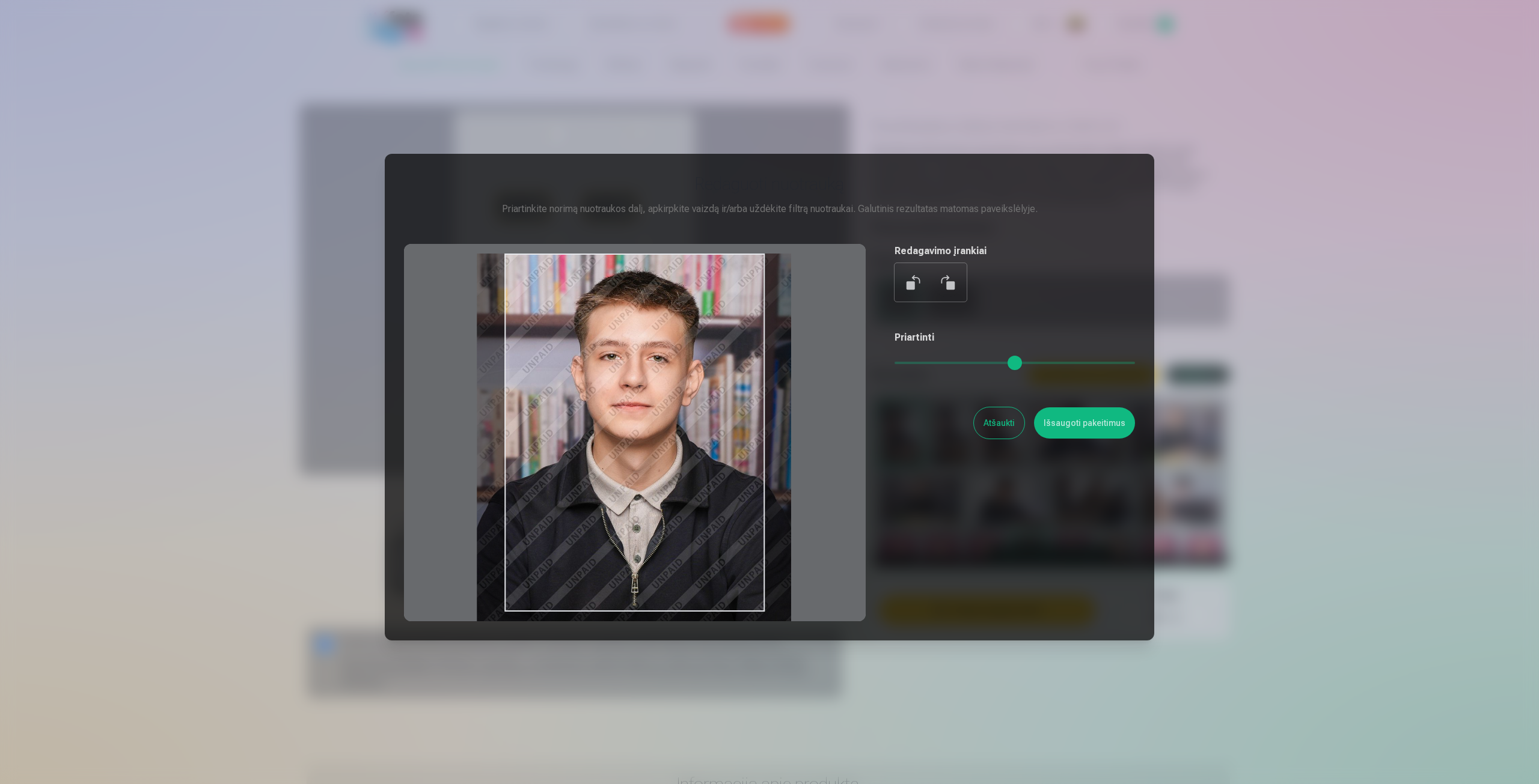
drag, startPoint x: 725, startPoint y: 353, endPoint x: 698, endPoint y: 353, distance: 27.0
click at [698, 353] on div at bounding box center [635, 433] width 462 height 377
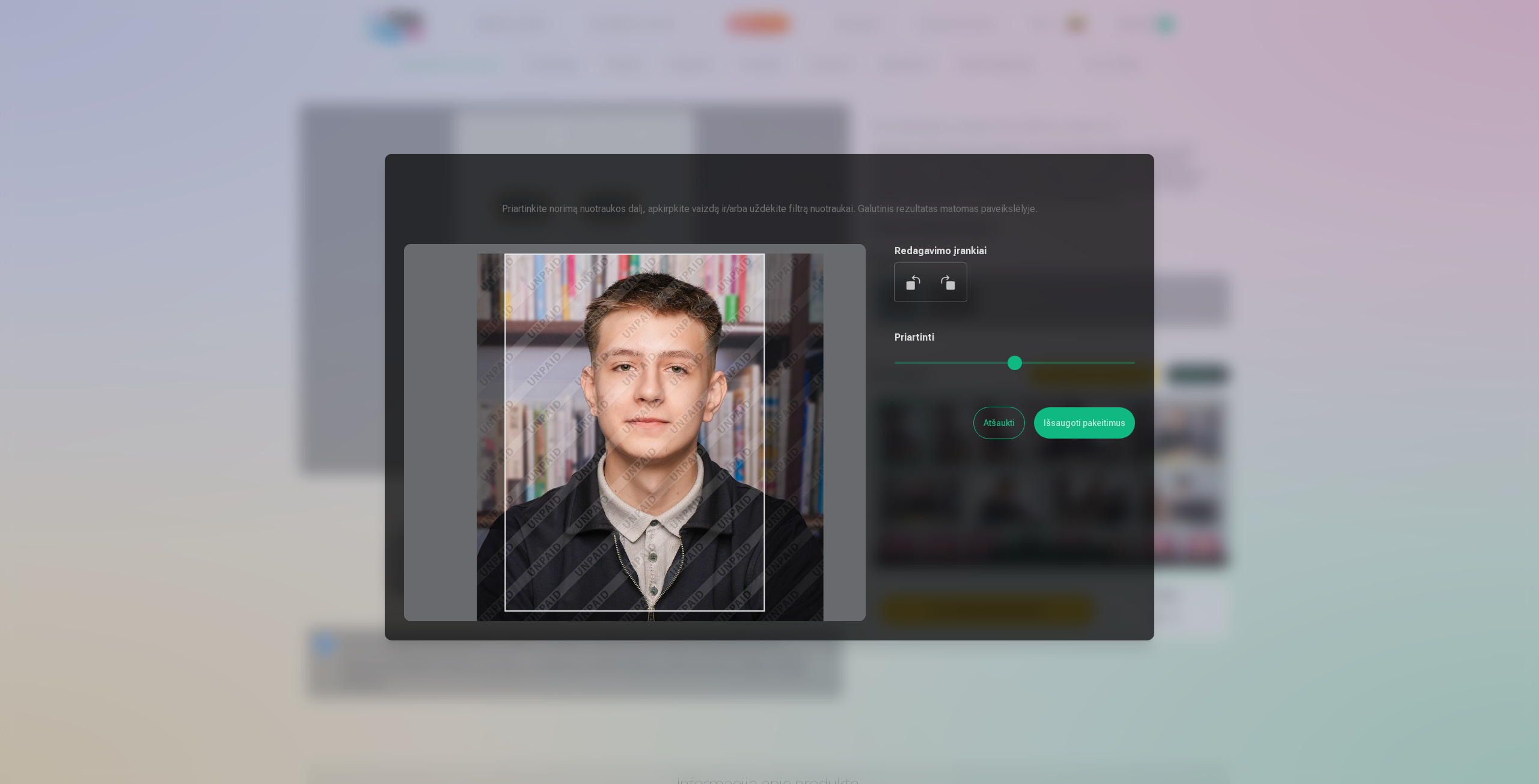
type input "****"
click at [919, 364] on input "range" at bounding box center [1015, 363] width 241 height 3
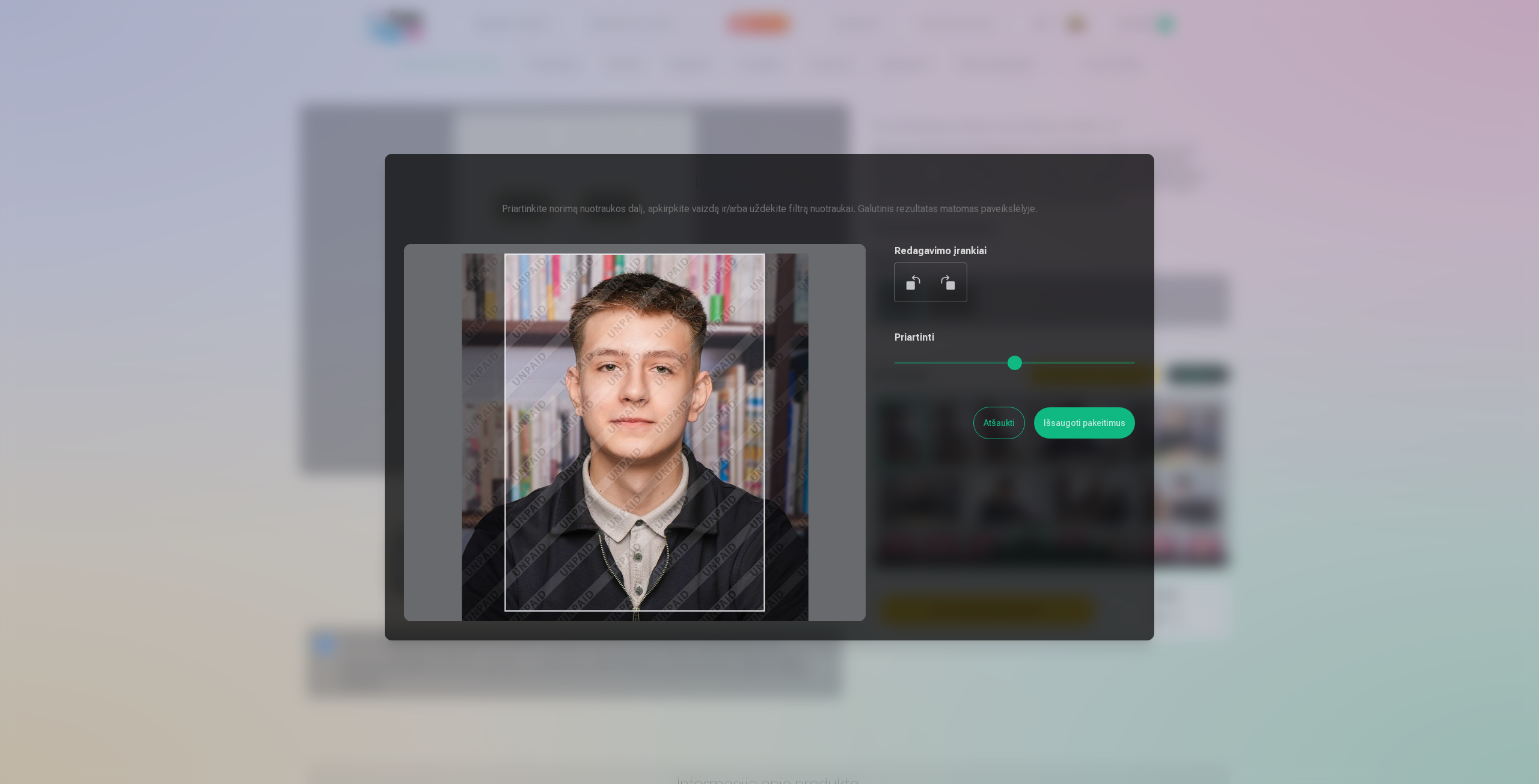
drag, startPoint x: 710, startPoint y: 338, endPoint x: 694, endPoint y: 348, distance: 18.9
click at [694, 348] on div at bounding box center [635, 433] width 462 height 377
click at [1111, 428] on button "Išsaugoti pakeitimus" at bounding box center [1084, 422] width 101 height 31
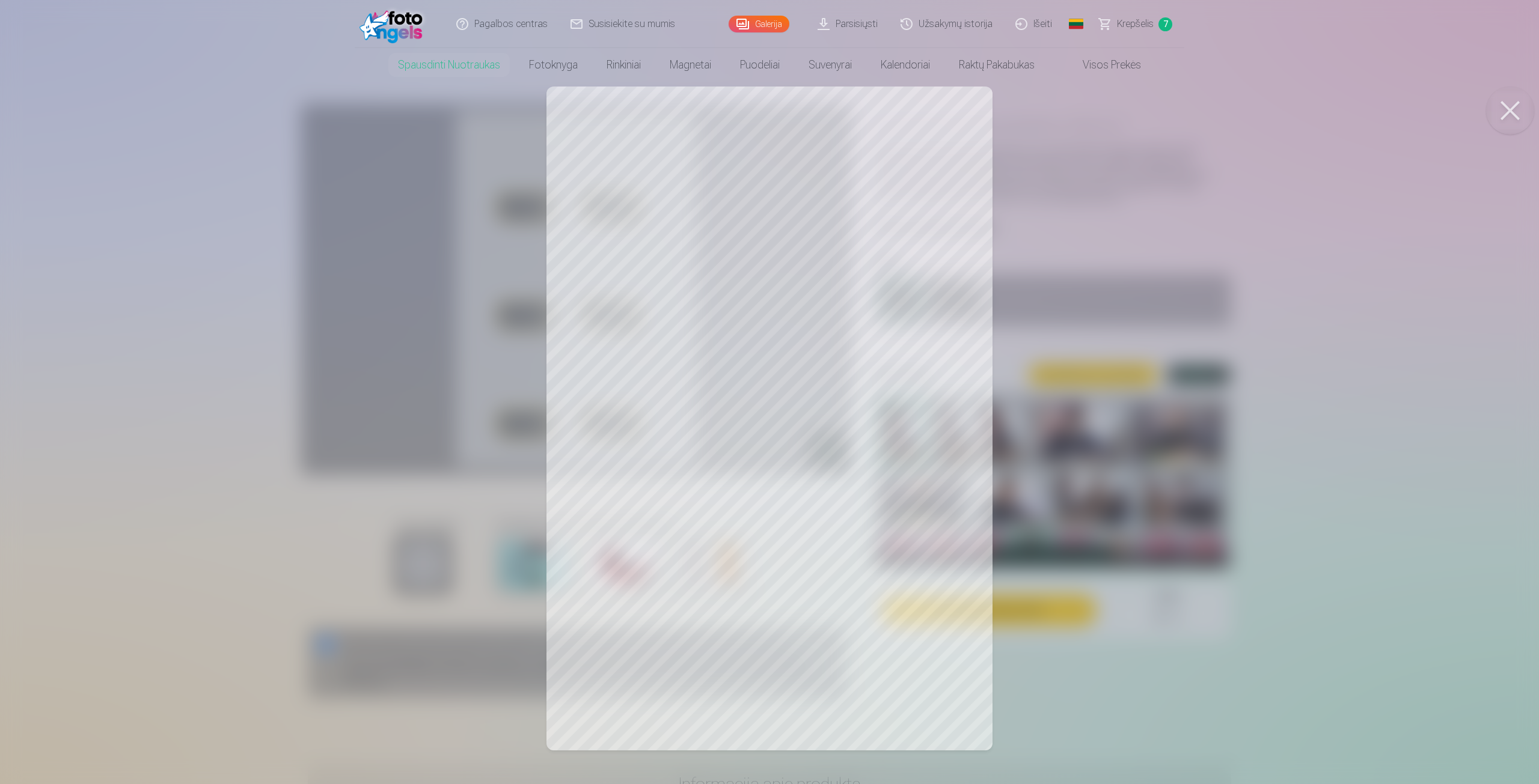
click at [502, 529] on div at bounding box center [769, 392] width 1539 height 784
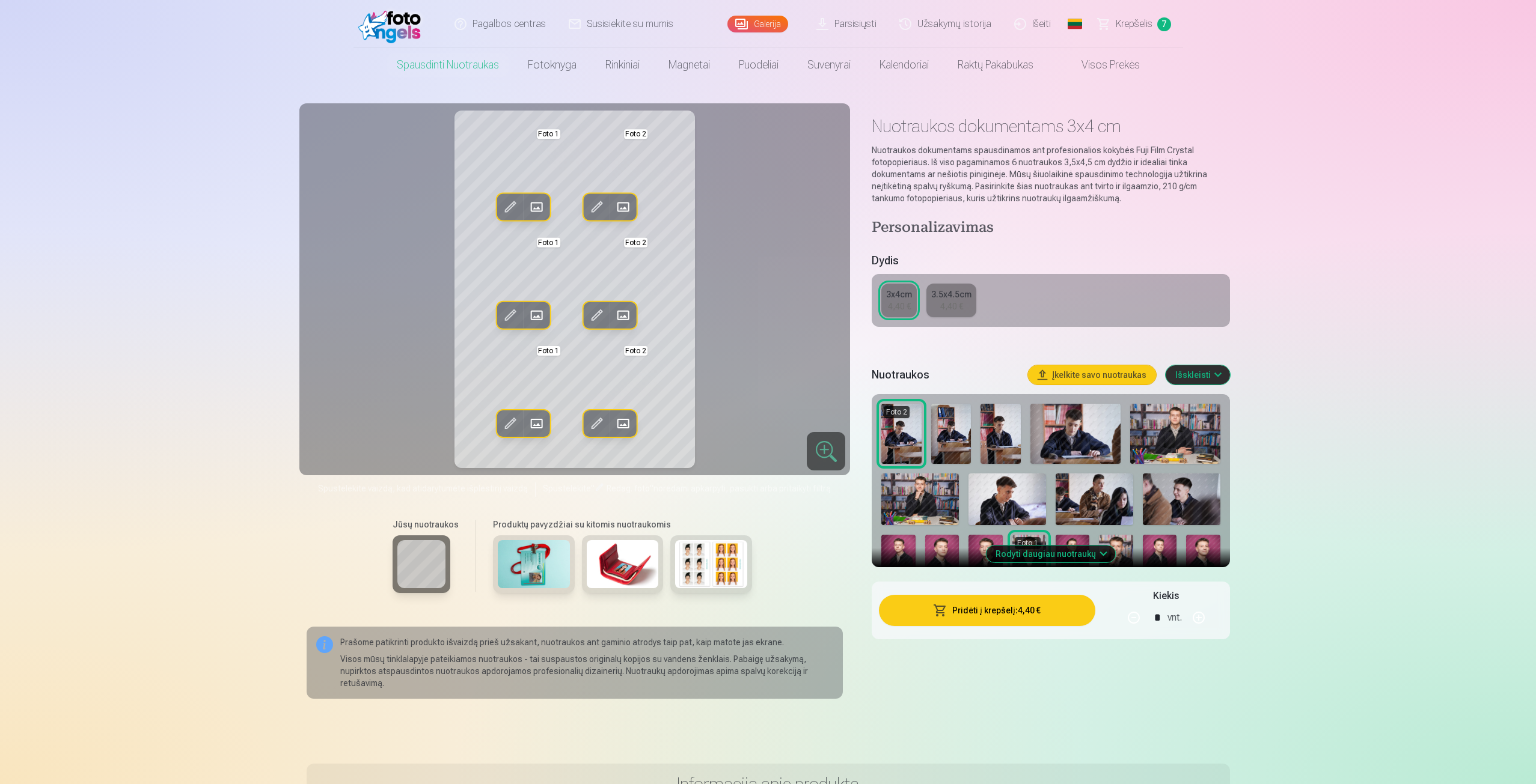
click at [515, 420] on span at bounding box center [509, 424] width 19 height 19
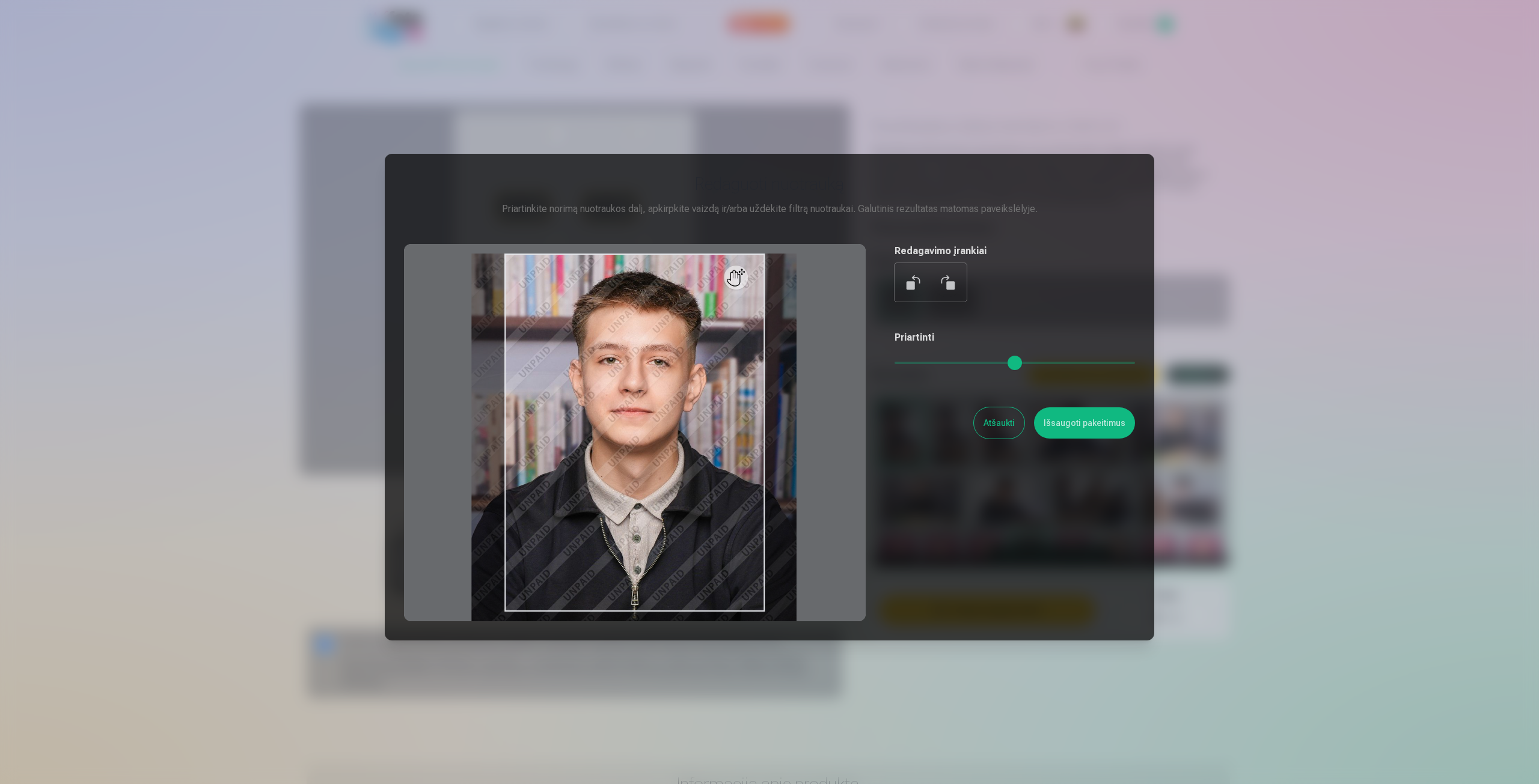
click at [350, 374] on div at bounding box center [769, 392] width 1539 height 784
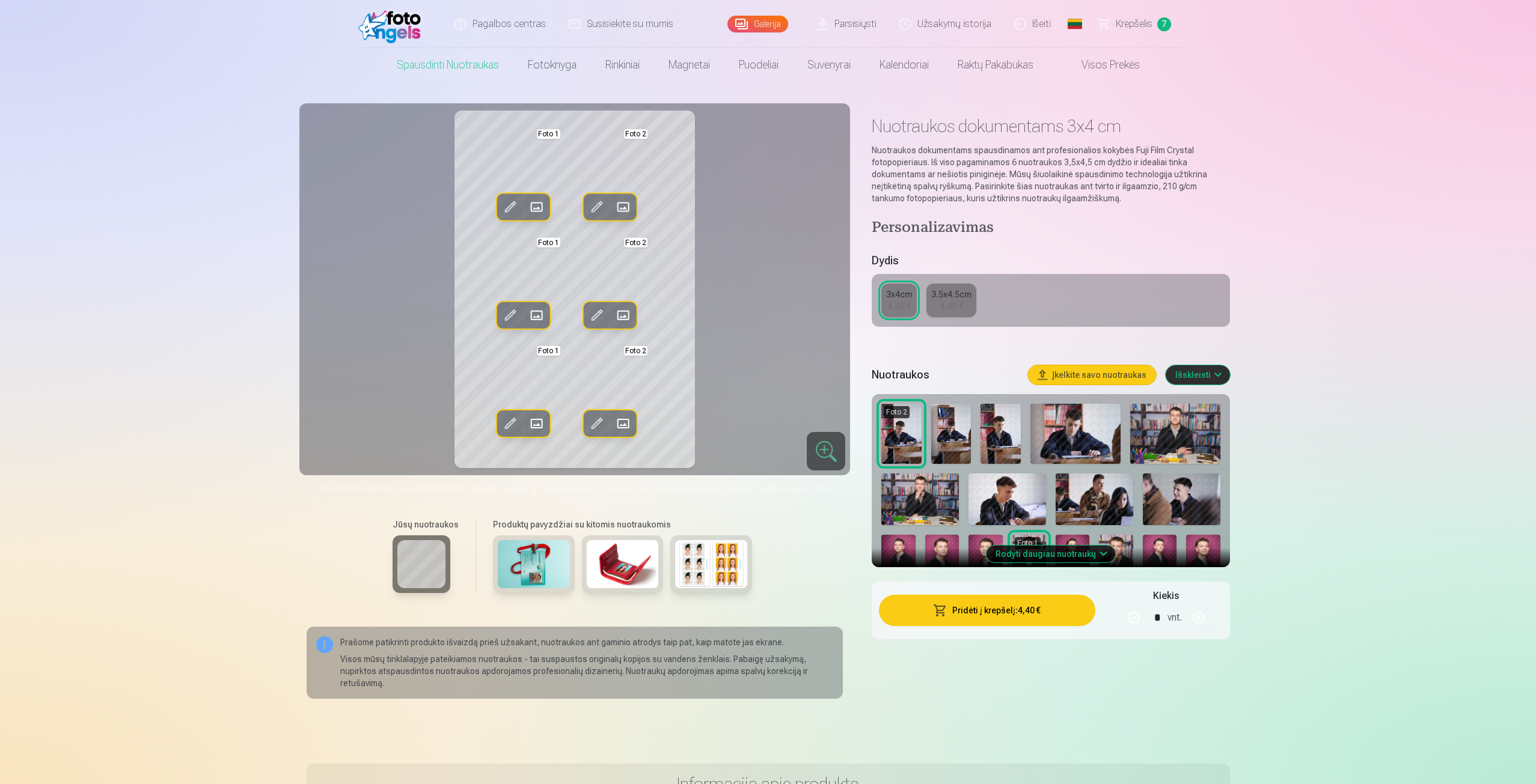
click at [501, 307] on span at bounding box center [509, 315] width 19 height 19
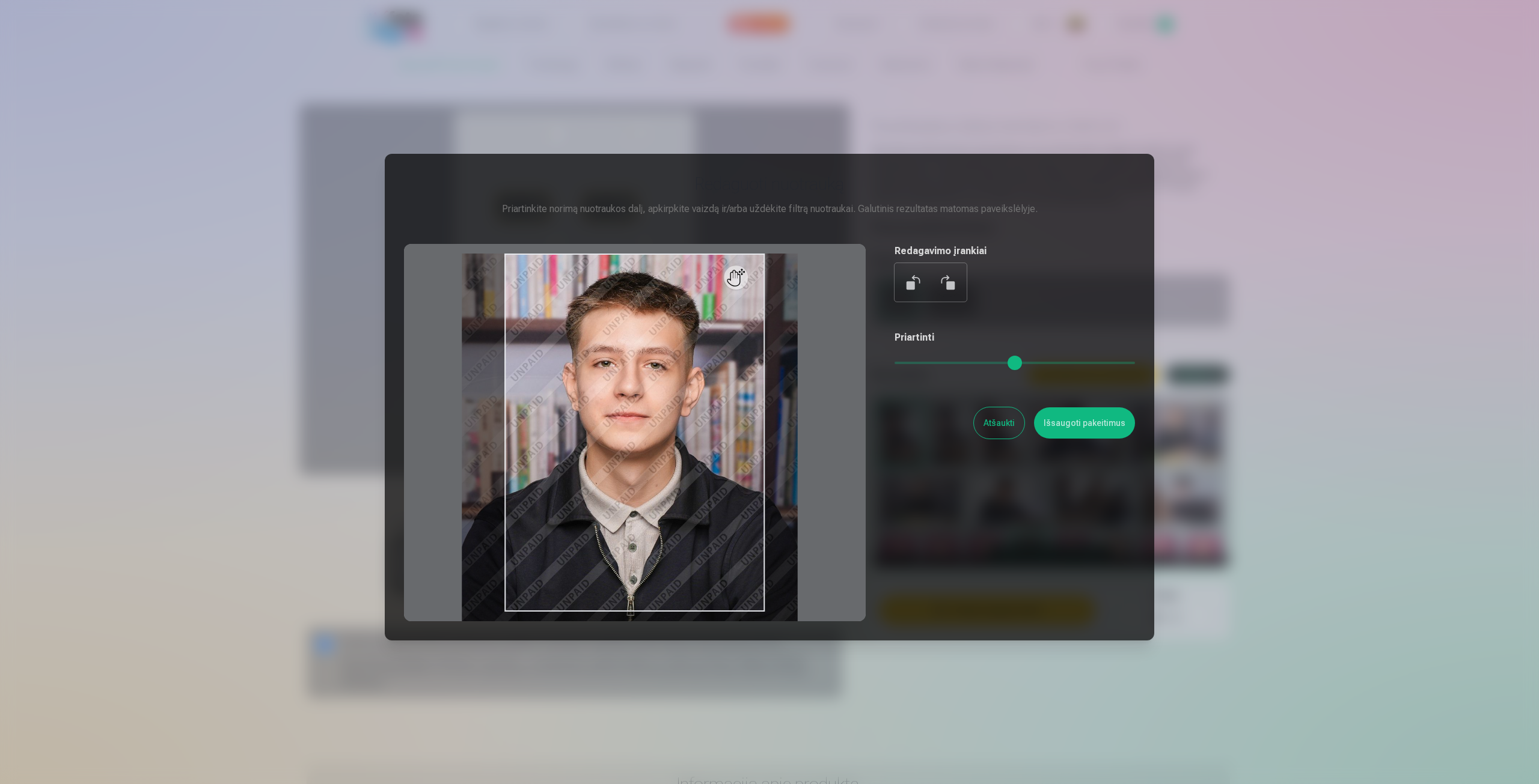
drag, startPoint x: 924, startPoint y: 360, endPoint x: 916, endPoint y: 359, distance: 8.1
click at [916, 362] on input "range" at bounding box center [1015, 363] width 241 height 3
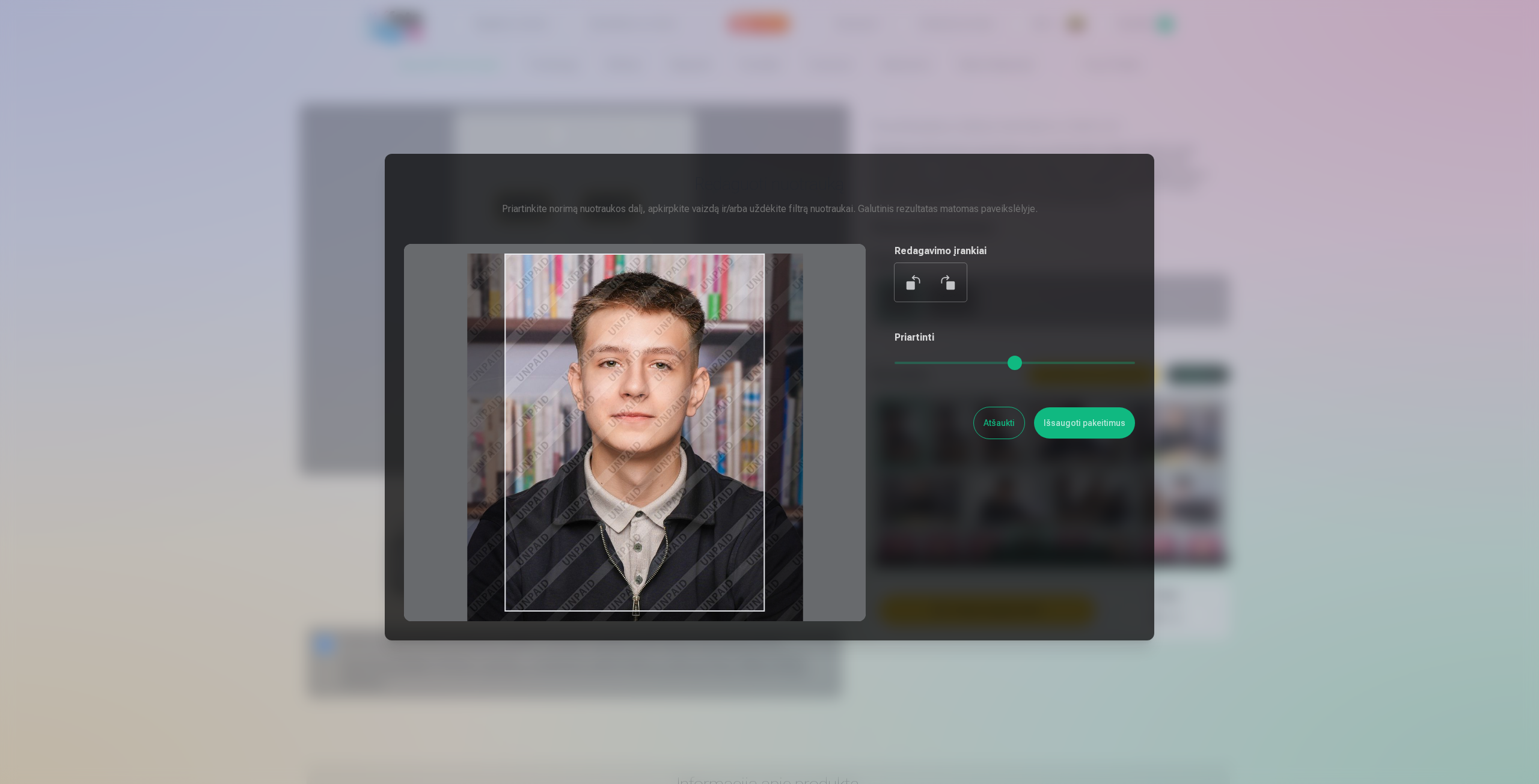
click at [677, 352] on div at bounding box center [635, 433] width 462 height 377
type input "****"
click at [1060, 422] on button "Išsaugoti pakeitimus" at bounding box center [1084, 422] width 101 height 31
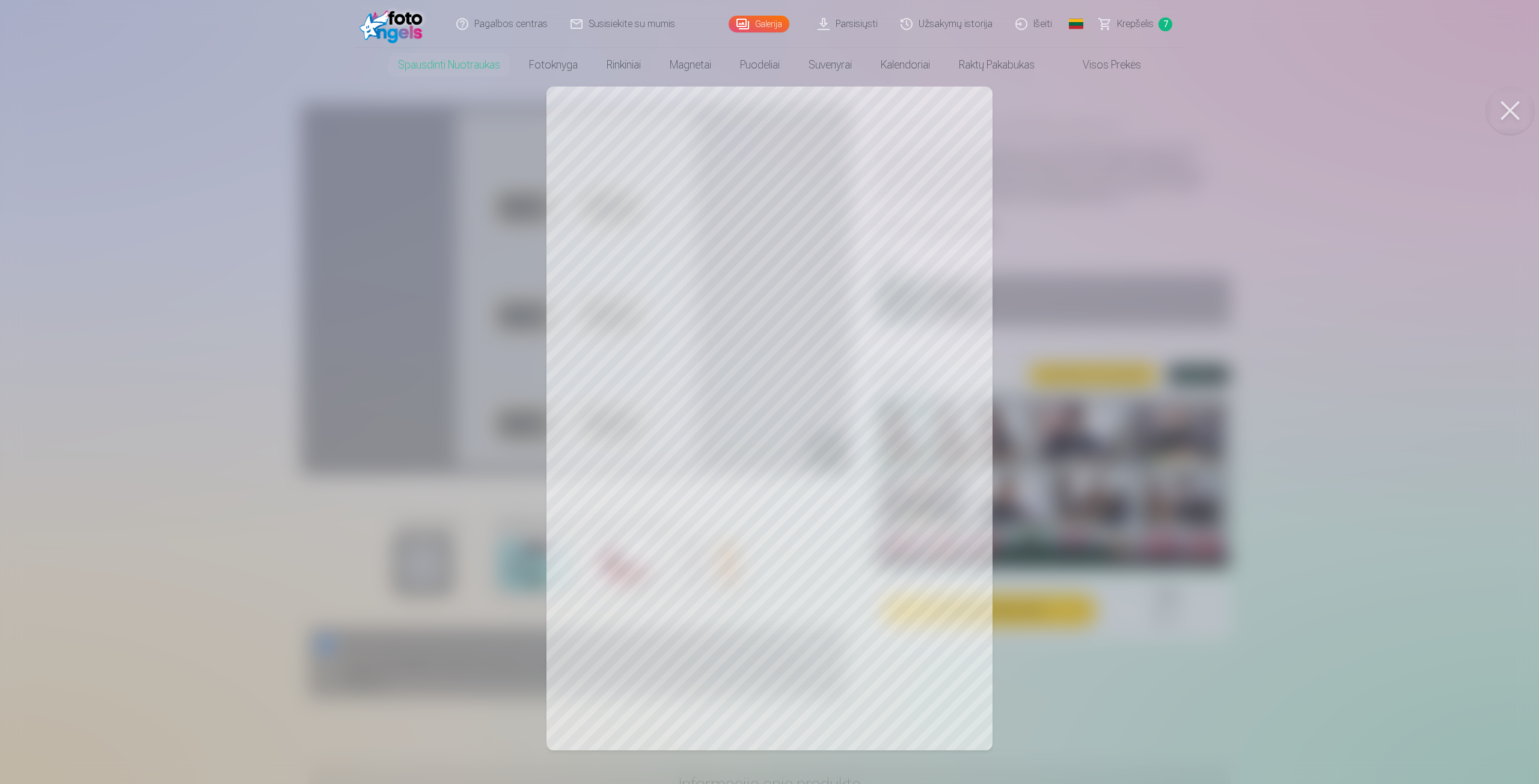
click at [665, 605] on div at bounding box center [769, 392] width 1539 height 784
click at [658, 590] on div at bounding box center [769, 392] width 1539 height 784
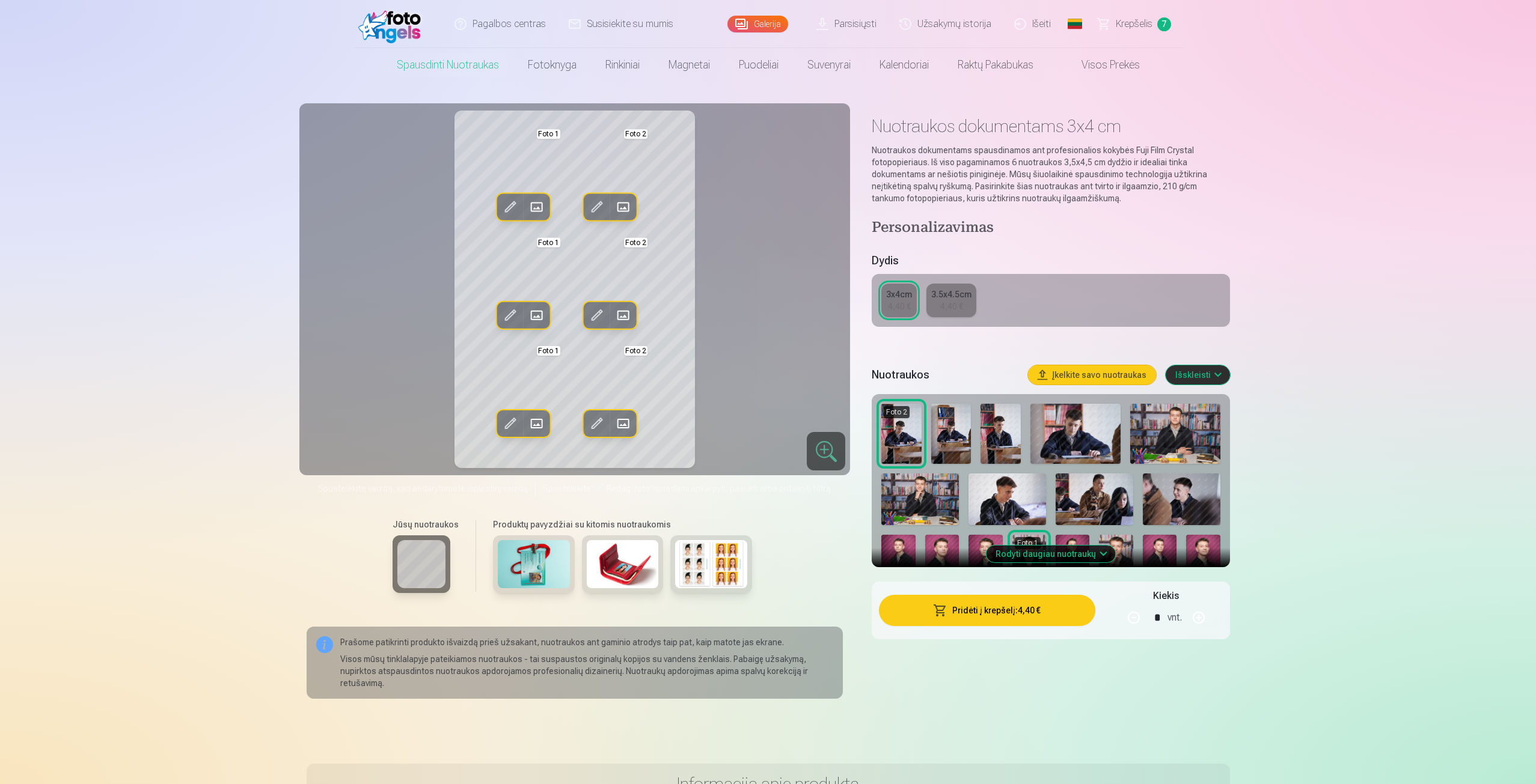
click at [515, 422] on span at bounding box center [509, 424] width 19 height 19
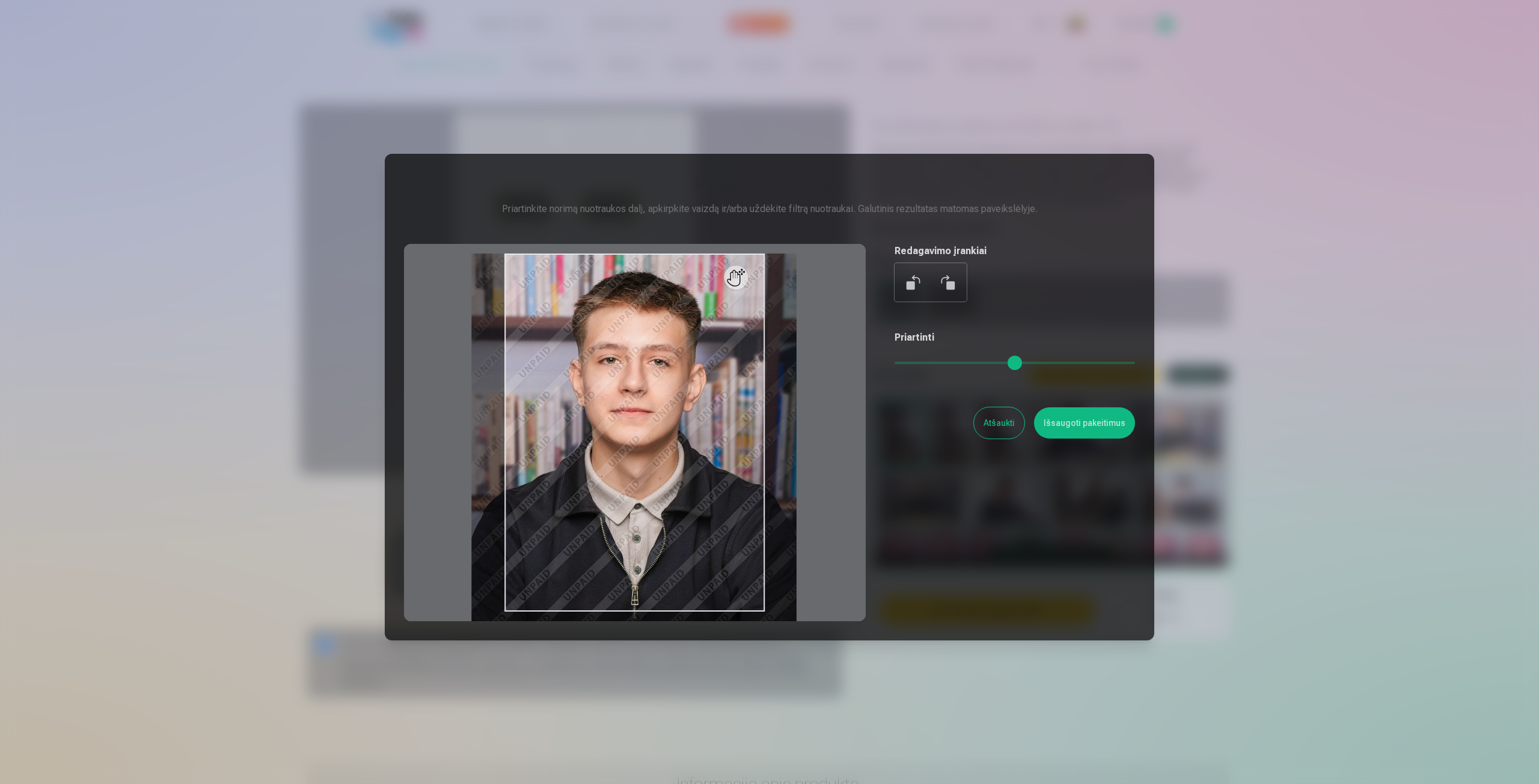
click at [1000, 436] on button "Atšaukti" at bounding box center [999, 422] width 51 height 31
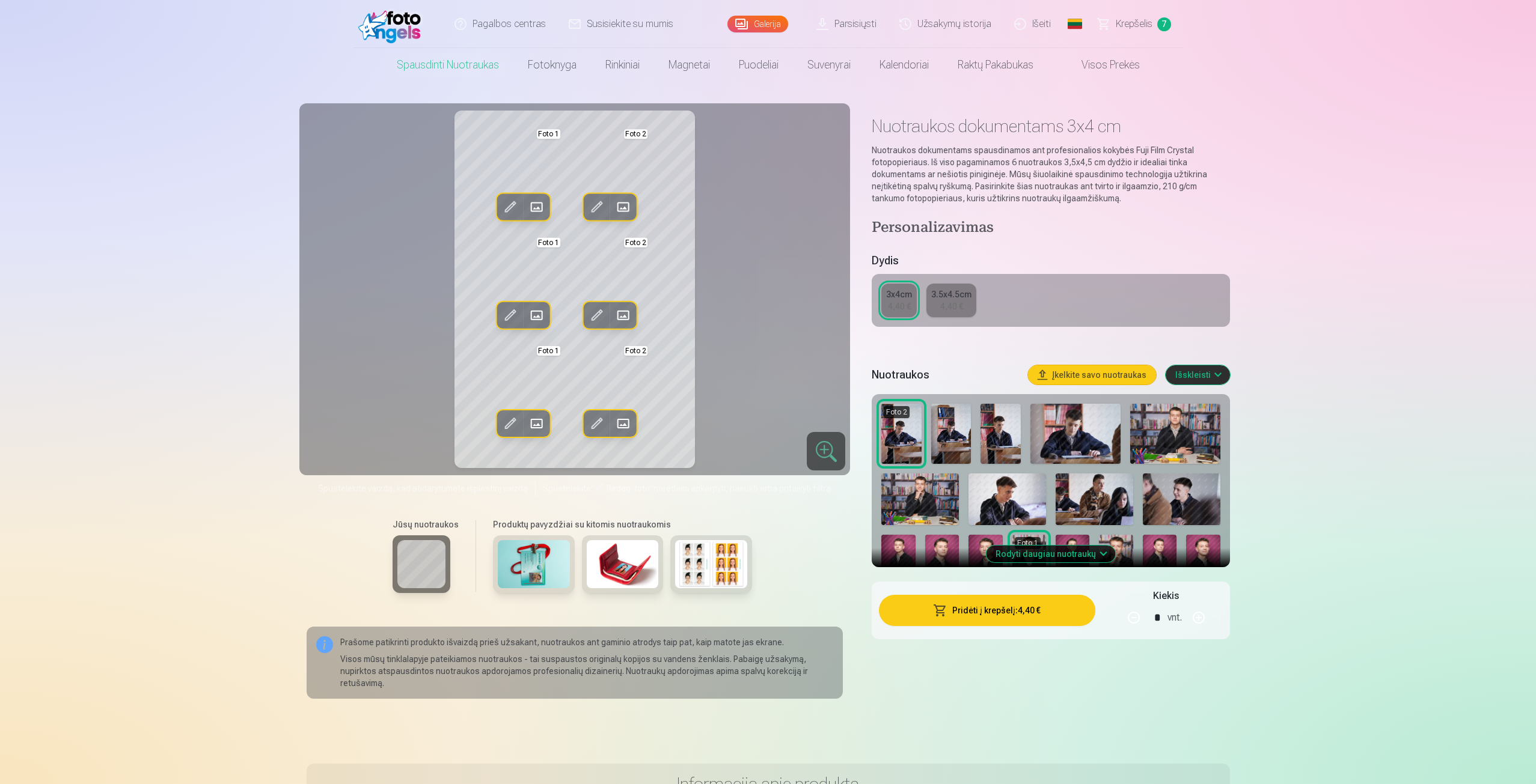
click at [515, 198] on span at bounding box center [509, 207] width 19 height 19
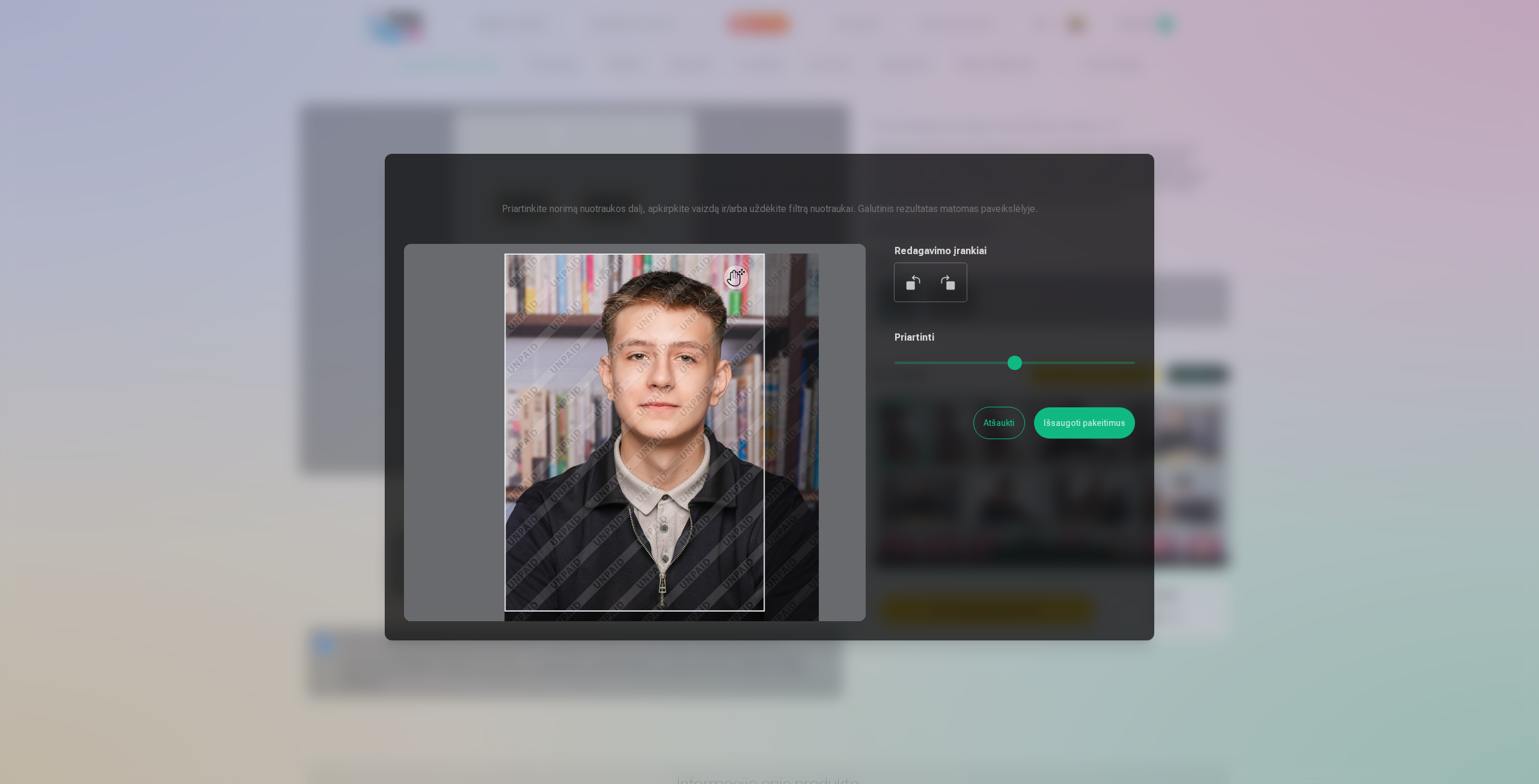
drag, startPoint x: 903, startPoint y: 367, endPoint x: 912, endPoint y: 370, distance: 9.5
click at [912, 364] on input "range" at bounding box center [1015, 363] width 241 height 3
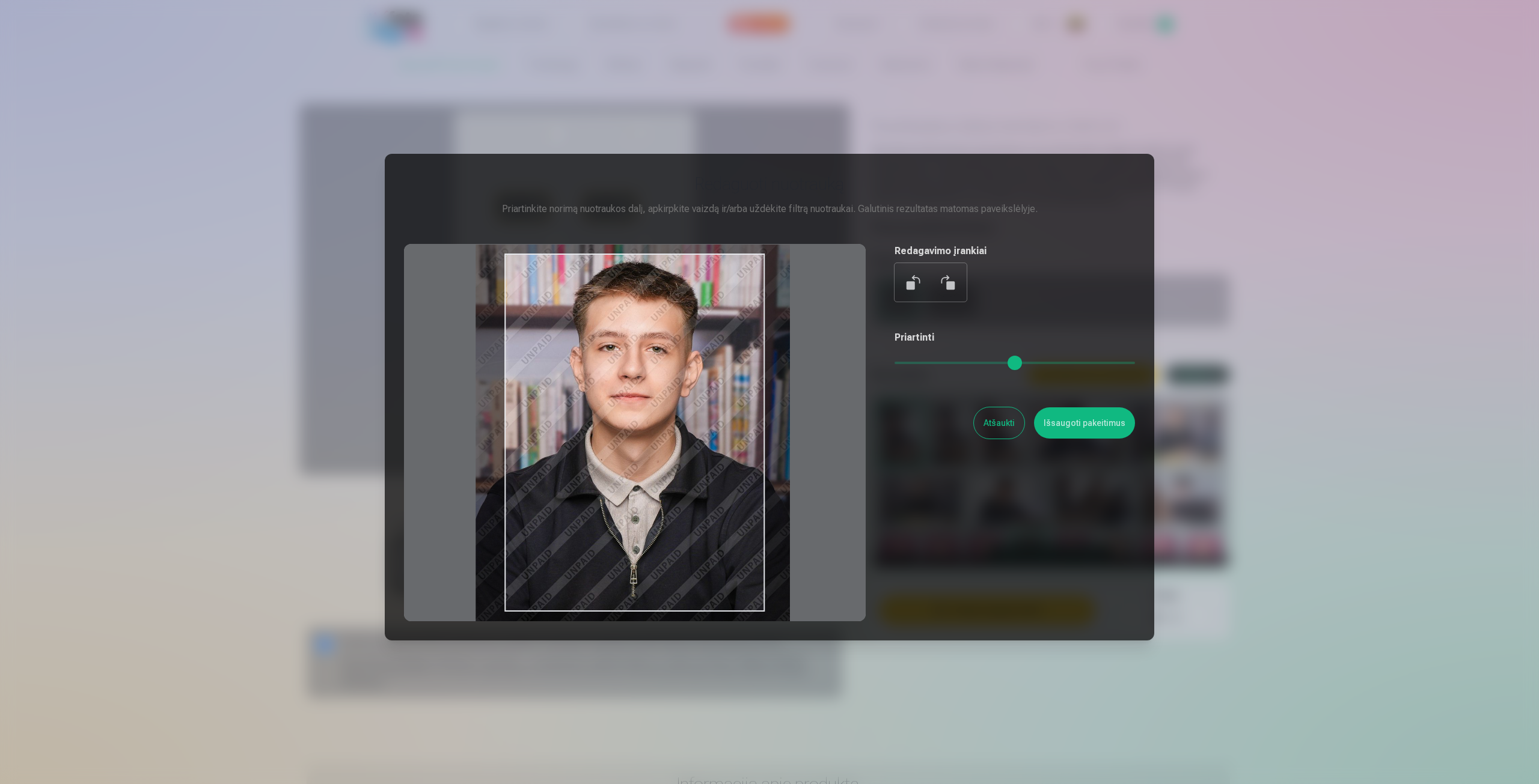
drag, startPoint x: 702, startPoint y: 400, endPoint x: 672, endPoint y: 391, distance: 31.3
click at [672, 391] on div at bounding box center [635, 433] width 462 height 377
click at [915, 364] on input "range" at bounding box center [1015, 363] width 241 height 3
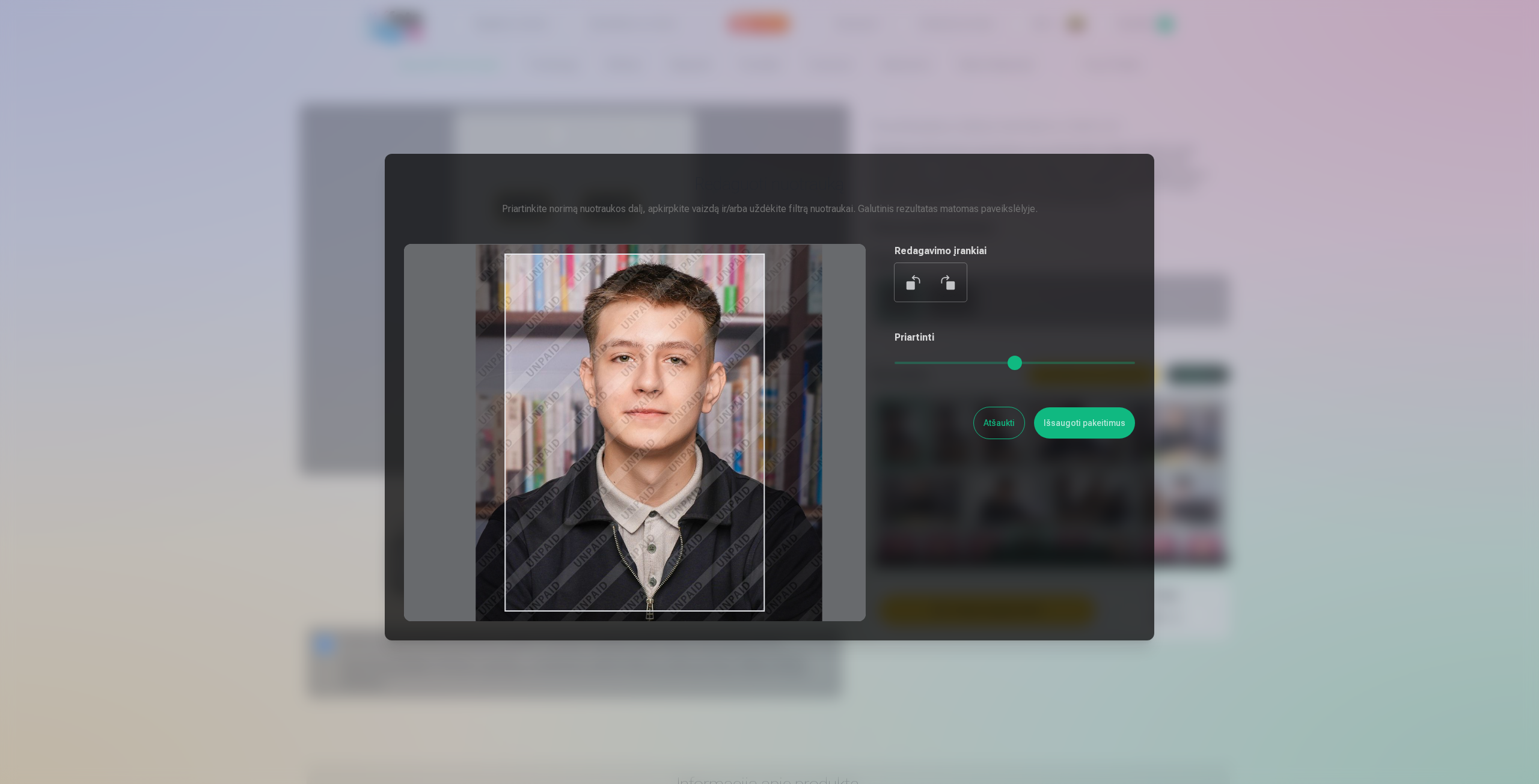
click at [919, 364] on input "range" at bounding box center [1015, 363] width 241 height 3
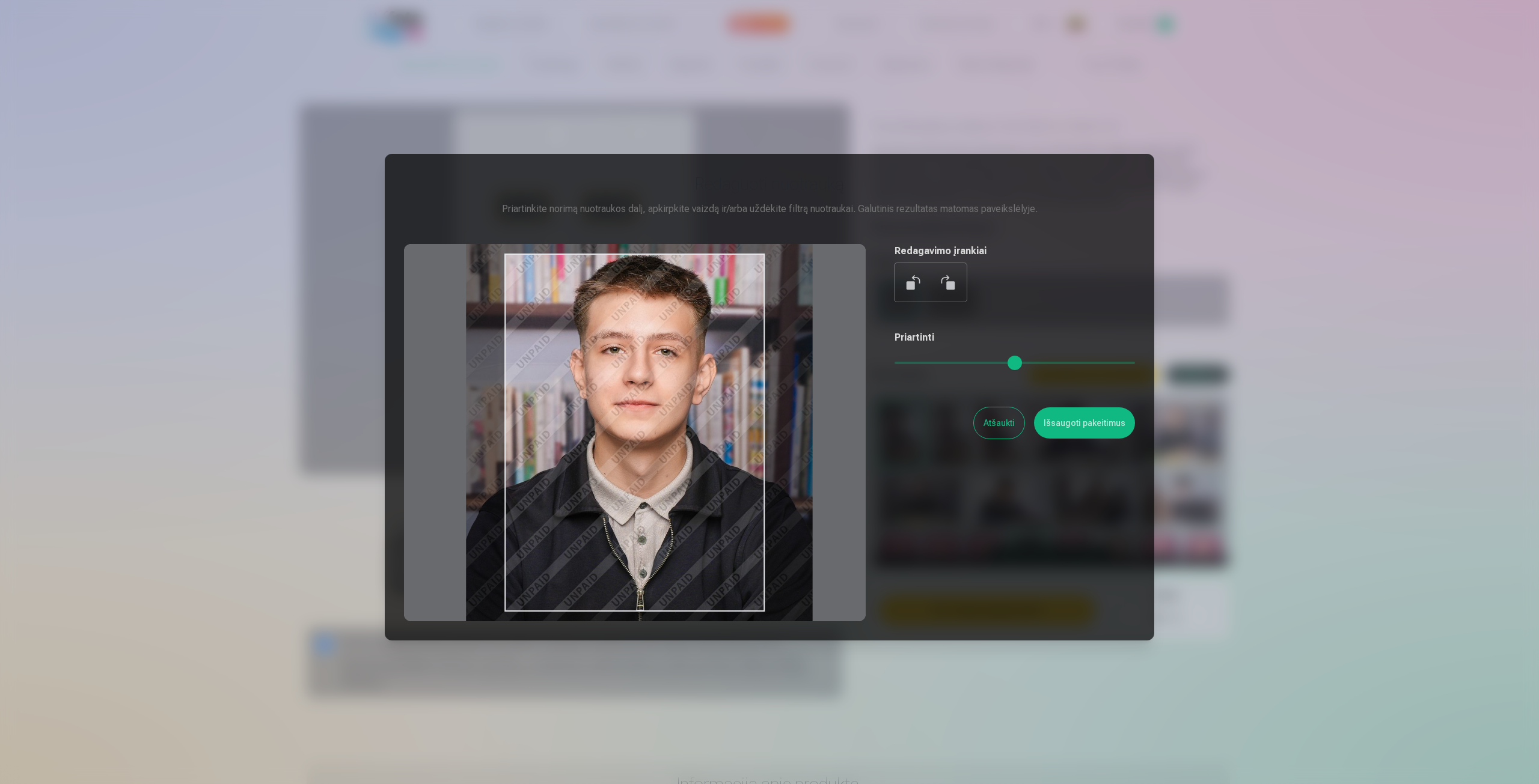
drag, startPoint x: 722, startPoint y: 429, endPoint x: 712, endPoint y: 420, distance: 13.5
click at [712, 420] on div at bounding box center [635, 433] width 462 height 377
click at [912, 364] on input "range" at bounding box center [1015, 363] width 241 height 3
click at [912, 364] on input "range" at bounding box center [1015, 363] width 241 height 3
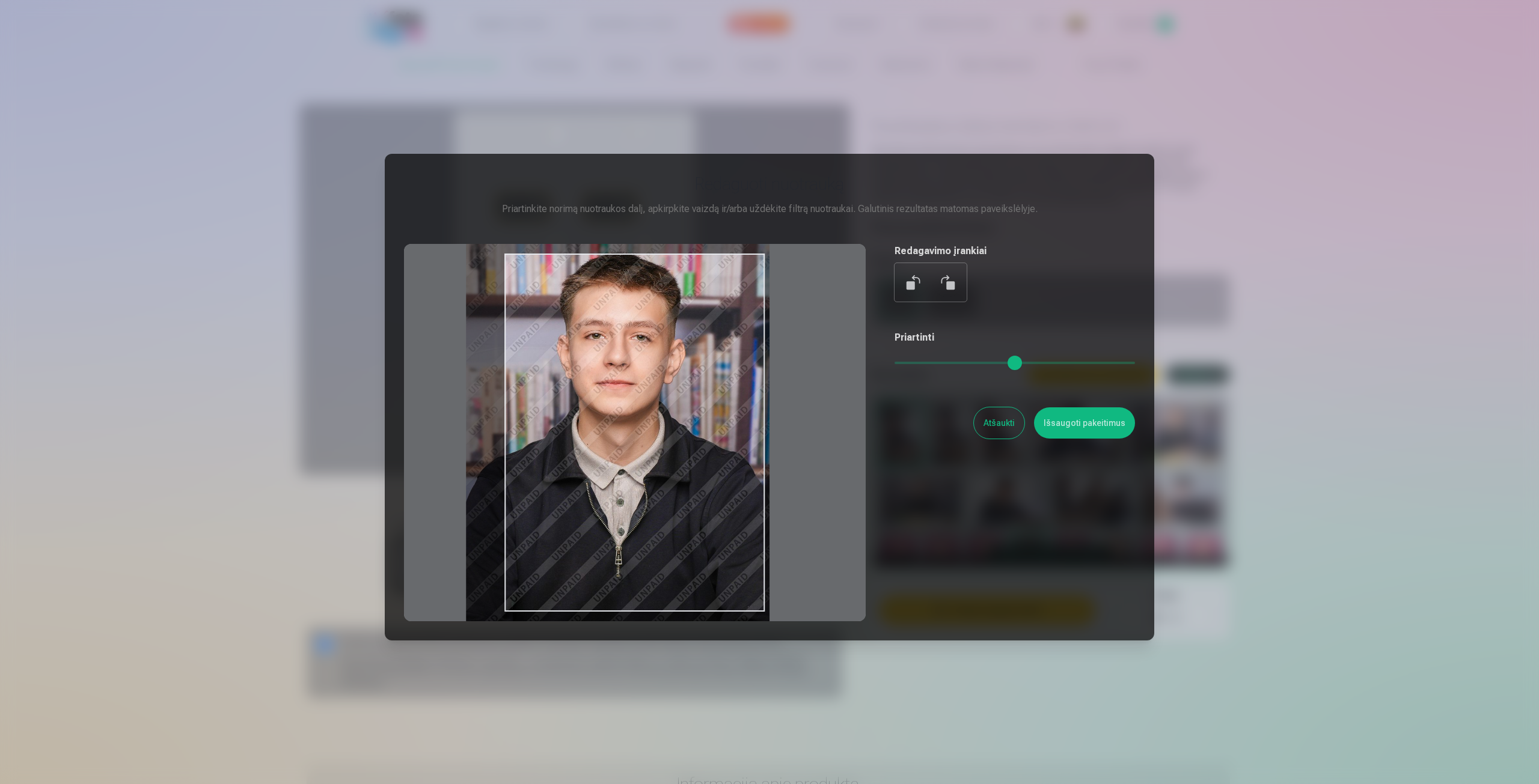
click at [910, 364] on input "range" at bounding box center [1015, 363] width 241 height 3
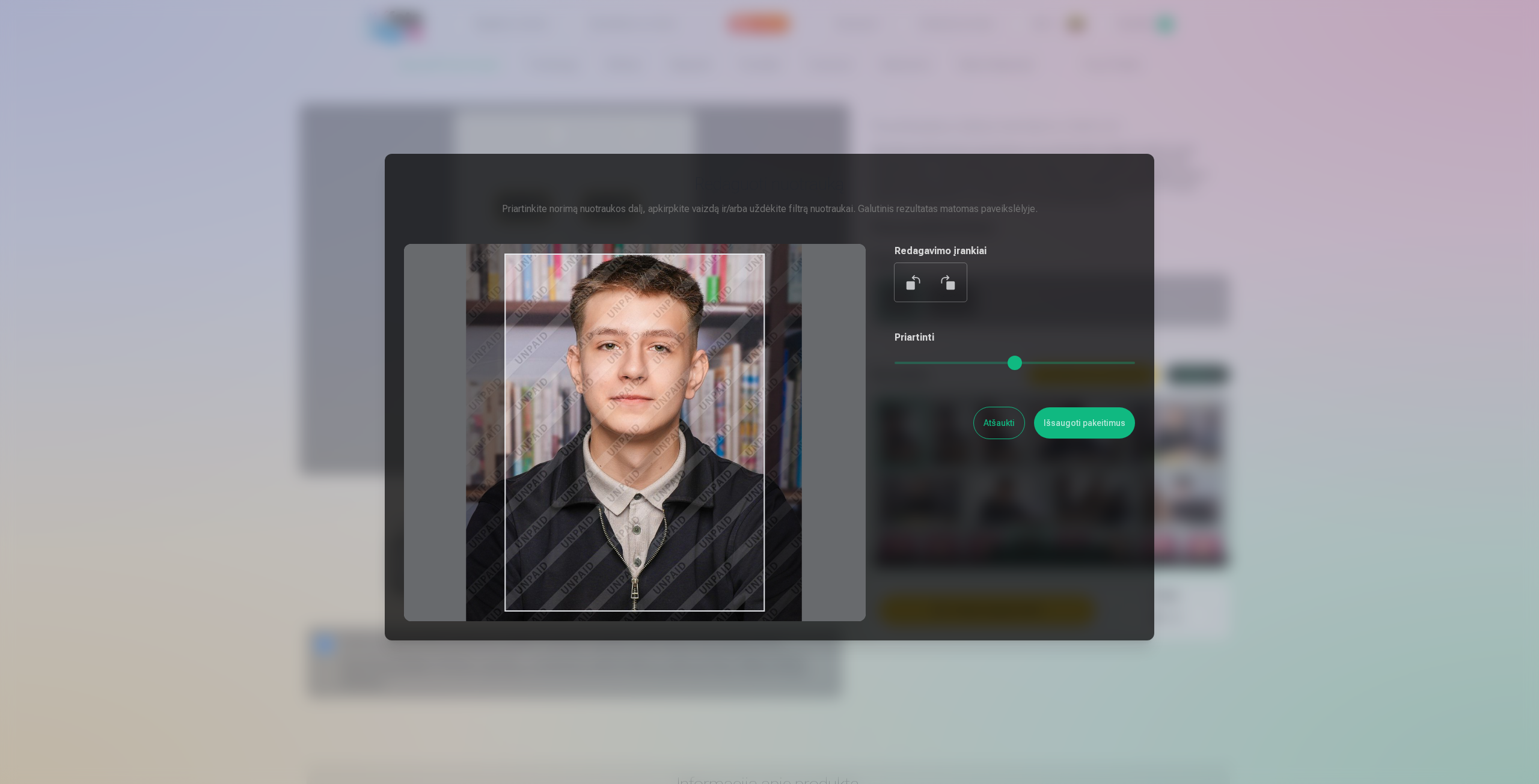
click at [917, 364] on input "range" at bounding box center [1015, 363] width 241 height 3
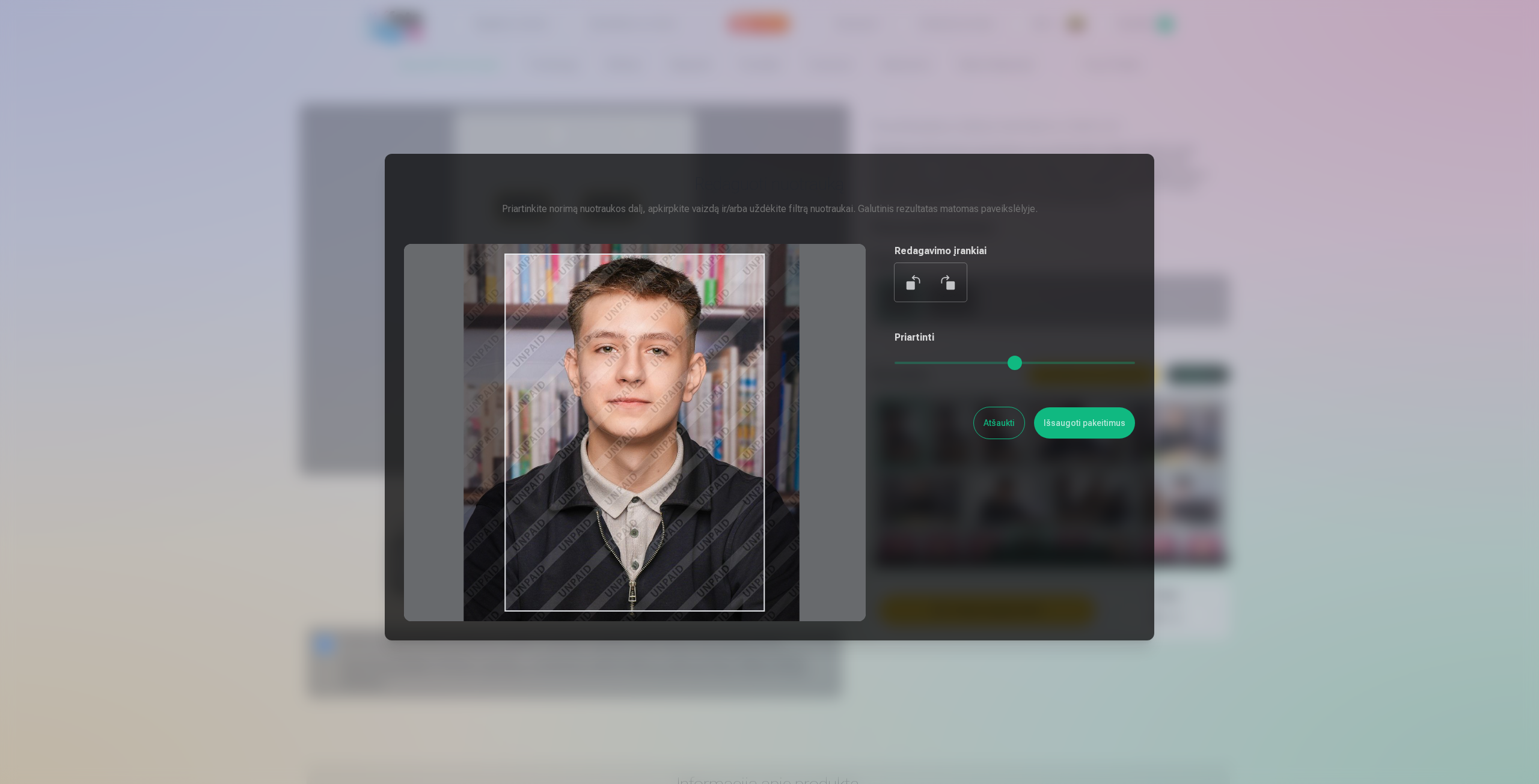
click at [649, 445] on div at bounding box center [635, 433] width 462 height 377
click at [720, 438] on div at bounding box center [635, 433] width 462 height 377
type input "****"
click at [1063, 436] on button "Išsaugoti pakeitimus" at bounding box center [1084, 422] width 101 height 31
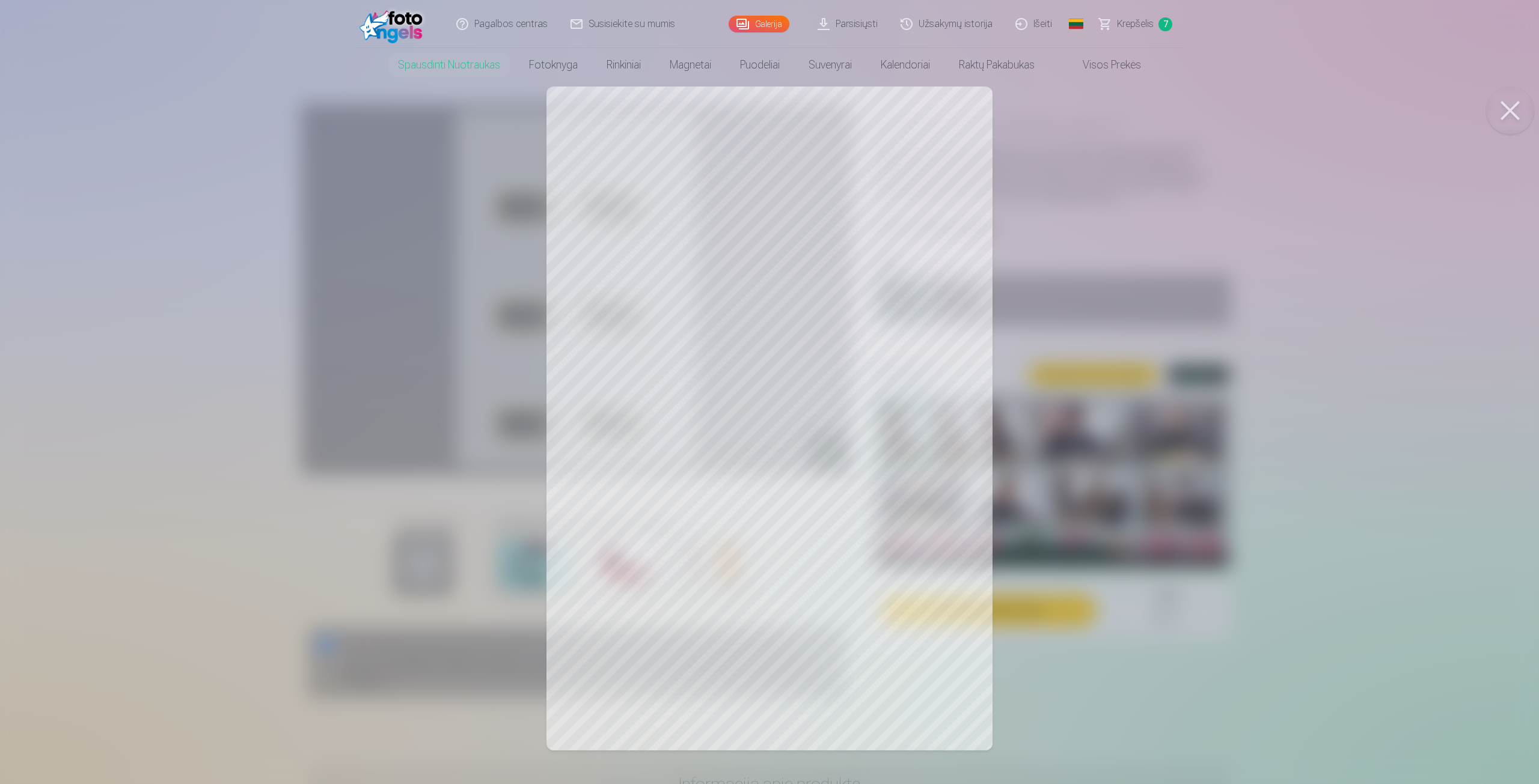
click at [678, 255] on div at bounding box center [769, 392] width 1539 height 784
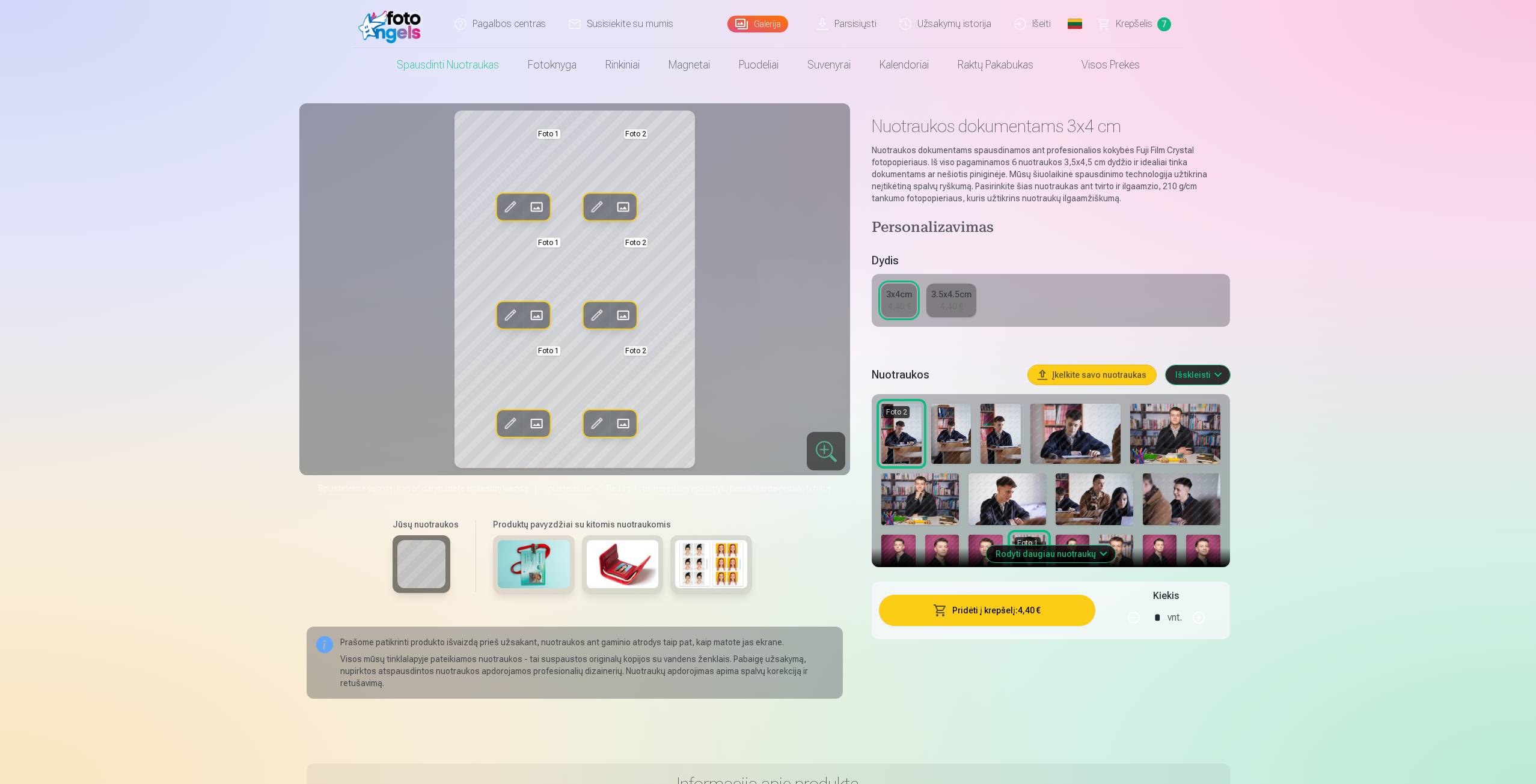
click at [513, 206] on span at bounding box center [509, 207] width 19 height 19
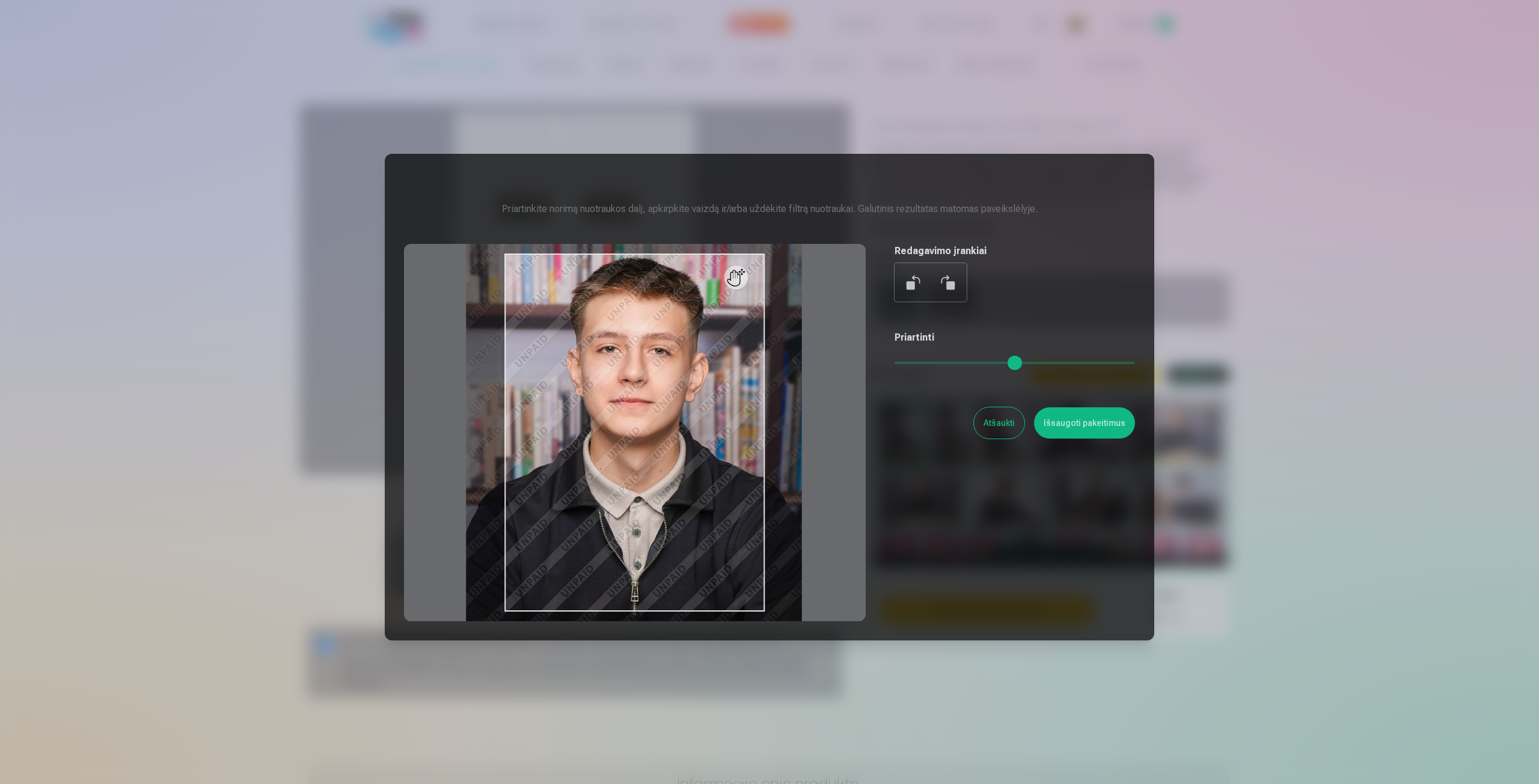
click at [910, 364] on input "range" at bounding box center [1015, 363] width 241 height 3
click at [908, 364] on input "range" at bounding box center [1015, 363] width 241 height 3
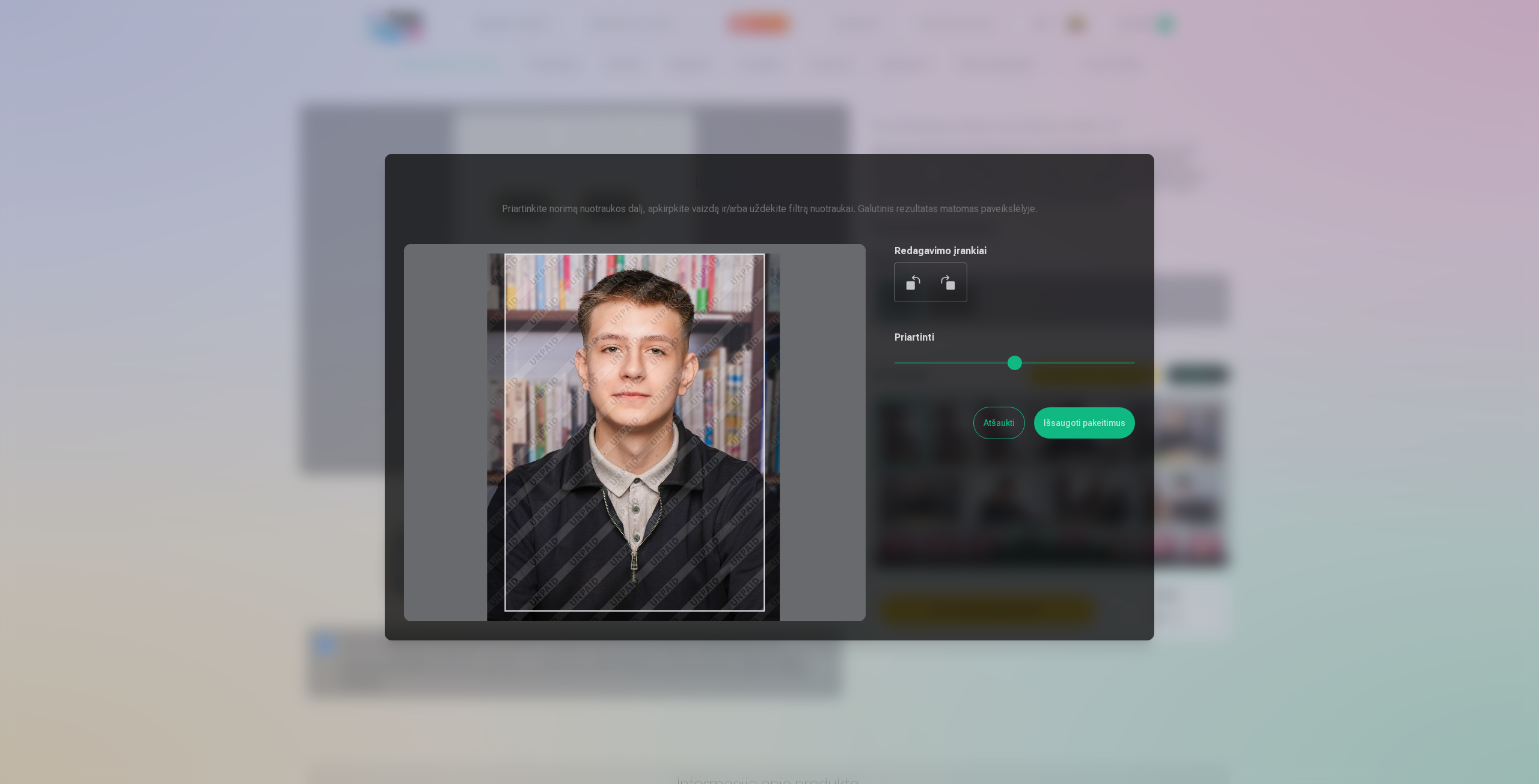
drag, startPoint x: 700, startPoint y: 416, endPoint x: 713, endPoint y: 438, distance: 25.6
click at [713, 438] on div at bounding box center [635, 433] width 462 height 377
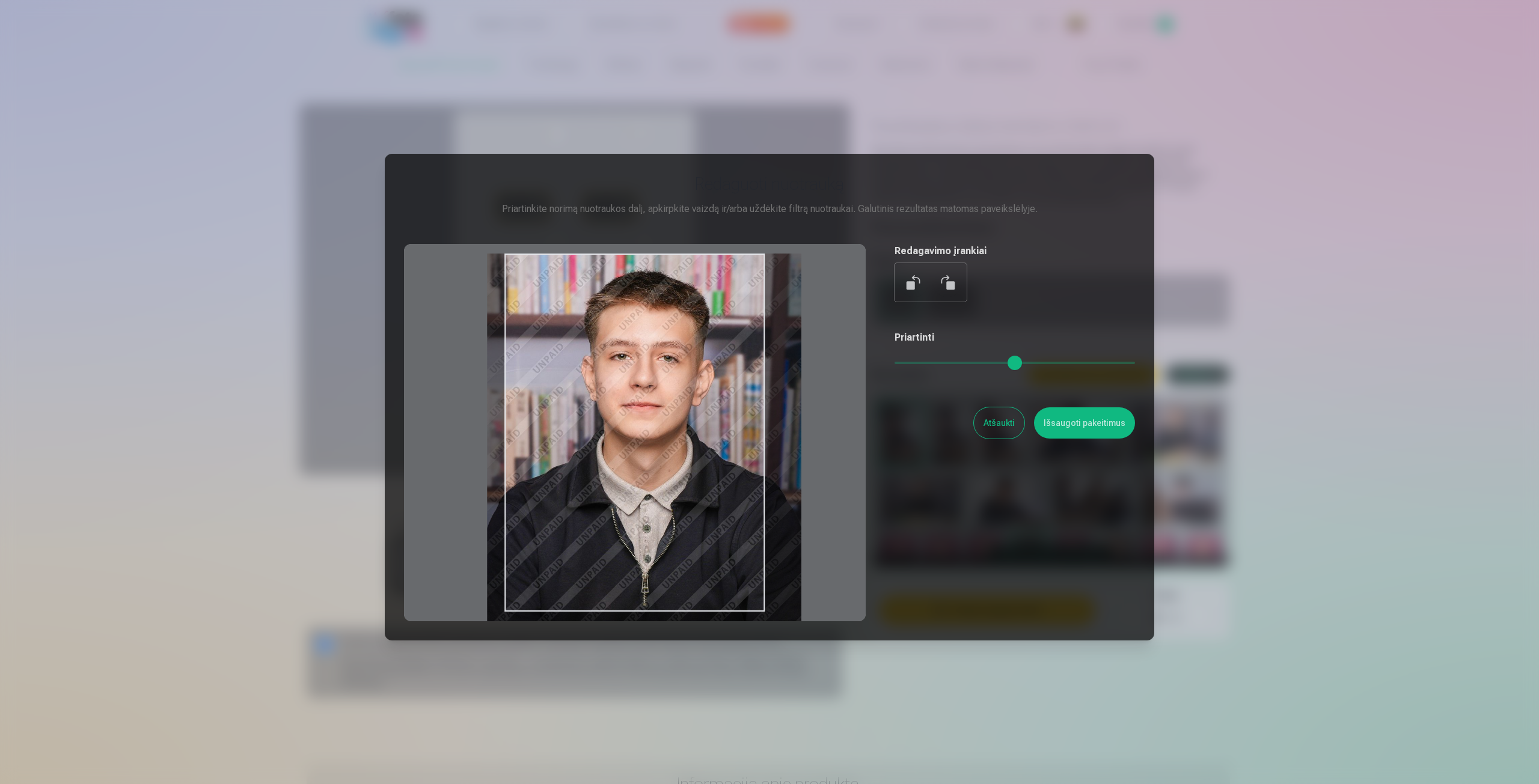
click at [911, 364] on input "range" at bounding box center [1015, 363] width 241 height 3
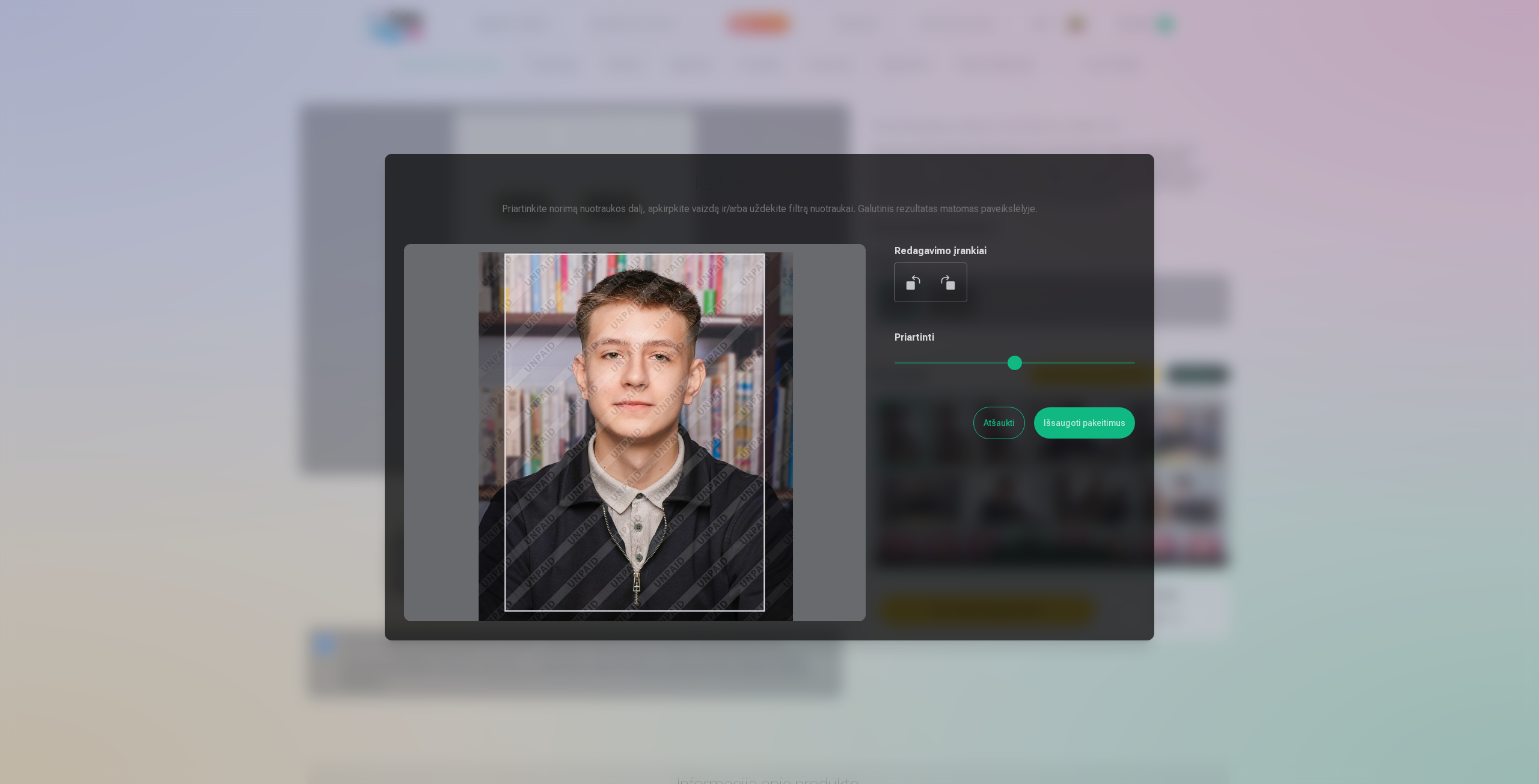
drag, startPoint x: 718, startPoint y: 431, endPoint x: 710, endPoint y: 430, distance: 8.1
click at [710, 430] on div at bounding box center [635, 433] width 462 height 377
type input "****"
click at [1066, 429] on button "Išsaugoti pakeitimus" at bounding box center [1084, 422] width 101 height 31
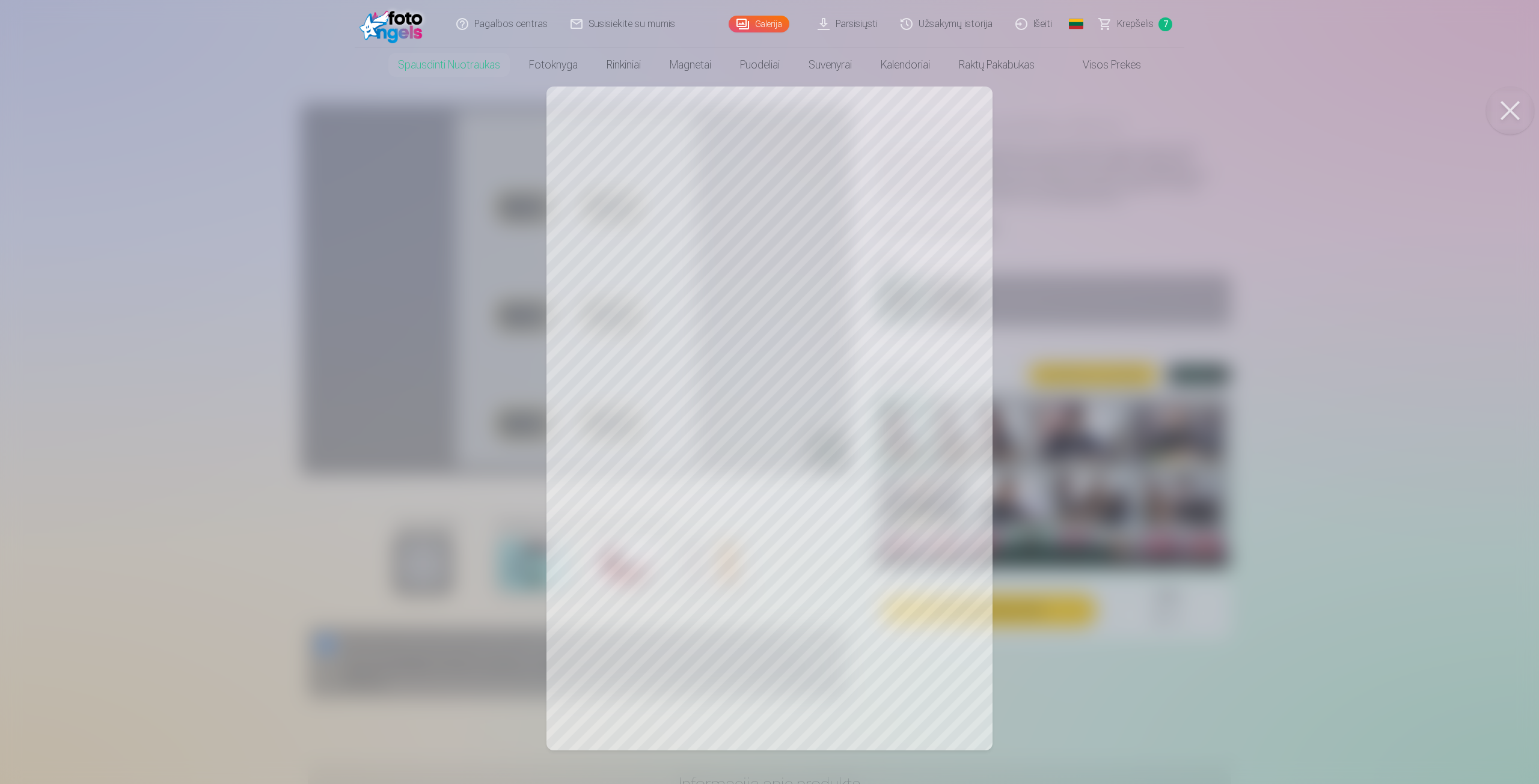
click at [857, 232] on div at bounding box center [769, 392] width 1539 height 784
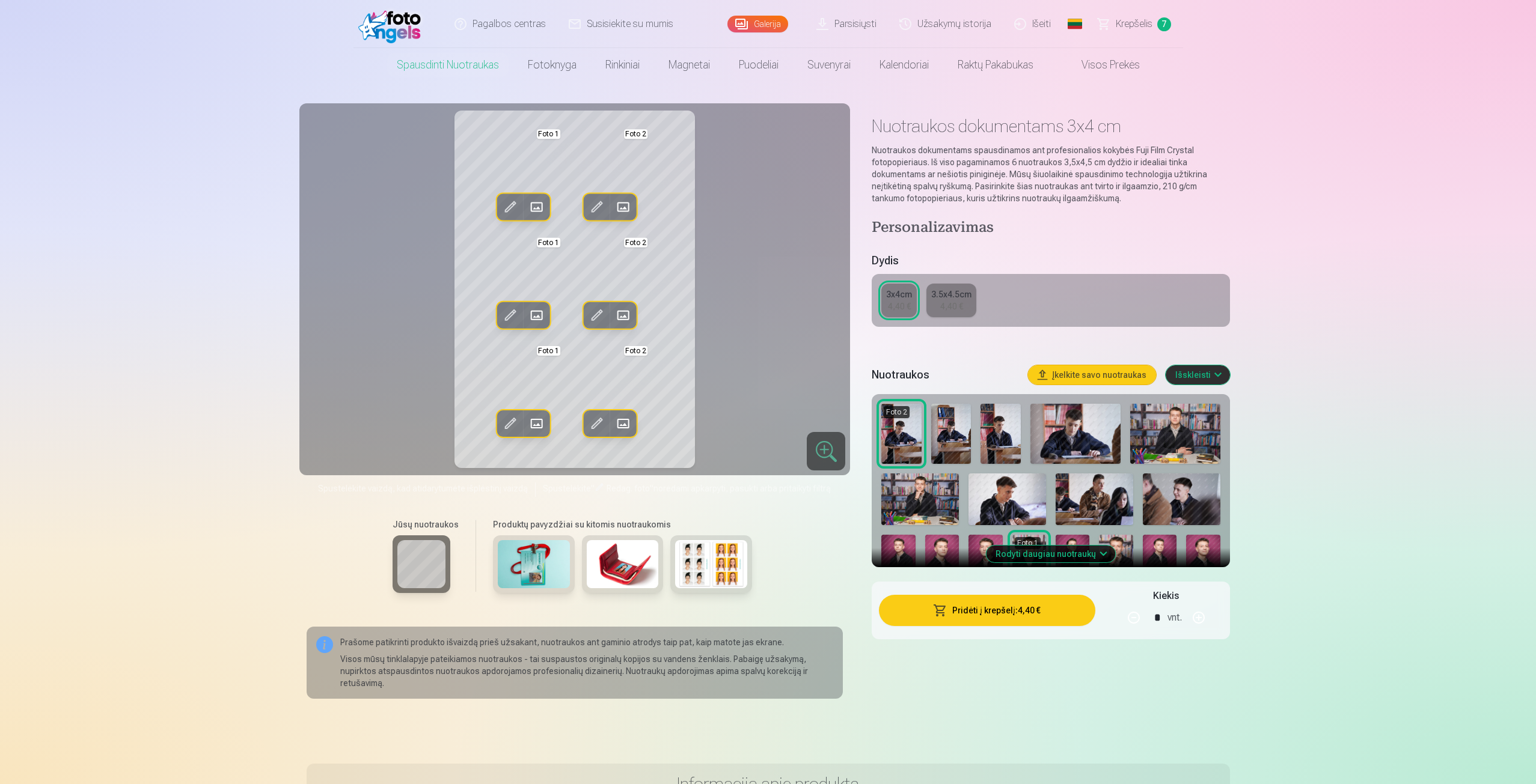
click at [983, 548] on img at bounding box center [985, 560] width 34 height 51
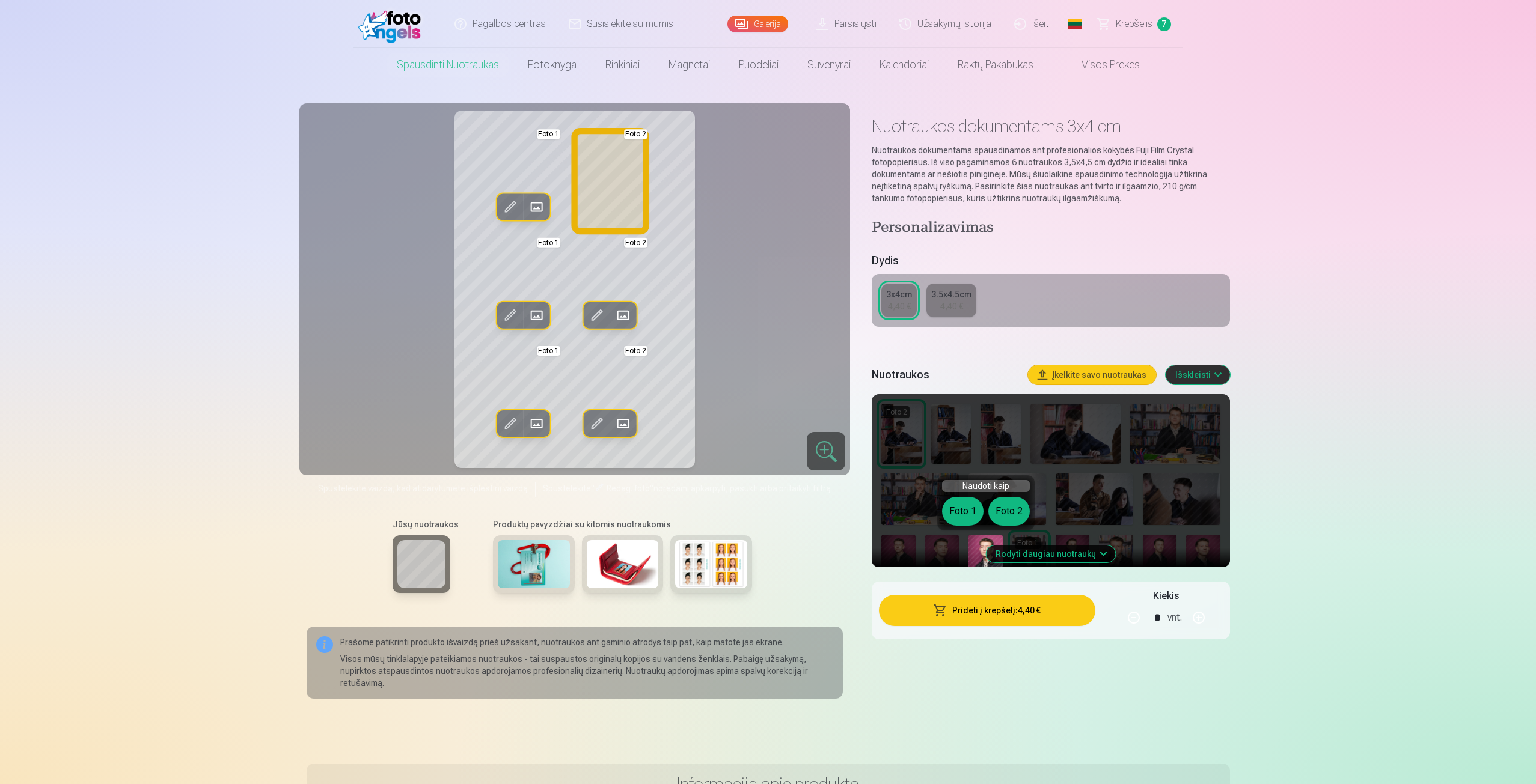
click at [1014, 511] on button "Foto 2" at bounding box center [1009, 512] width 41 height 29
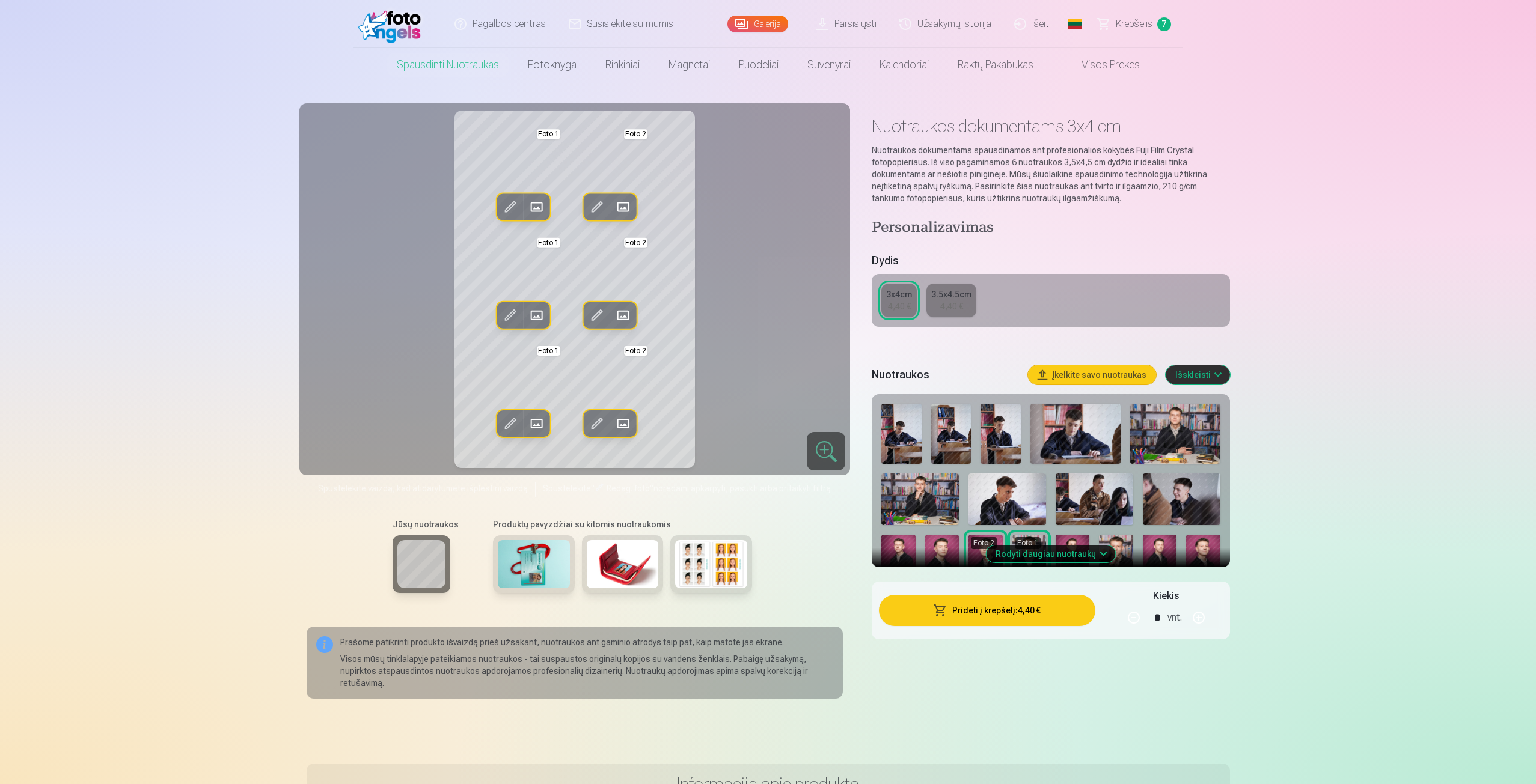
click at [1165, 562] on img at bounding box center [1160, 560] width 34 height 51
click at [947, 540] on img at bounding box center [942, 560] width 34 height 51
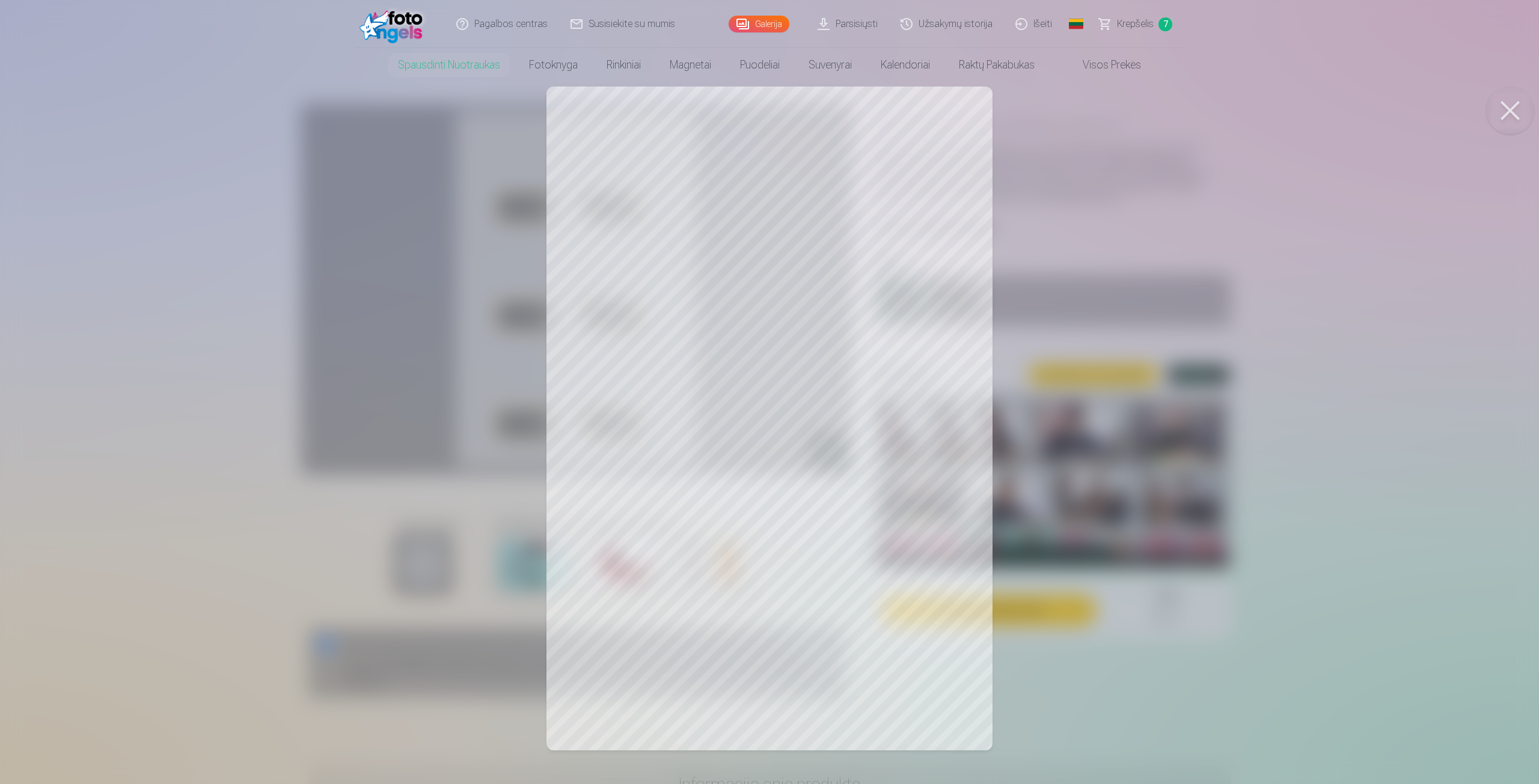
click at [857, 209] on div at bounding box center [769, 392] width 1539 height 784
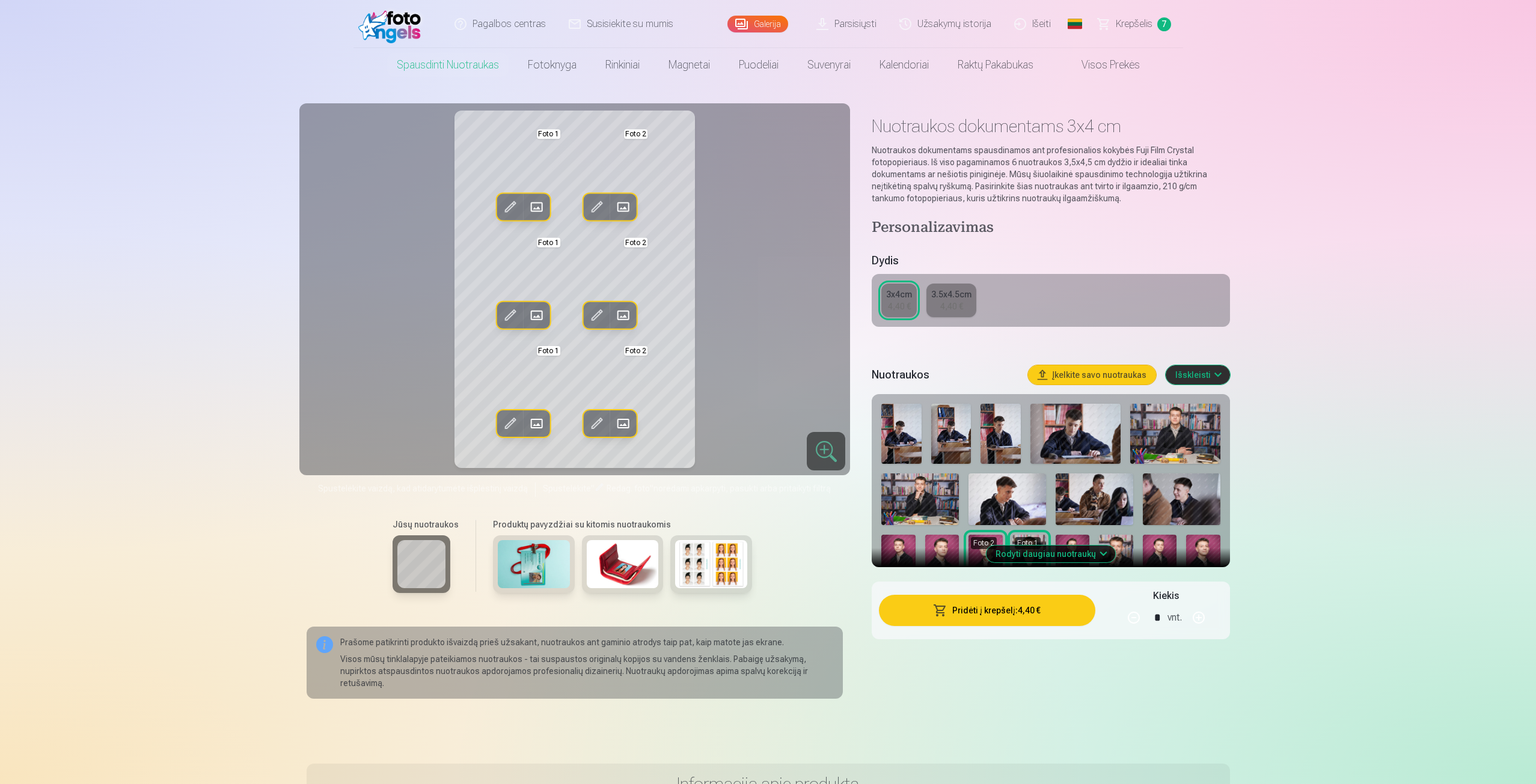
click at [602, 208] on span at bounding box center [597, 207] width 19 height 19
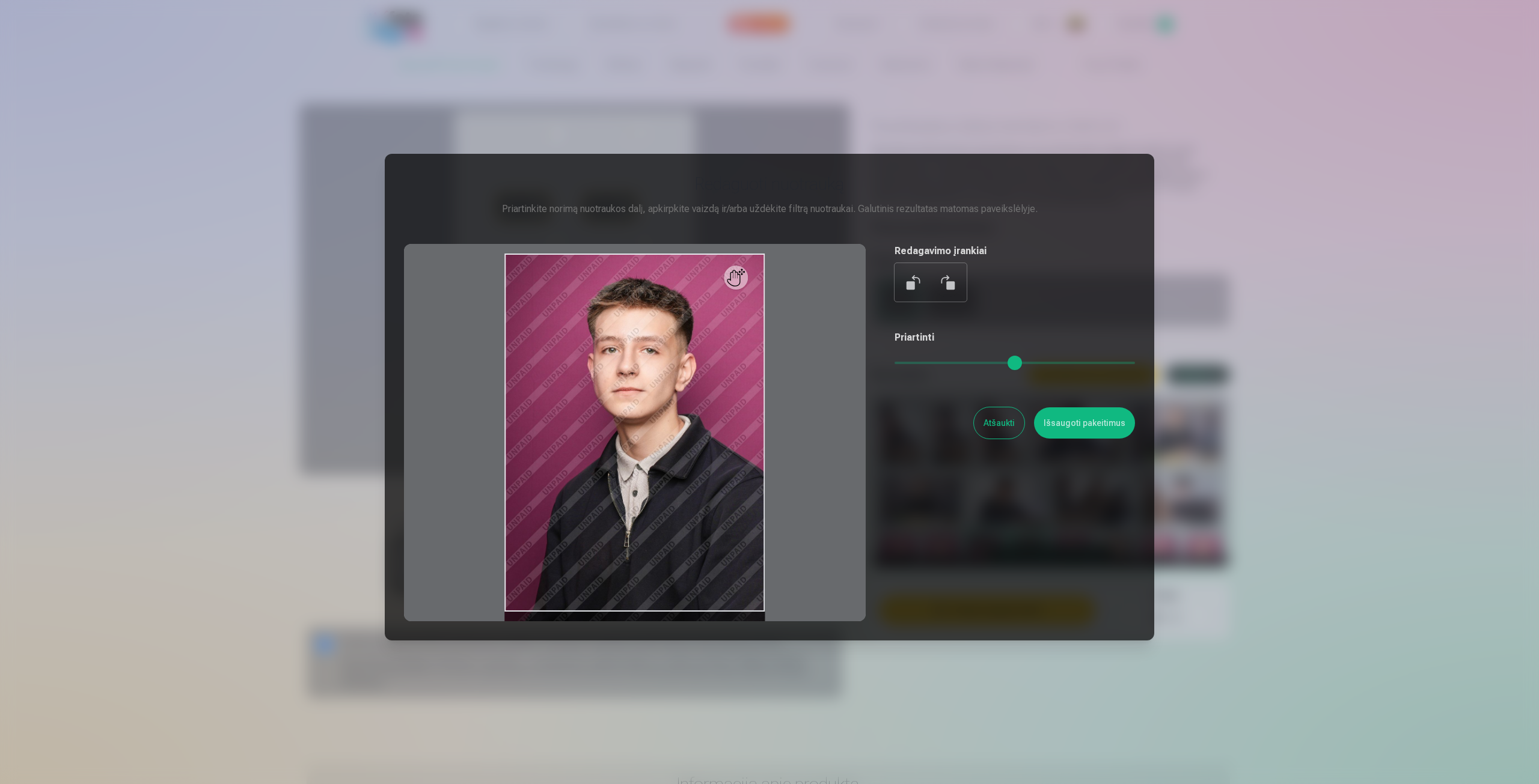
click at [742, 285] on div at bounding box center [635, 433] width 462 height 377
click at [999, 426] on button "Atšaukti" at bounding box center [999, 422] width 51 height 31
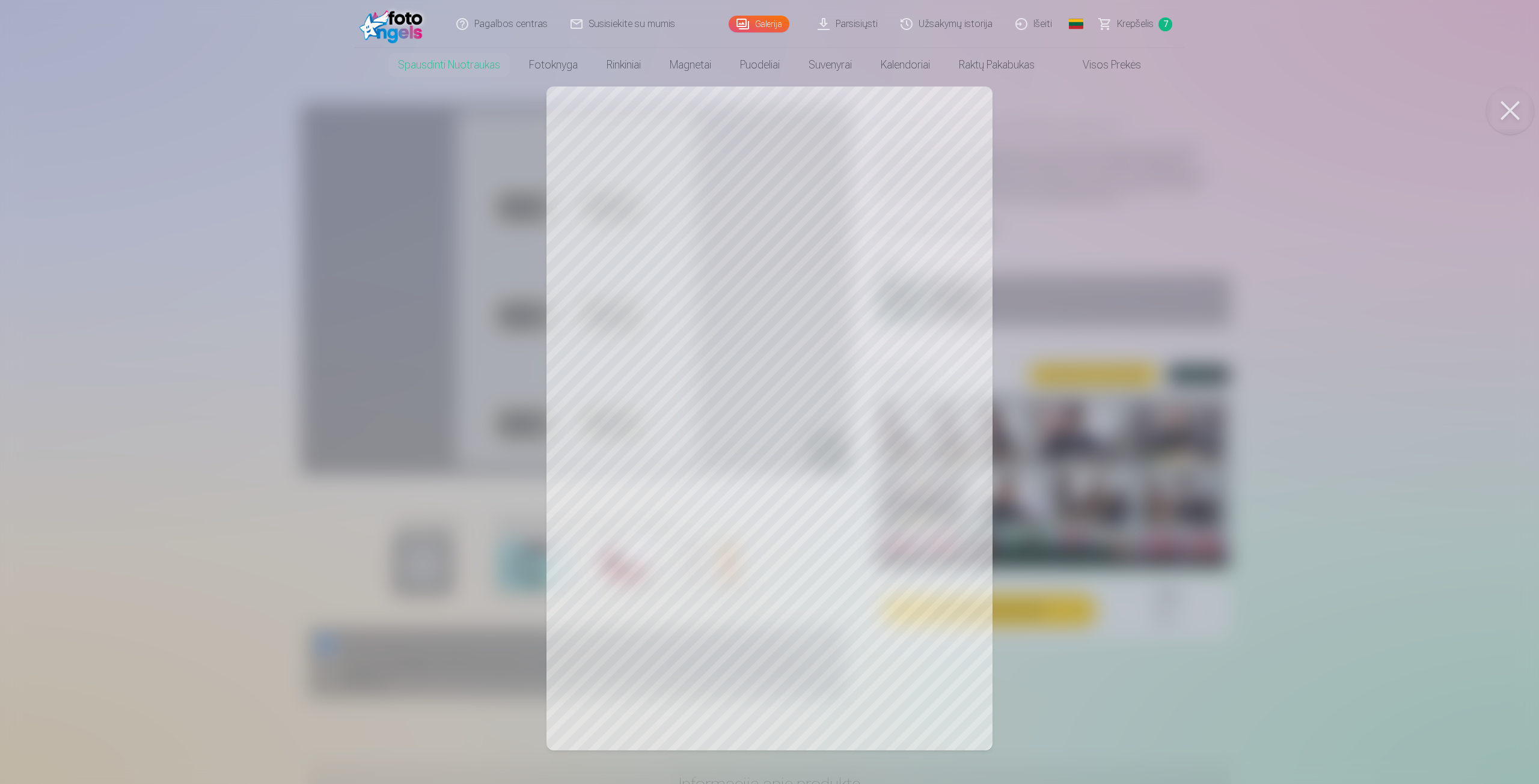
click at [876, 576] on div at bounding box center [769, 392] width 1539 height 784
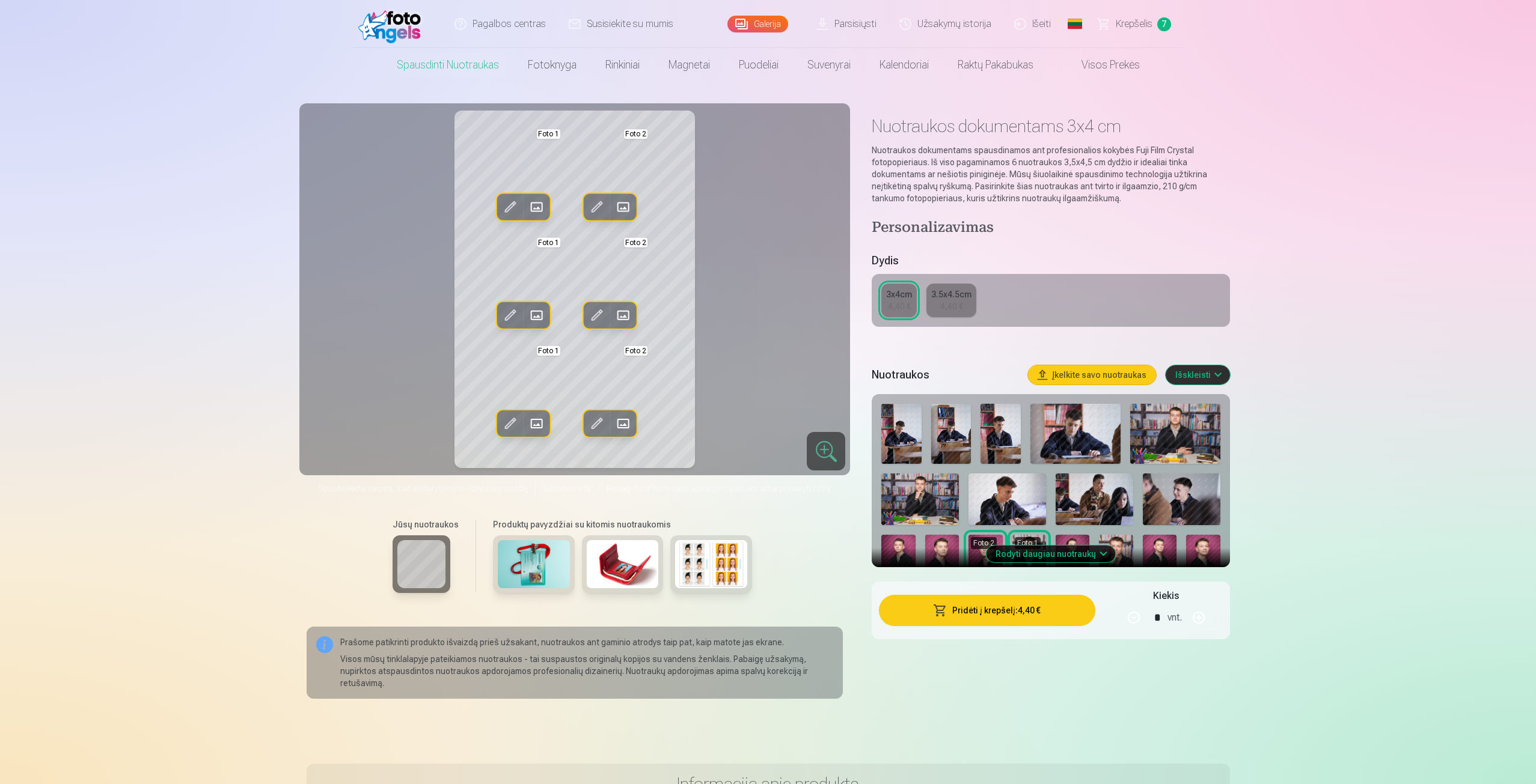
click at [1168, 551] on img at bounding box center [1160, 560] width 34 height 51
click at [1169, 552] on img at bounding box center [1160, 560] width 34 height 51
click at [1170, 552] on img at bounding box center [1160, 560] width 34 height 51
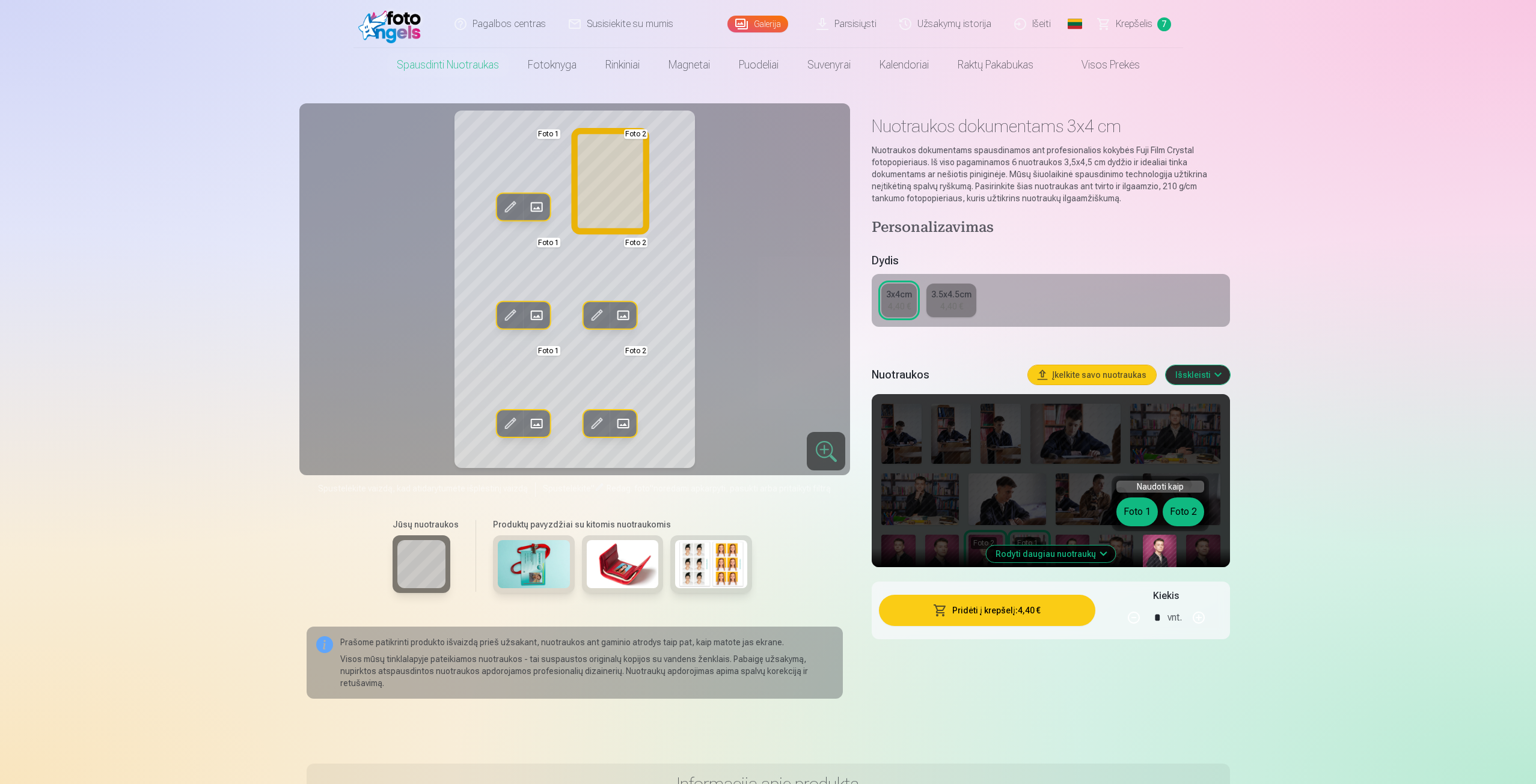
click at [1194, 522] on button "Foto 2" at bounding box center [1183, 512] width 41 height 29
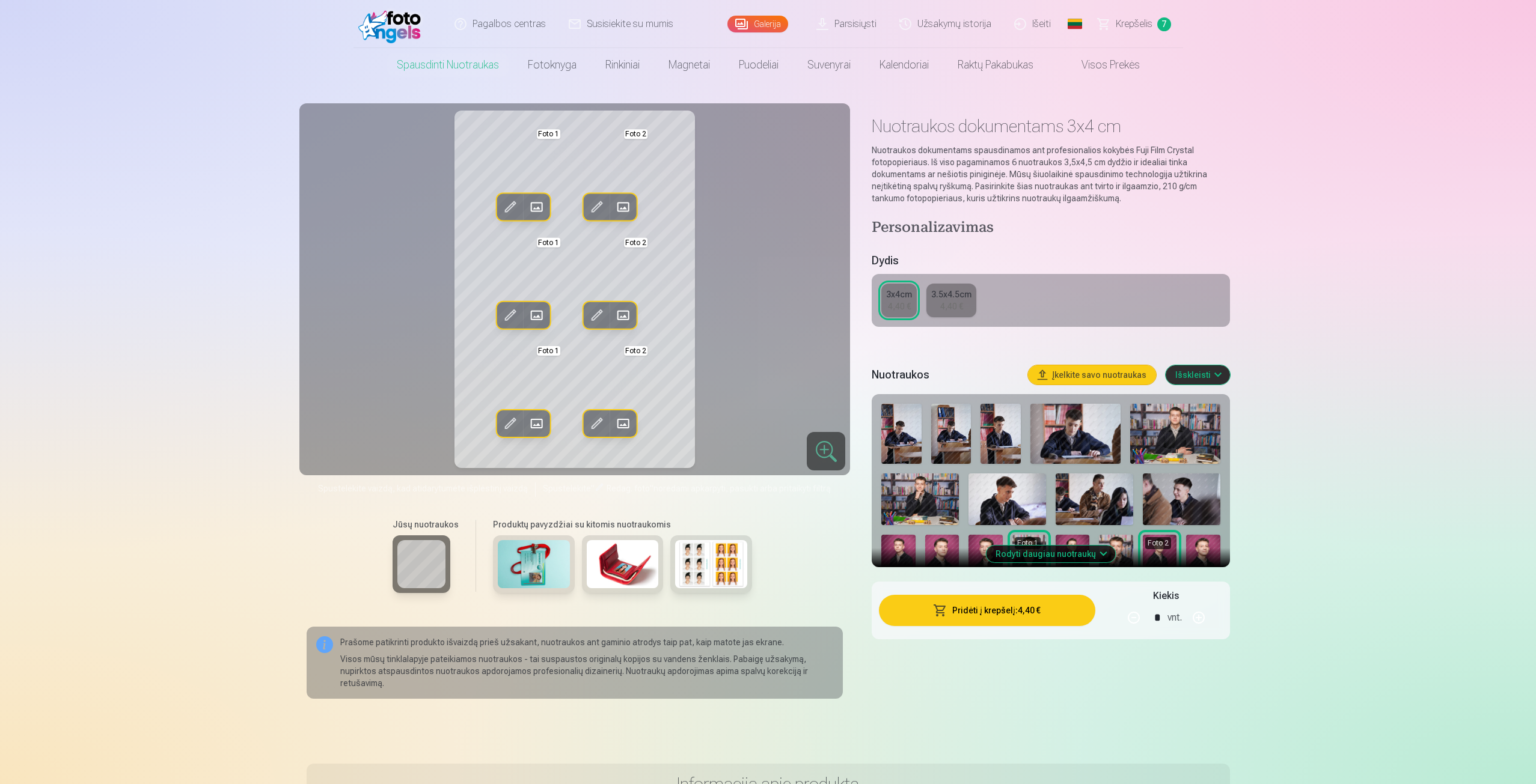
click at [1216, 550] on img at bounding box center [1203, 560] width 34 height 51
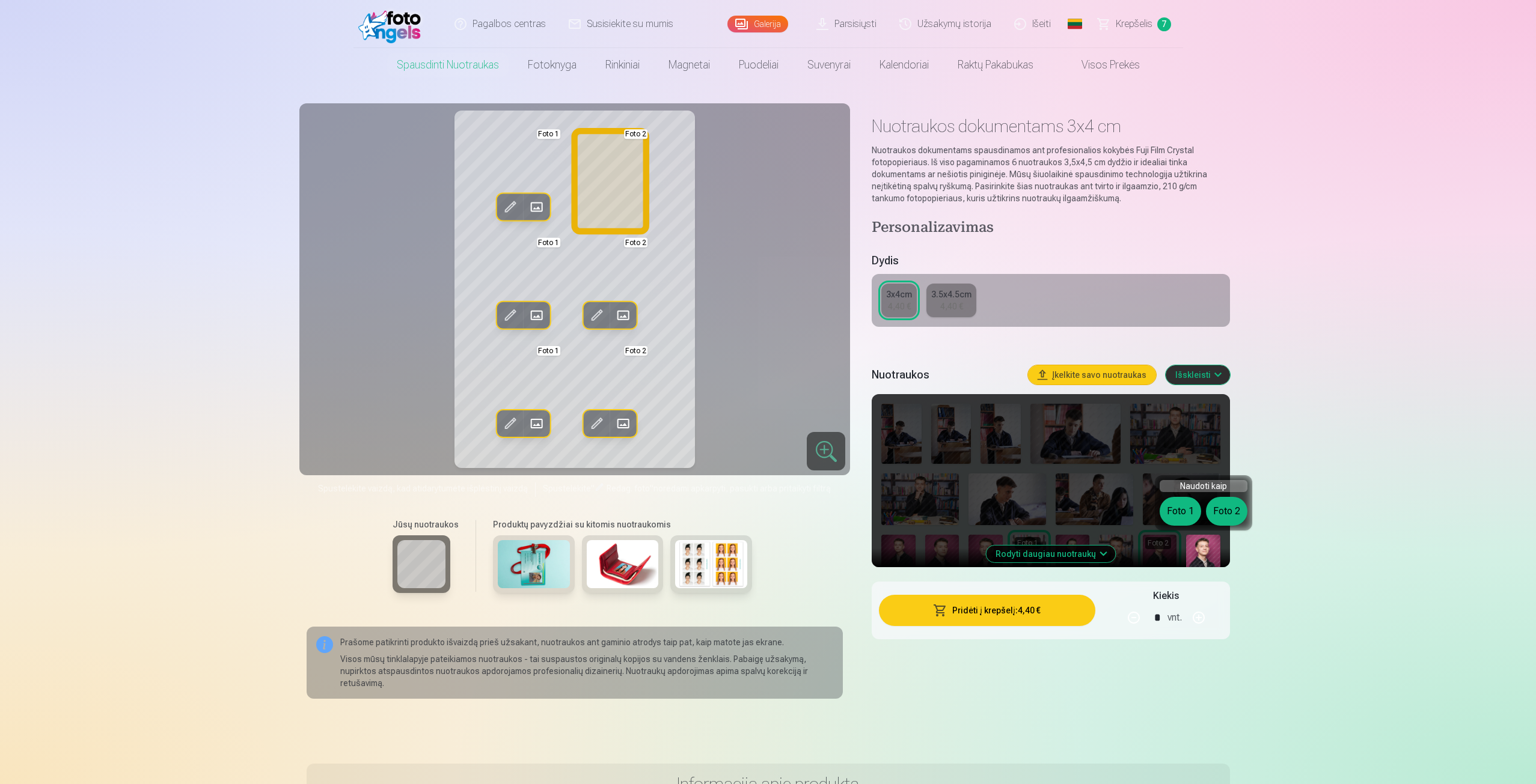
click at [1225, 522] on button "Foto 2" at bounding box center [1226, 512] width 41 height 29
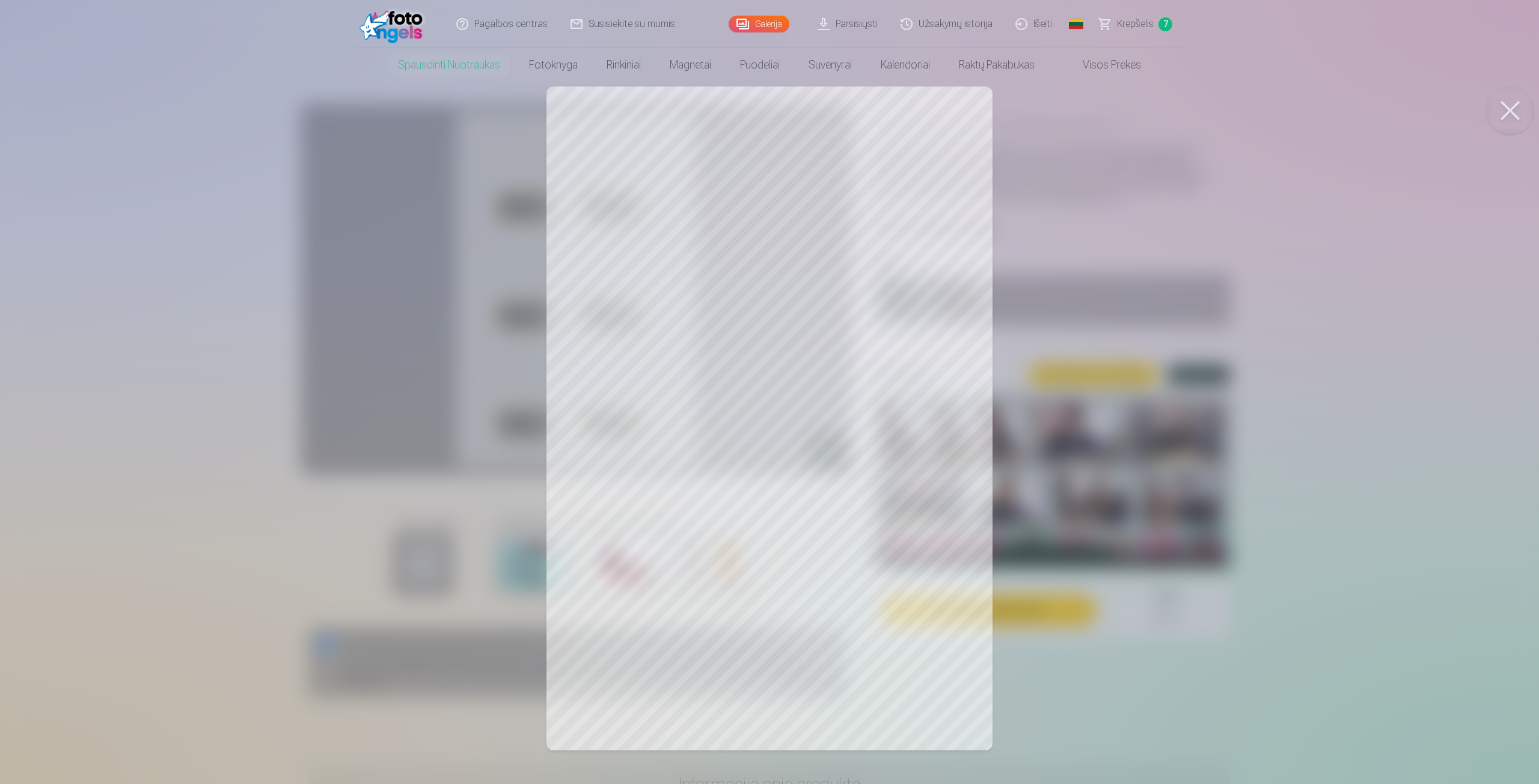
click at [845, 241] on div at bounding box center [769, 392] width 1539 height 784
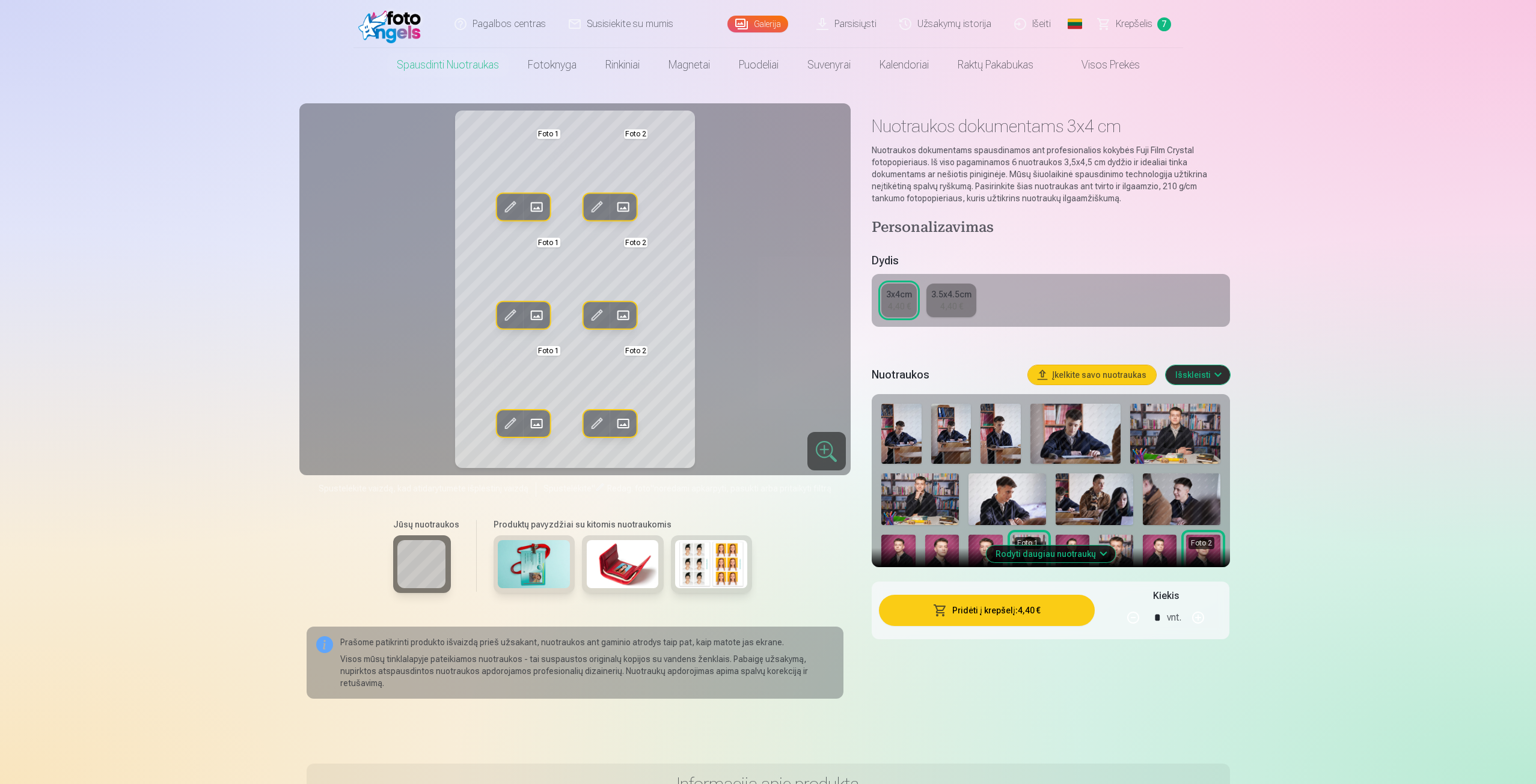
click at [601, 206] on span at bounding box center [597, 207] width 19 height 19
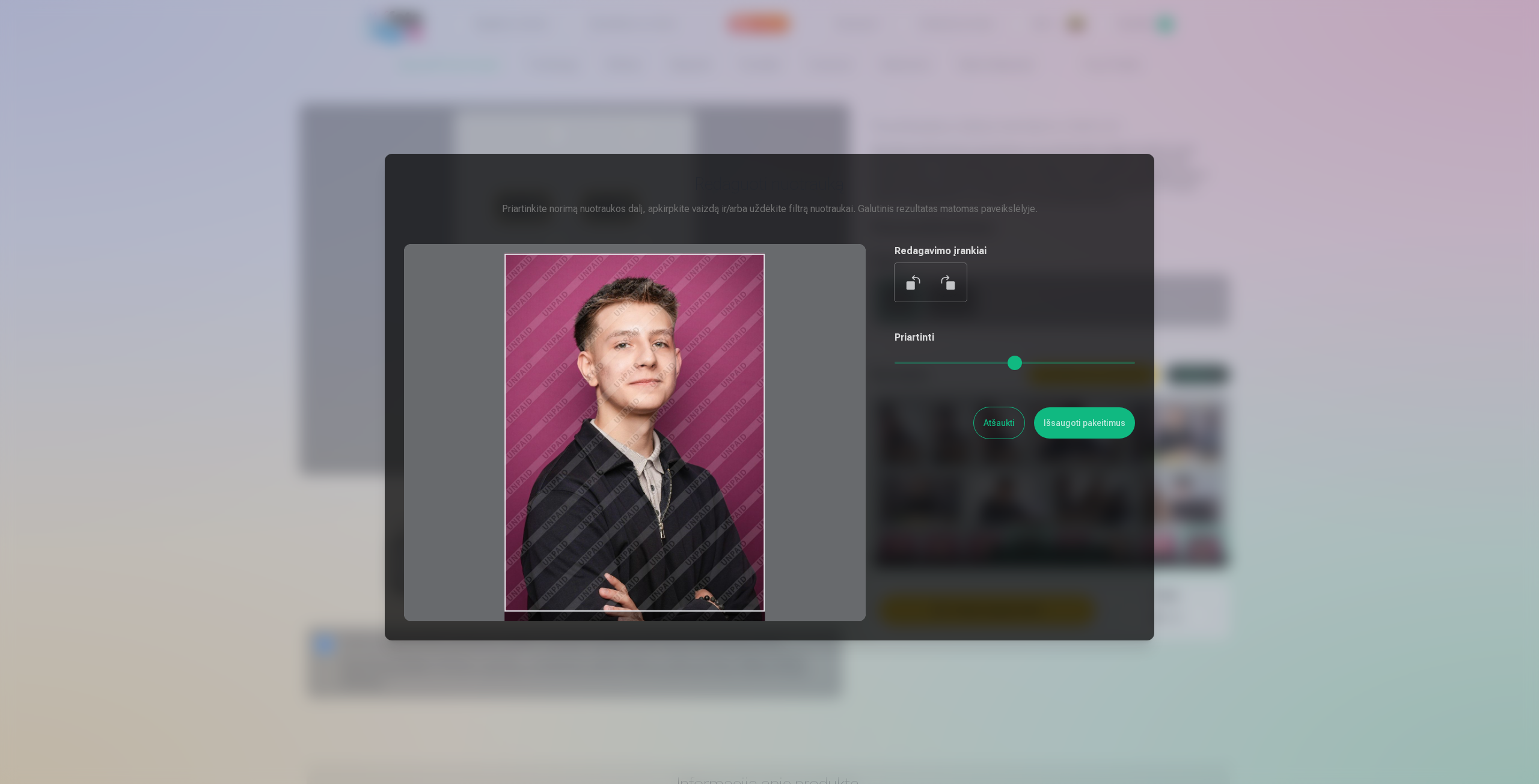
click at [644, 367] on div at bounding box center [635, 433] width 462 height 377
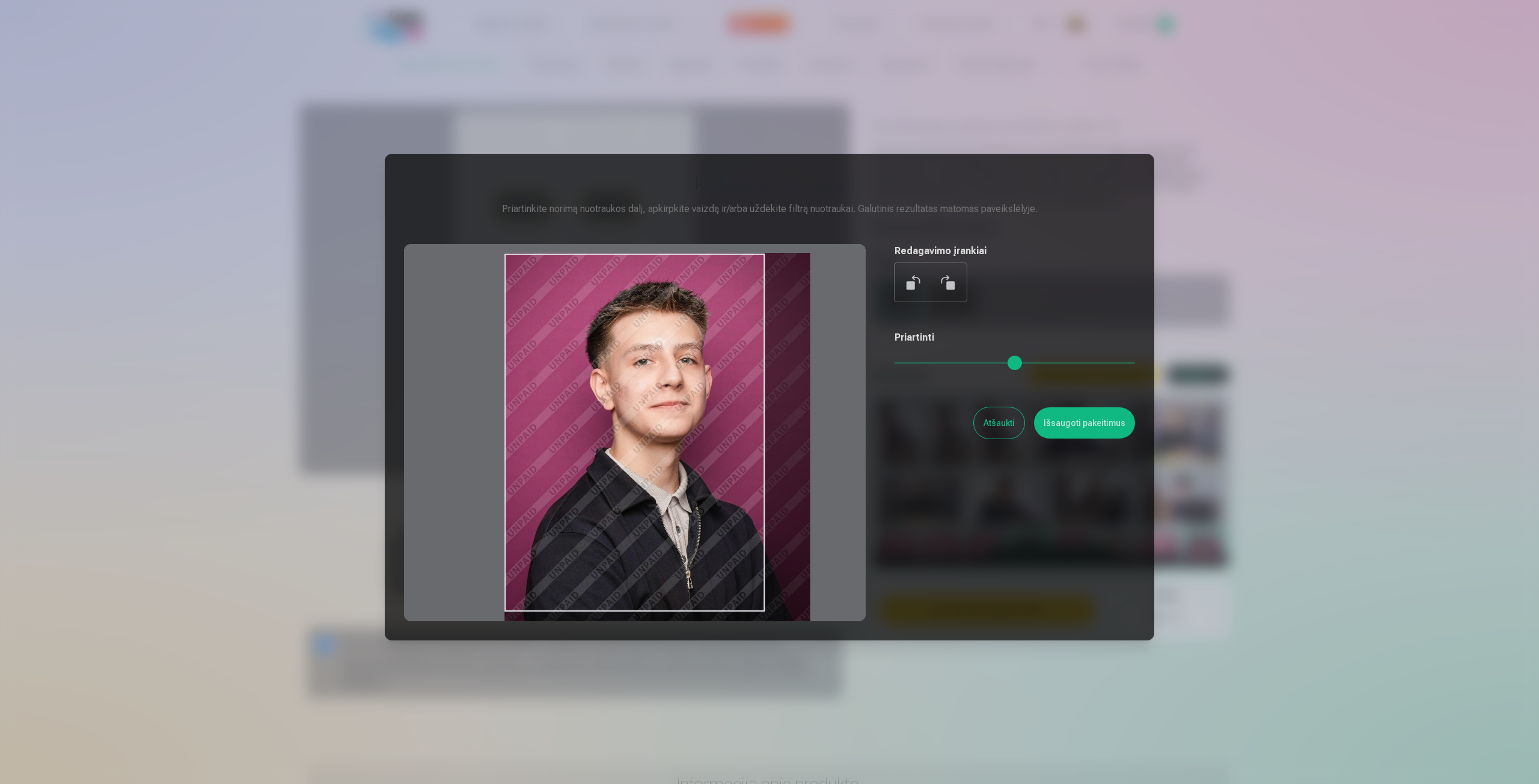
drag, startPoint x: 902, startPoint y: 368, endPoint x: 910, endPoint y: 369, distance: 8.1
click at [910, 364] on input "range" at bounding box center [1015, 363] width 241 height 3
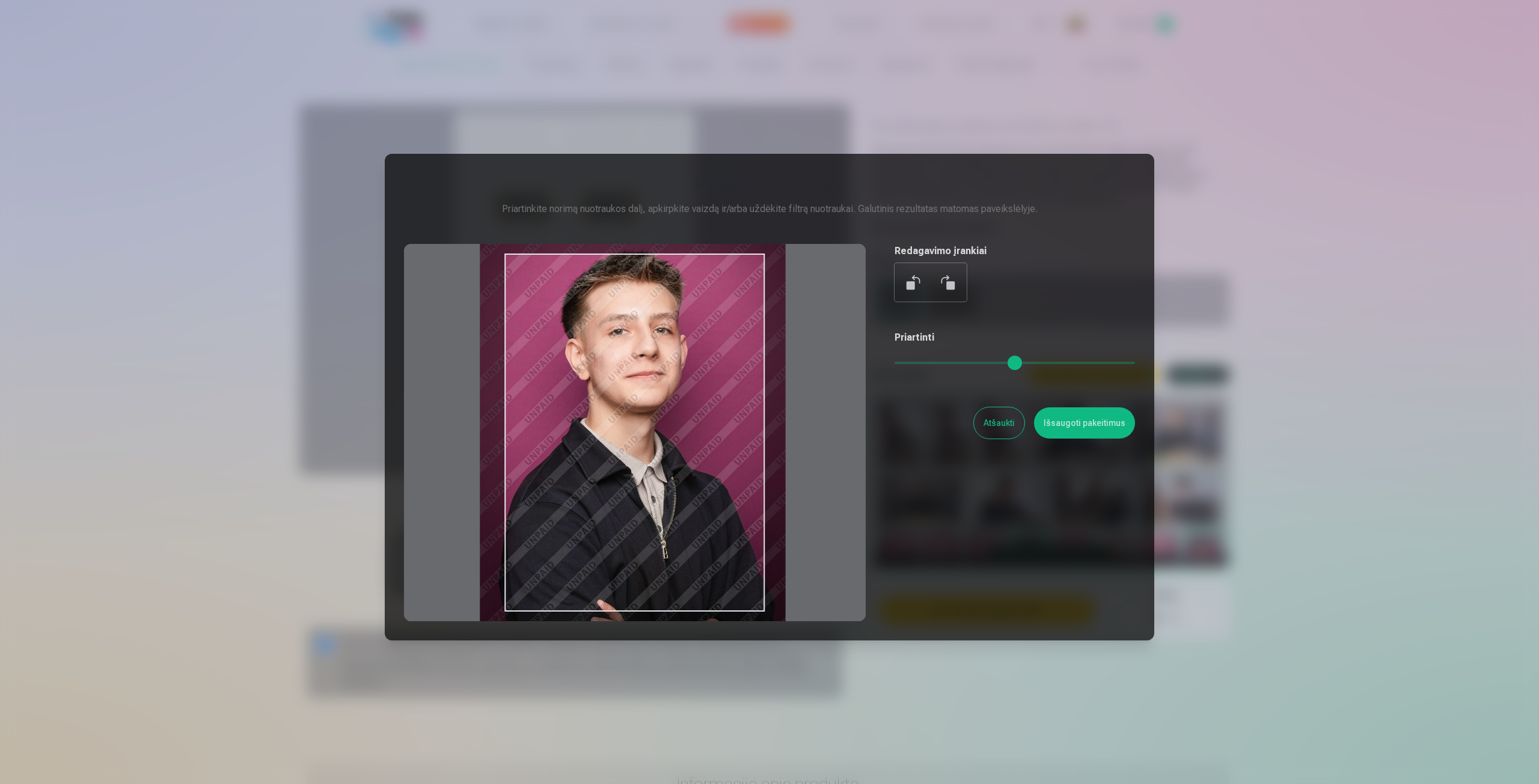
drag, startPoint x: 717, startPoint y: 403, endPoint x: 692, endPoint y: 374, distance: 38.3
click at [692, 374] on div at bounding box center [635, 433] width 462 height 377
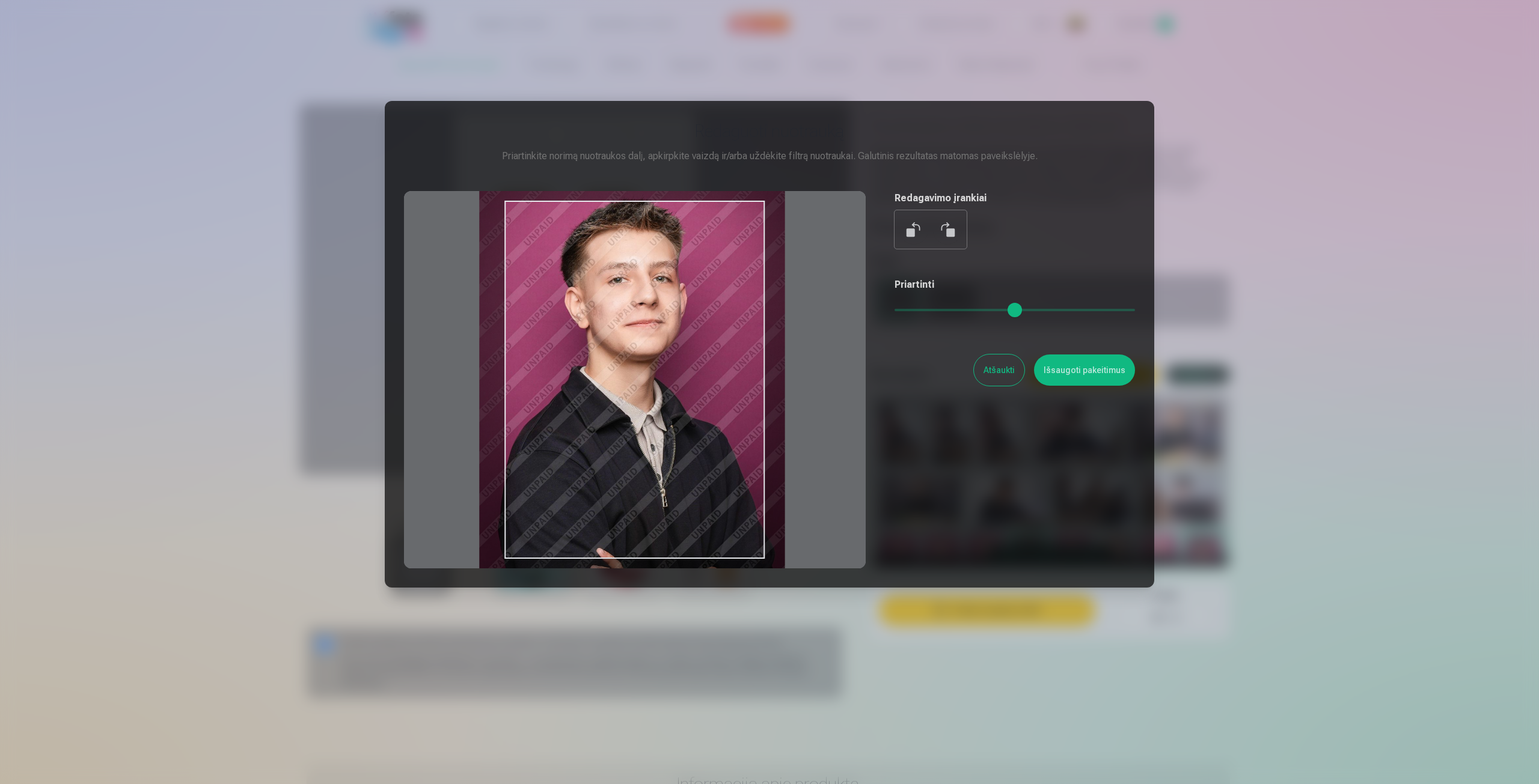
scroll to position [60, 0]
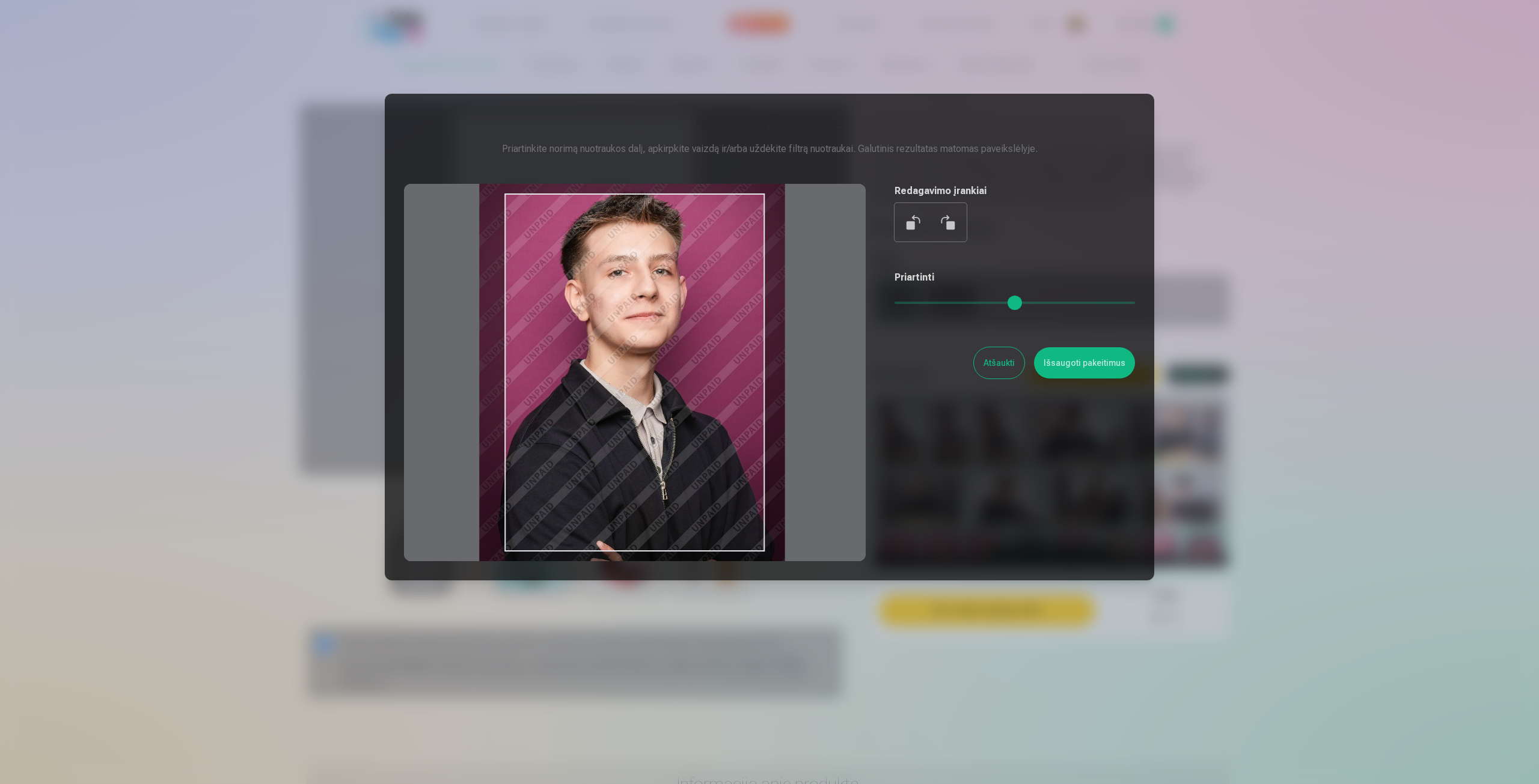
type input "*"
click at [898, 304] on input "range" at bounding box center [1015, 303] width 241 height 3
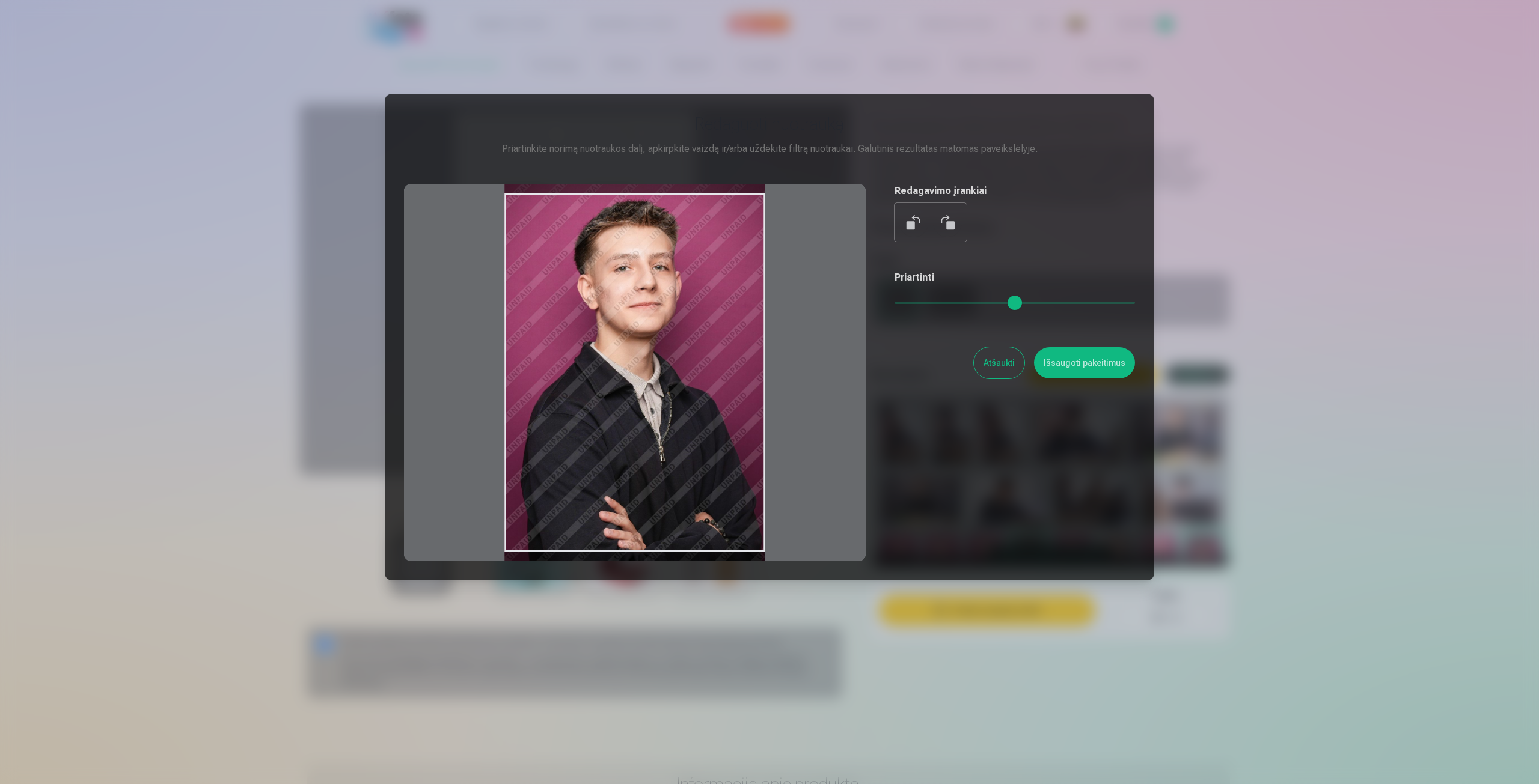
drag, startPoint x: 719, startPoint y: 393, endPoint x: 722, endPoint y: 404, distance: 11.4
click at [722, 404] on div at bounding box center [635, 372] width 462 height 377
click at [1074, 365] on button "Išsaugoti pakeitimus" at bounding box center [1084, 362] width 101 height 31
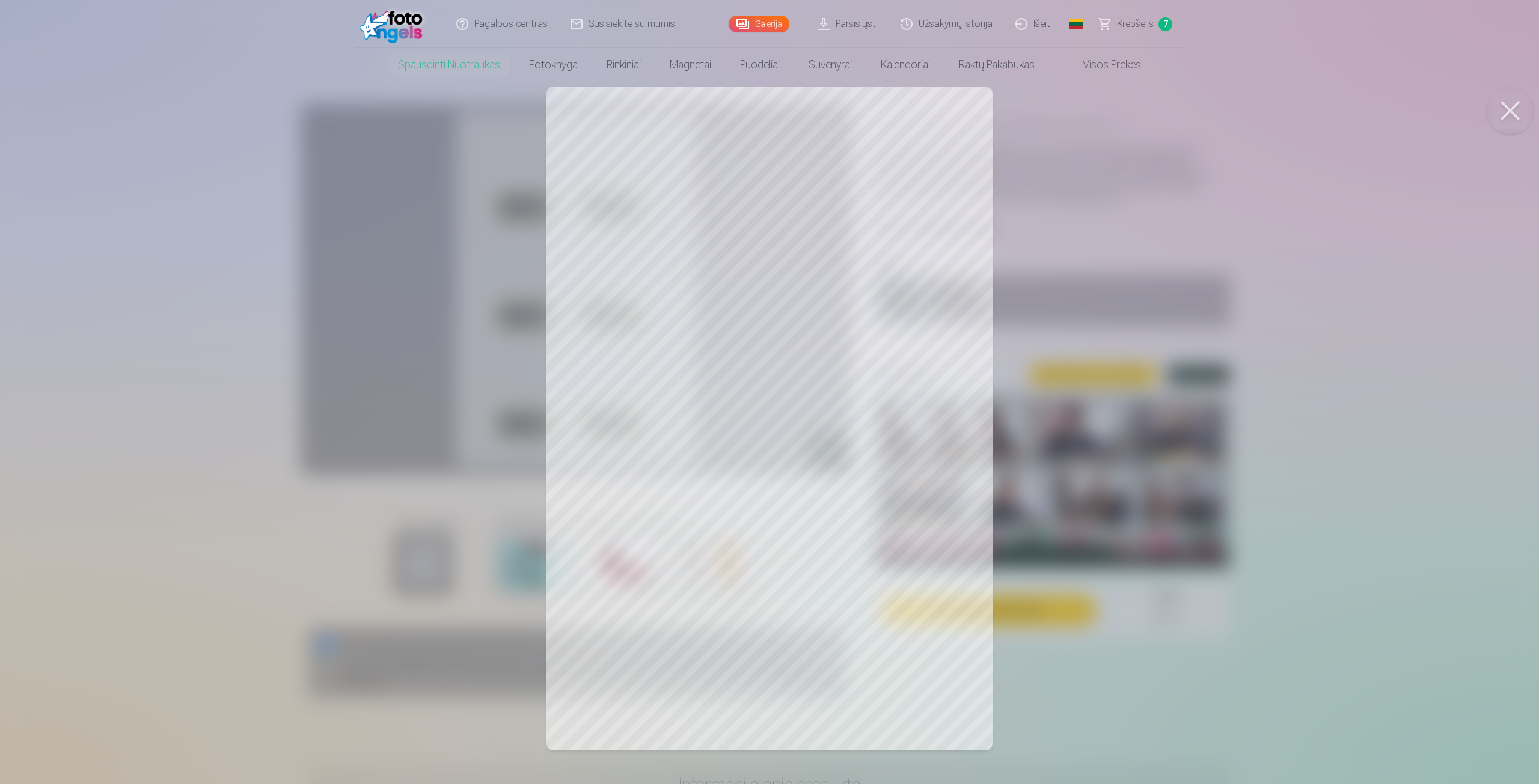
click at [841, 253] on div at bounding box center [769, 392] width 1539 height 784
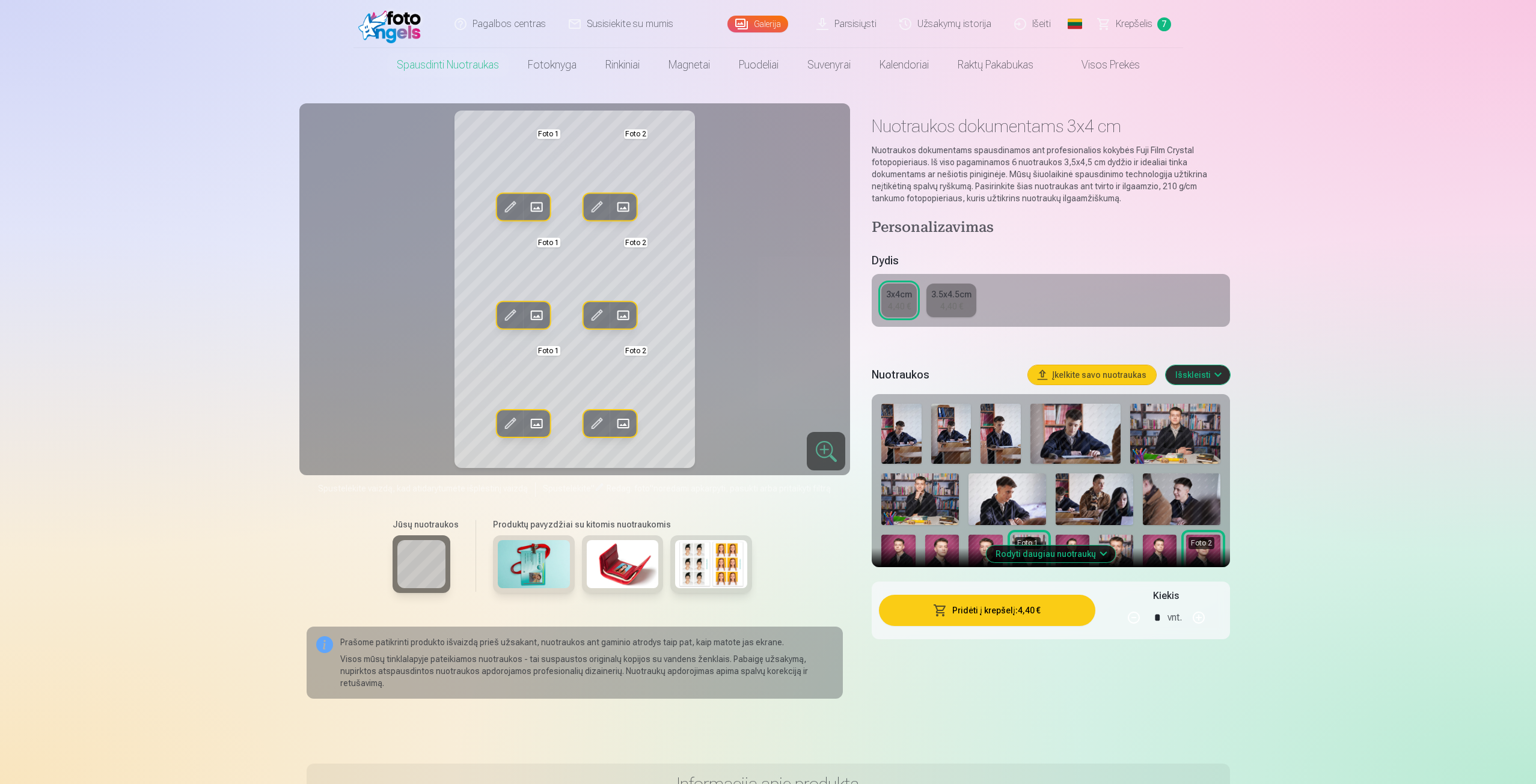
click at [601, 205] on span at bounding box center [597, 207] width 19 height 19
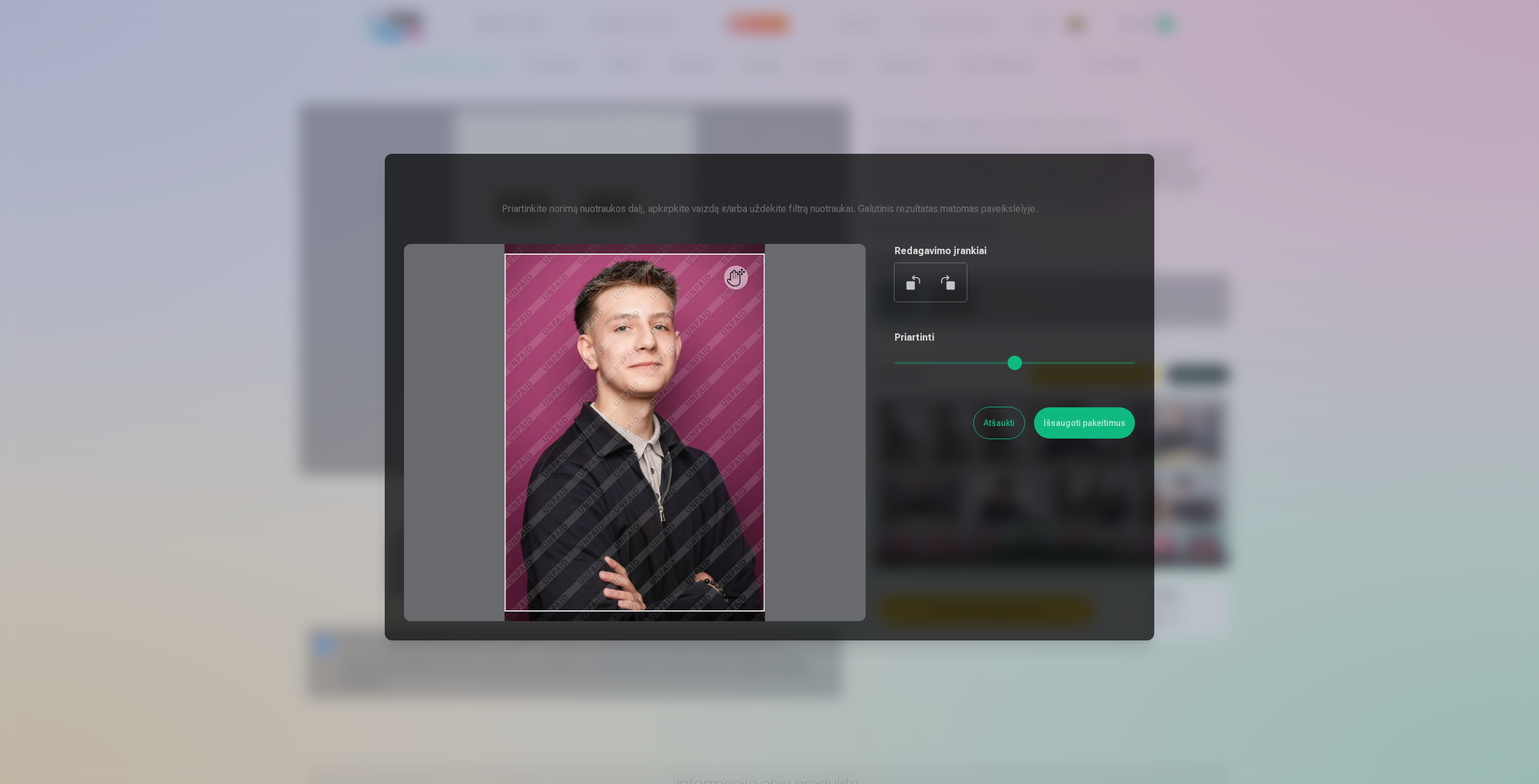
drag, startPoint x: 900, startPoint y: 363, endPoint x: 878, endPoint y: 360, distance: 22.2
click at [895, 362] on input "range" at bounding box center [1015, 363] width 241 height 3
click at [1057, 422] on button "Išsaugoti pakeitimus" at bounding box center [1084, 422] width 101 height 31
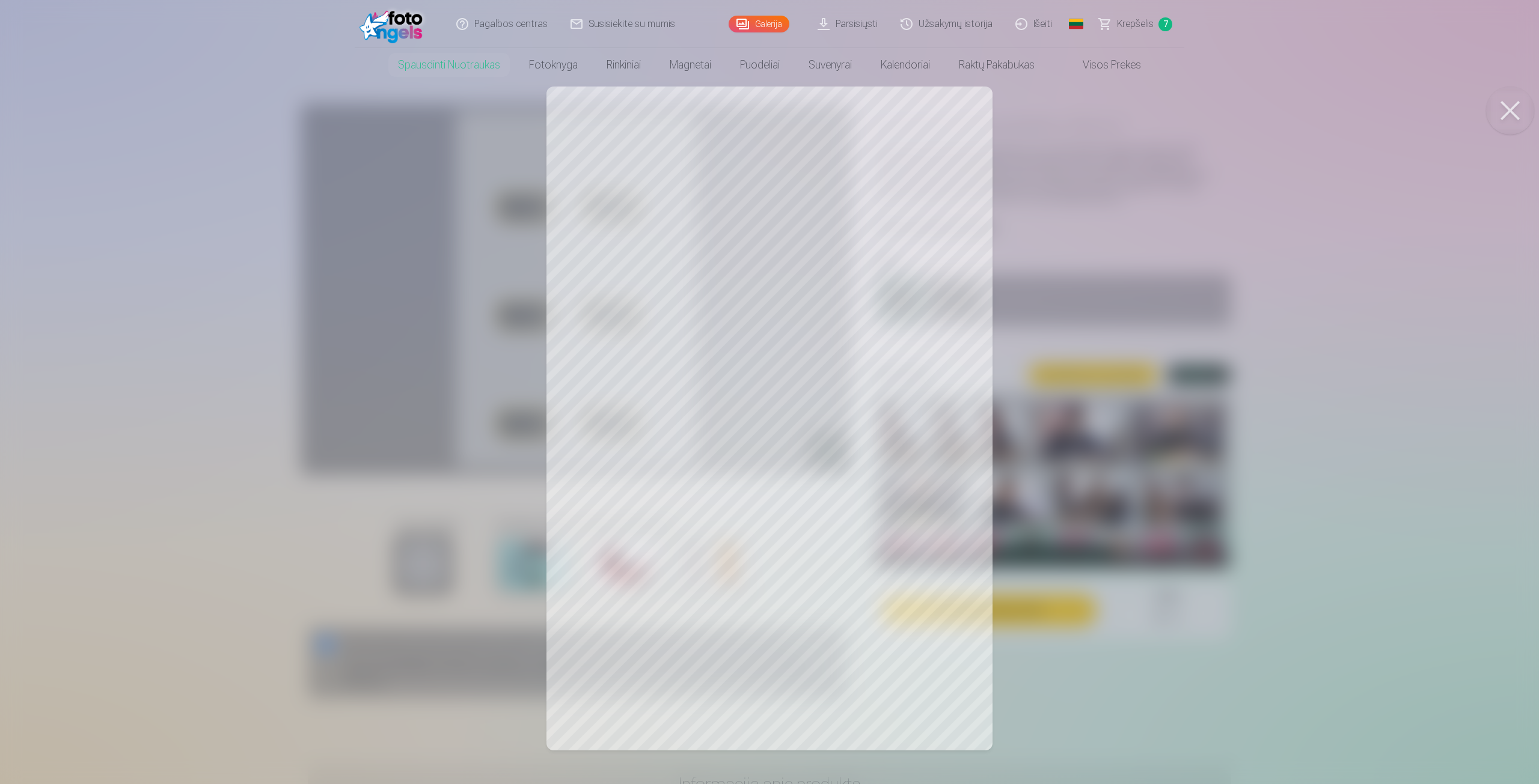
click at [838, 246] on div at bounding box center [769, 392] width 1539 height 784
click at [827, 564] on div at bounding box center [769, 392] width 1539 height 784
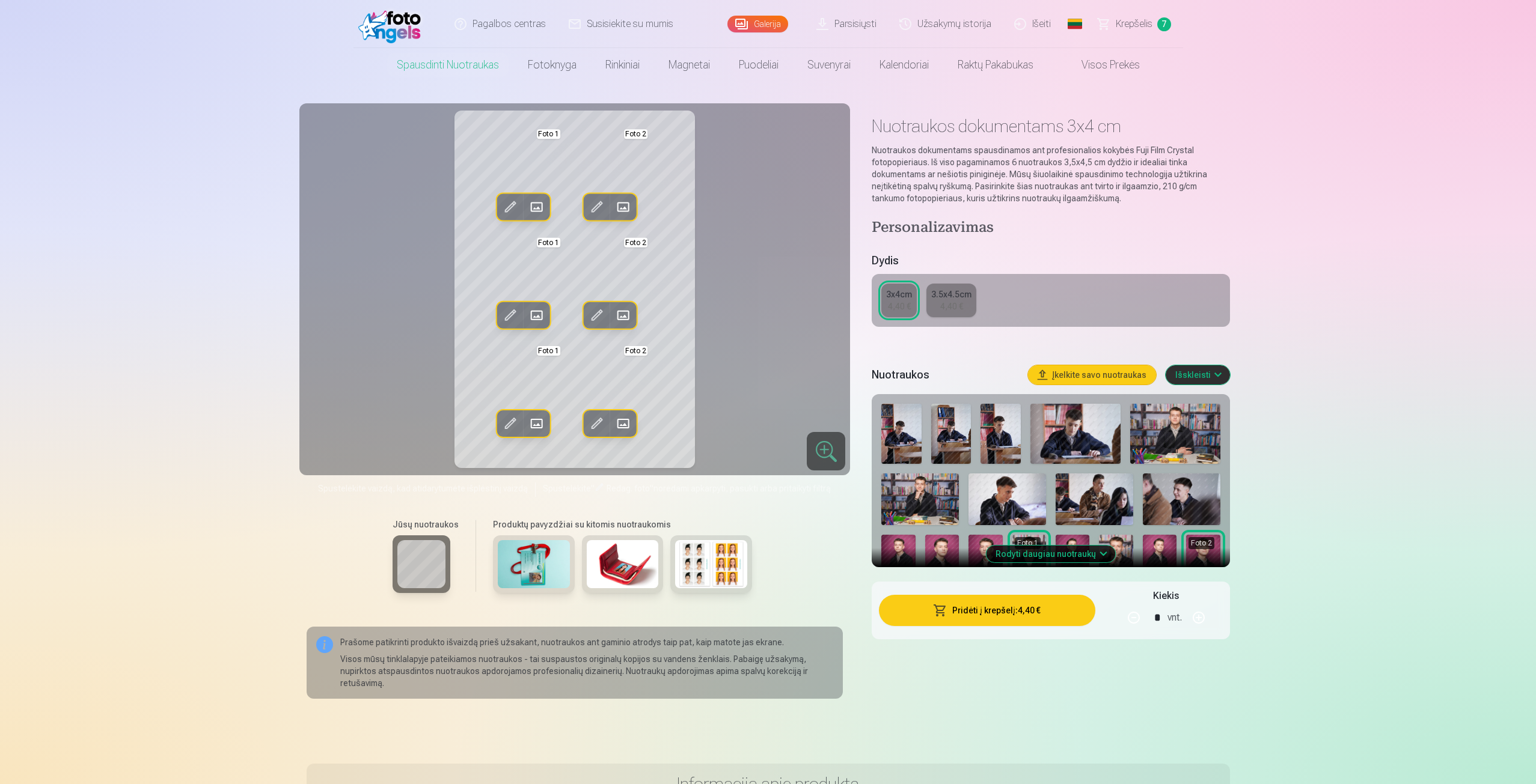
click at [596, 208] on span at bounding box center [597, 207] width 19 height 19
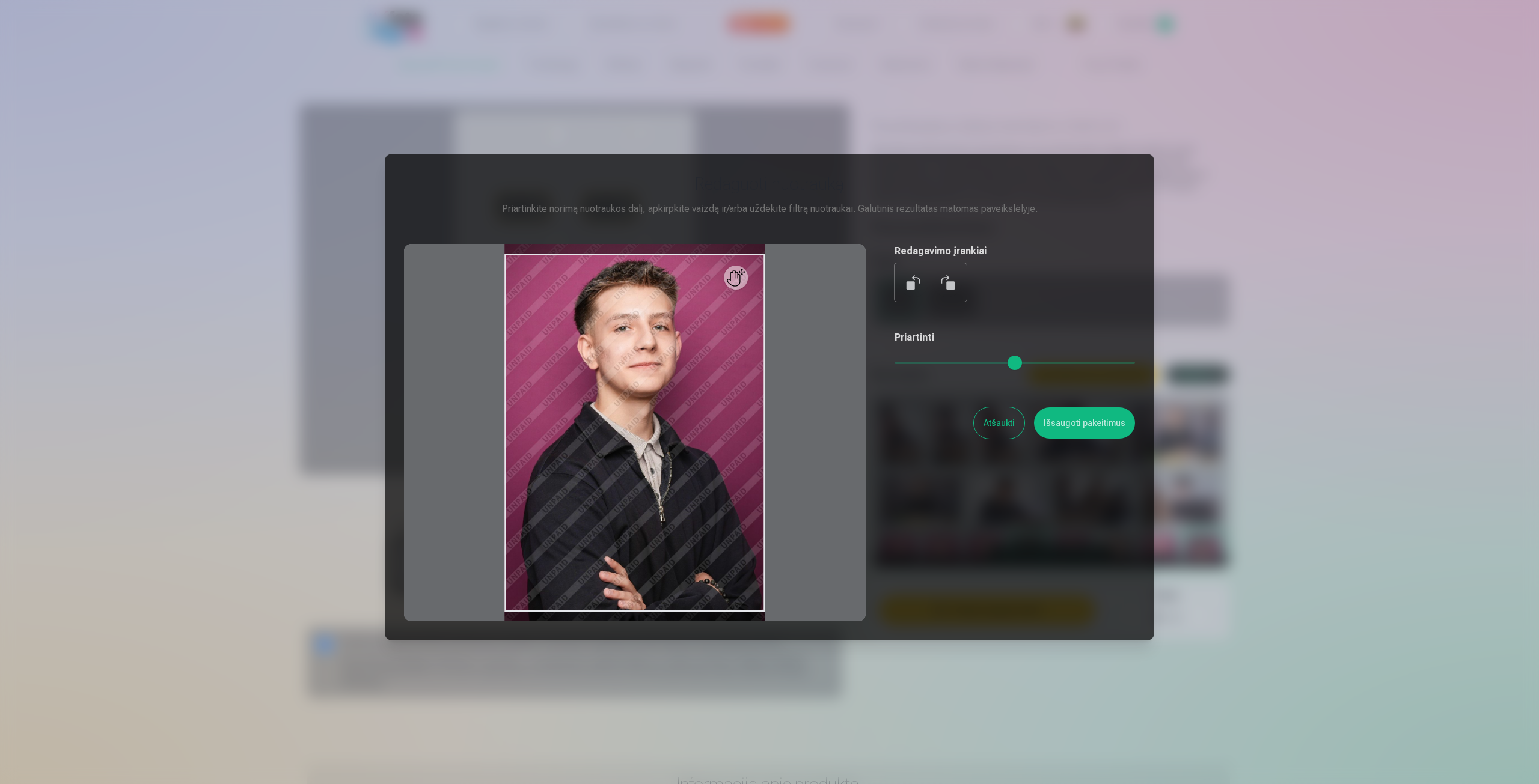
drag, startPoint x: 900, startPoint y: 365, endPoint x: 880, endPoint y: 367, distance: 20.1
click at [895, 364] on input "range" at bounding box center [1015, 363] width 241 height 3
click at [916, 292] on button at bounding box center [914, 282] width 29 height 29
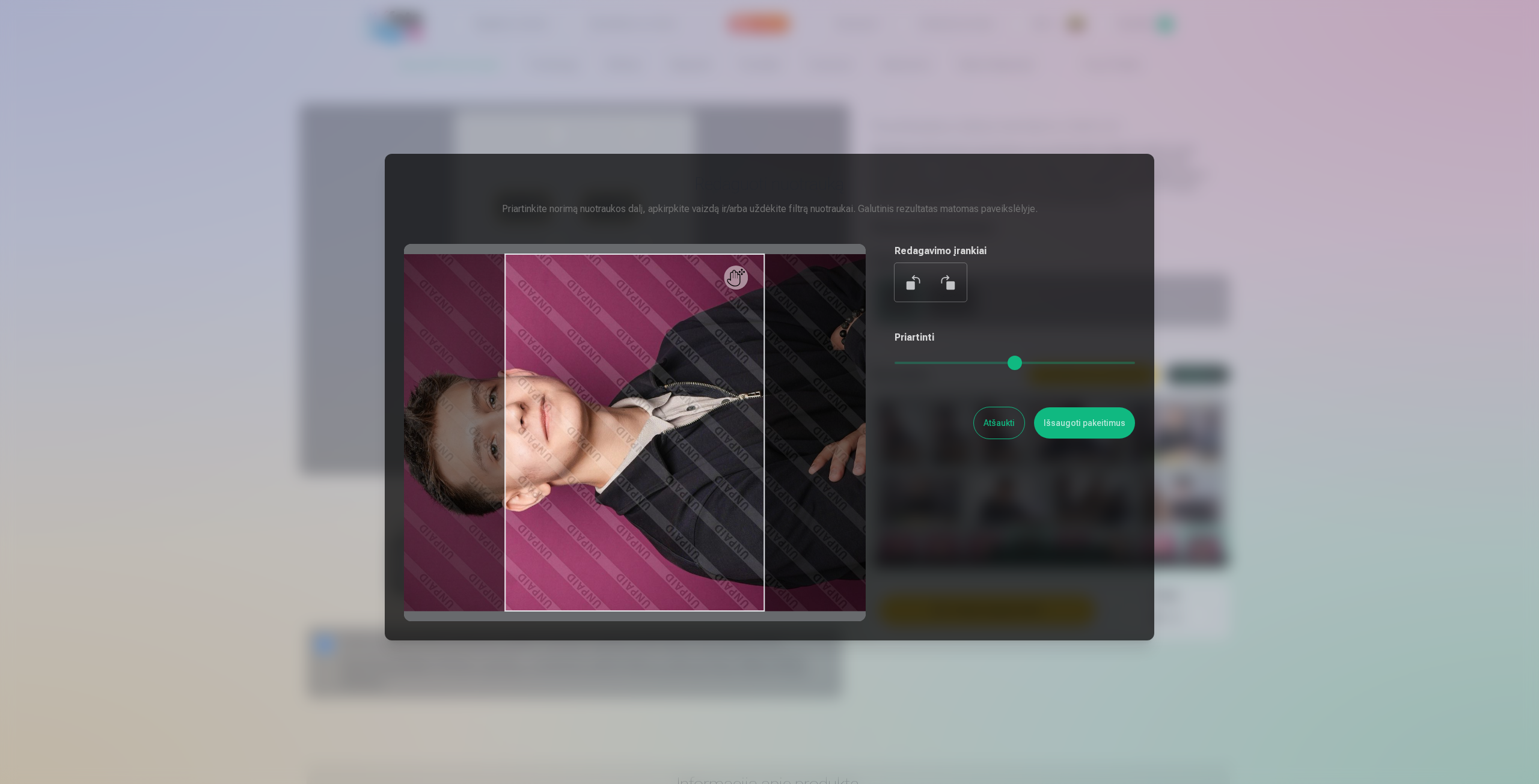
click at [916, 292] on button at bounding box center [914, 282] width 29 height 29
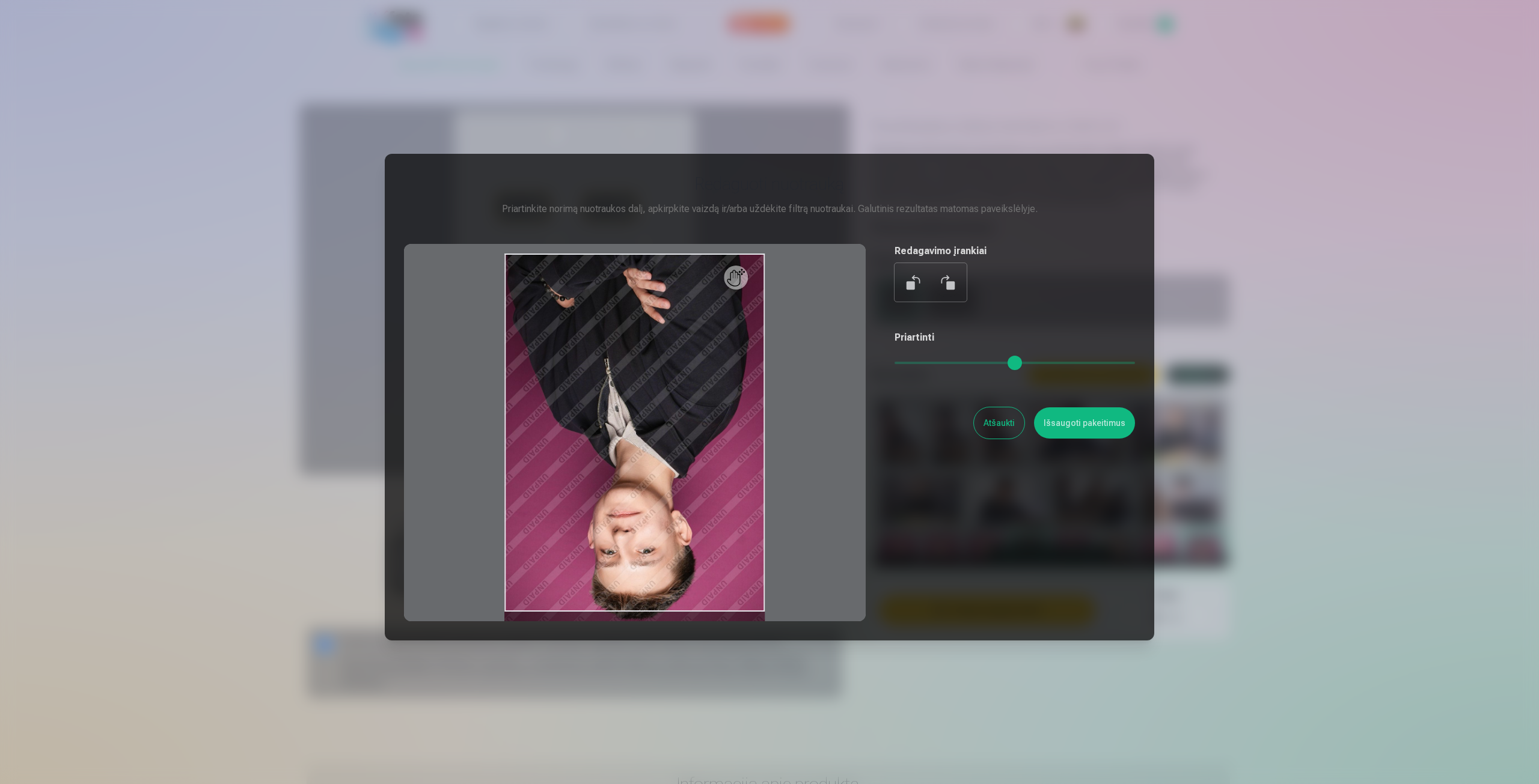
click at [915, 294] on button at bounding box center [914, 282] width 29 height 29
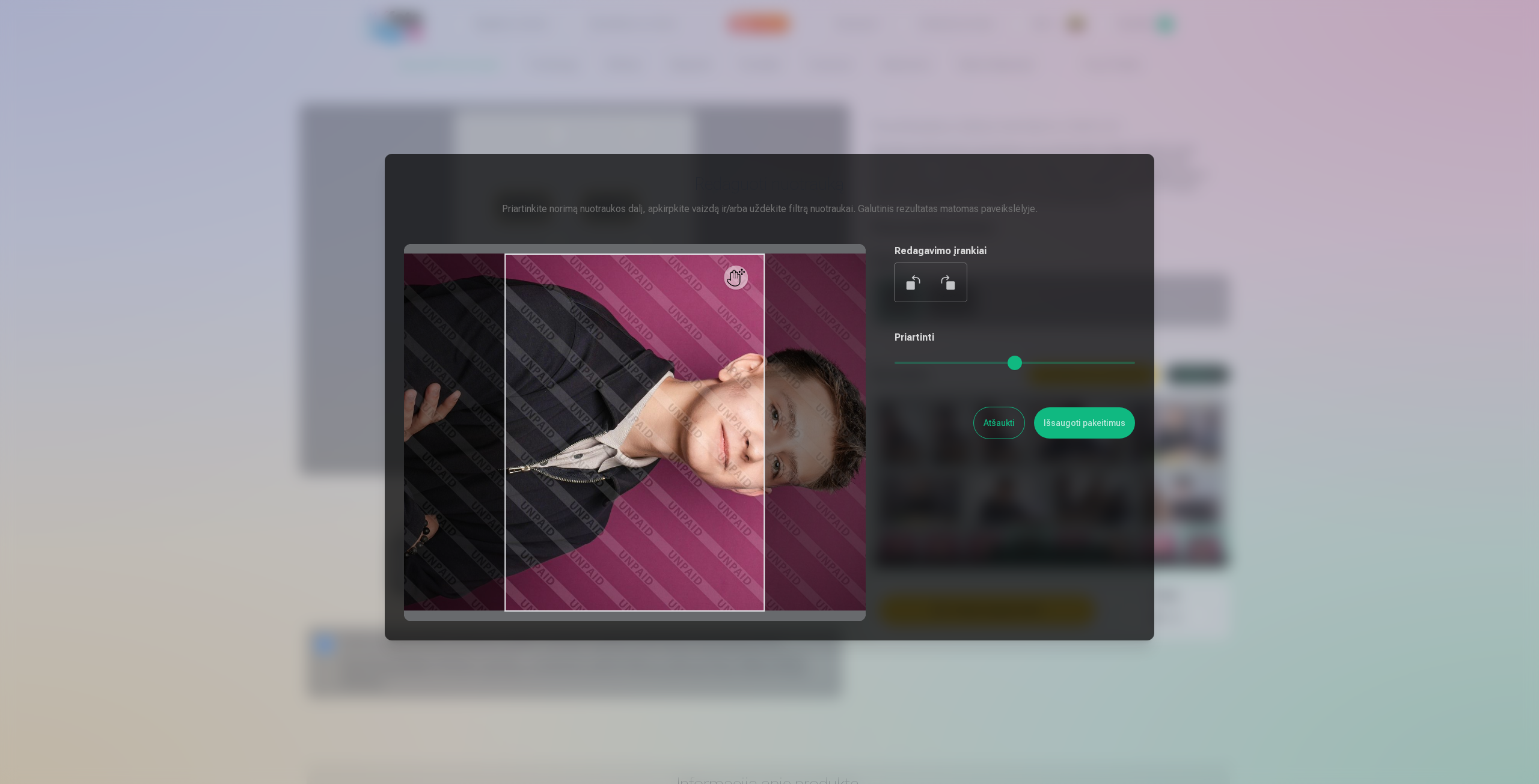
click at [915, 294] on button at bounding box center [914, 282] width 29 height 29
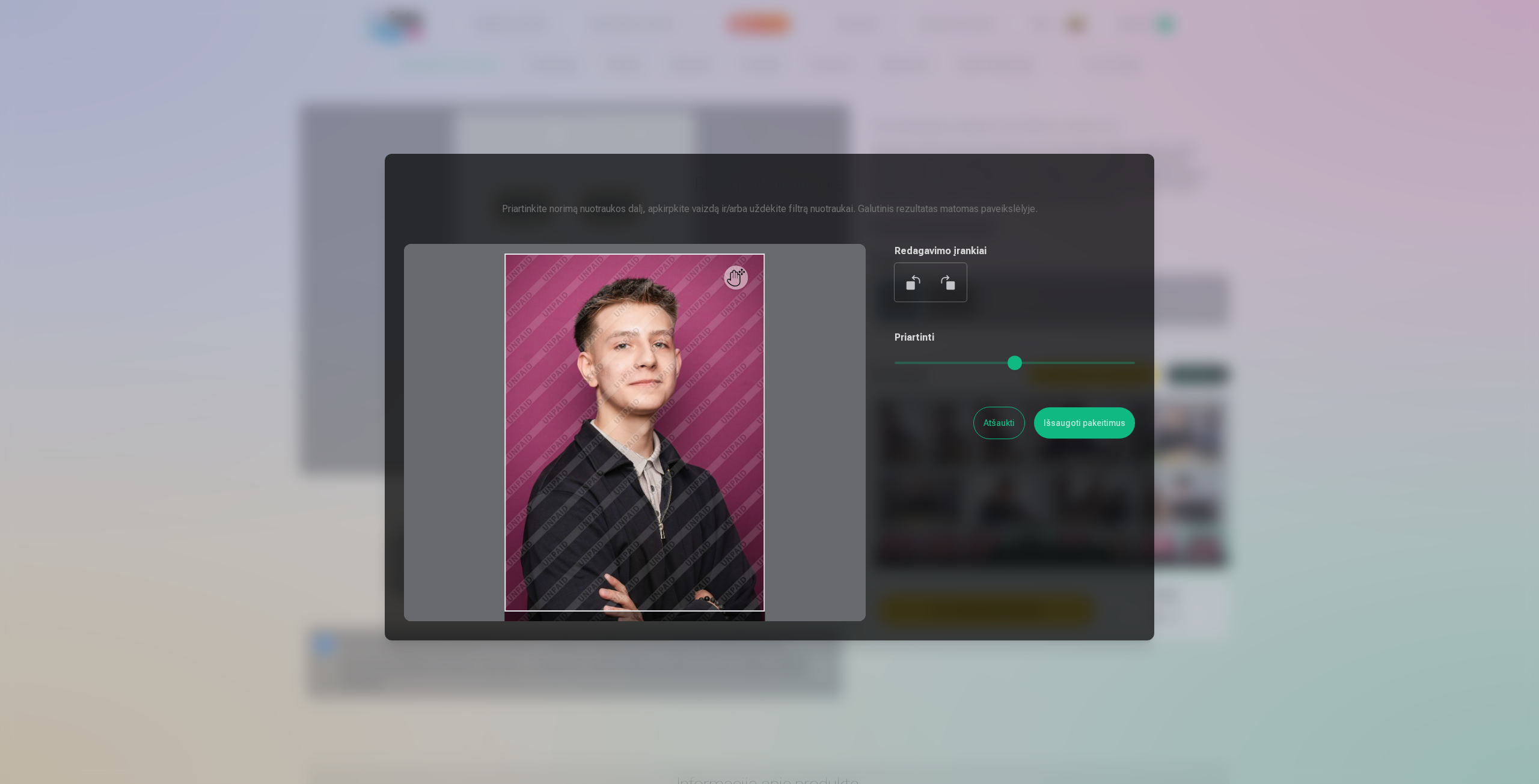
type input "*"
drag, startPoint x: 905, startPoint y: 362, endPoint x: 886, endPoint y: 363, distance: 19.0
click at [895, 363] on input "range" at bounding box center [1015, 363] width 241 height 3
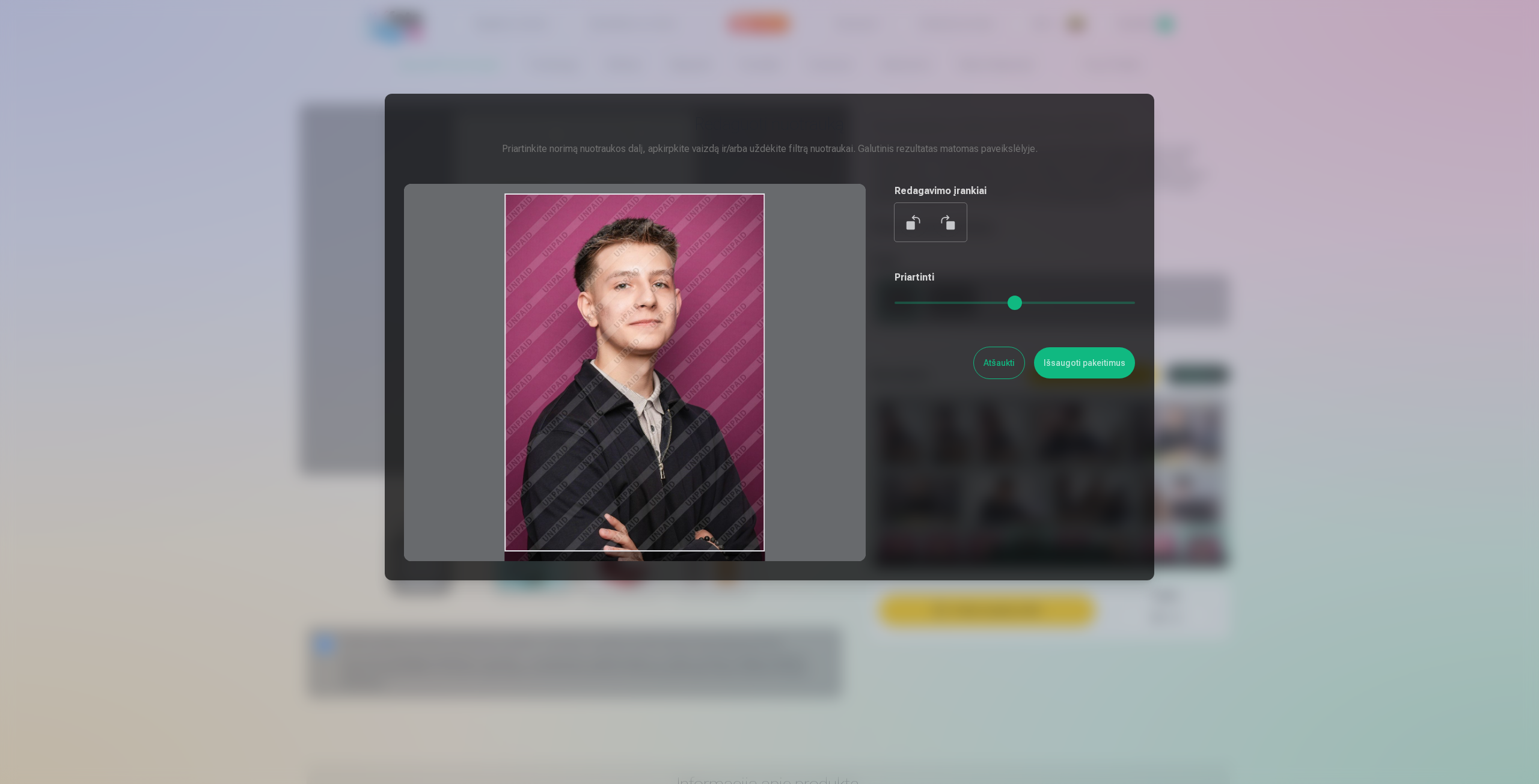
drag, startPoint x: 680, startPoint y: 455, endPoint x: 679, endPoint y: 474, distance: 19.0
click at [679, 479] on div at bounding box center [635, 372] width 462 height 377
click at [747, 236] on div at bounding box center [635, 372] width 462 height 377
click at [748, 221] on div at bounding box center [635, 372] width 462 height 377
drag, startPoint x: 734, startPoint y: 334, endPoint x: 730, endPoint y: 379, distance: 45.2
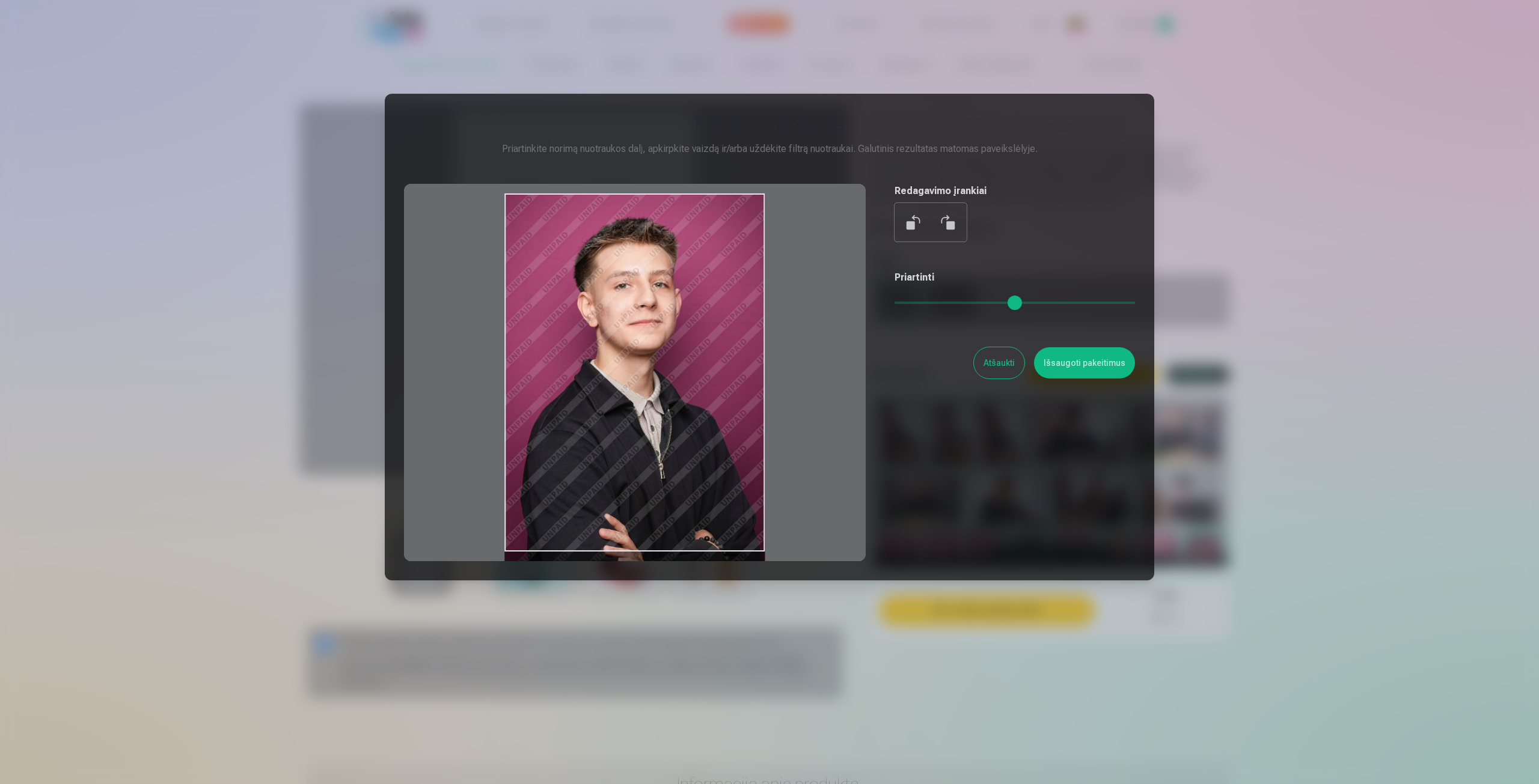
click at [734, 379] on div at bounding box center [635, 372] width 462 height 377
drag, startPoint x: 653, startPoint y: 552, endPoint x: 680, endPoint y: 484, distance: 73.2
click at [655, 562] on div "Redaguoti nuotrauką Priartinkite norimą nuotraukos dalį, apkirpkite vaizdą ir/a…" at bounding box center [769, 337] width 770 height 487
drag, startPoint x: 706, startPoint y: 389, endPoint x: 708, endPoint y: 416, distance: 27.1
click at [708, 416] on div at bounding box center [635, 372] width 462 height 377
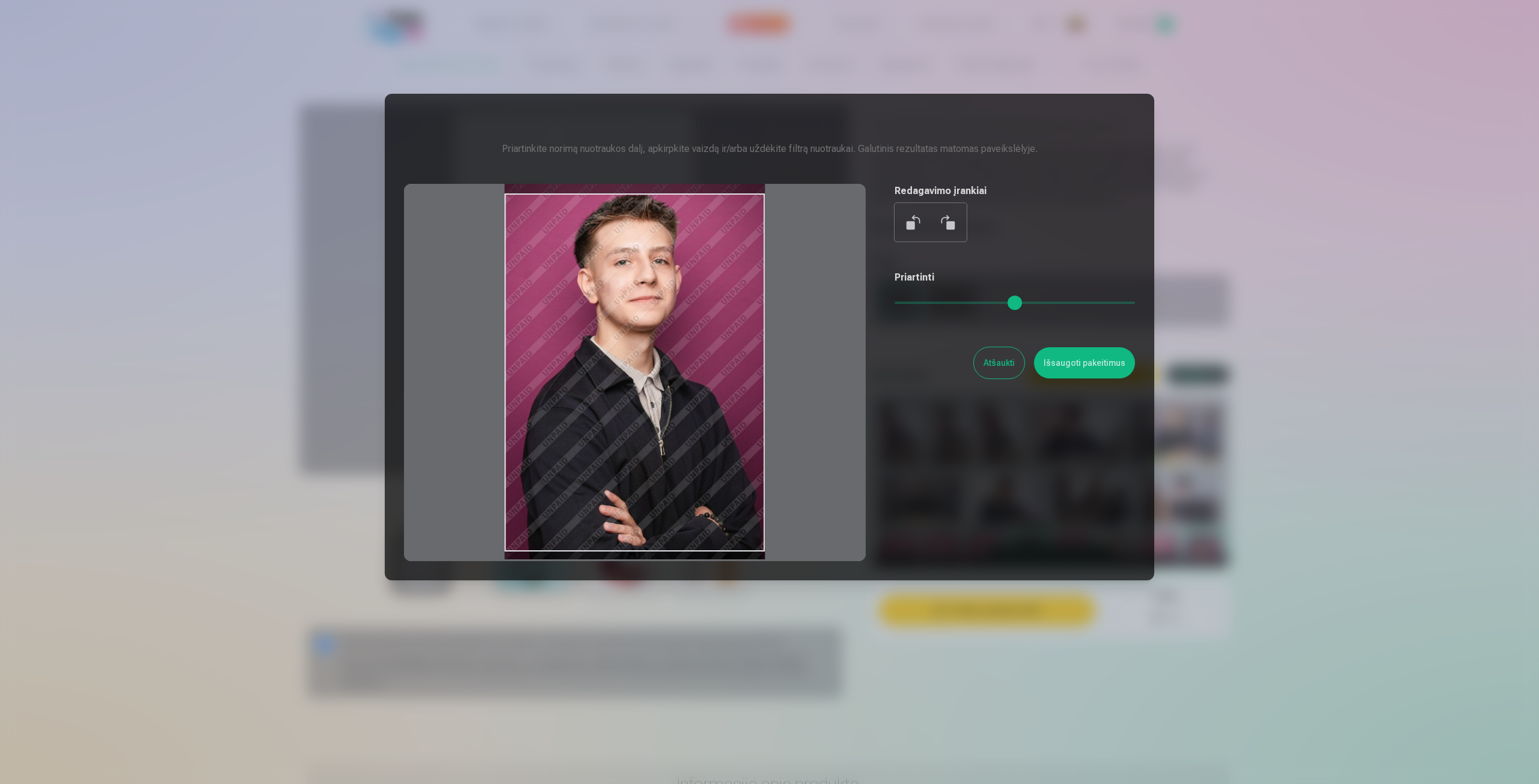
drag, startPoint x: 644, startPoint y: 422, endPoint x: 665, endPoint y: 398, distance: 31.9
click at [665, 398] on div at bounding box center [635, 372] width 462 height 377
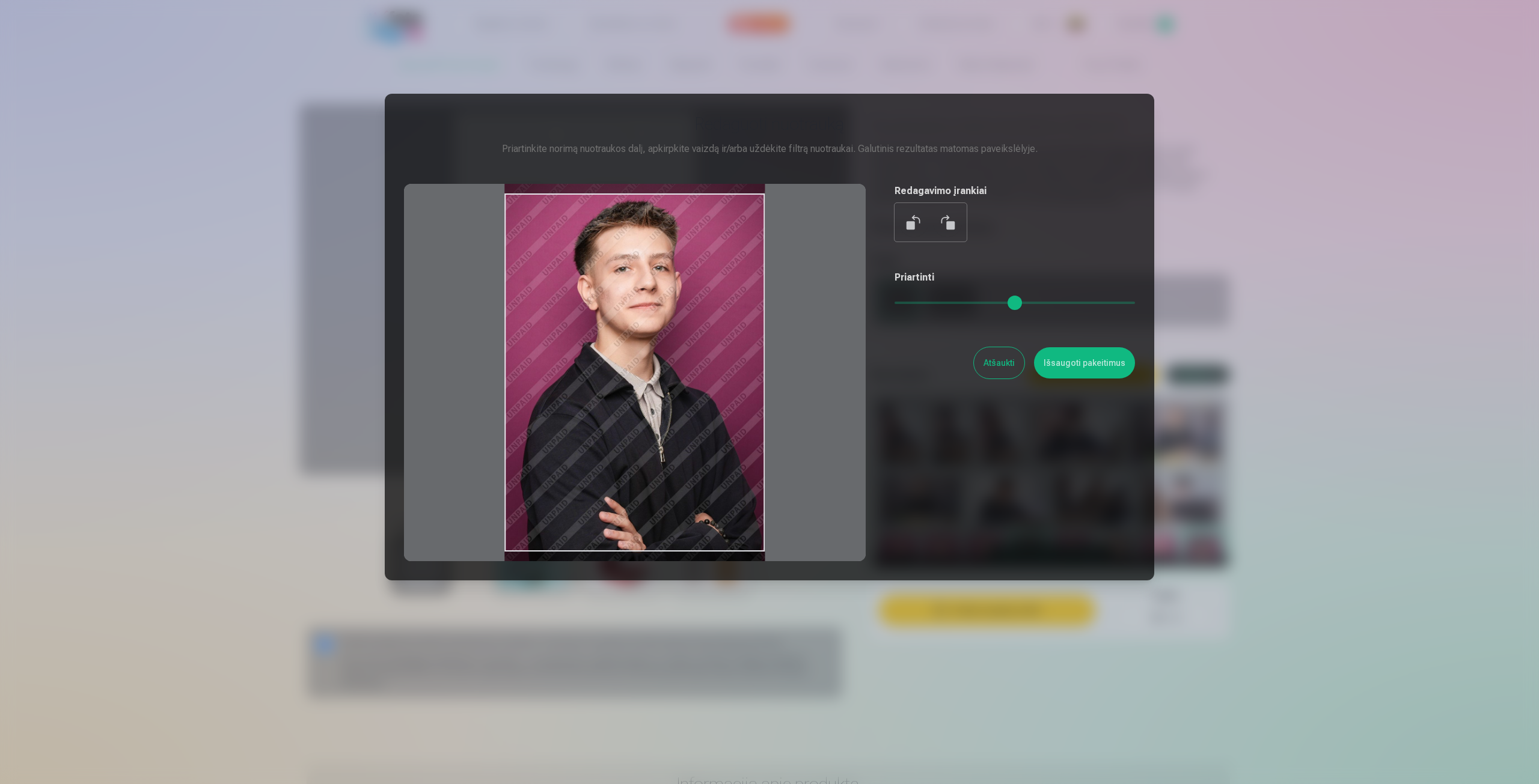
drag, startPoint x: 710, startPoint y: 203, endPoint x: 771, endPoint y: 209, distance: 61.3
click at [771, 209] on div at bounding box center [635, 372] width 462 height 377
click at [1083, 364] on button "Išsaugoti pakeitimus" at bounding box center [1084, 362] width 101 height 31
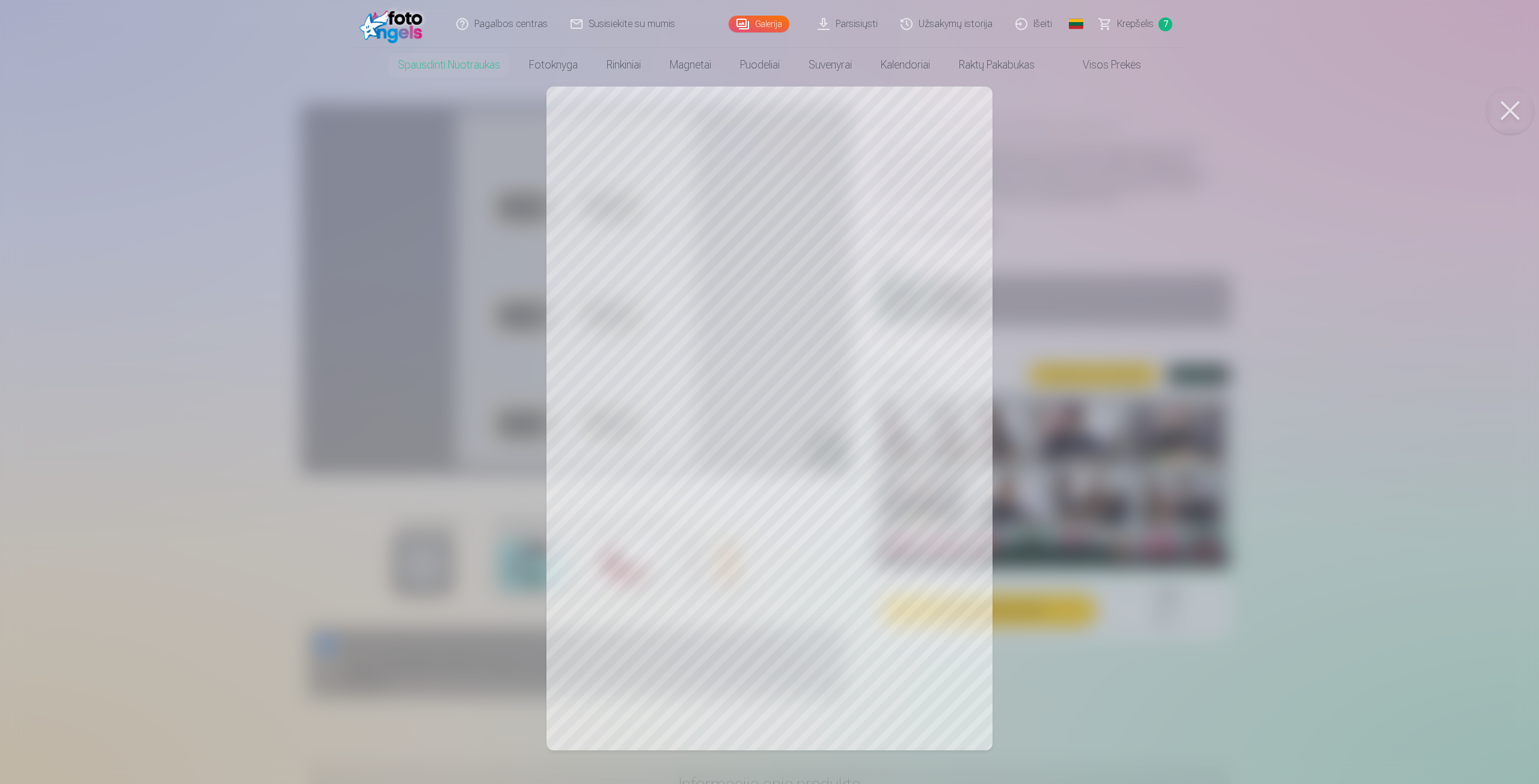
click at [857, 251] on div at bounding box center [769, 392] width 1539 height 784
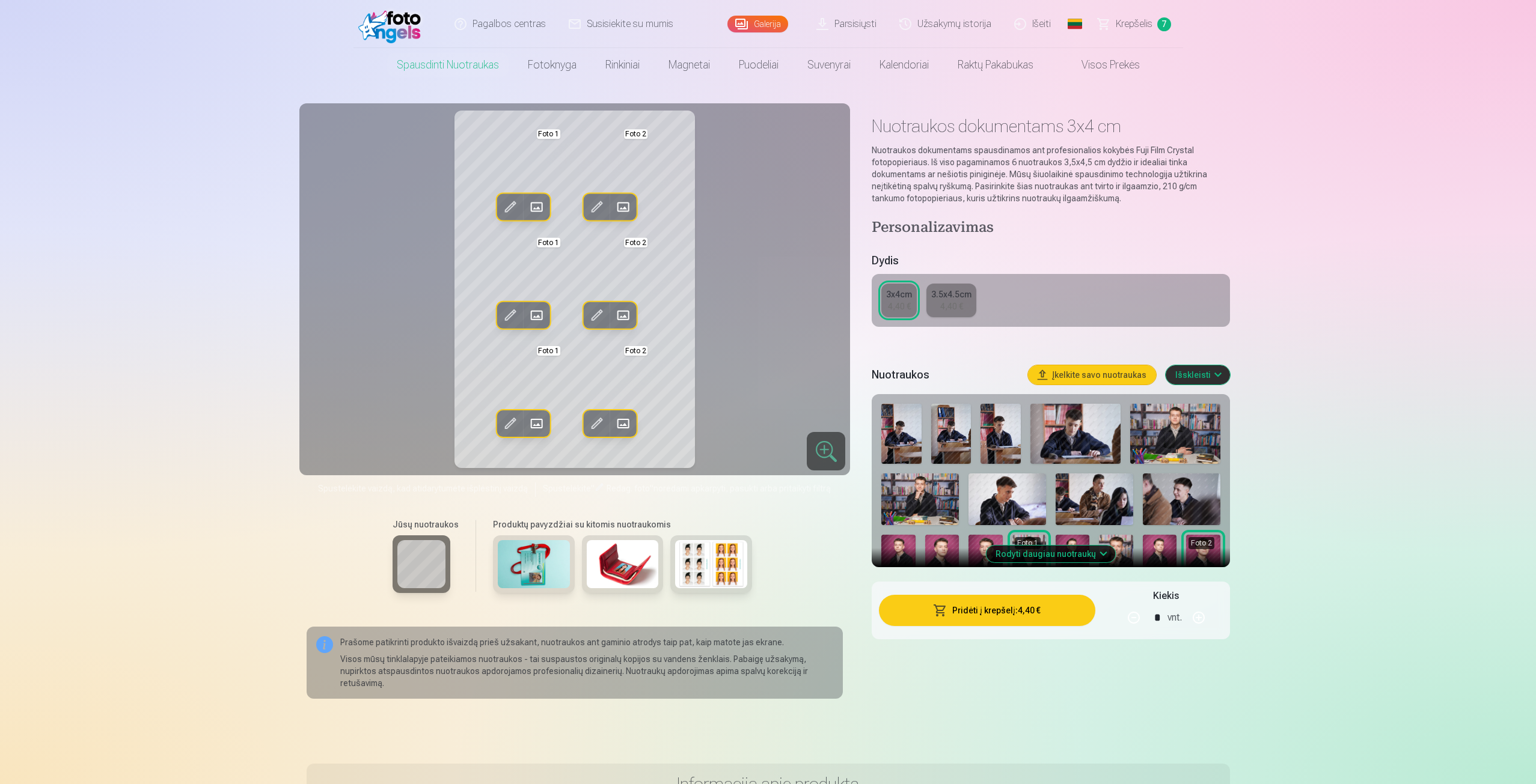
click at [592, 213] on span at bounding box center [597, 207] width 19 height 19
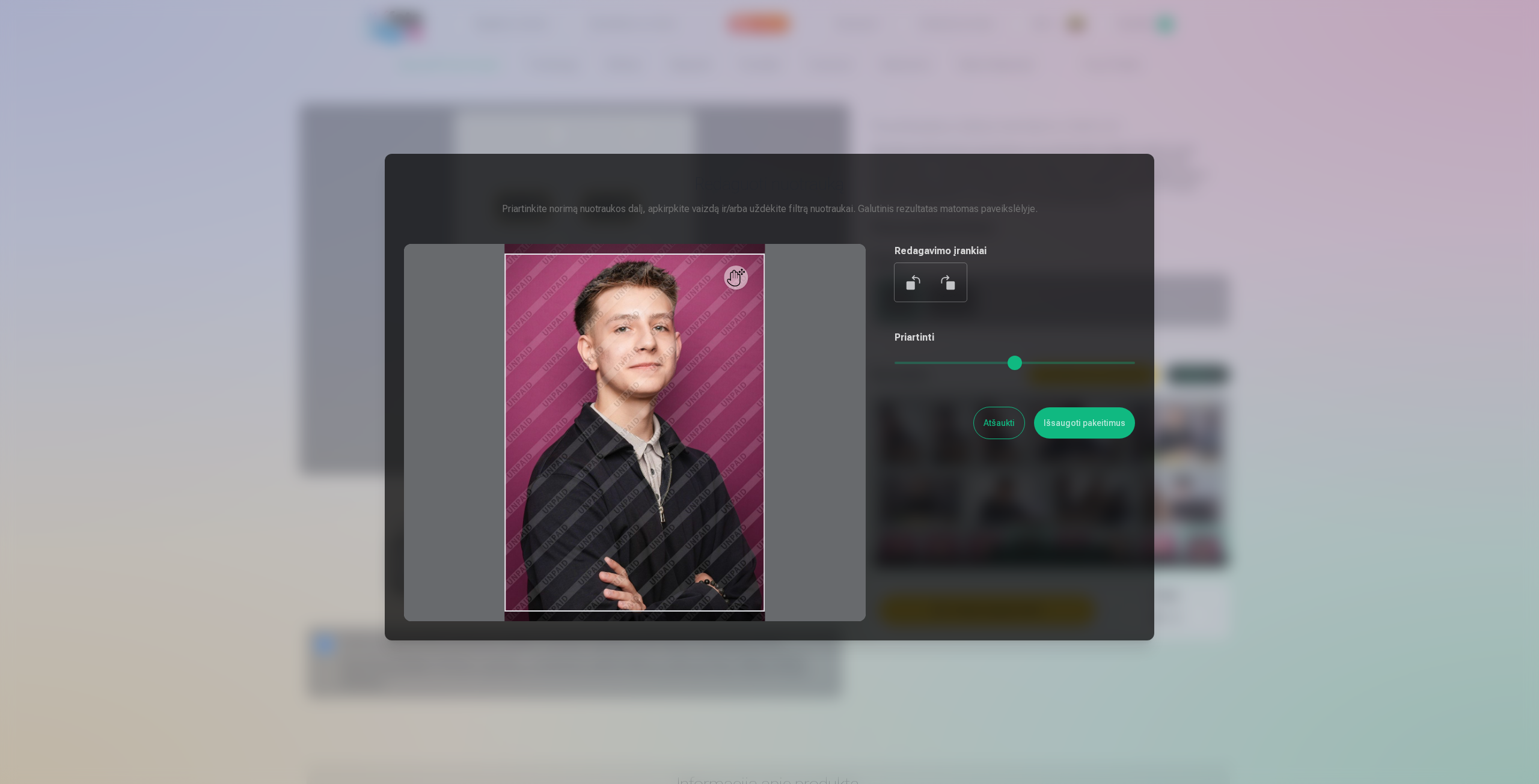
type input "*"
drag, startPoint x: 905, startPoint y: 369, endPoint x: 874, endPoint y: 368, distance: 31.0
click at [895, 364] on input "range" at bounding box center [1015, 363] width 241 height 3
click at [1000, 424] on button "Atšaukti" at bounding box center [999, 422] width 51 height 31
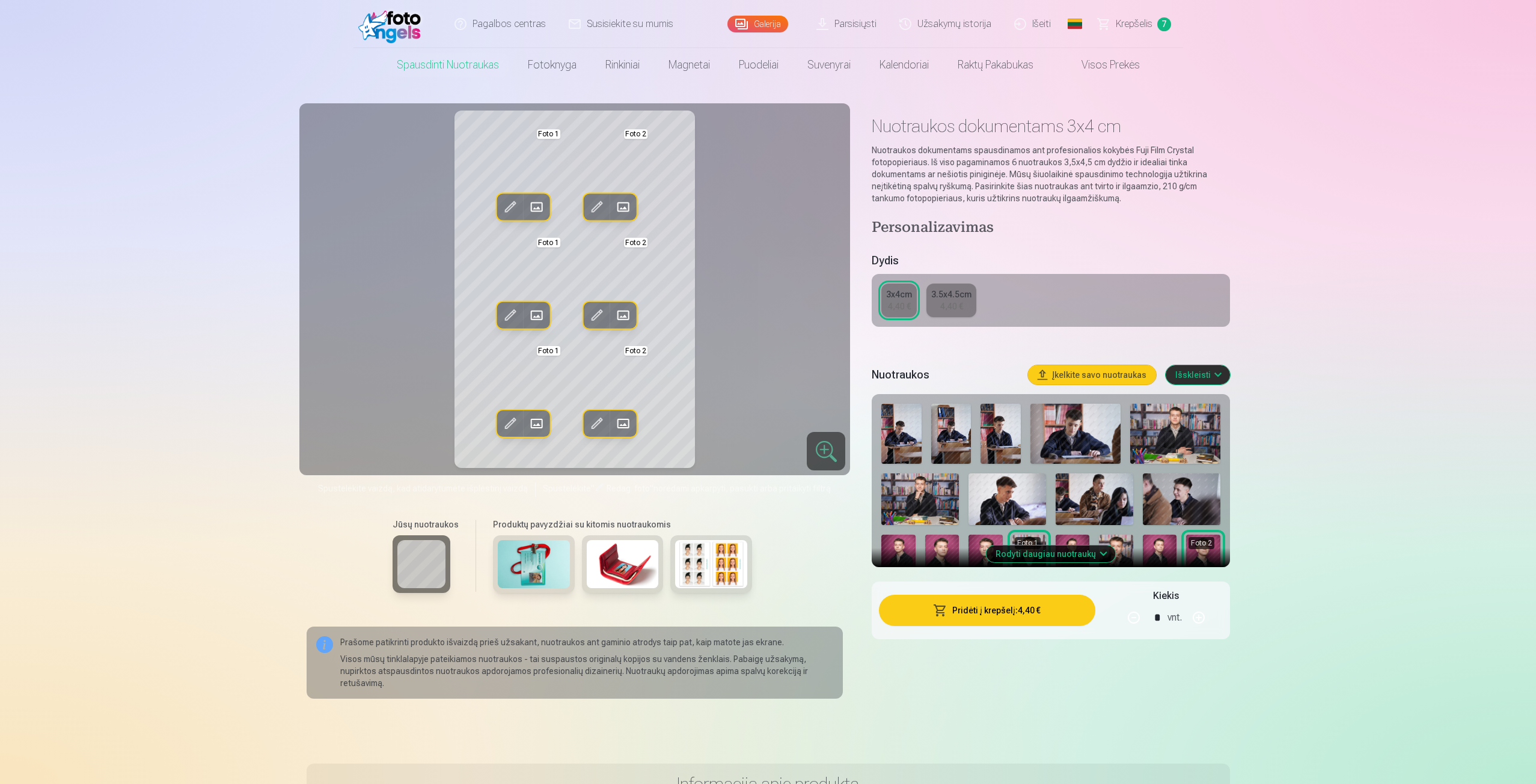
click at [1195, 559] on img at bounding box center [1203, 560] width 34 height 51
click at [1196, 559] on img at bounding box center [1203, 560] width 34 height 51
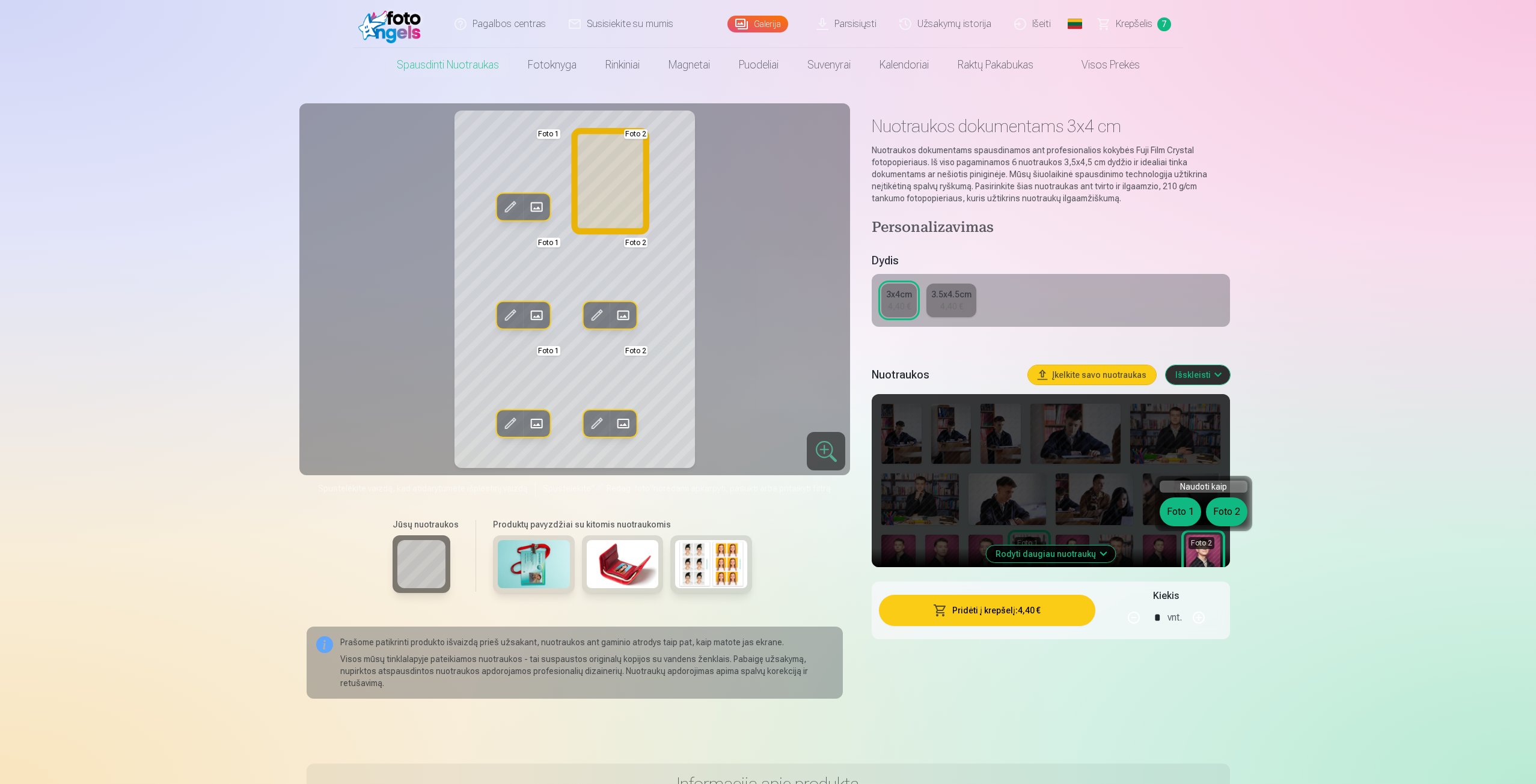
click at [1224, 514] on button "Foto 2" at bounding box center [1226, 512] width 41 height 29
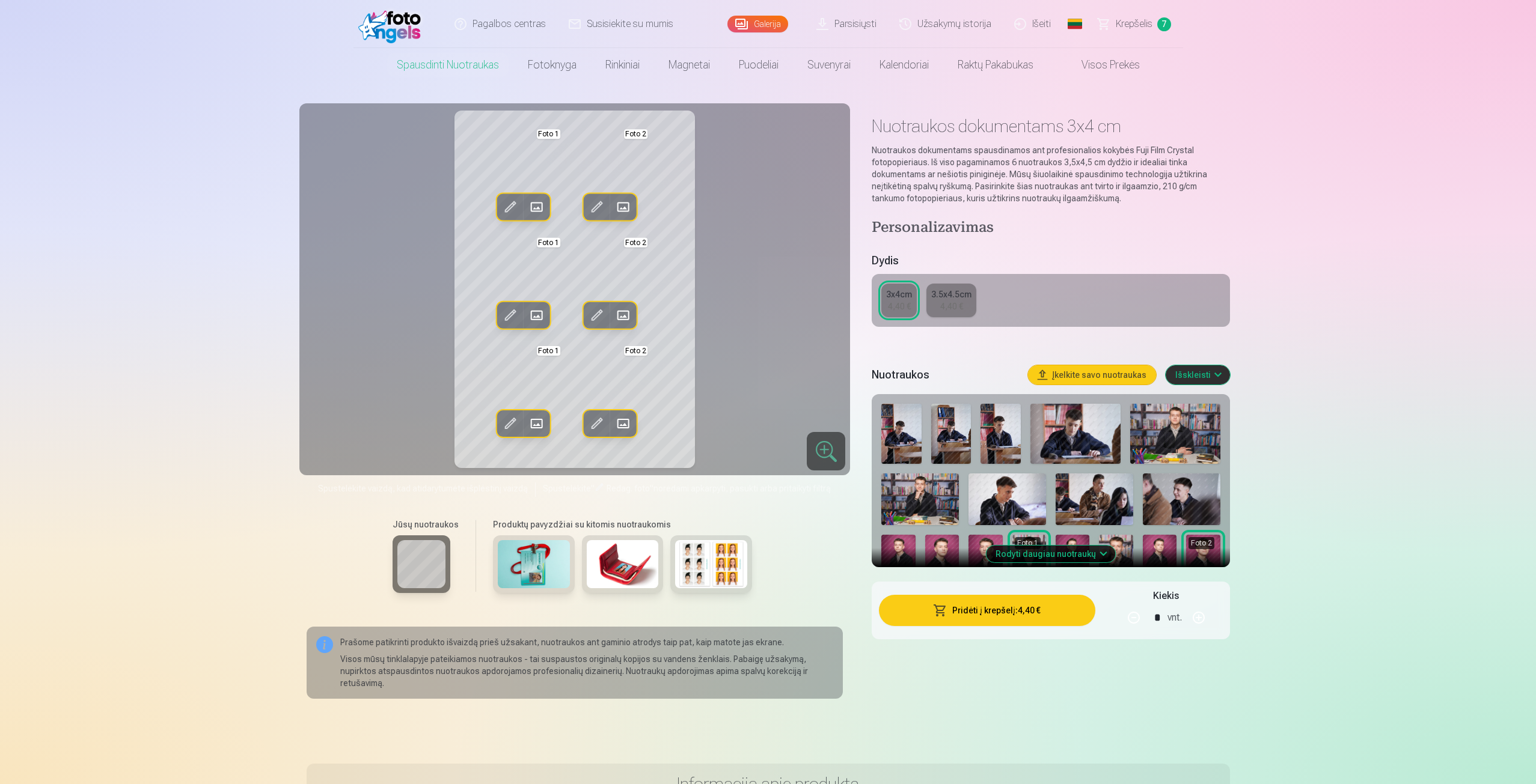
click at [556, 576] on img at bounding box center [534, 564] width 72 height 48
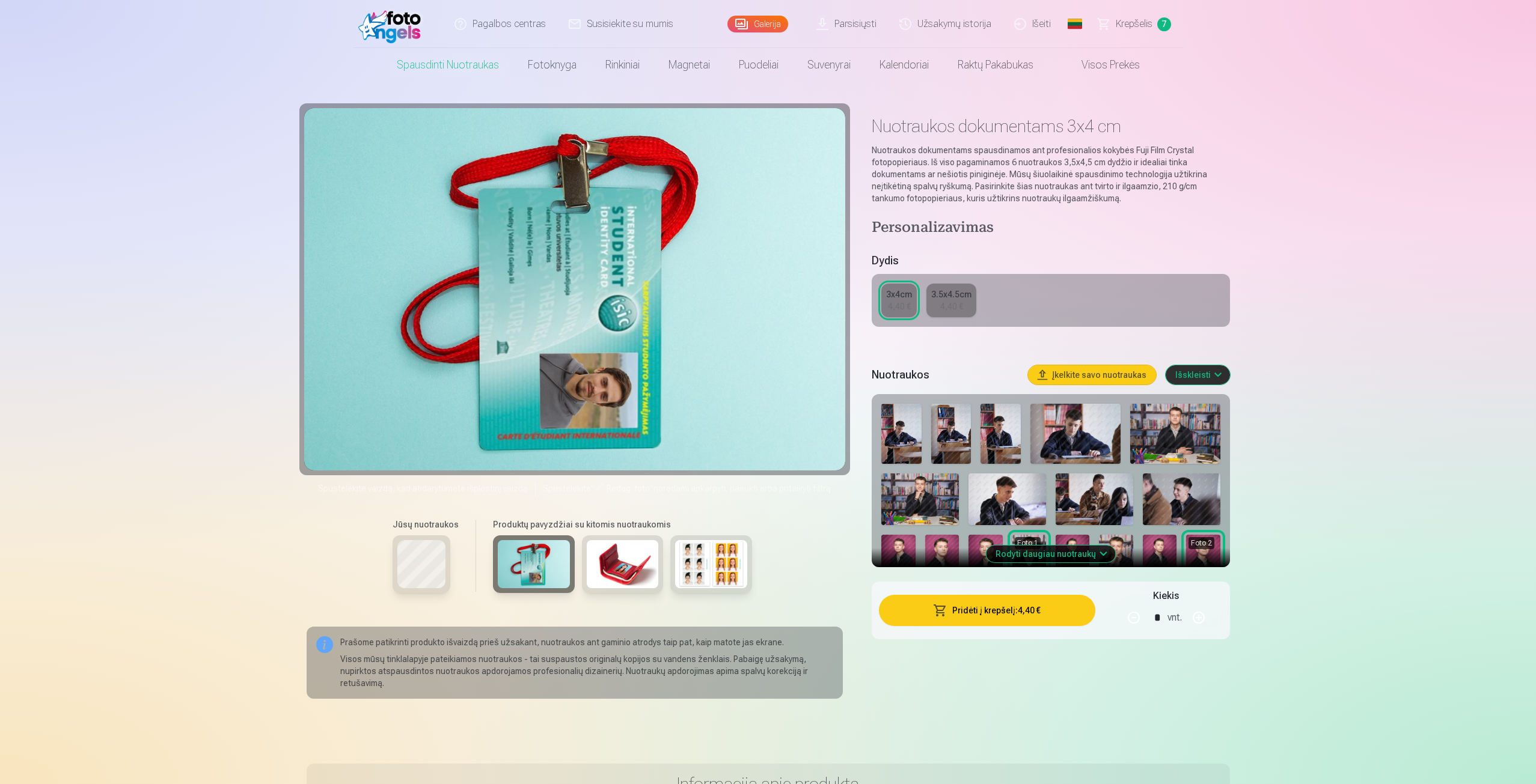
click at [556, 576] on img at bounding box center [534, 564] width 72 height 48
click at [636, 573] on img at bounding box center [623, 564] width 72 height 48
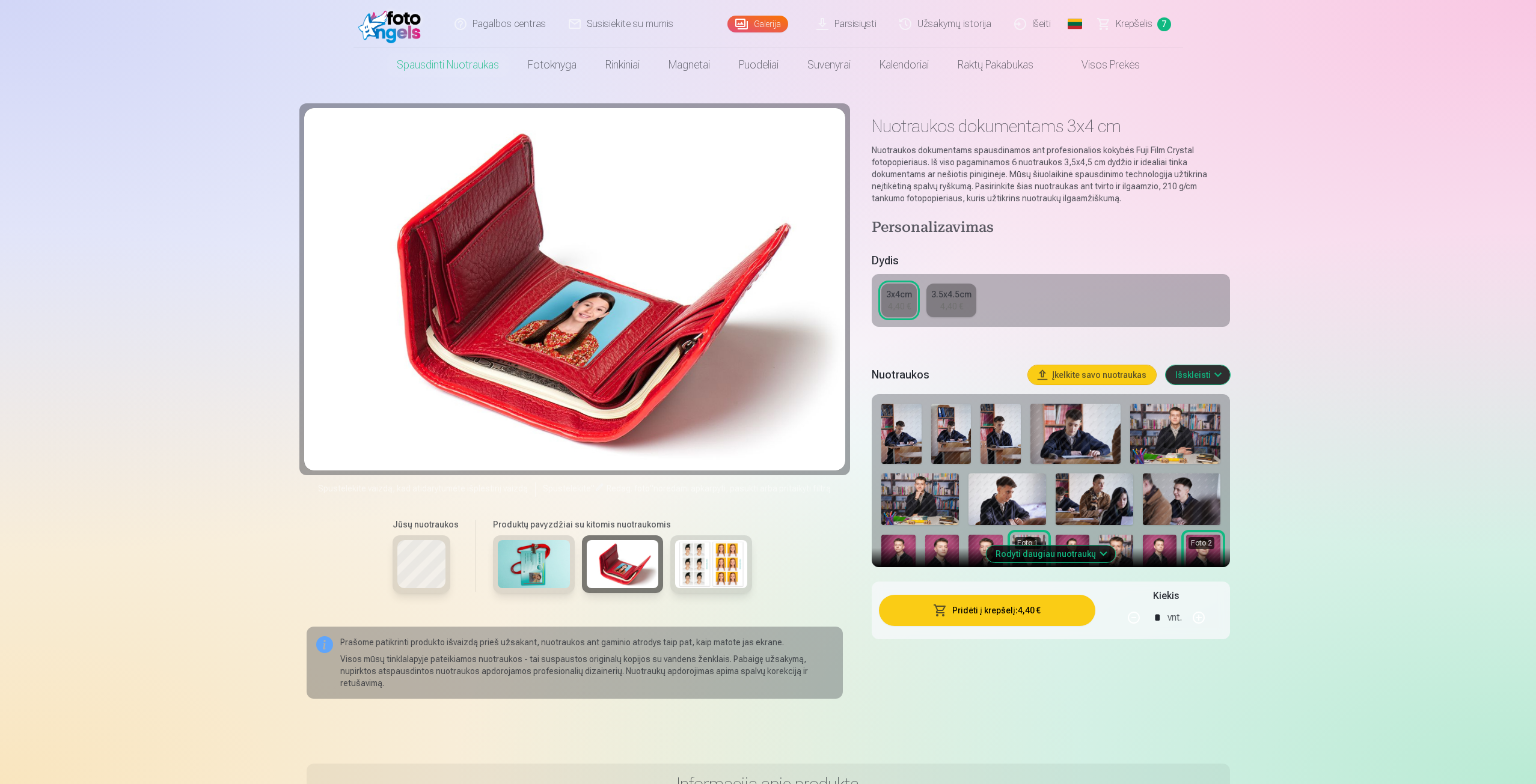
click at [717, 575] on img at bounding box center [712, 564] width 72 height 48
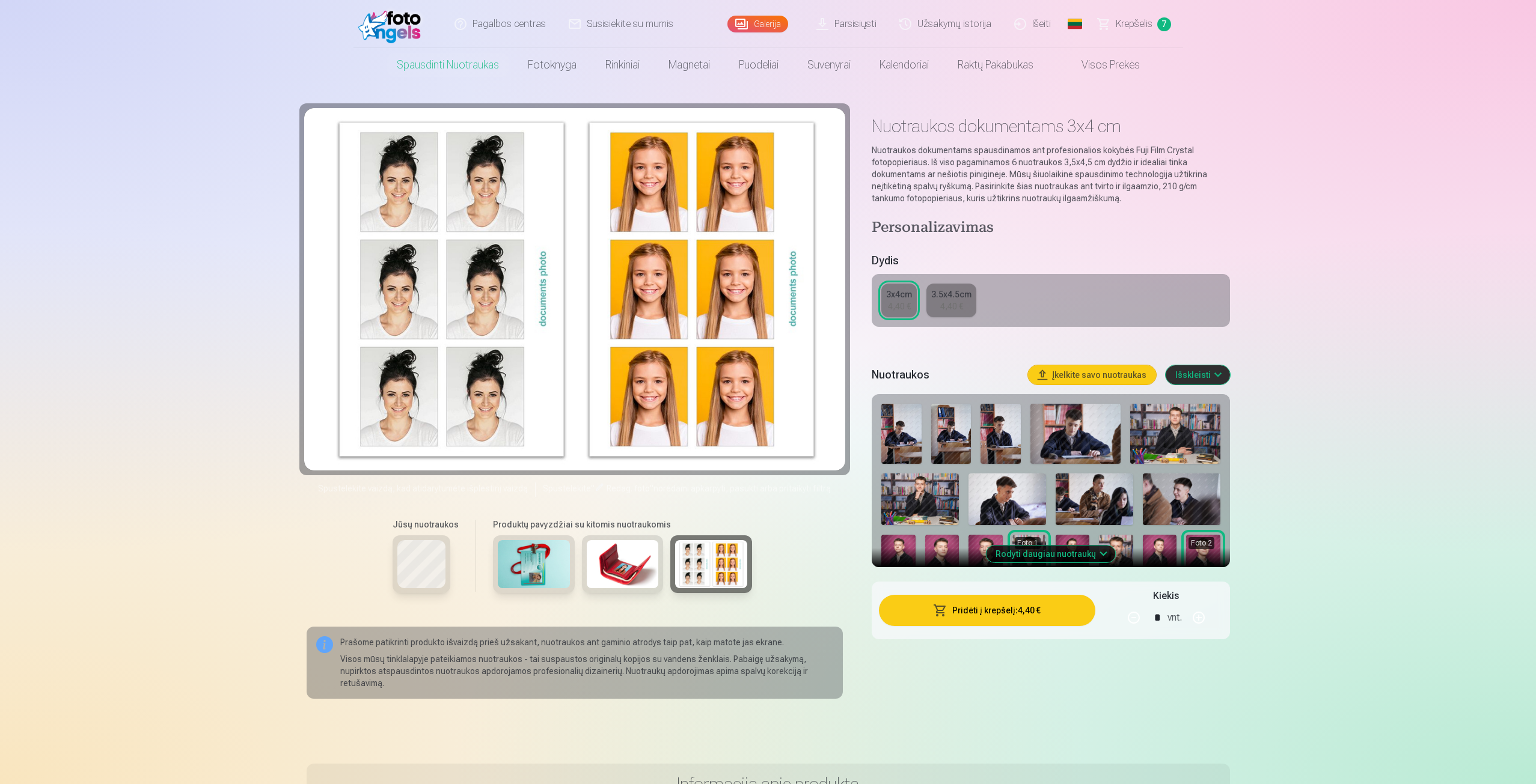
click at [714, 575] on img at bounding box center [712, 564] width 72 height 48
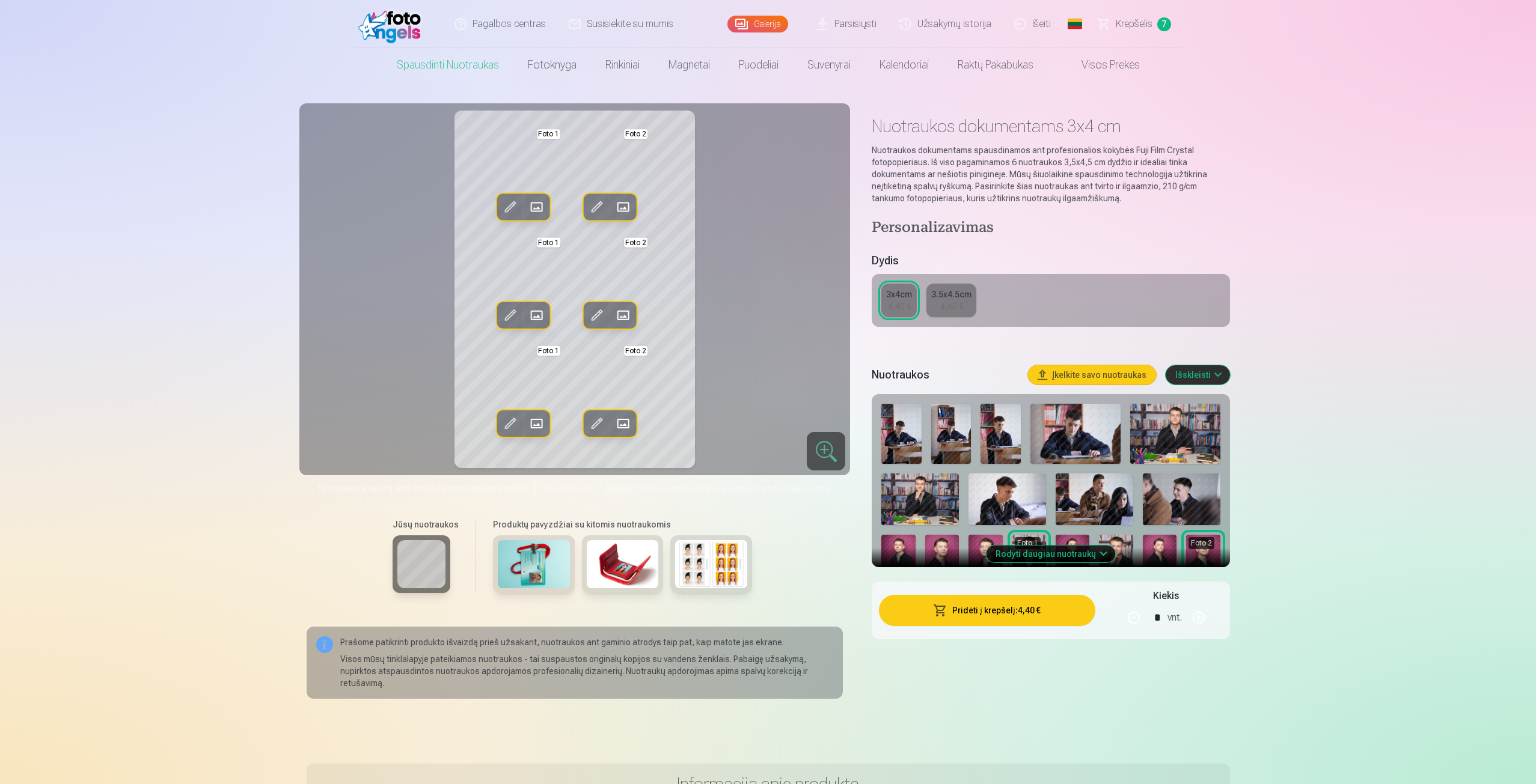
click at [1045, 621] on button "Pridėti į krepšelį : 4,40 €" at bounding box center [987, 610] width 216 height 31
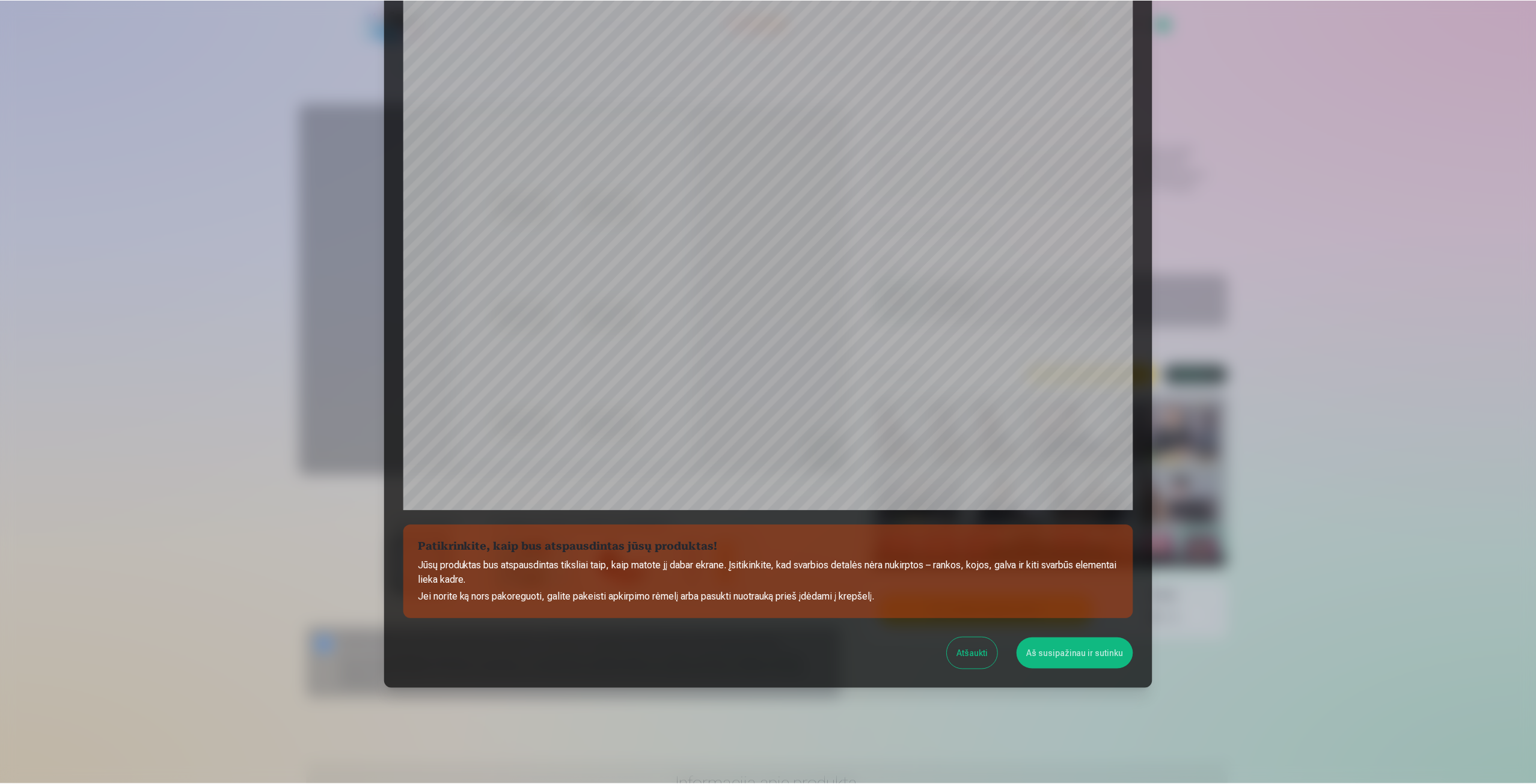
scroll to position [82, 0]
click at [1071, 663] on button "Aš susipažinau ir sutinku" at bounding box center [1077, 653] width 117 height 31
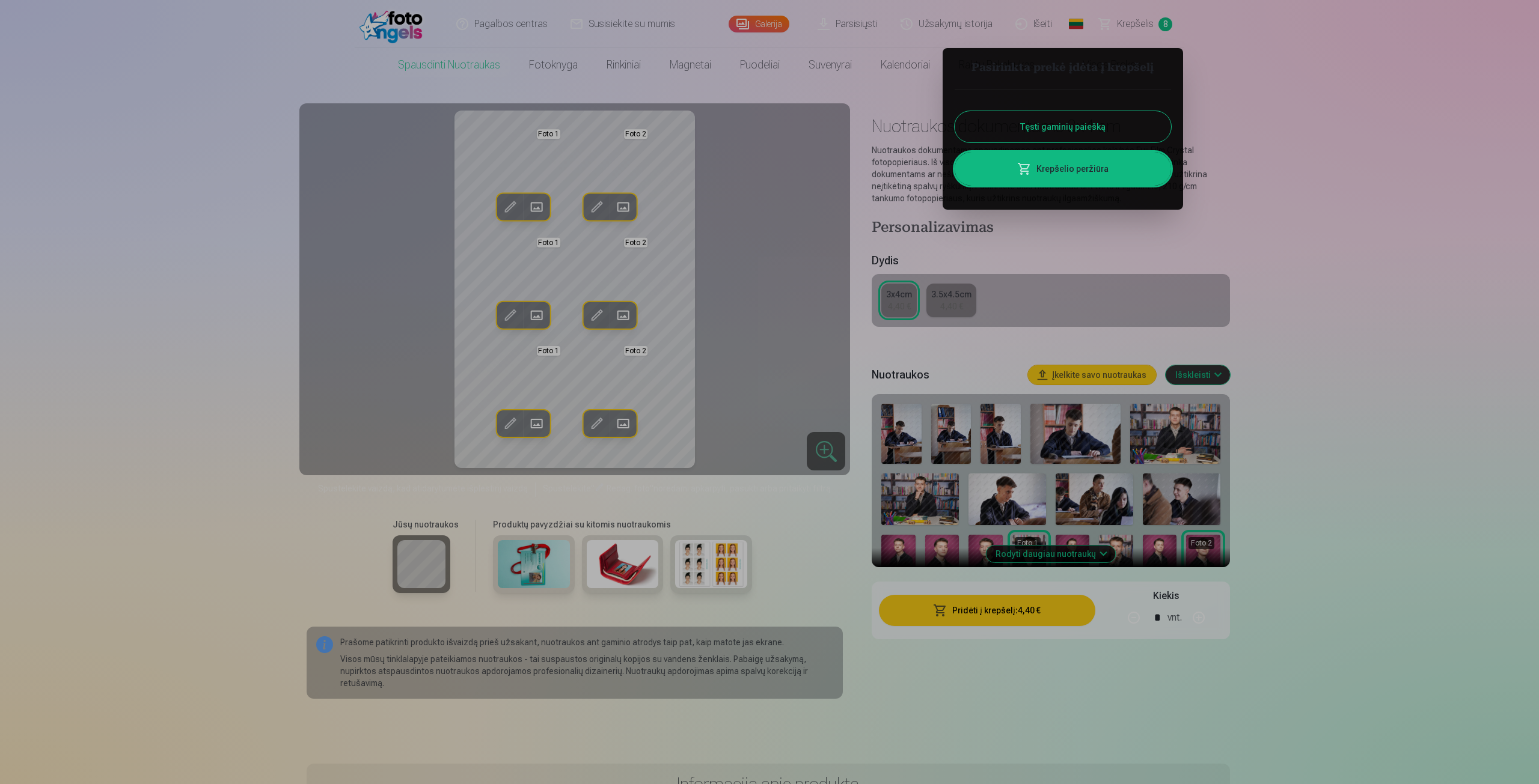
click at [1055, 132] on button "Tęsti gaminių paiešką" at bounding box center [1063, 127] width 217 height 31
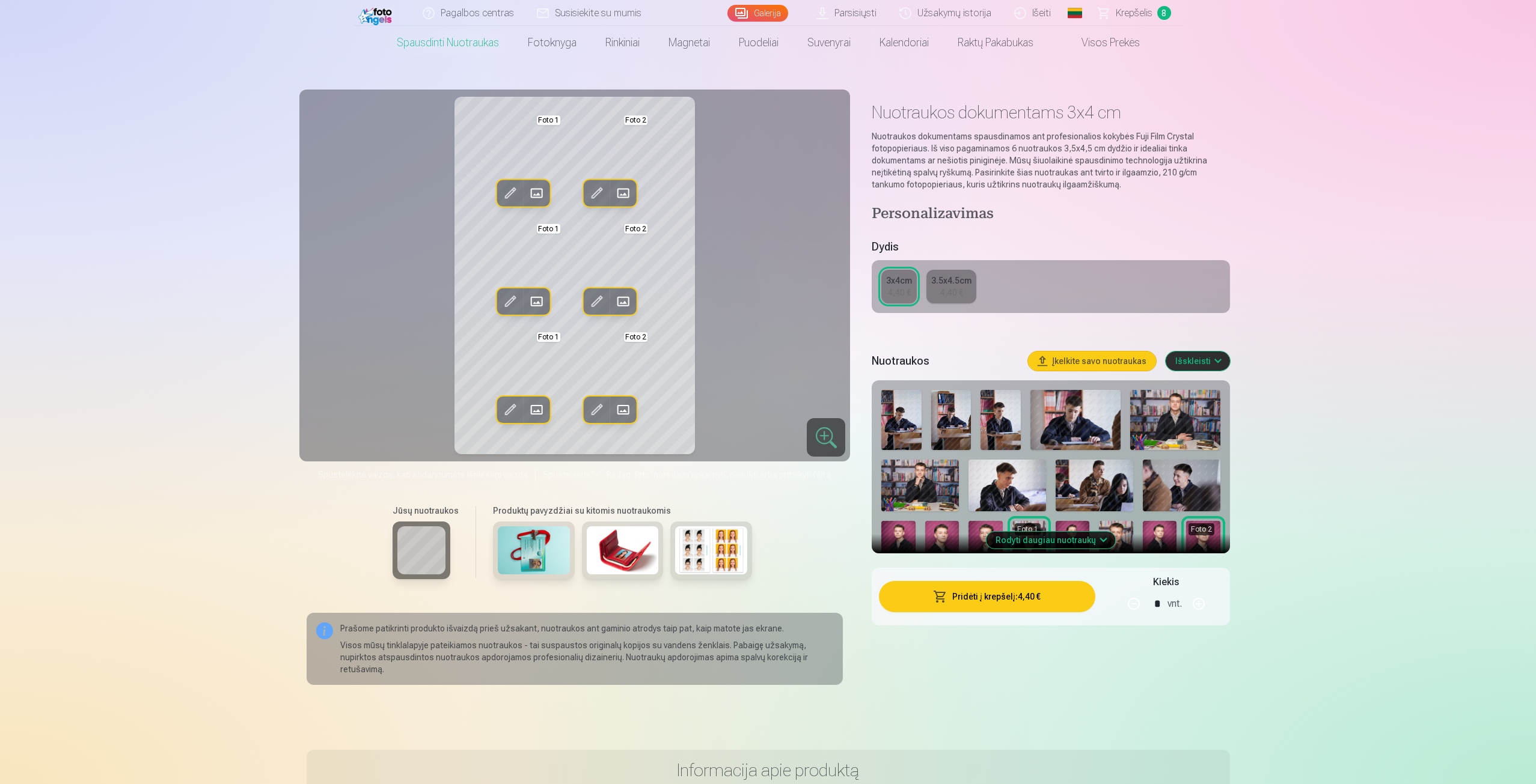
scroll to position [0, 0]
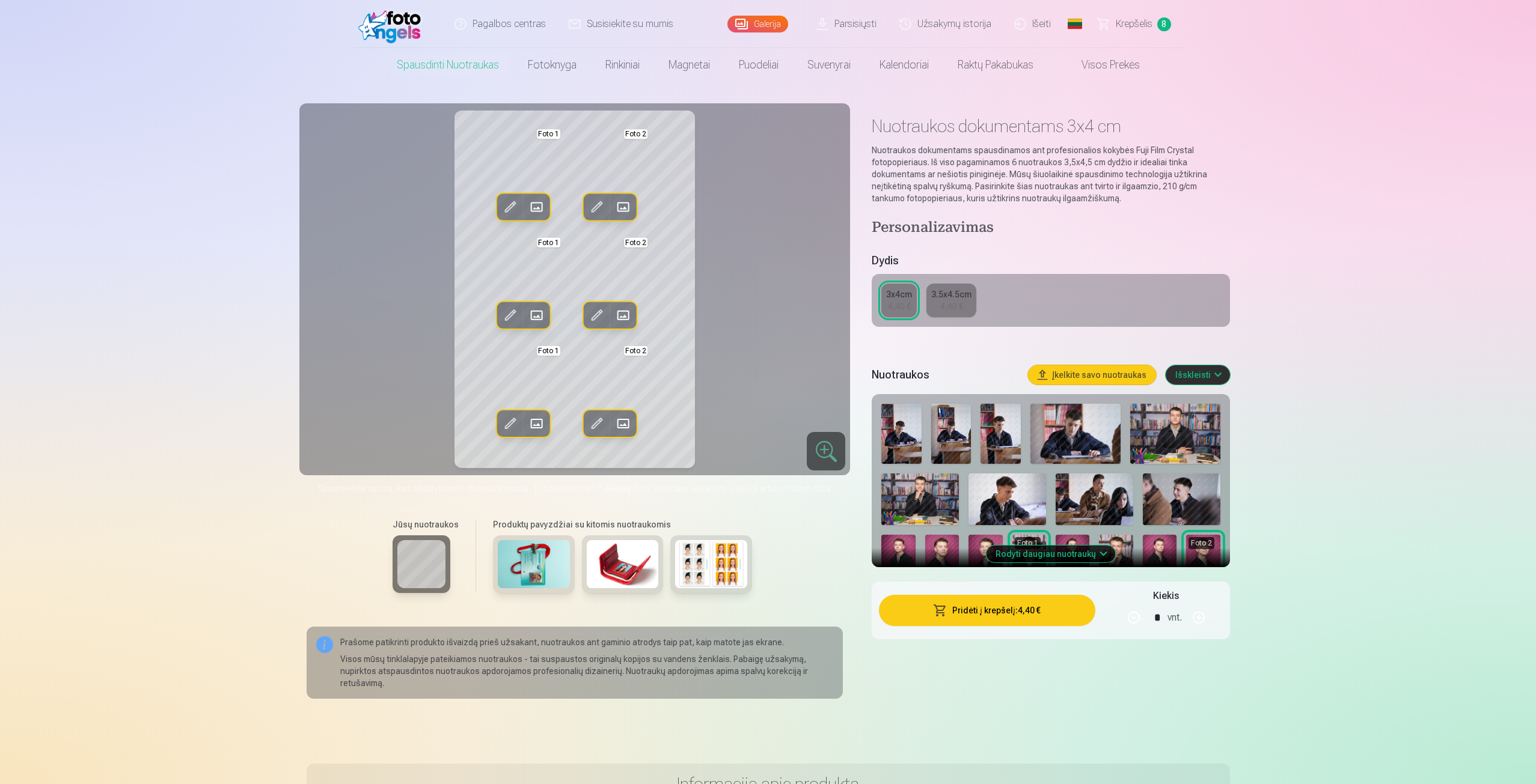
click at [1125, 24] on span "Krepšelis" at bounding box center [1134, 24] width 37 height 15
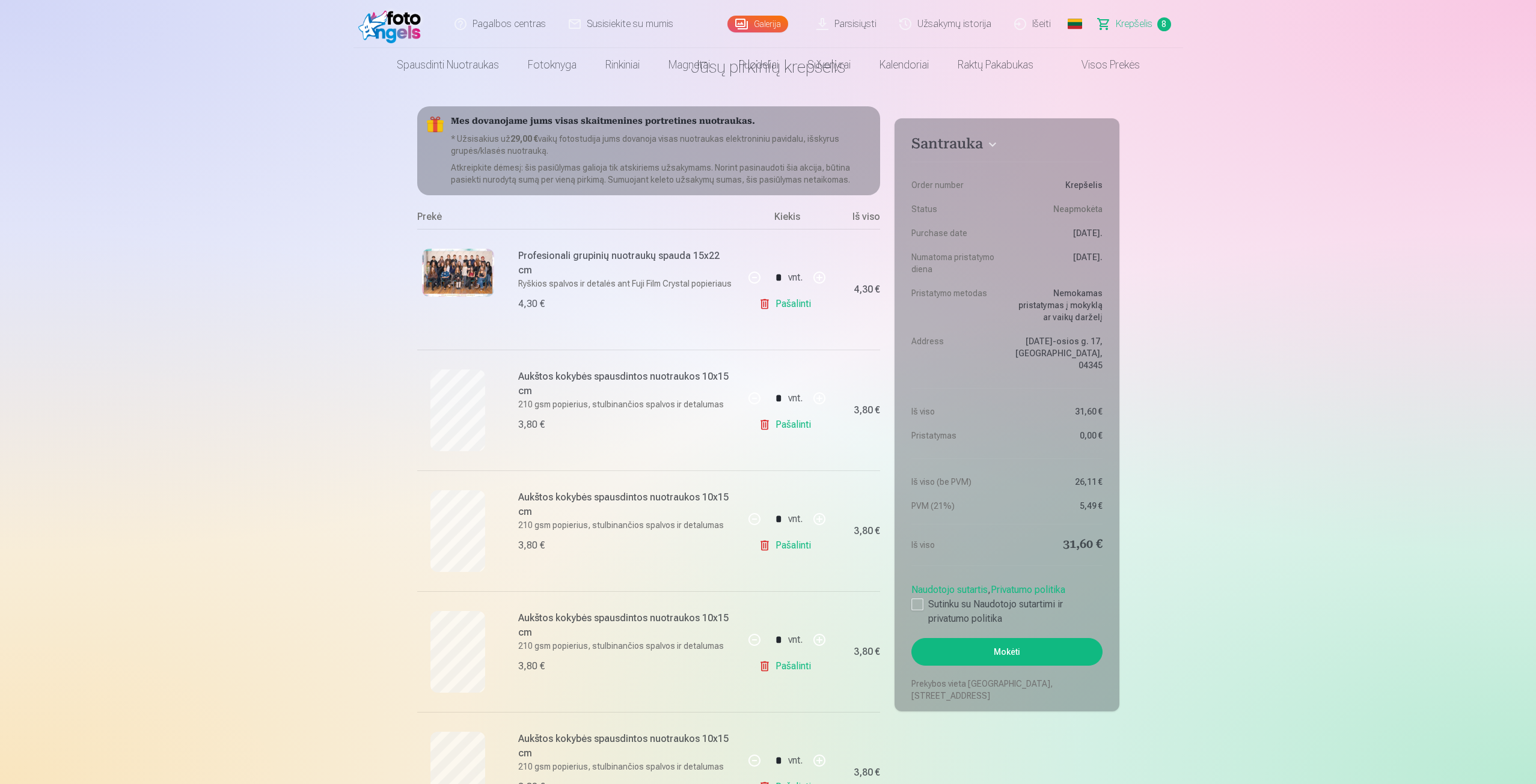
scroll to position [60, 0]
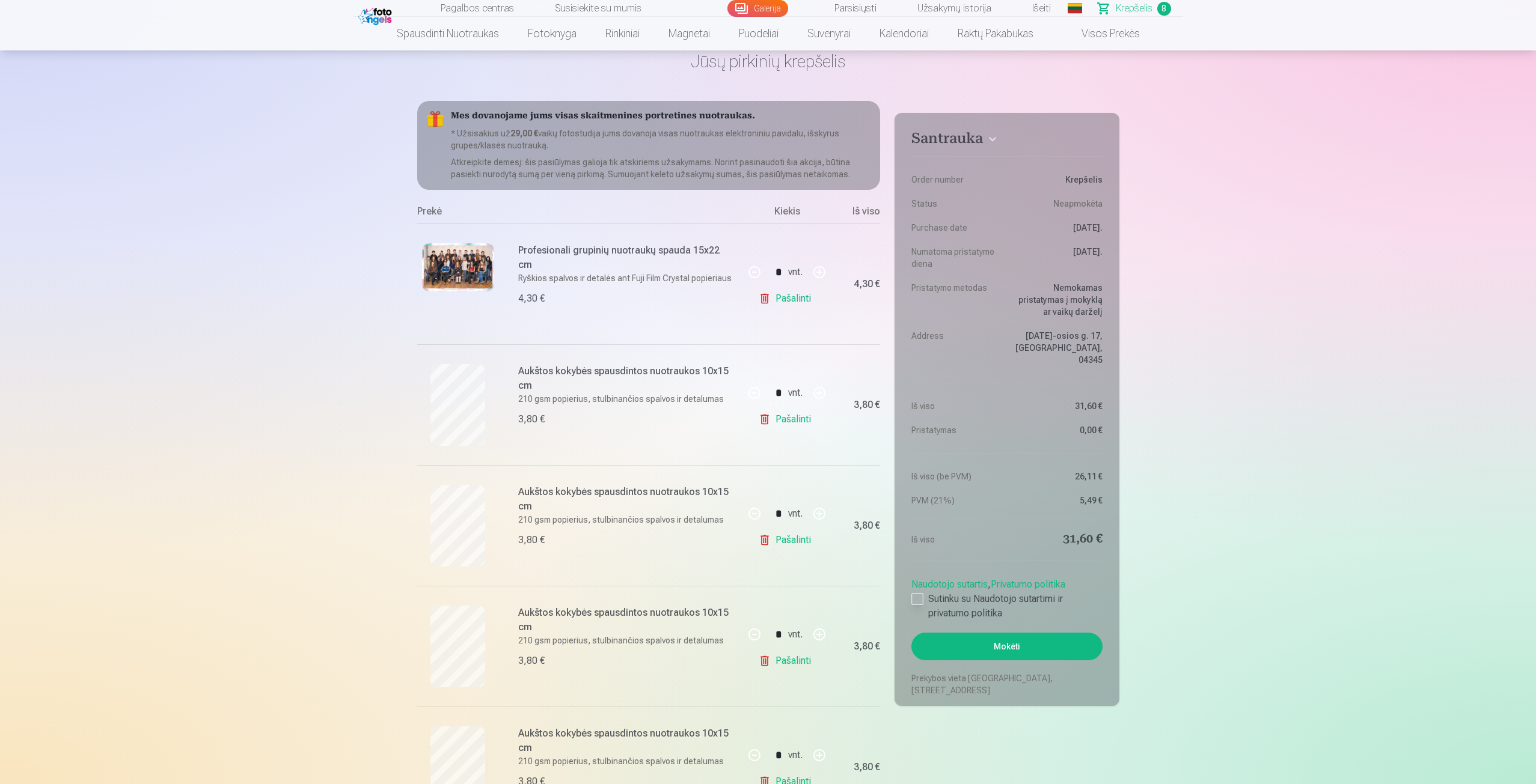
click at [919, 594] on label "Sutinku su Naudotojo sutartimi ir privatumo politika" at bounding box center [1007, 607] width 191 height 29
click at [977, 633] on button "Mokėti" at bounding box center [1007, 647] width 191 height 28
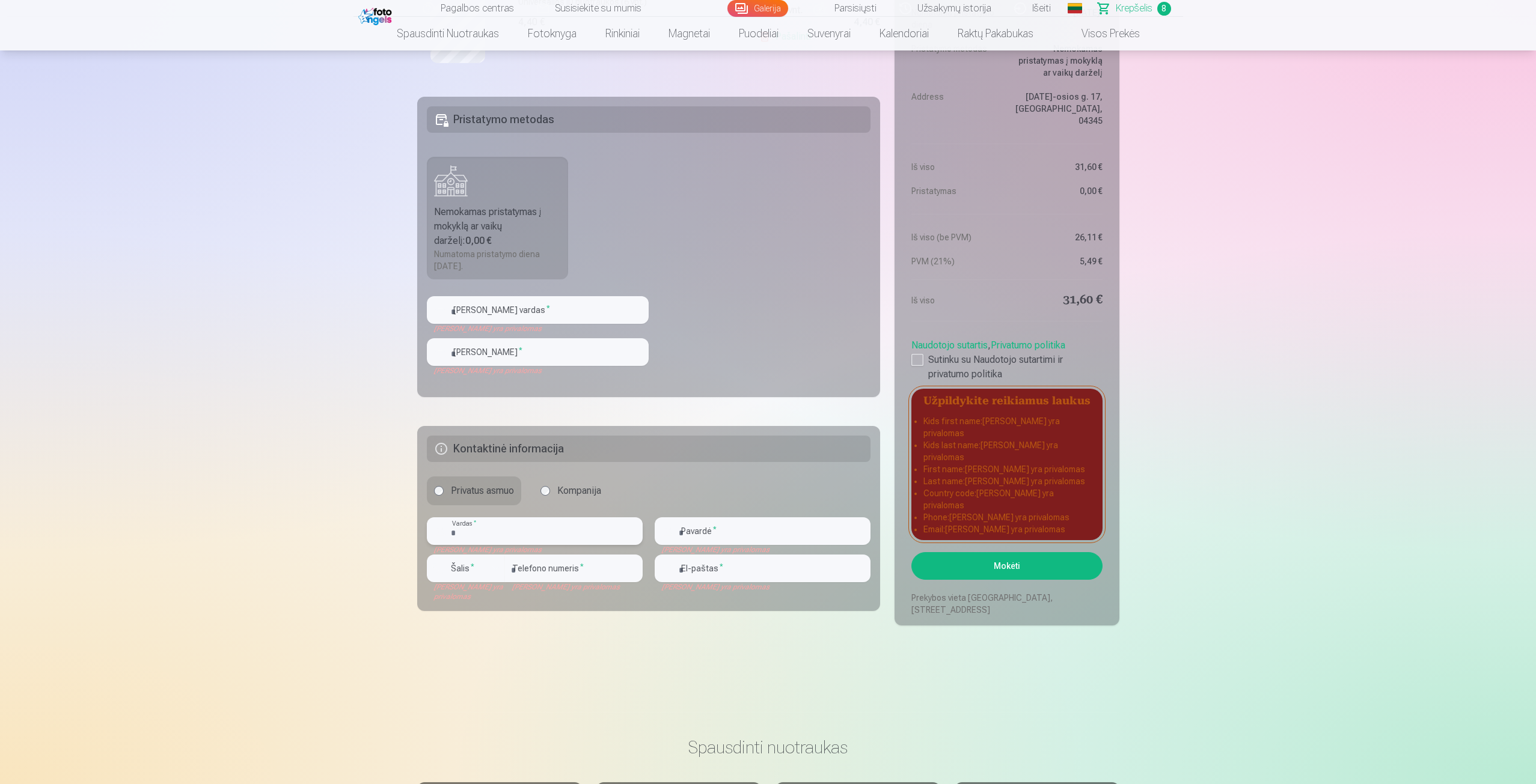
scroll to position [1127, 0]
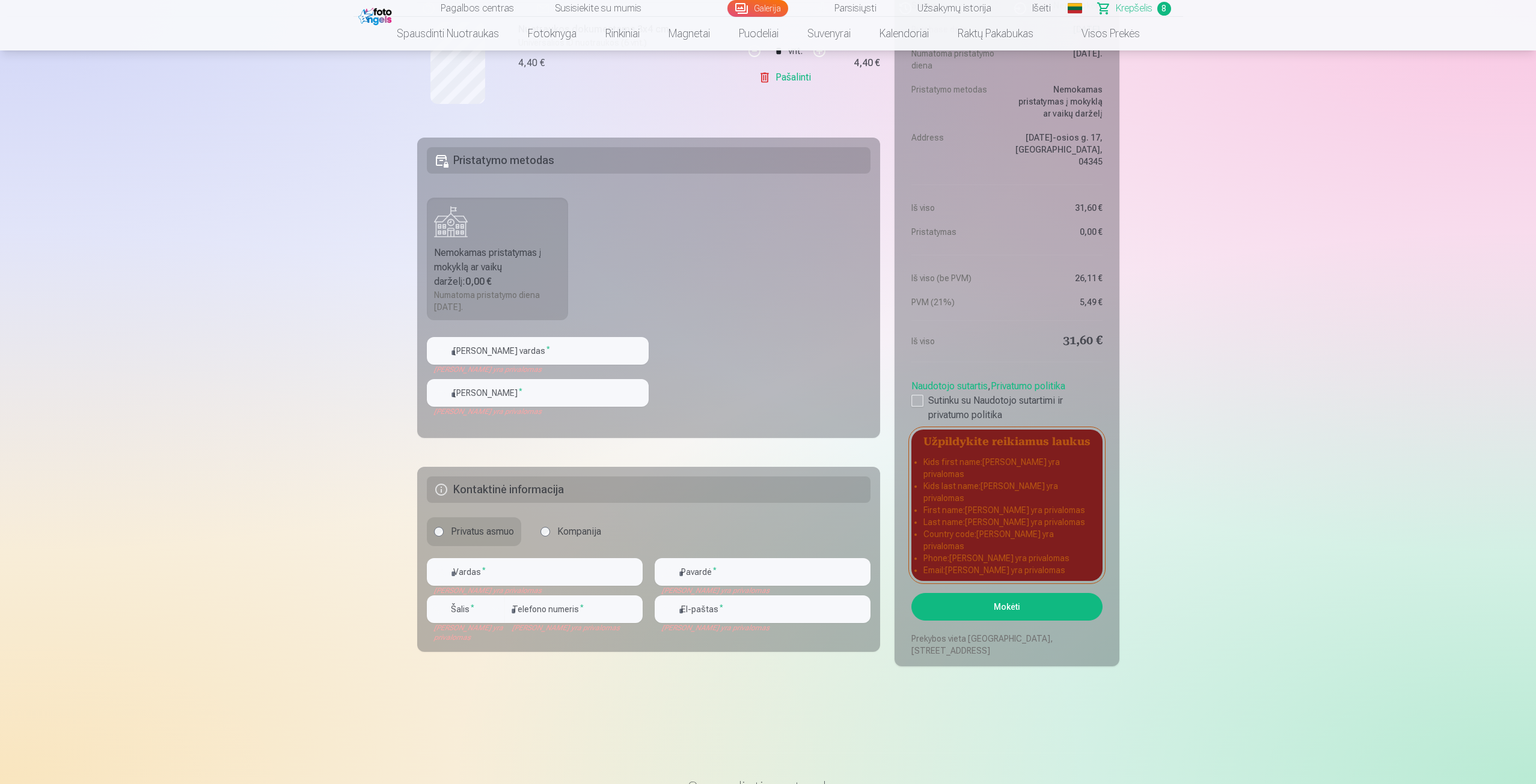
click at [992, 611] on button "Mokėti" at bounding box center [1007, 607] width 191 height 28
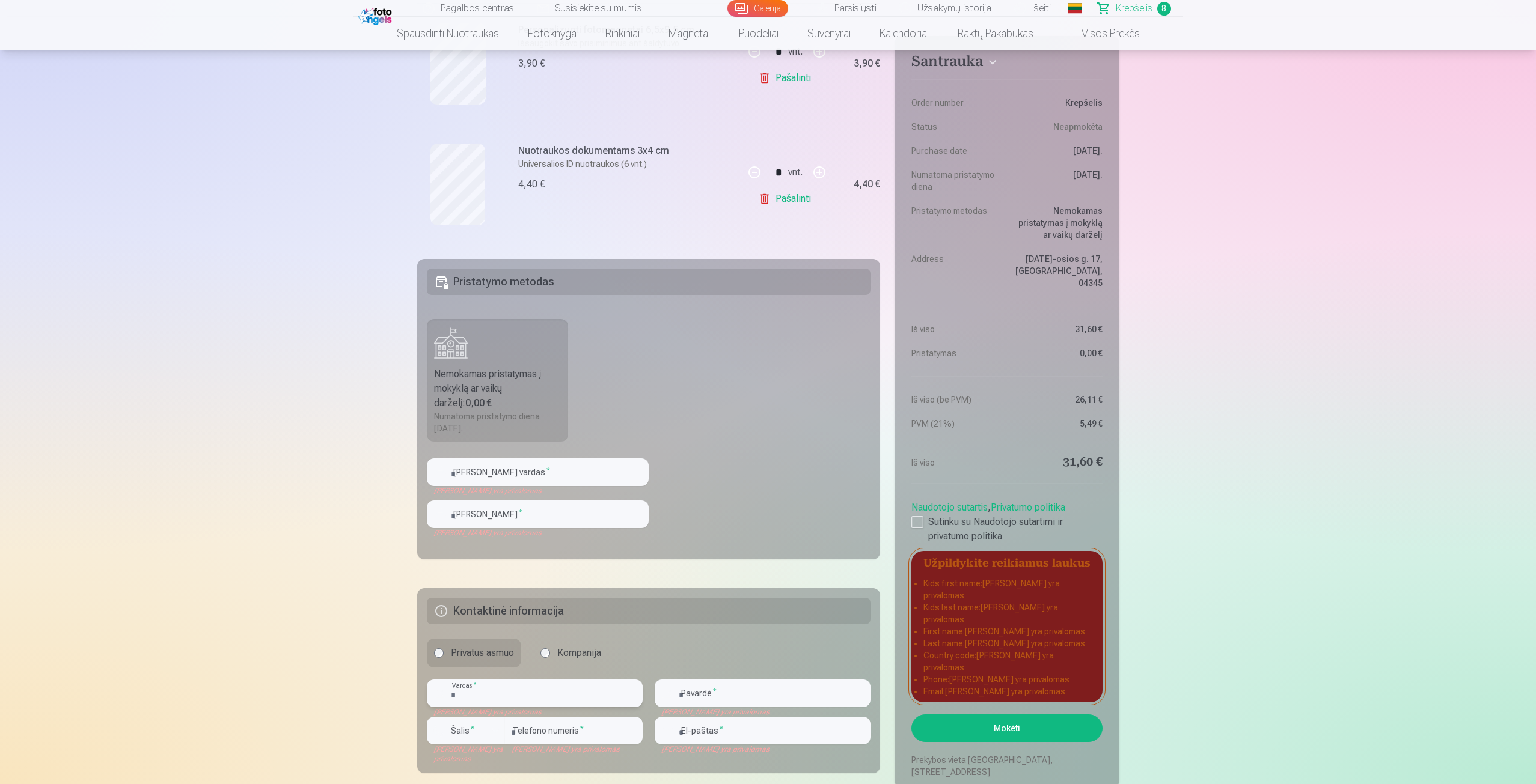
scroll to position [1006, 0]
click at [512, 481] on input "text" at bounding box center [538, 471] width 222 height 28
type input "*******"
type input "**********"
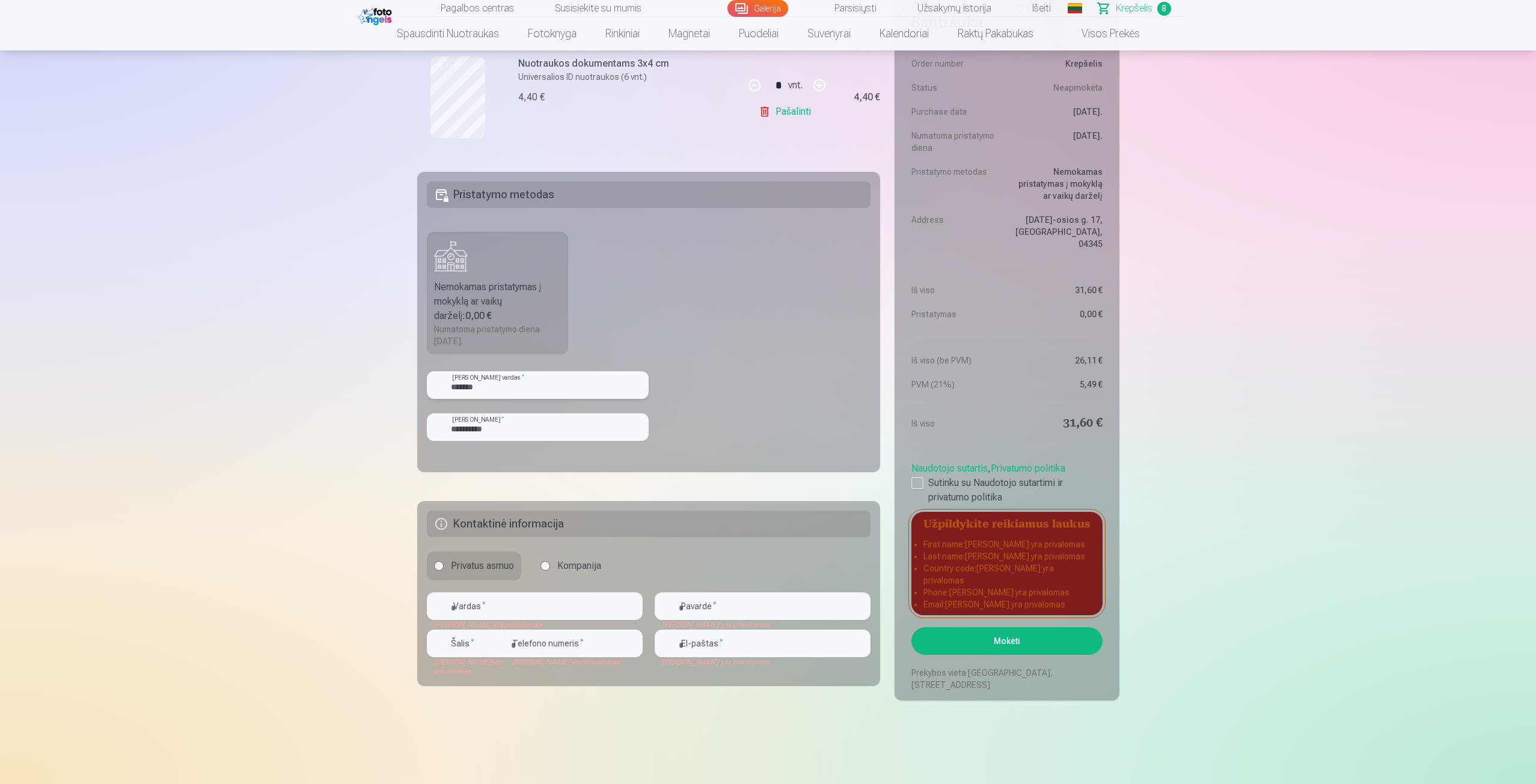
scroll to position [1127, 0]
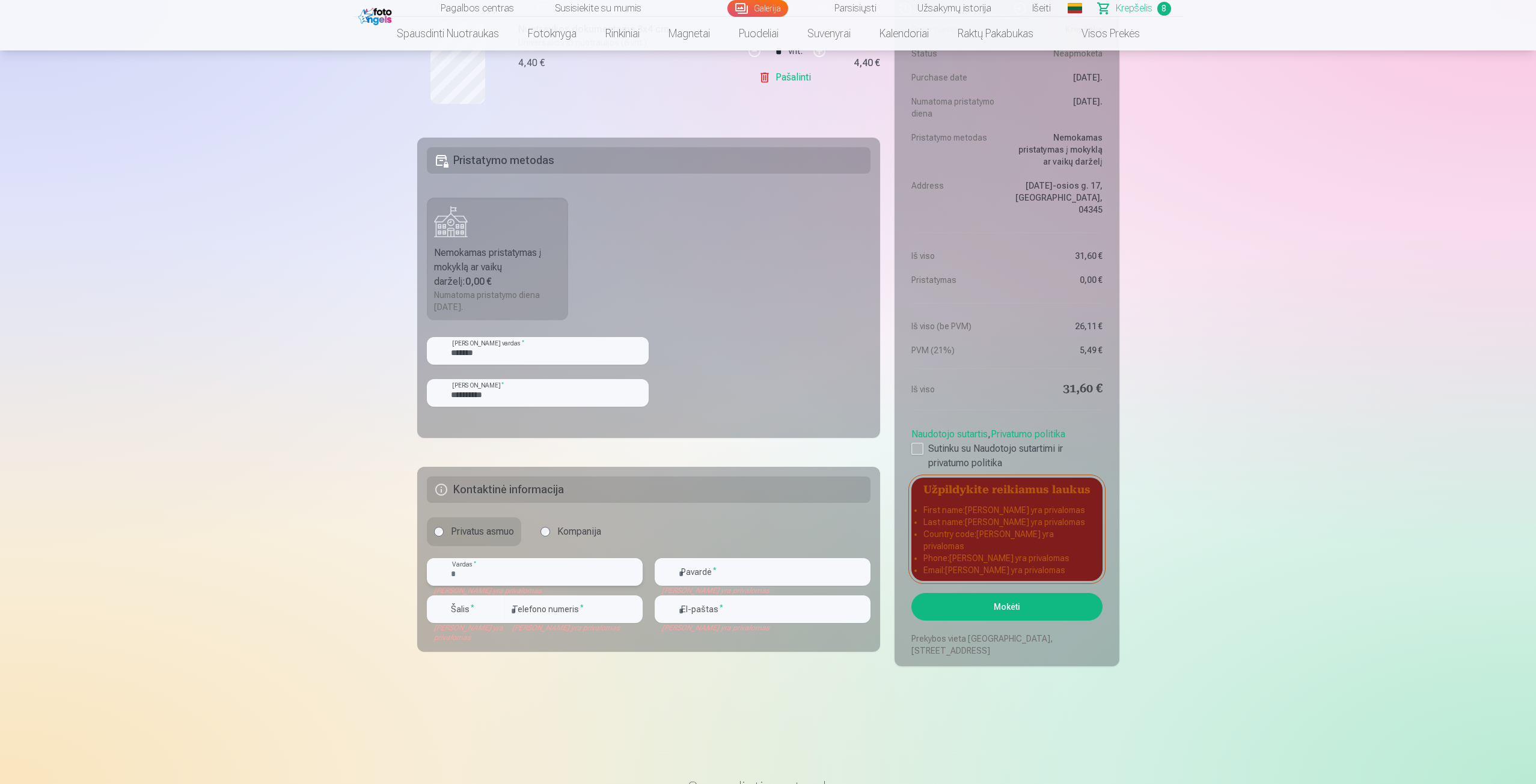
click at [550, 572] on input "text" at bounding box center [535, 572] width 216 height 28
type input "******"
type input "**********"
type input "*********"
type input "**********"
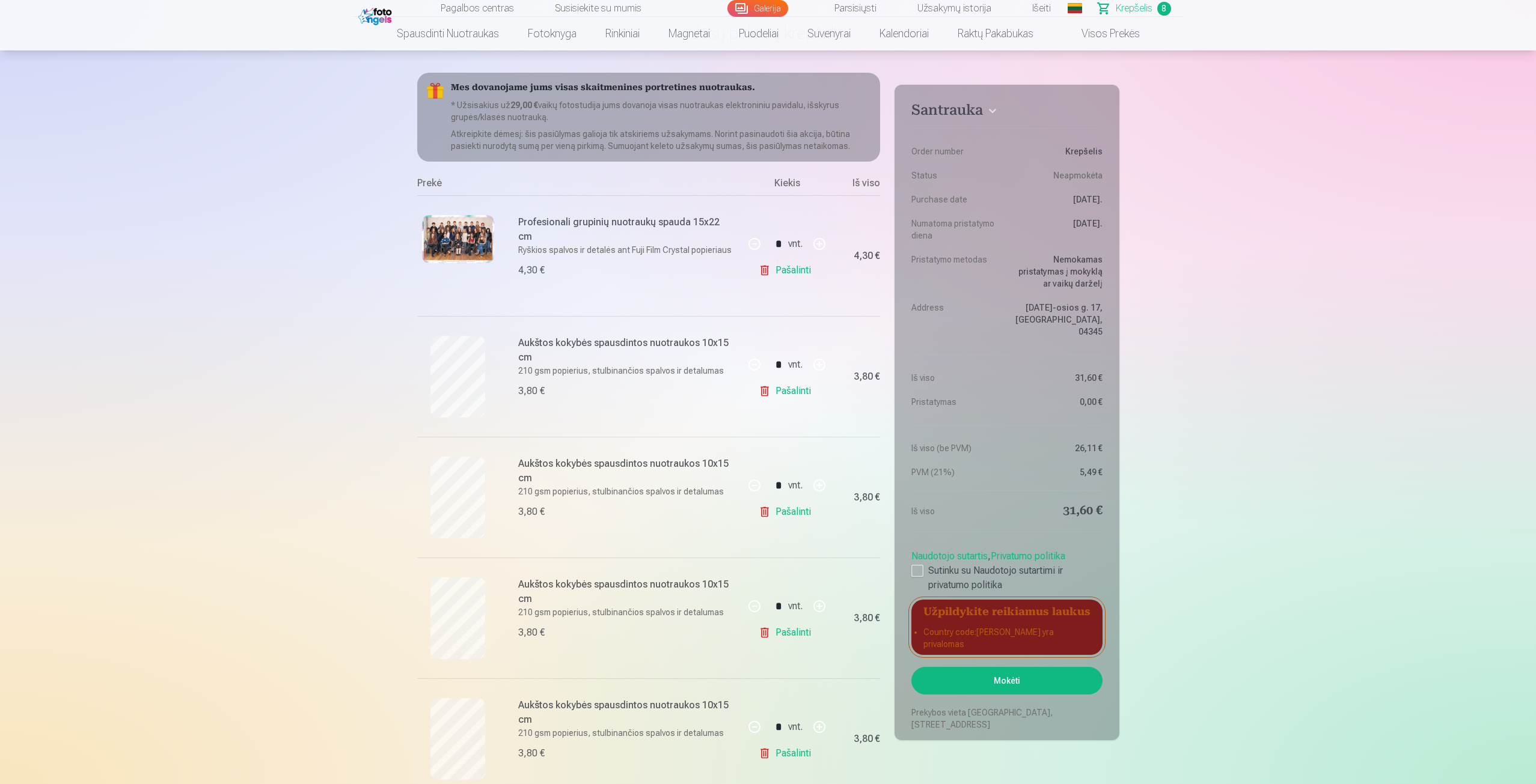
scroll to position [0, 0]
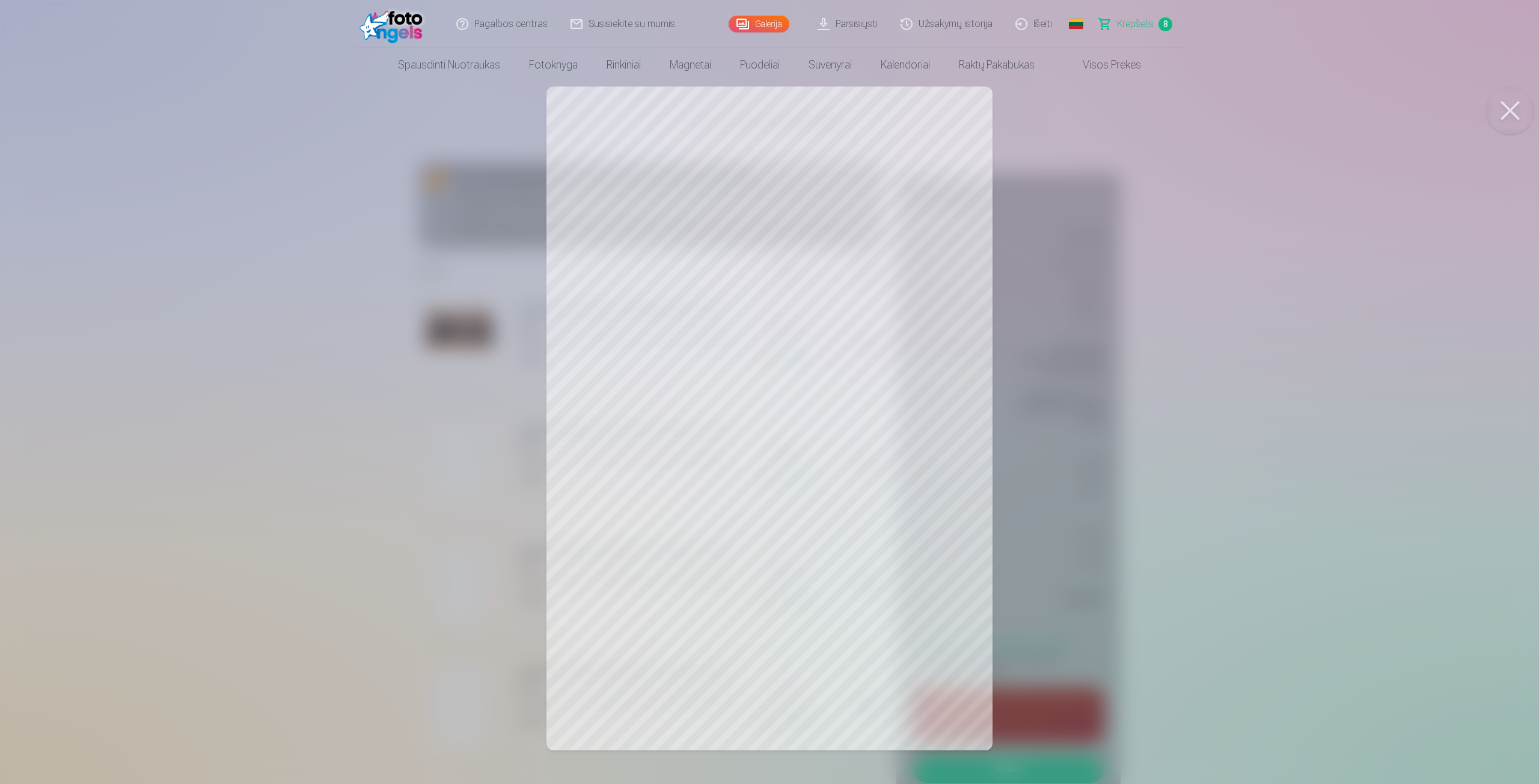
click at [409, 495] on div at bounding box center [769, 392] width 1539 height 784
click at [423, 573] on div at bounding box center [769, 392] width 1539 height 784
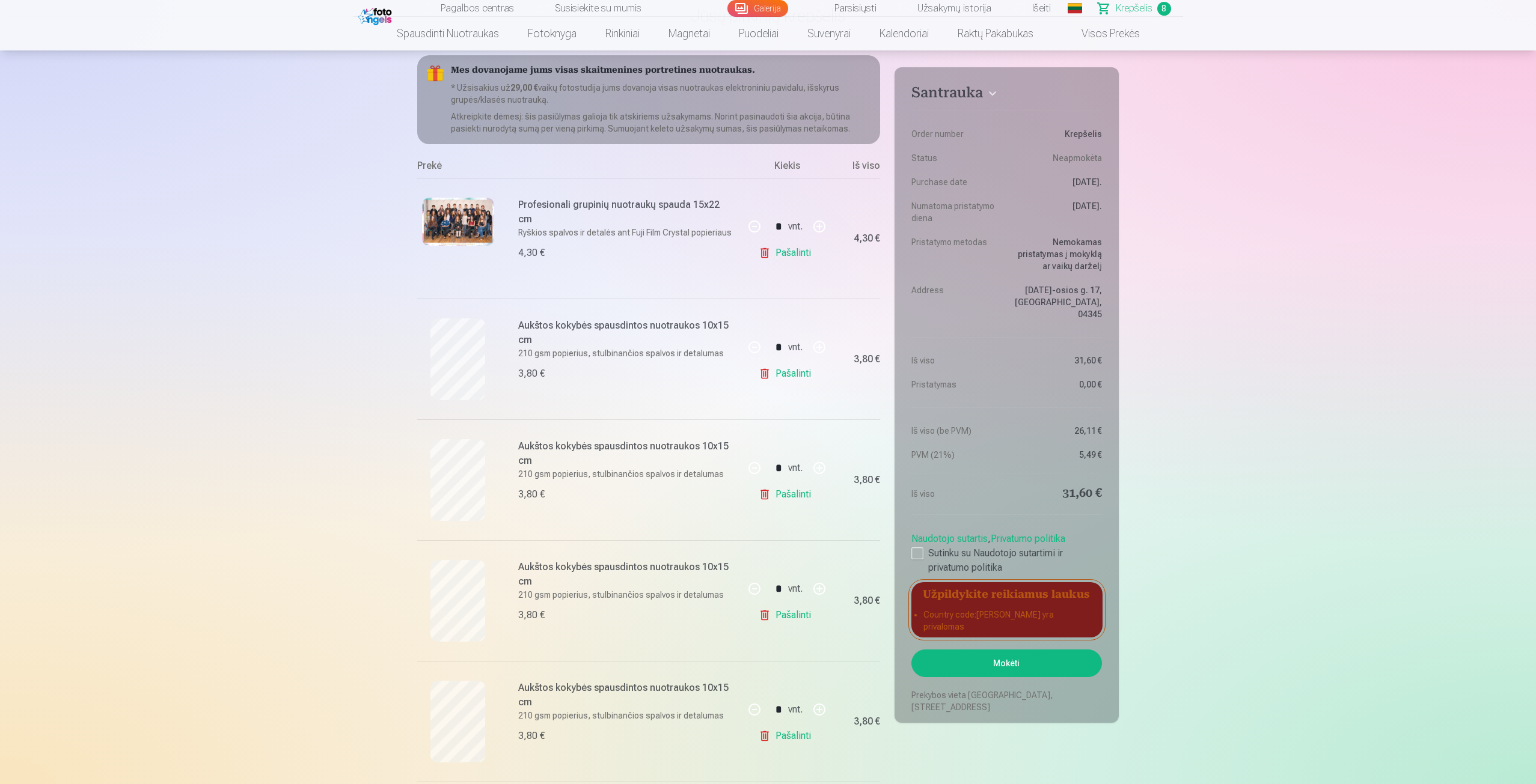
scroll to position [120, 0]
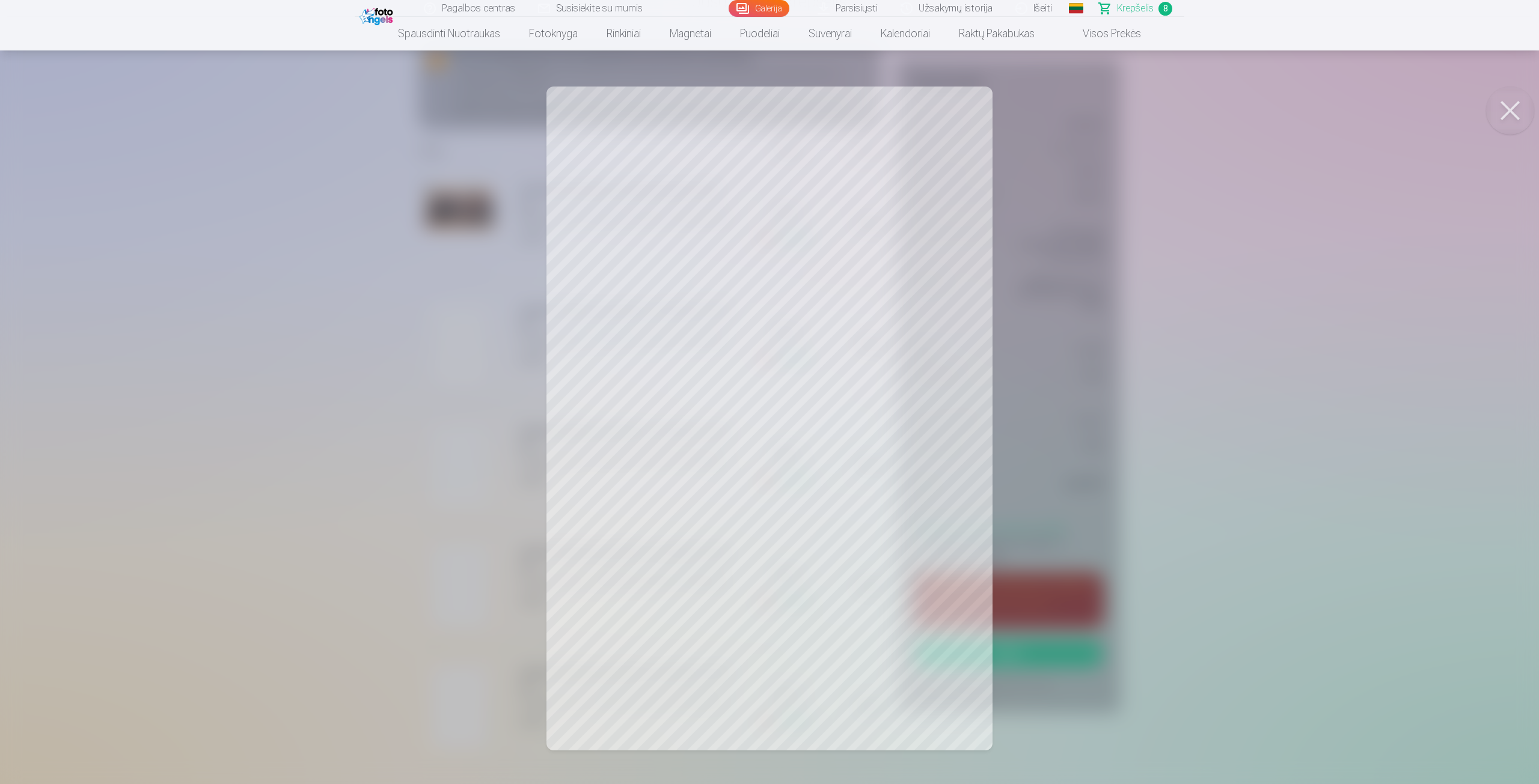
click at [404, 572] on div at bounding box center [769, 392] width 1539 height 784
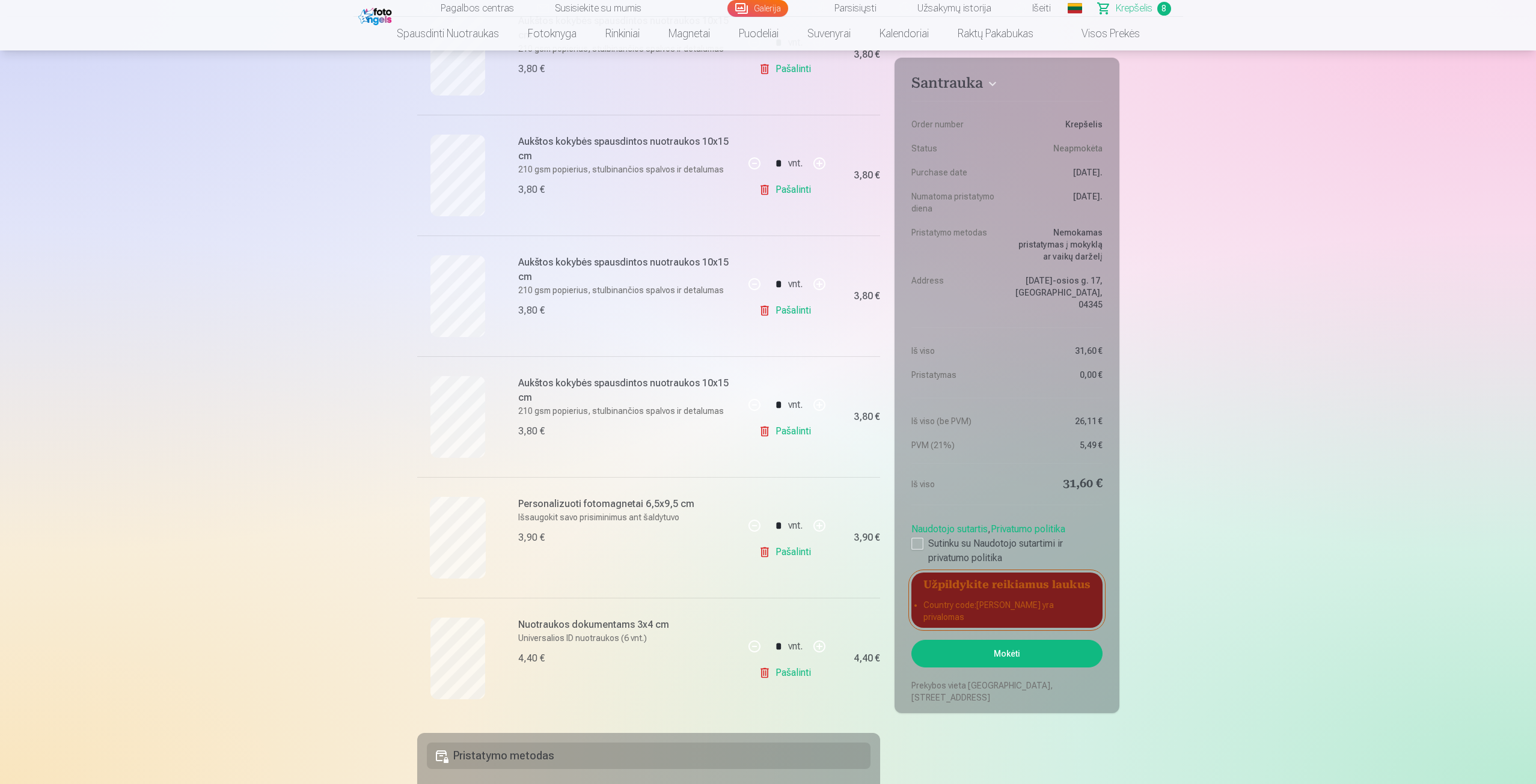
scroll to position [541, 0]
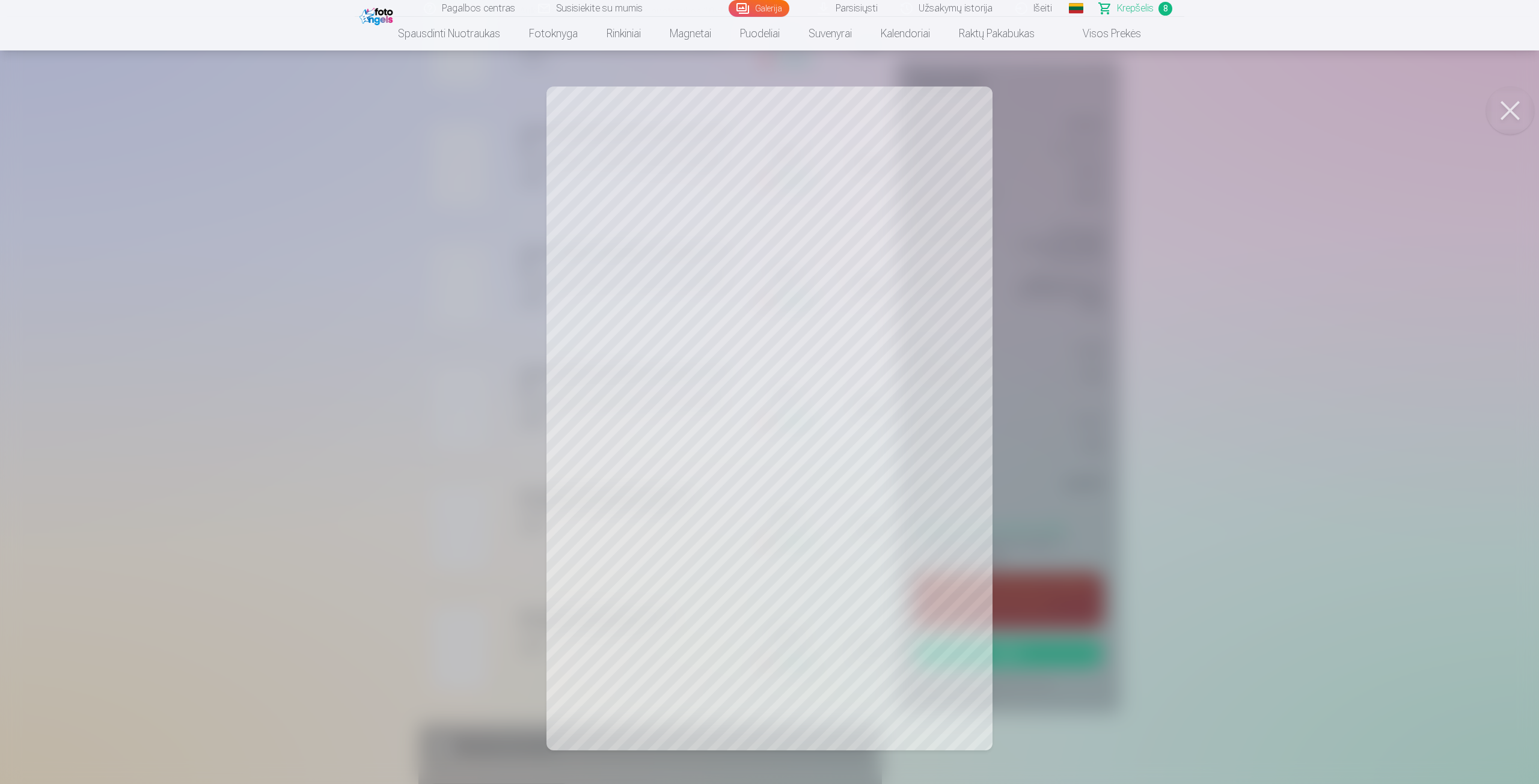
click at [455, 630] on div at bounding box center [769, 392] width 1539 height 784
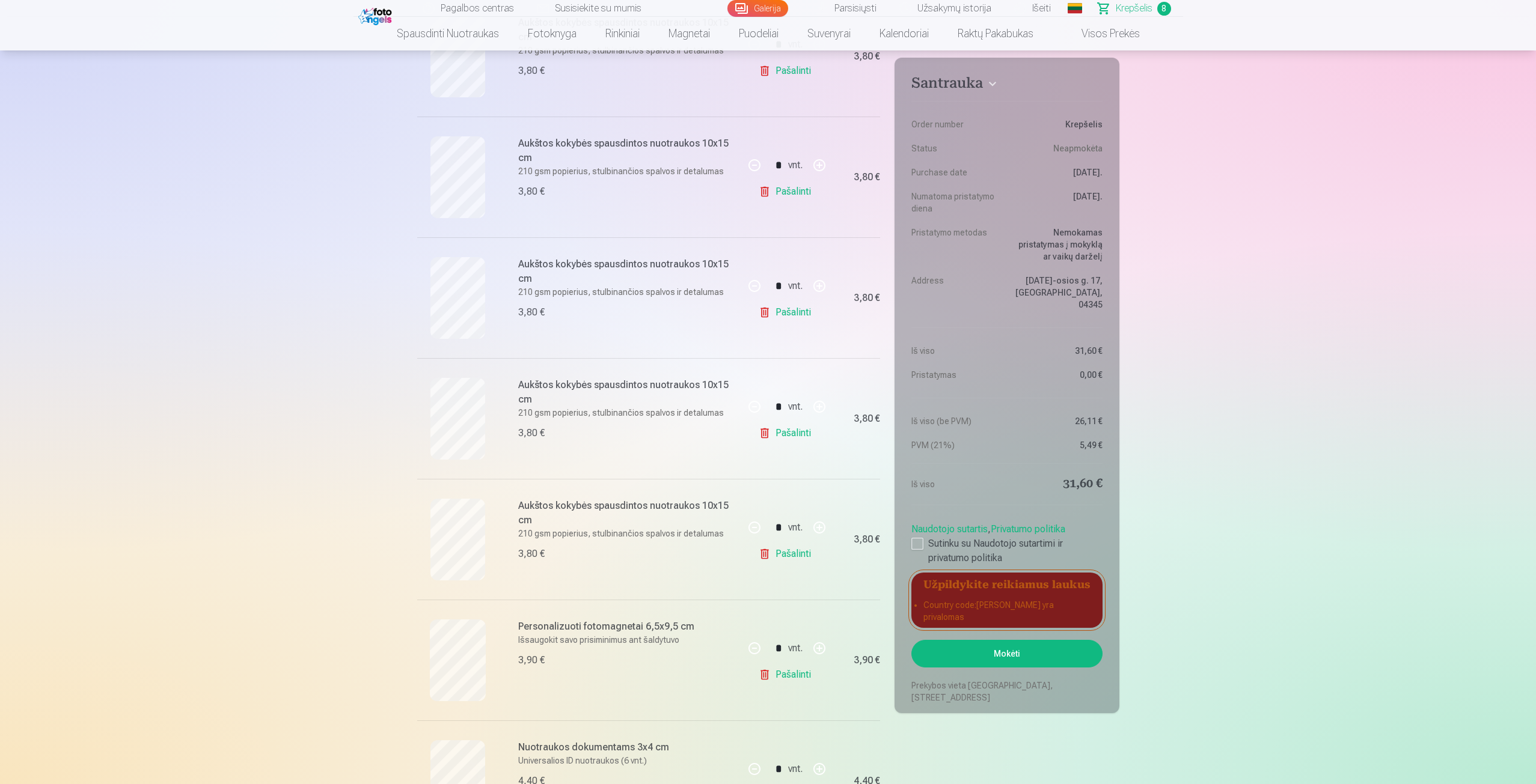
scroll to position [360, 0]
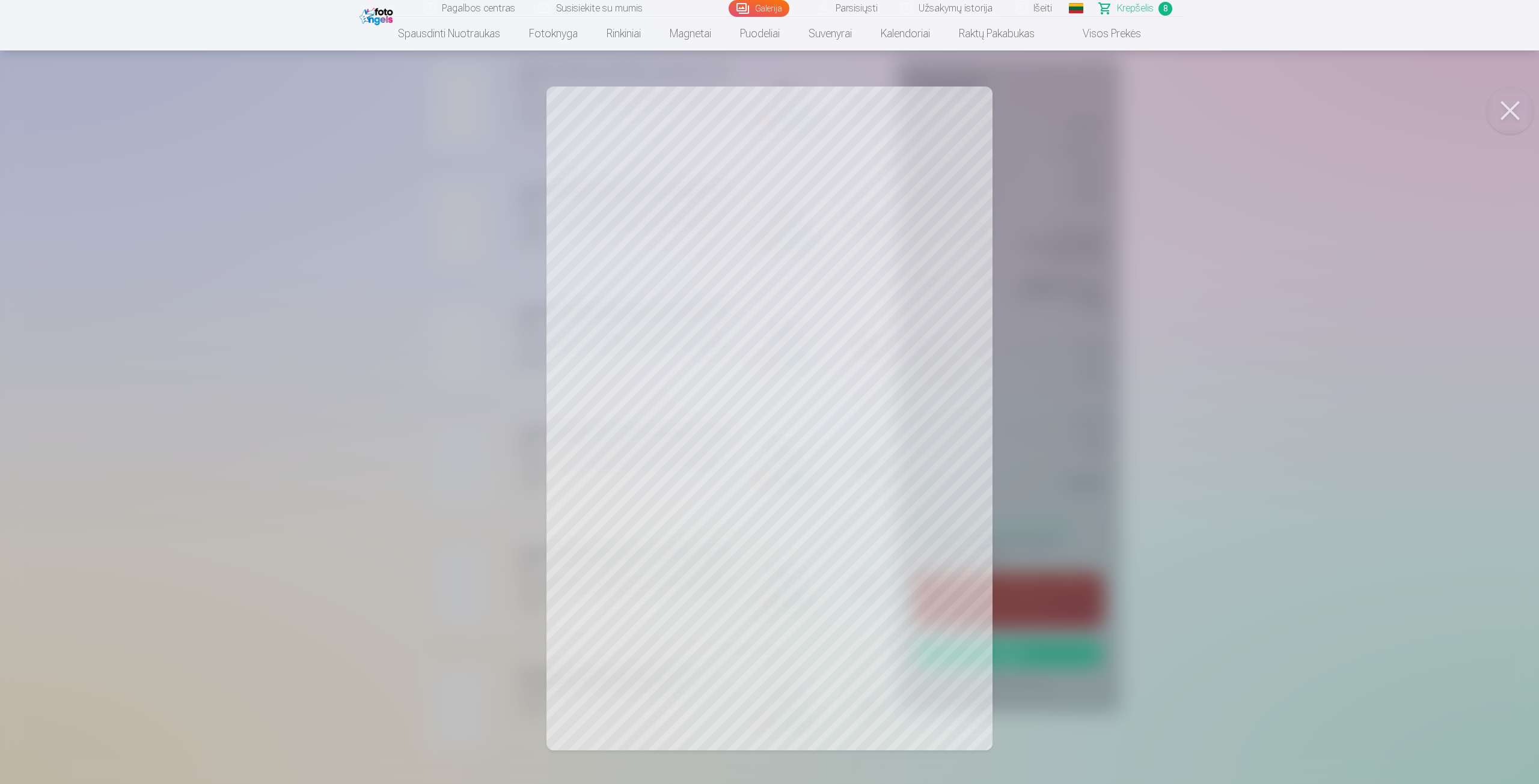
click at [450, 493] on div at bounding box center [769, 392] width 1539 height 784
click at [441, 477] on div at bounding box center [769, 392] width 1539 height 784
click at [385, 528] on div at bounding box center [769, 392] width 1539 height 784
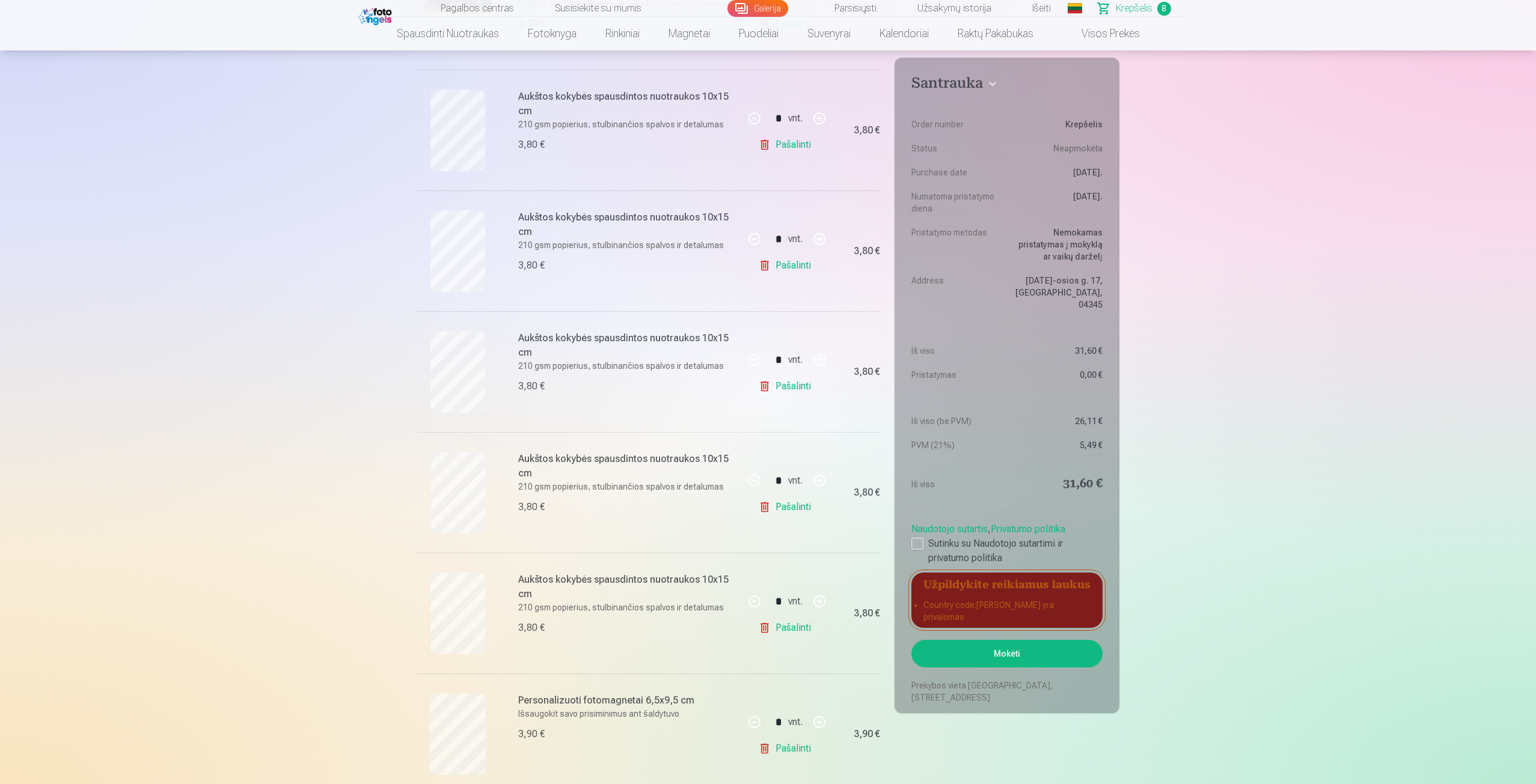
scroll to position [180, 0]
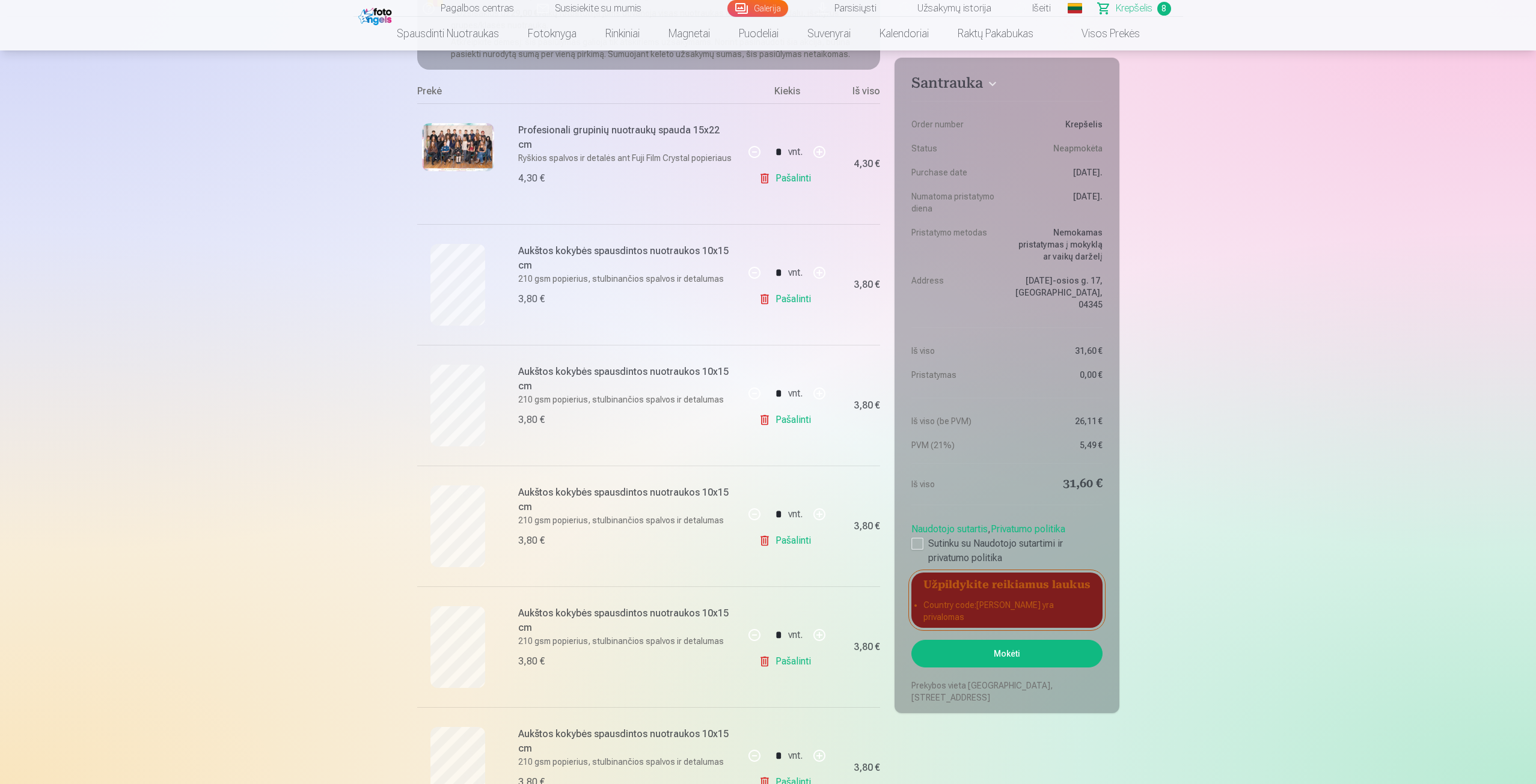
click at [932, 640] on button "Mokėti" at bounding box center [1007, 654] width 191 height 28
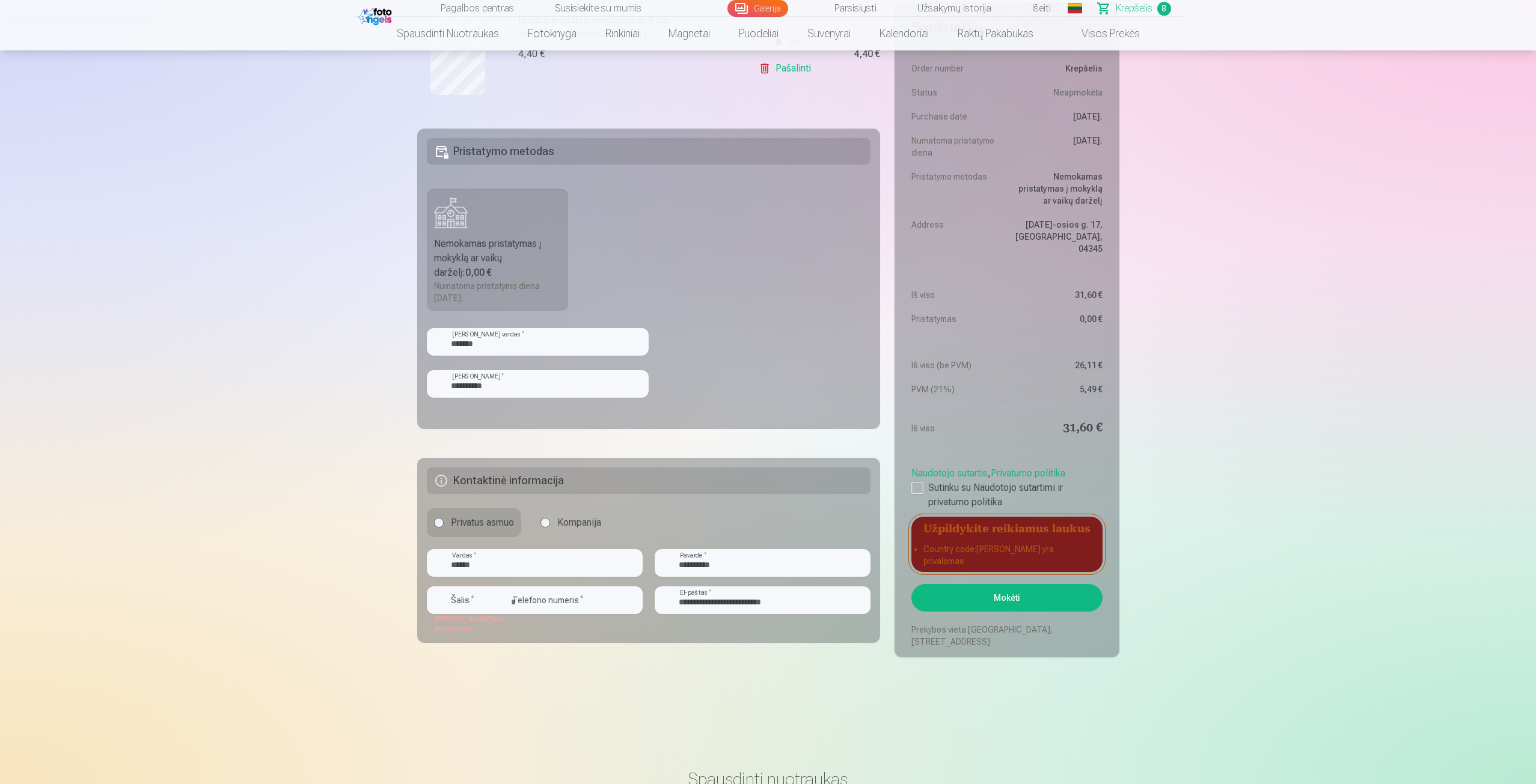
scroll to position [1142, 0]
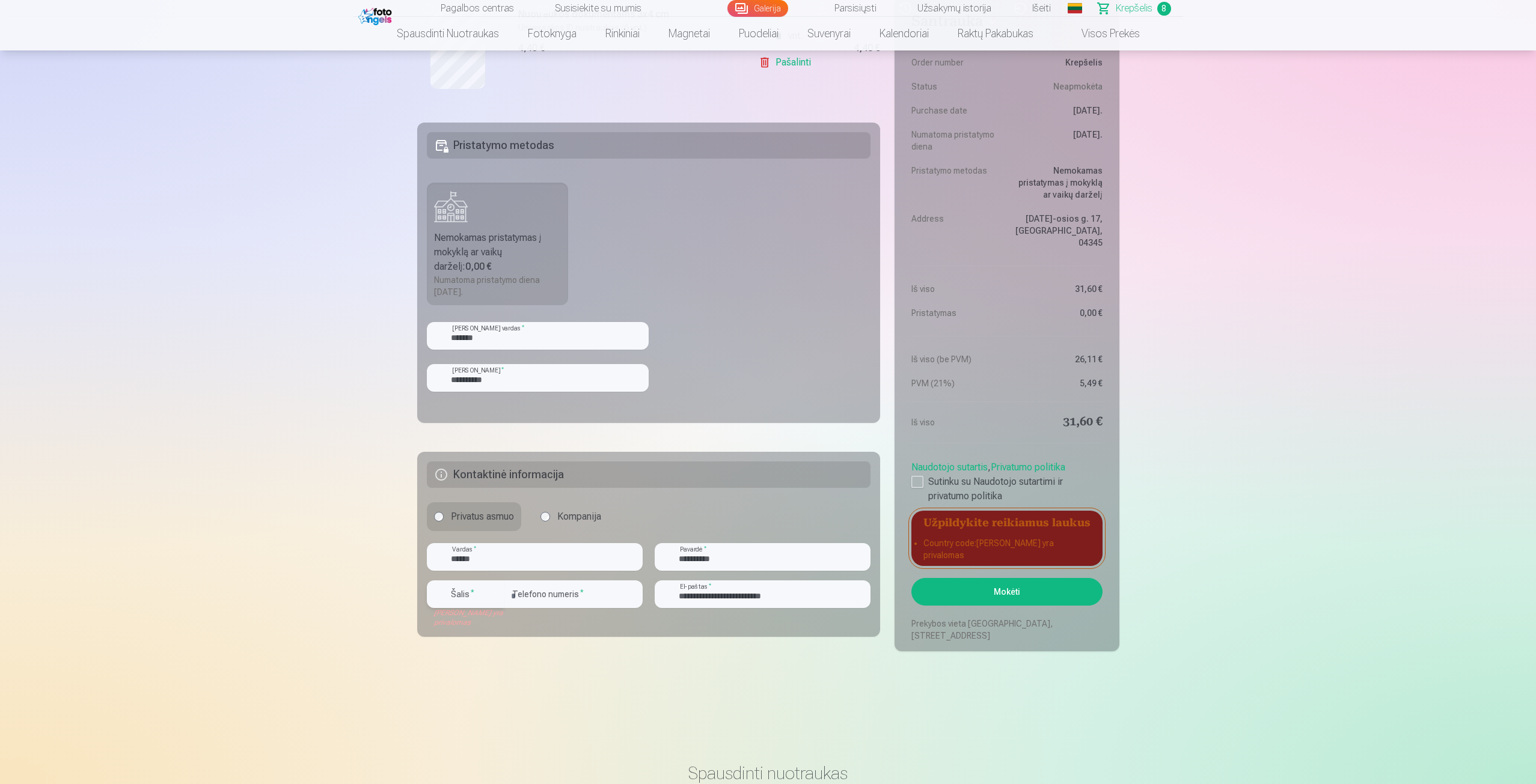
click at [461, 601] on div "button" at bounding box center [469, 596] width 36 height 12
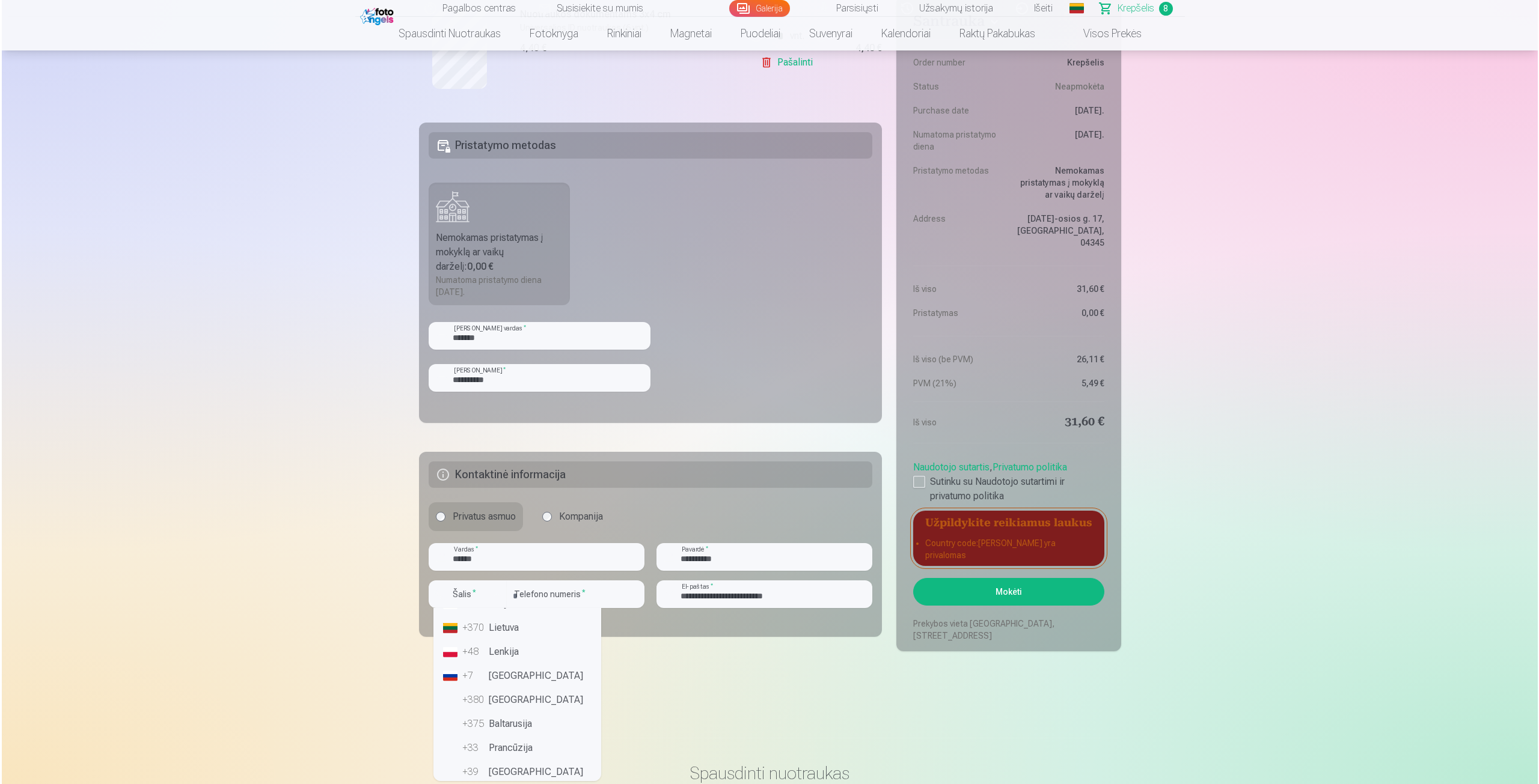
scroll to position [0, 0]
click at [476, 728] on div "+370" at bounding box center [473, 724] width 24 height 15
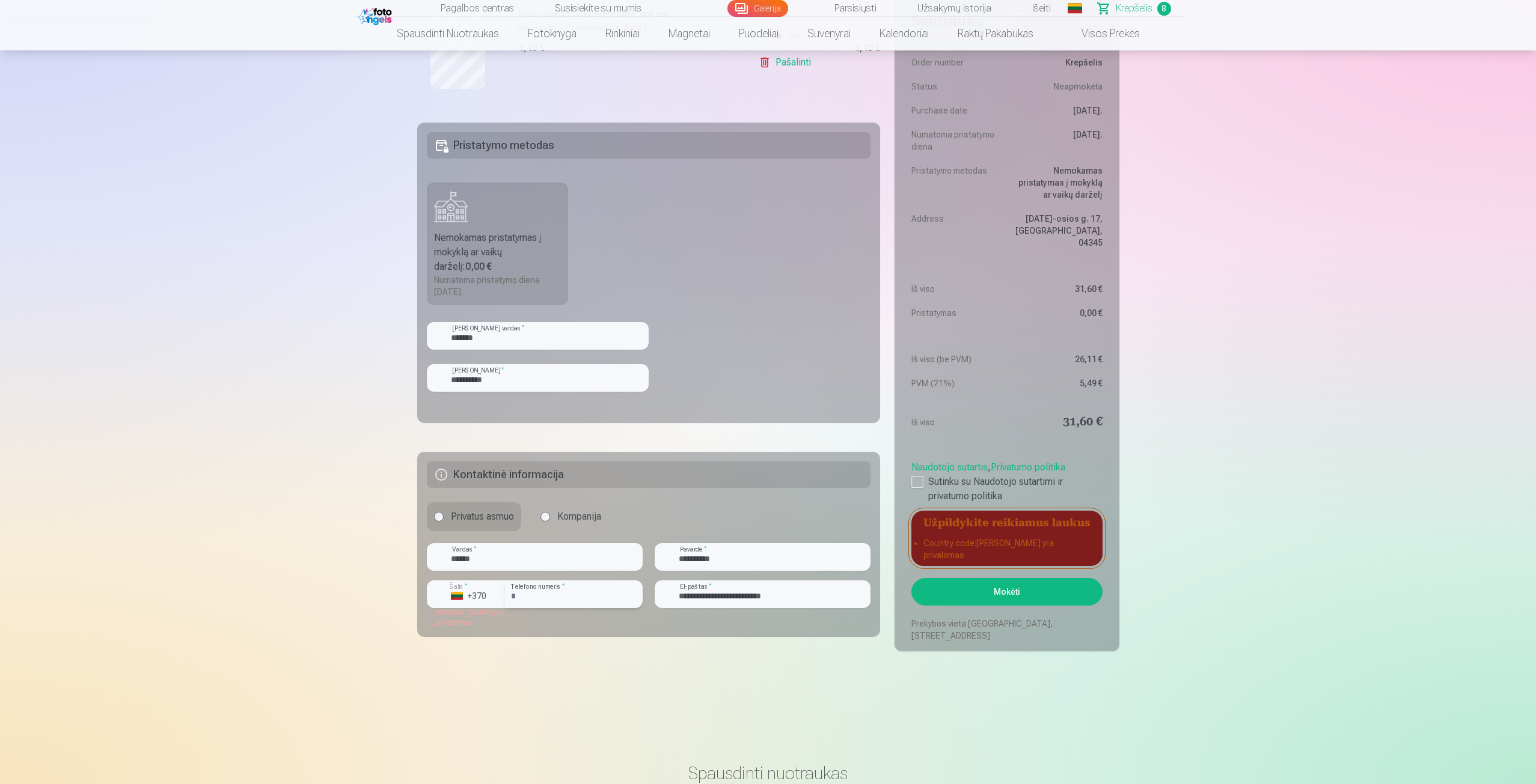
click at [519, 601] on input "*********" at bounding box center [573, 595] width 138 height 28
click at [516, 602] on input "*********" at bounding box center [573, 595] width 138 height 28
type input "********"
click at [912, 578] on button "Mokėti" at bounding box center [1007, 592] width 191 height 28
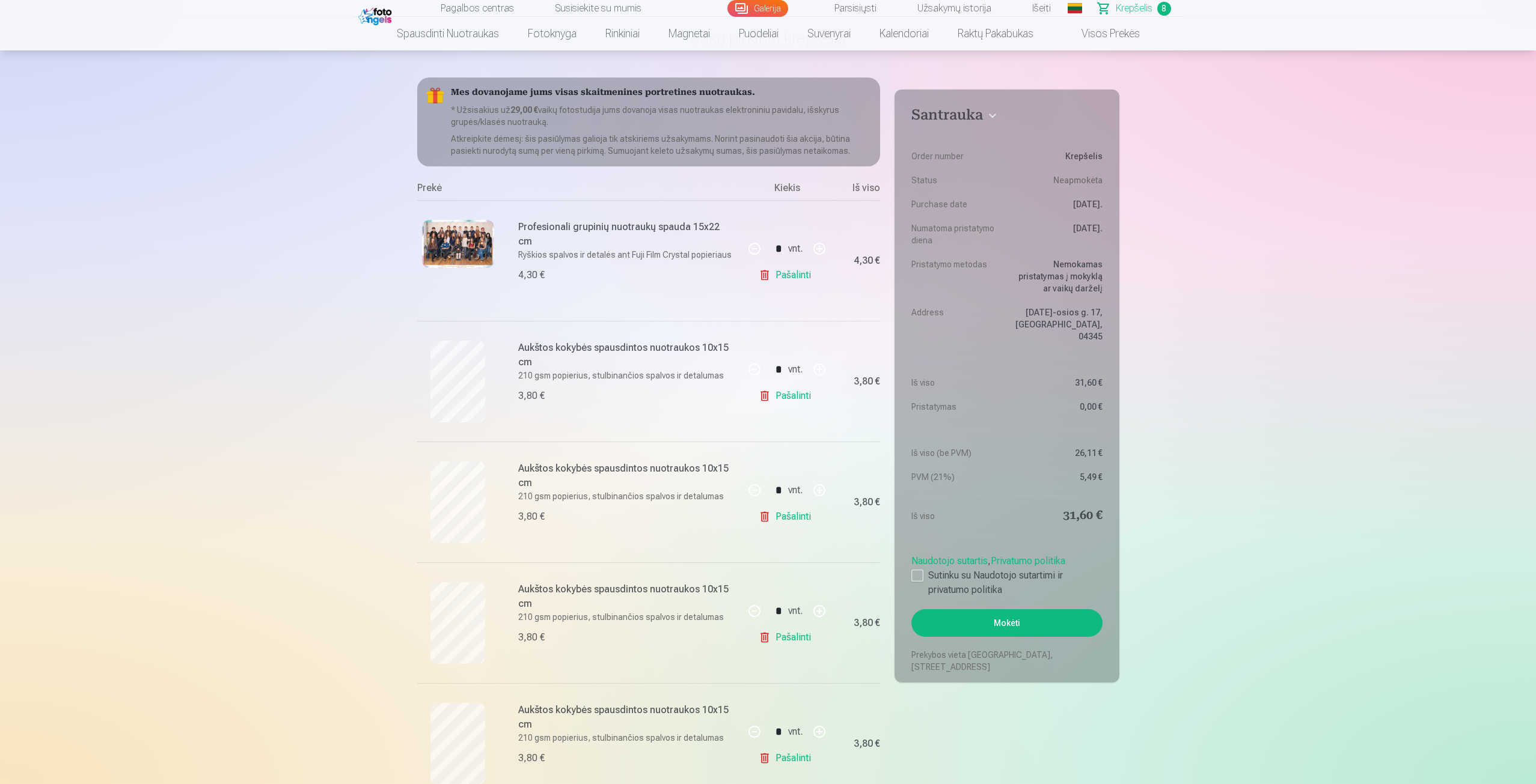
scroll to position [120, 0]
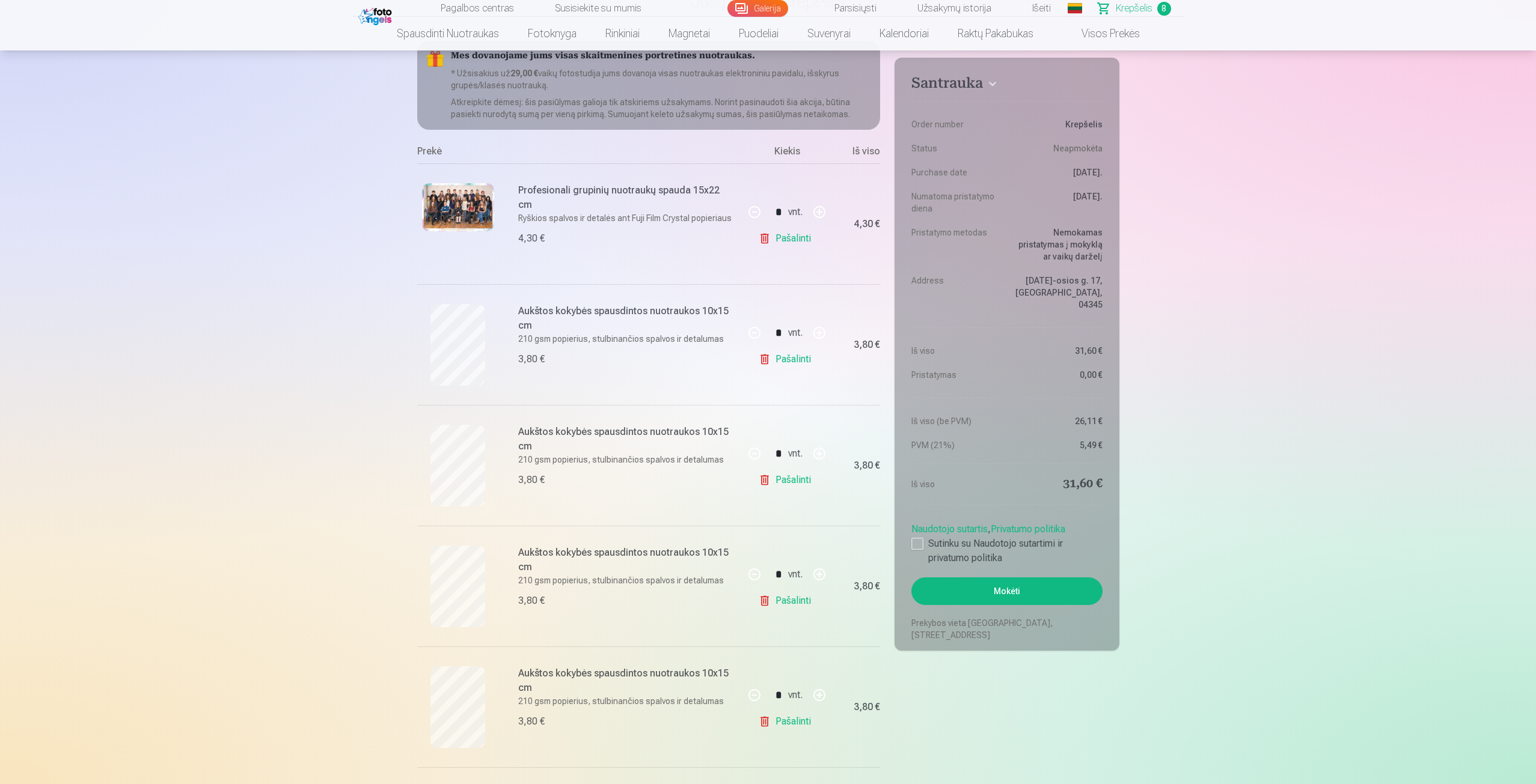
click at [1025, 578] on button "Mokėti" at bounding box center [1007, 591] width 191 height 28
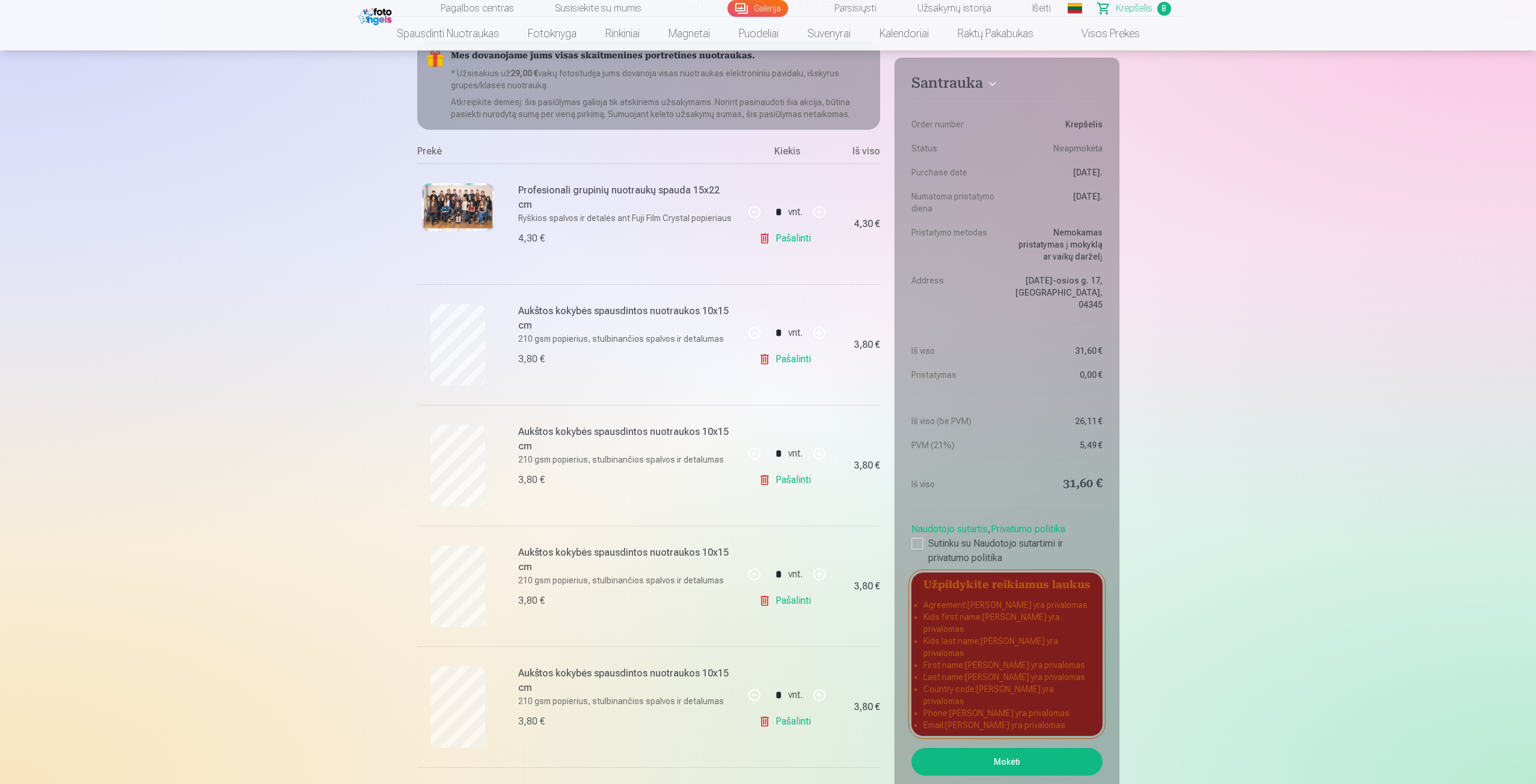
click at [979, 748] on button "Mokėti" at bounding box center [1007, 762] width 191 height 28
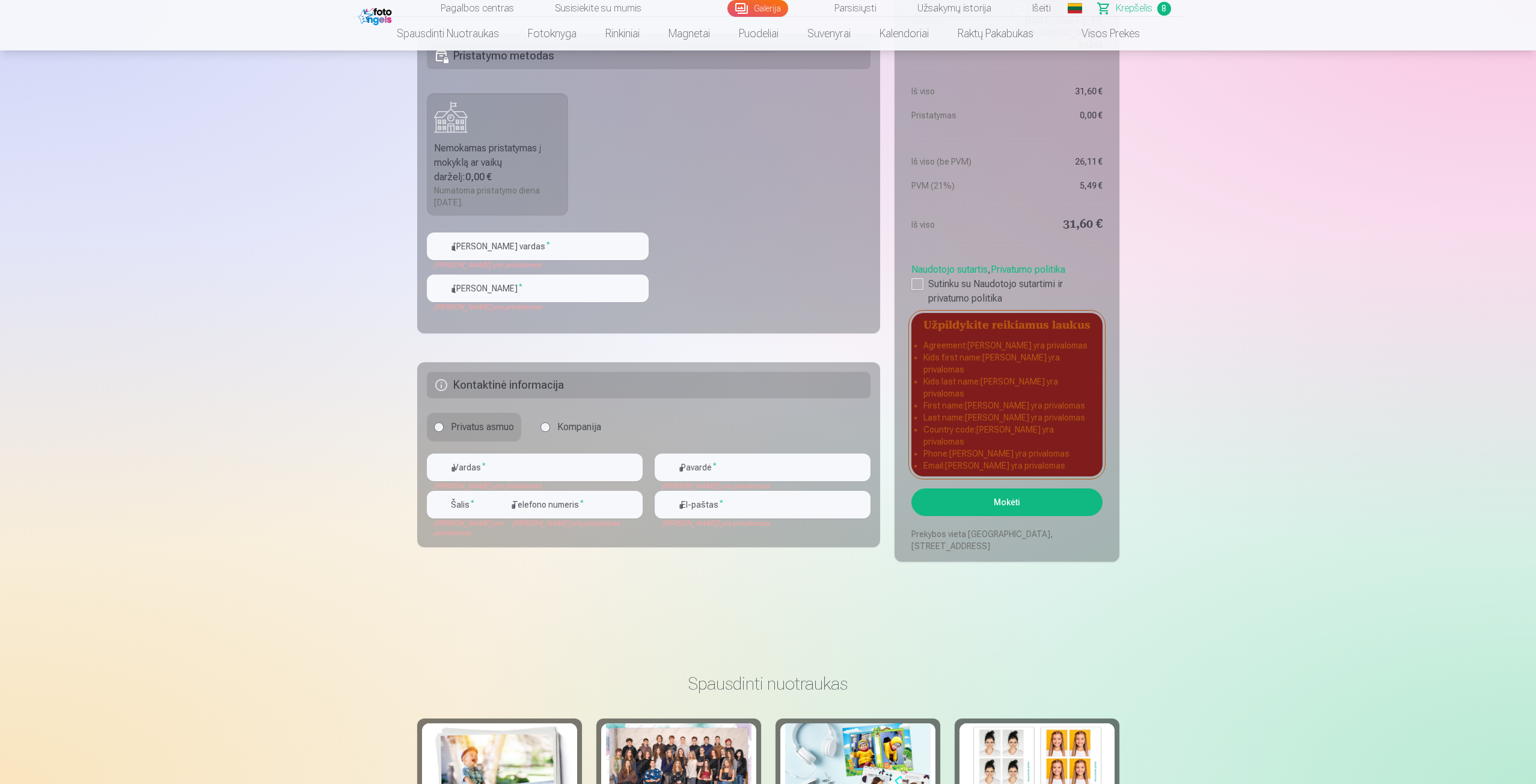
scroll to position [1262, 0]
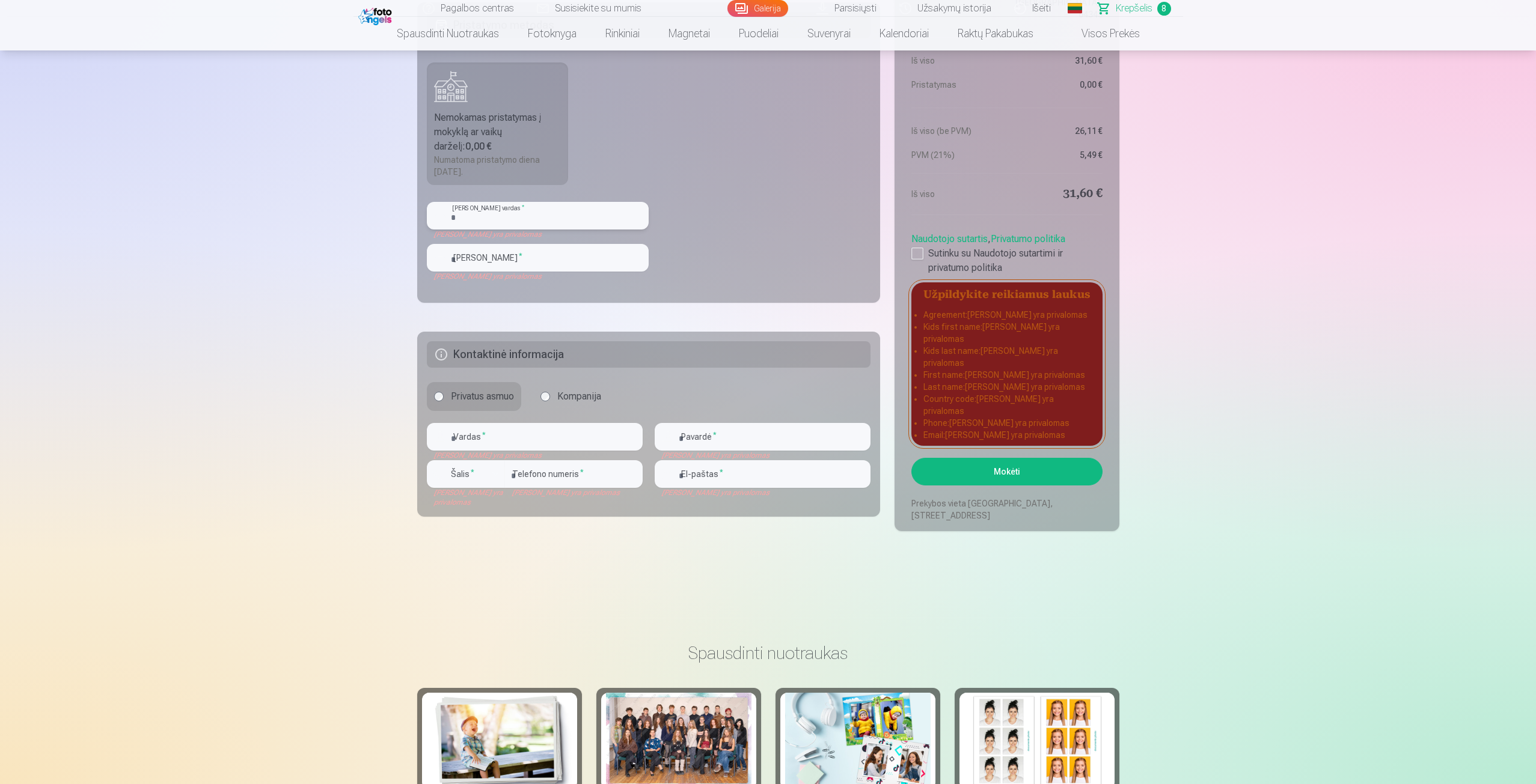
click at [547, 211] on input "text" at bounding box center [538, 216] width 222 height 28
type input "*******"
type input "**********"
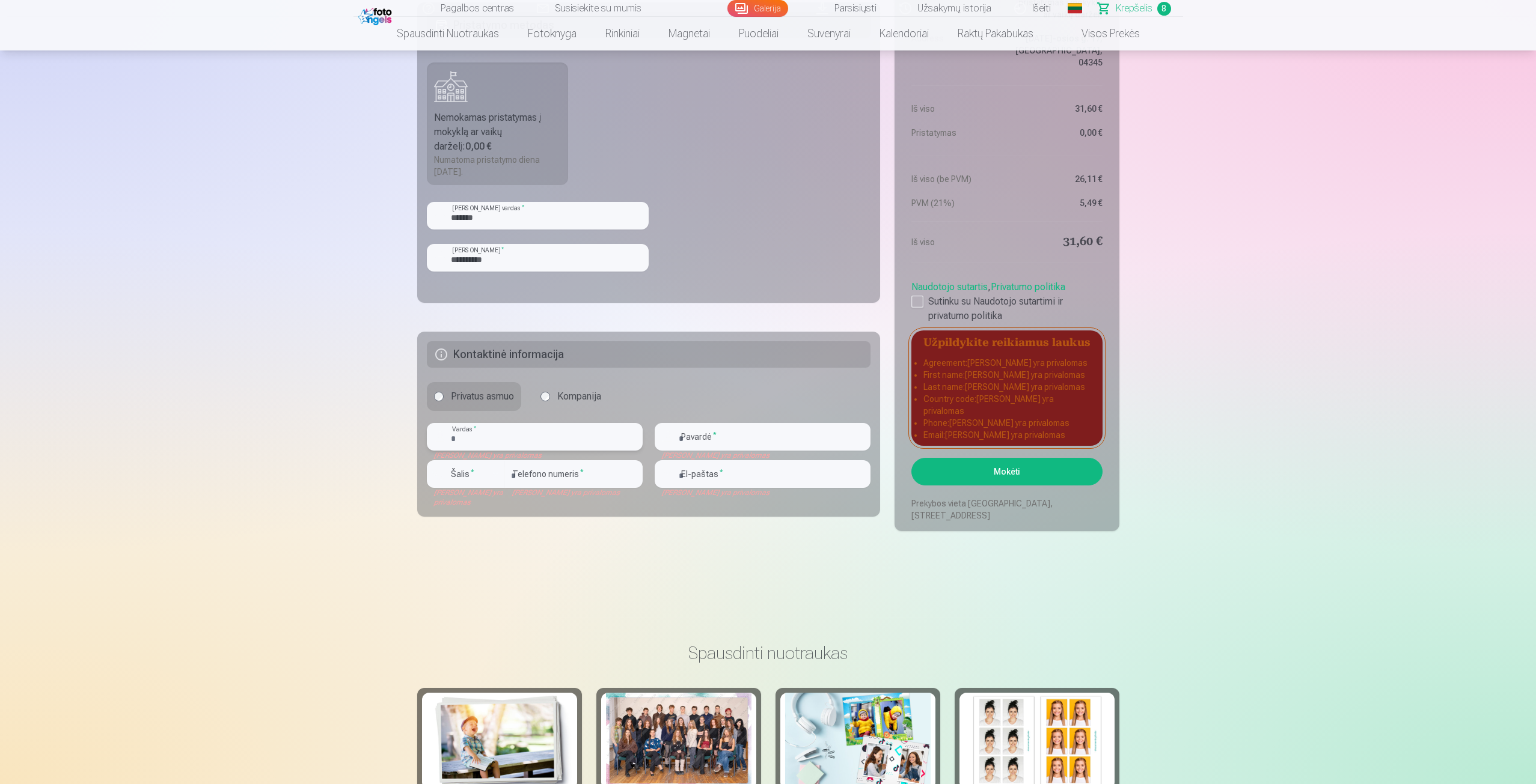
click at [494, 439] on input "text" at bounding box center [535, 437] width 216 height 28
type input "******"
type input "**********"
type input "*********"
type input "**********"
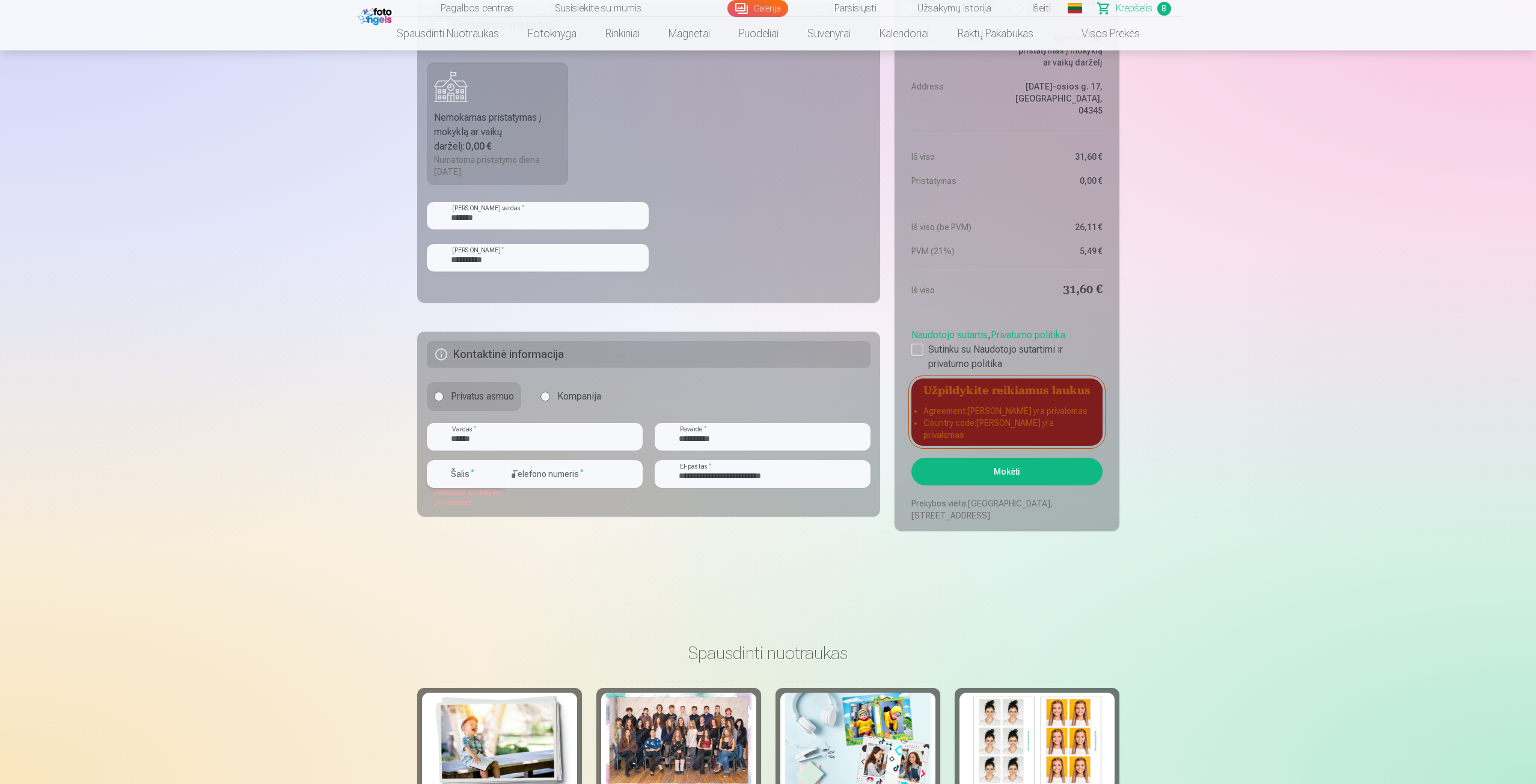
click at [482, 475] on div "button" at bounding box center [469, 476] width 36 height 12
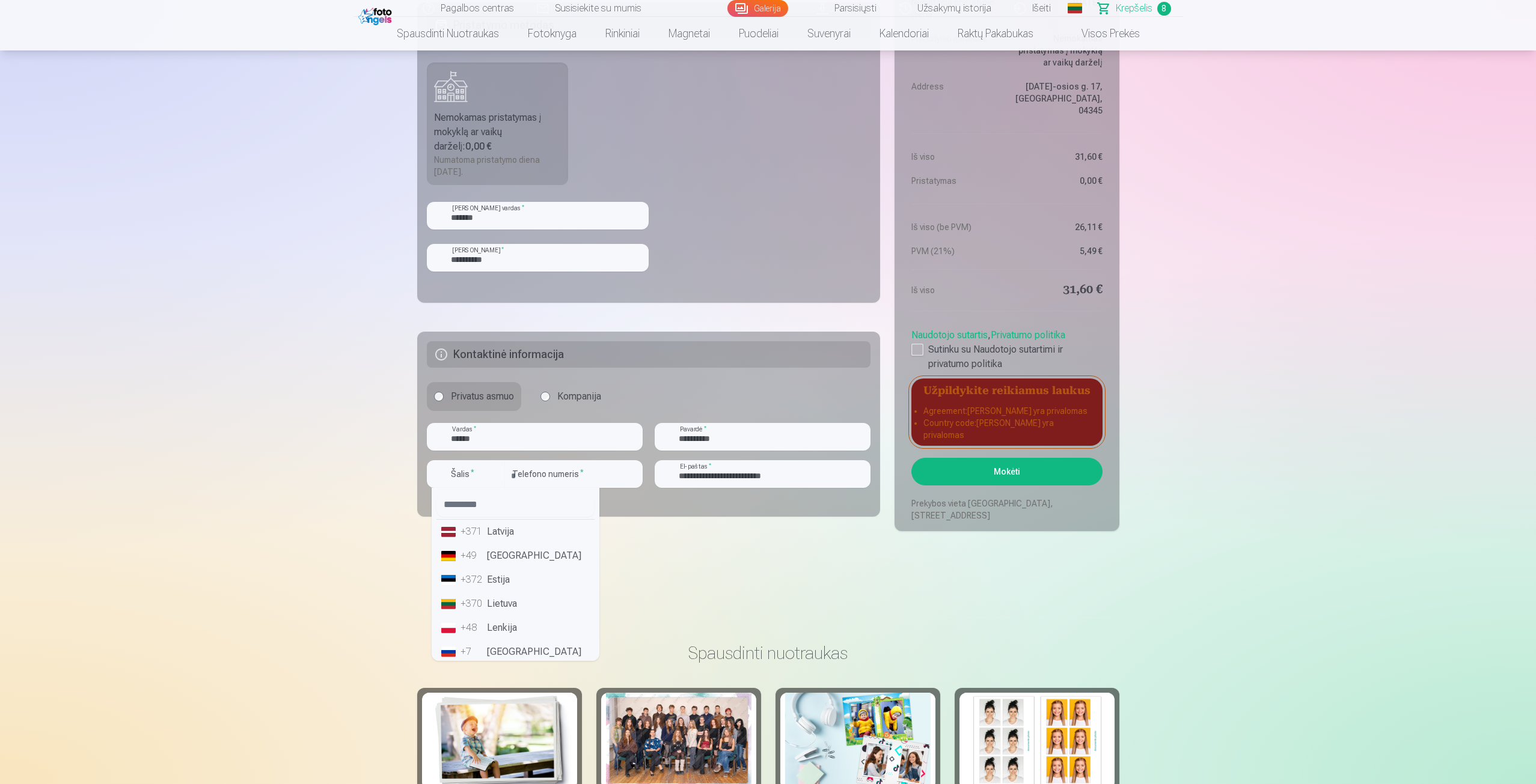
click at [490, 609] on li "+370 Lietuva" at bounding box center [516, 604] width 158 height 24
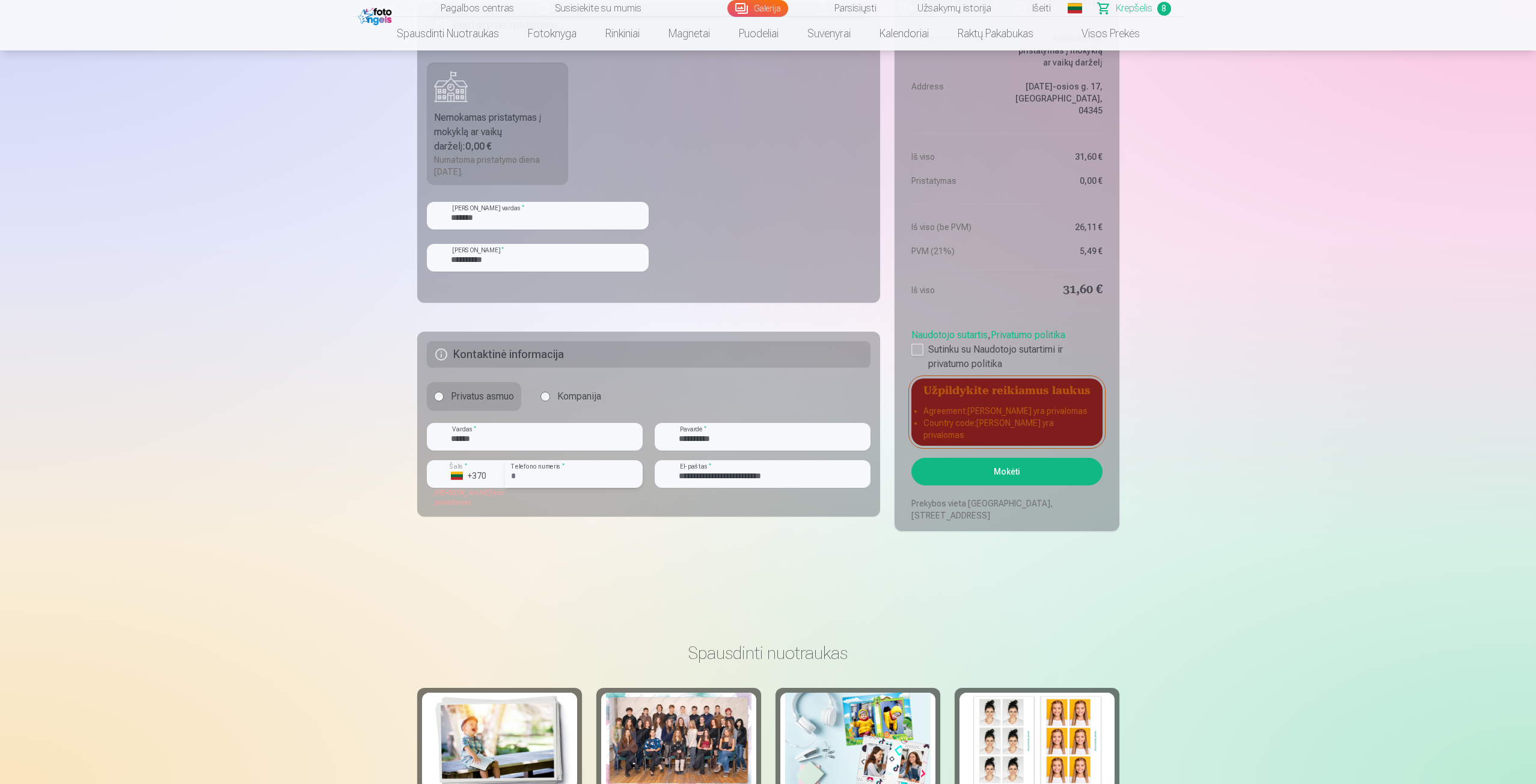
click at [518, 477] on input "*********" at bounding box center [573, 474] width 138 height 28
type input "********"
click at [912, 458] on button "Mokėti" at bounding box center [1007, 472] width 191 height 28
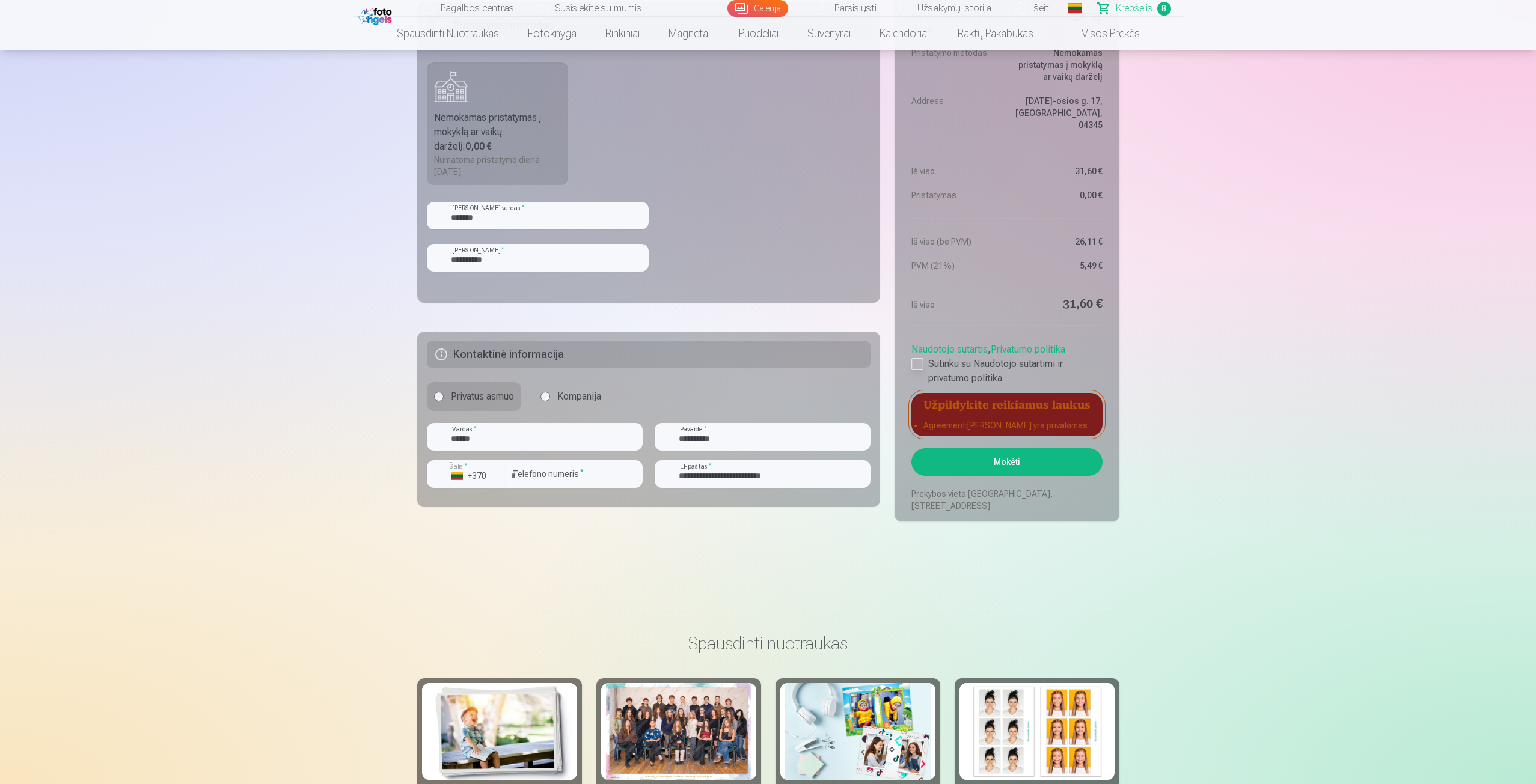
click at [920, 366] on div at bounding box center [918, 364] width 12 height 12
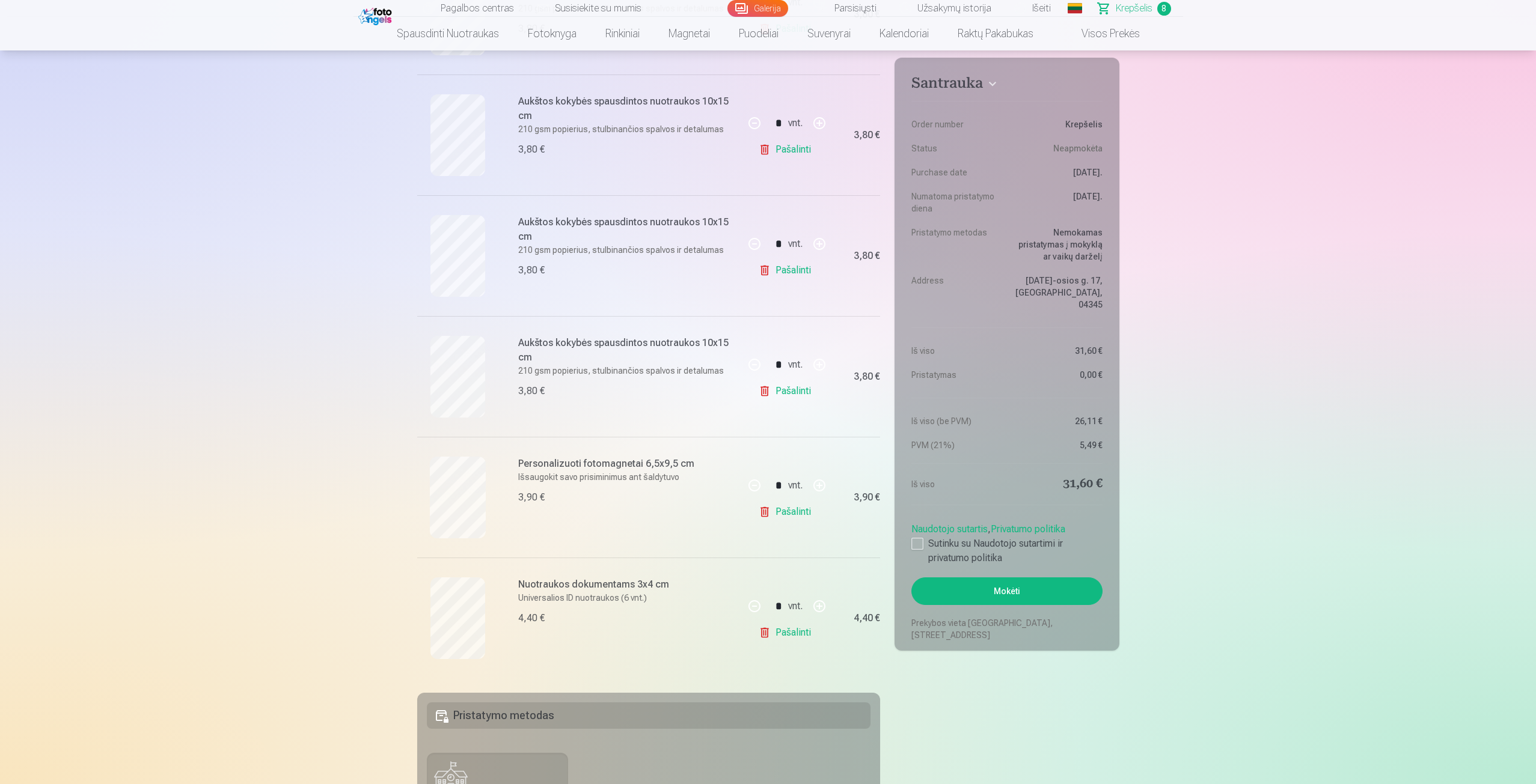
scroll to position [481, 0]
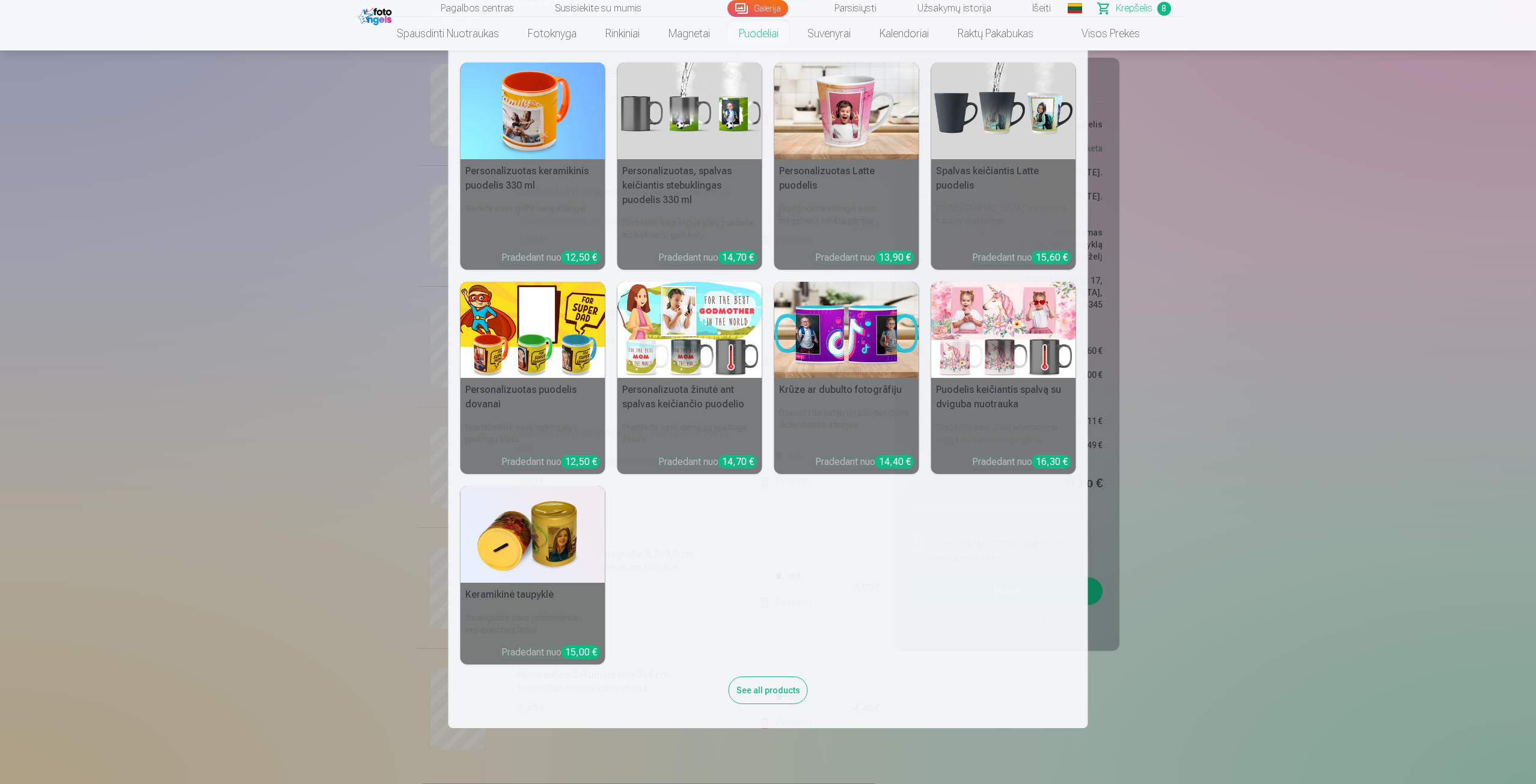
click at [815, 119] on img at bounding box center [847, 111] width 145 height 97
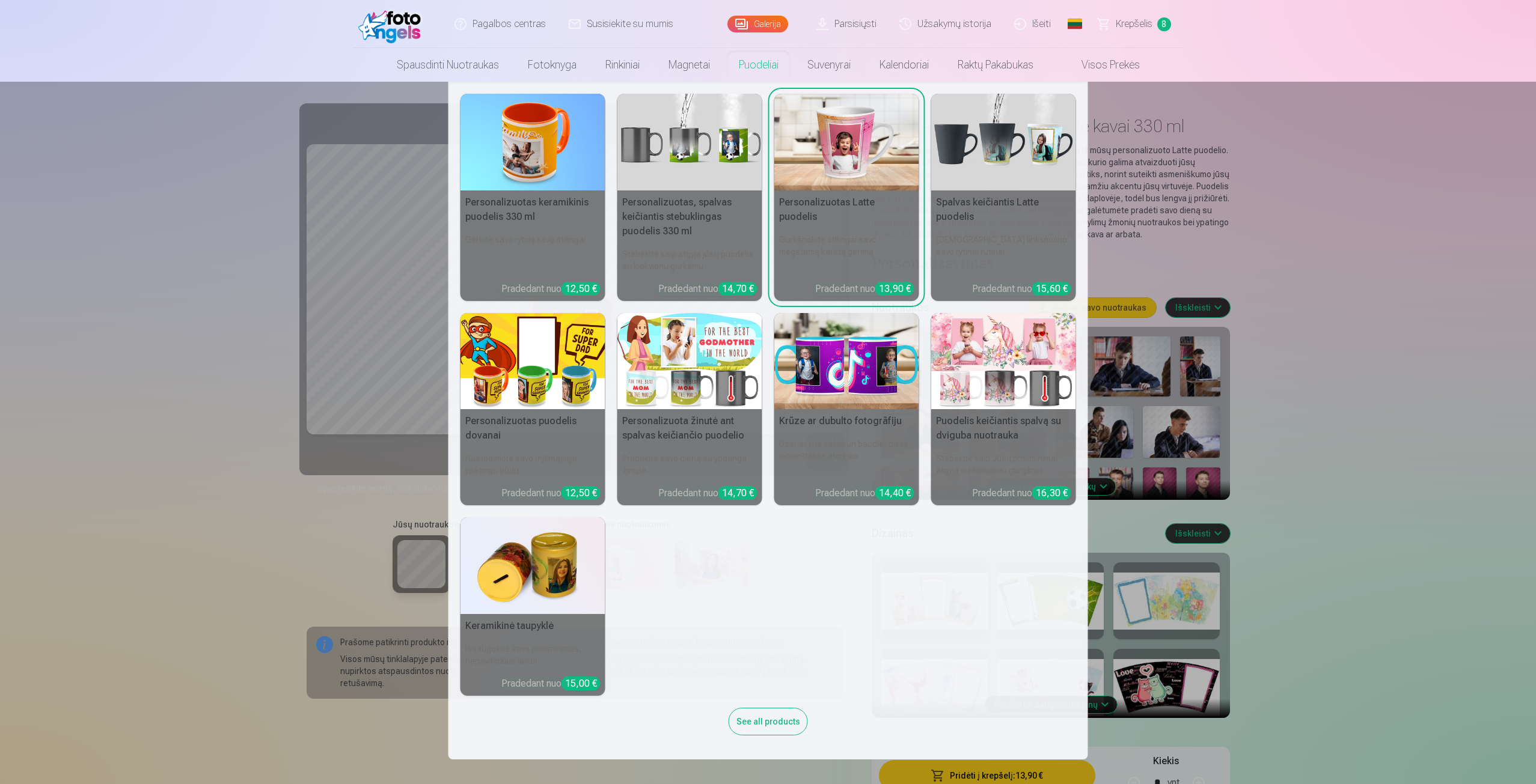
click at [1296, 171] on nav "Personalizuotas keramikinis puodelis 330 ml Gerkite savo rytinę kavą stilingai …" at bounding box center [768, 420] width 1536 height 678
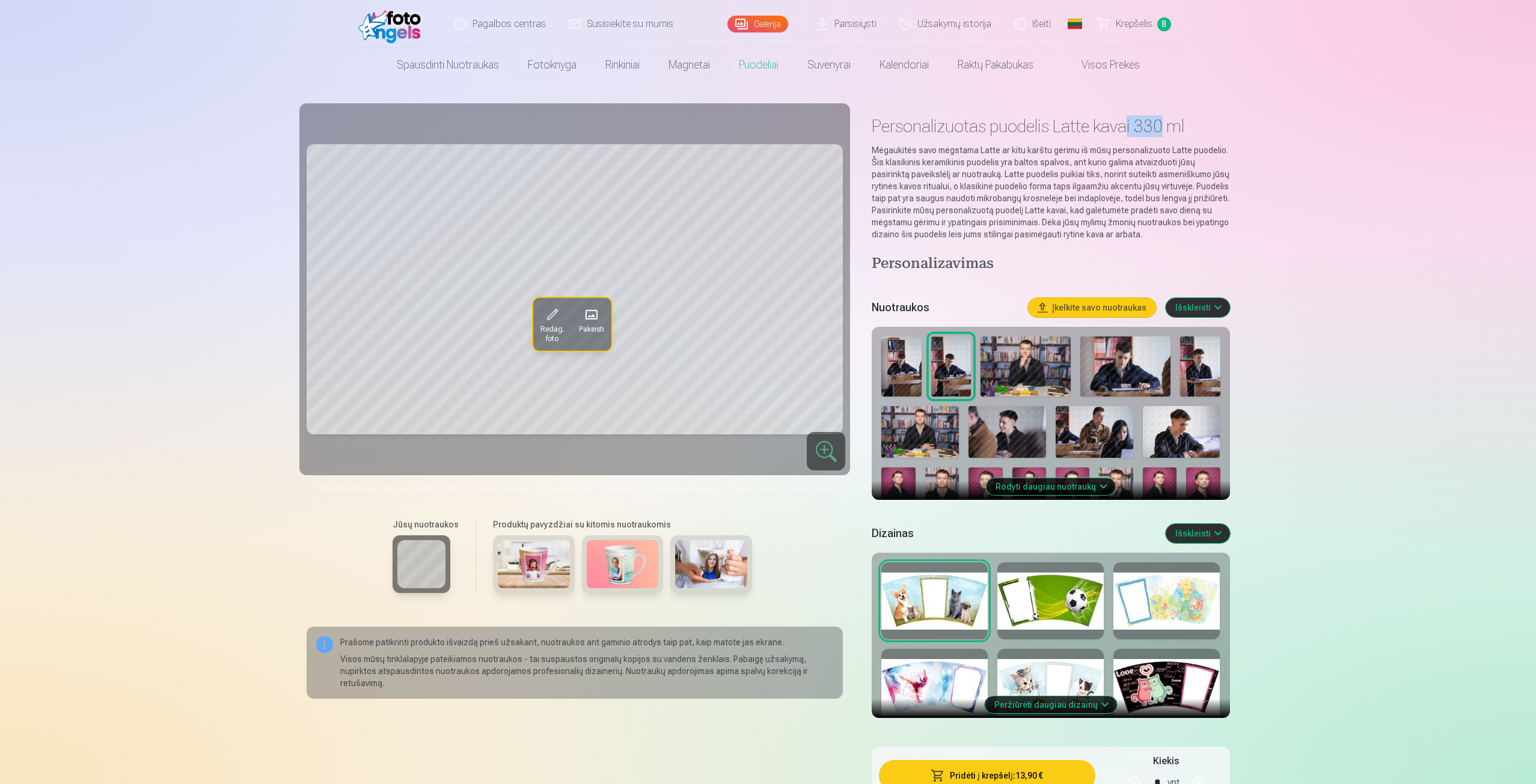
drag, startPoint x: 1129, startPoint y: 126, endPoint x: 1159, endPoint y: 123, distance: 30.1
click at [1159, 123] on h1 "Personalizuotas puodelis Latte kavai 330 ml" at bounding box center [1051, 126] width 358 height 22
click at [986, 422] on img at bounding box center [1008, 432] width 77 height 52
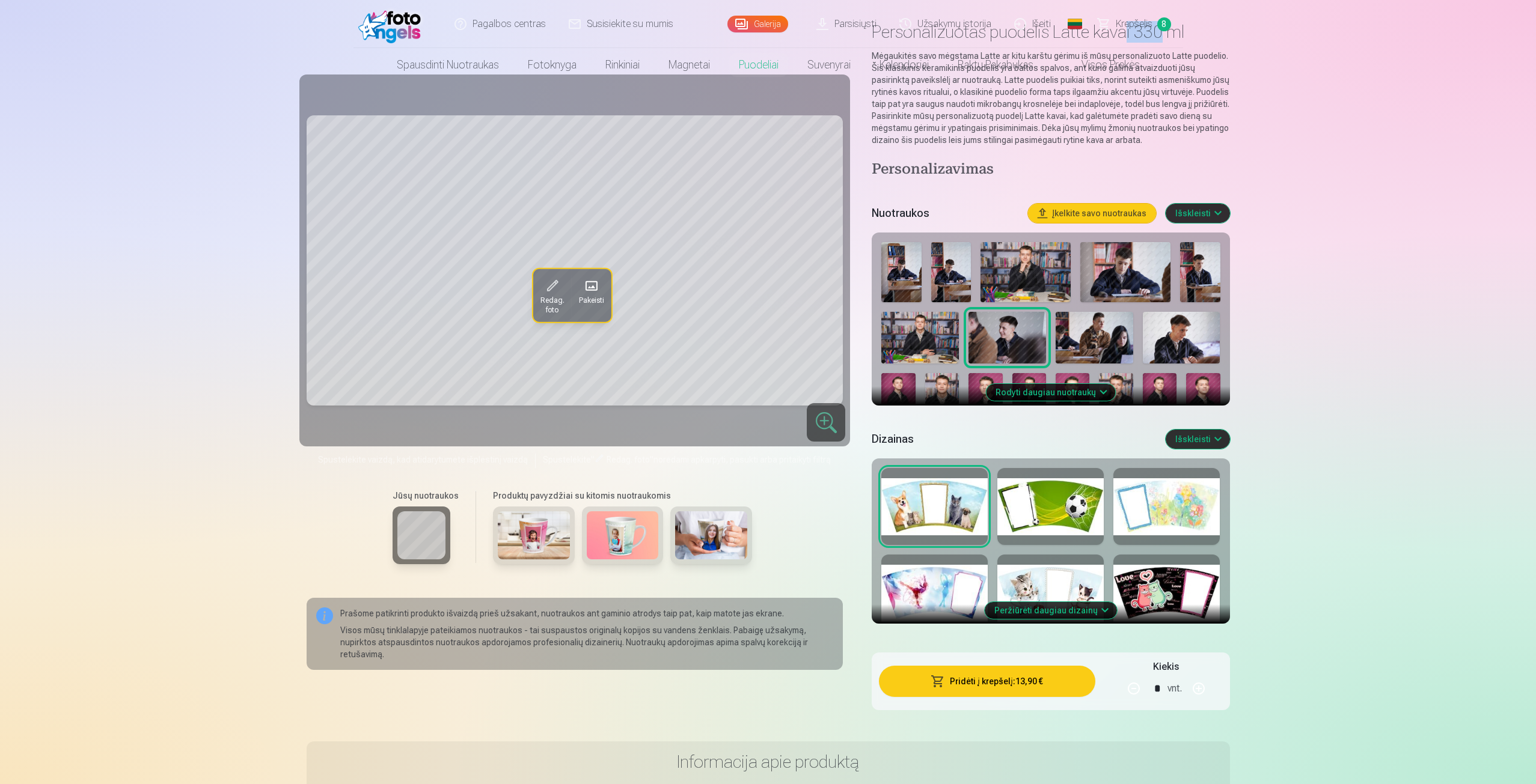
scroll to position [120, 0]
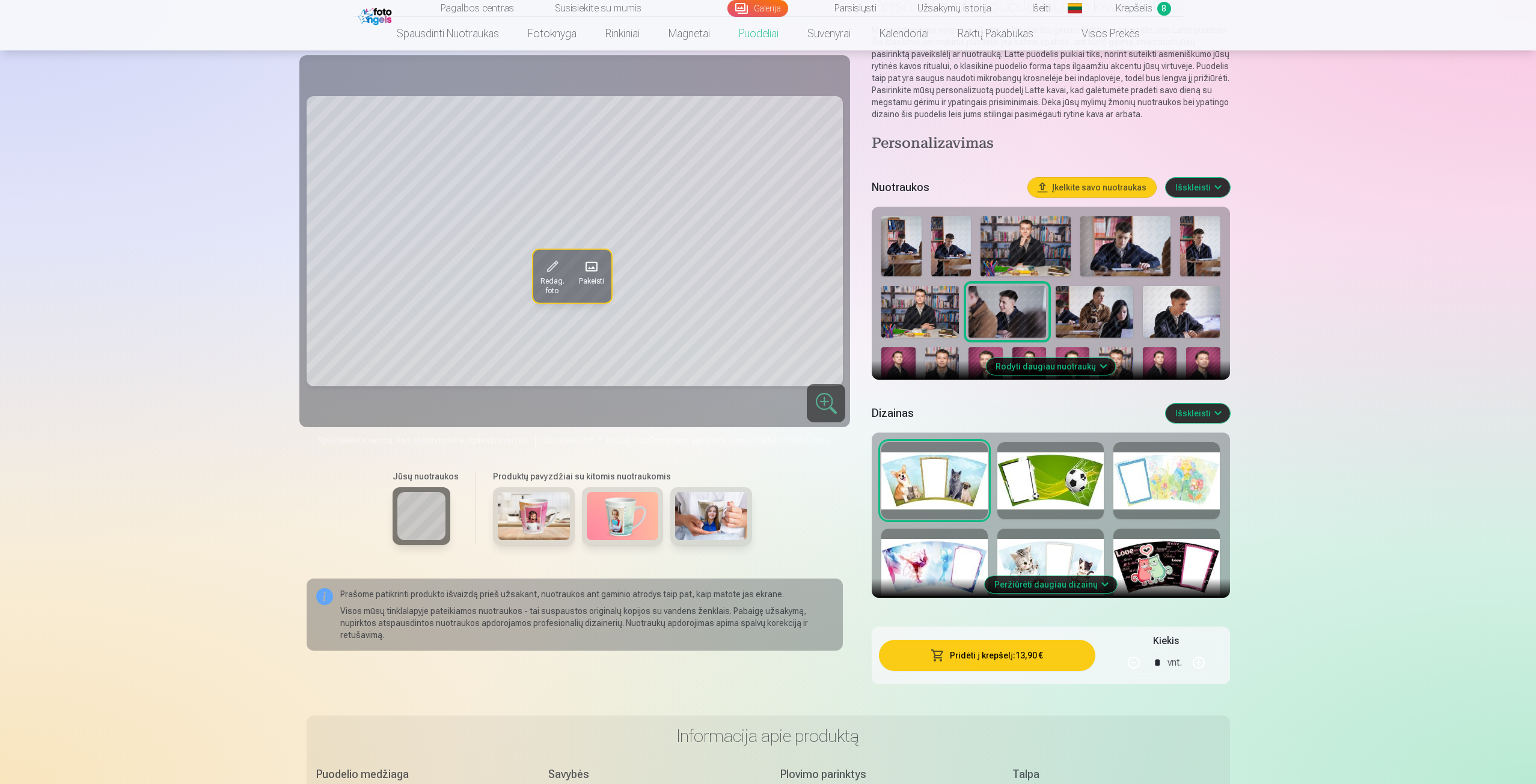
click at [1061, 583] on button "Peržiūrėti daugiau dizainų" at bounding box center [1051, 585] width 132 height 17
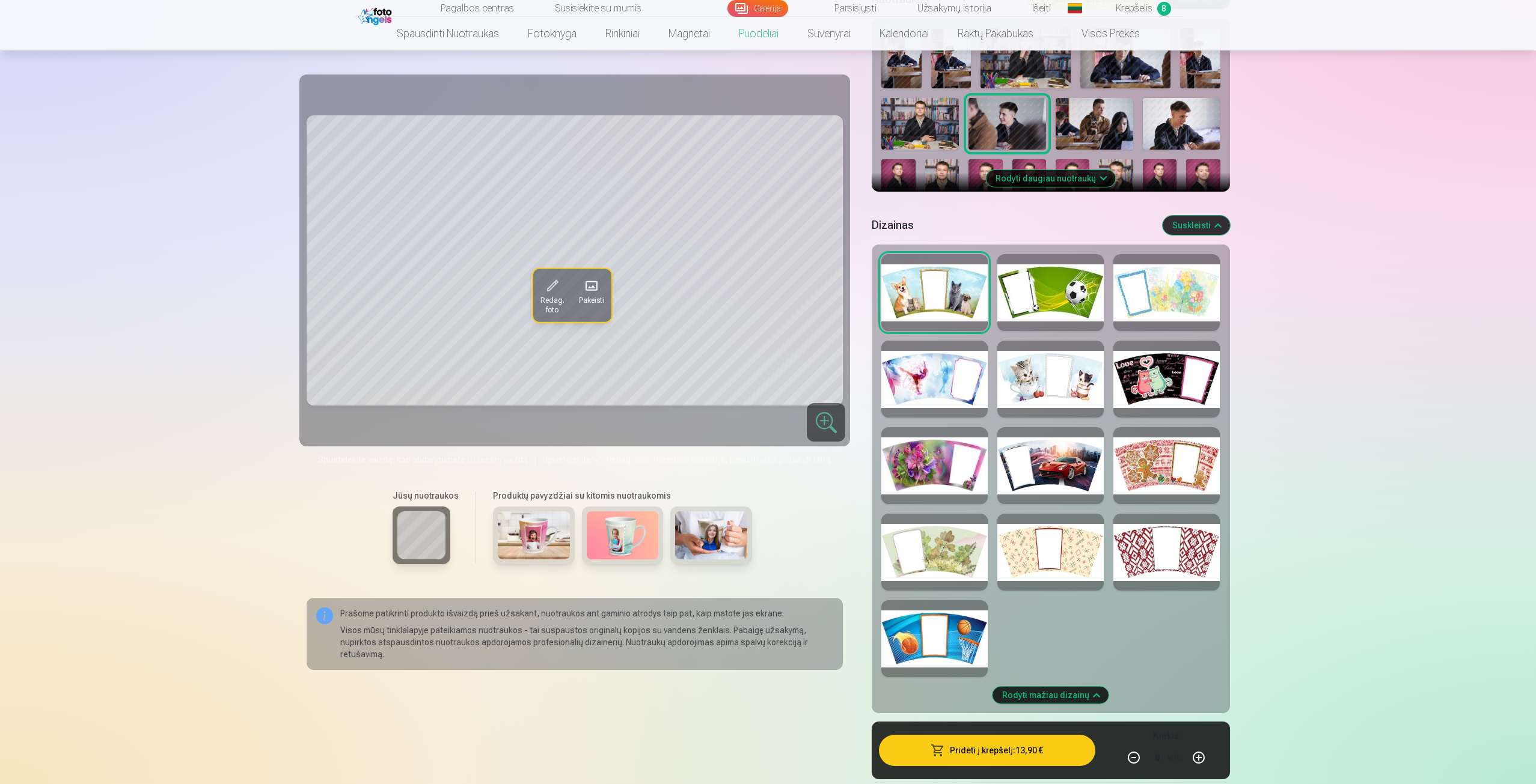
scroll to position [360, 0]
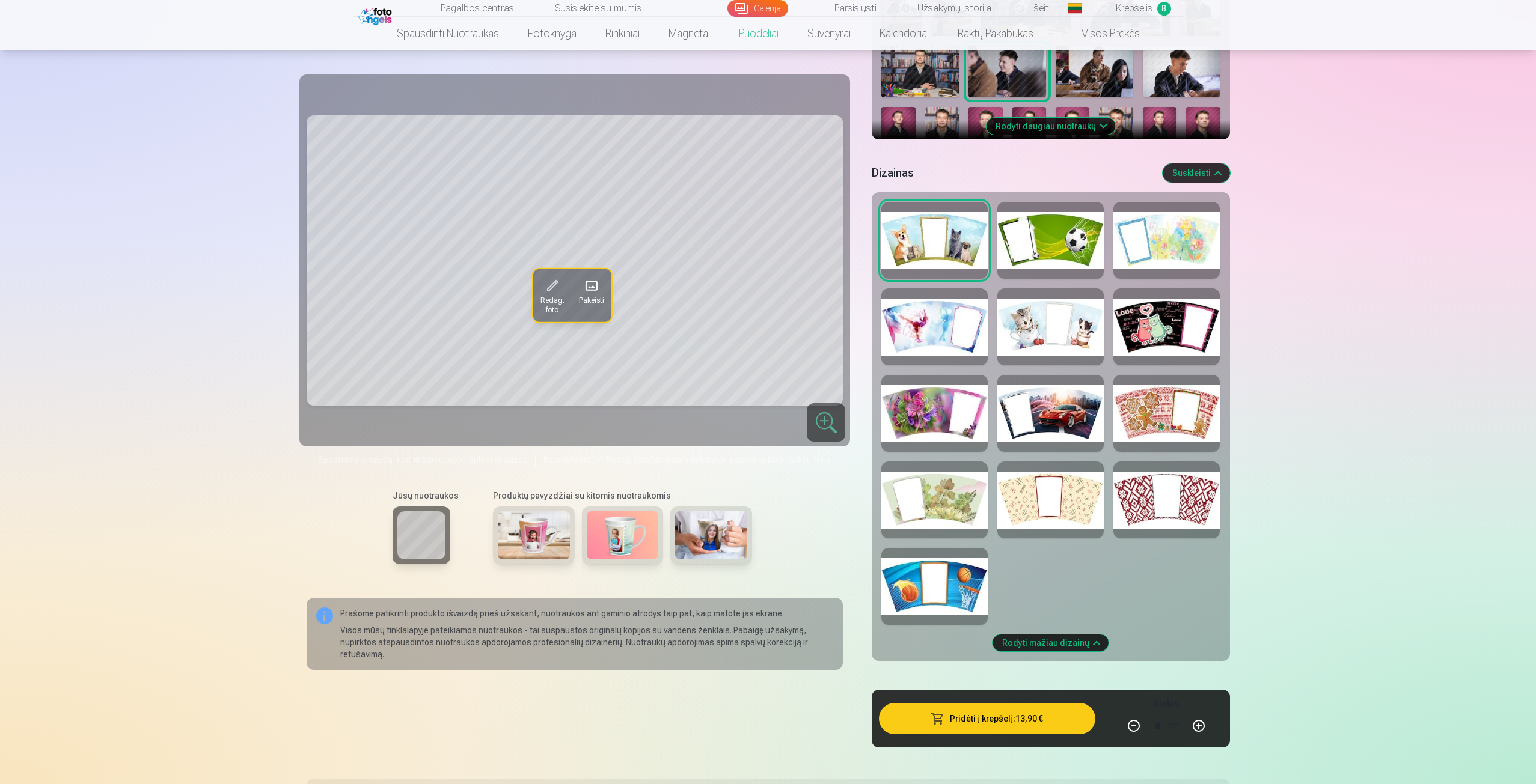
click at [1070, 130] on button "Rodyti daugiau nuotraukų" at bounding box center [1051, 126] width 129 height 17
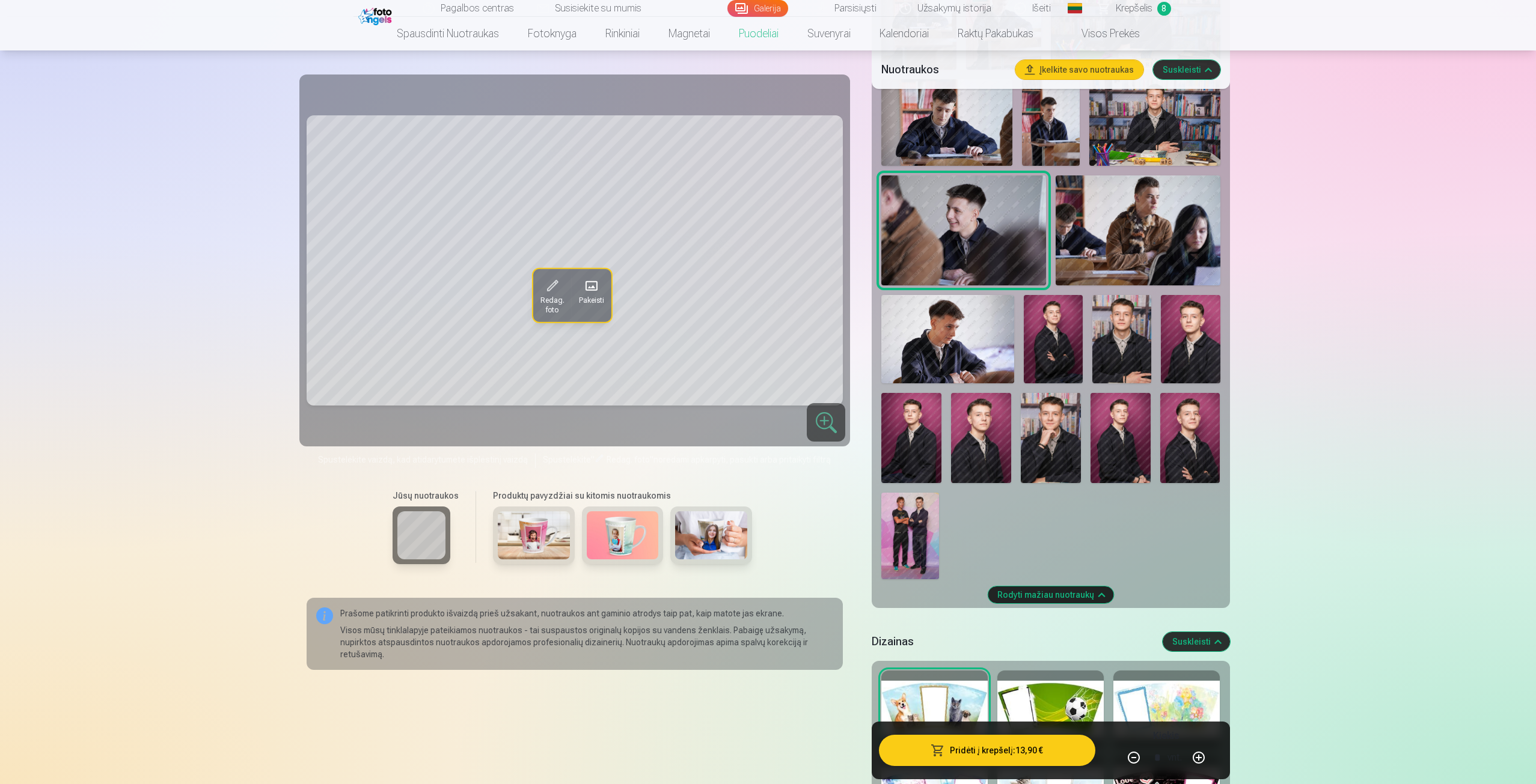
scroll to position [420, 0]
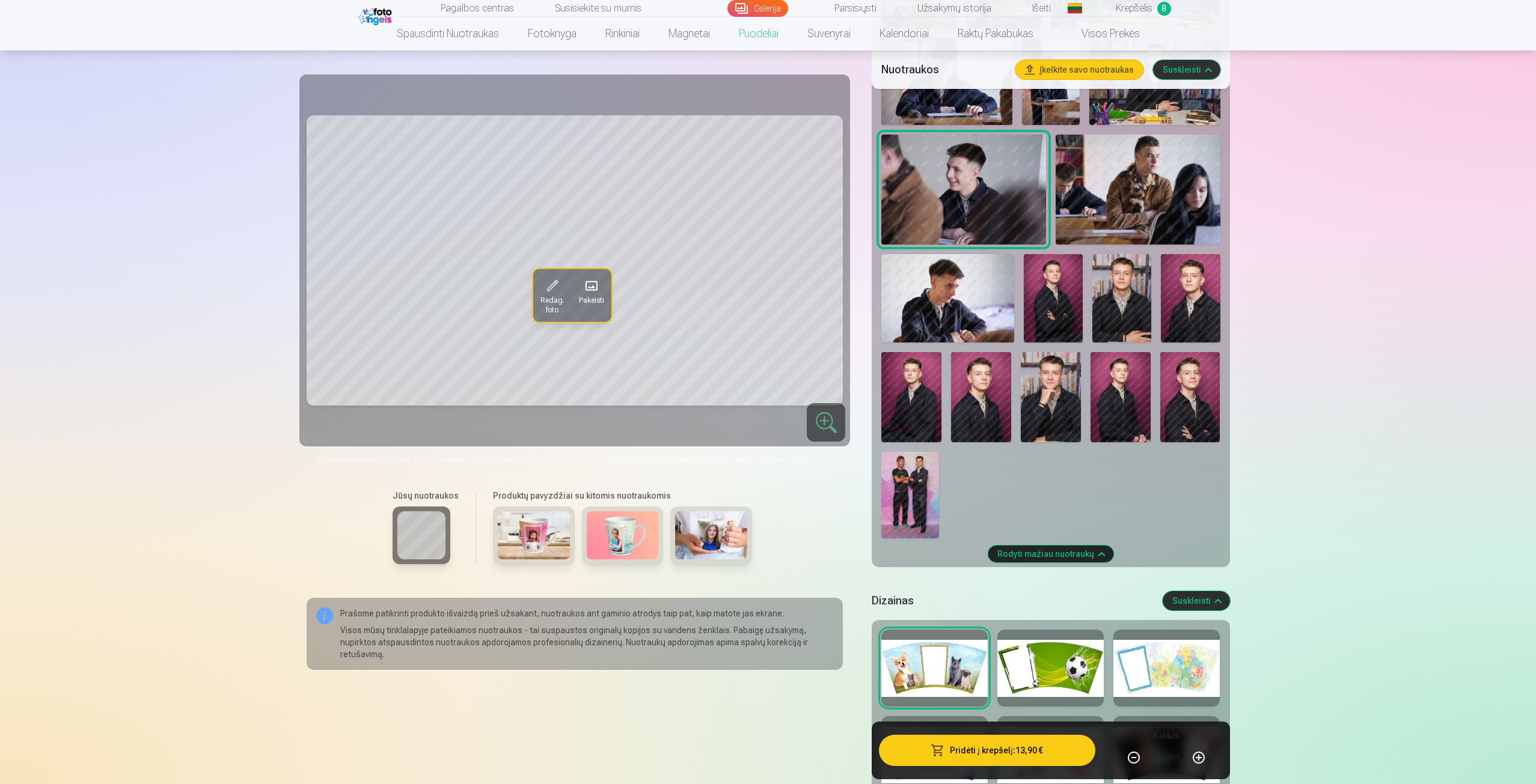
click at [1061, 386] on img at bounding box center [1051, 397] width 60 height 90
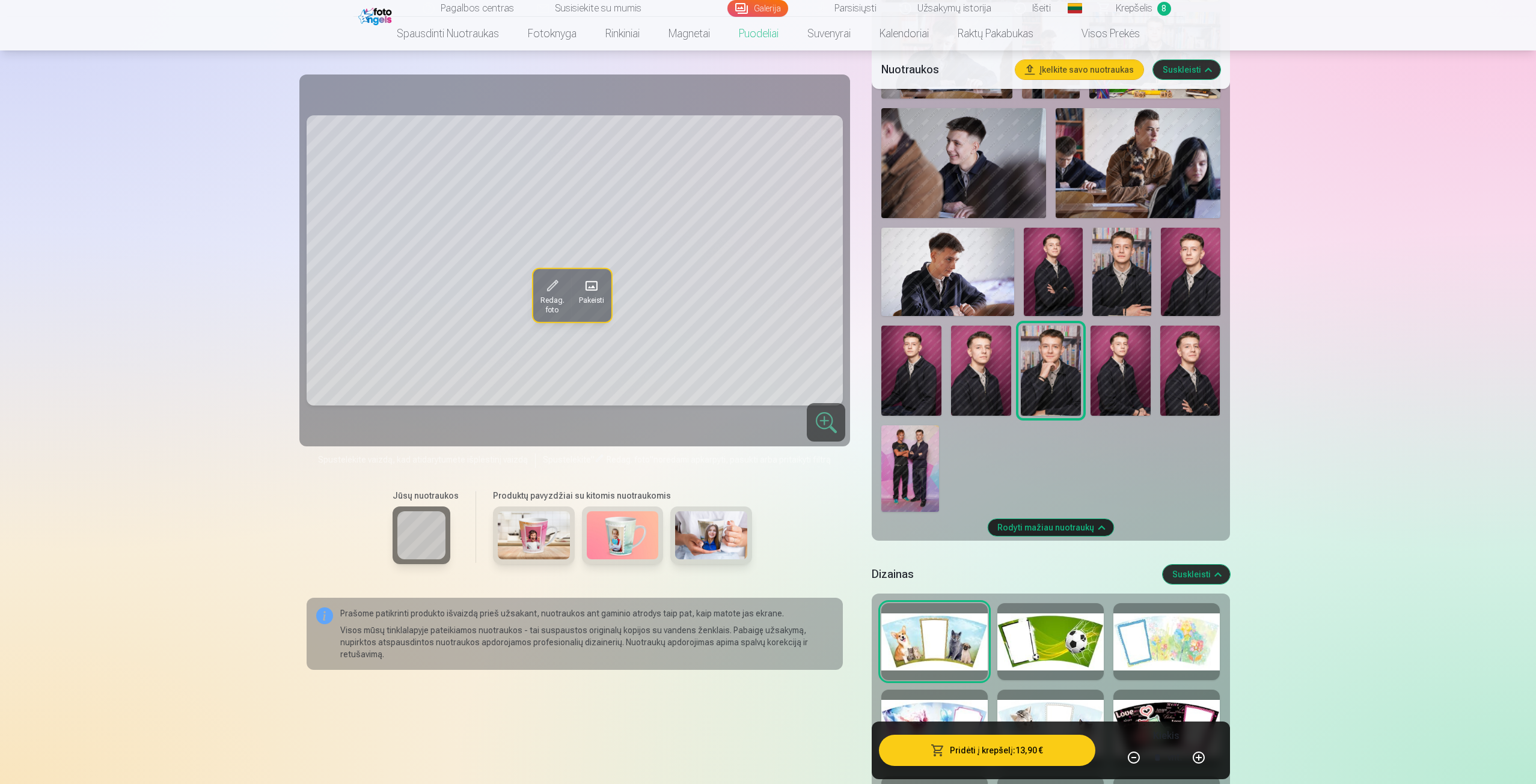
scroll to position [541, 0]
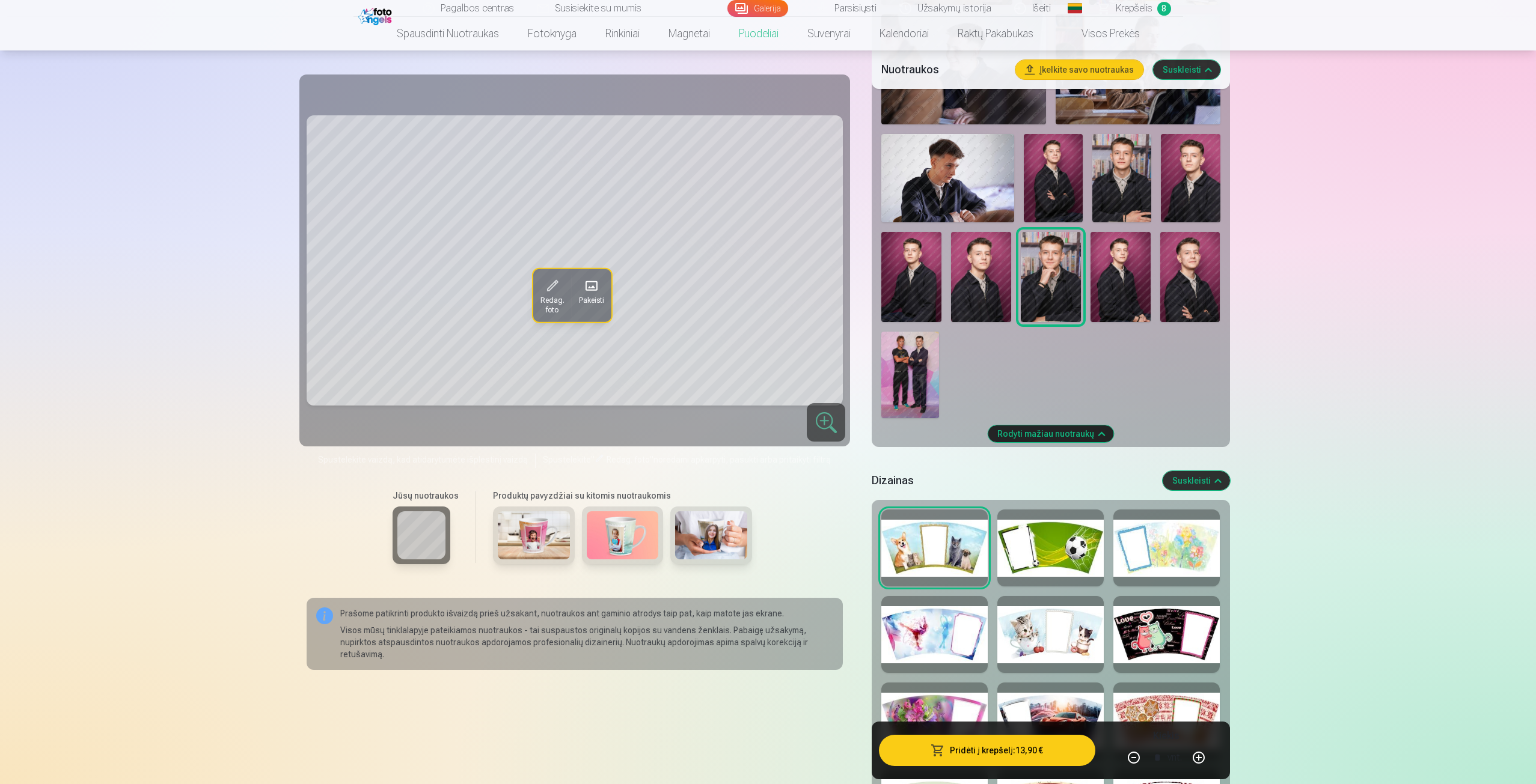
click at [1119, 548] on div at bounding box center [1167, 548] width 106 height 77
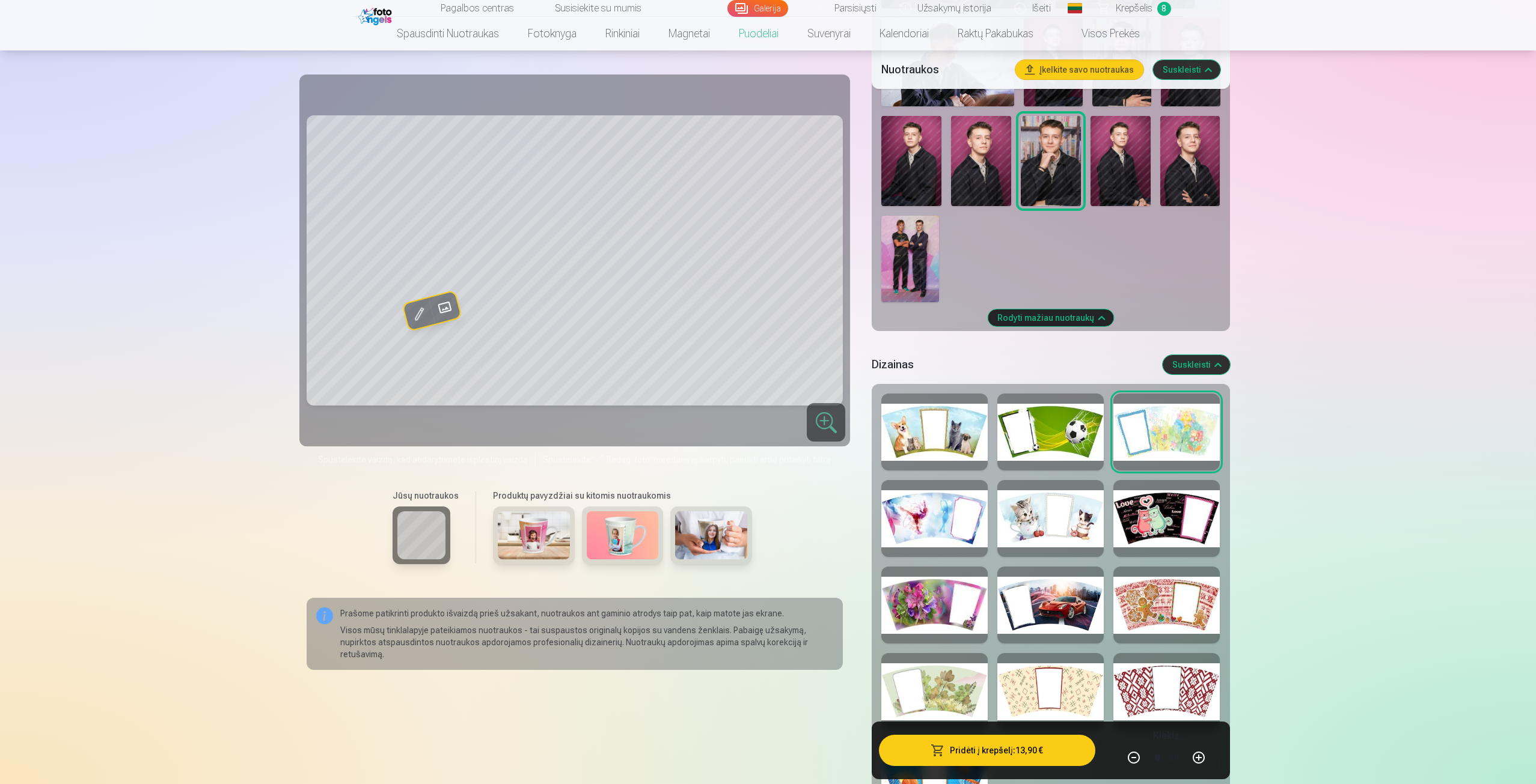
scroll to position [661, 0]
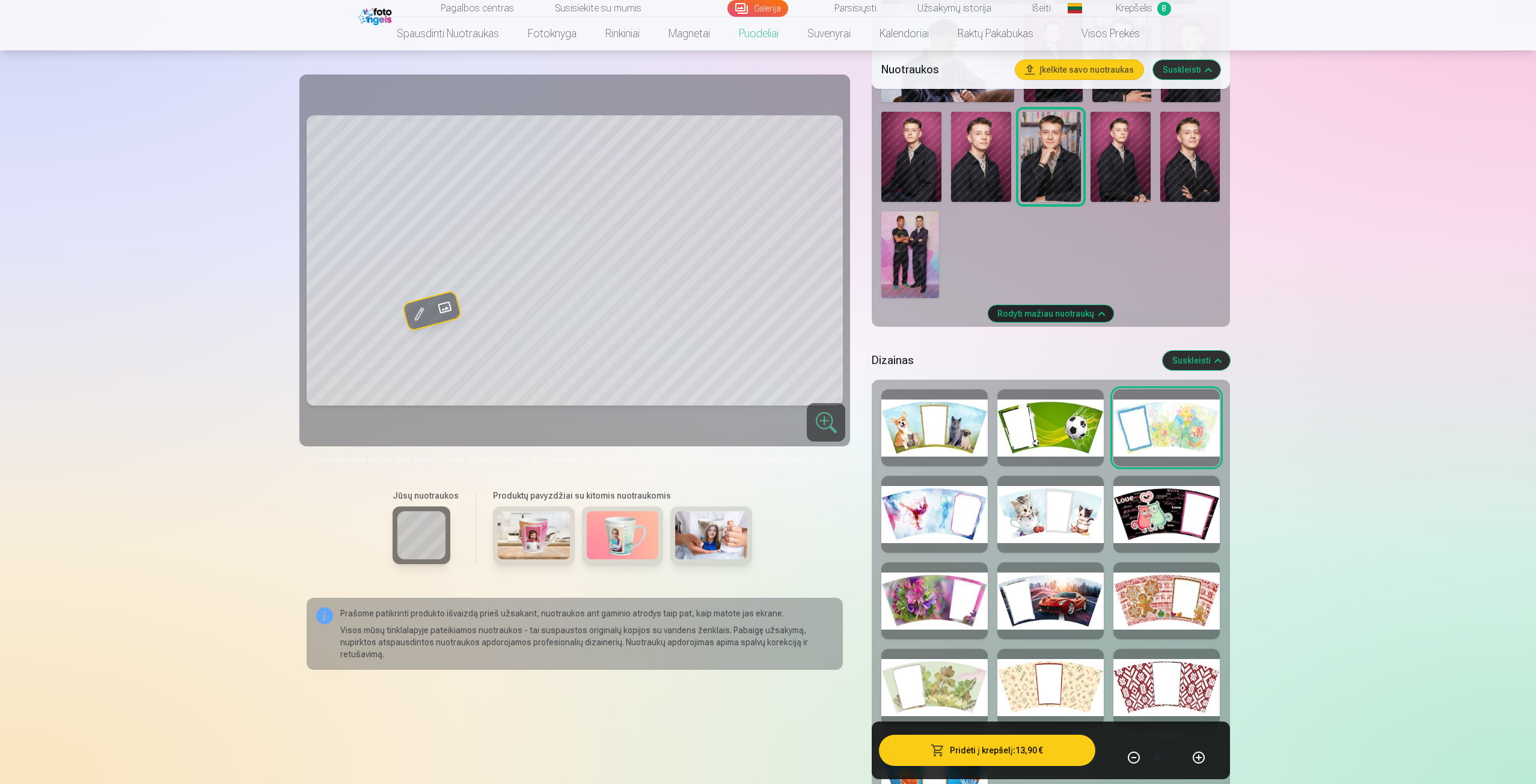
click at [826, 427] on div at bounding box center [826, 422] width 39 height 39
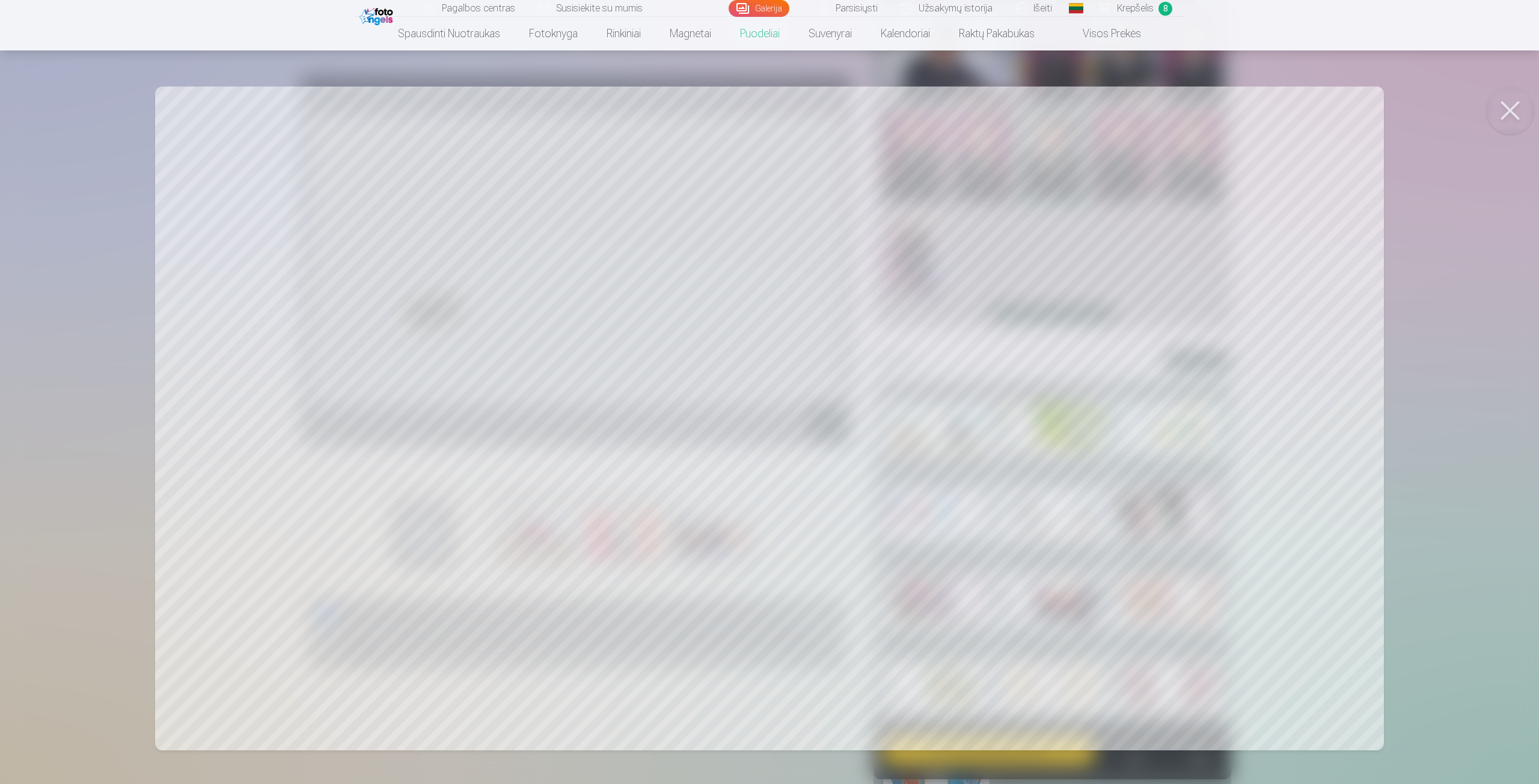
click at [1440, 249] on div at bounding box center [769, 392] width 1539 height 784
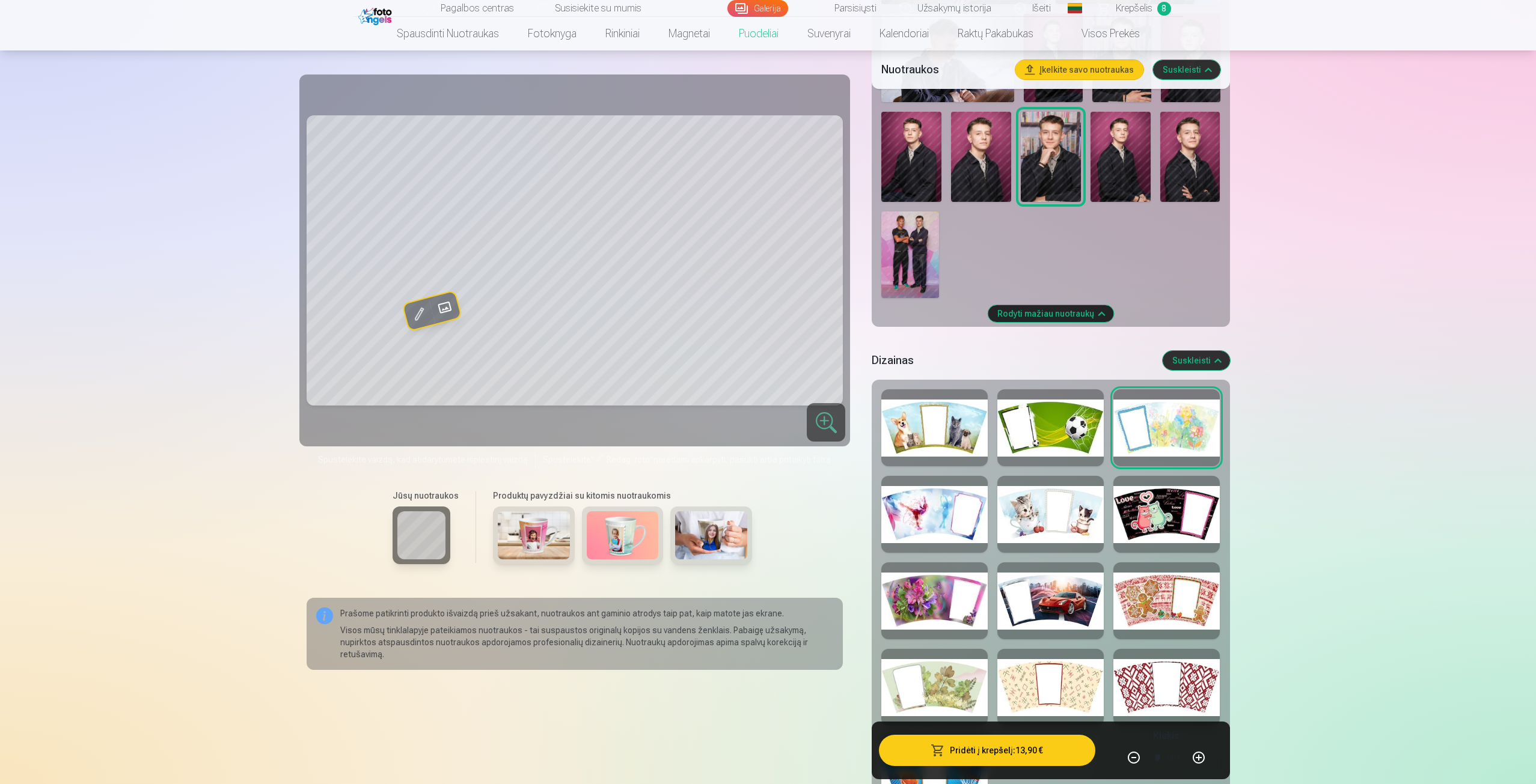
click at [1109, 13] on link "Krepšelis 8" at bounding box center [1136, 8] width 96 height 17
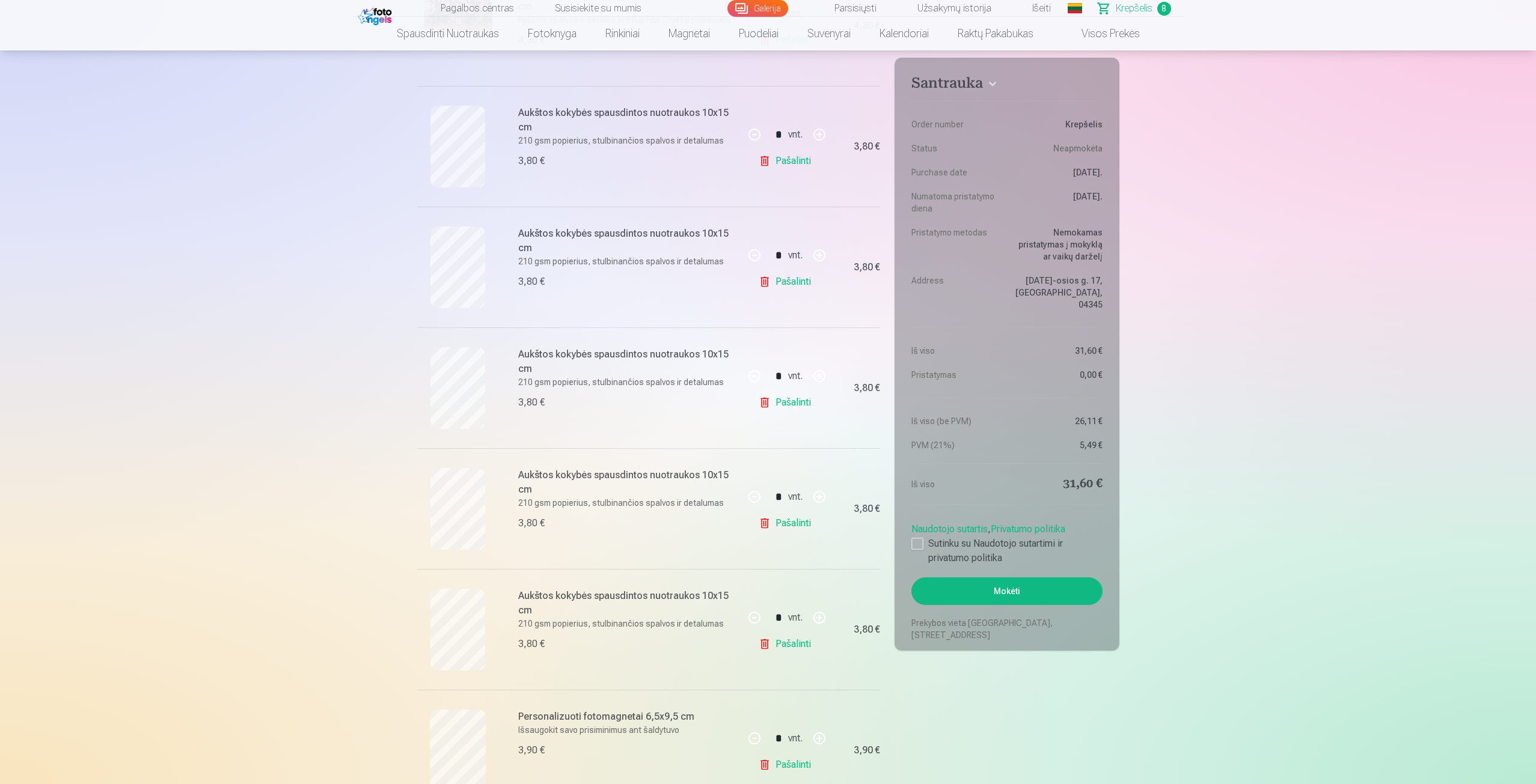
scroll to position [241, 0]
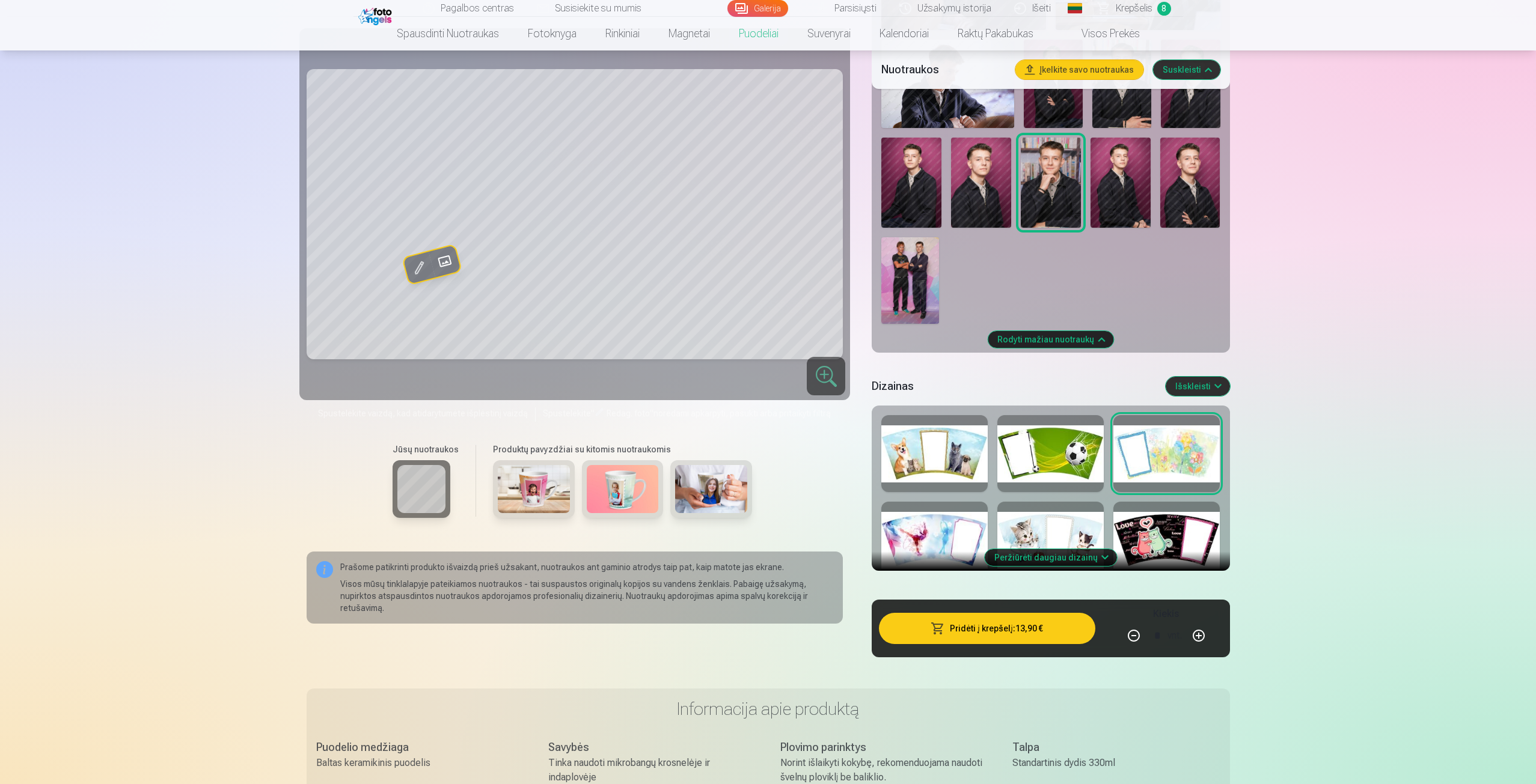
scroll to position [721, 0]
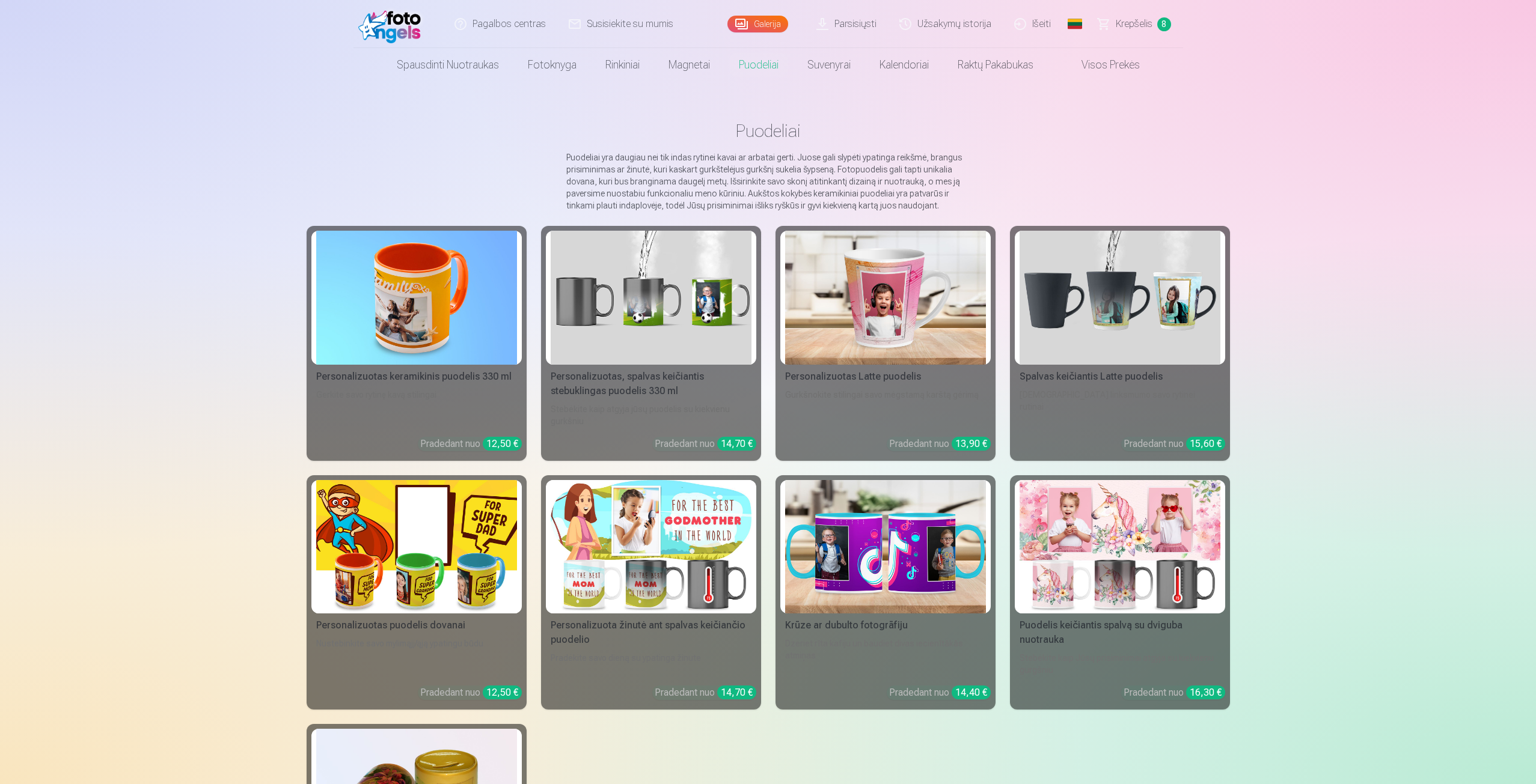
click at [893, 263] on img at bounding box center [885, 298] width 201 height 134
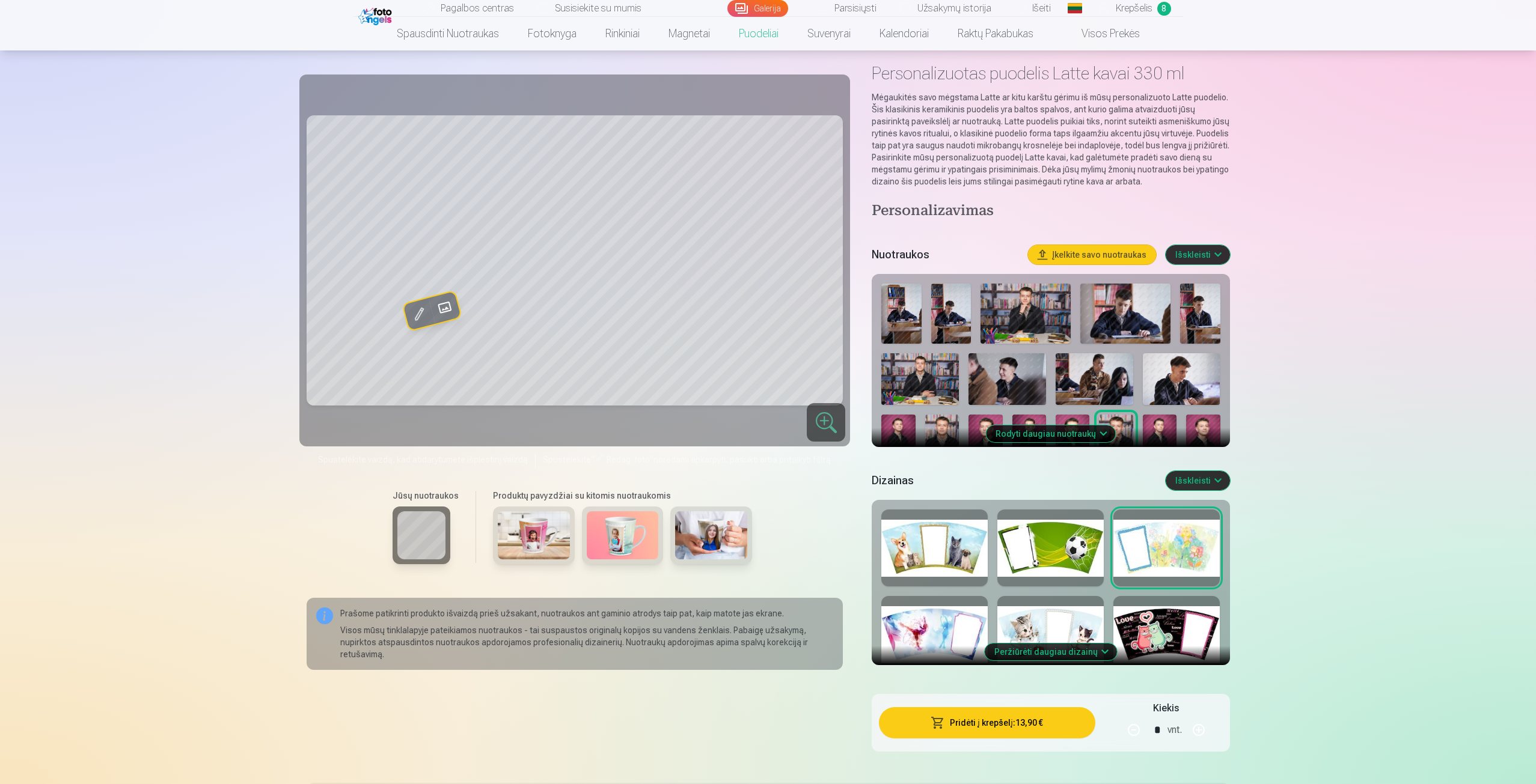
scroll to position [60, 0]
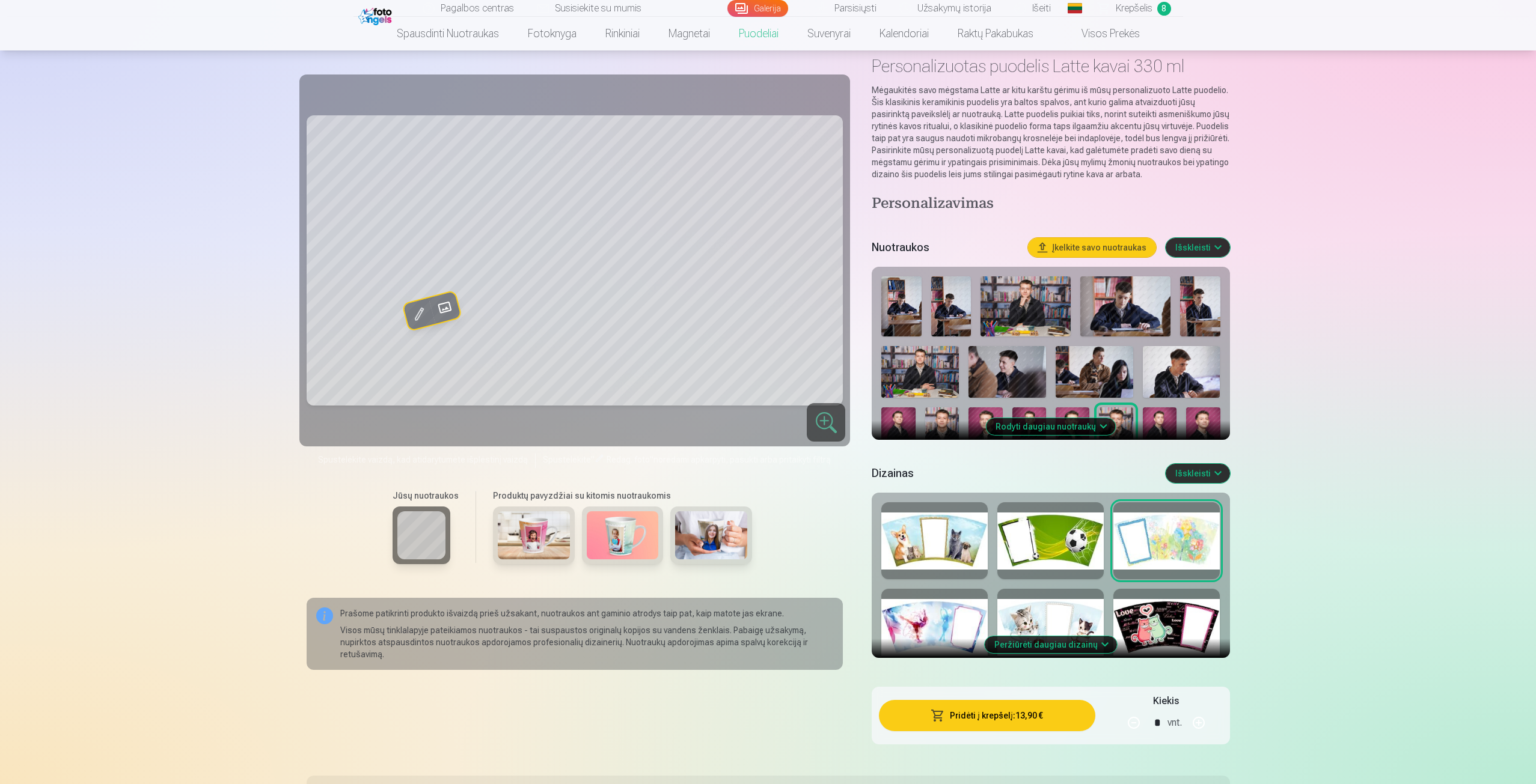
click at [1044, 642] on button "Peržiūrėti daugiau dizainų" at bounding box center [1051, 645] width 132 height 17
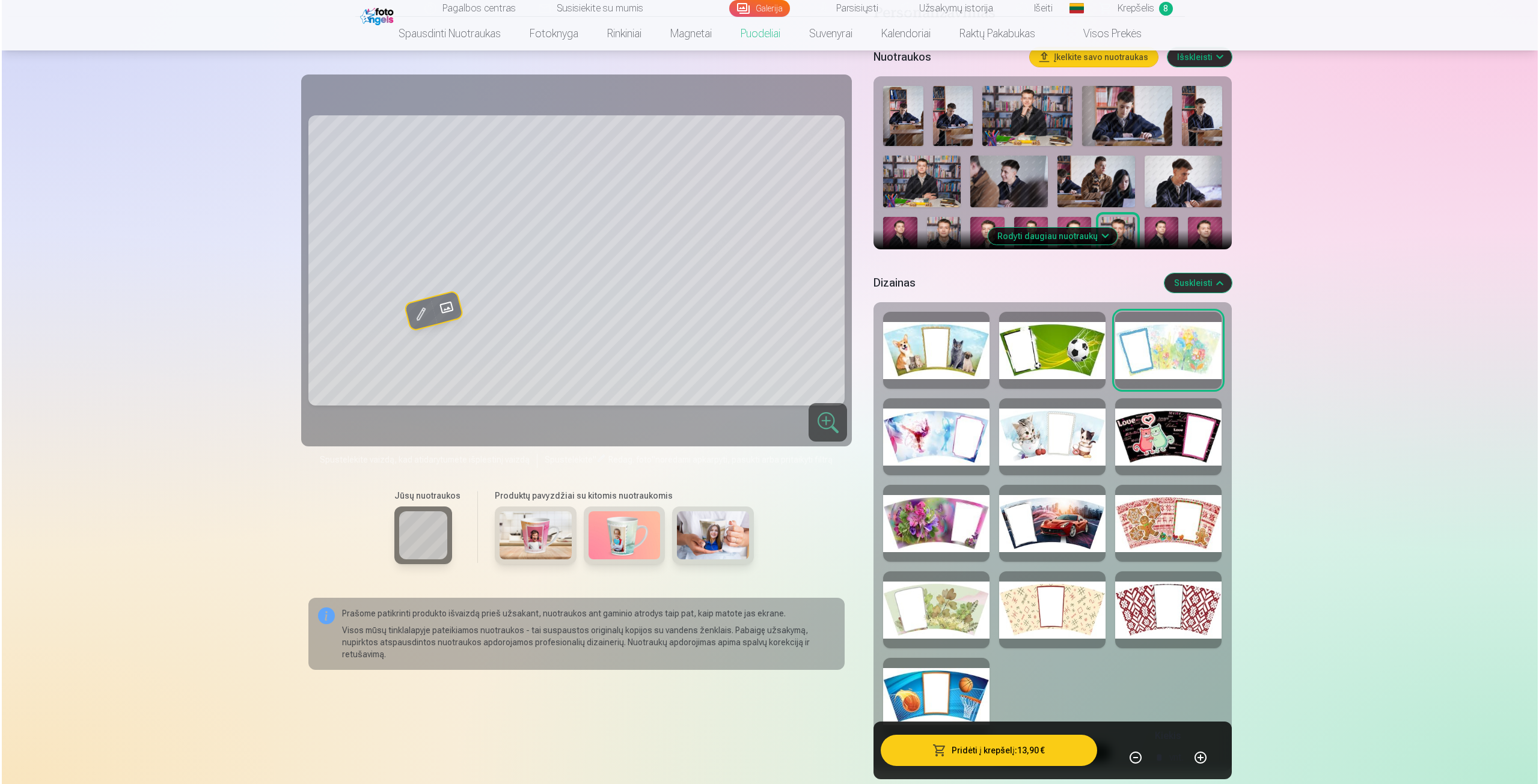
scroll to position [300, 0]
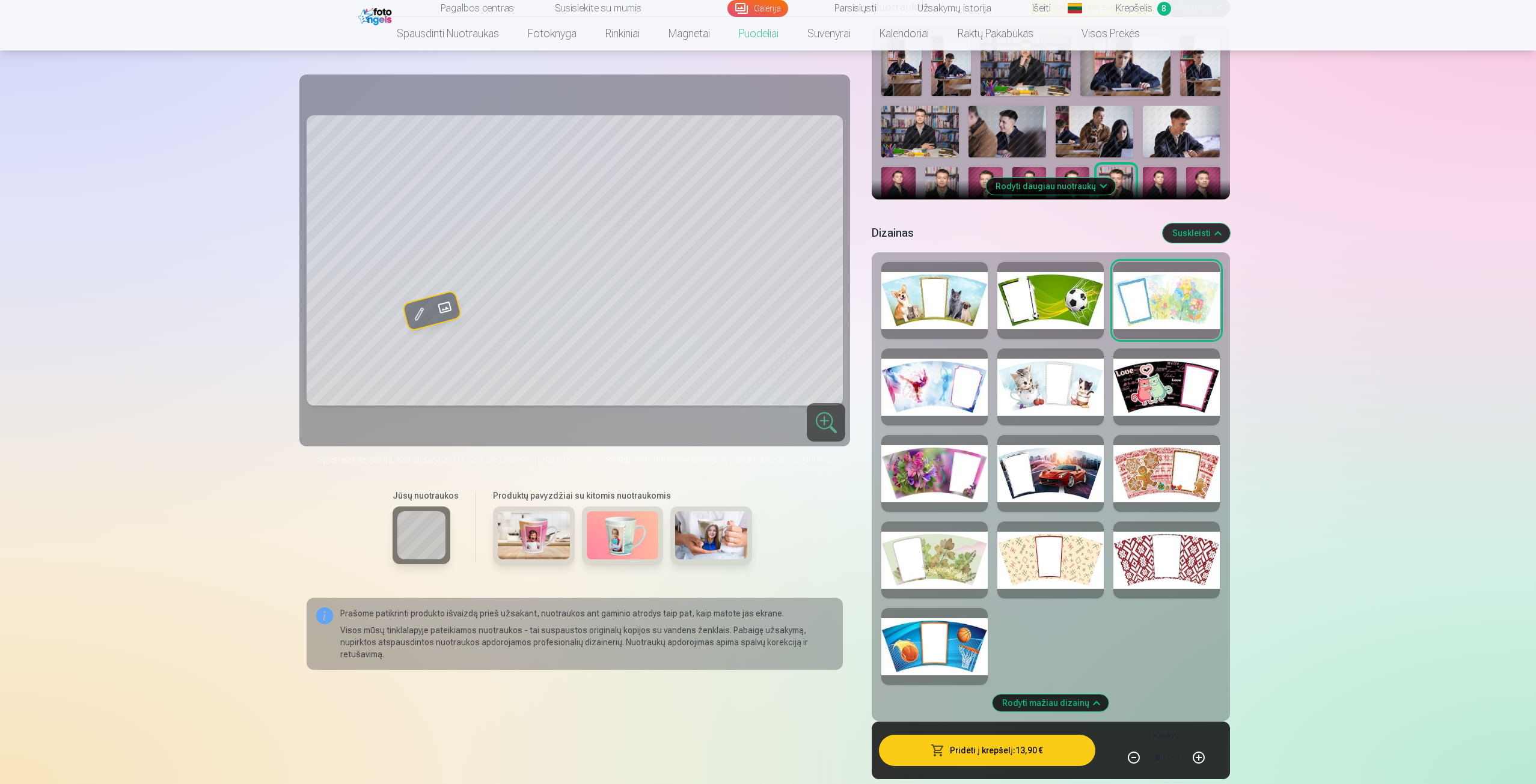
click at [954, 624] on div at bounding box center [935, 646] width 106 height 77
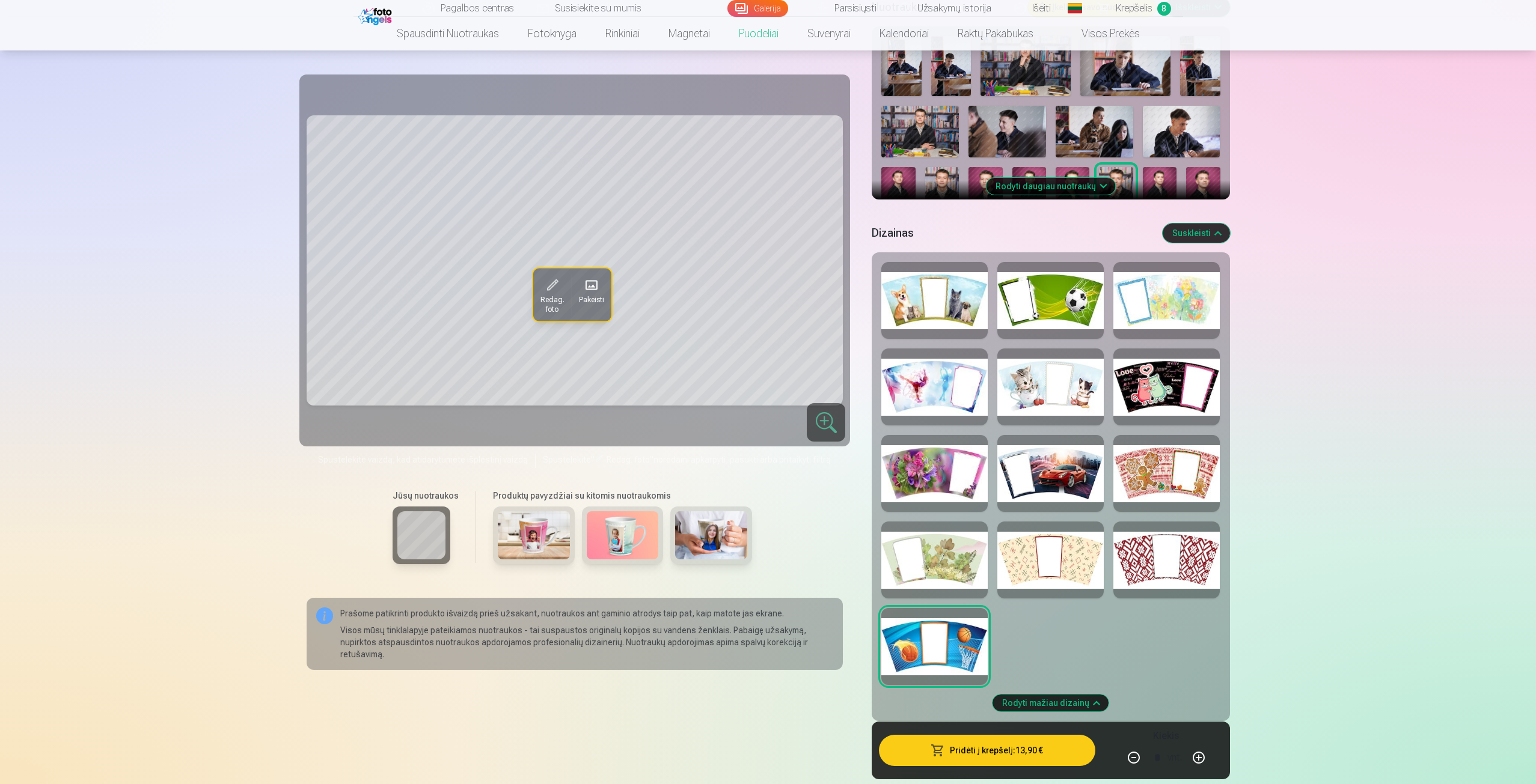
click at [1074, 322] on div at bounding box center [1051, 300] width 106 height 77
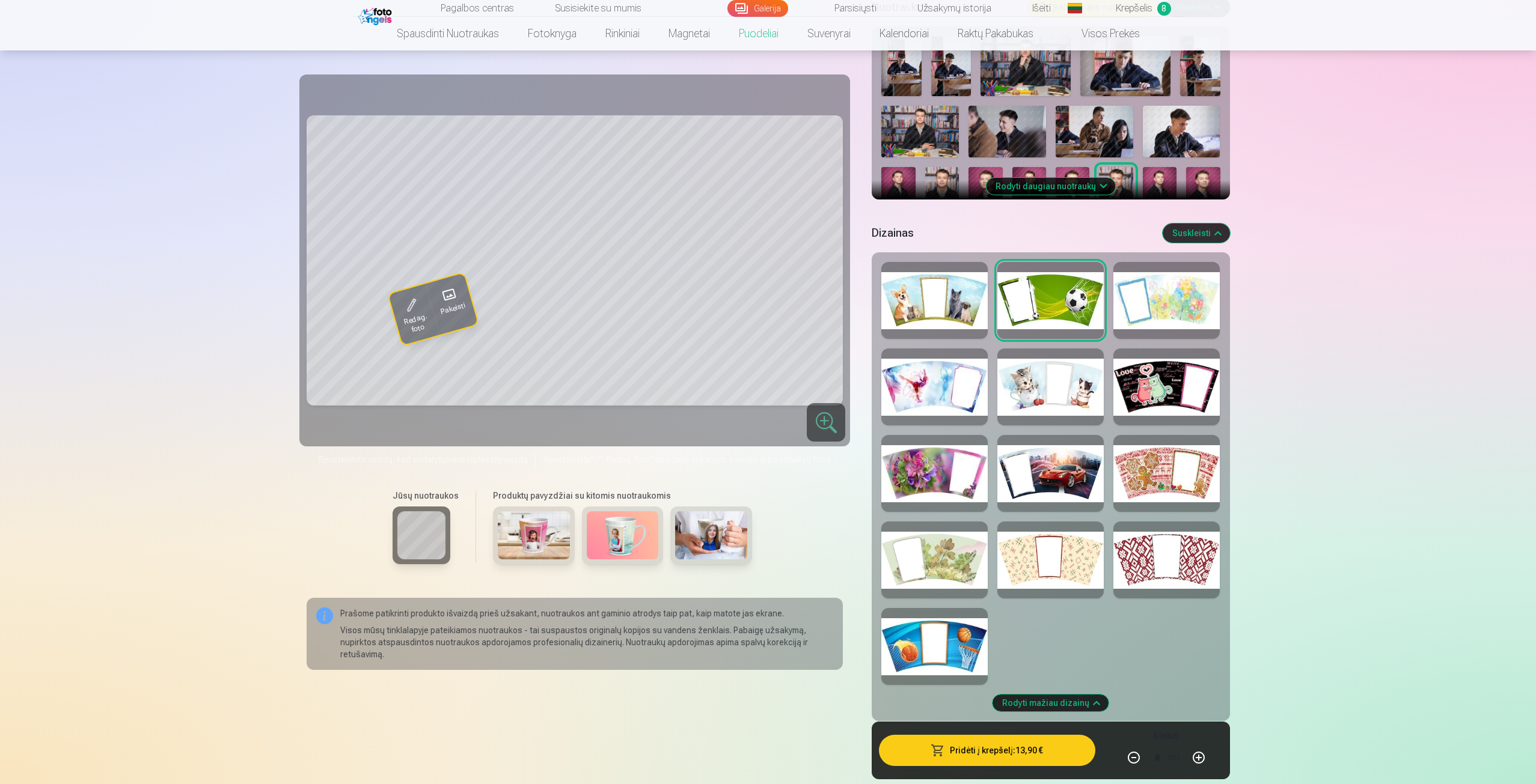
click at [963, 321] on div at bounding box center [935, 300] width 106 height 77
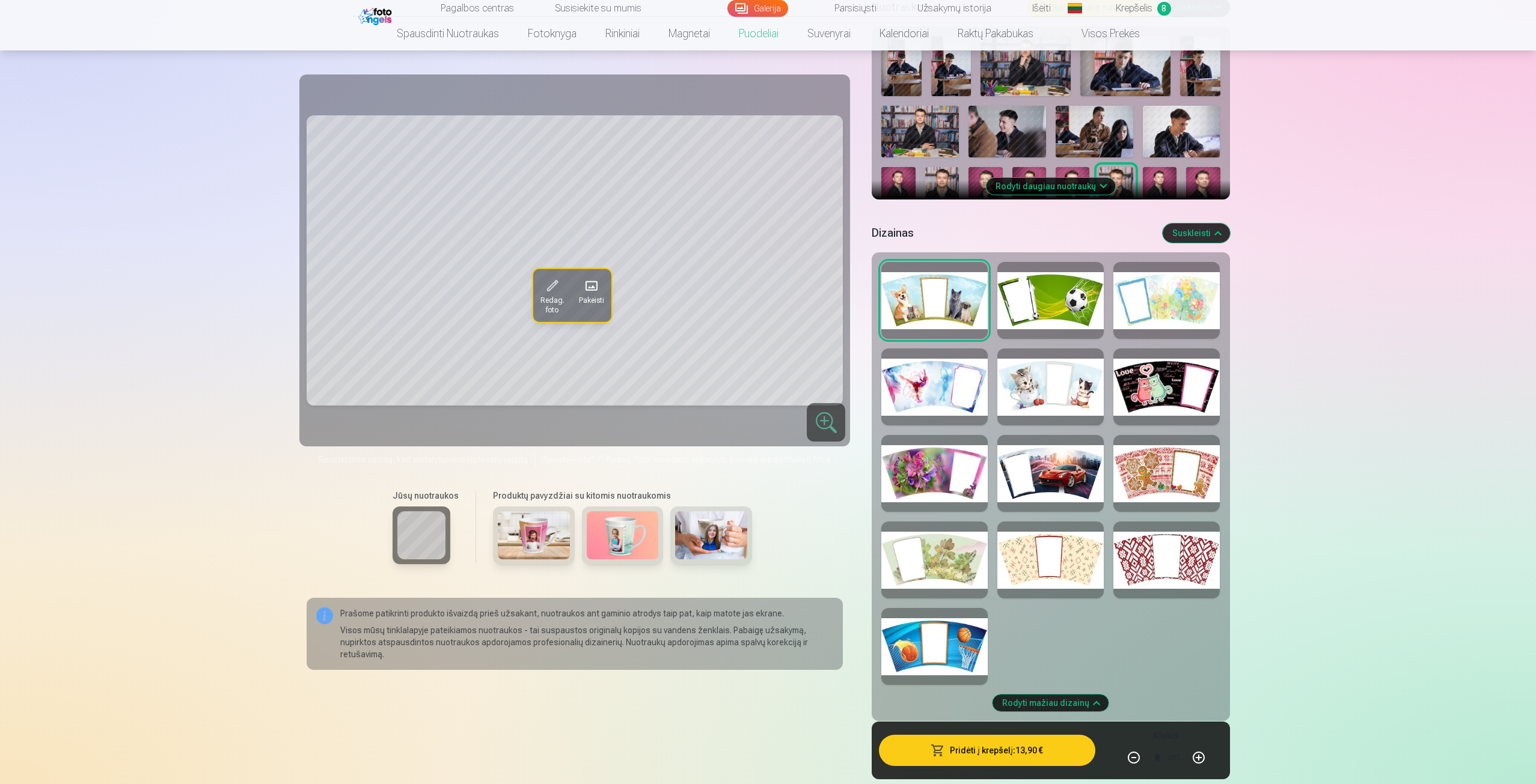
click at [957, 382] on div at bounding box center [935, 386] width 106 height 77
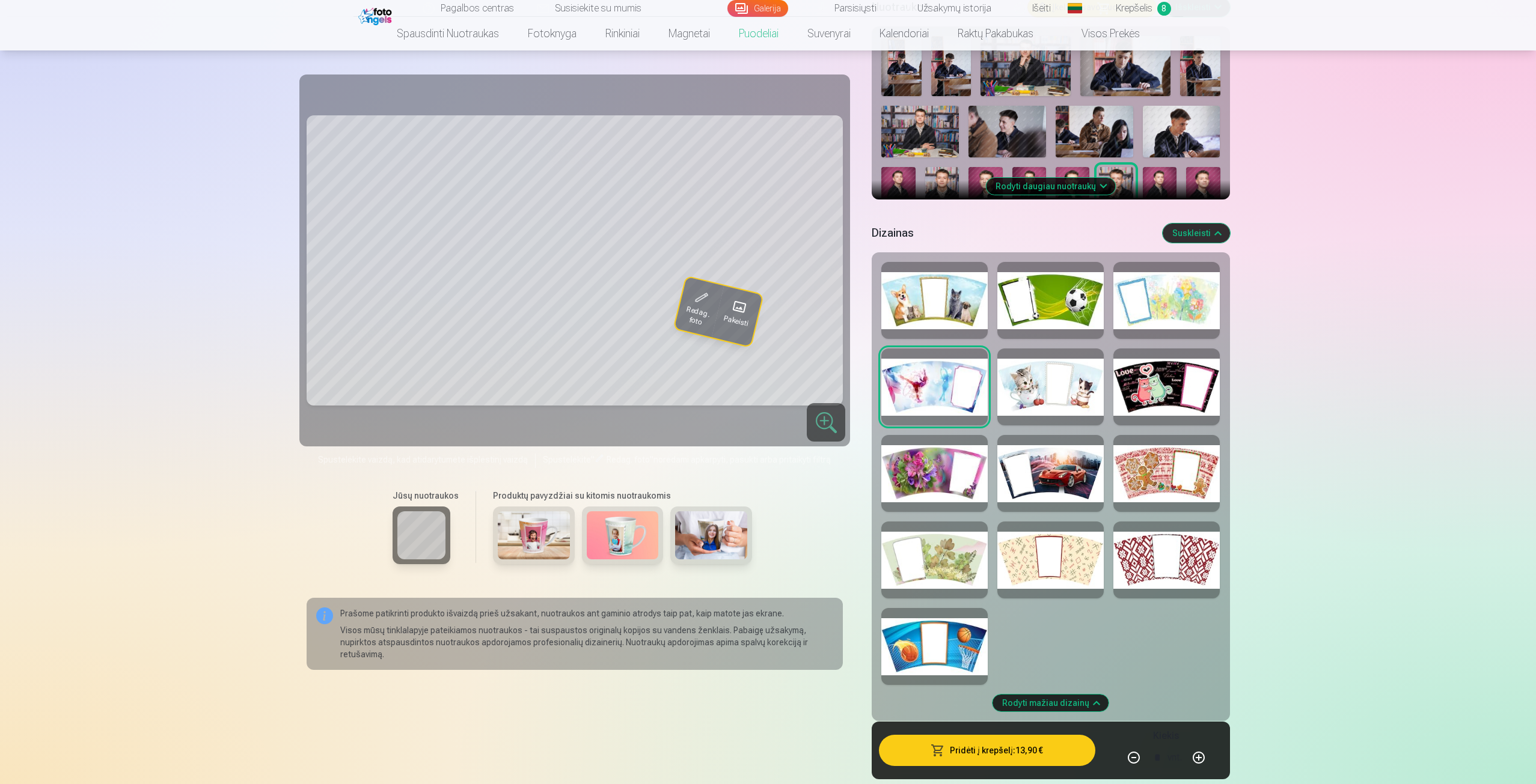
click at [1190, 305] on div at bounding box center [1167, 300] width 106 height 77
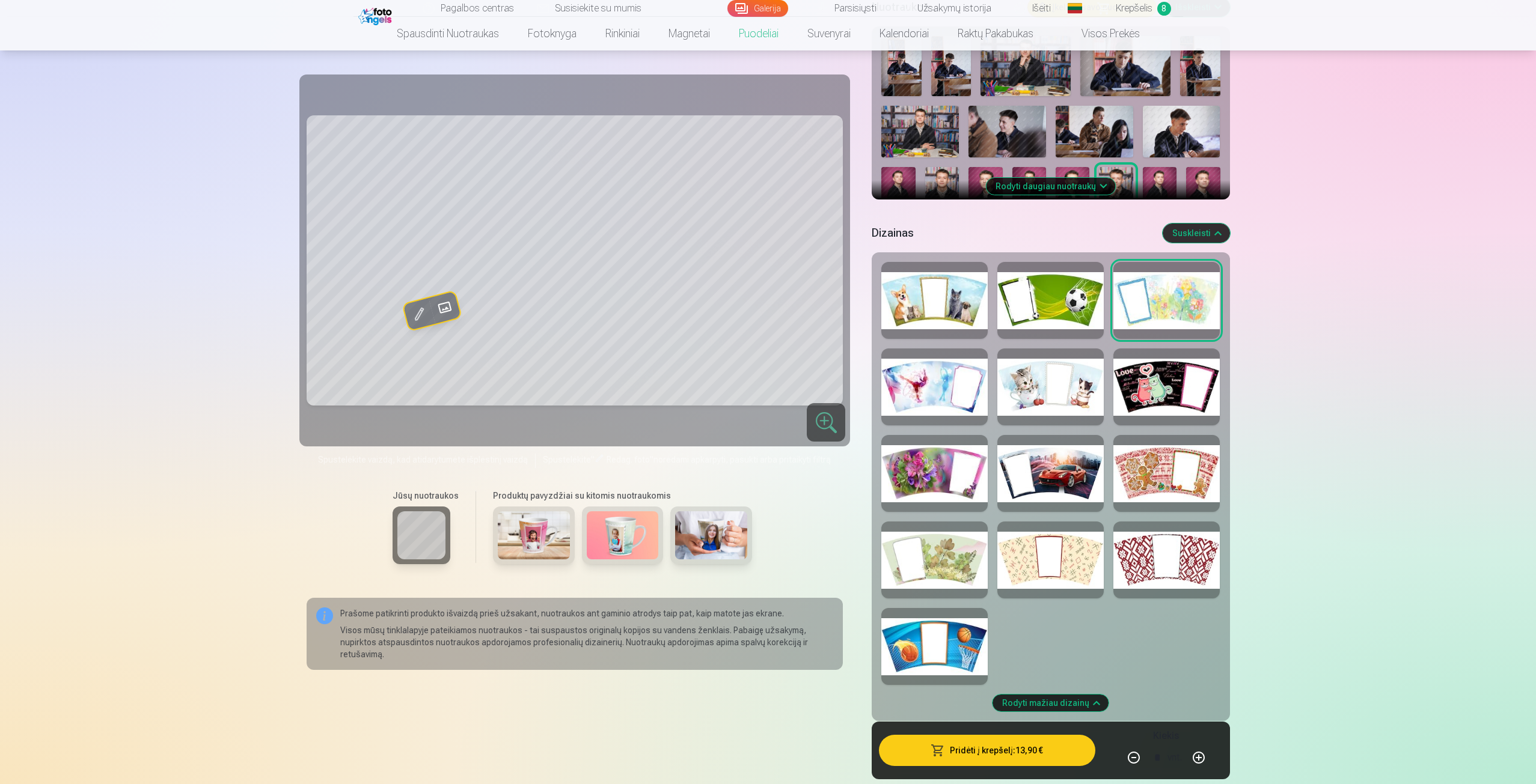
click at [954, 487] on div at bounding box center [935, 473] width 106 height 77
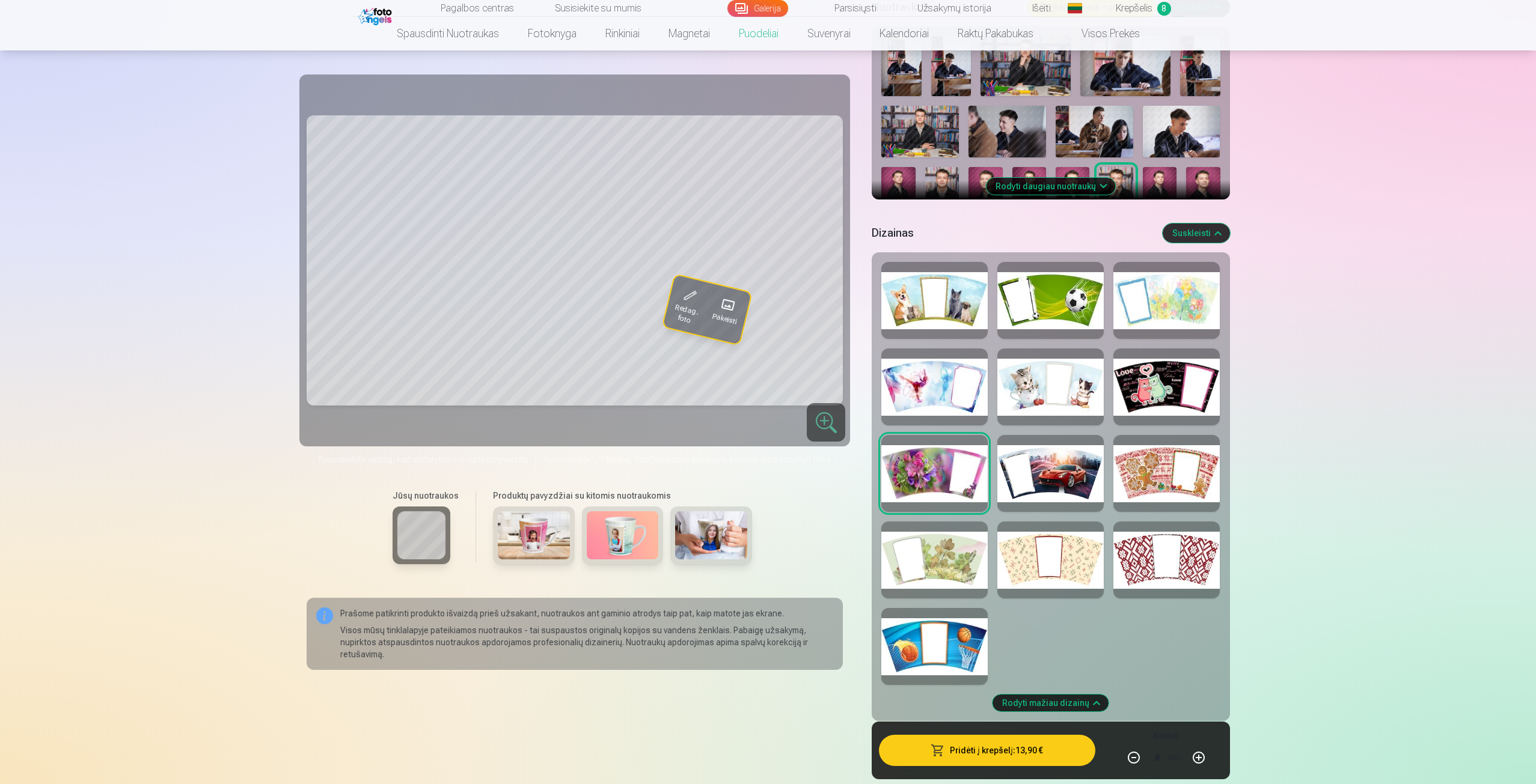
click at [1131, 310] on div at bounding box center [1167, 300] width 106 height 77
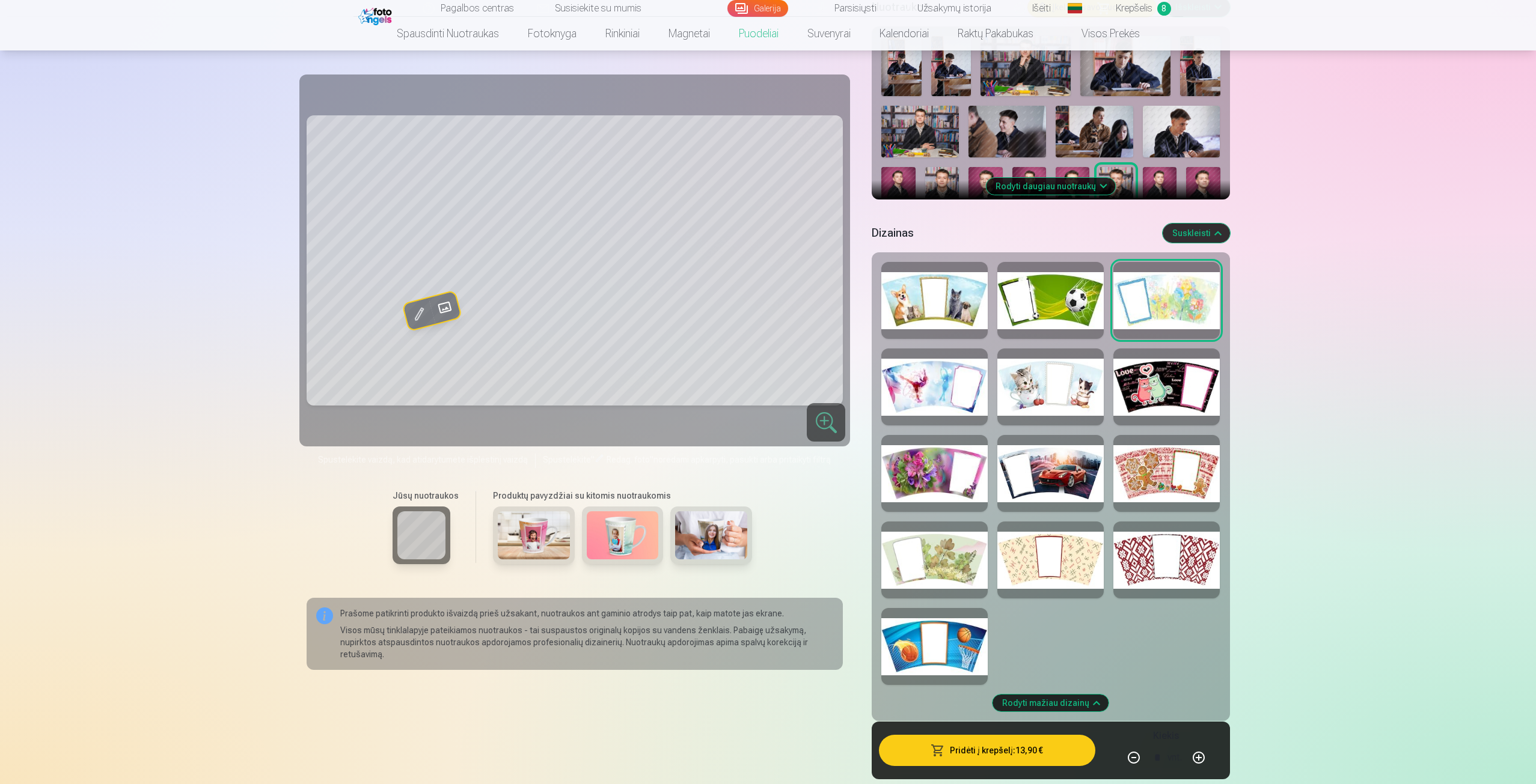
click at [935, 766] on div "Pridėti į krepšelį : 13,90 € Kiekis * vnt." at bounding box center [1051, 750] width 358 height 58
click at [938, 757] on button "Pridėti į krepšelį : 13,90 €" at bounding box center [987, 750] width 216 height 31
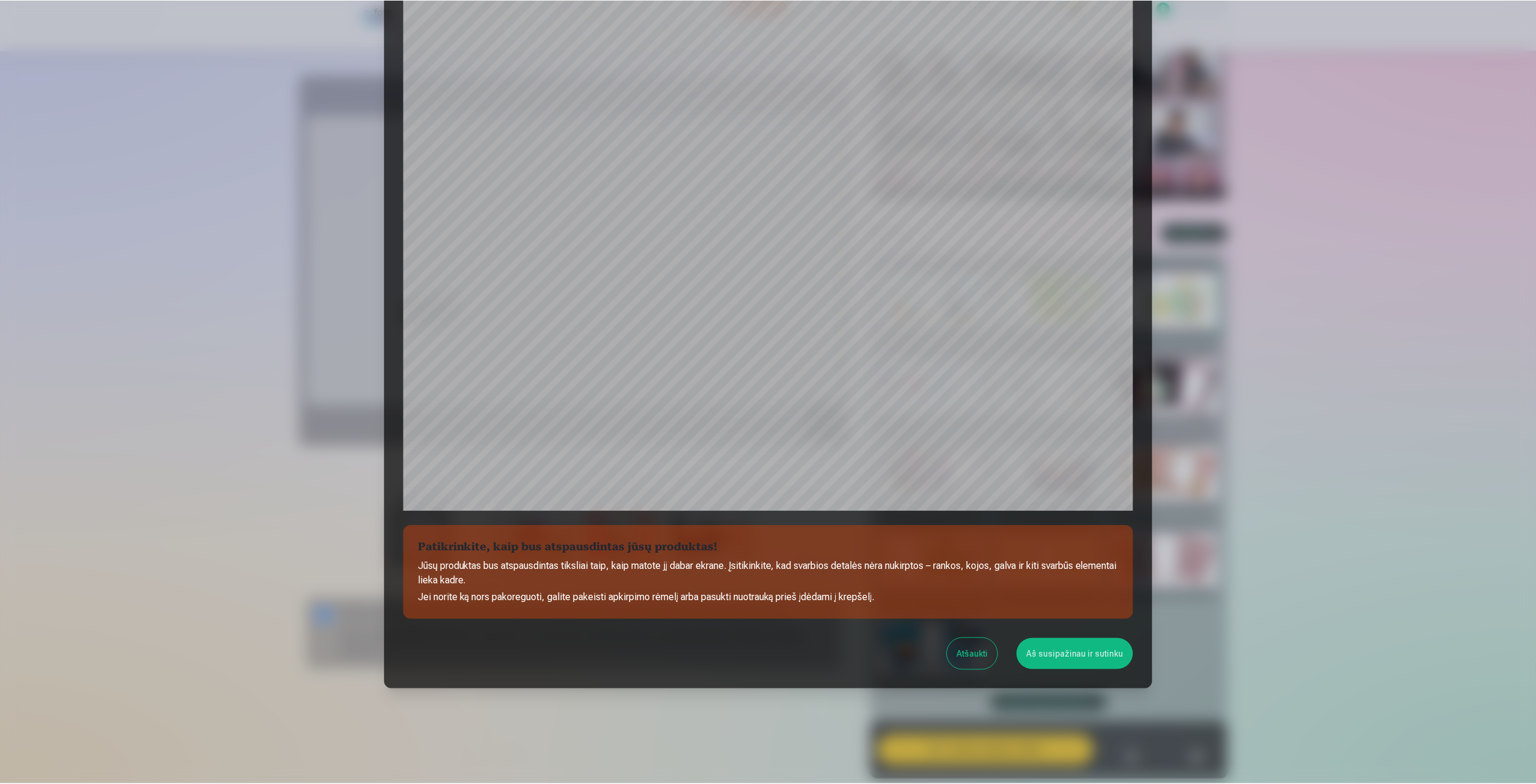
scroll to position [82, 0]
click at [1064, 658] on button "Aš susipažinau ir sutinku" at bounding box center [1077, 653] width 117 height 31
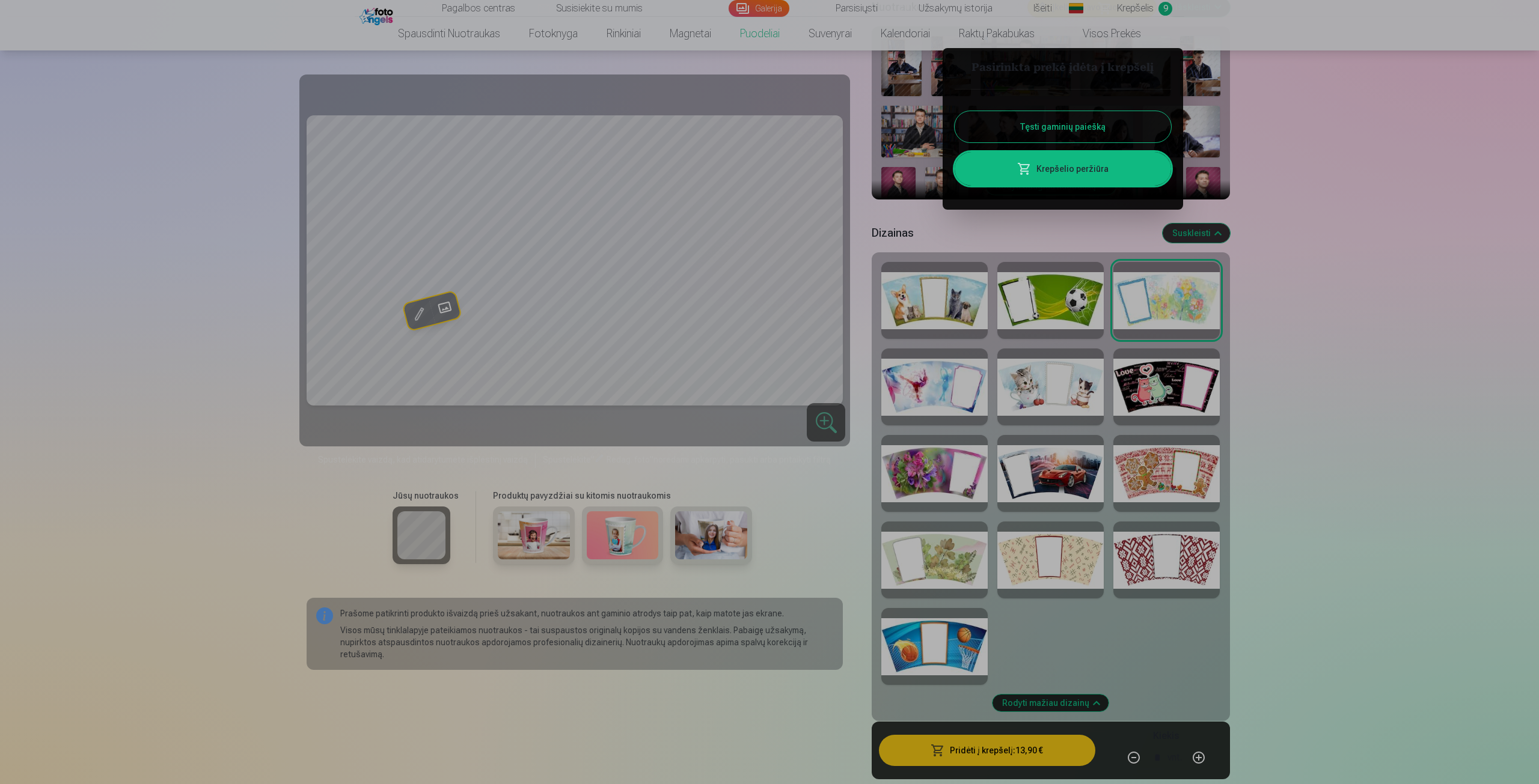
click at [1196, 66] on div at bounding box center [769, 392] width 1539 height 784
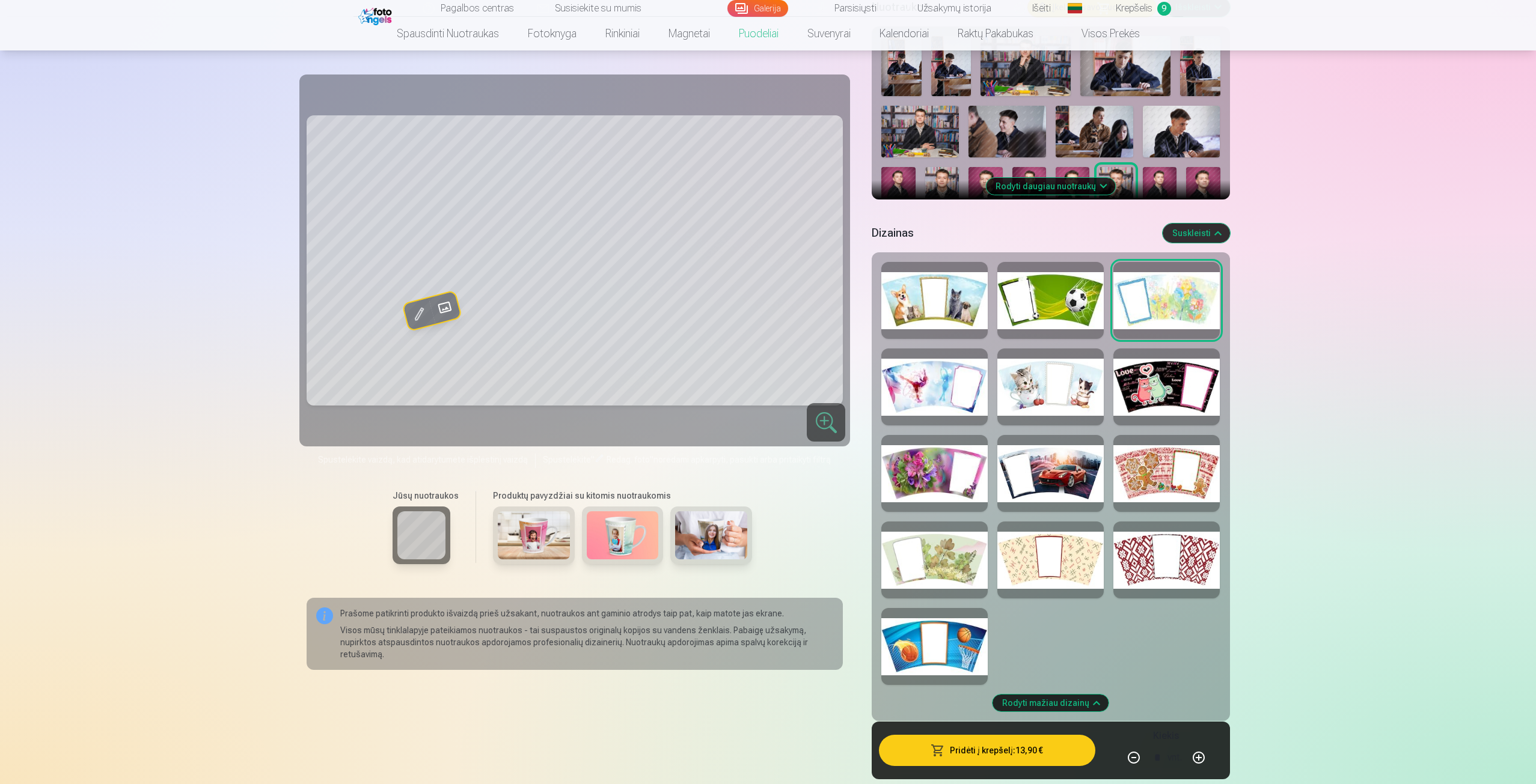
click at [1127, 15] on span "Krepšelis" at bounding box center [1134, 8] width 37 height 15
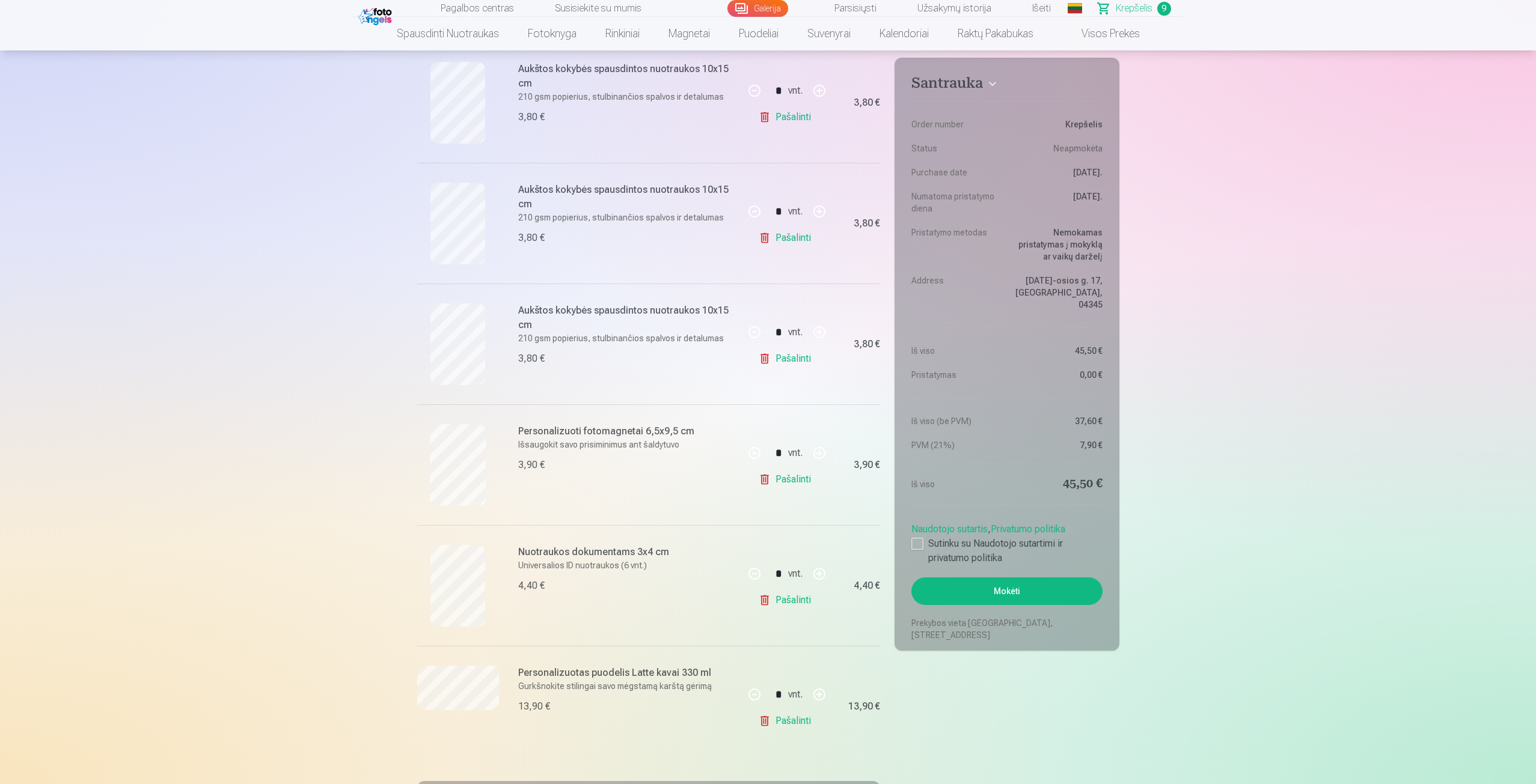
scroll to position [601, 0]
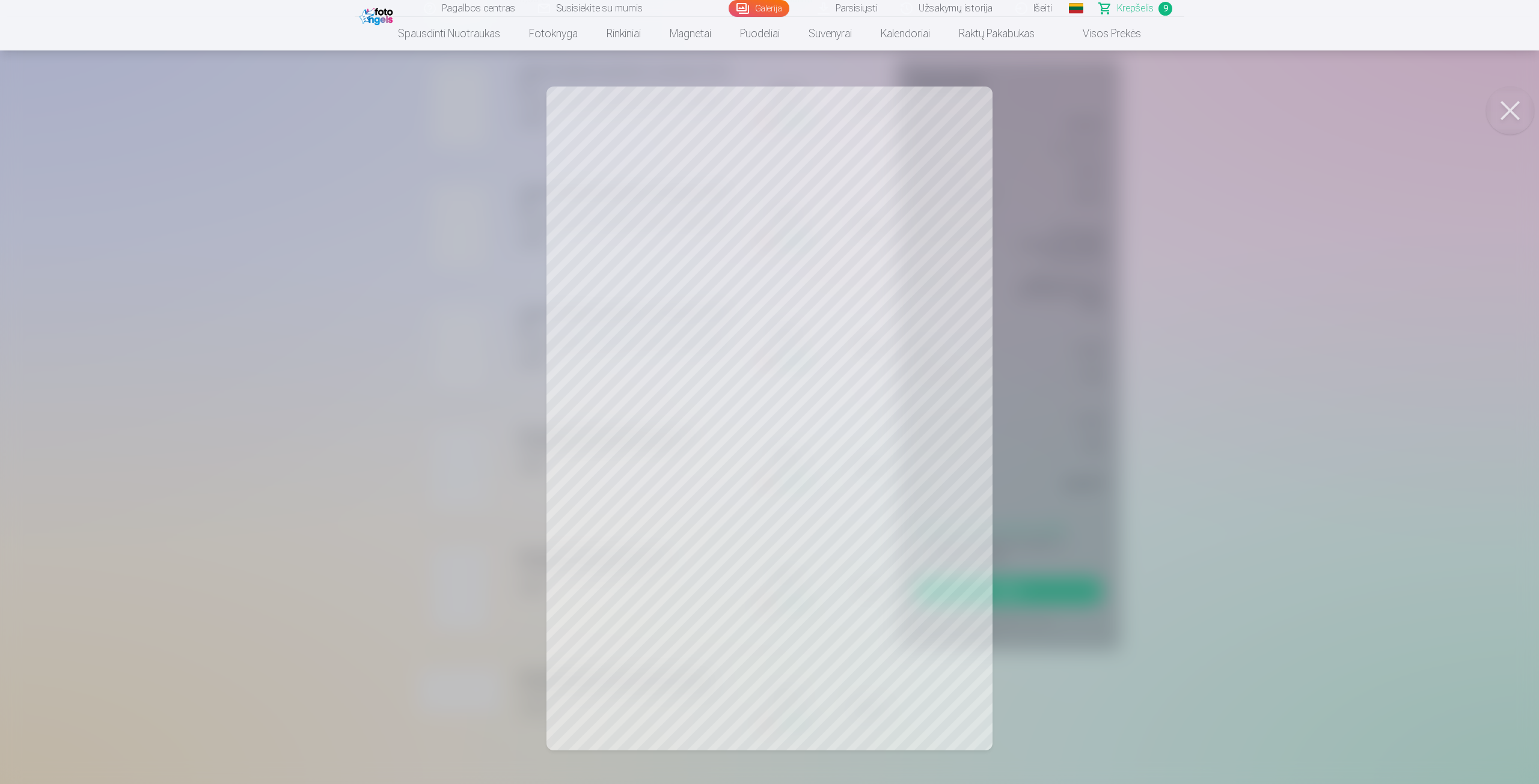
click at [432, 585] on div at bounding box center [769, 392] width 1539 height 784
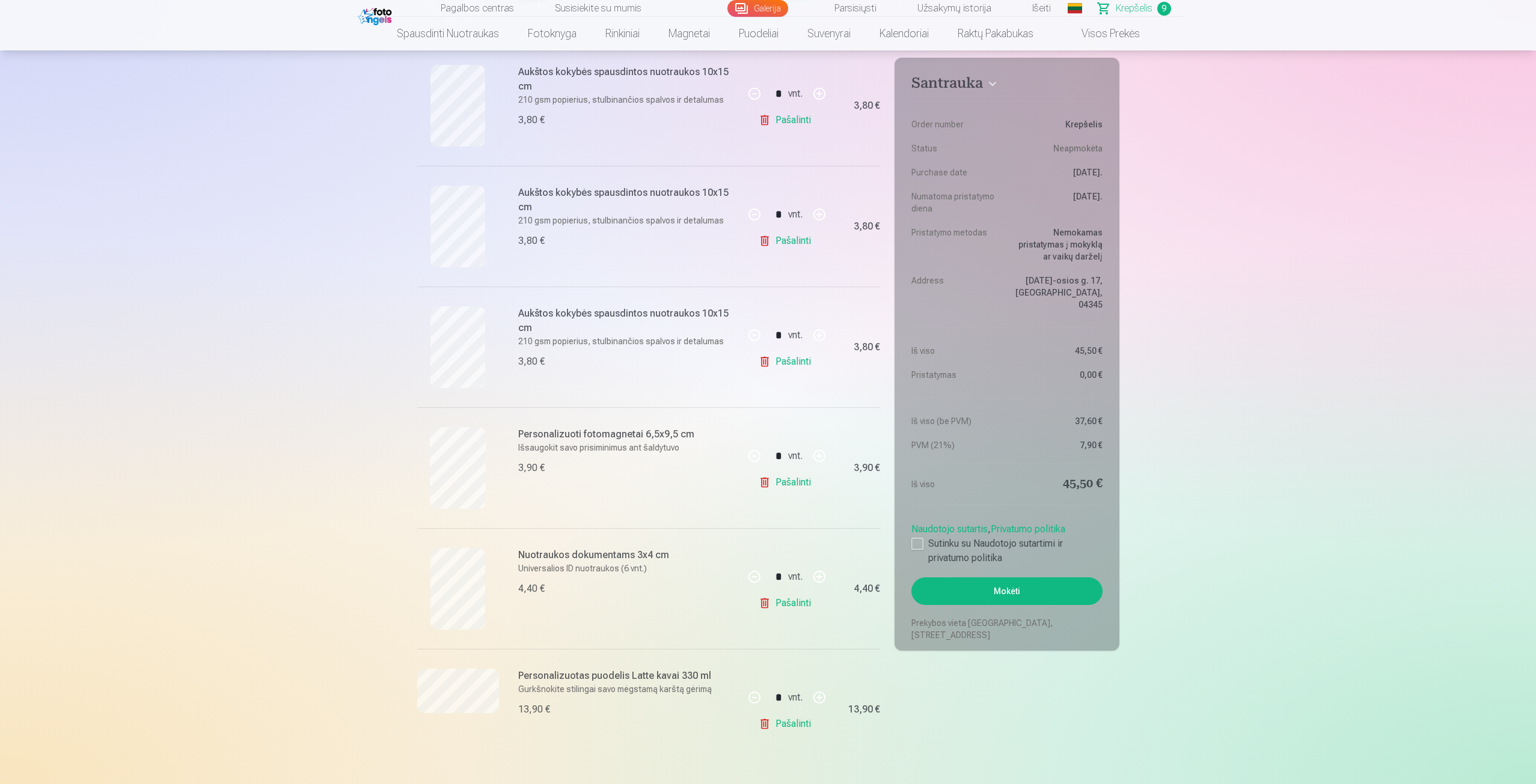
click at [803, 357] on link "Pašalinti" at bounding box center [787, 362] width 57 height 24
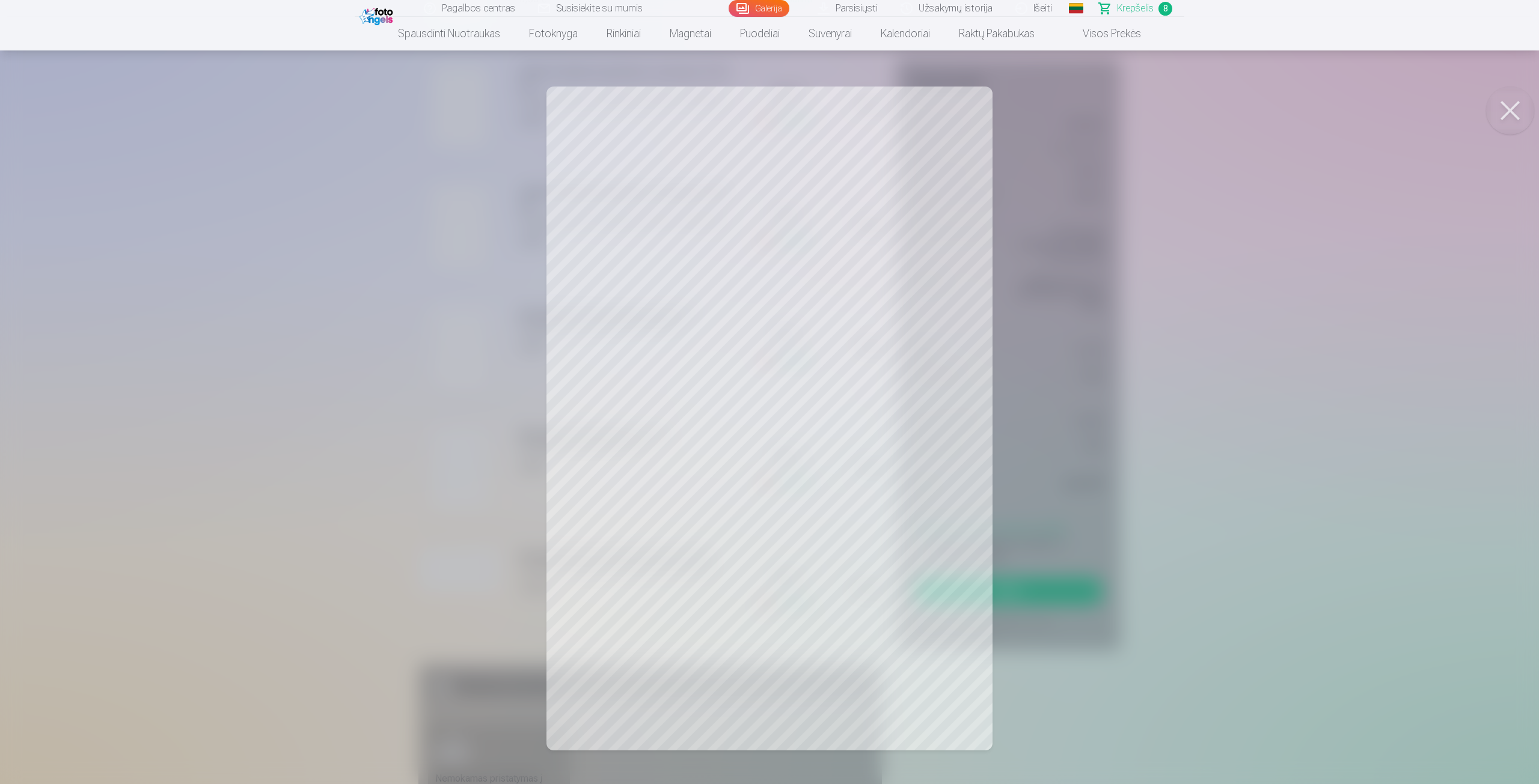
click at [458, 488] on div at bounding box center [769, 392] width 1539 height 784
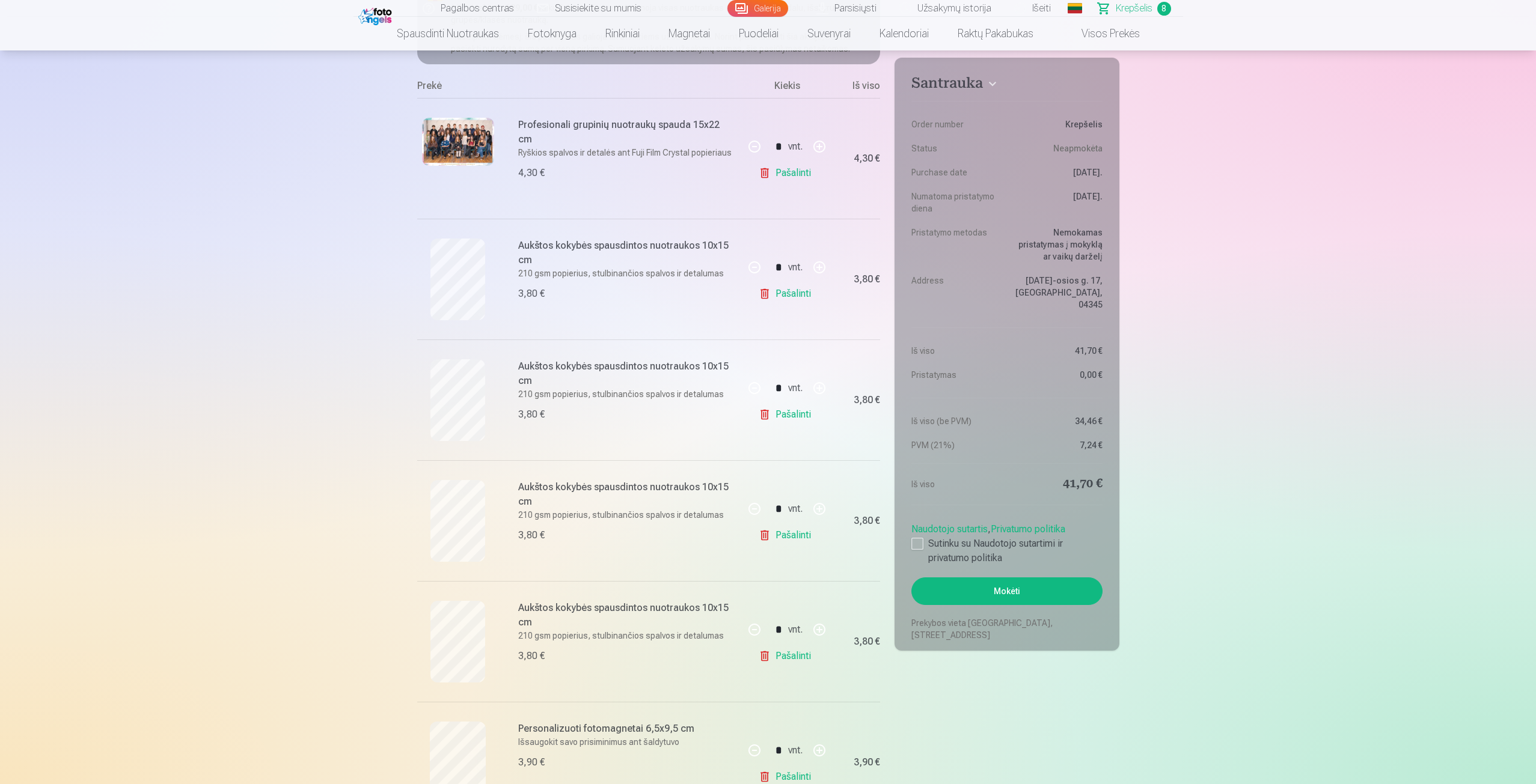
scroll to position [180, 0]
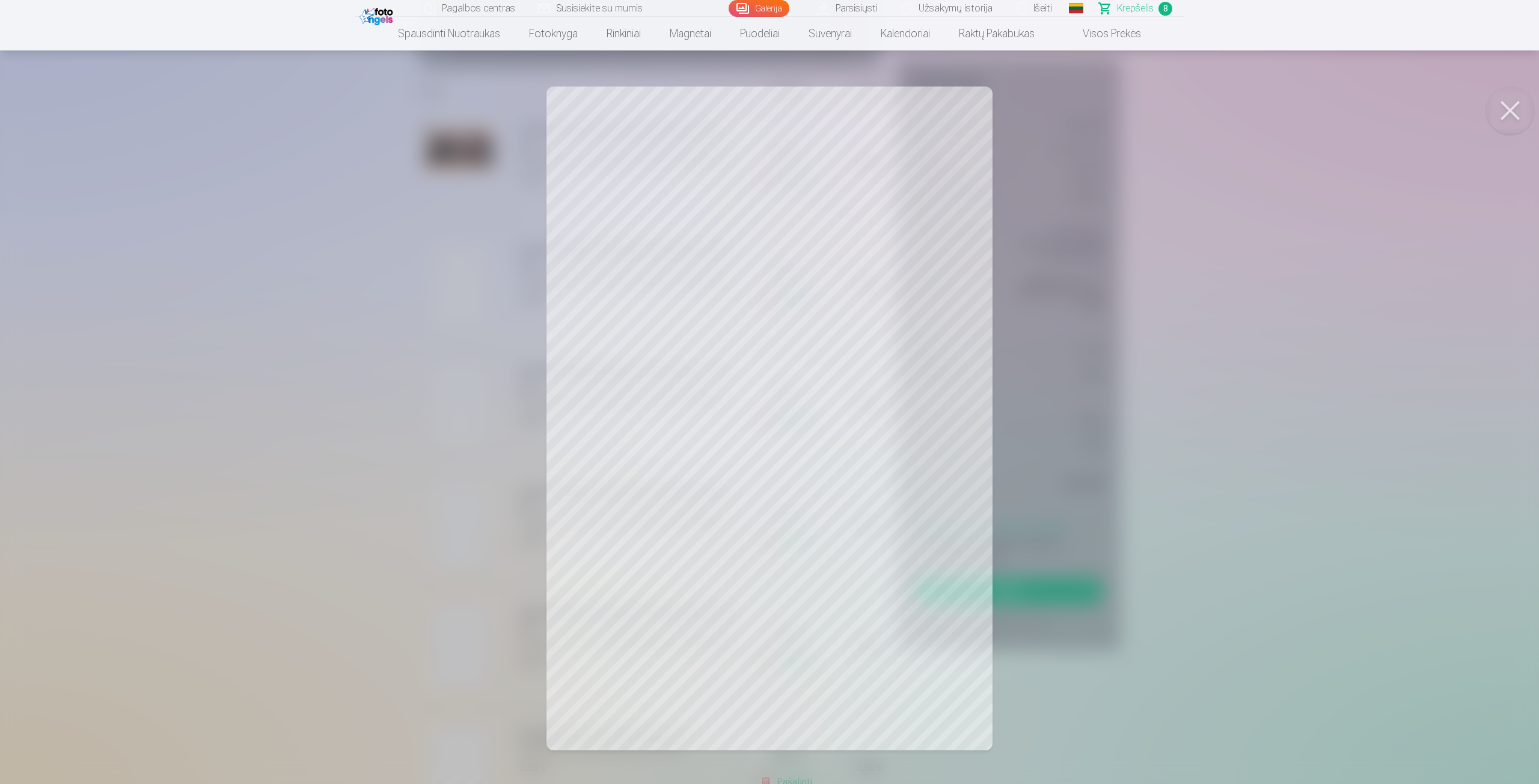
click at [464, 299] on div at bounding box center [769, 392] width 1539 height 784
click at [463, 400] on div at bounding box center [769, 392] width 1539 height 784
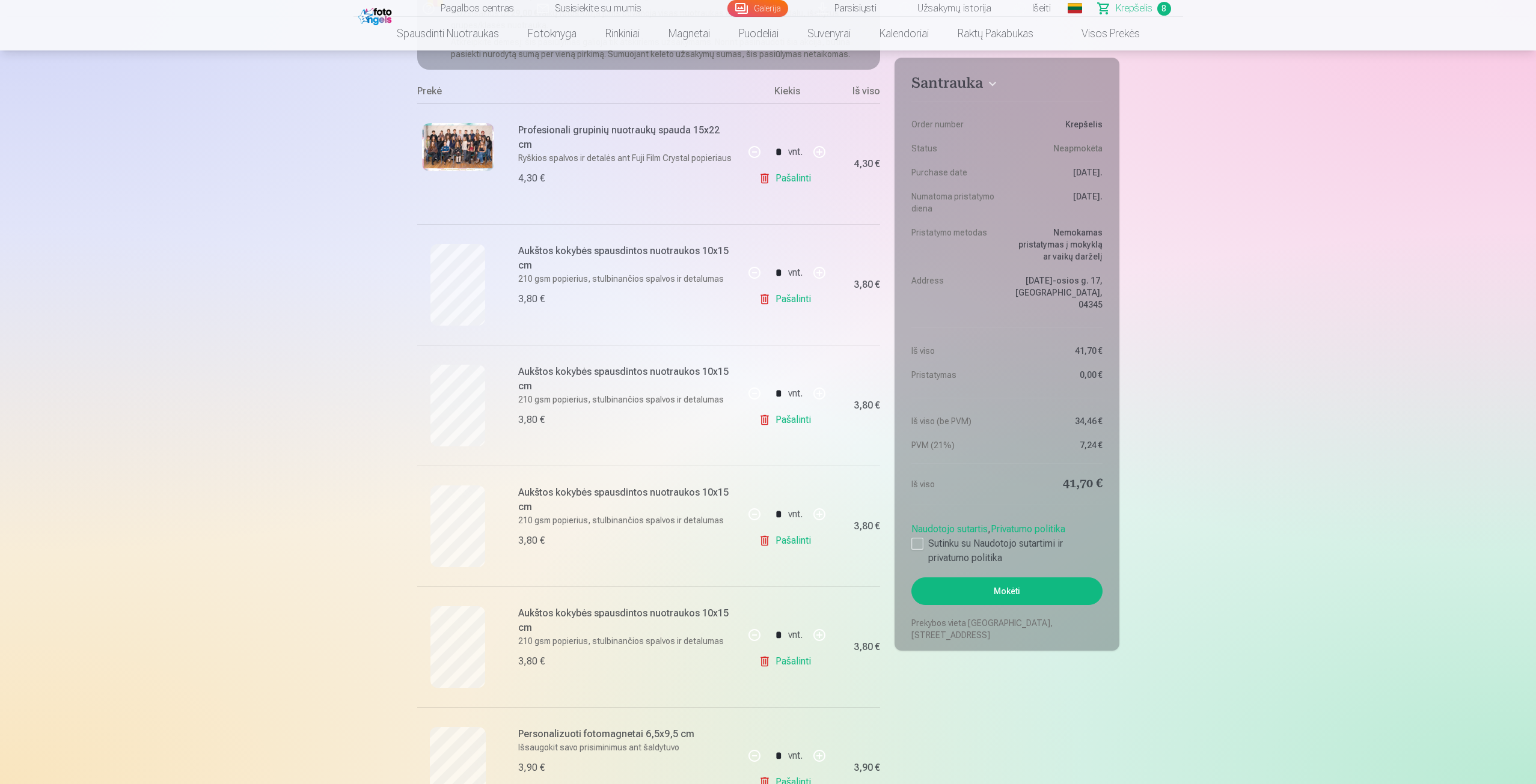
click at [771, 416] on link "Pašalinti" at bounding box center [787, 420] width 57 height 24
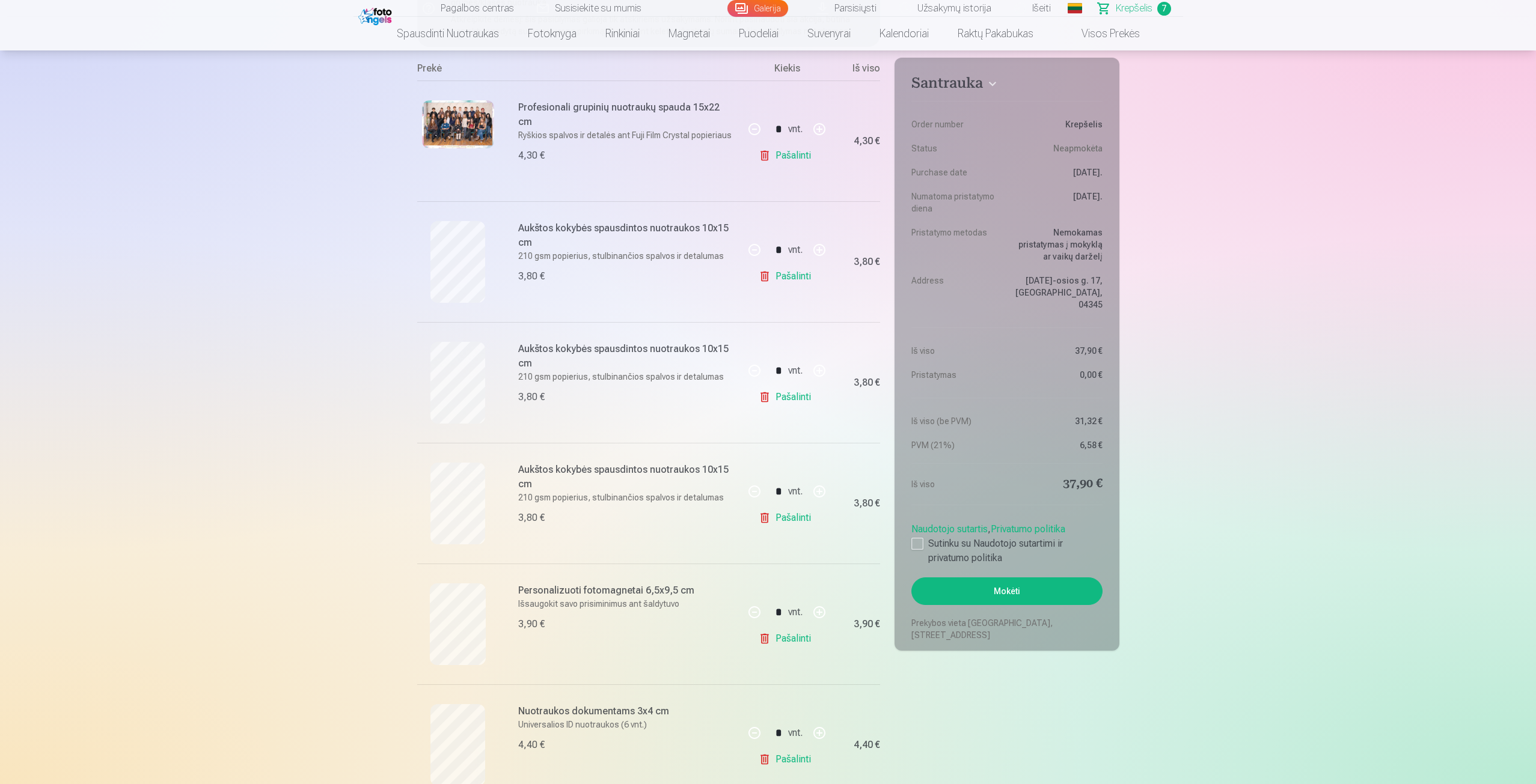
scroll to position [241, 0]
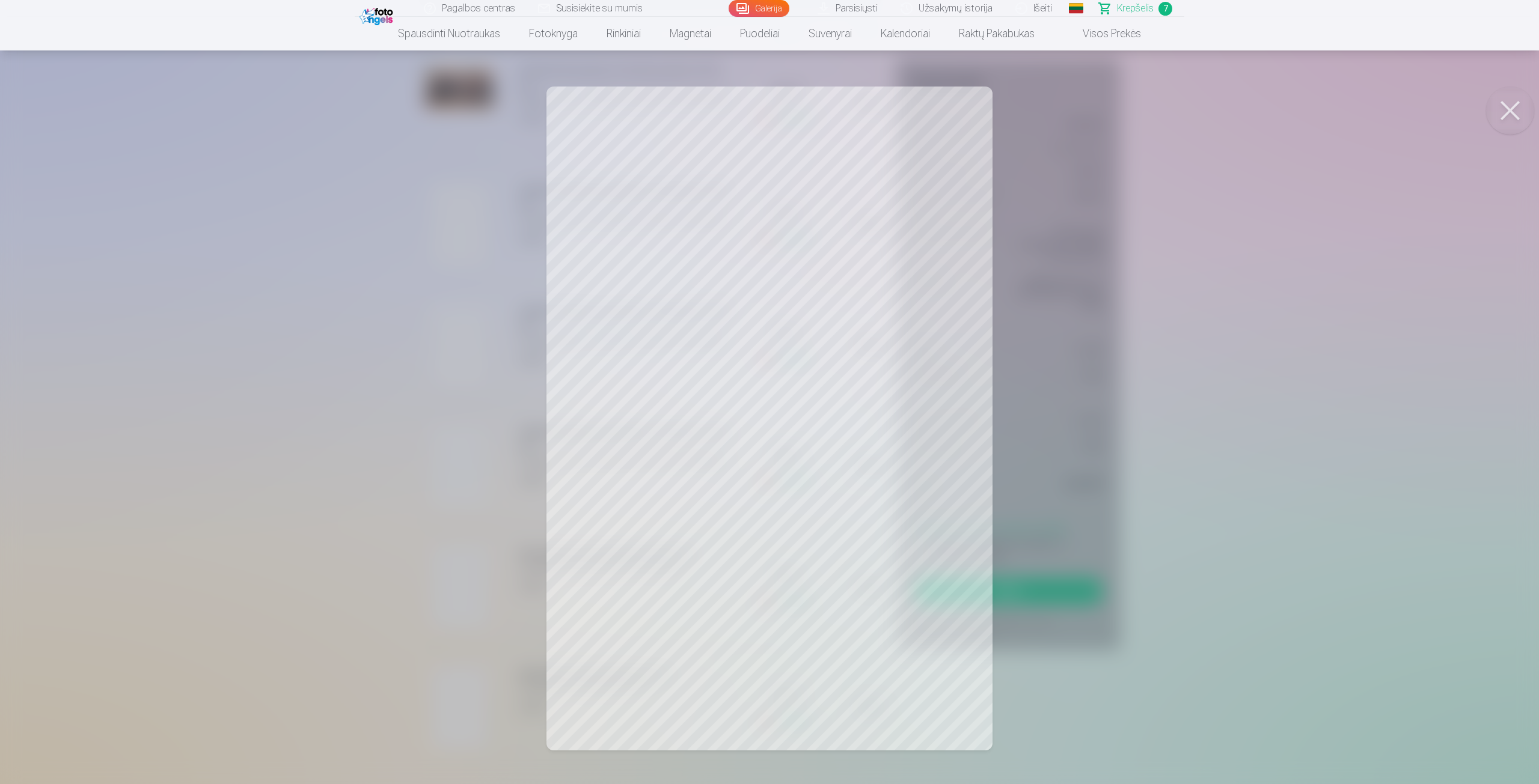
click at [469, 360] on div at bounding box center [769, 392] width 1539 height 784
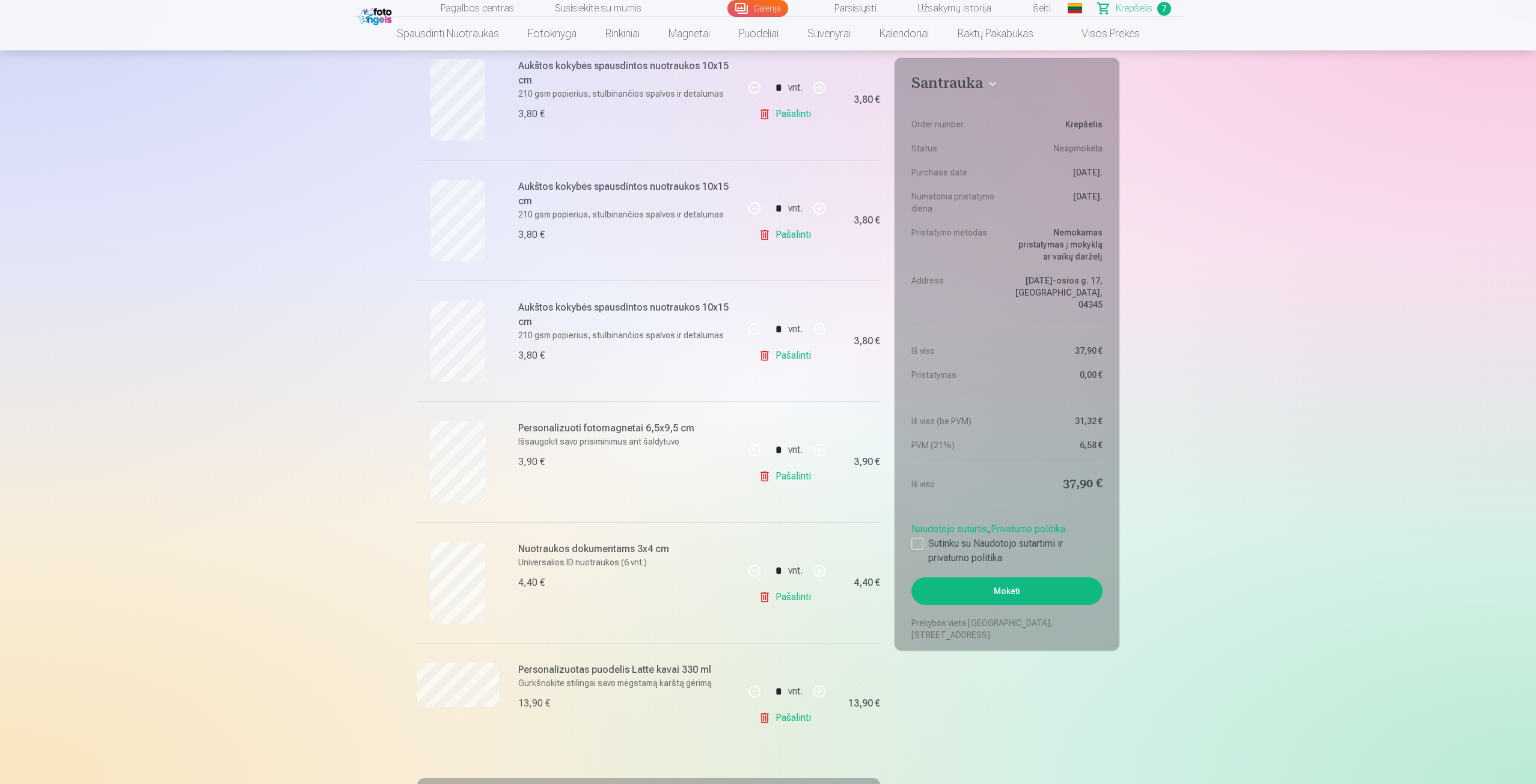
scroll to position [300, 0]
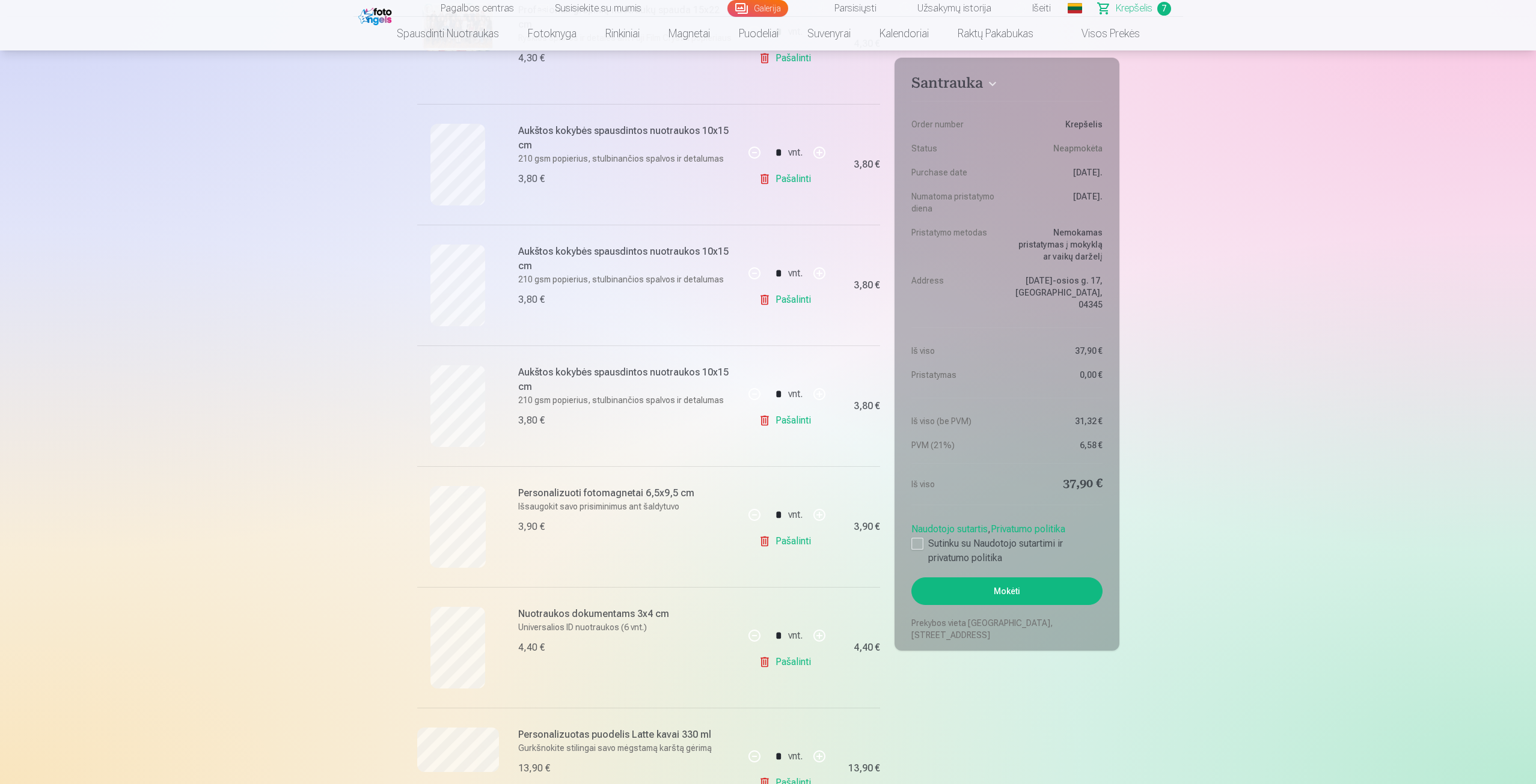
click at [782, 548] on link "Pašalinti" at bounding box center [787, 541] width 57 height 24
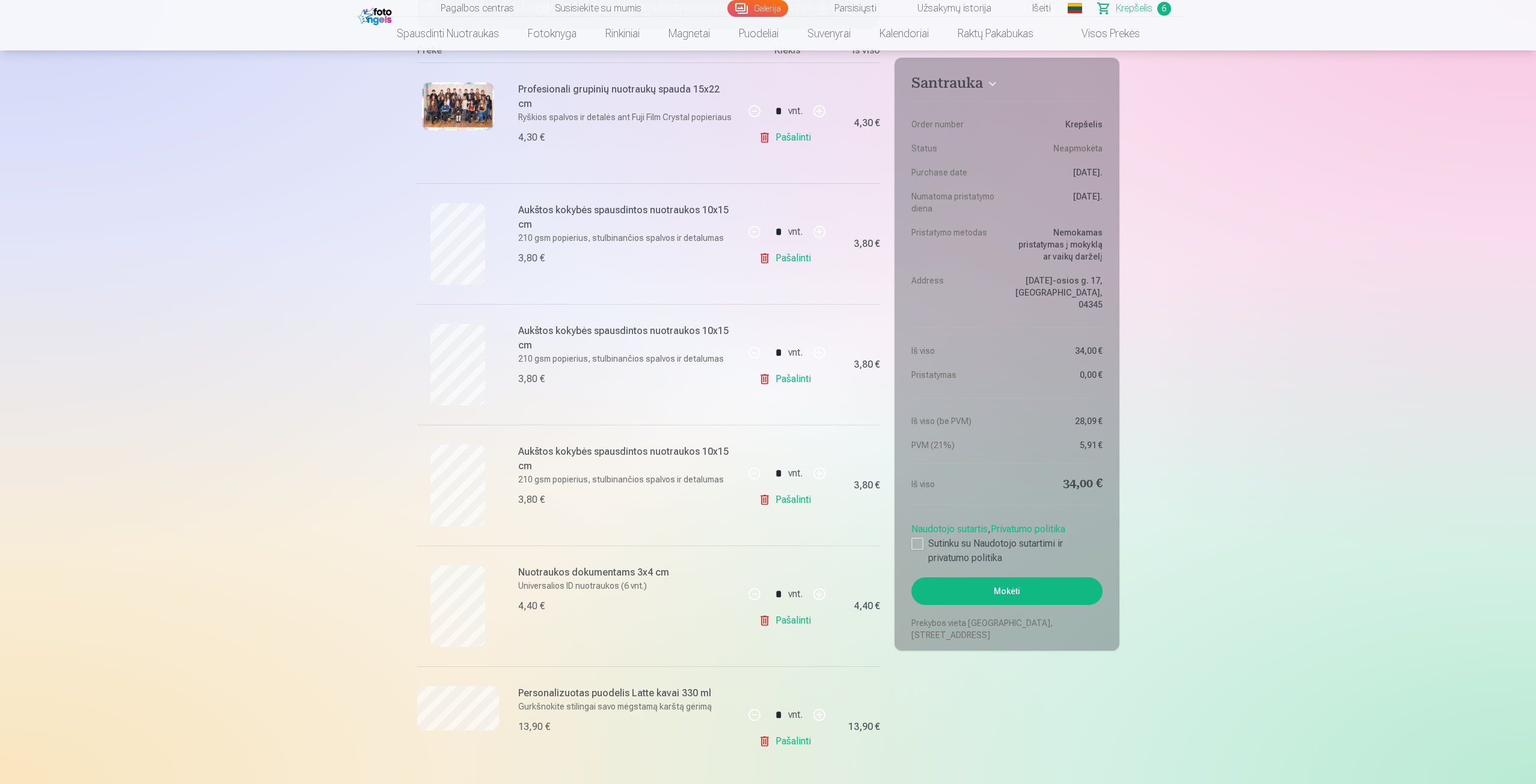
scroll to position [180, 0]
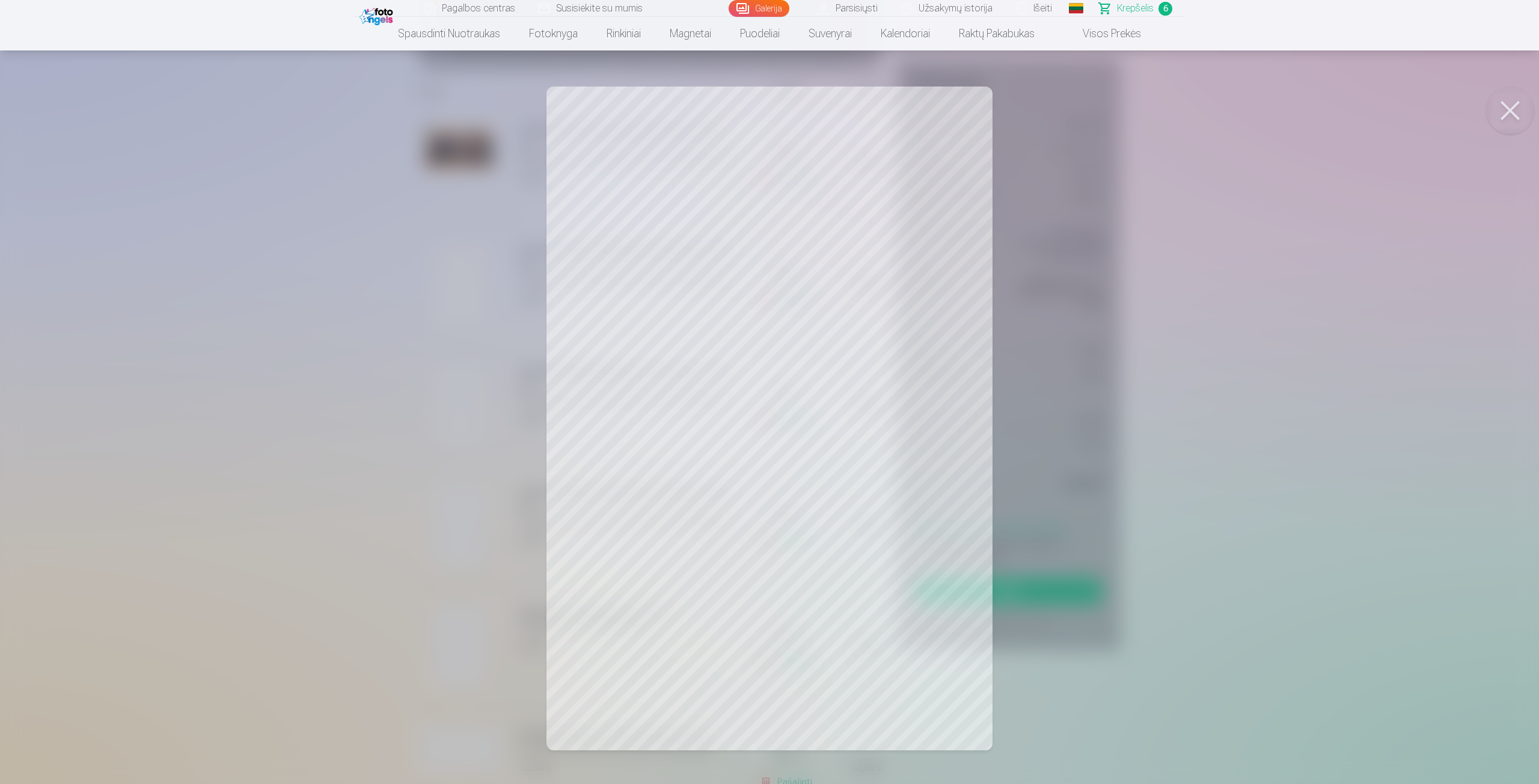
drag, startPoint x: 452, startPoint y: 293, endPoint x: 455, endPoint y: 305, distance: 12.4
click at [455, 305] on div at bounding box center [769, 392] width 1539 height 784
click at [1076, 205] on div at bounding box center [769, 392] width 1539 height 784
click at [449, 417] on div at bounding box center [769, 392] width 1539 height 784
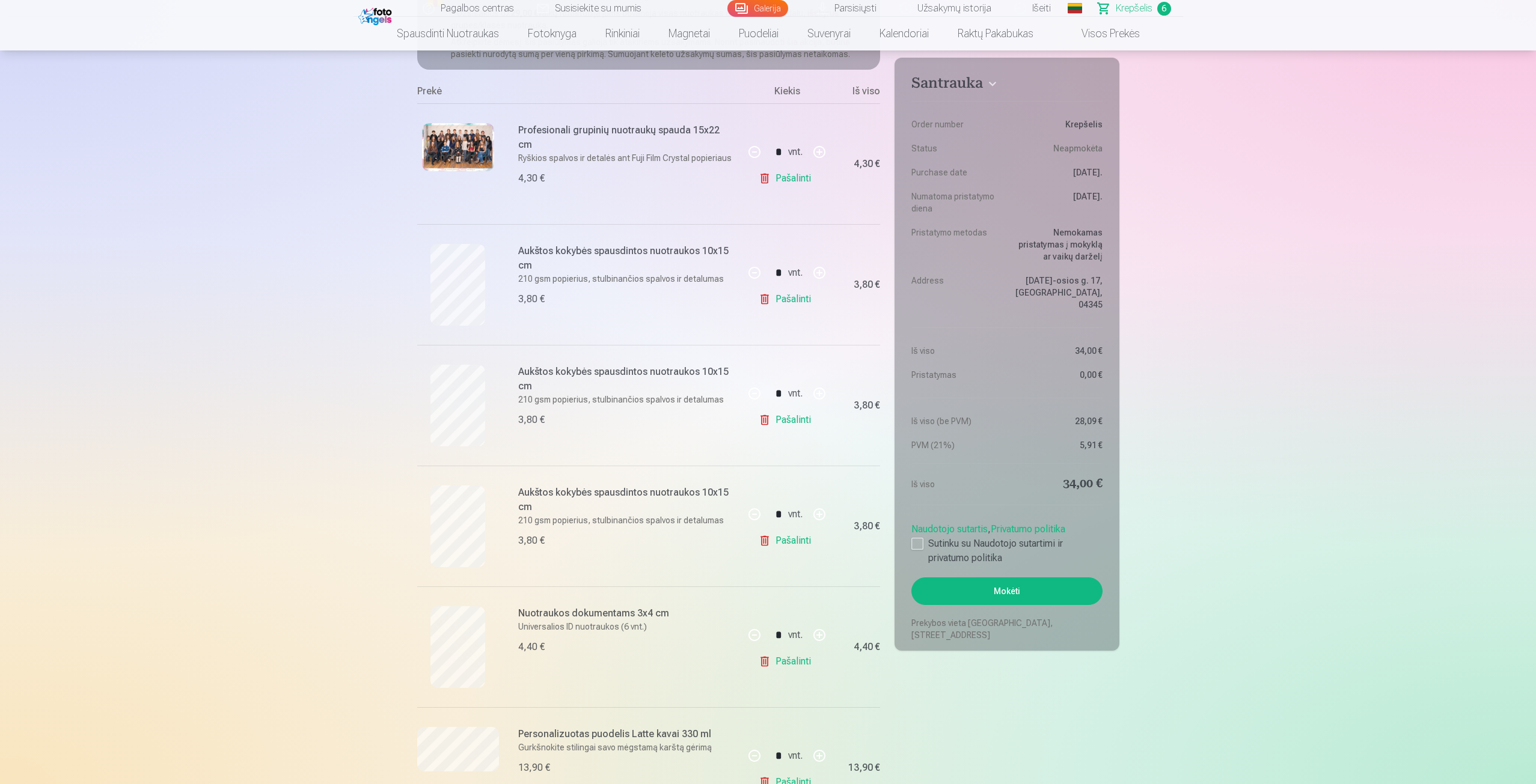
click at [447, 130] on img at bounding box center [458, 148] width 72 height 48
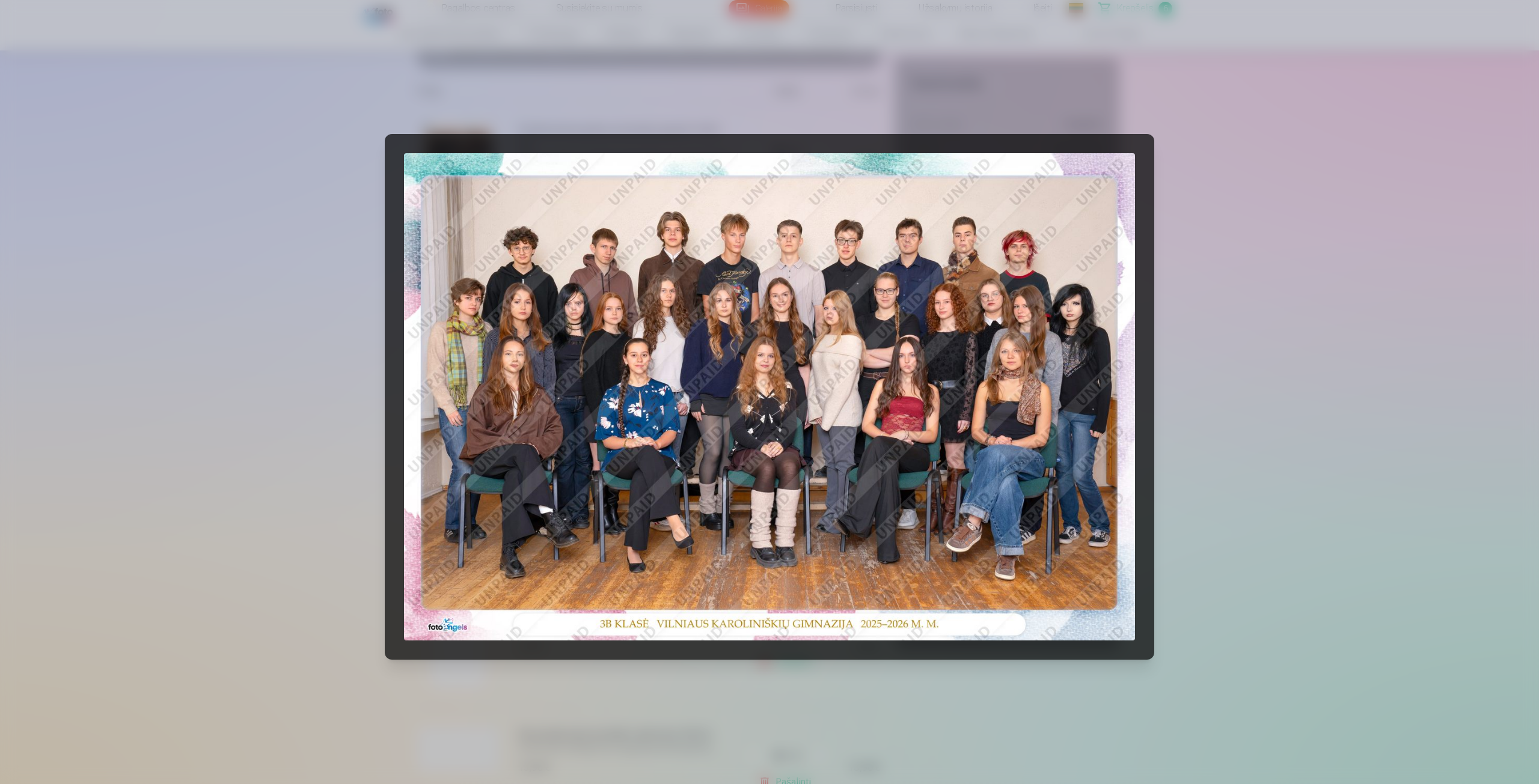
click at [315, 244] on div at bounding box center [769, 392] width 1539 height 784
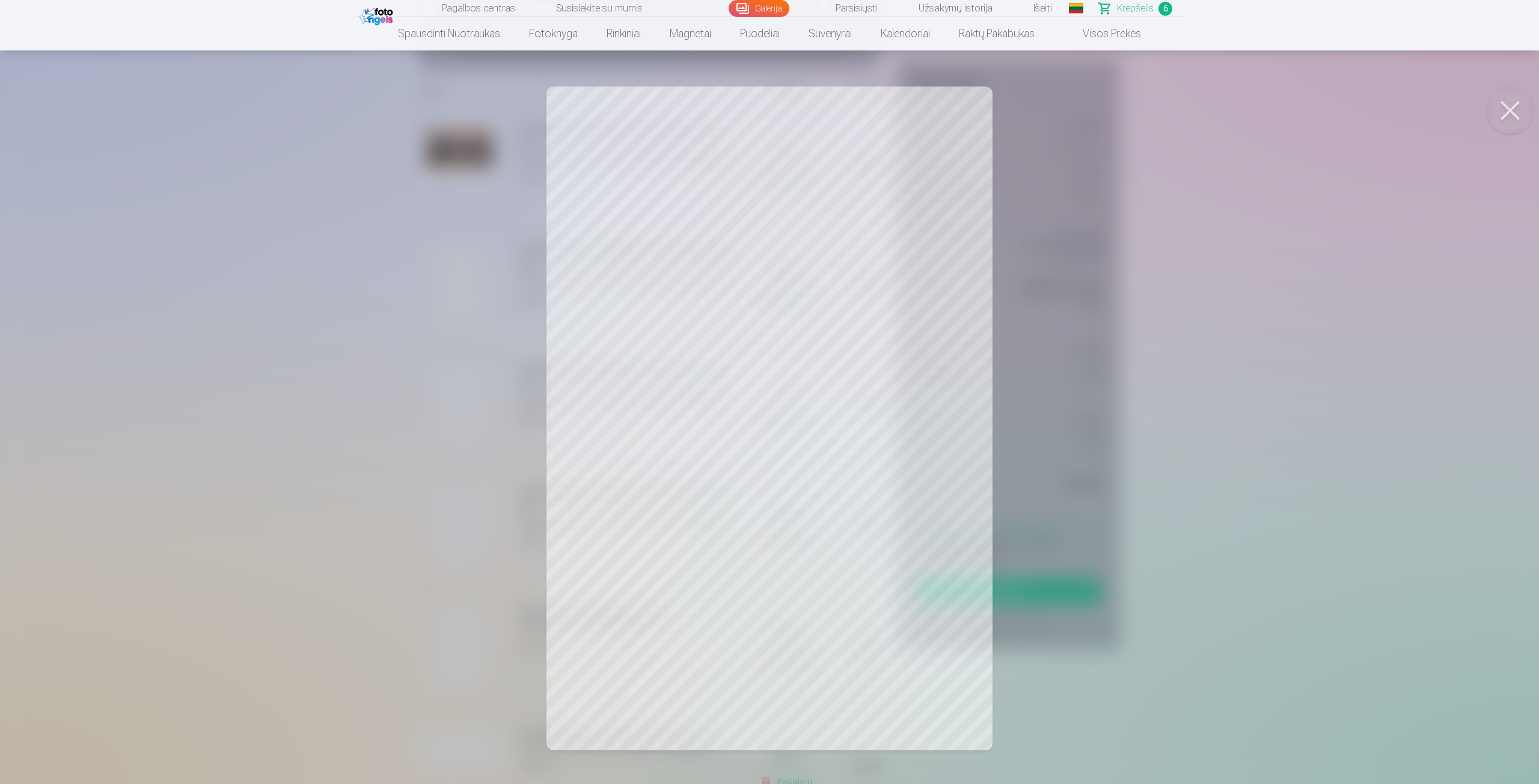
drag, startPoint x: 406, startPoint y: 311, endPoint x: 424, endPoint y: 335, distance: 30.0
click at [406, 310] on div at bounding box center [769, 392] width 1539 height 784
click at [438, 385] on div at bounding box center [769, 392] width 1539 height 784
click at [464, 422] on div at bounding box center [769, 392] width 1539 height 784
drag, startPoint x: 468, startPoint y: 479, endPoint x: 471, endPoint y: 515, distance: 36.1
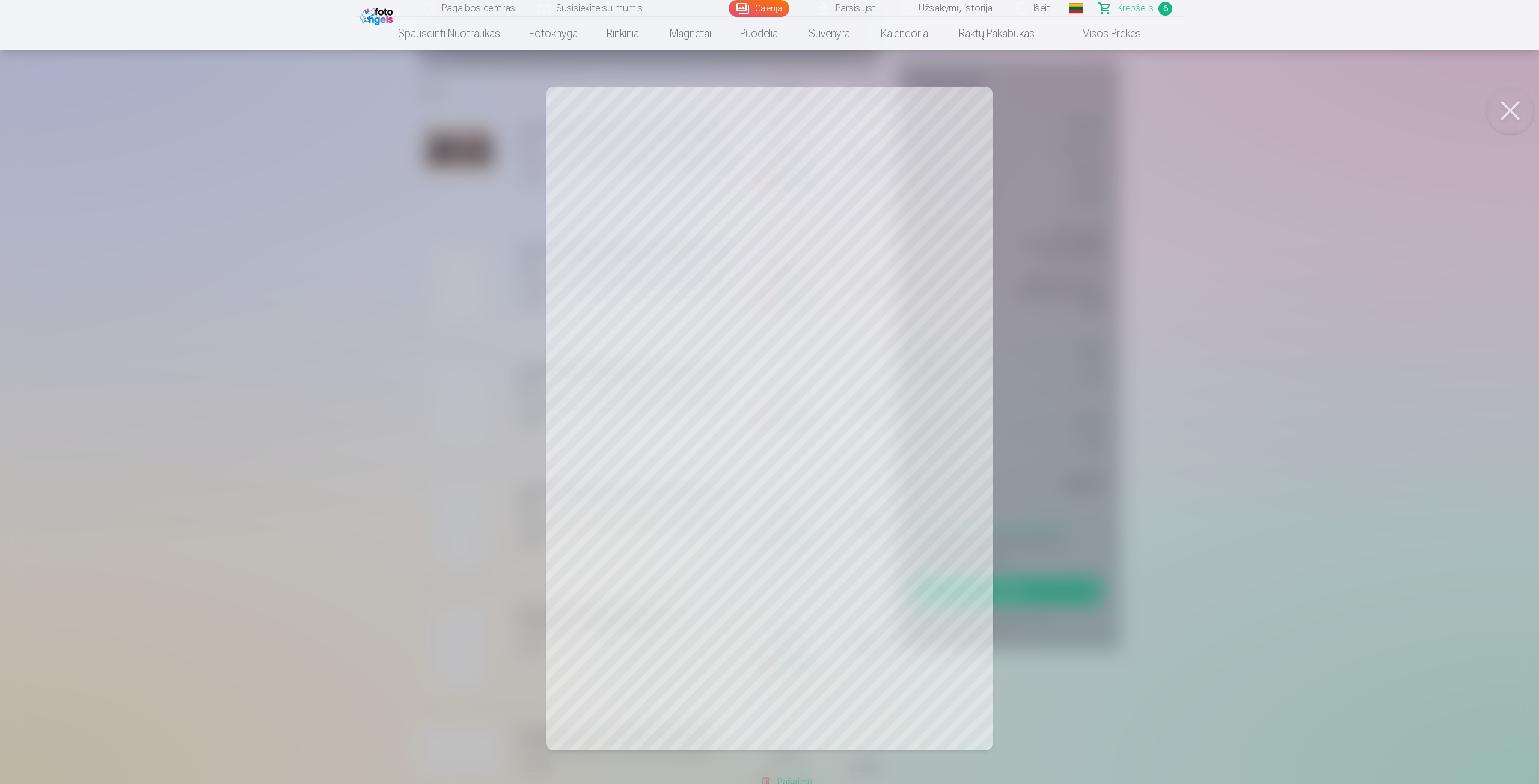
click at [471, 515] on div at bounding box center [769, 392] width 1539 height 784
click at [474, 432] on div at bounding box center [769, 392] width 1539 height 784
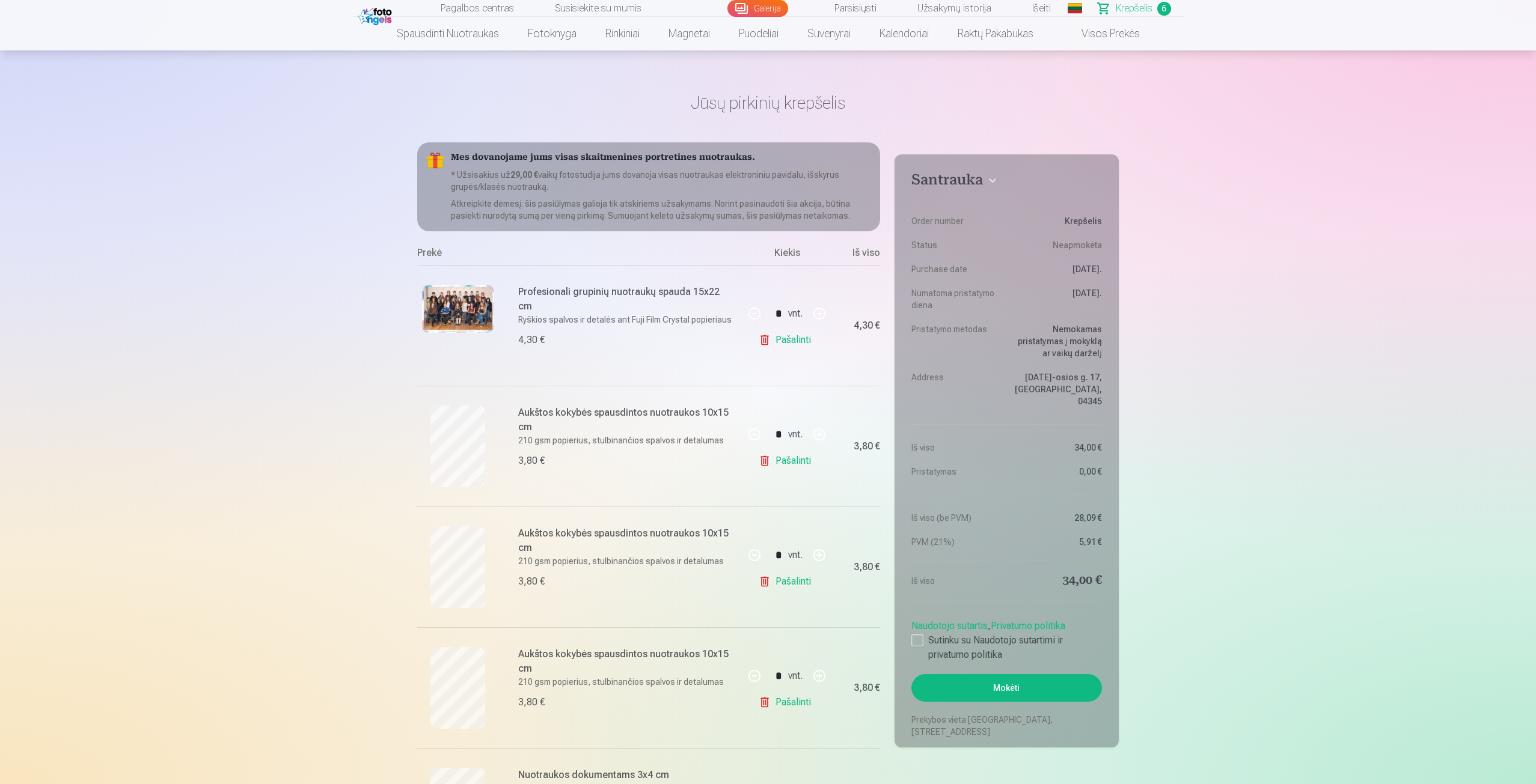
scroll to position [0, 0]
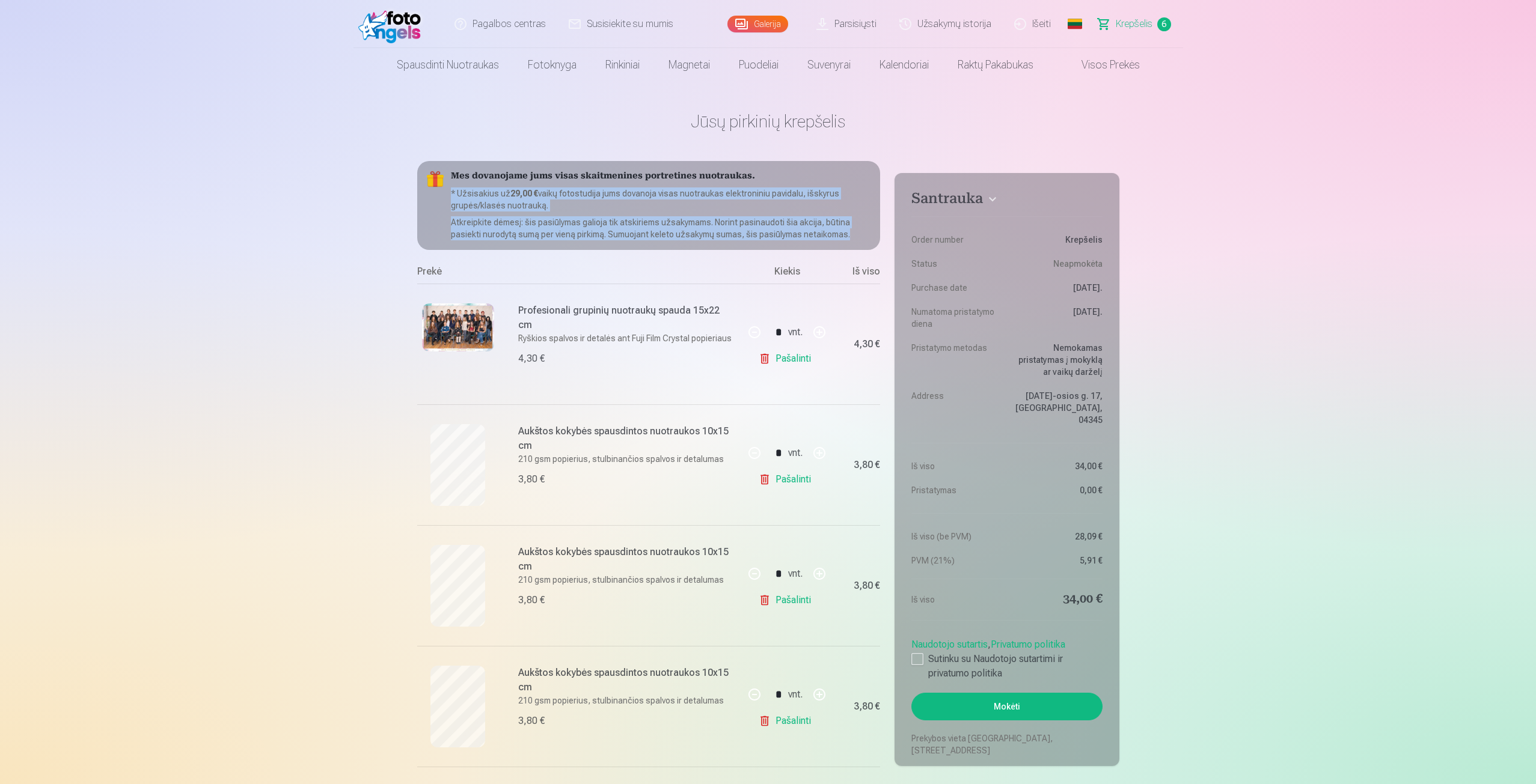
drag, startPoint x: 452, startPoint y: 194, endPoint x: 860, endPoint y: 235, distance: 410.1
click at [860, 235] on div "Mes dovanojame jums visas skaitmenines portretines nuotraukas. * Užsisakius už …" at bounding box center [650, 205] width 464 height 89
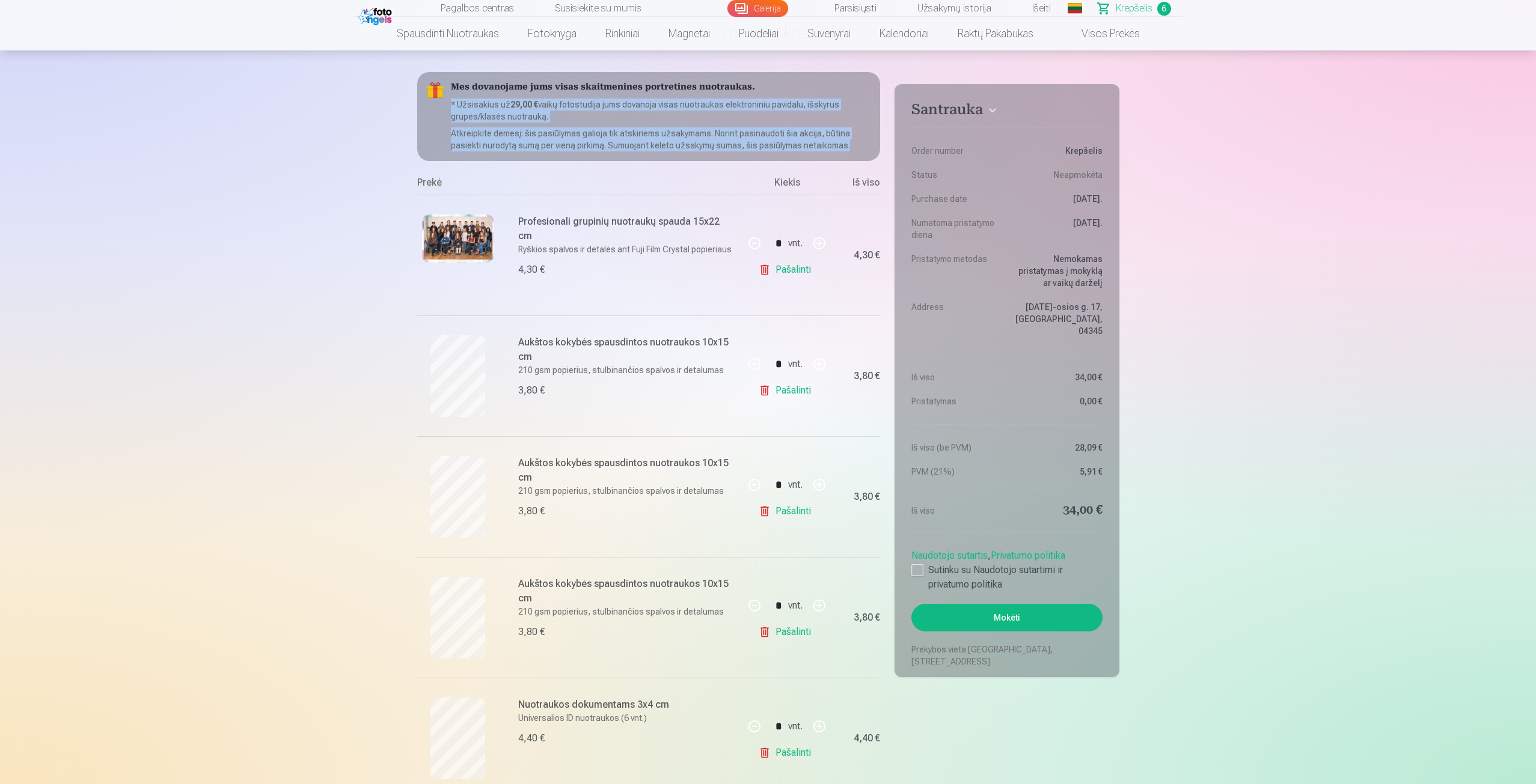
scroll to position [120, 0]
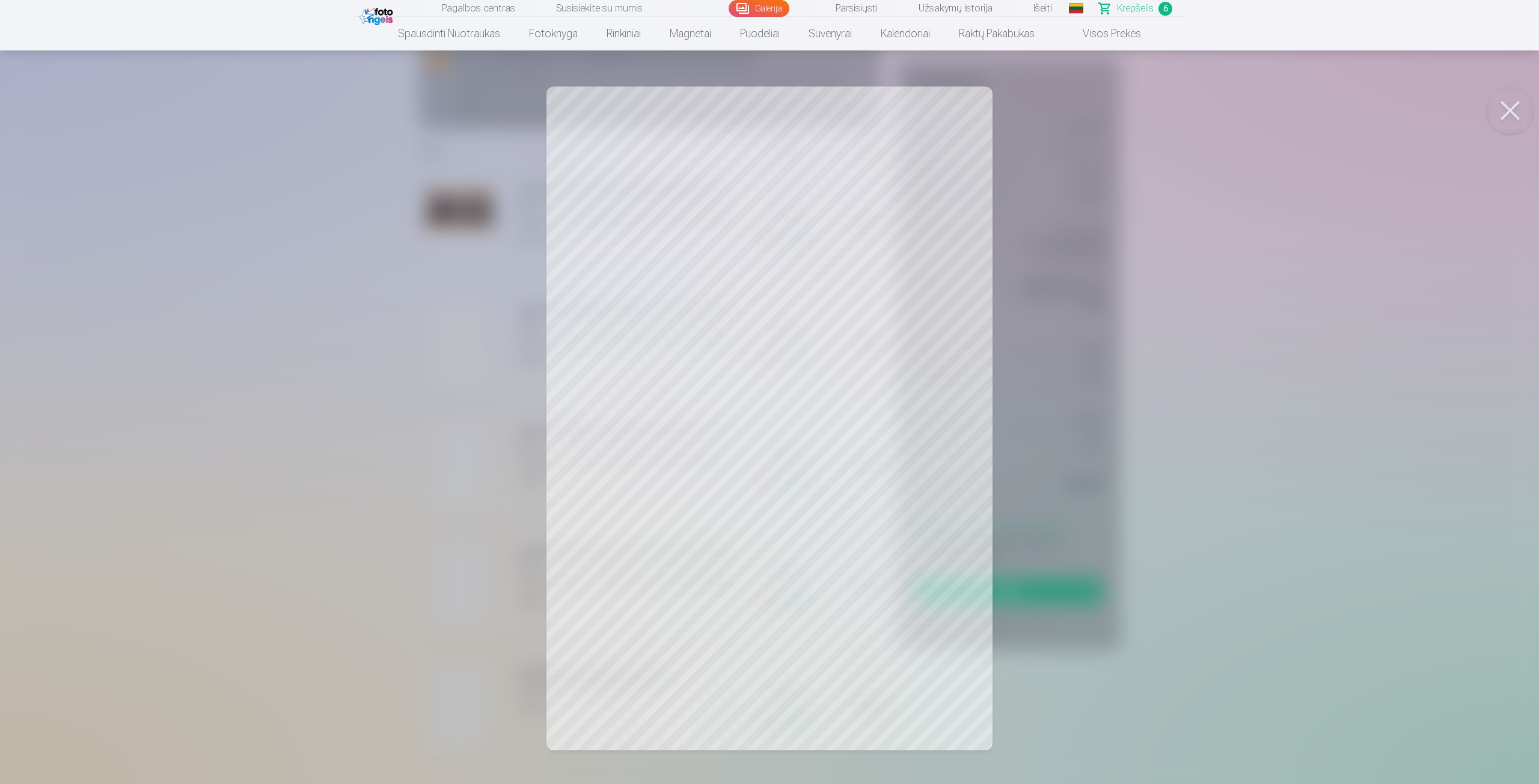
click at [395, 462] on div at bounding box center [769, 392] width 1539 height 784
click at [450, 565] on div at bounding box center [769, 392] width 1539 height 784
click at [417, 441] on div at bounding box center [769, 392] width 1539 height 784
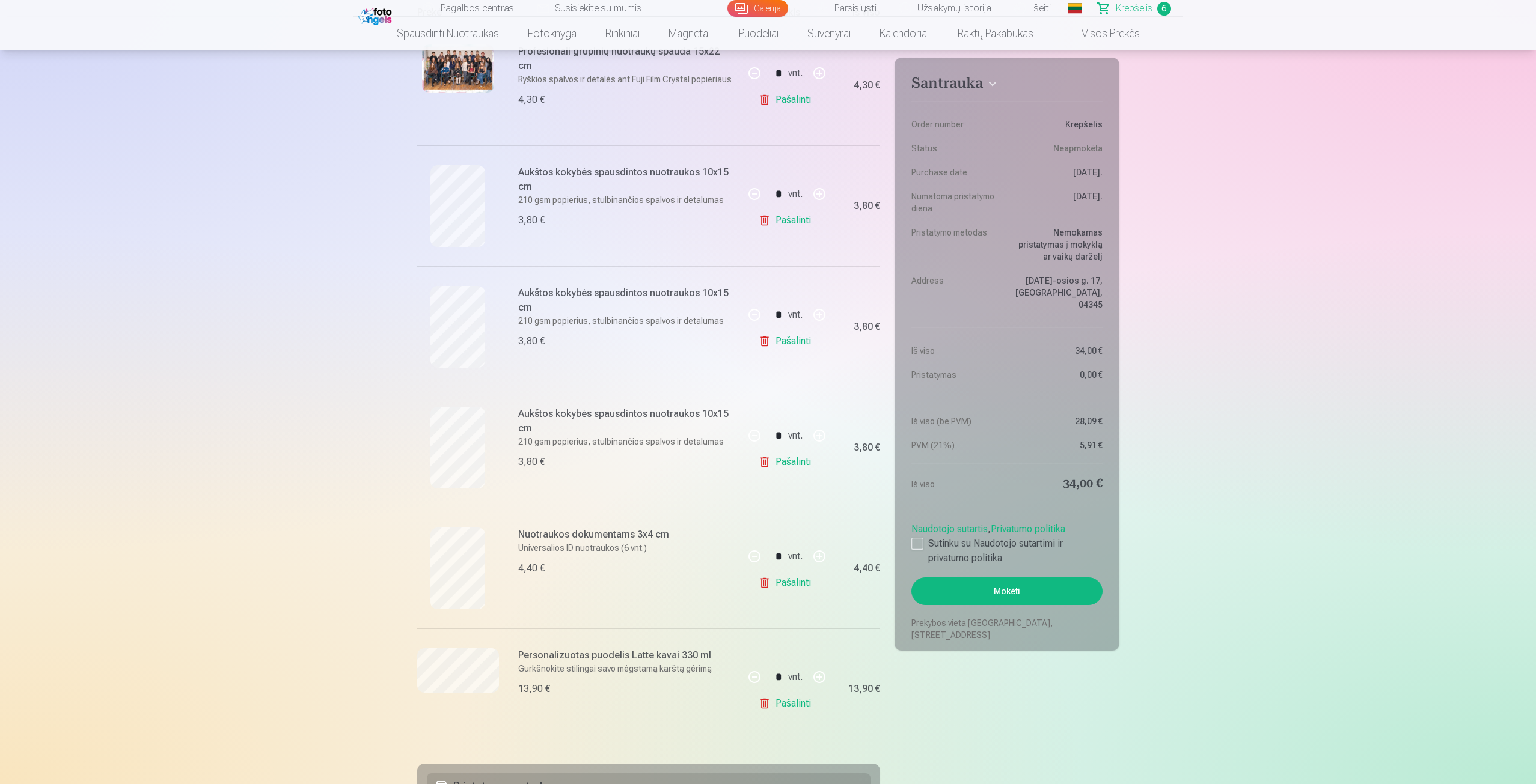
scroll to position [180, 0]
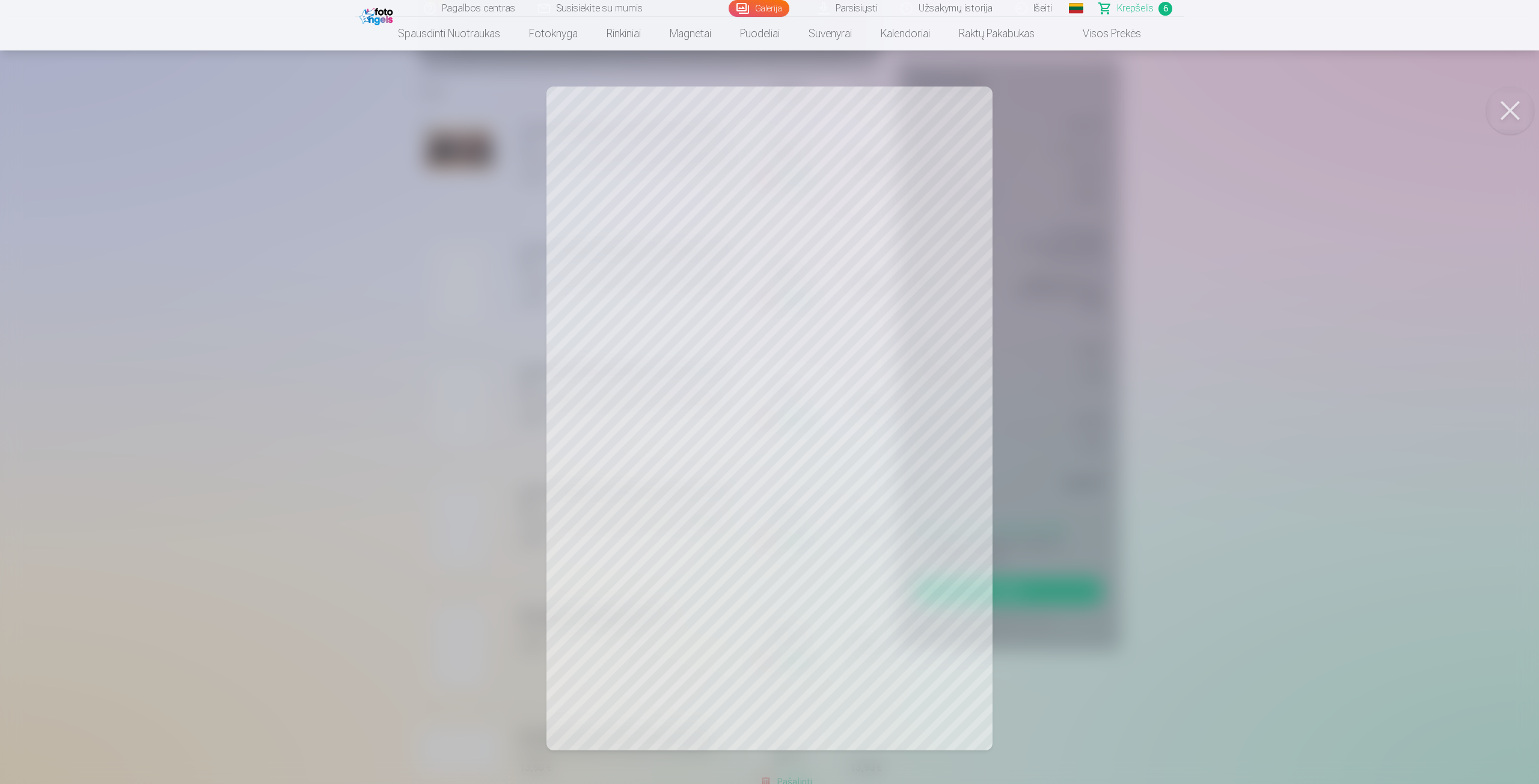
click at [471, 396] on div at bounding box center [769, 392] width 1539 height 784
click at [466, 404] on div at bounding box center [769, 392] width 1539 height 784
drag, startPoint x: 454, startPoint y: 327, endPoint x: 450, endPoint y: 307, distance: 20.4
click at [450, 307] on div at bounding box center [769, 392] width 1539 height 784
click at [473, 403] on div at bounding box center [769, 392] width 1539 height 784
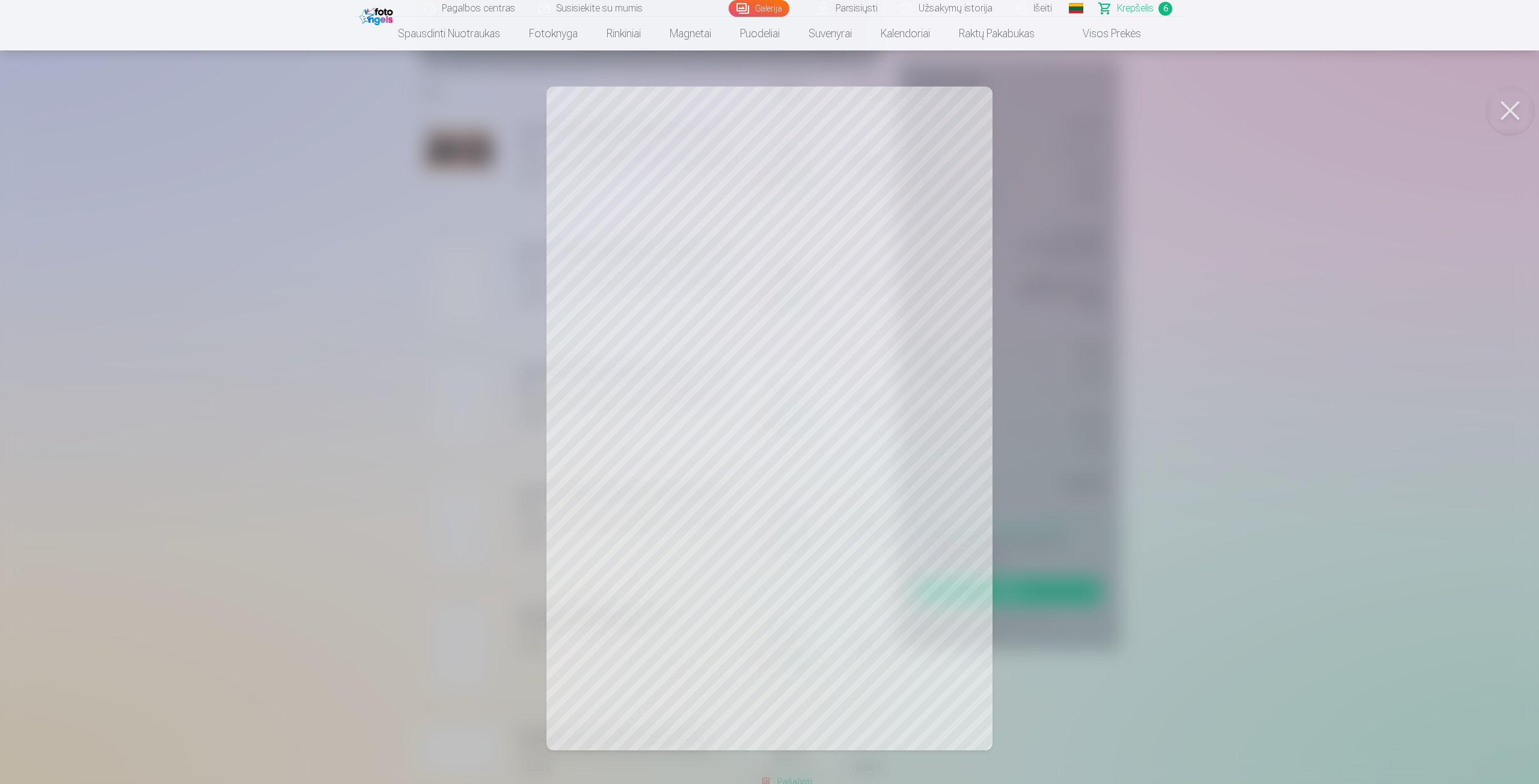
click at [458, 499] on div at bounding box center [769, 392] width 1539 height 784
click at [444, 616] on div at bounding box center [769, 392] width 1539 height 784
click at [1064, 215] on div at bounding box center [769, 392] width 1539 height 784
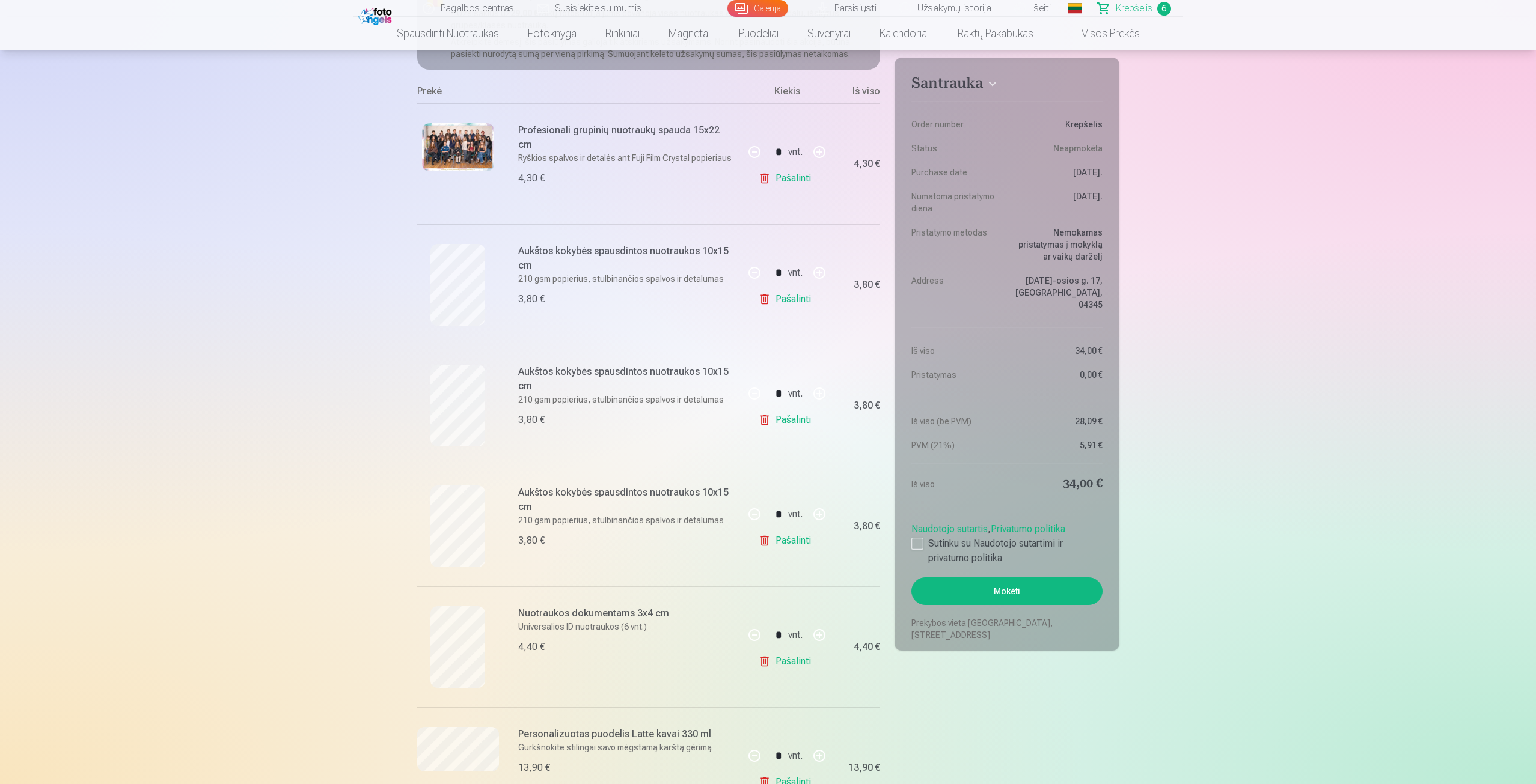
click at [798, 547] on link "Pašalinti" at bounding box center [787, 541] width 57 height 24
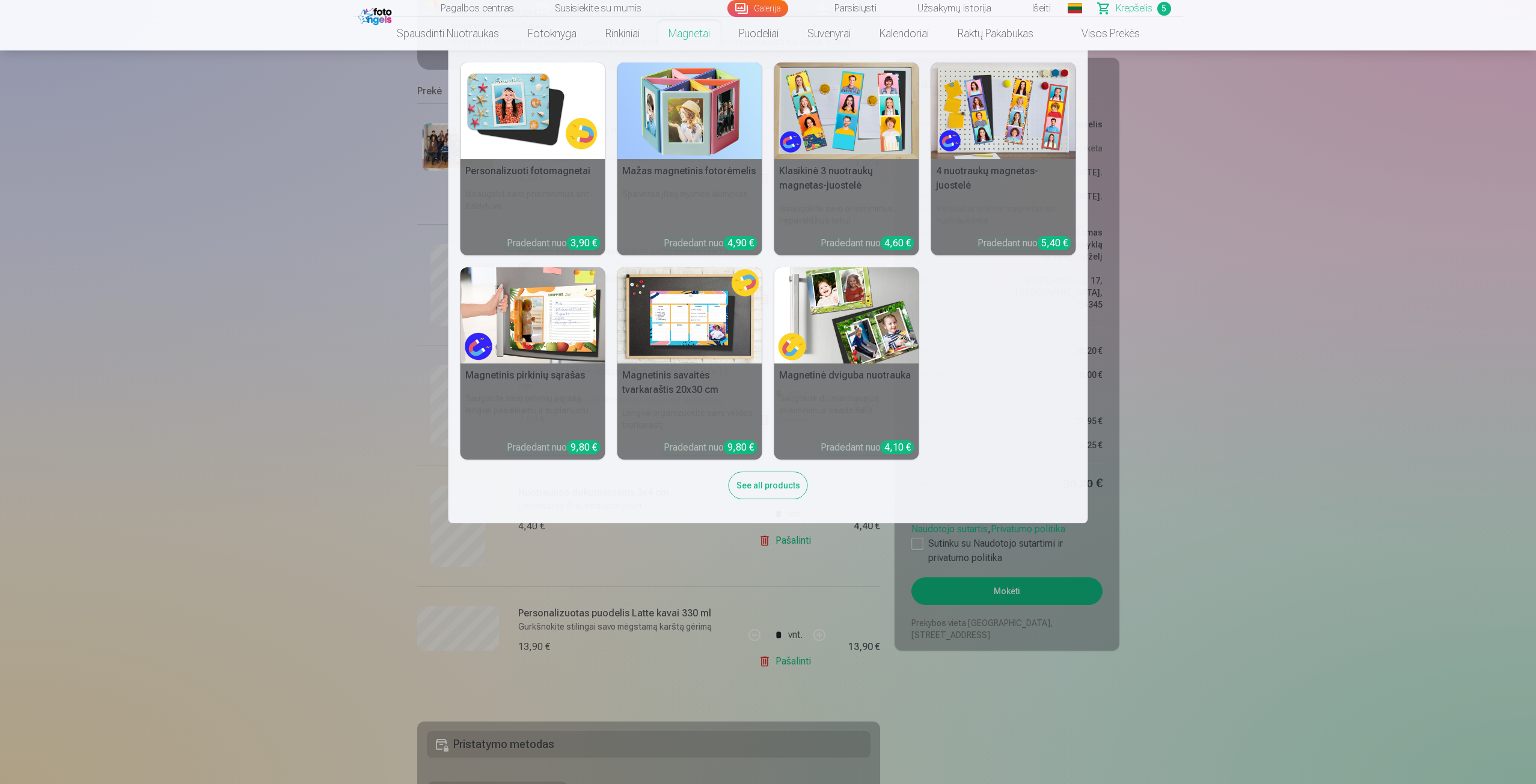
click at [539, 138] on img at bounding box center [533, 111] width 145 height 97
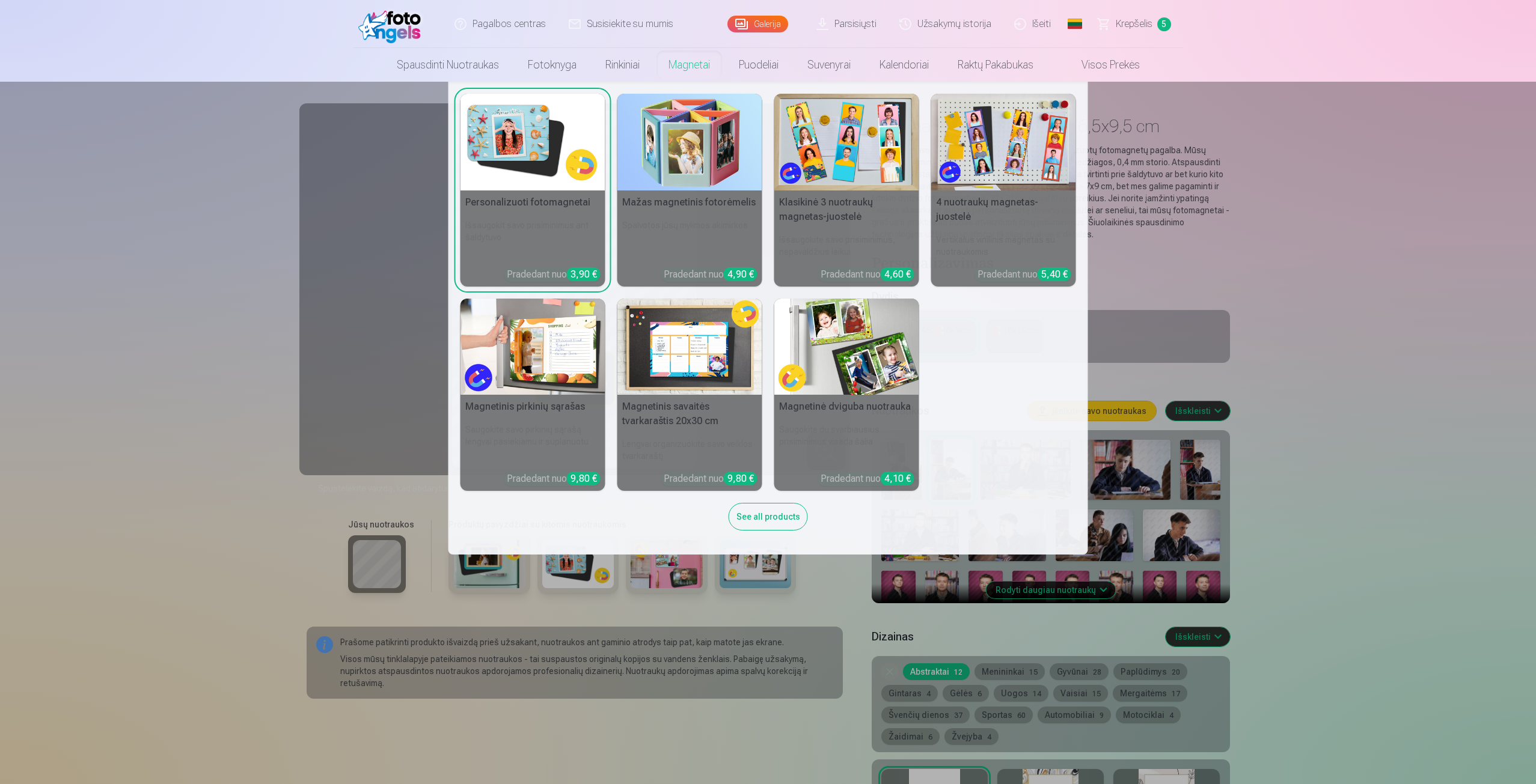
click at [1261, 465] on nav "Personalizuoti fotomagnetai Išsaugokit savo prisiminimus ant šaldytuvo Pradedan…" at bounding box center [768, 318] width 1536 height 473
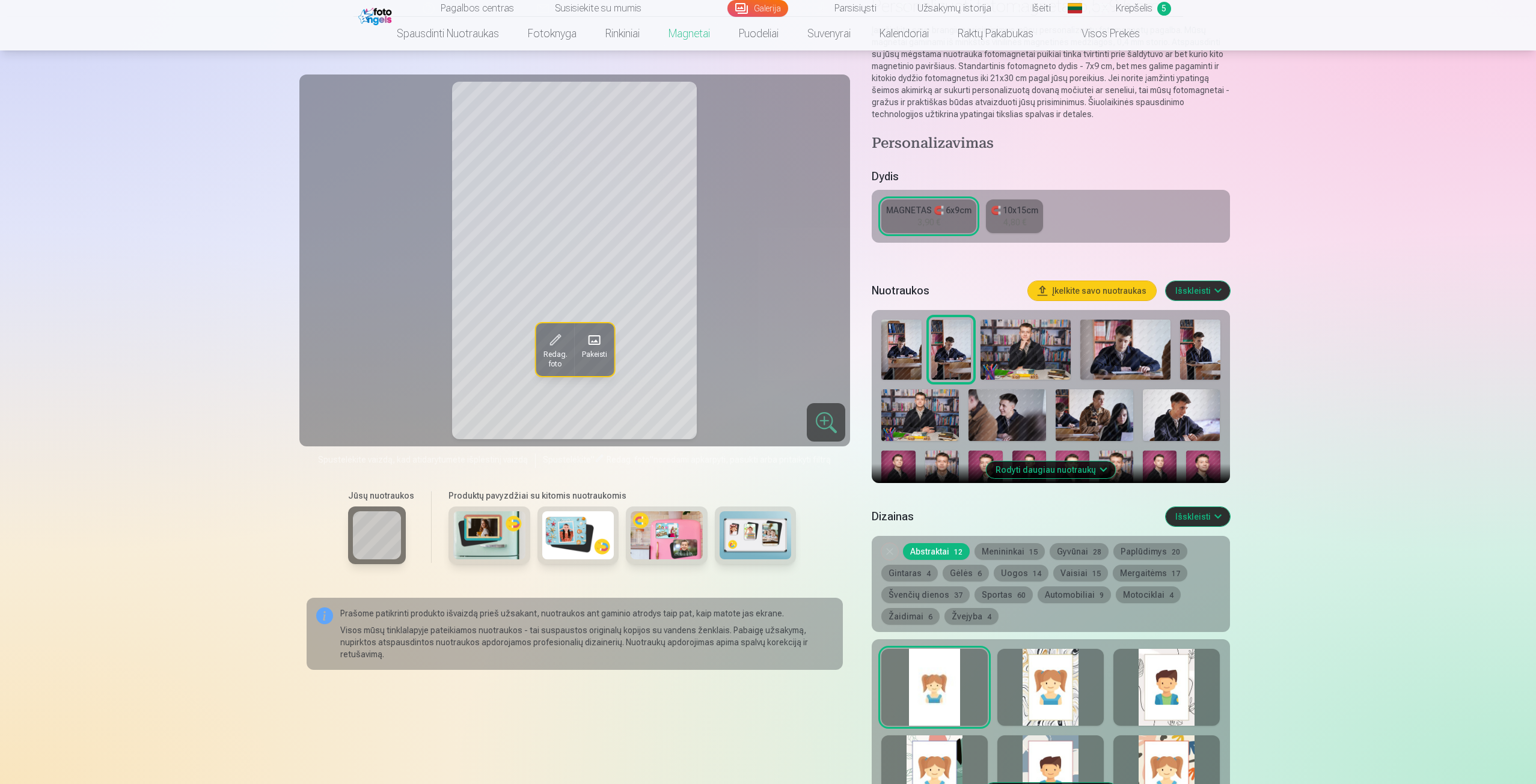
click at [1034, 475] on button "Rodyti daugiau nuotraukų" at bounding box center [1051, 470] width 129 height 17
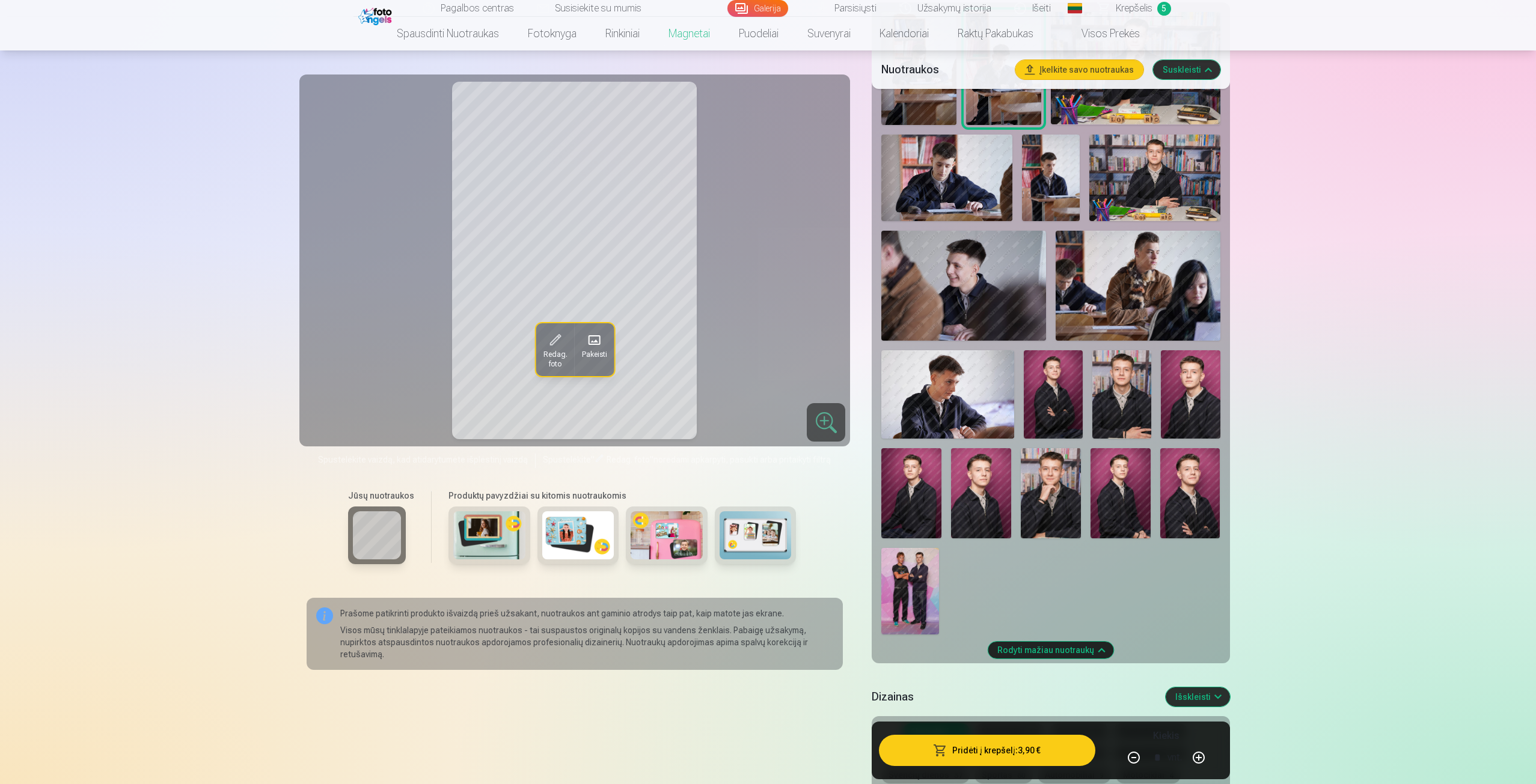
scroll to position [420, 0]
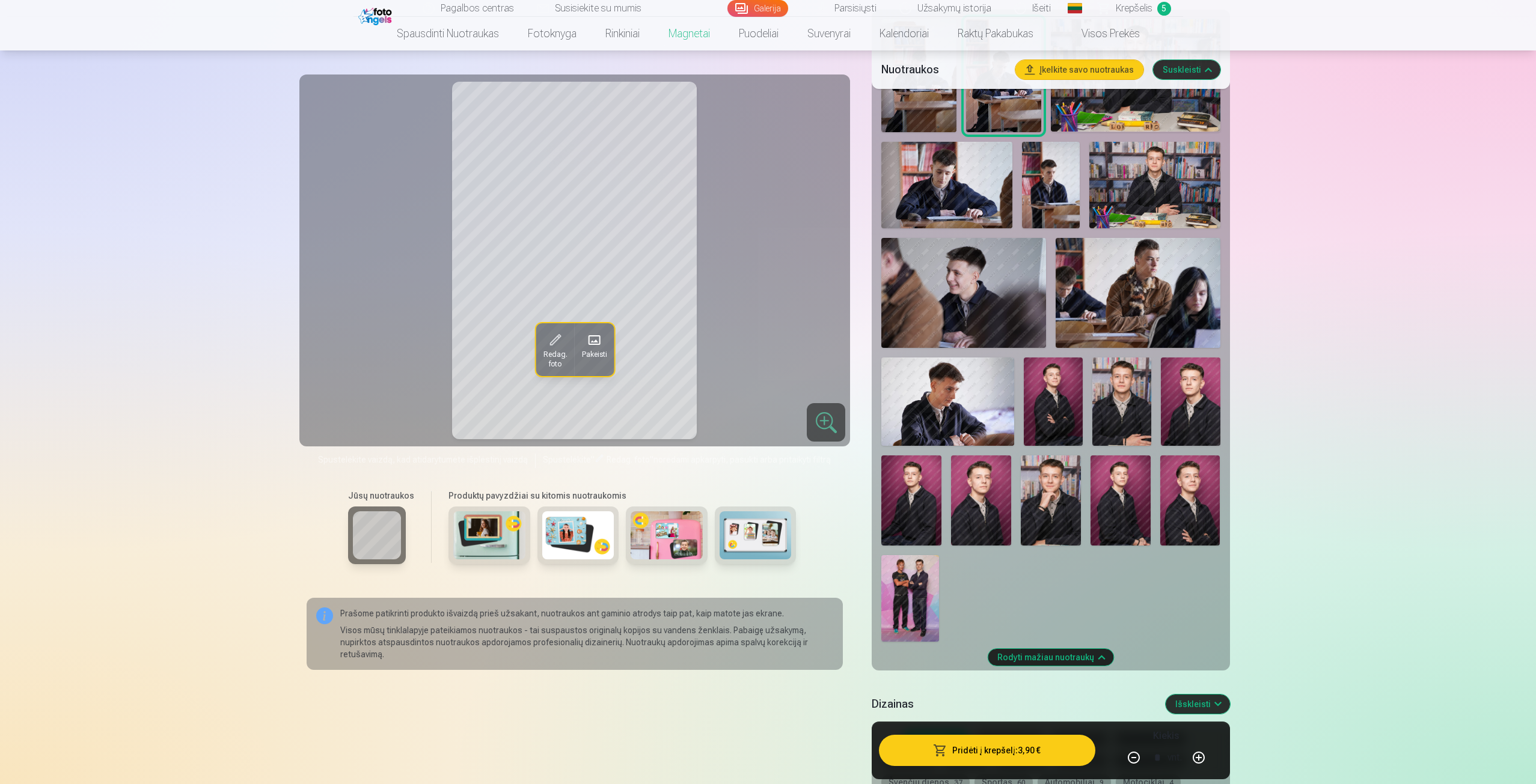
click at [1054, 411] on img at bounding box center [1053, 401] width 59 height 88
click at [1071, 512] on img at bounding box center [1051, 500] width 60 height 90
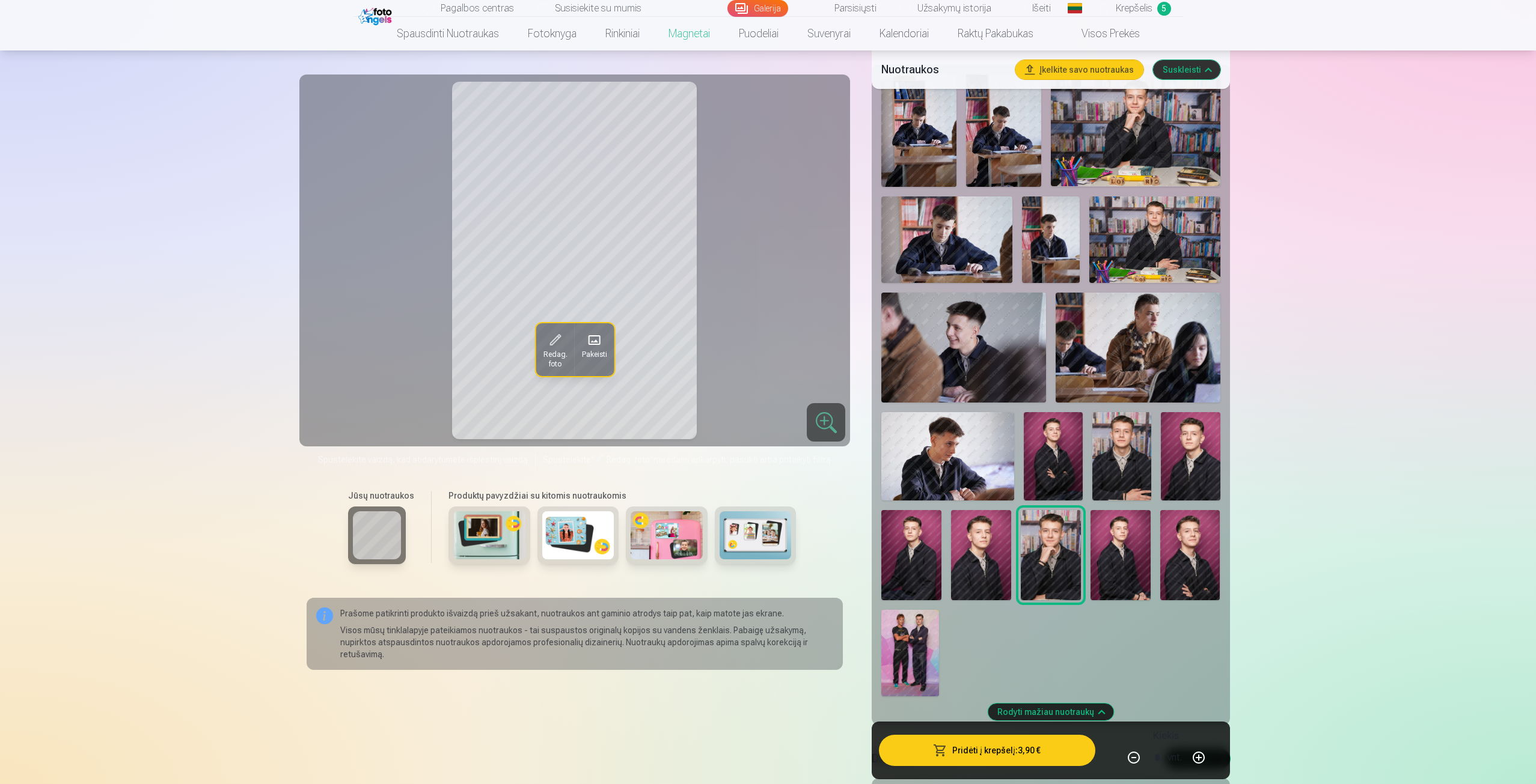
scroll to position [360, 0]
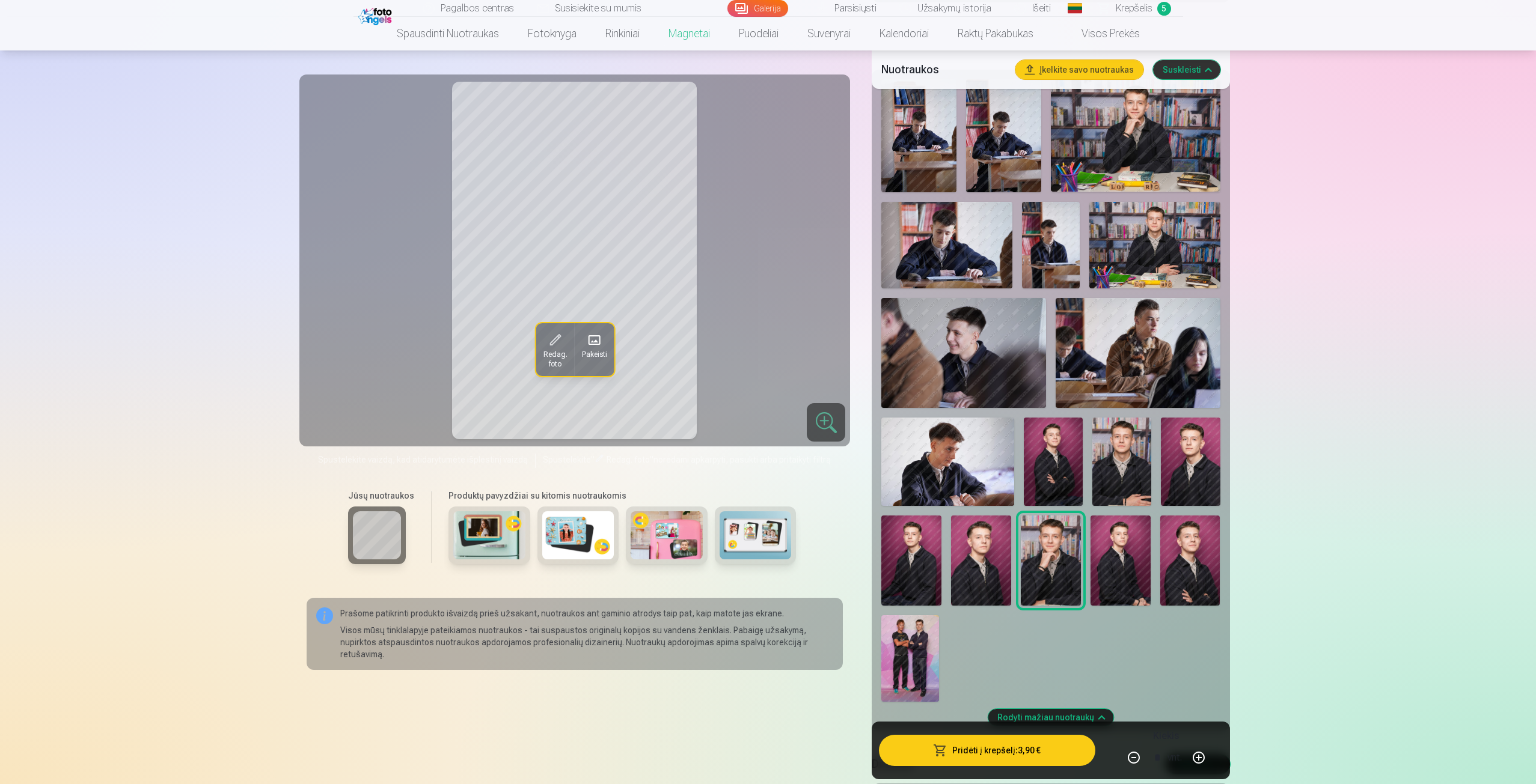
click at [1183, 476] on img at bounding box center [1190, 461] width 59 height 88
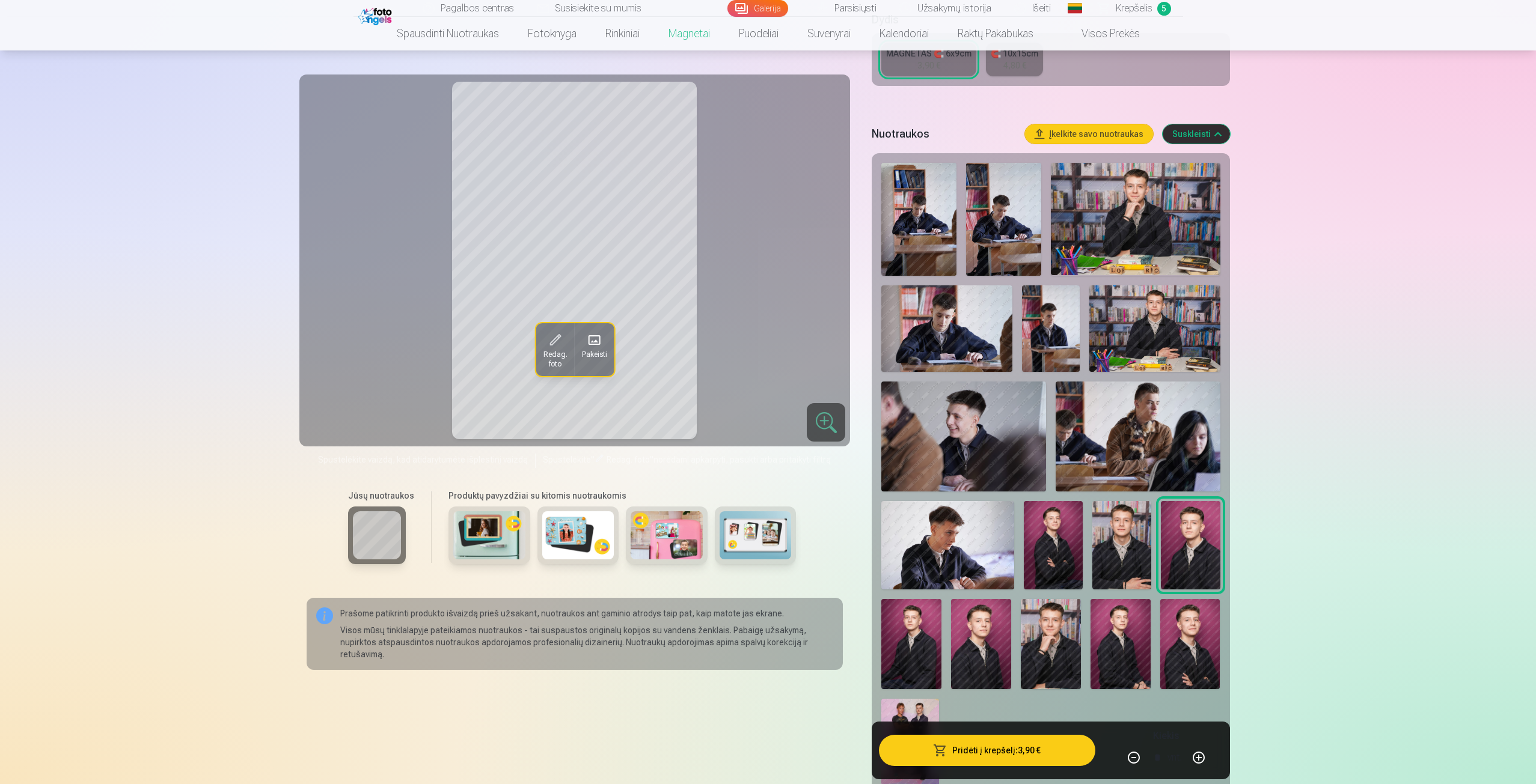
scroll to position [241, 0]
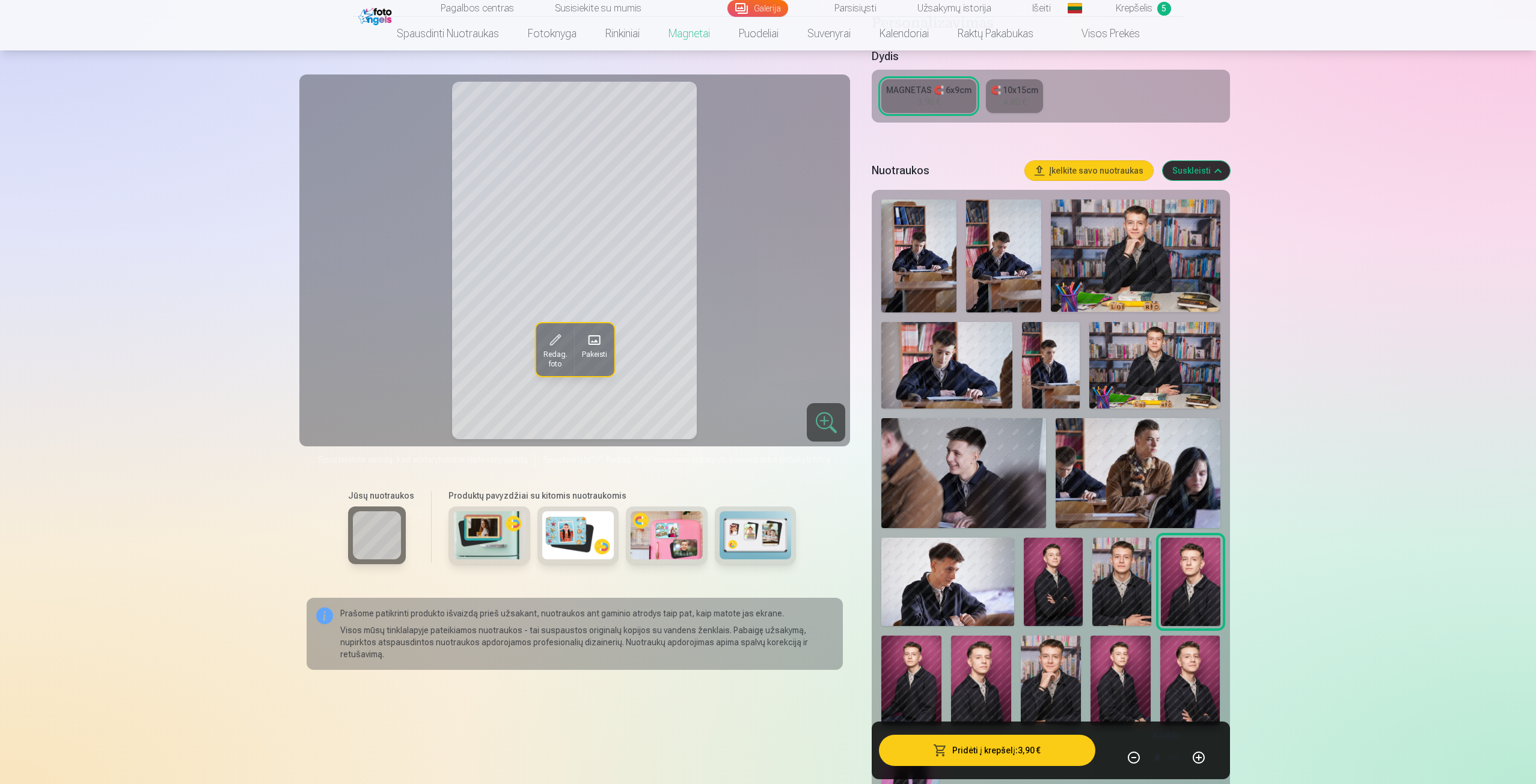
click at [1142, 358] on img at bounding box center [1155, 366] width 131 height 87
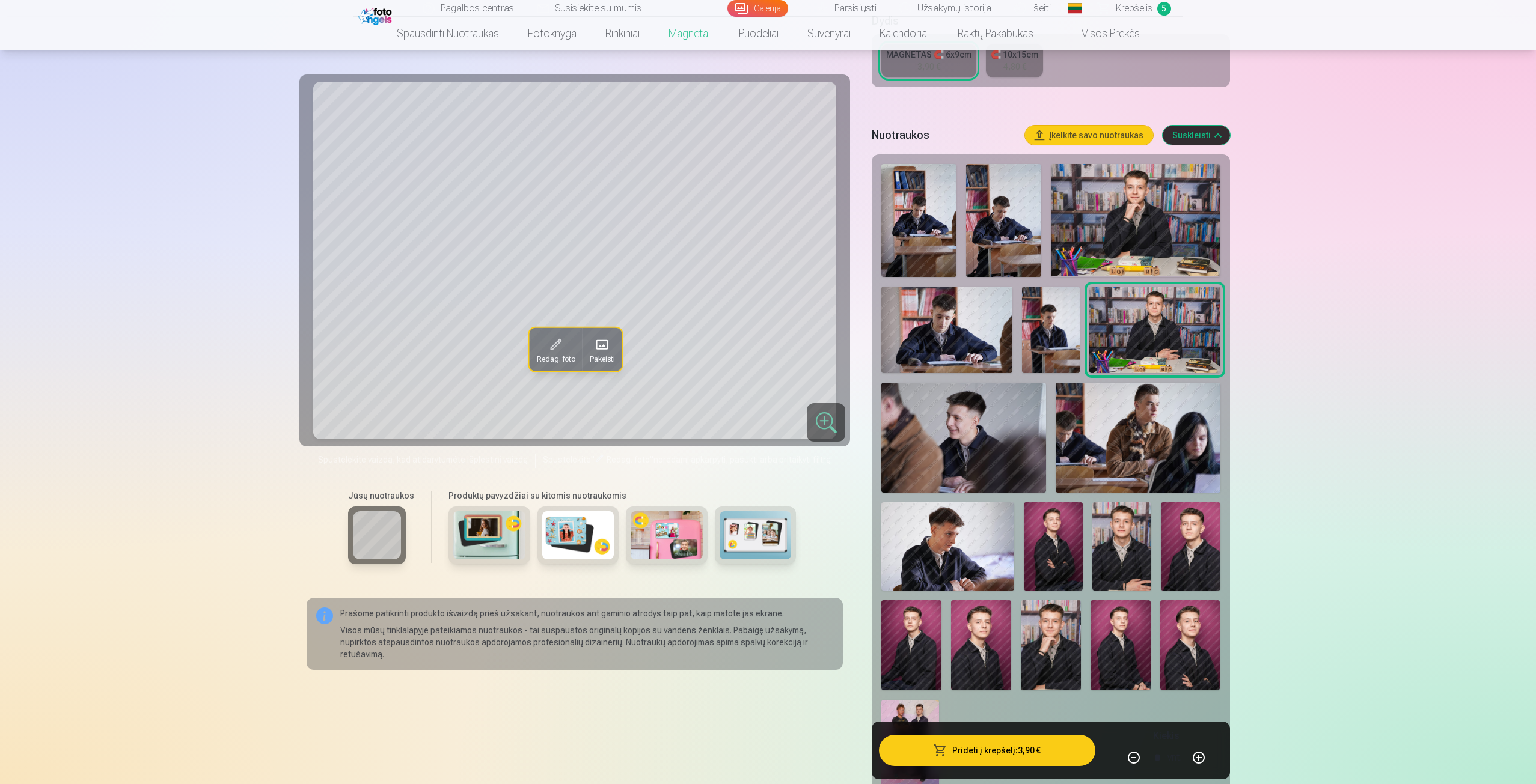
scroll to position [360, 0]
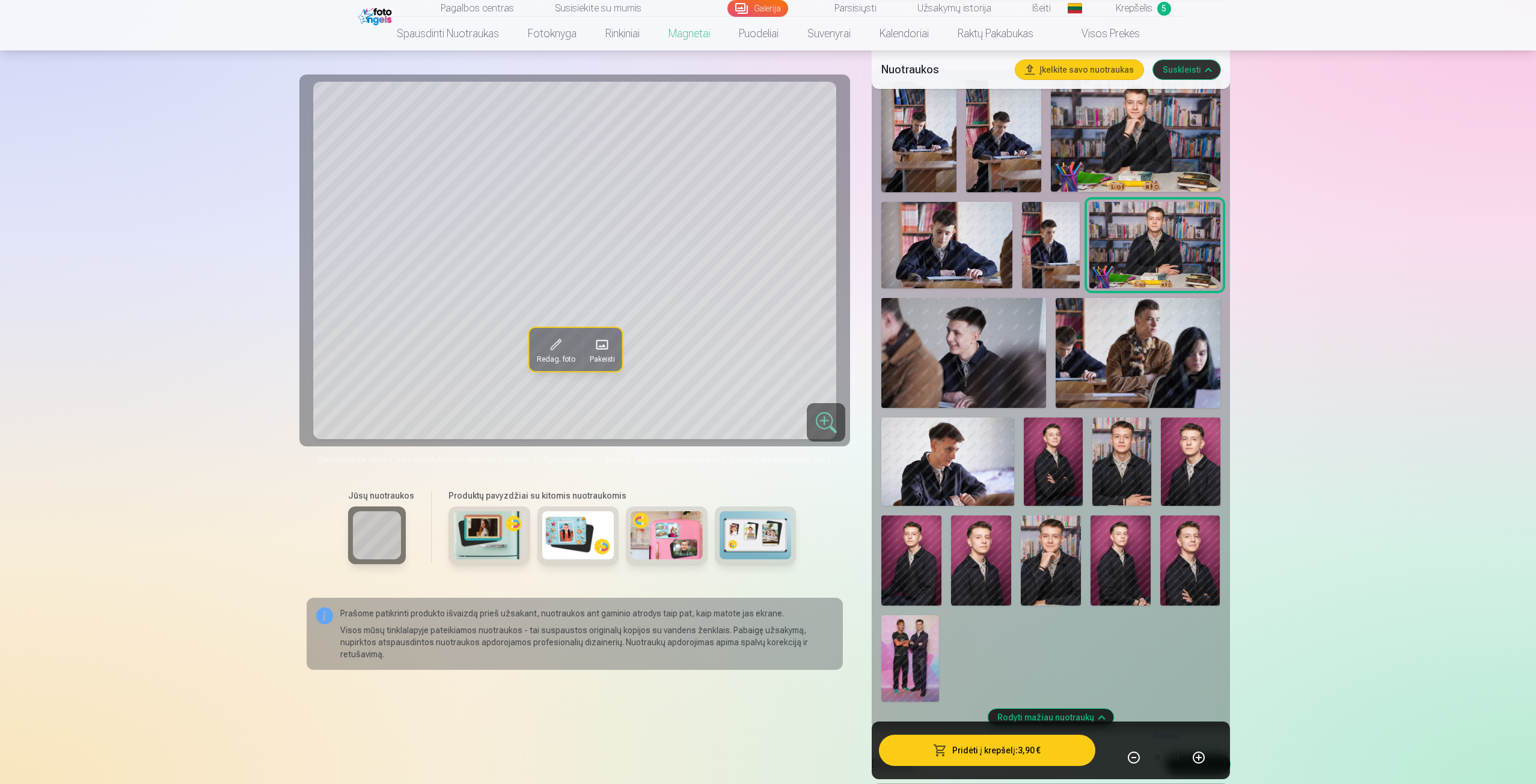
click at [1069, 463] on img at bounding box center [1053, 461] width 59 height 88
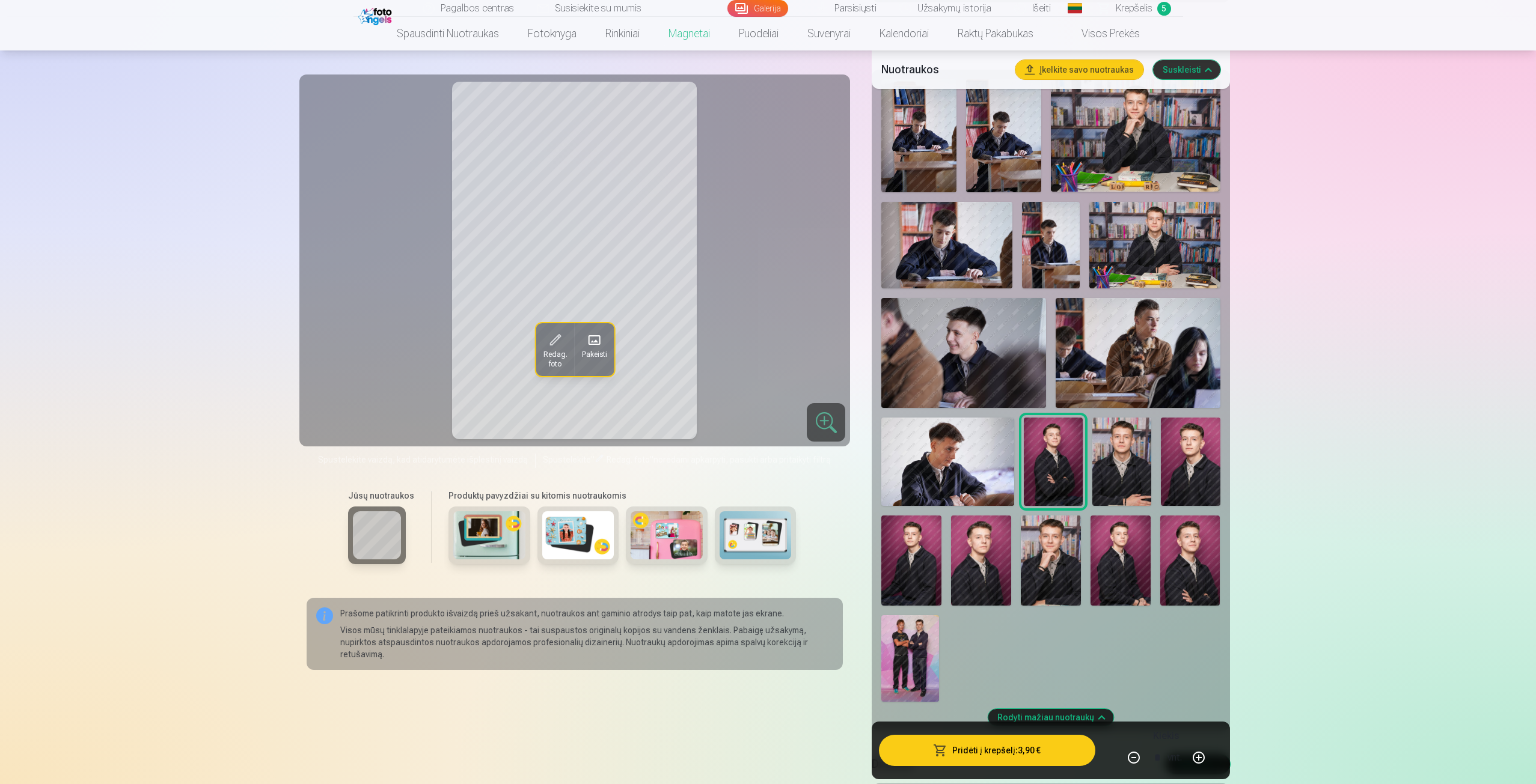
click at [1206, 559] on img at bounding box center [1190, 560] width 60 height 90
click at [1212, 445] on img at bounding box center [1190, 461] width 59 height 88
click at [1136, 453] on img at bounding box center [1122, 461] width 59 height 88
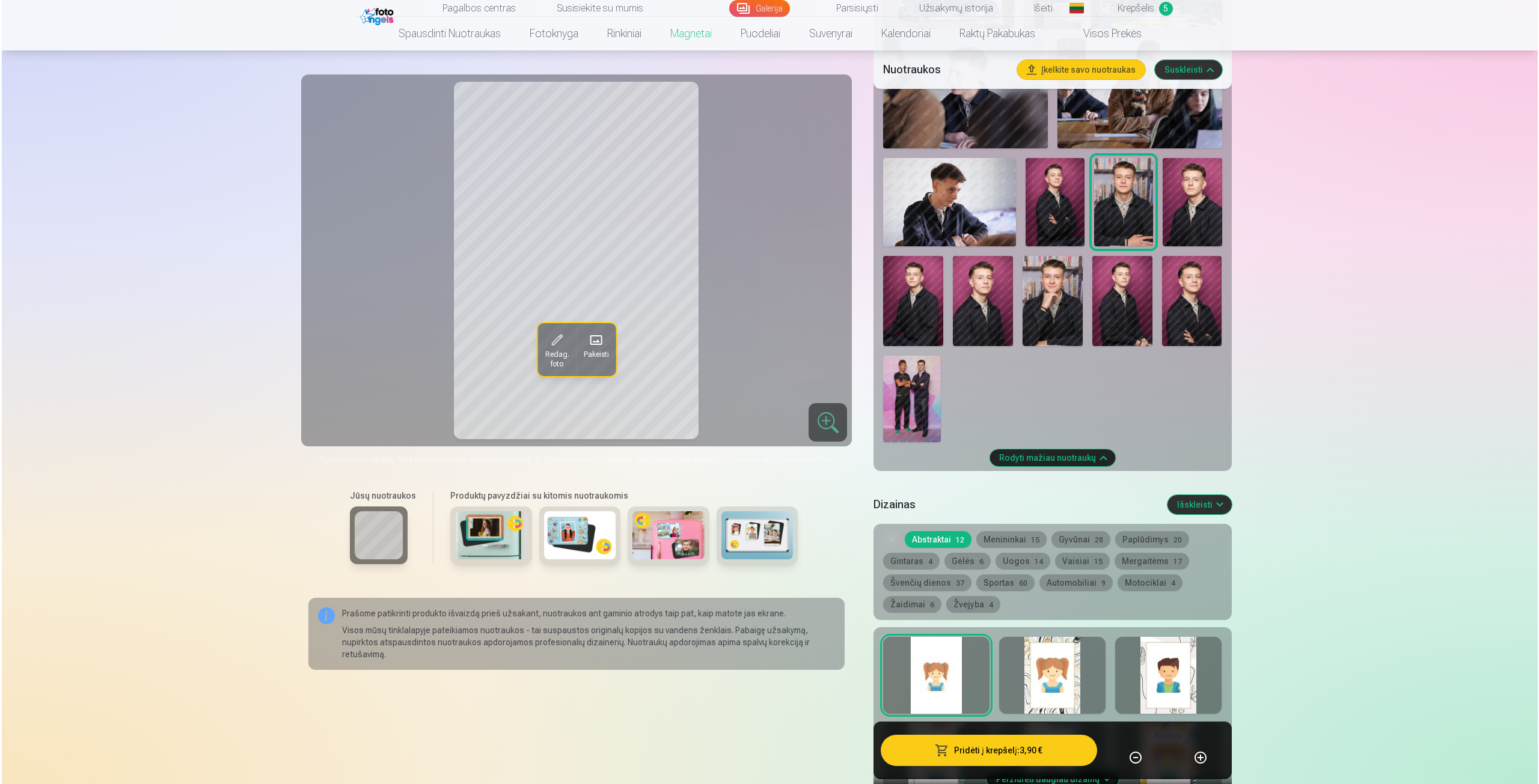
scroll to position [901, 0]
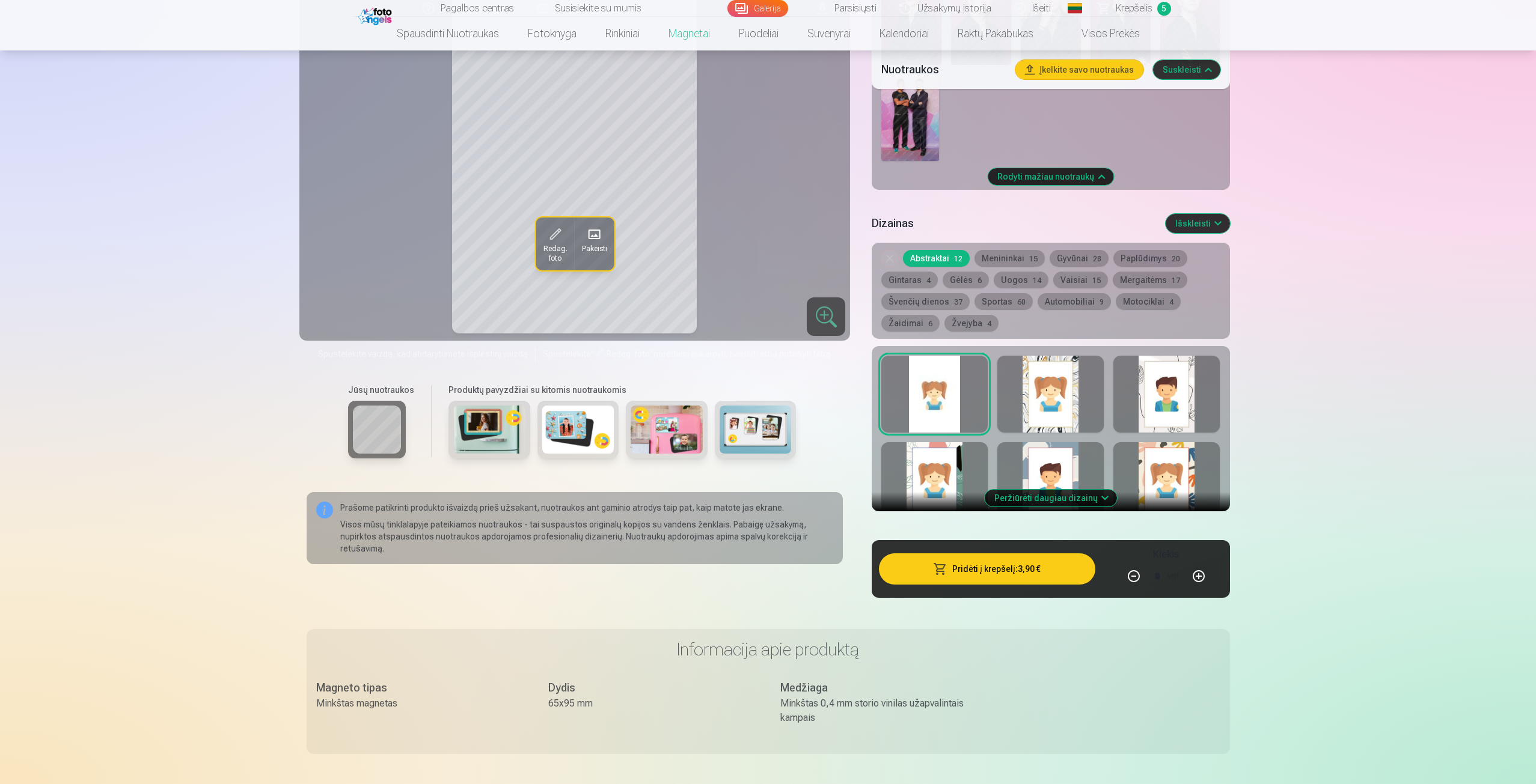
click at [947, 420] on div at bounding box center [935, 394] width 106 height 77
click at [940, 410] on div at bounding box center [935, 394] width 106 height 77
click at [1027, 571] on button "Pridėti į krepšelį : 3,90 €" at bounding box center [987, 569] width 216 height 31
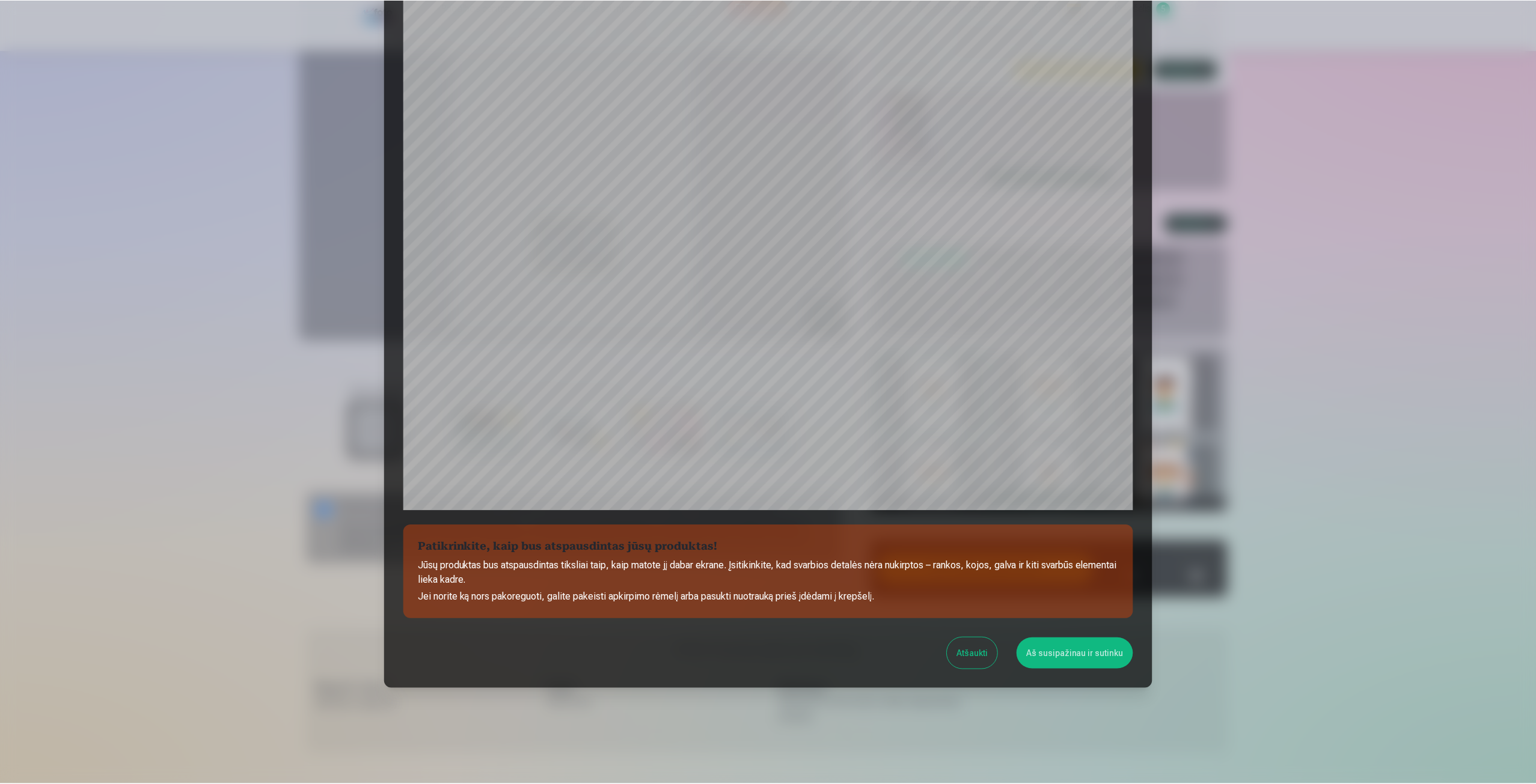
scroll to position [82, 0]
click at [1073, 660] on button "Aš susipažinau ir sutinku" at bounding box center [1077, 653] width 117 height 31
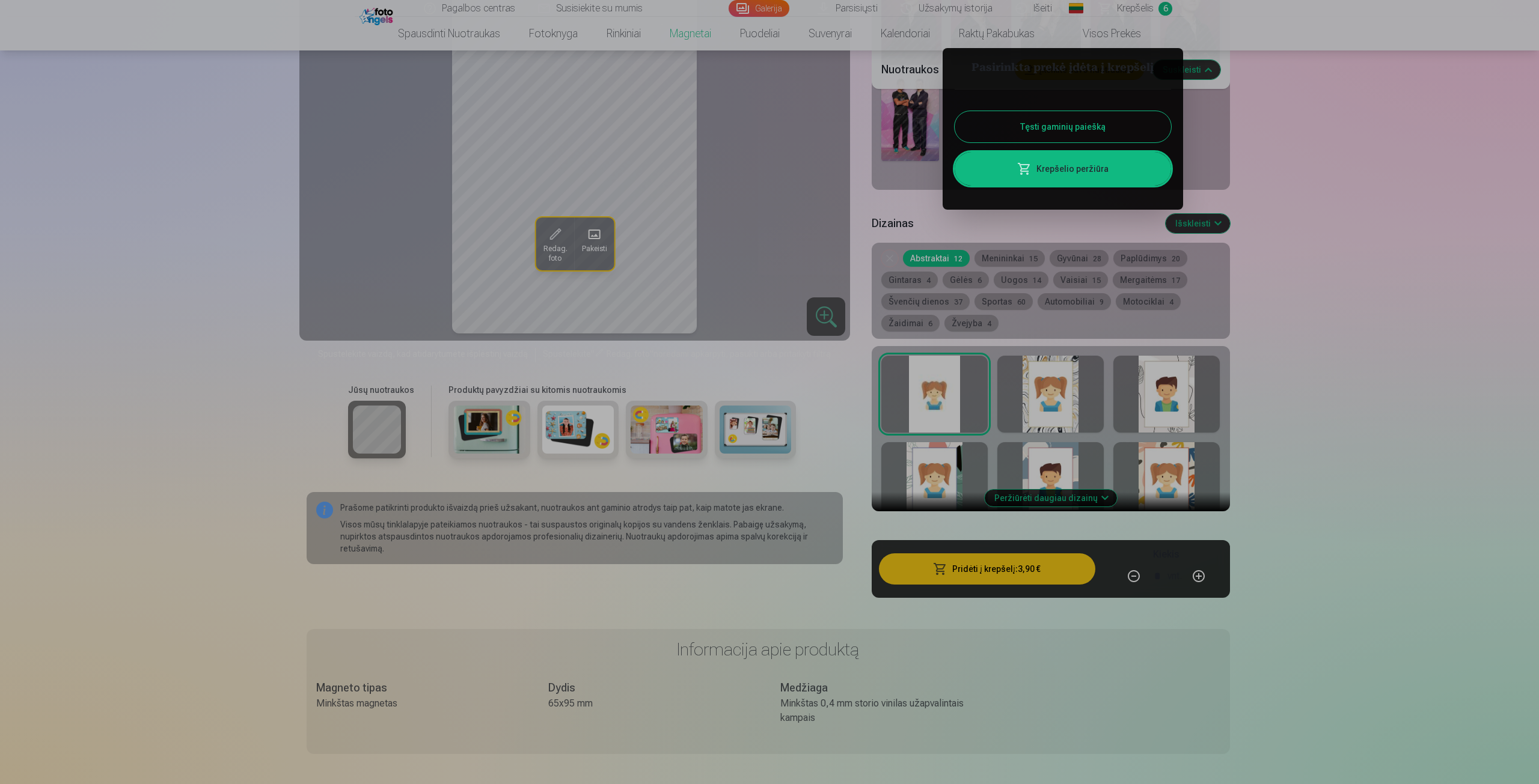
click at [1327, 314] on div at bounding box center [769, 392] width 1539 height 784
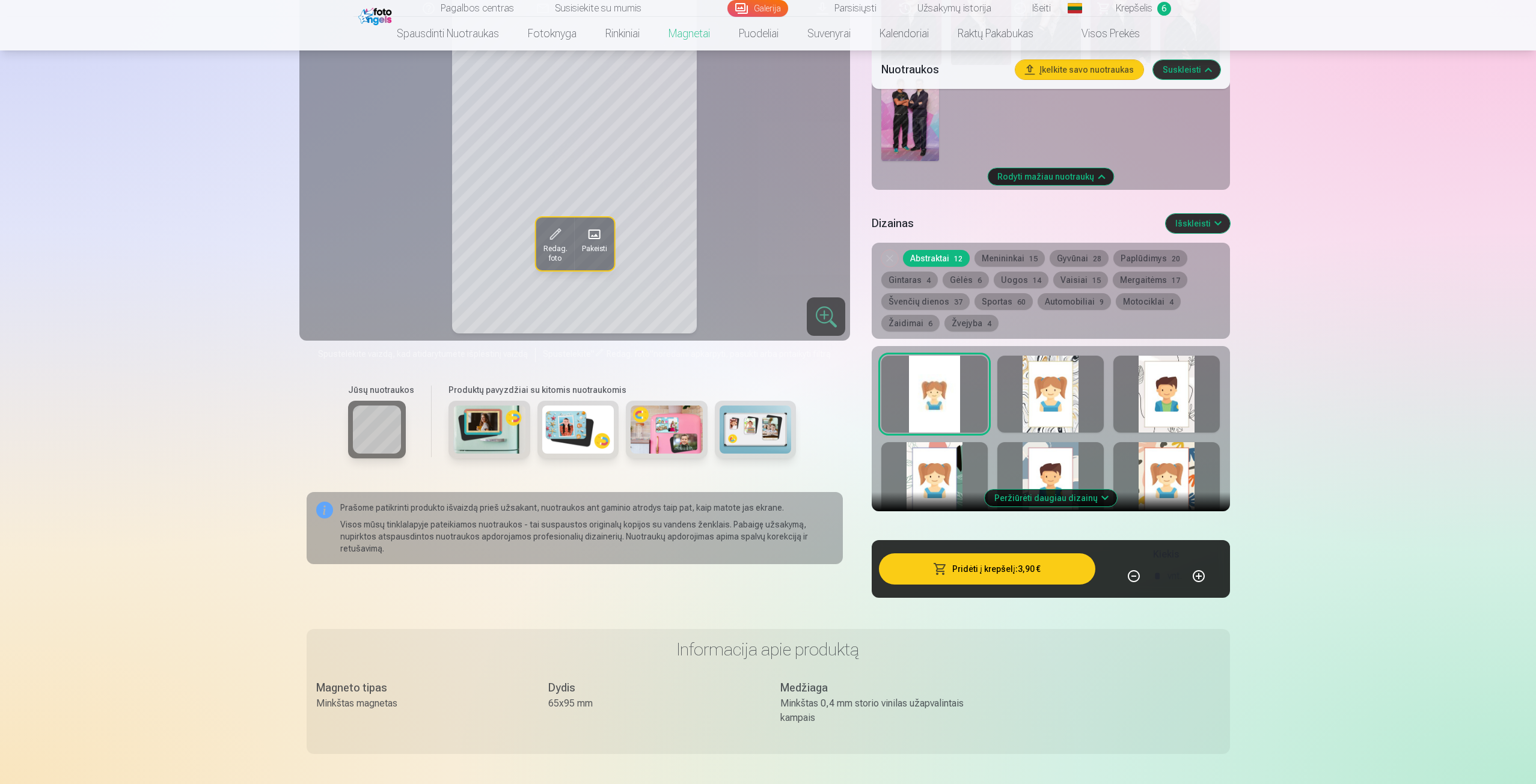
click at [508, 446] on img at bounding box center [489, 430] width 72 height 48
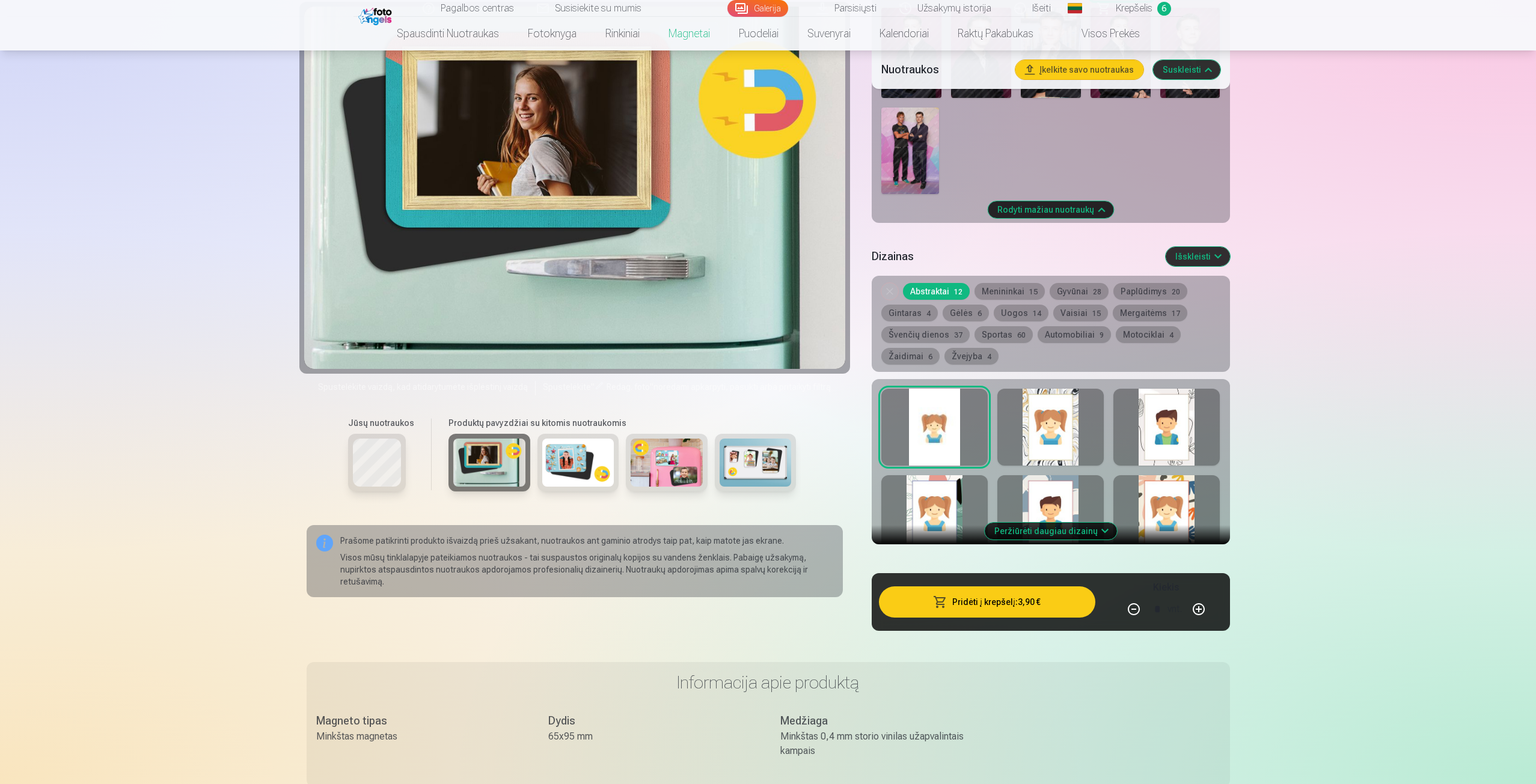
scroll to position [781, 0]
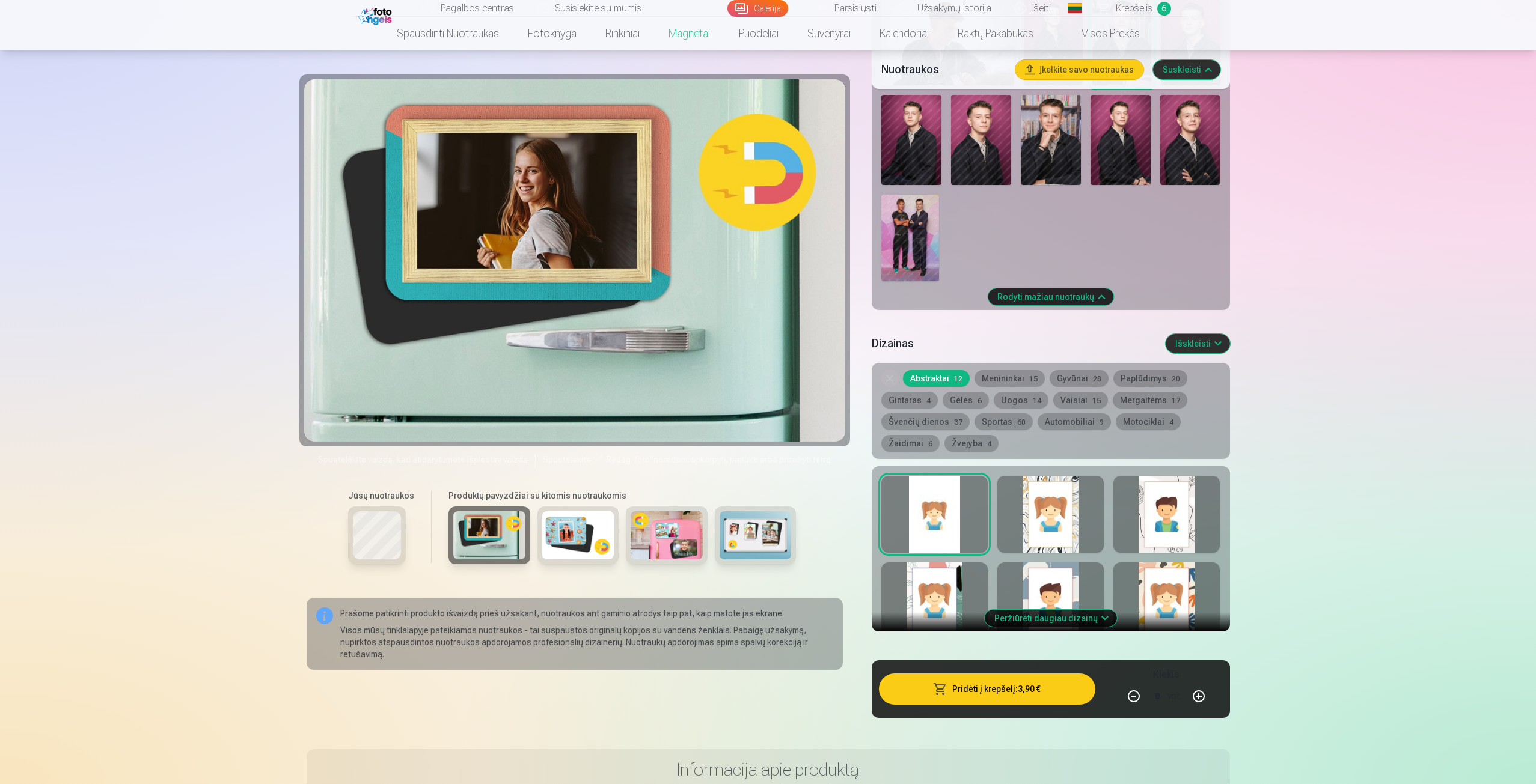
click at [572, 533] on img at bounding box center [579, 536] width 72 height 48
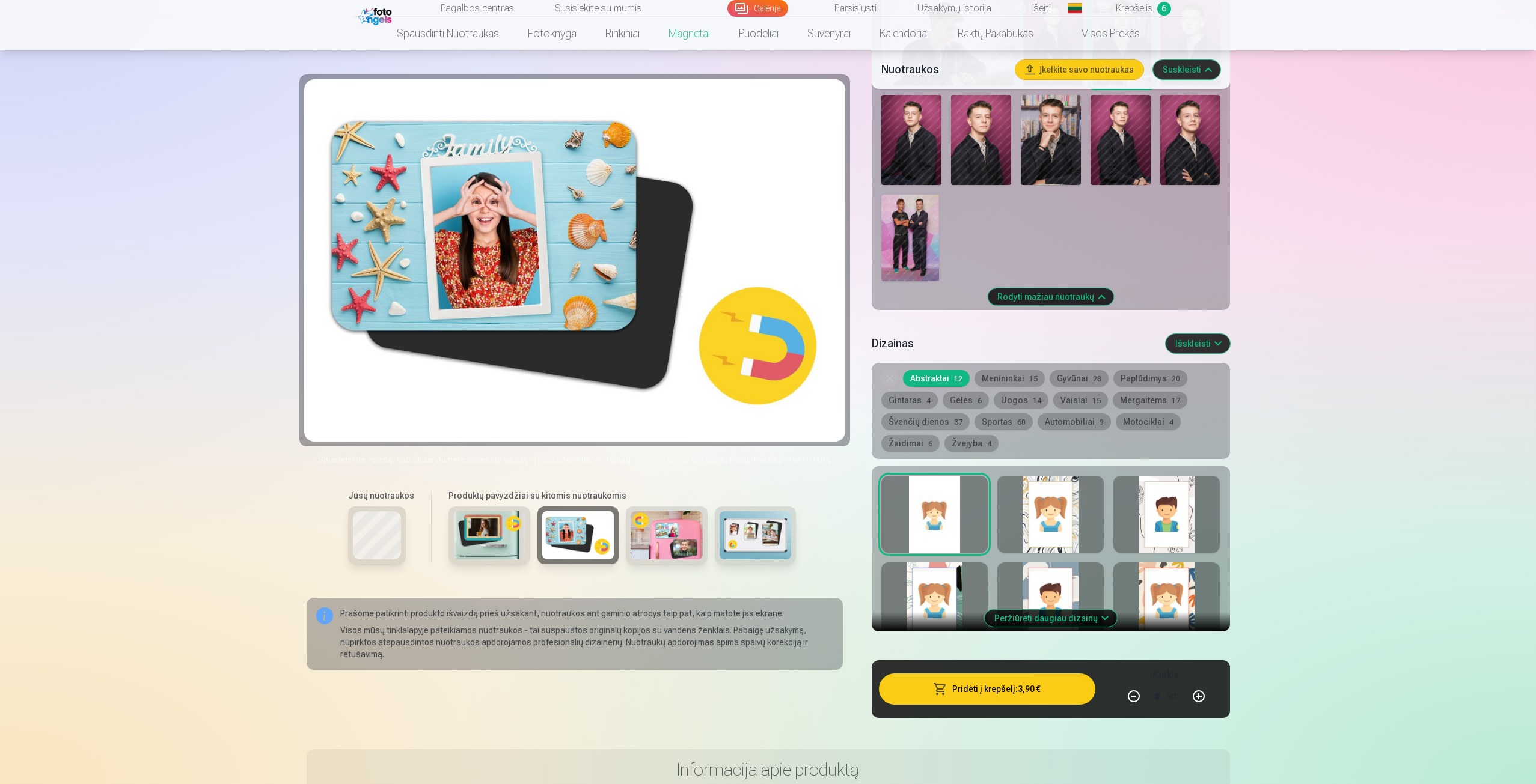
click at [677, 555] on img at bounding box center [667, 536] width 72 height 48
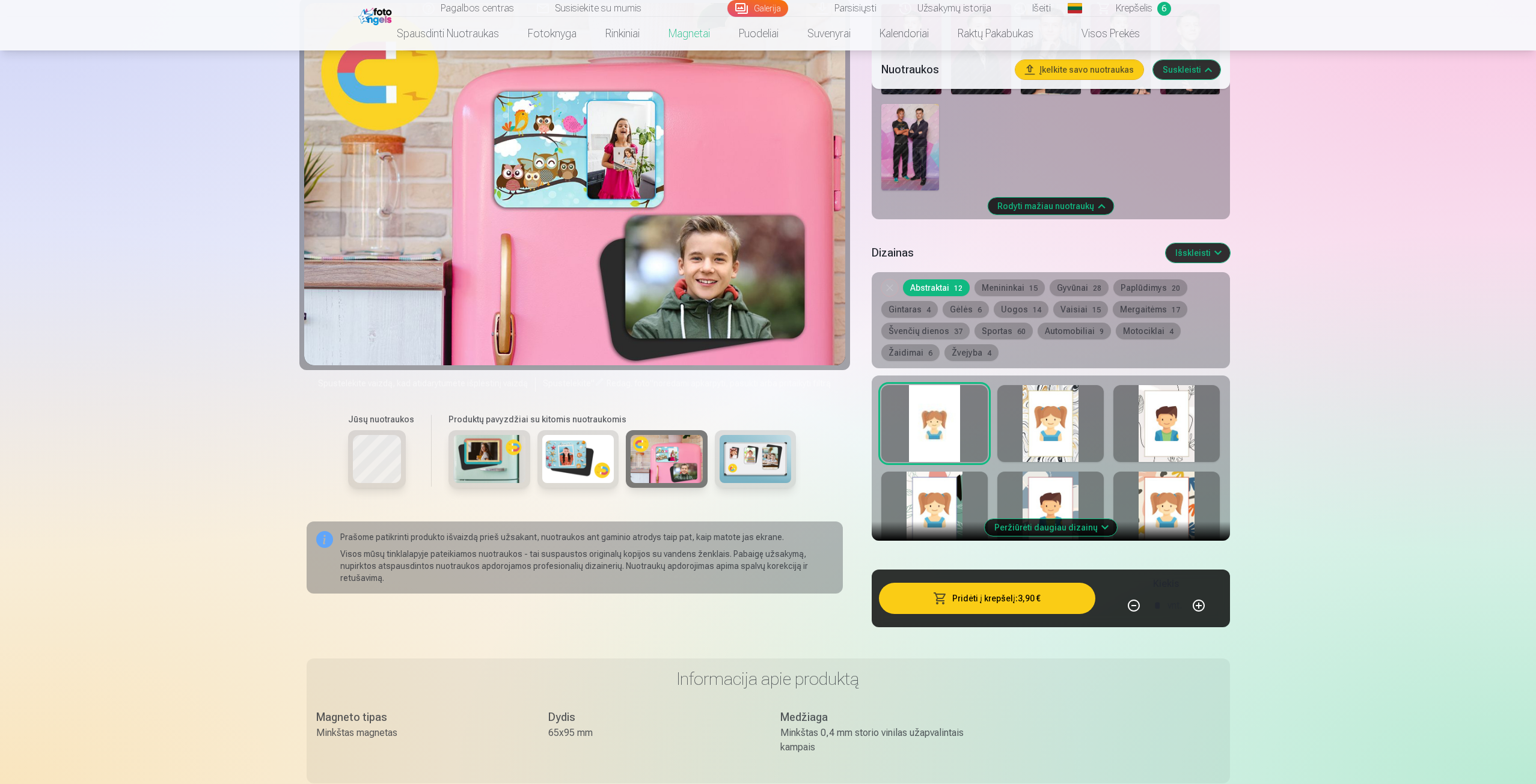
scroll to position [901, 0]
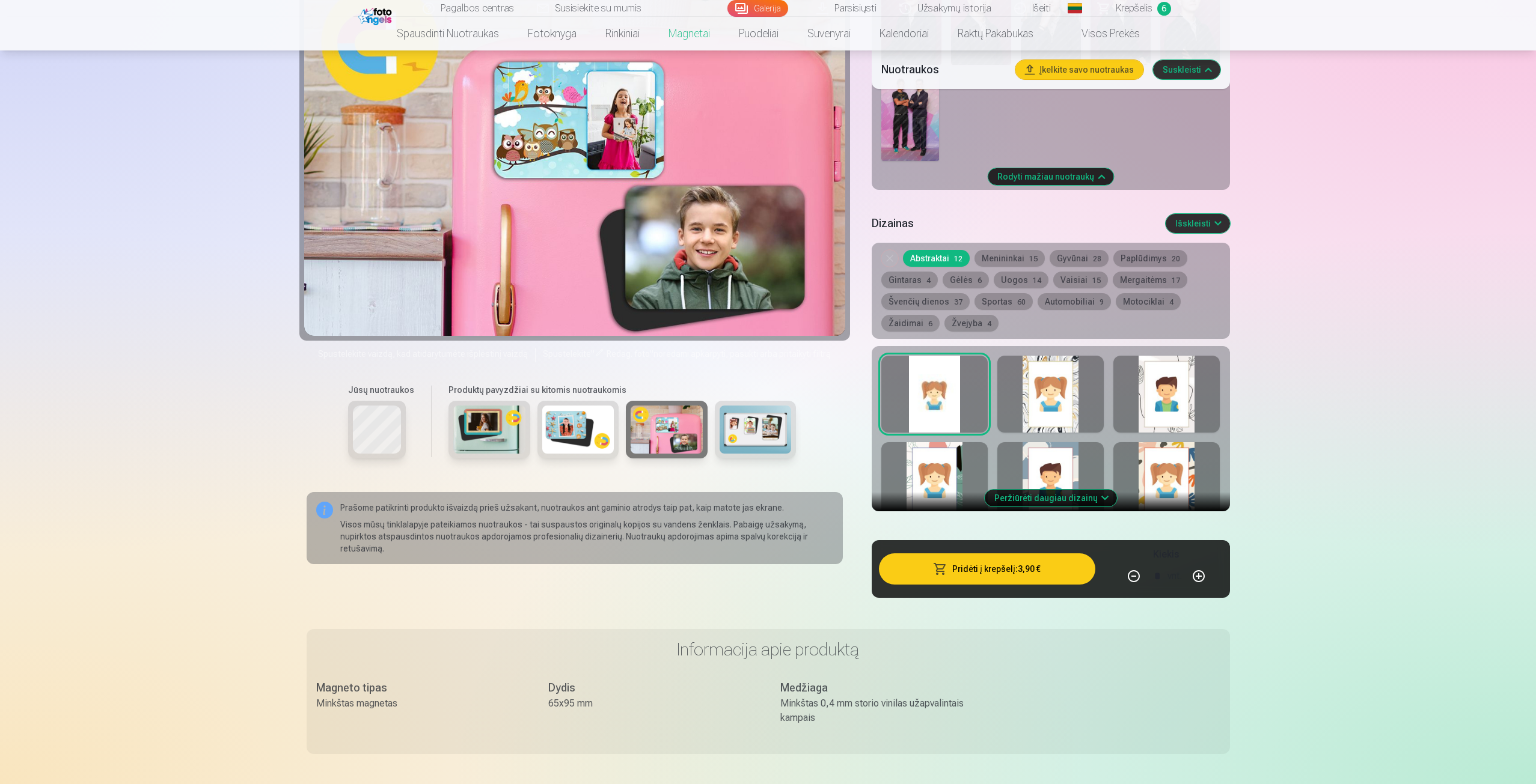
click at [1089, 491] on button "Peržiūrėti daugiau dizainų" at bounding box center [1051, 498] width 132 height 17
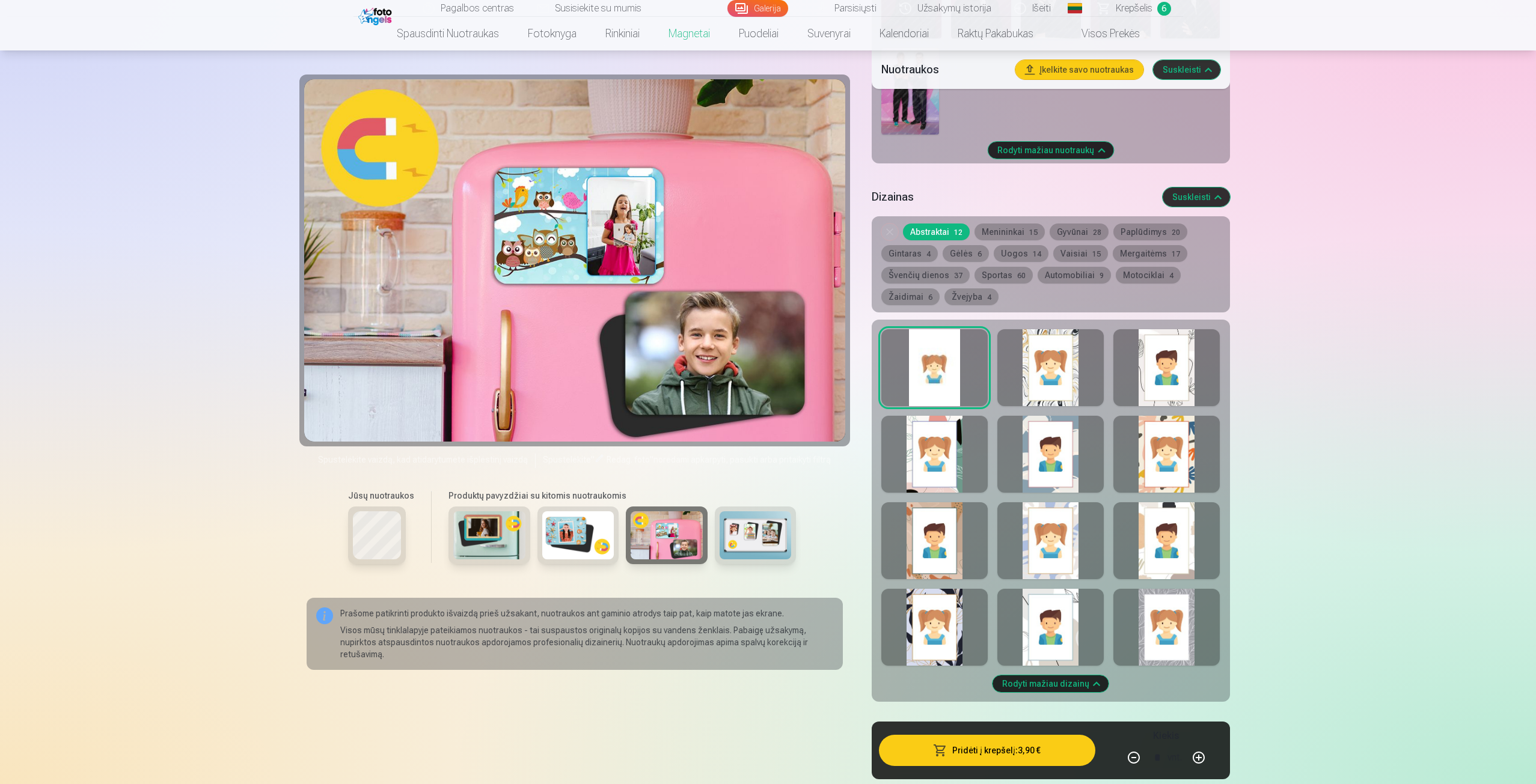
scroll to position [1021, 0]
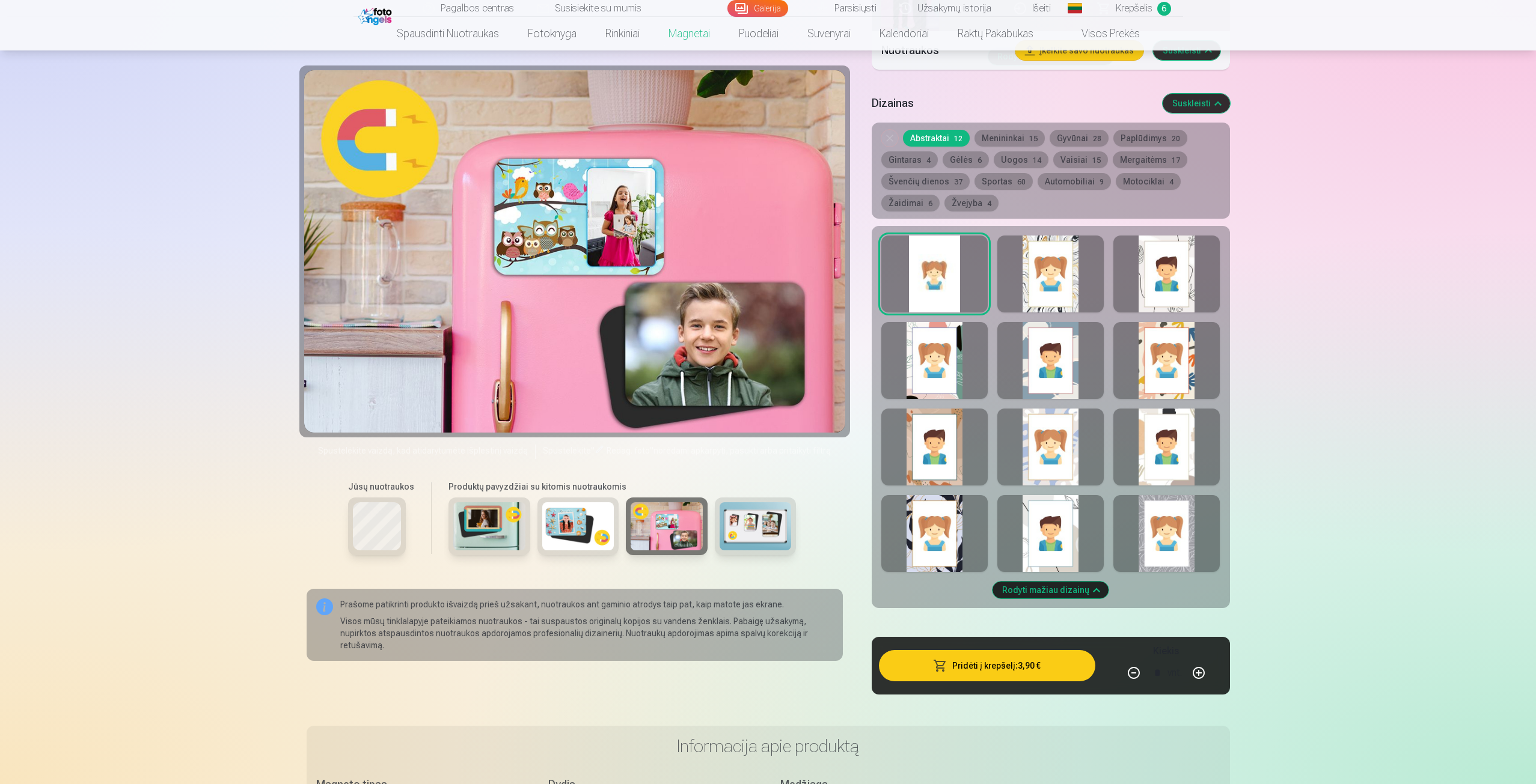
click at [1072, 522] on div at bounding box center [1051, 533] width 106 height 77
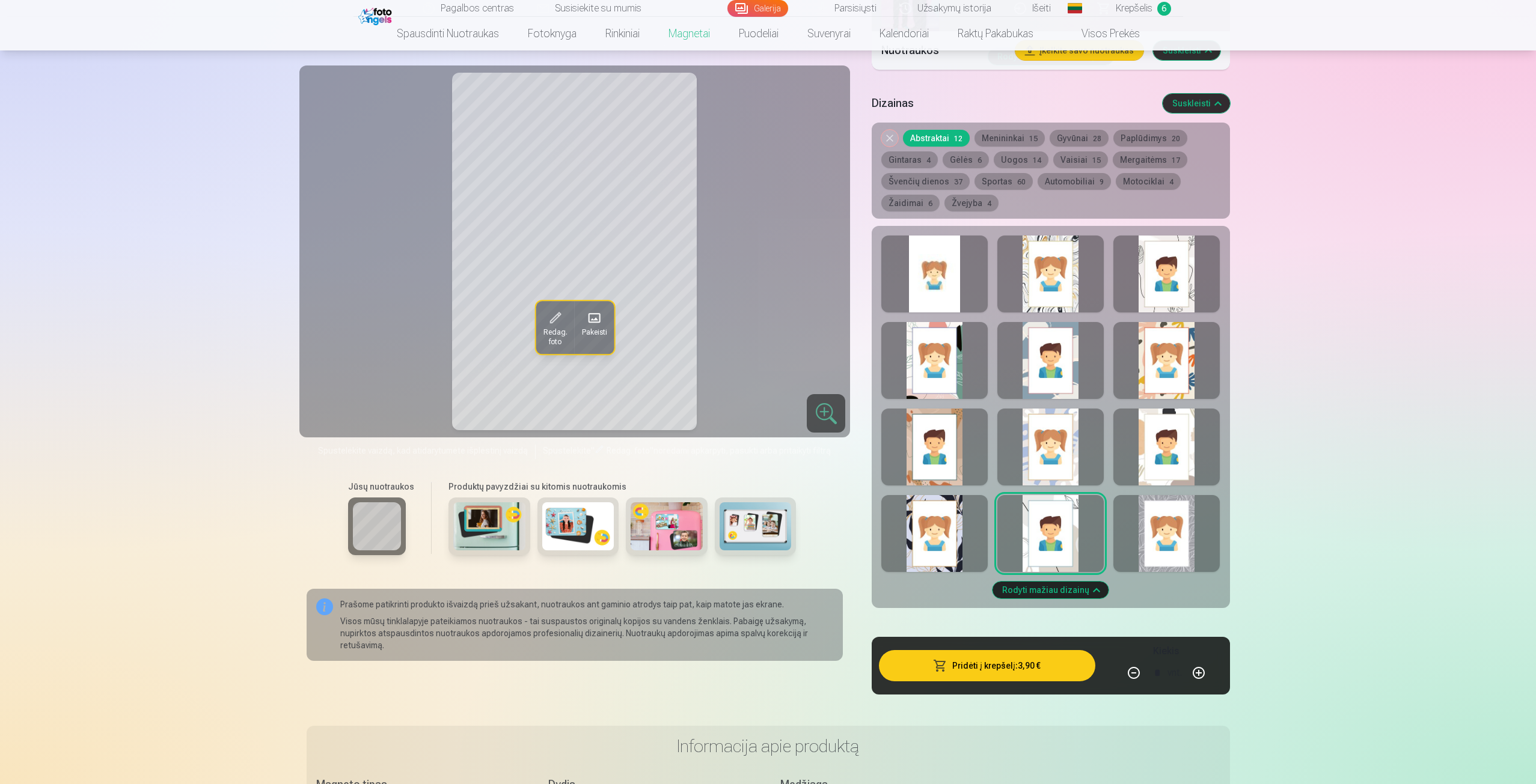
click at [943, 275] on div at bounding box center [935, 274] width 106 height 77
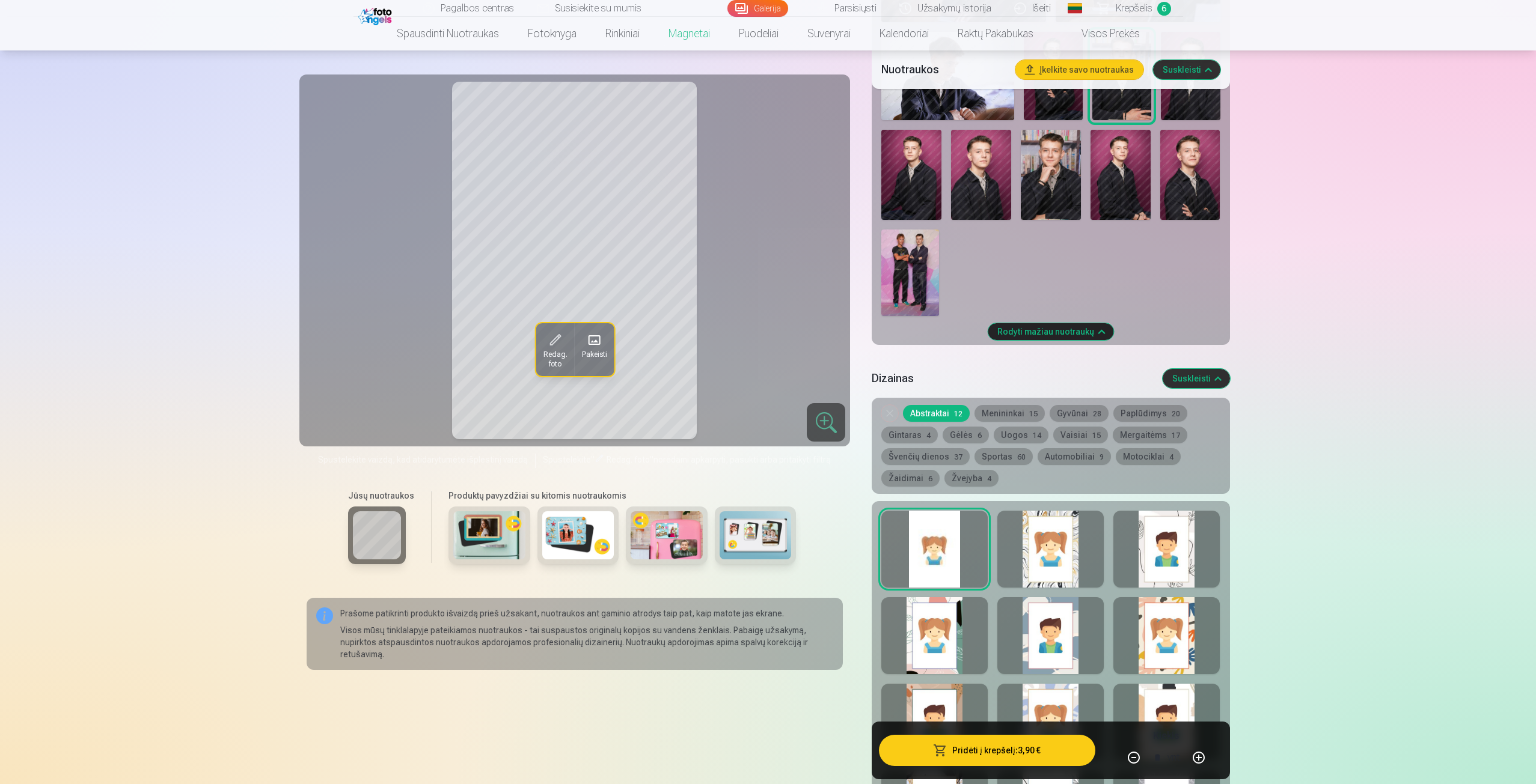
scroll to position [601, 0]
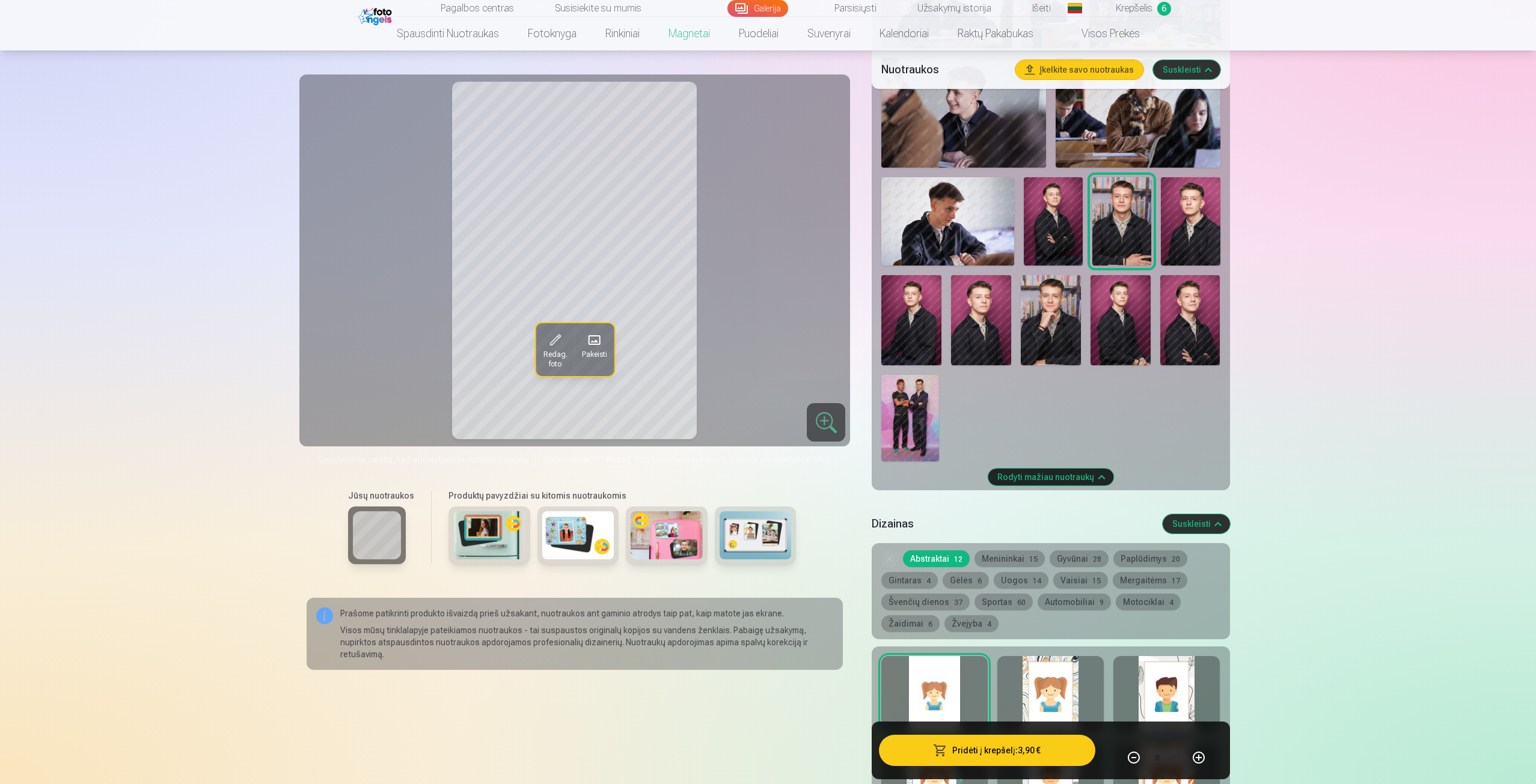
click at [1125, 4] on span "Krepšelis" at bounding box center [1134, 8] width 37 height 15
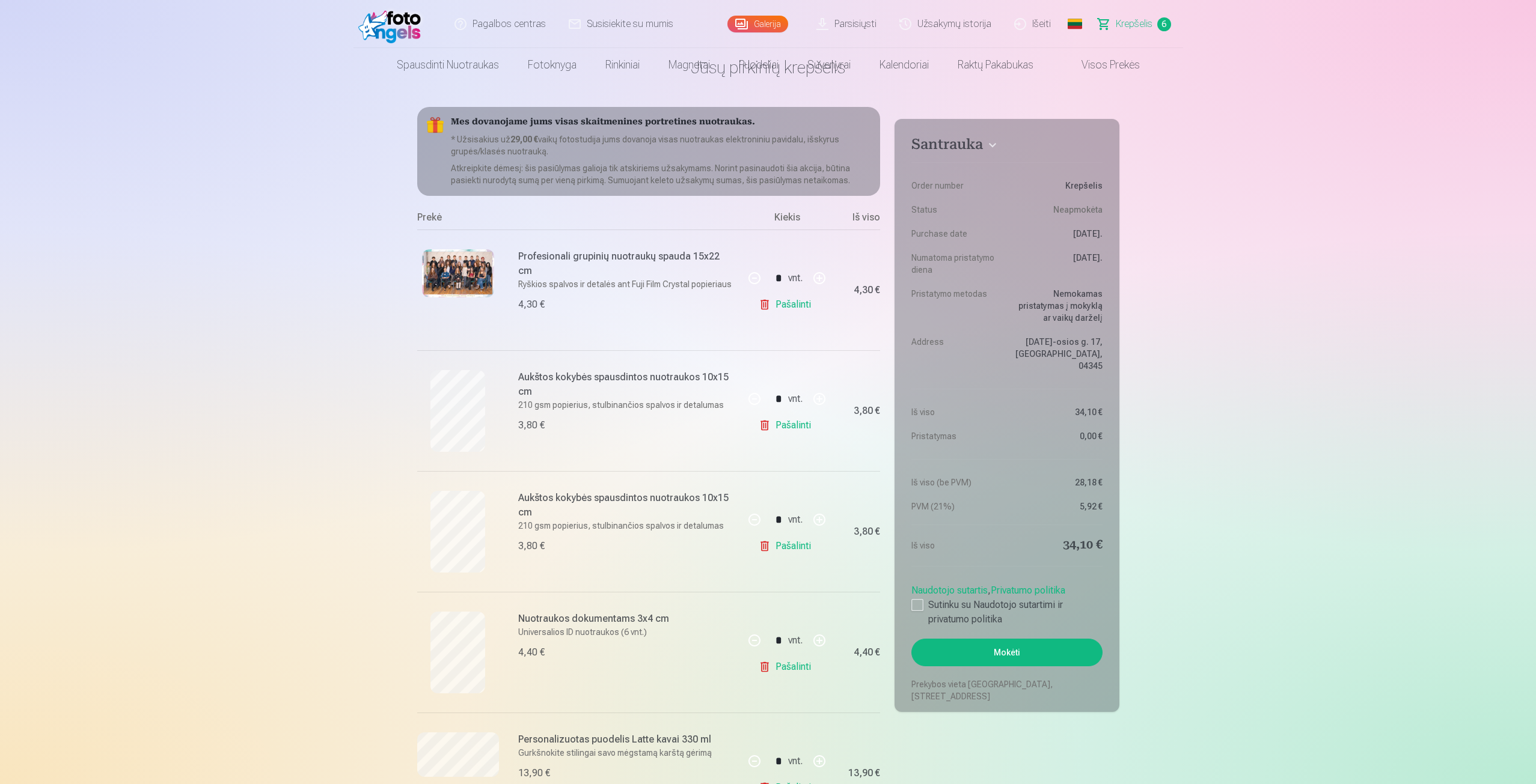
scroll to position [300, 0]
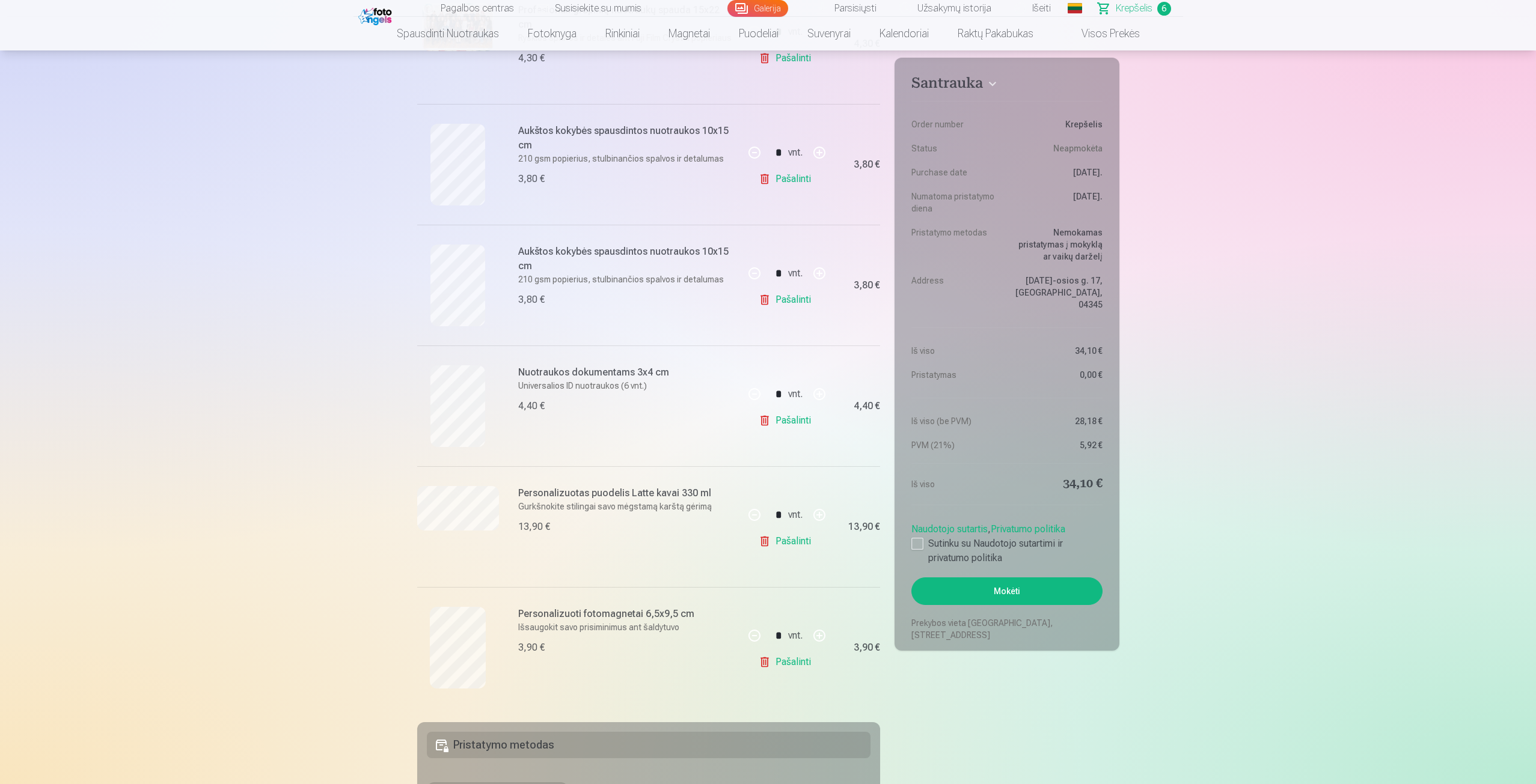
click at [786, 296] on link "Pašalinti" at bounding box center [787, 300] width 57 height 24
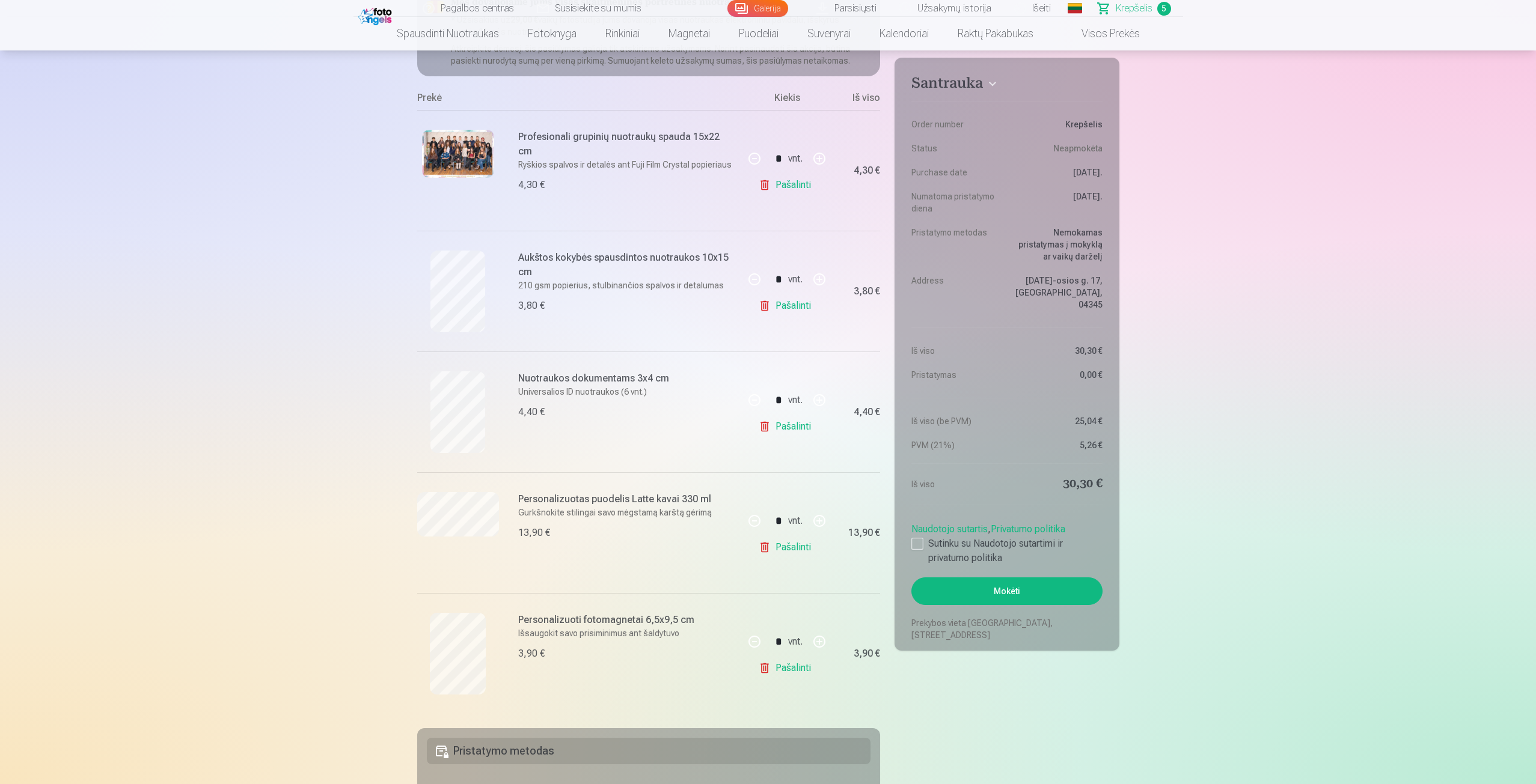
scroll to position [120, 0]
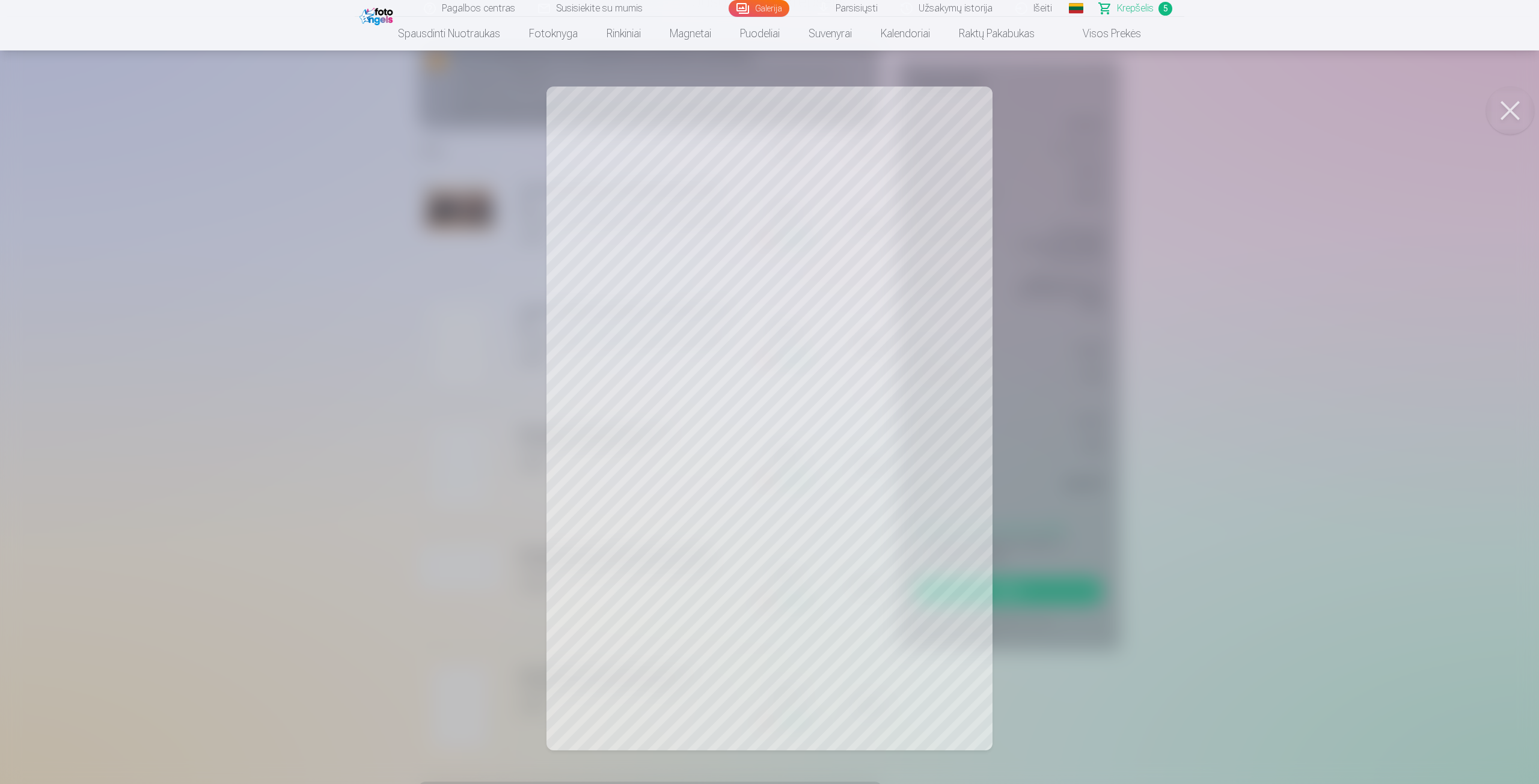
click at [463, 370] on div at bounding box center [769, 392] width 1539 height 784
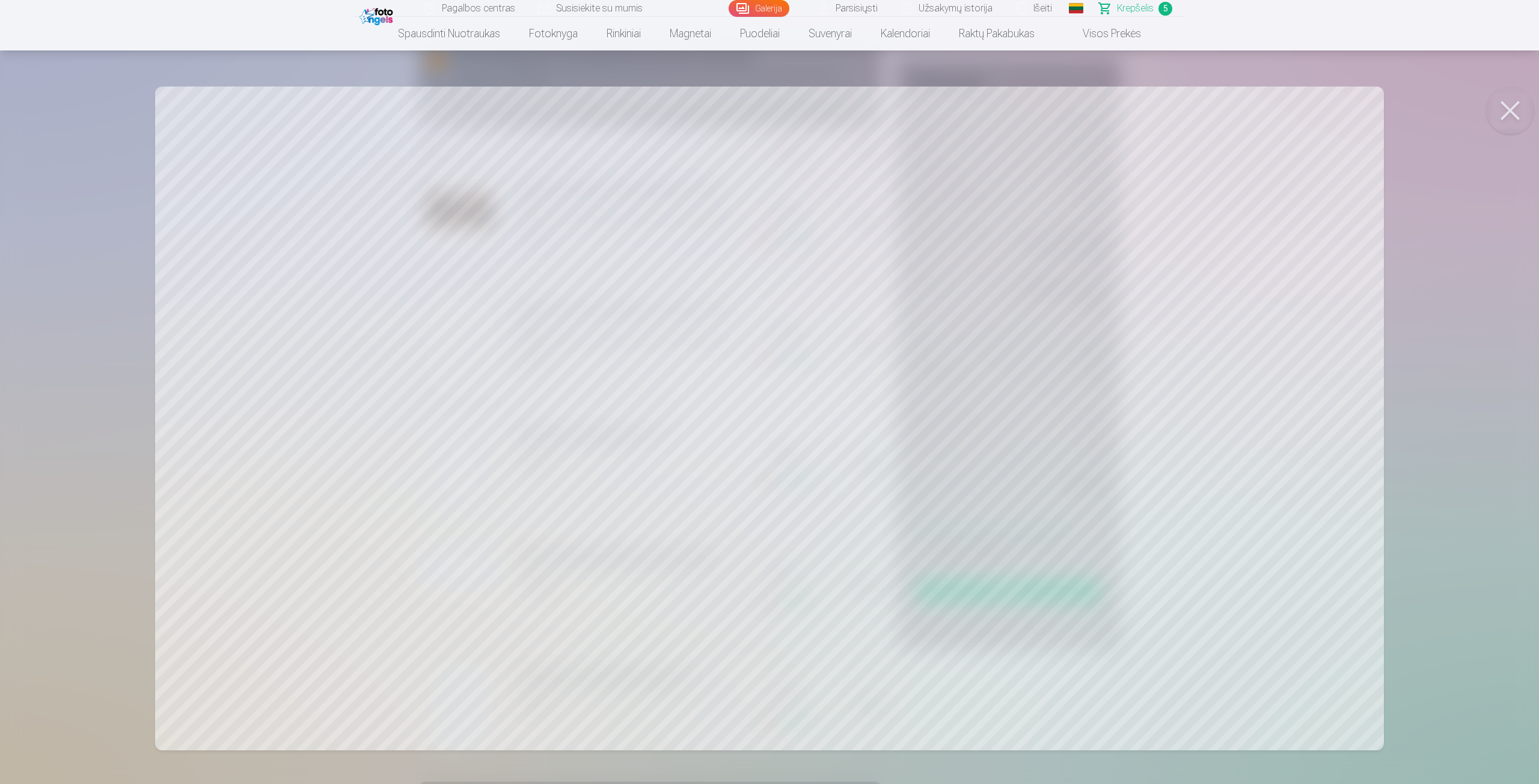
drag, startPoint x: 87, startPoint y: 322, endPoint x: 68, endPoint y: 313, distance: 21.0
click at [87, 322] on div at bounding box center [769, 392] width 1539 height 784
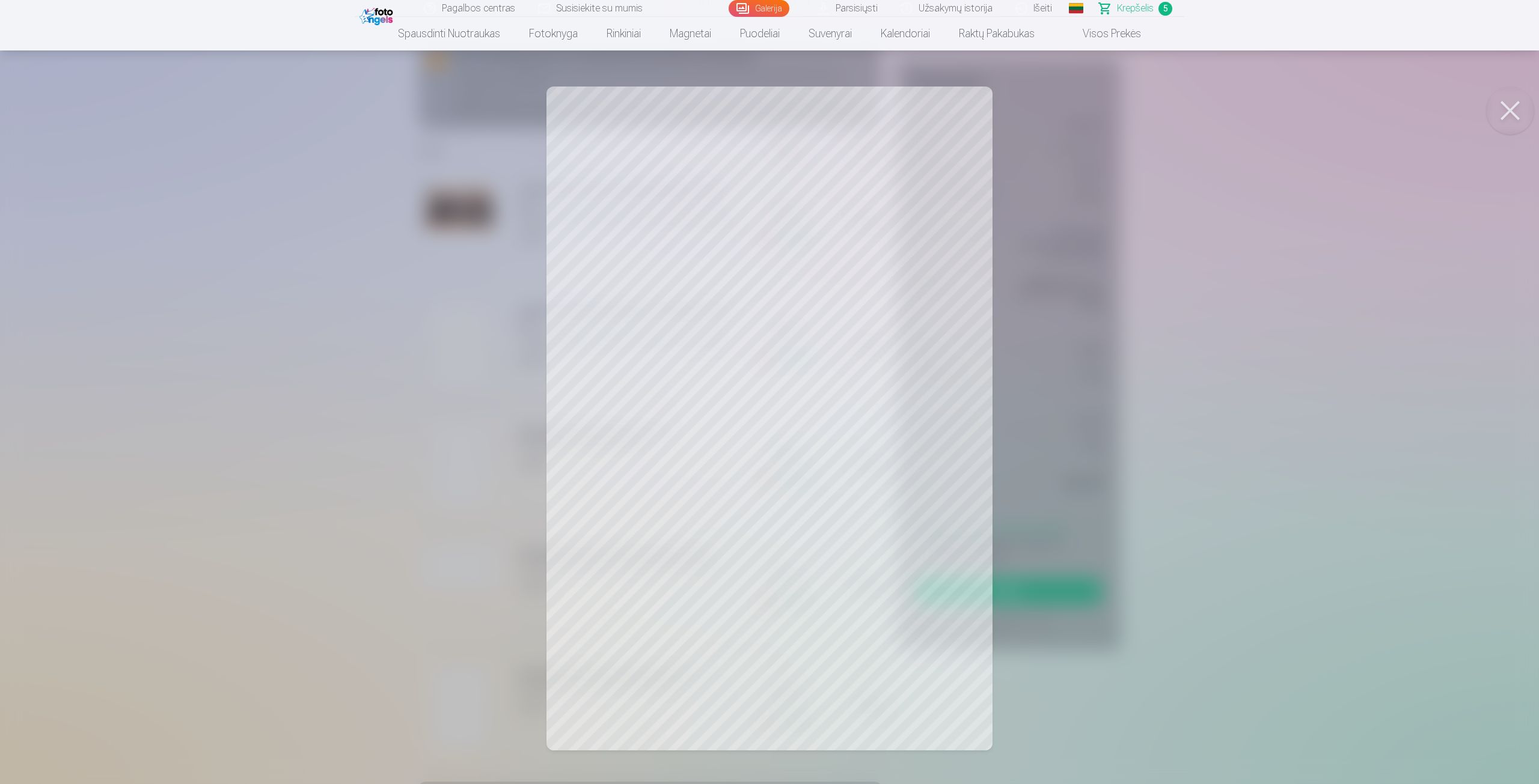
drag, startPoint x: 243, startPoint y: 457, endPoint x: 265, endPoint y: 465, distance: 23.4
click at [245, 460] on div at bounding box center [769, 392] width 1539 height 784
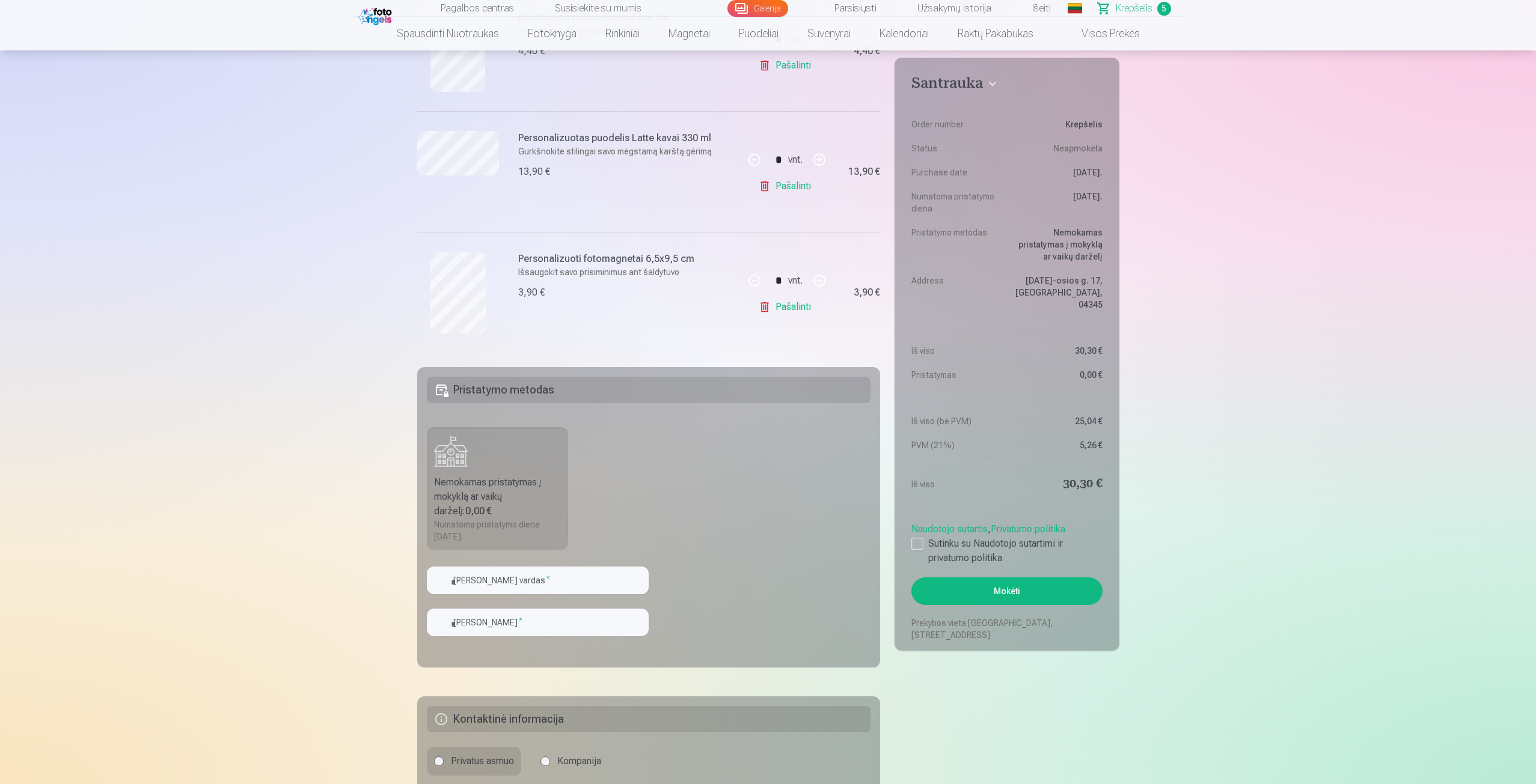
scroll to position [661, 0]
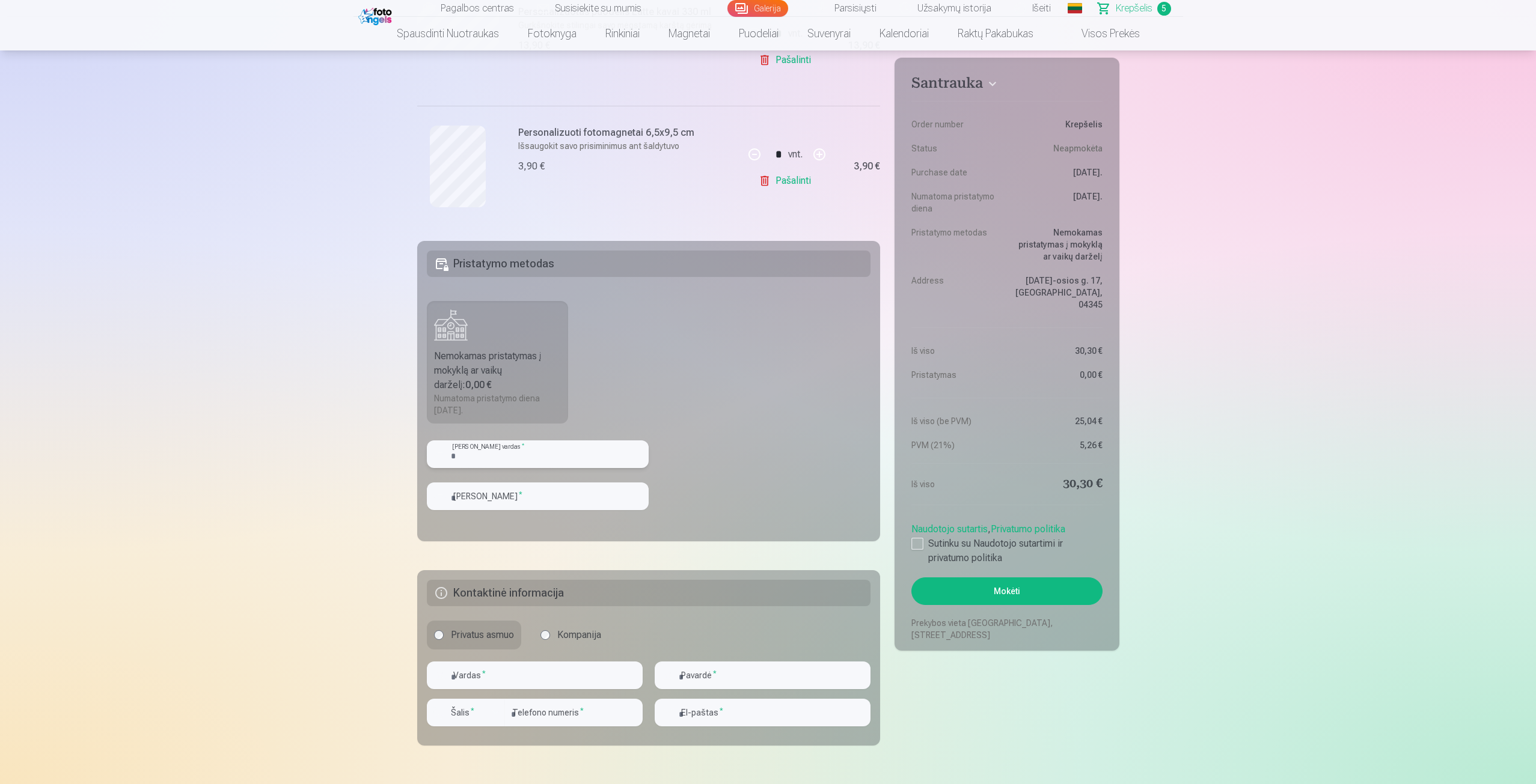
click at [566, 465] on input "text" at bounding box center [538, 455] width 222 height 28
type input "*******"
type input "**********"
type input "*****"
click at [912, 578] on button "Mokėti" at bounding box center [1007, 591] width 191 height 28
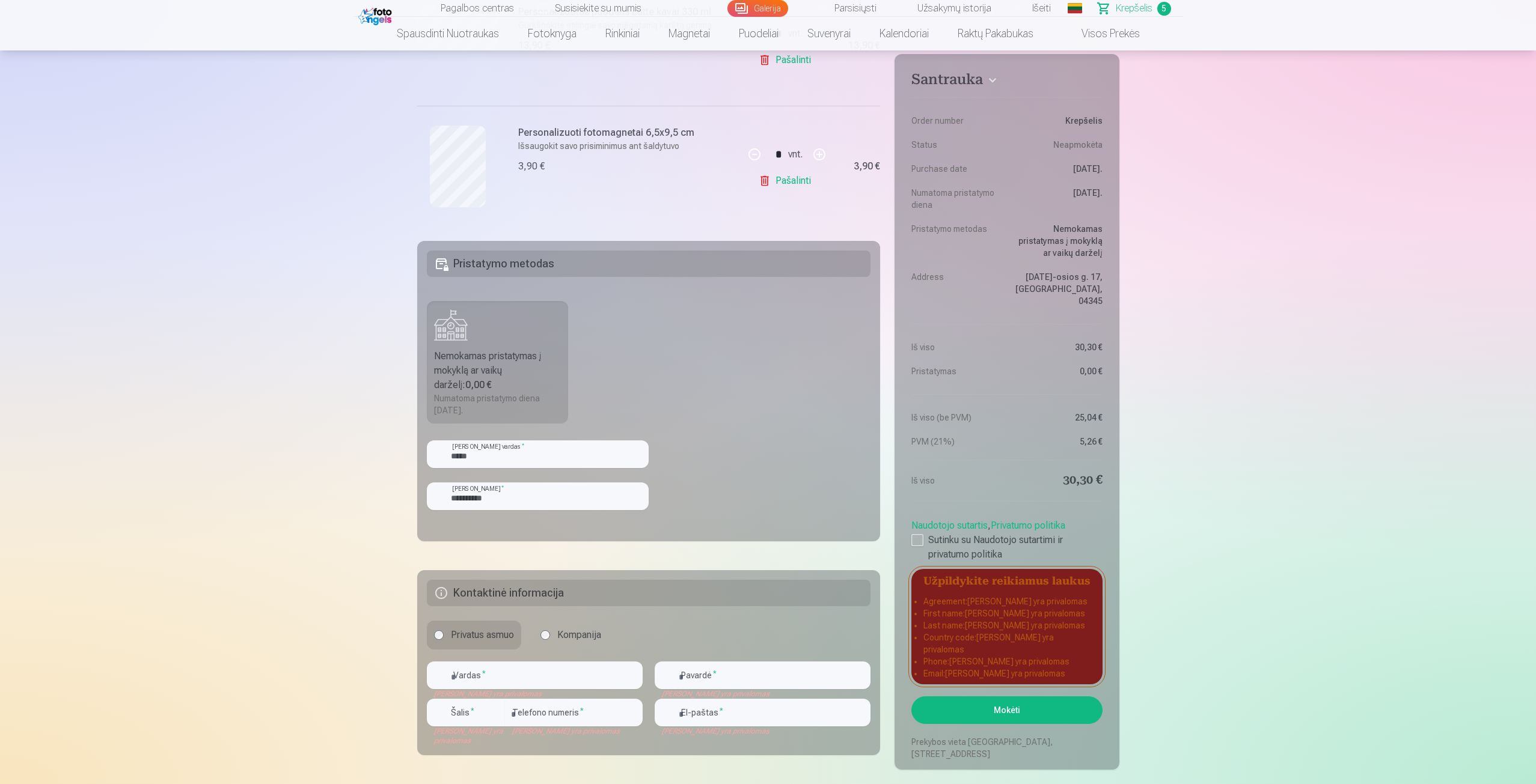
click at [688, 423] on fieldset "**********" at bounding box center [650, 391] width 464 height 300
click at [518, 679] on input "text" at bounding box center [535, 676] width 216 height 28
type input "******"
type input "**********"
type input "*********"
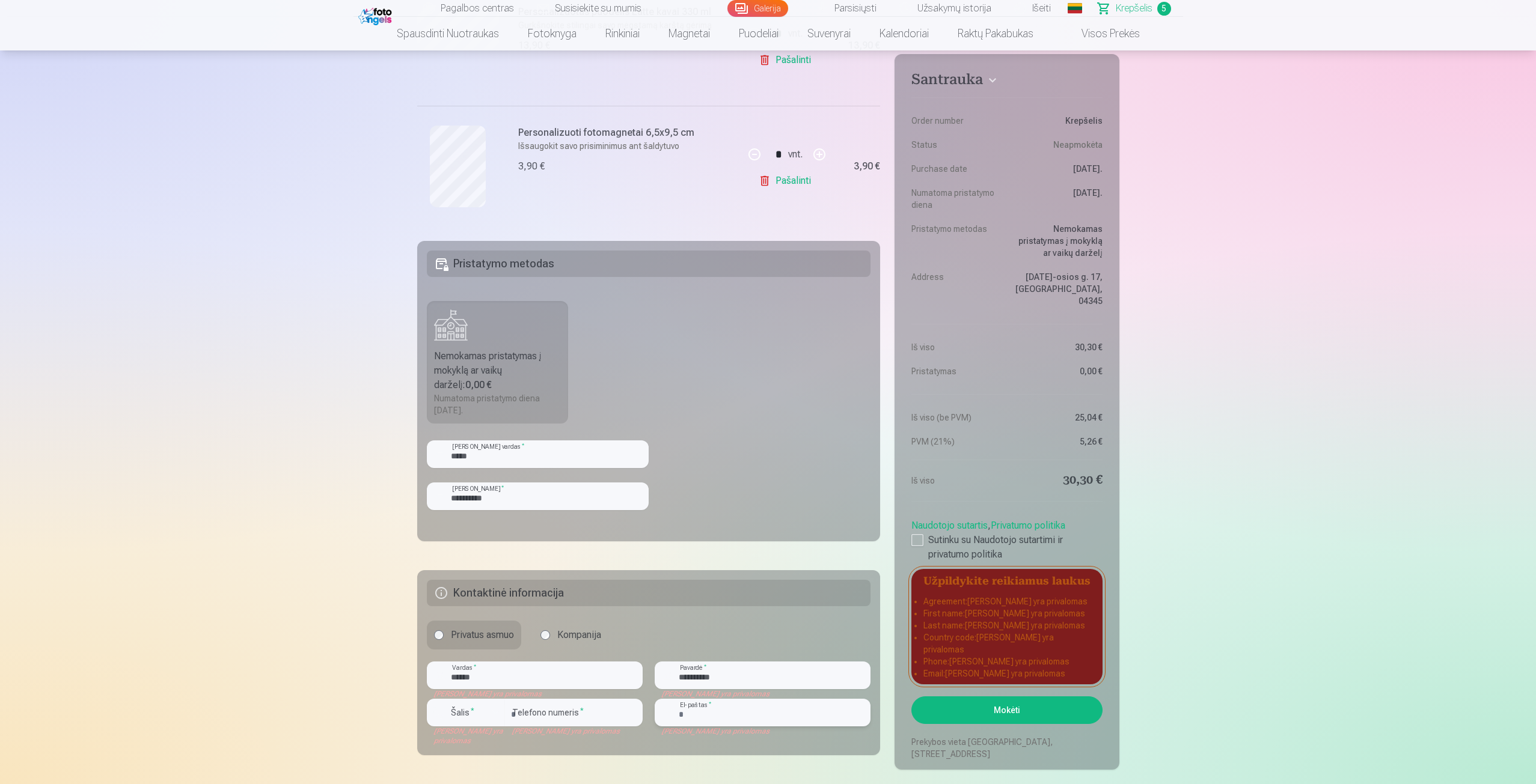
type input "**********"
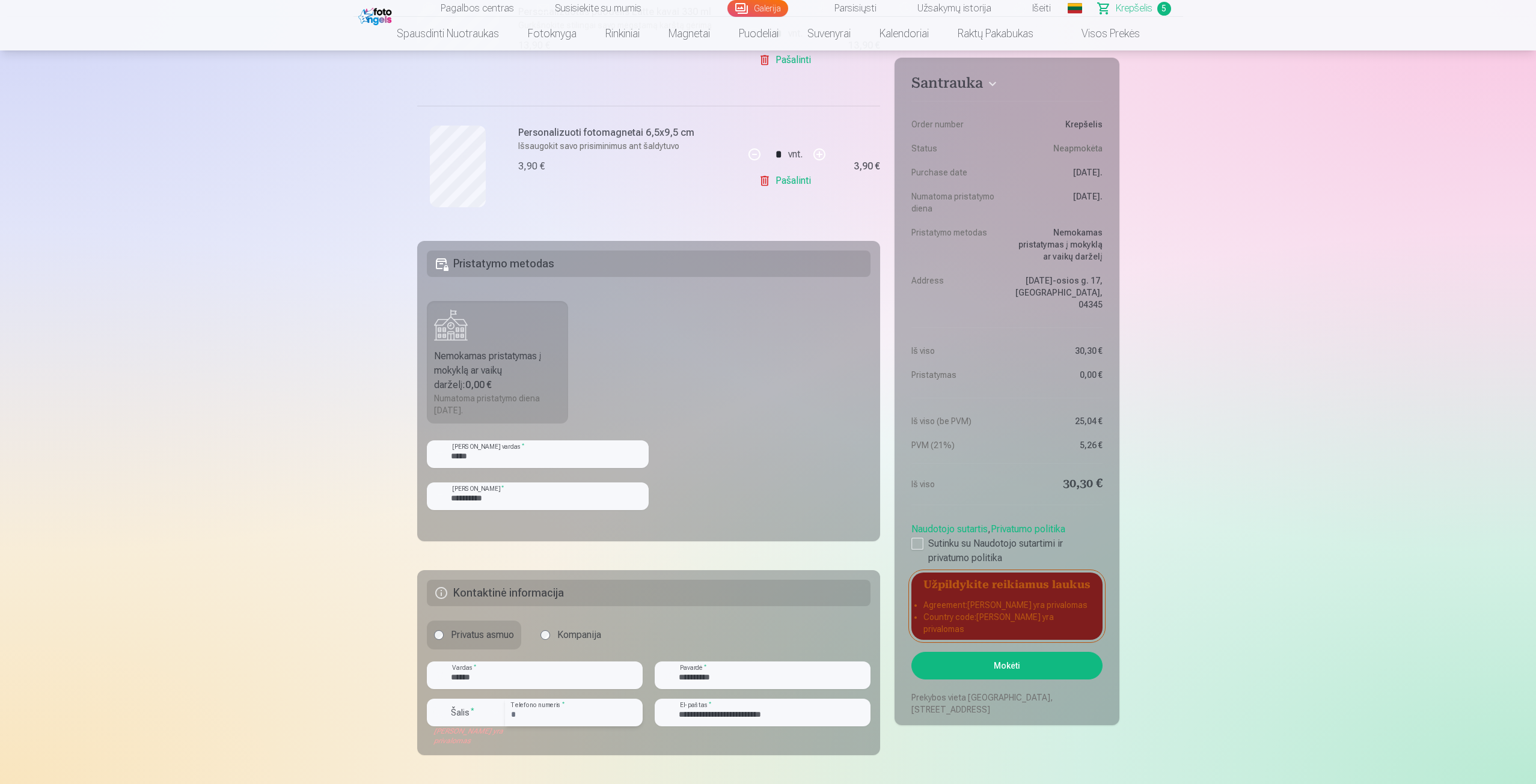
click at [514, 718] on input "*********" at bounding box center [573, 713] width 138 height 28
type input "********"
click at [483, 712] on div "button" at bounding box center [469, 714] width 36 height 12
click at [498, 730] on li "+370 Lietuva" at bounding box center [516, 723] width 158 height 24
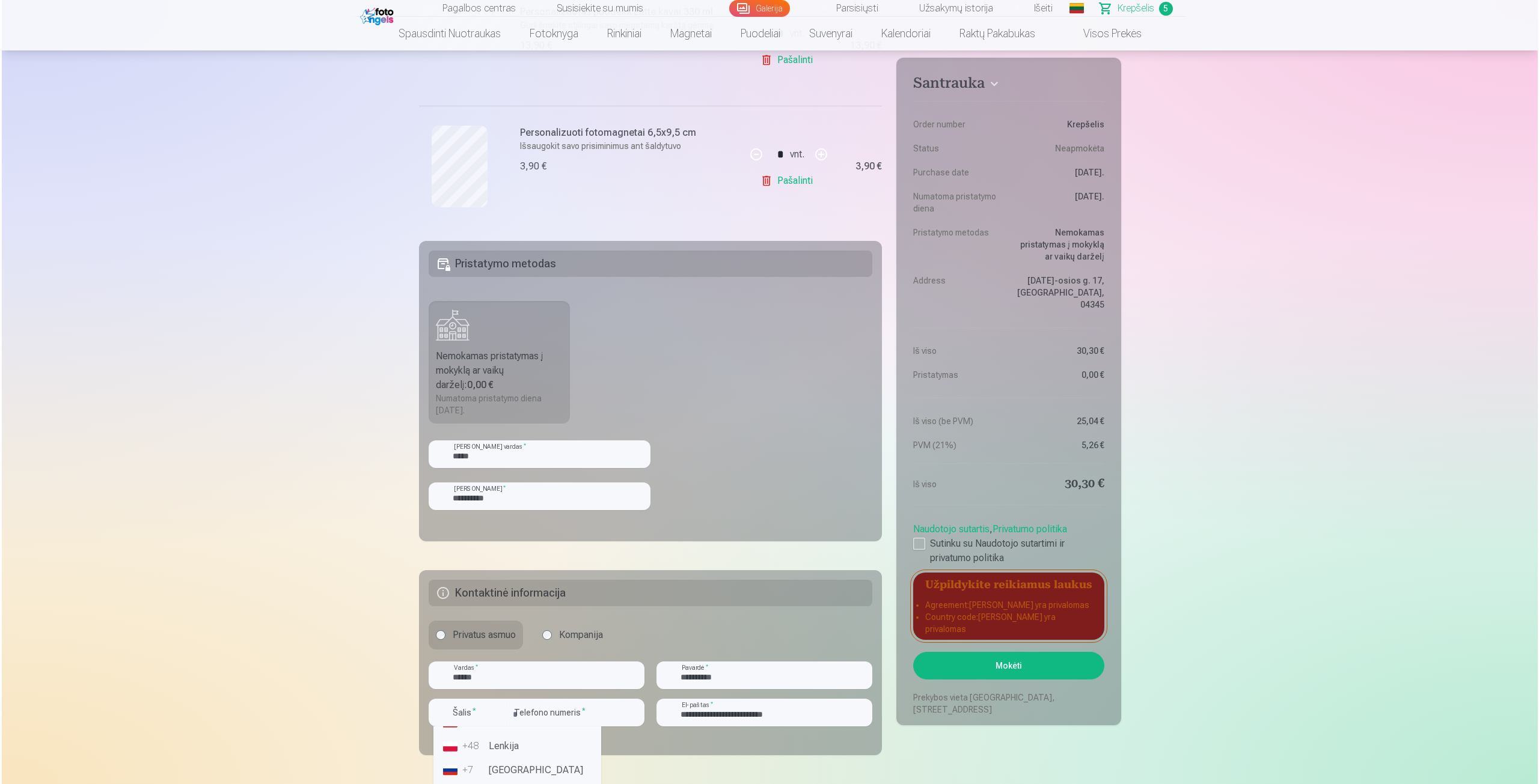
scroll to position [0, 0]
click at [920, 524] on div "Naudotojo sutartis , Privatumo politika Sutinku su Naudotojo sutartimi ir priva…" at bounding box center [1007, 541] width 191 height 48
click at [921, 538] on div at bounding box center [917, 543] width 12 height 12
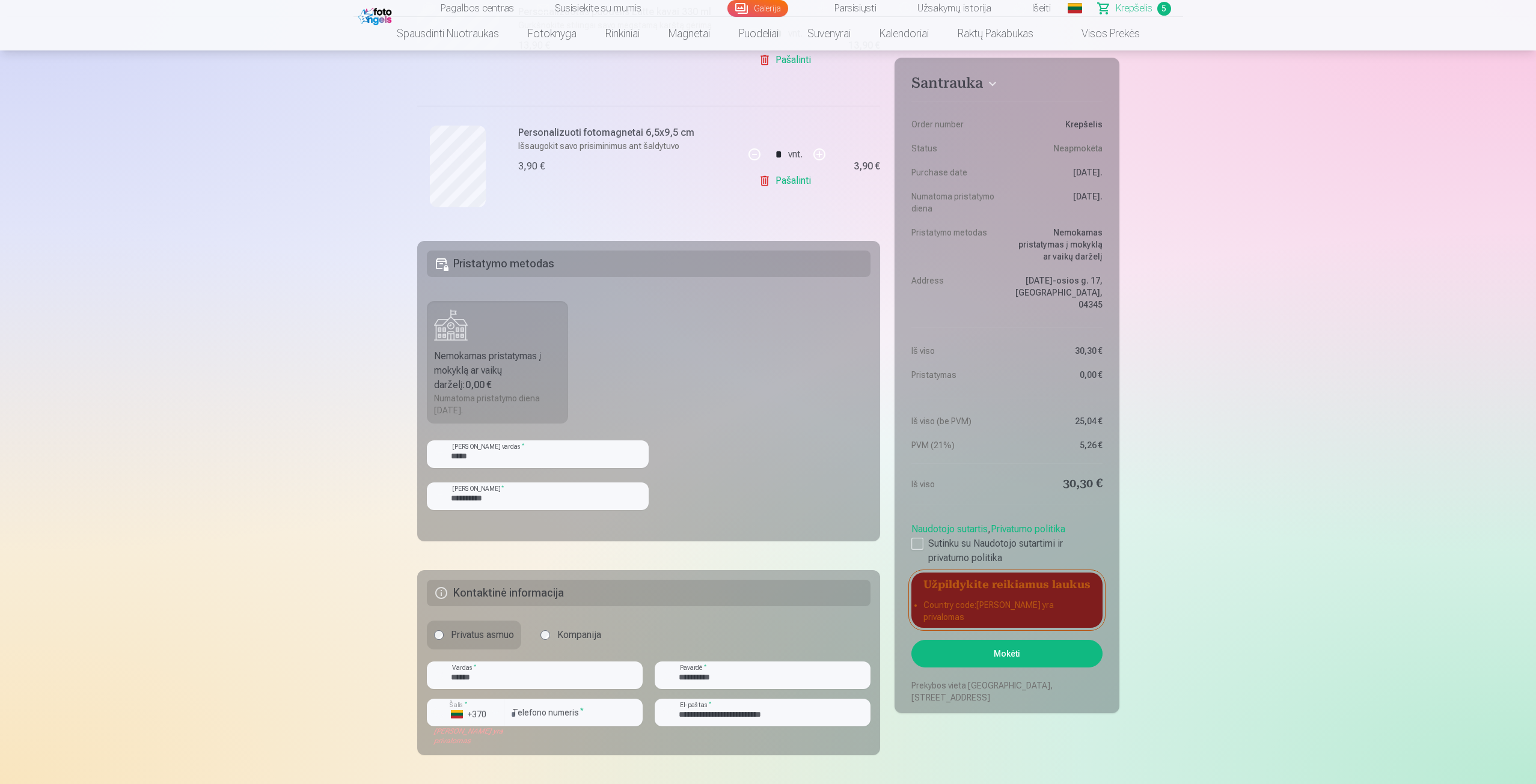
click at [985, 640] on button "Mokėti" at bounding box center [1007, 654] width 191 height 28
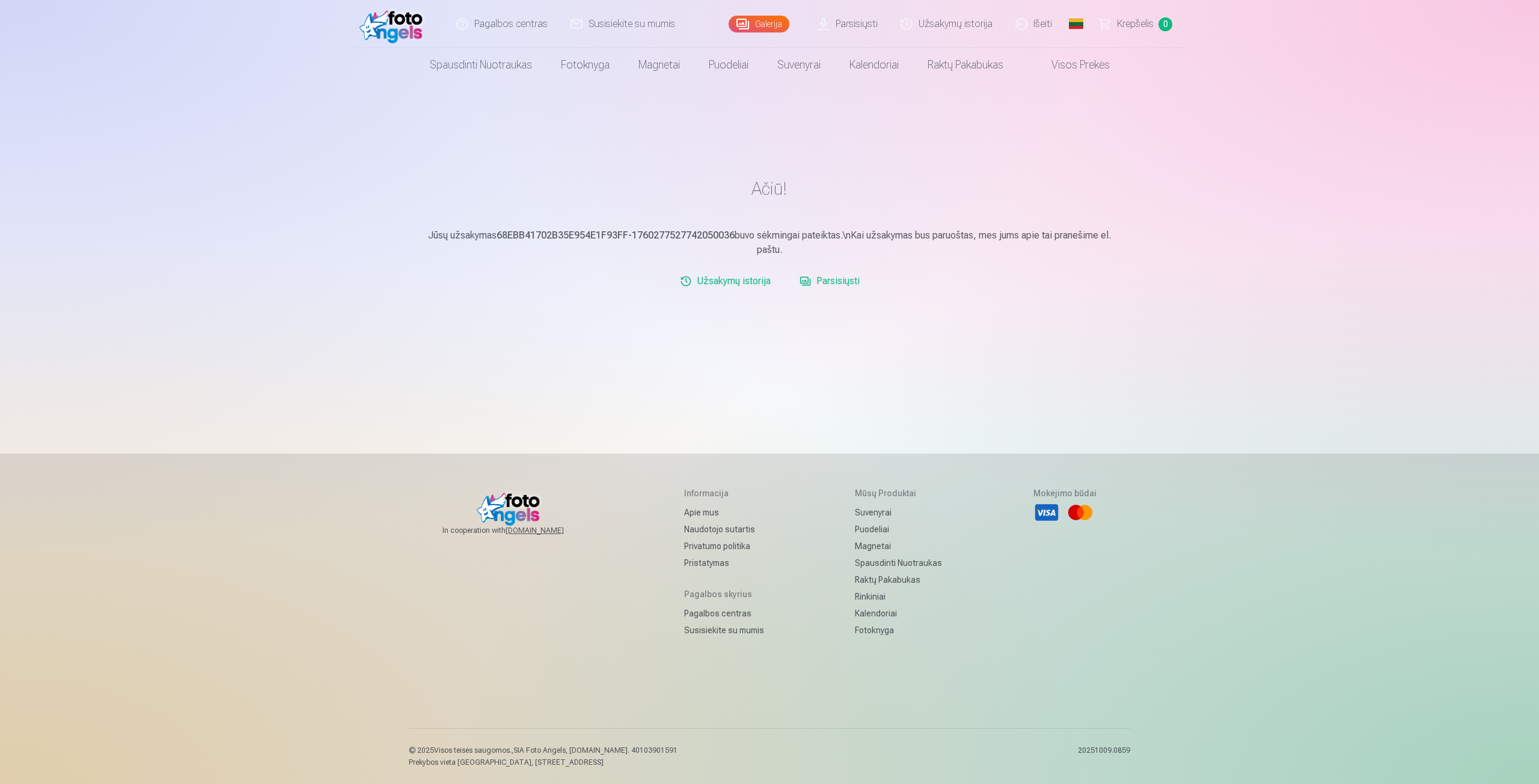
click at [838, 282] on link "Parsisiųsti" at bounding box center [829, 281] width 70 height 24
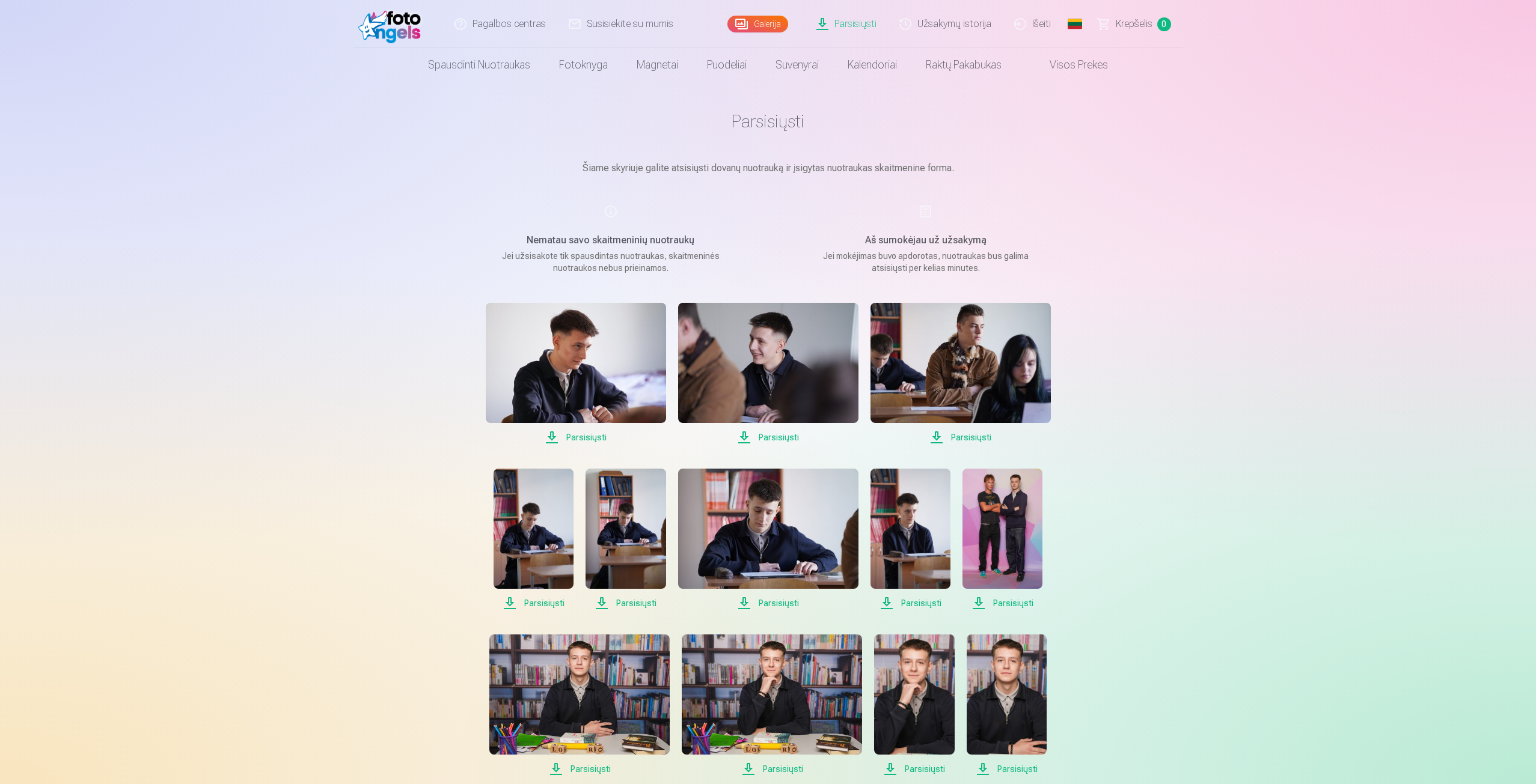
click at [584, 436] on span "Parsisiųsti" at bounding box center [576, 437] width 181 height 15
click at [782, 439] on span "Parsisiųsti" at bounding box center [768, 437] width 181 height 15
click at [982, 439] on span "Parsisiųsti" at bounding box center [961, 437] width 181 height 15
click at [544, 602] on span "Parsisiųsti" at bounding box center [534, 603] width 80 height 15
click at [641, 604] on span "Parsisiųsti" at bounding box center [625, 603] width 80 height 15
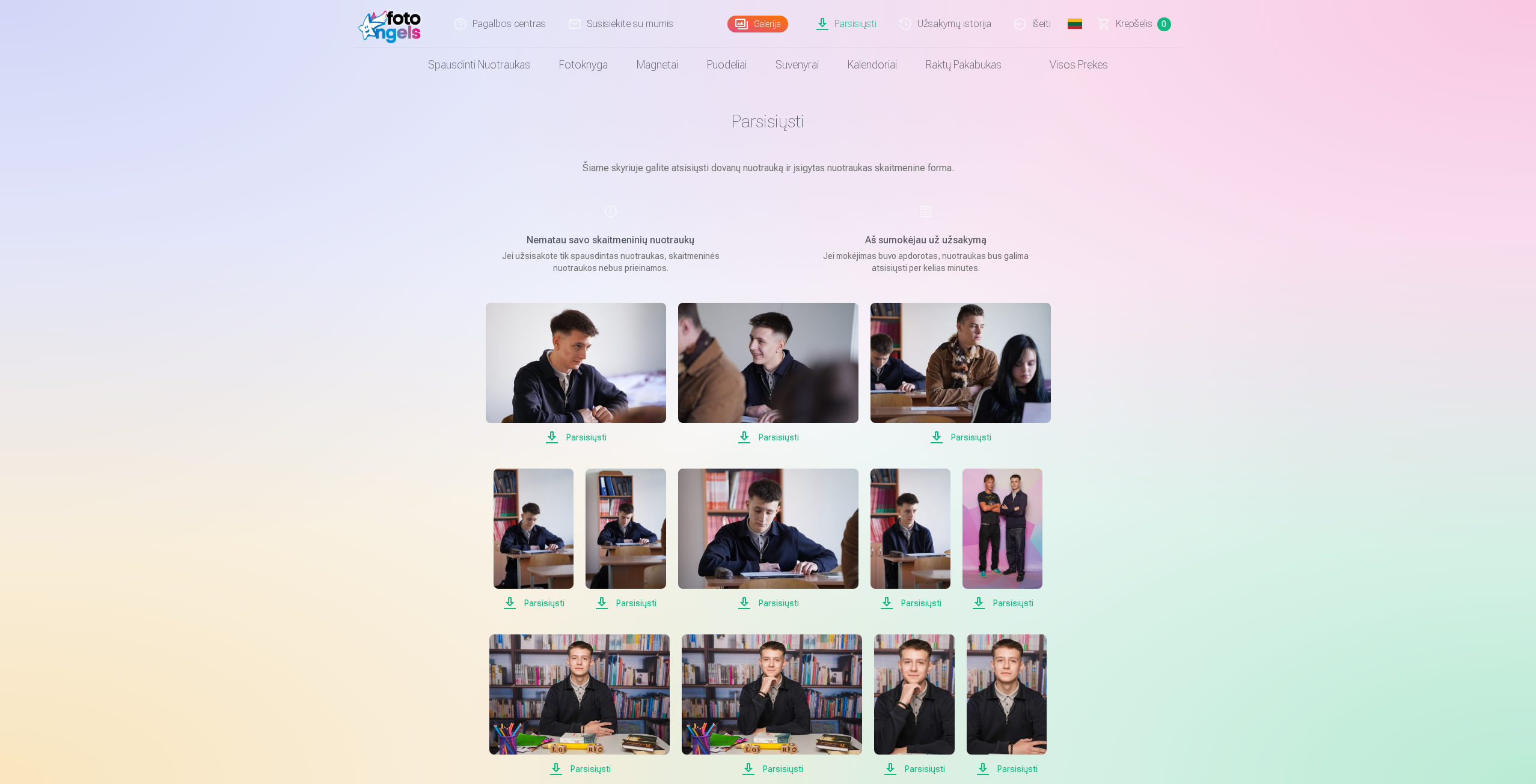
click at [754, 601] on span "Parsisiųsti" at bounding box center [768, 603] width 181 height 15
click at [900, 604] on span "Parsisiųsti" at bounding box center [911, 603] width 80 height 15
click at [1008, 604] on span "Parsisiųsti" at bounding box center [1002, 603] width 80 height 15
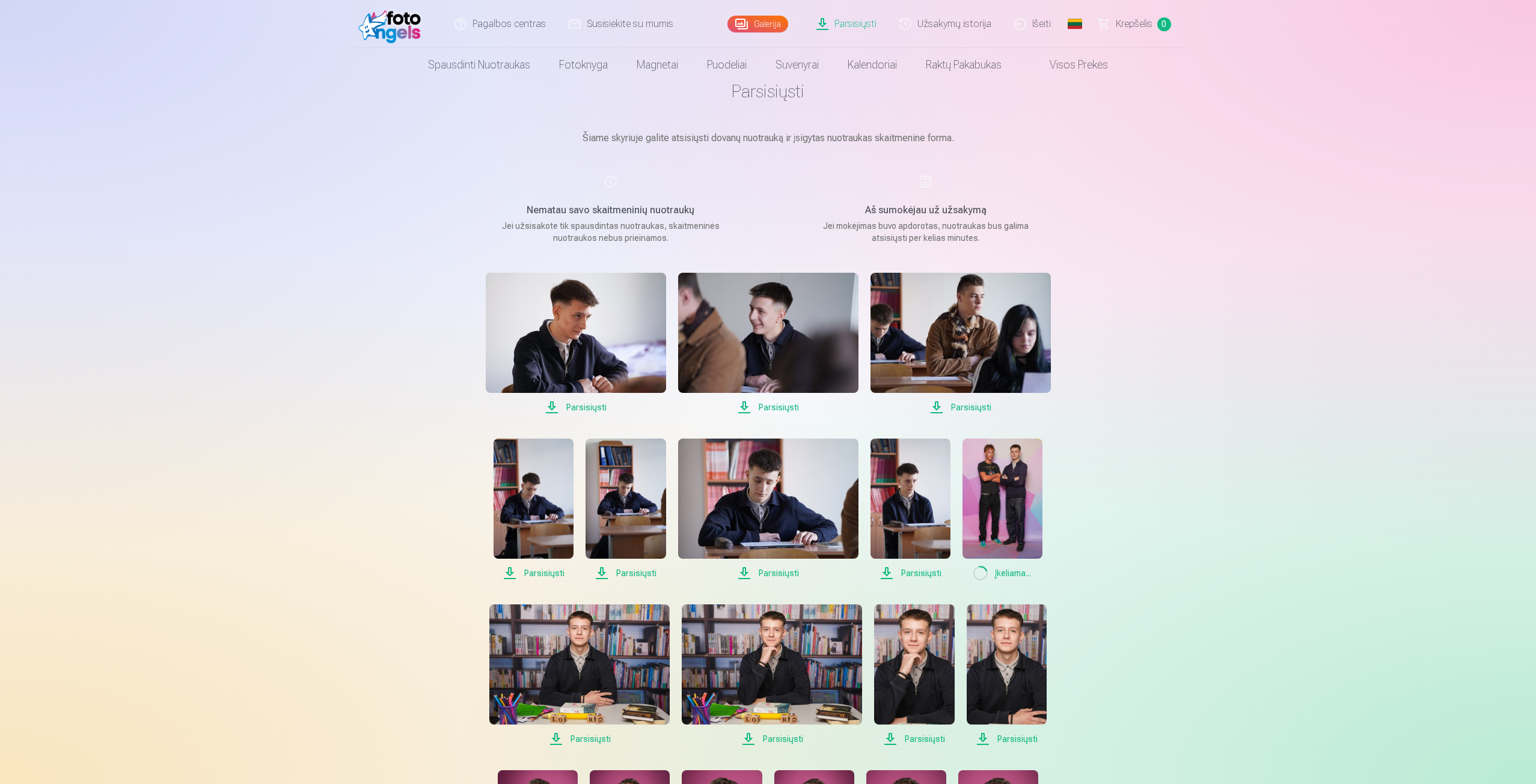
scroll to position [241, 0]
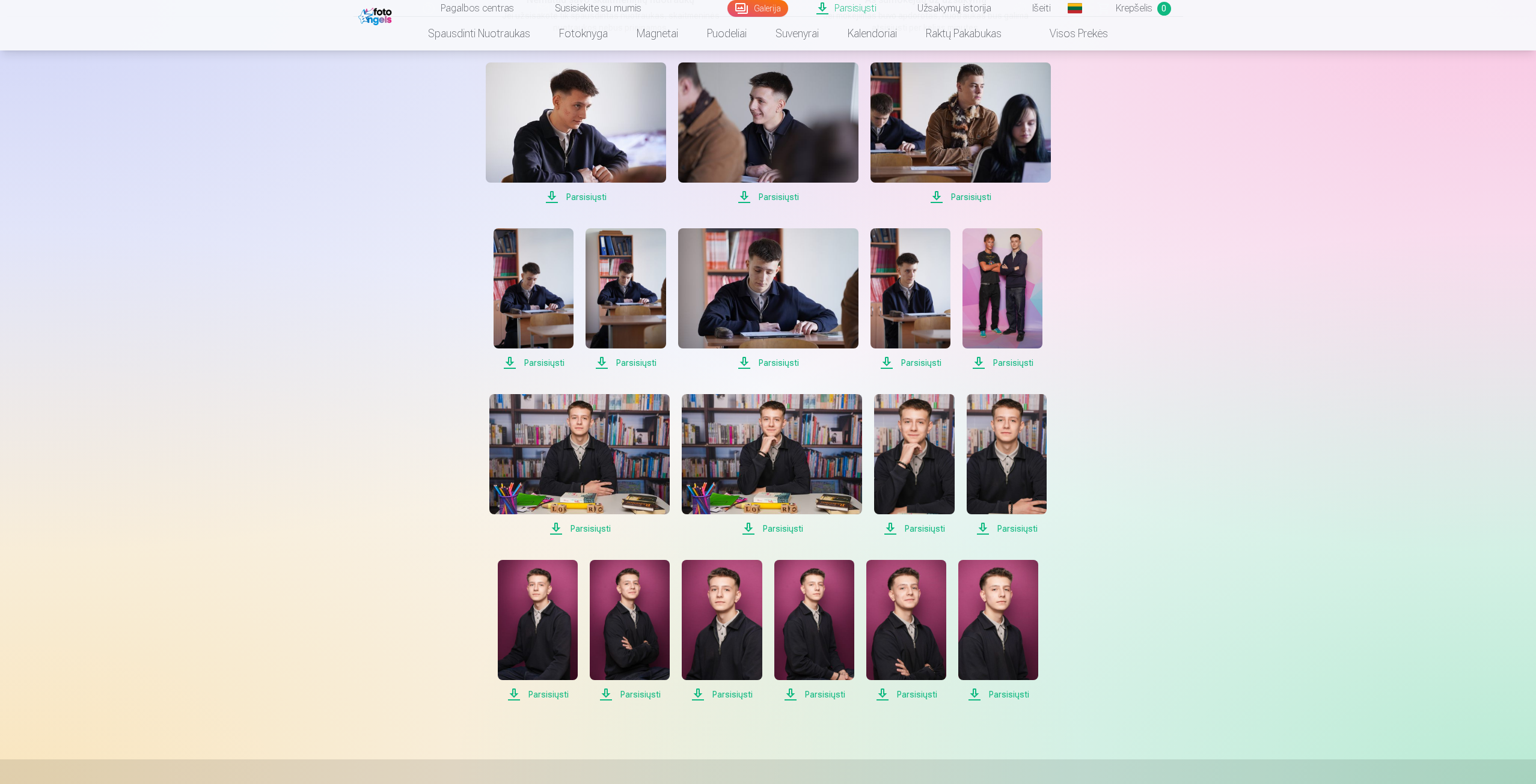
click at [590, 535] on span "Parsisiųsti" at bounding box center [579, 529] width 181 height 15
click at [775, 531] on span "Parsisiųsti" at bounding box center [772, 529] width 181 height 15
click at [901, 528] on span "Parsisiųsti" at bounding box center [914, 529] width 80 height 15
click at [1021, 532] on span "Parsisiųsti" at bounding box center [1007, 529] width 80 height 15
click at [555, 693] on span "Parsisiųsti" at bounding box center [538, 695] width 80 height 15
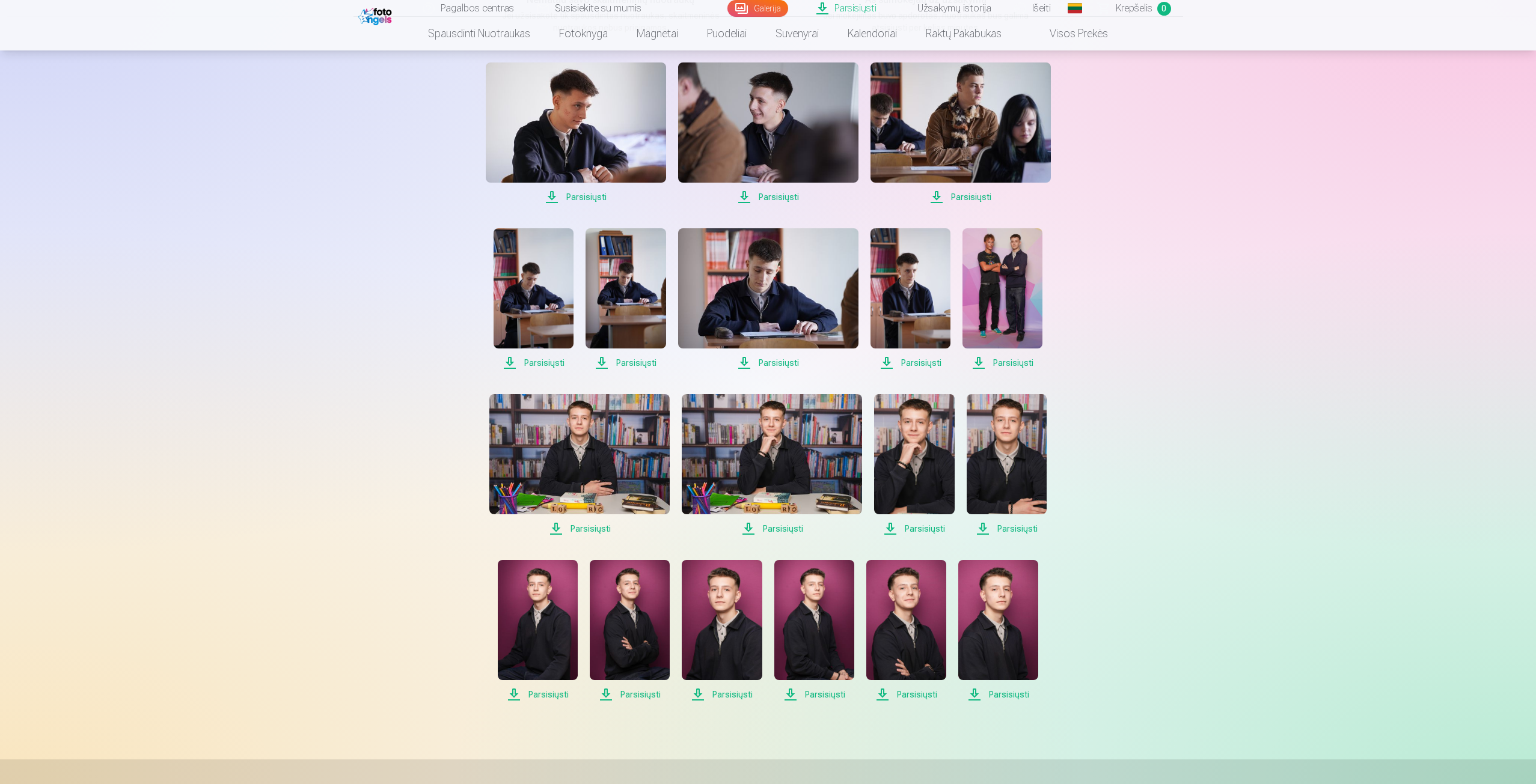
click at [643, 697] on span "Parsisiųsti" at bounding box center [630, 695] width 80 height 15
click at [717, 699] on span "Parsisiųsti" at bounding box center [722, 695] width 80 height 15
click at [822, 699] on span "Parsisiųsti" at bounding box center [814, 695] width 80 height 15
click at [904, 699] on span "Parsisiųsti" at bounding box center [906, 695] width 80 height 15
click at [1018, 699] on span "Parsisiųsti" at bounding box center [999, 695] width 80 height 15
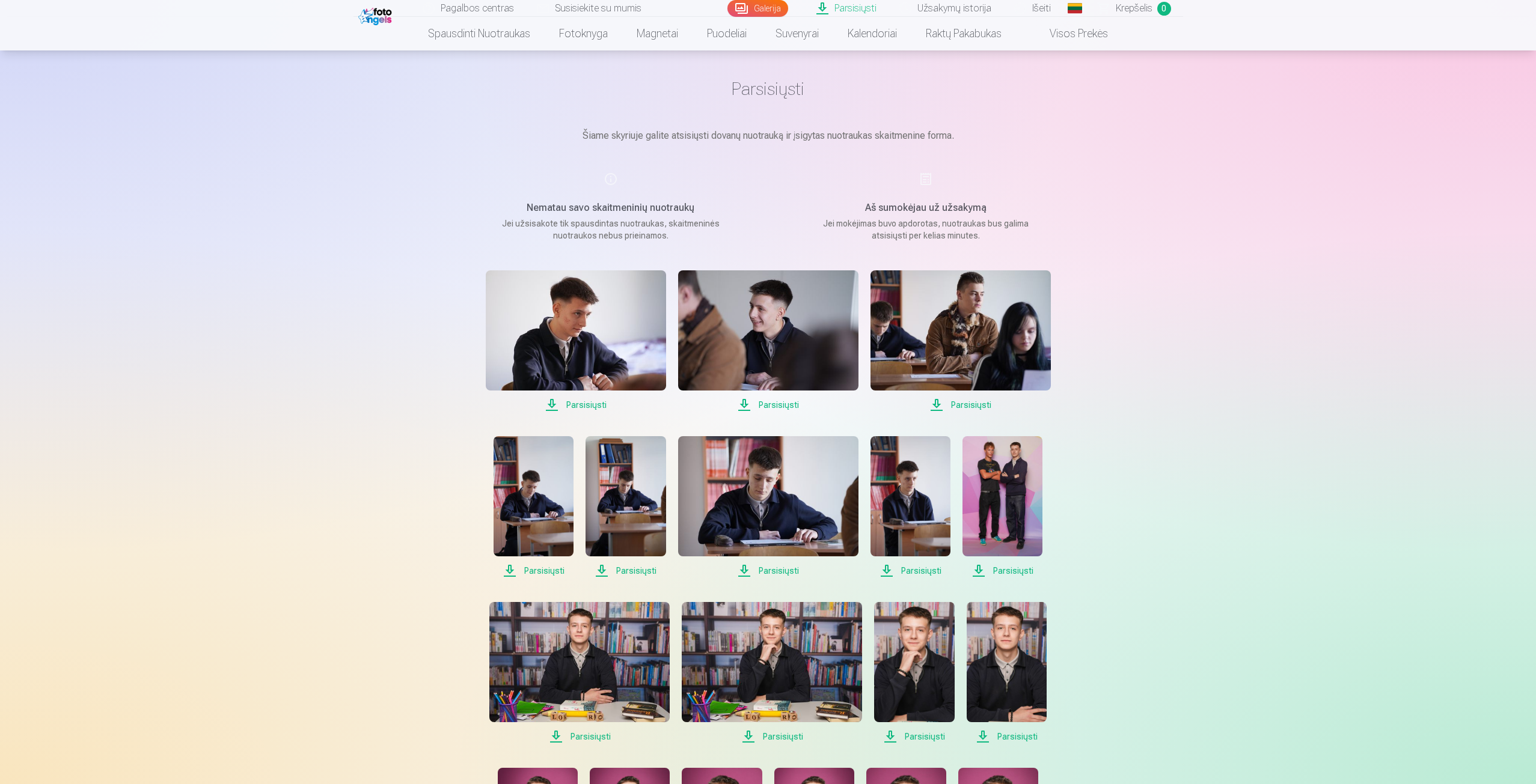
scroll to position [0, 0]
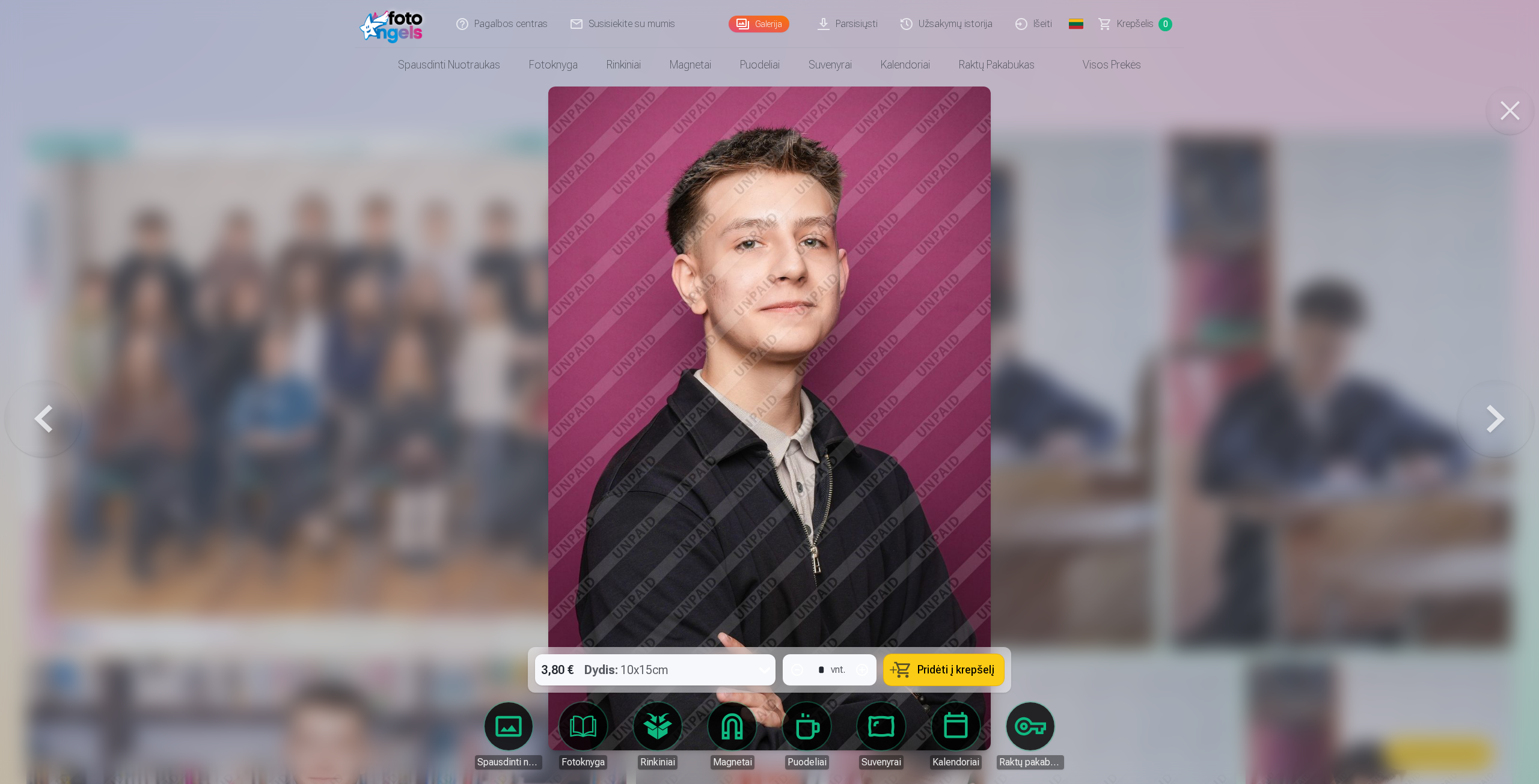
click at [384, 155] on div at bounding box center [769, 392] width 1539 height 784
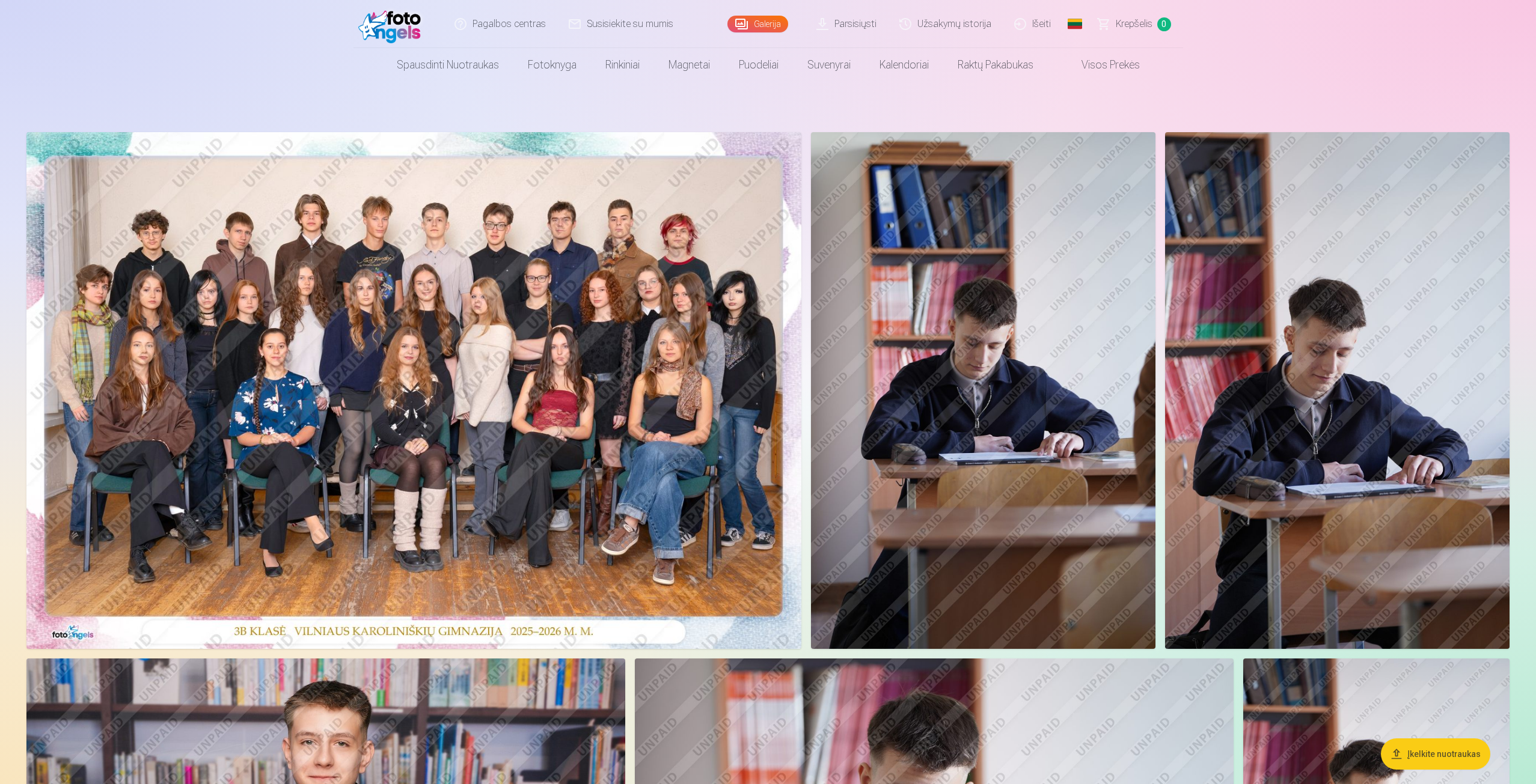
click at [1095, 65] on link "Visos prekės" at bounding box center [1101, 65] width 106 height 34
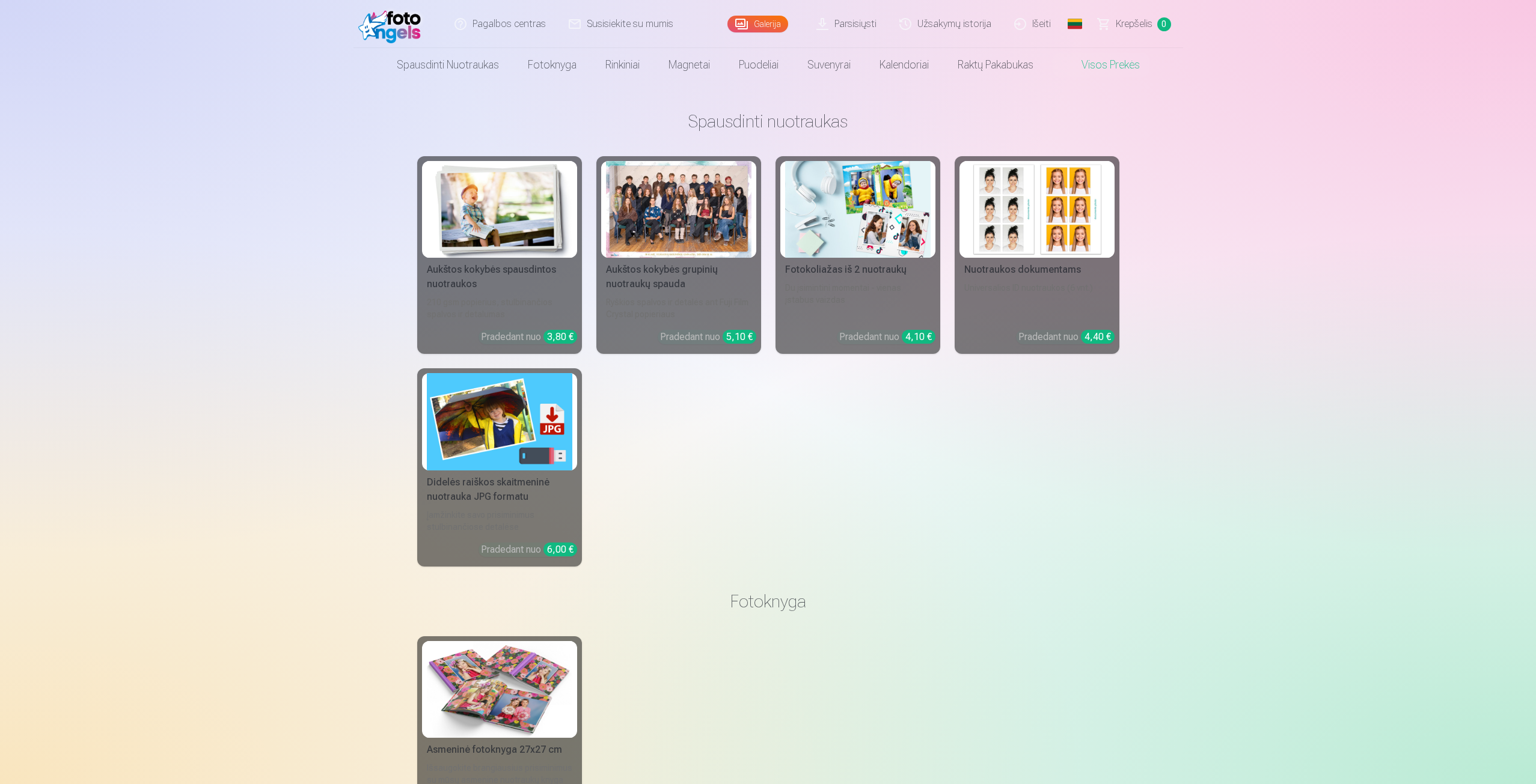
click at [762, 11] on div "Galerija" at bounding box center [760, 24] width 66 height 48
click at [759, 26] on link "Galerija" at bounding box center [758, 24] width 61 height 17
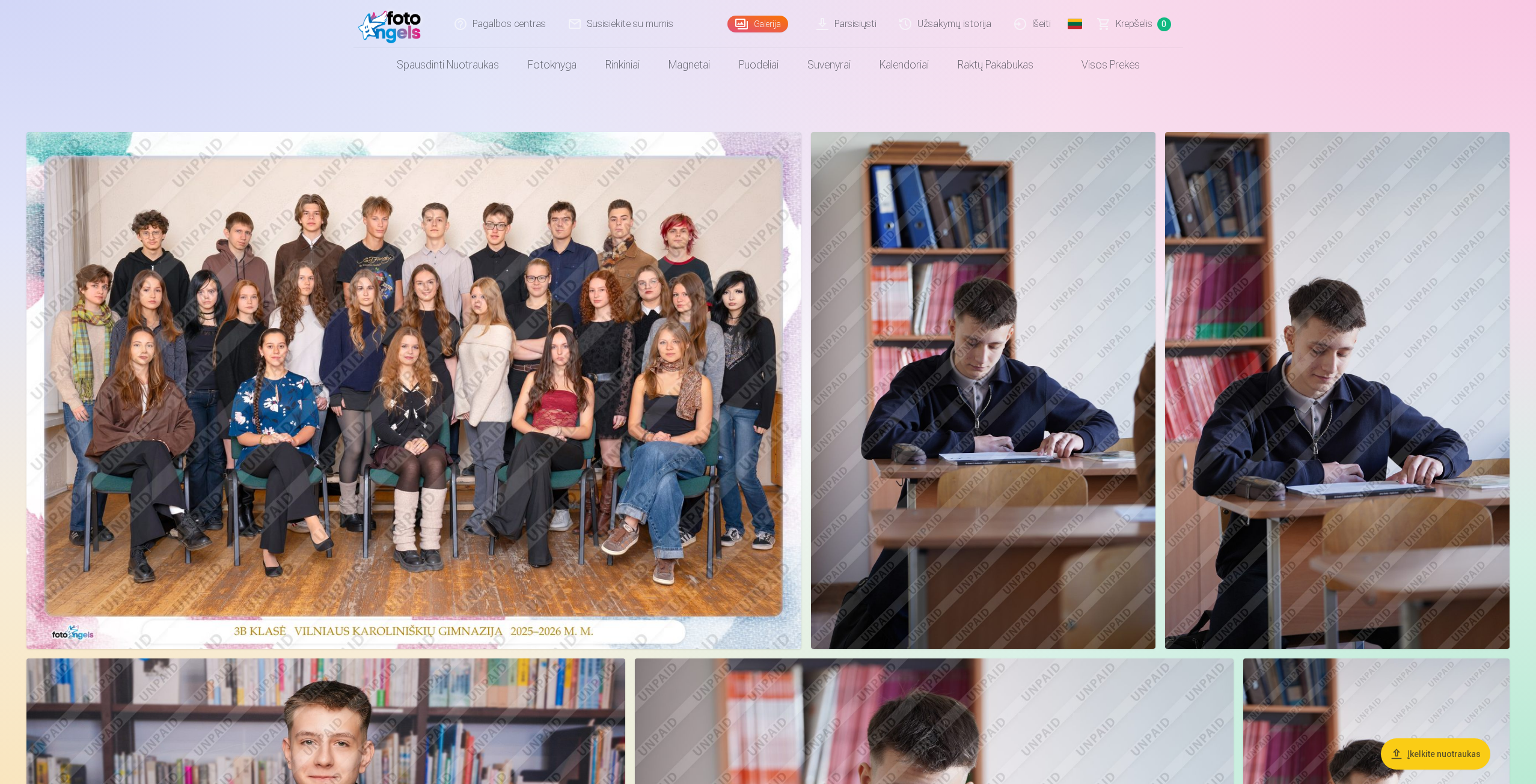
click at [685, 236] on img at bounding box center [414, 391] width 775 height 517
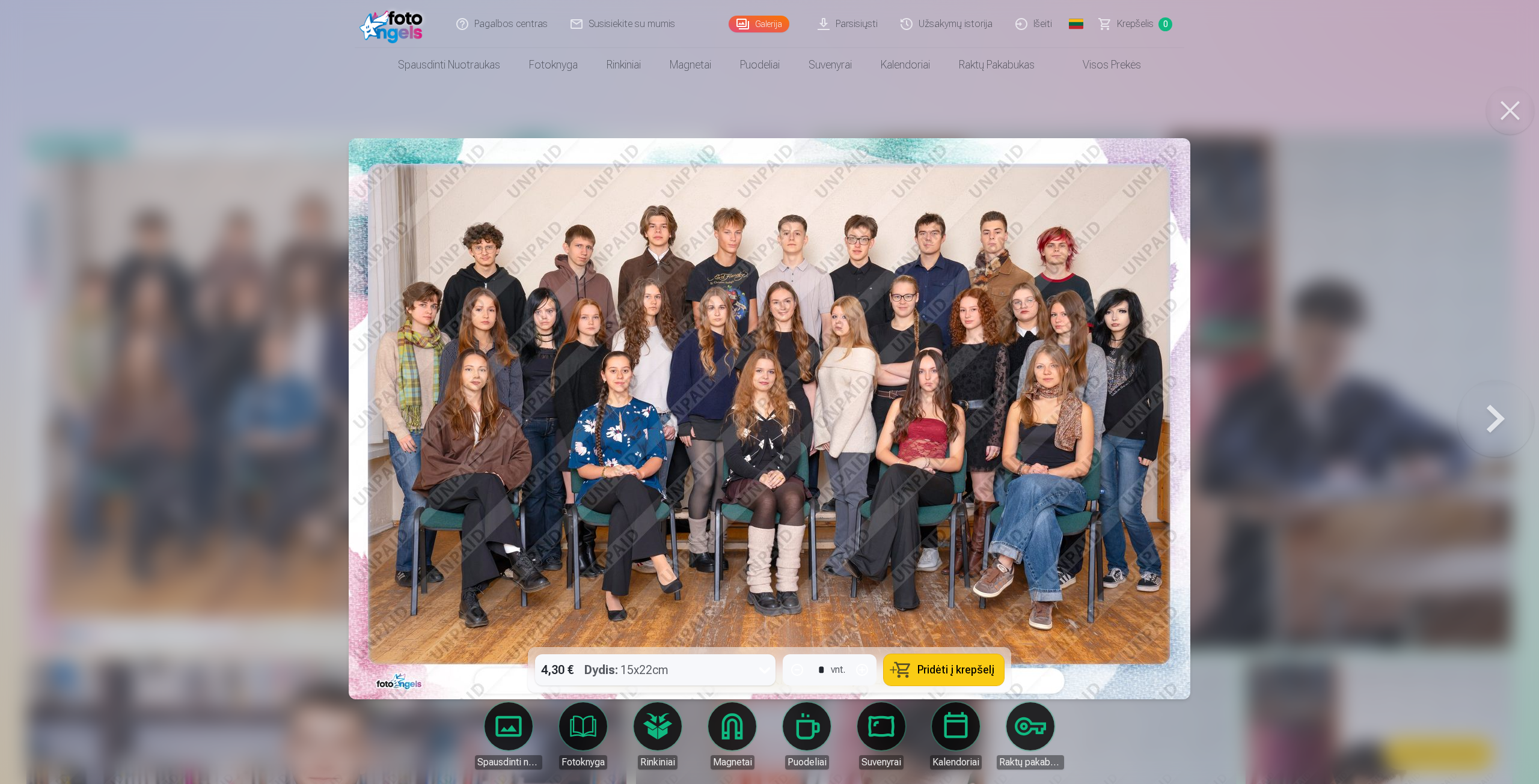
click at [1363, 326] on div at bounding box center [769, 392] width 1539 height 784
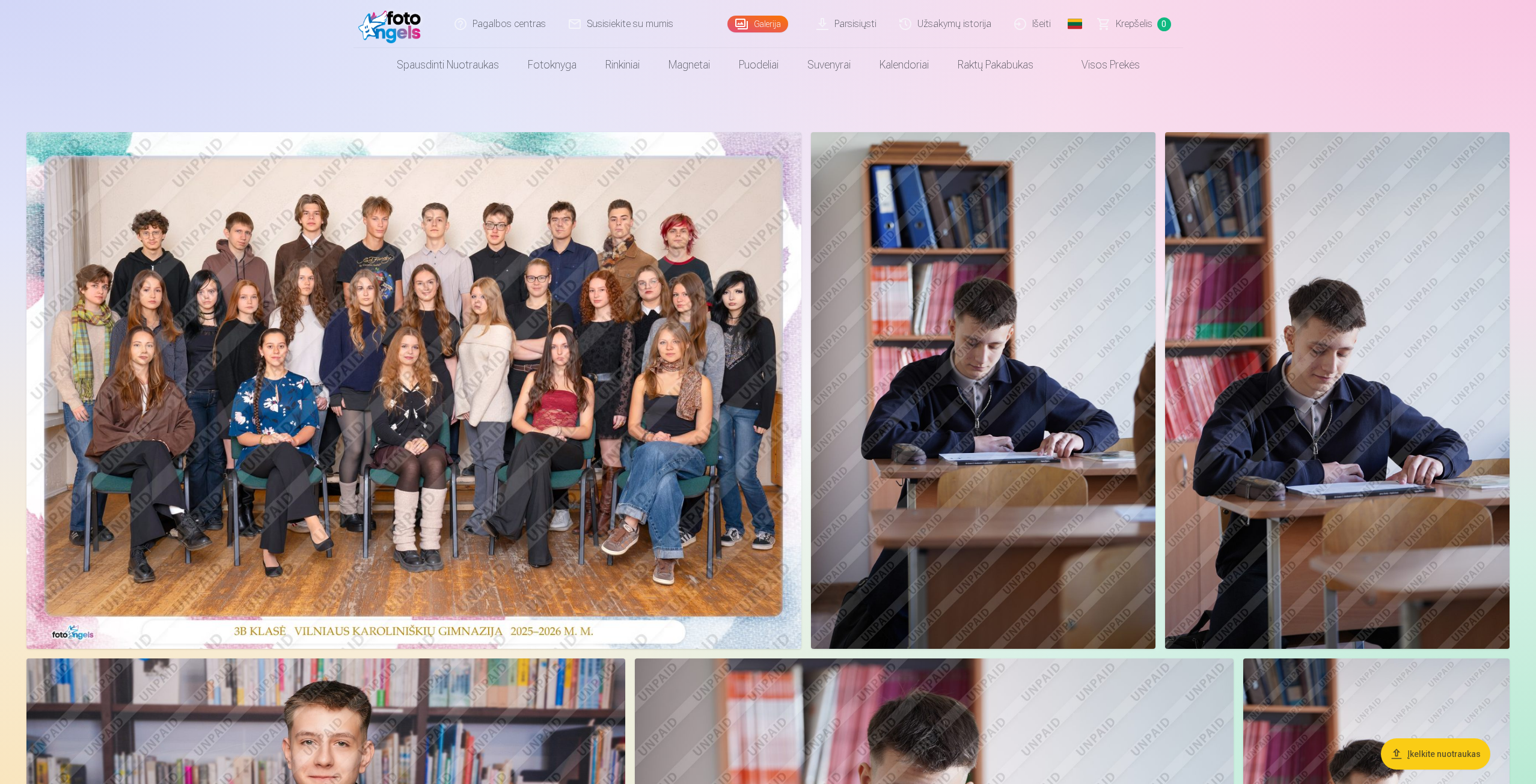
click at [849, 32] on link "Parsisiųsti" at bounding box center [847, 24] width 83 height 48
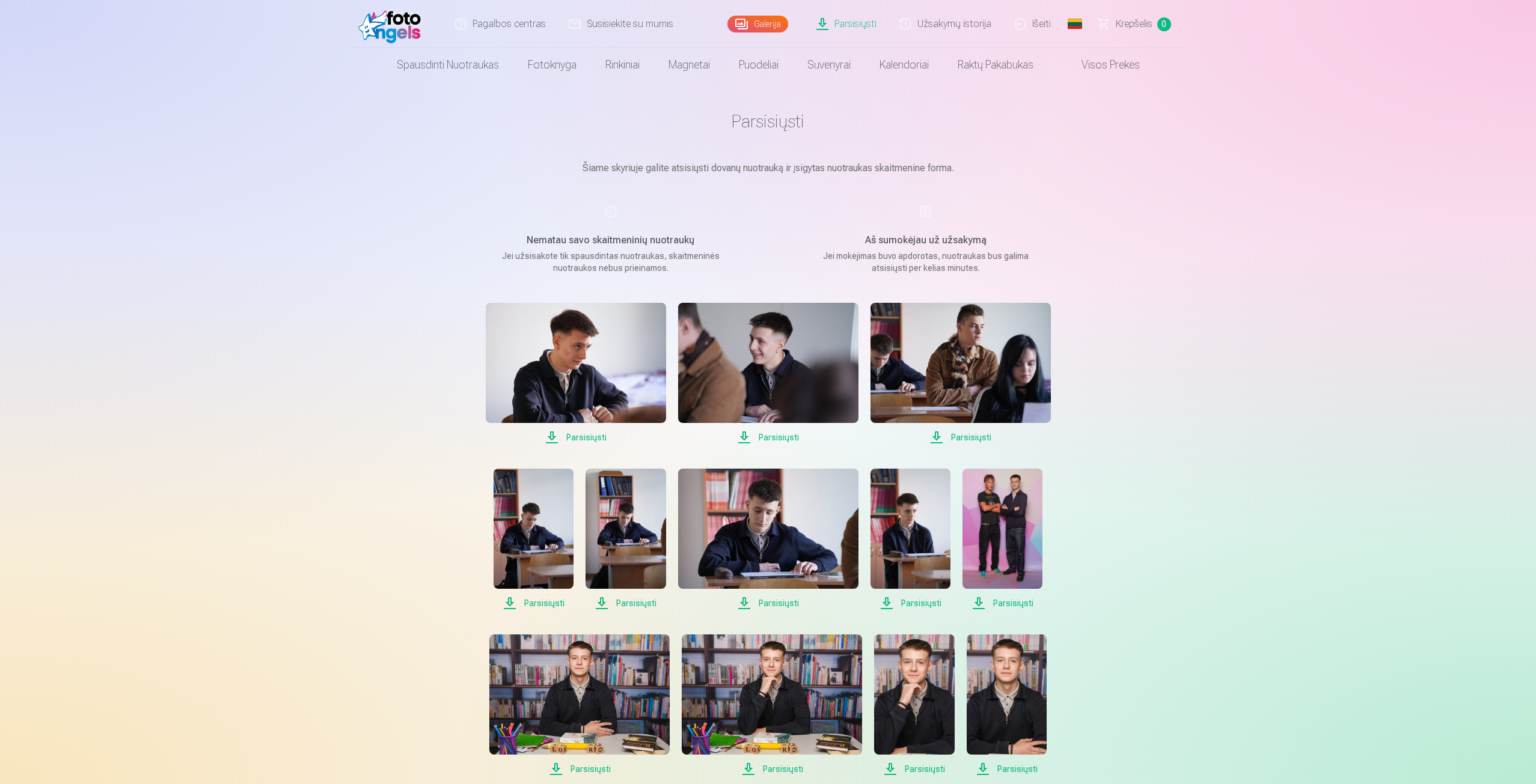
click at [577, 443] on span "Parsisiųsti" at bounding box center [576, 437] width 181 height 15
click at [775, 441] on span "Parsisiųsti" at bounding box center [768, 437] width 181 height 15
click at [934, 437] on span "Parsisiųsti" at bounding box center [961, 437] width 181 height 15
click at [563, 608] on span "Parsisiųsti" at bounding box center [534, 603] width 80 height 15
click at [646, 602] on span "Parsisiųsti" at bounding box center [625, 603] width 80 height 15
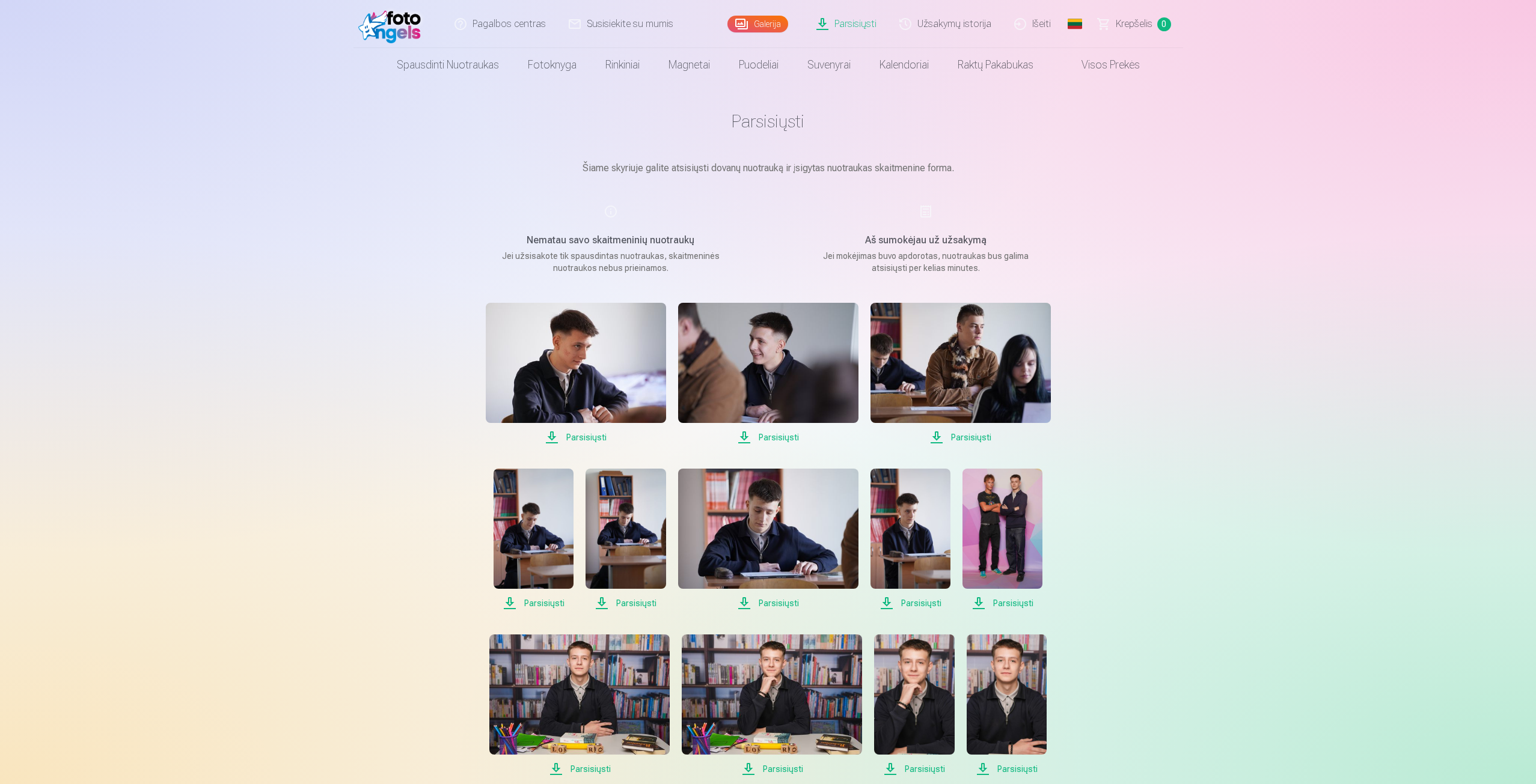
click at [770, 602] on span "Parsisiųsti" at bounding box center [768, 603] width 181 height 15
drag, startPoint x: 904, startPoint y: 600, endPoint x: 916, endPoint y: 601, distance: 12.0
click at [904, 600] on span "Parsisiųsti" at bounding box center [911, 603] width 80 height 15
click at [995, 604] on span "Parsisiųsti" at bounding box center [1002, 603] width 80 height 15
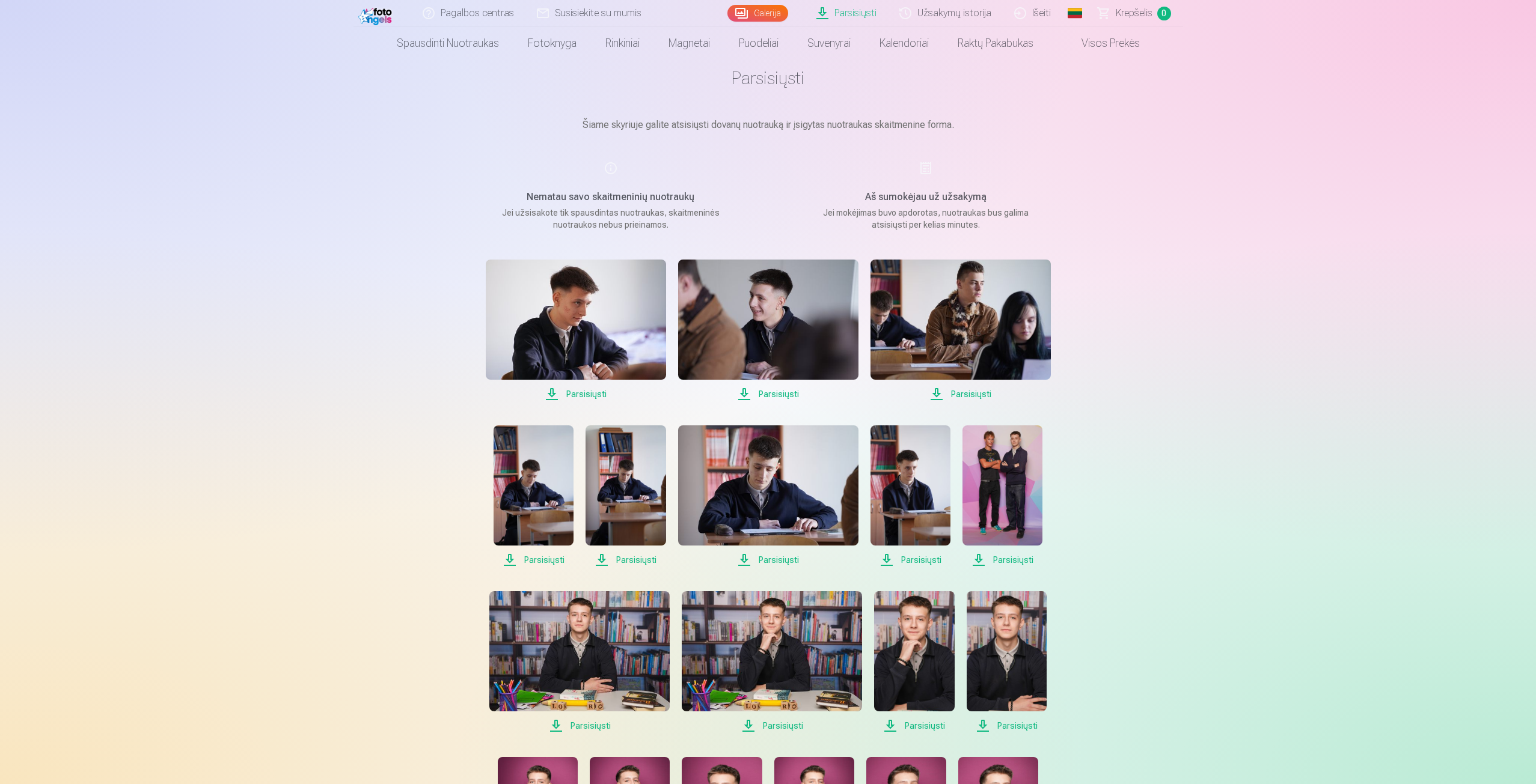
scroll to position [241, 0]
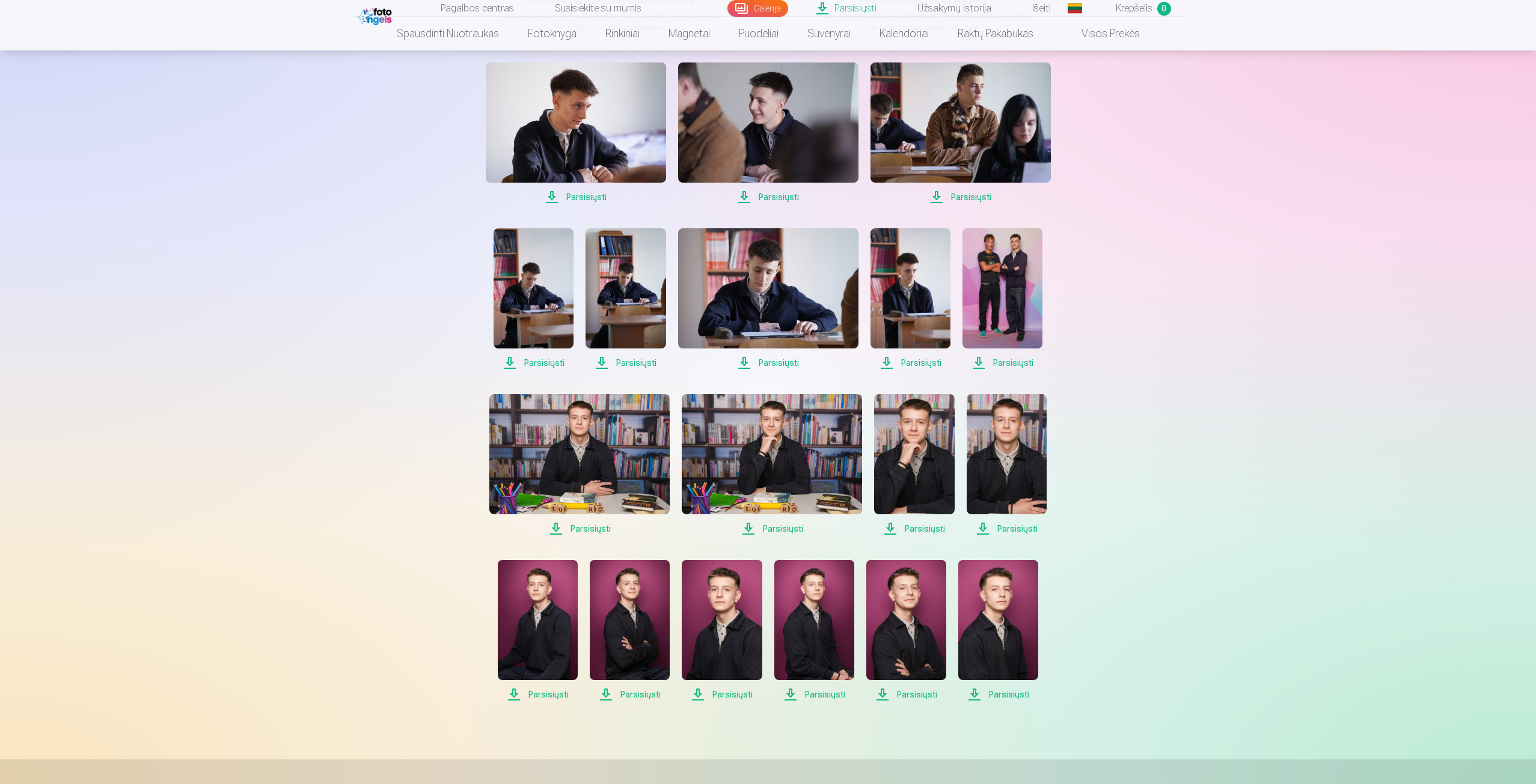
click at [579, 536] on div "Parsisiųsti Parsisiųsti Parsisiųsti Parsisiųsti Parsisiųsti Parsisiųsti Parsisi…" at bounding box center [768, 383] width 601 height 640
click at [591, 533] on span "Parsisiųsti" at bounding box center [579, 529] width 181 height 15
click at [791, 533] on span "Parsisiųsti" at bounding box center [772, 529] width 181 height 15
drag, startPoint x: 901, startPoint y: 526, endPoint x: 909, endPoint y: 526, distance: 8.0
click at [902, 526] on span "Parsisiųsti" at bounding box center [914, 529] width 80 height 15
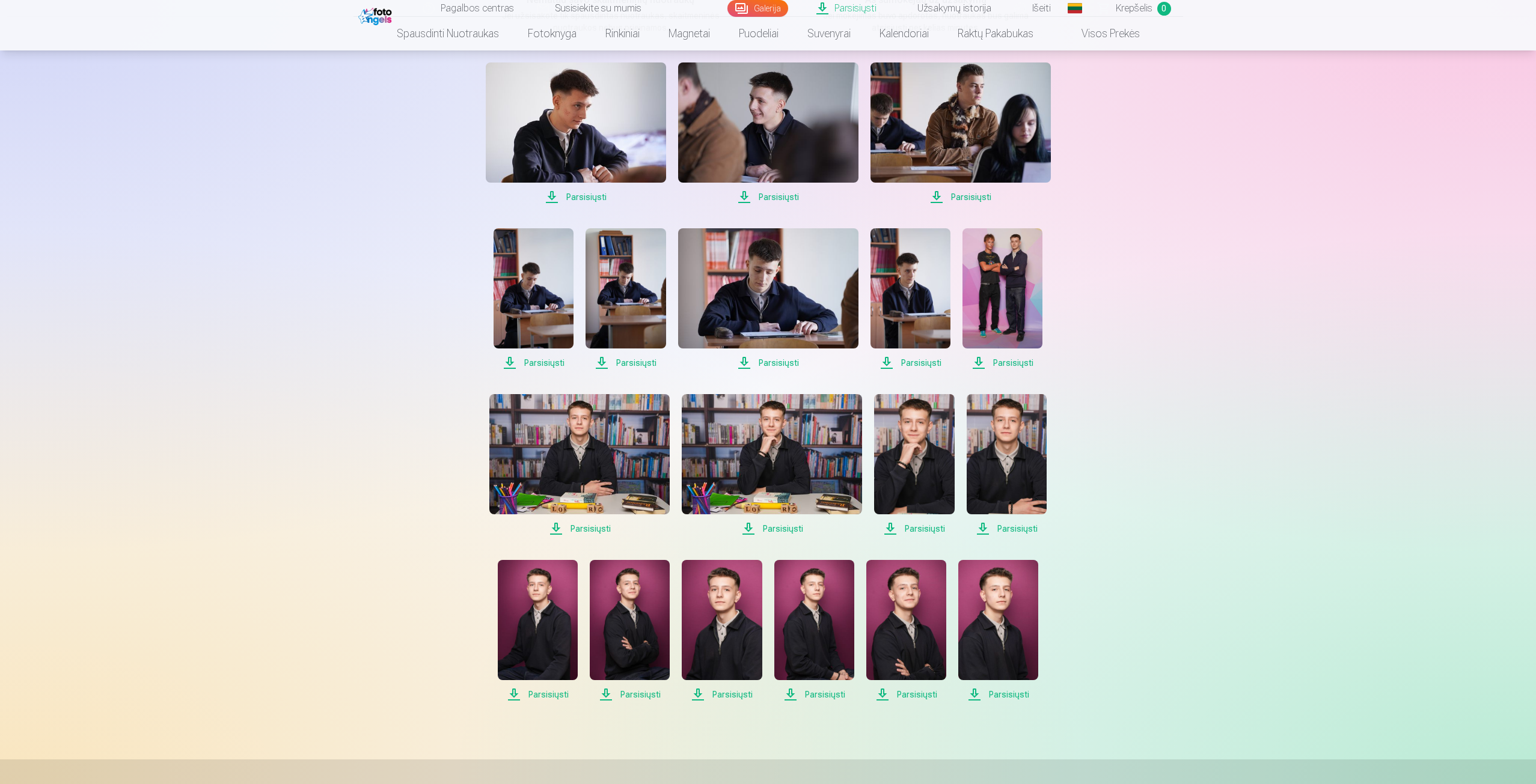
click at [1009, 535] on span "Parsisiųsti" at bounding box center [1007, 529] width 80 height 15
click at [547, 690] on span "Parsisiųsti" at bounding box center [538, 695] width 80 height 15
click at [646, 692] on span "Parsisiųsti" at bounding box center [630, 695] width 80 height 15
click at [720, 695] on span "Parsisiųsti" at bounding box center [722, 695] width 80 height 15
click at [813, 693] on span "Parsisiųsti" at bounding box center [814, 695] width 80 height 15
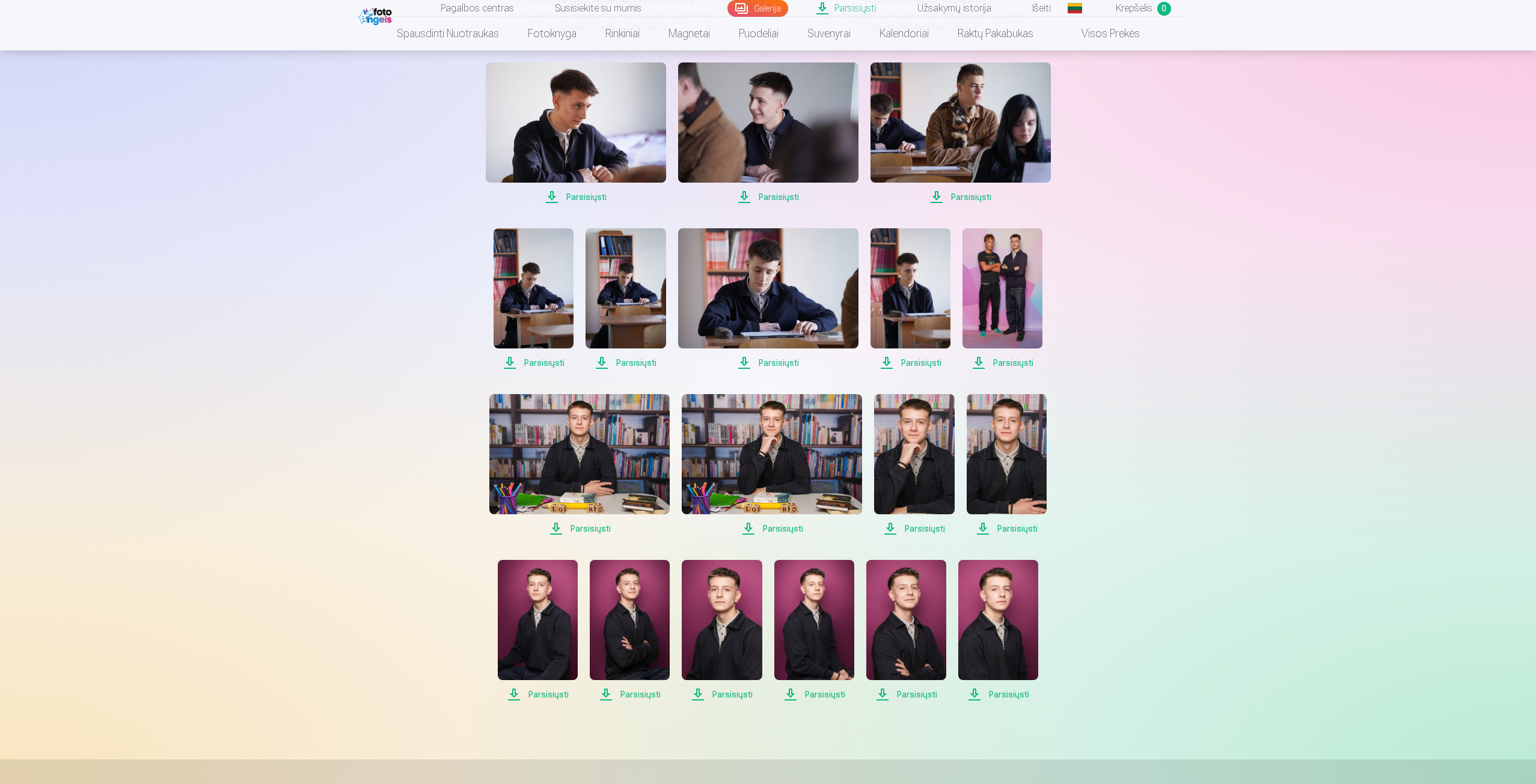
click at [923, 700] on span "Parsisiųsti" at bounding box center [906, 695] width 80 height 15
click at [985, 692] on span "Parsisiųsti" at bounding box center [999, 695] width 80 height 15
